Goal: Task Accomplishment & Management: Manage account settings

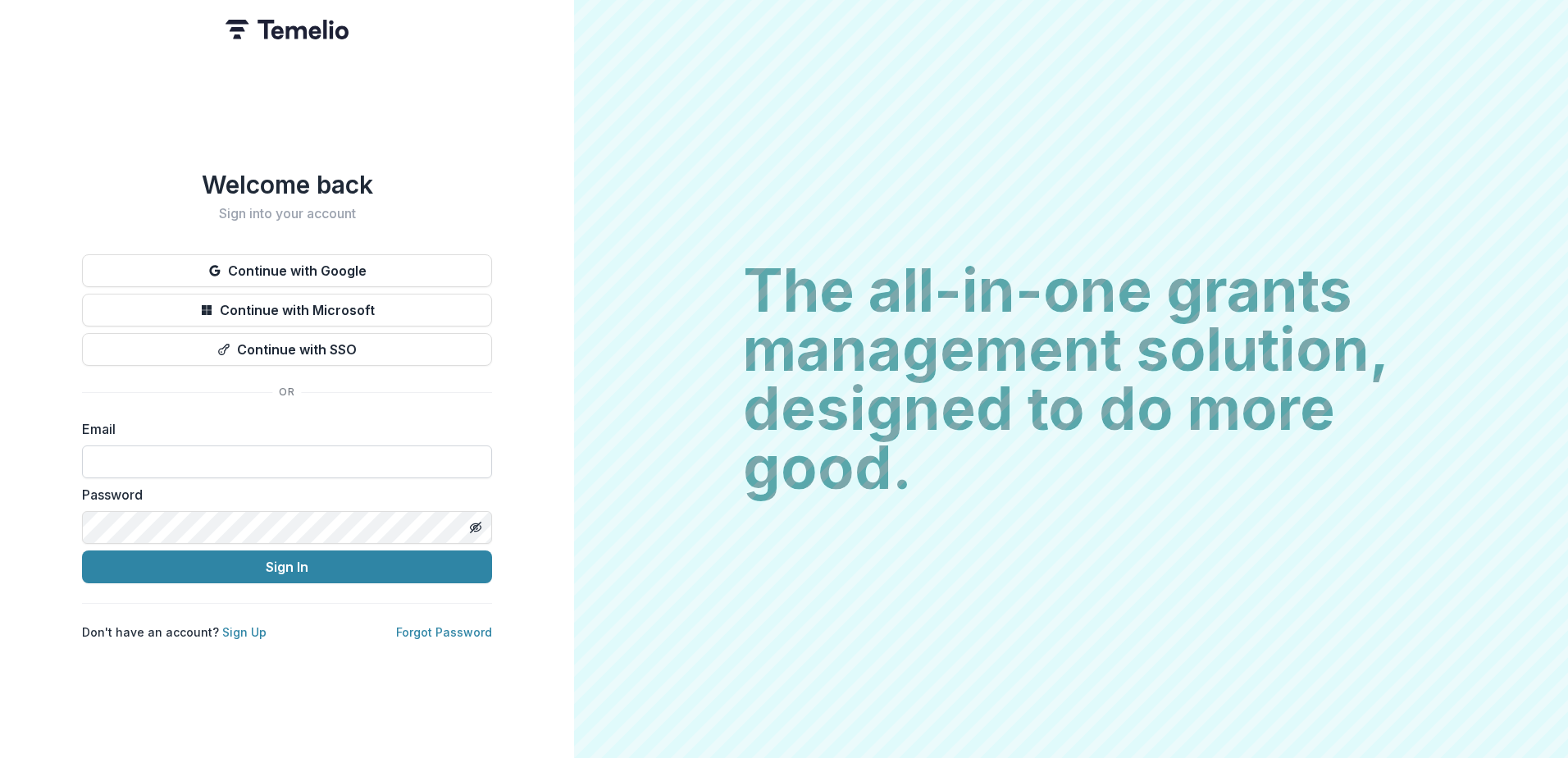
click at [252, 449] on input at bounding box center [287, 461] width 410 height 32
type input "**********"
click at [82, 550] on button "Sign In" at bounding box center [287, 566] width 410 height 32
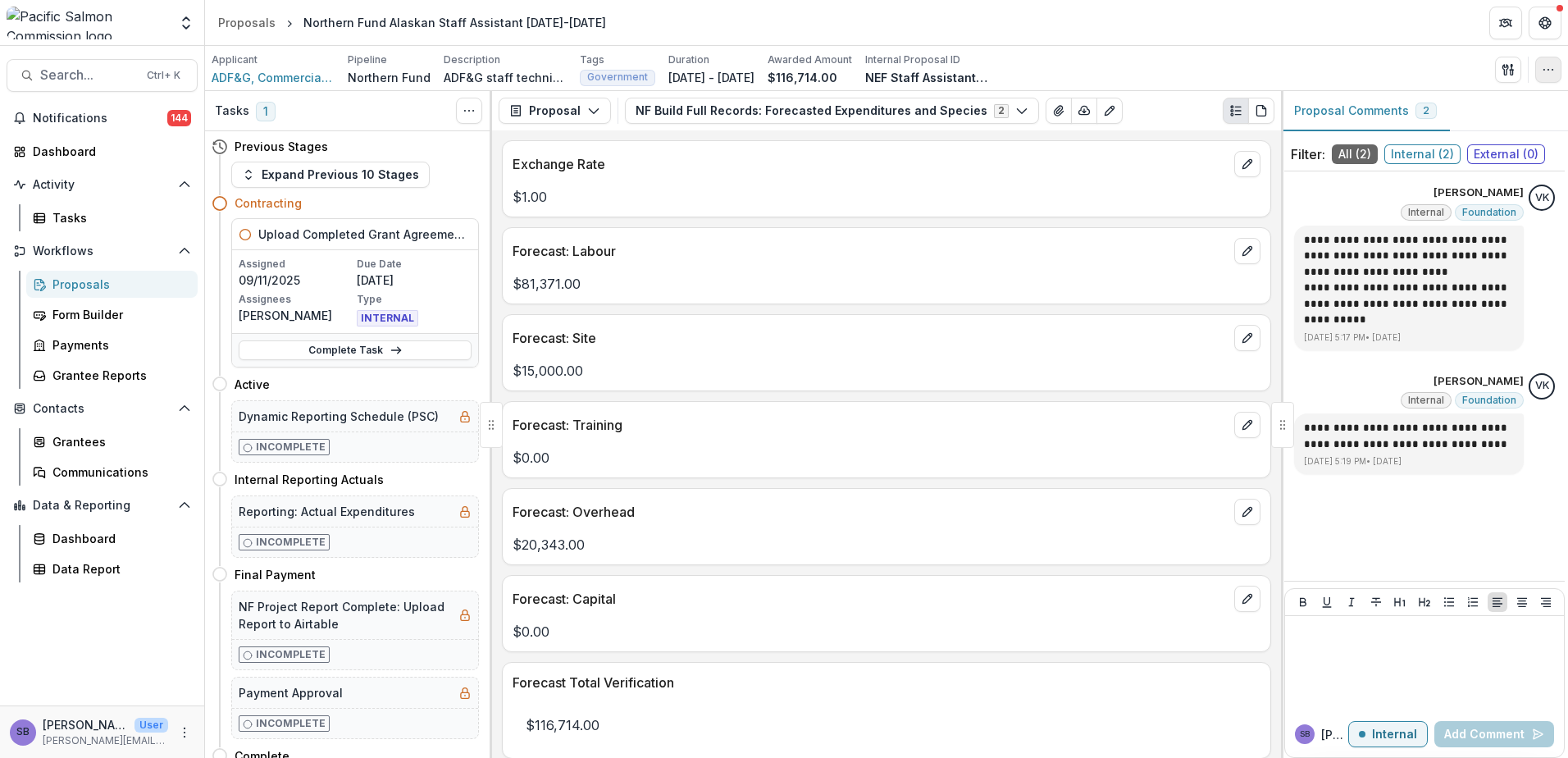
click at [1544, 76] on button "button" at bounding box center [1549, 70] width 26 height 26
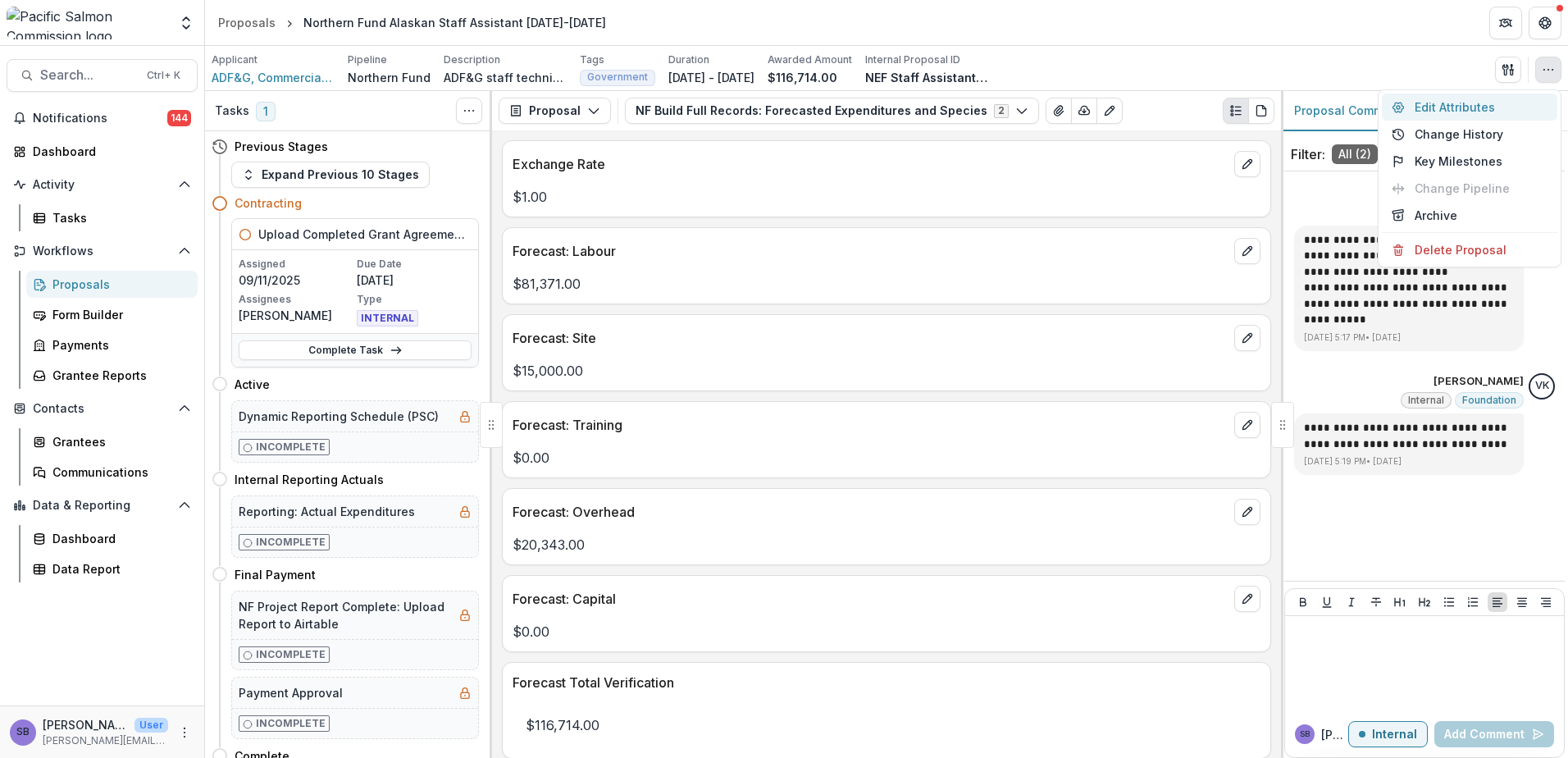
click at [1508, 110] on button "Edit Attributes" at bounding box center [1470, 107] width 175 height 27
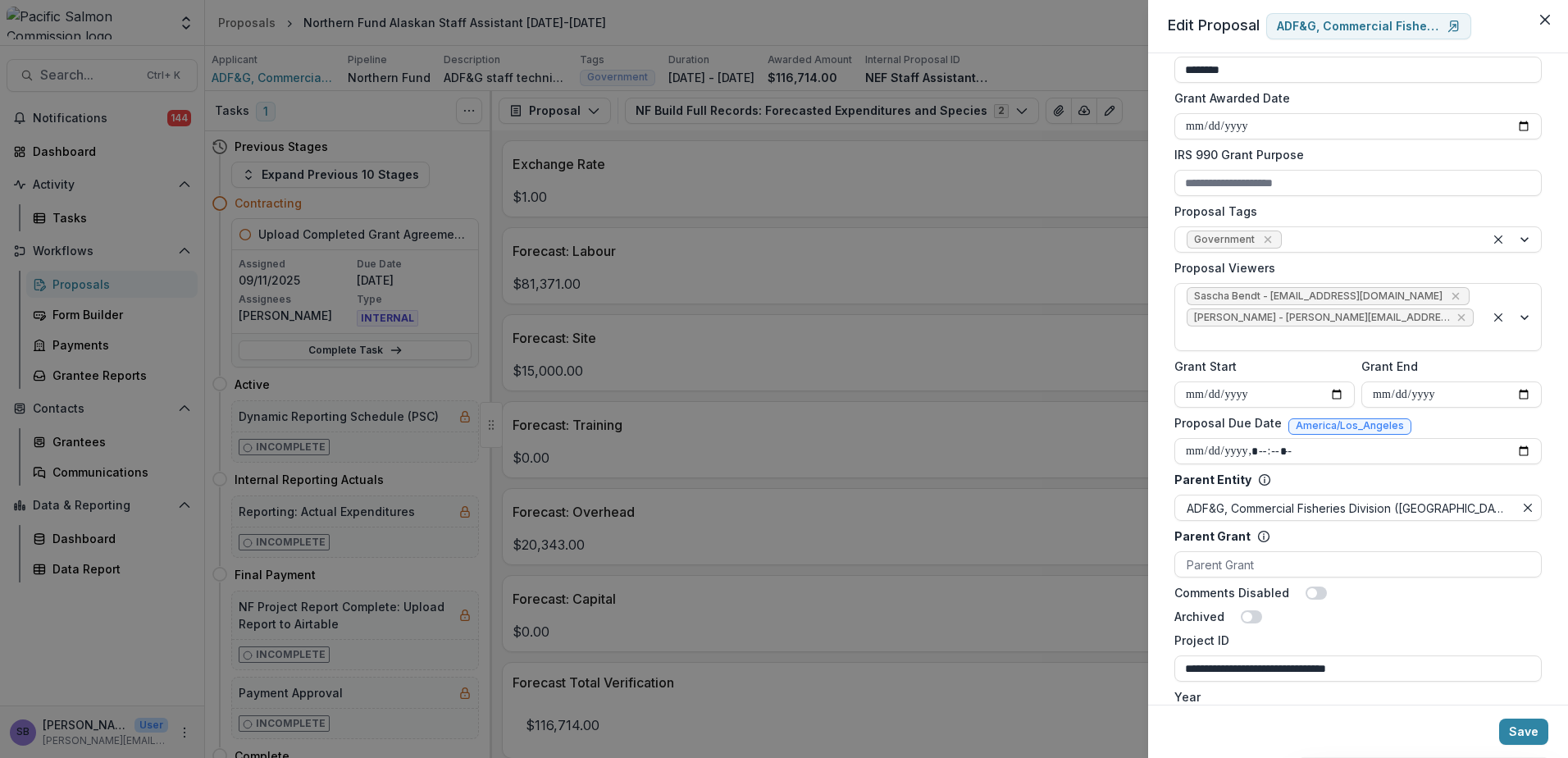
scroll to position [547, 0]
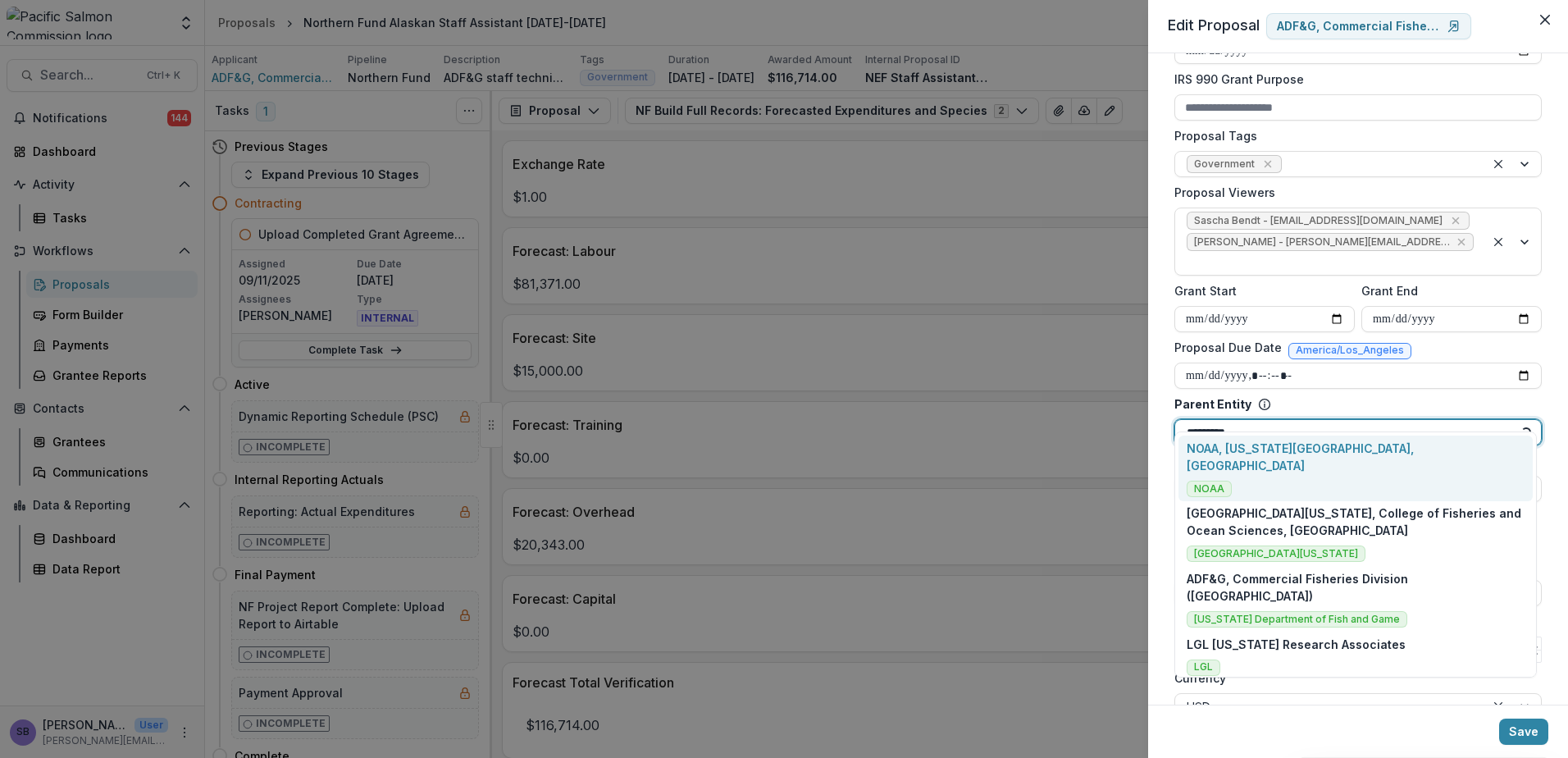
type input "**********"
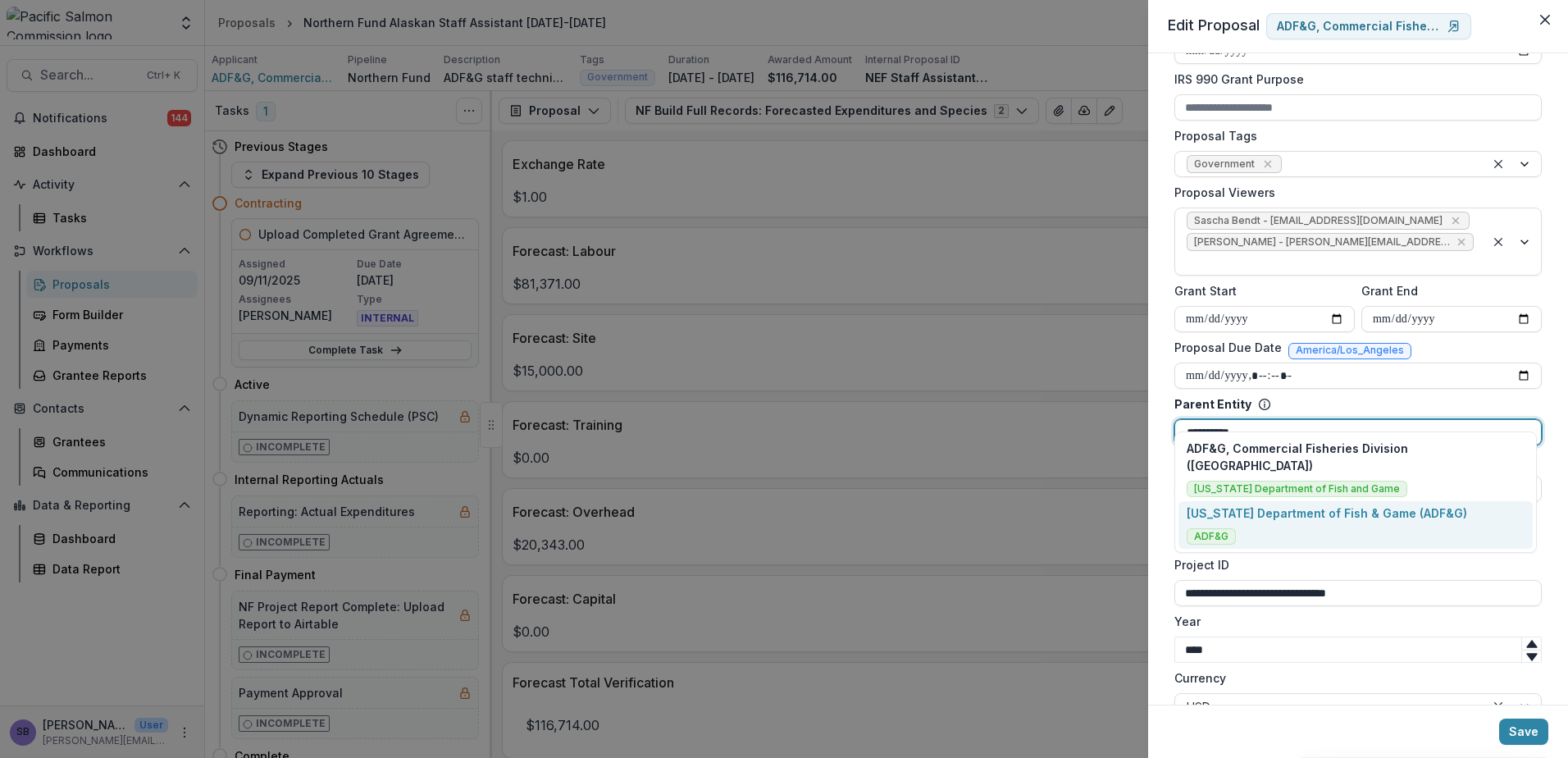
click at [1360, 519] on div "Alaska Department of Fish & Game (ADF&G) ADF&G" at bounding box center [1327, 525] width 280 height 40
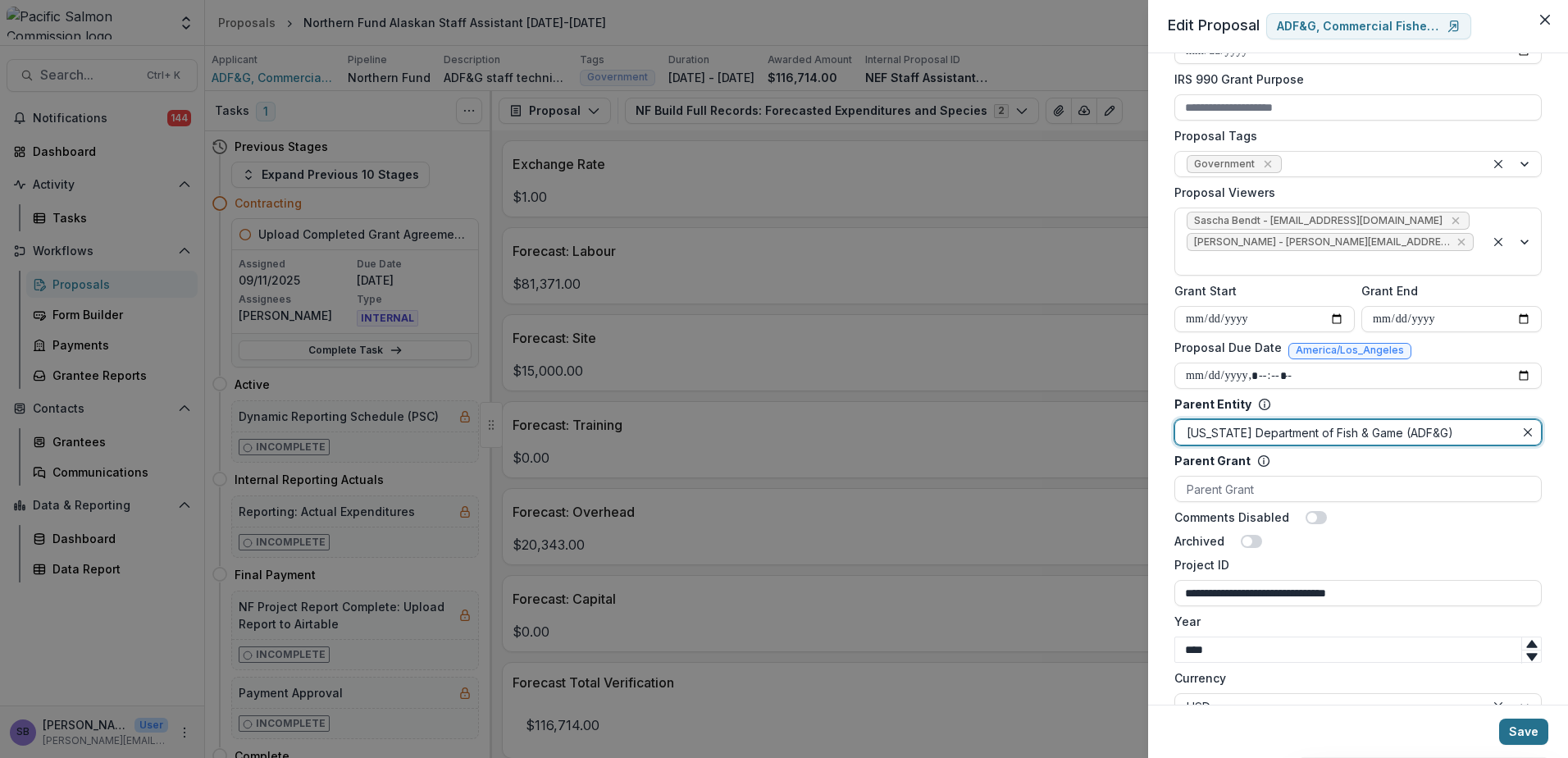
click at [1534, 740] on button "Save" at bounding box center [1523, 732] width 49 height 26
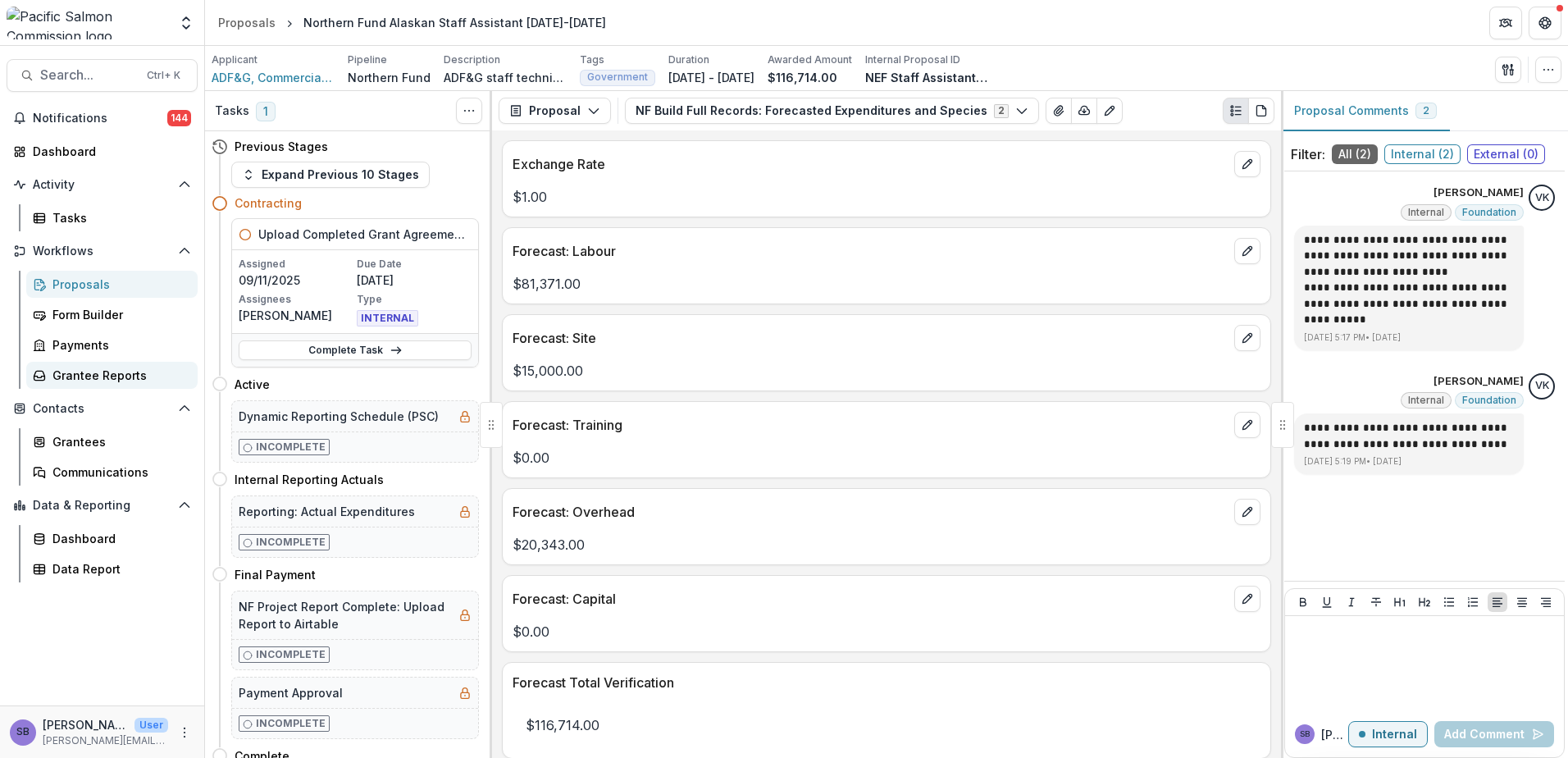
click at [94, 382] on div "Grantee Reports" at bounding box center [118, 375] width 132 height 18
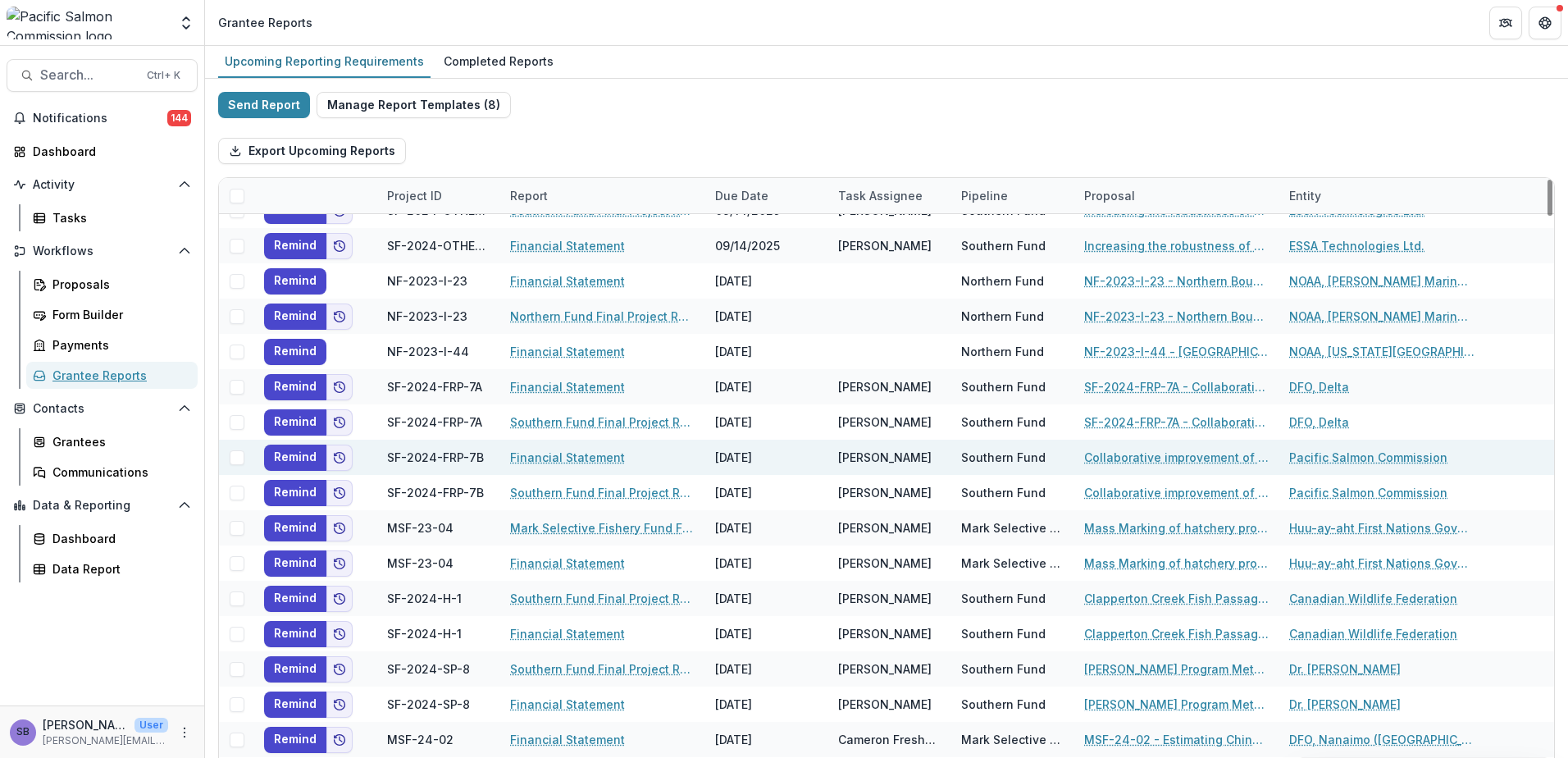
scroll to position [547, 0]
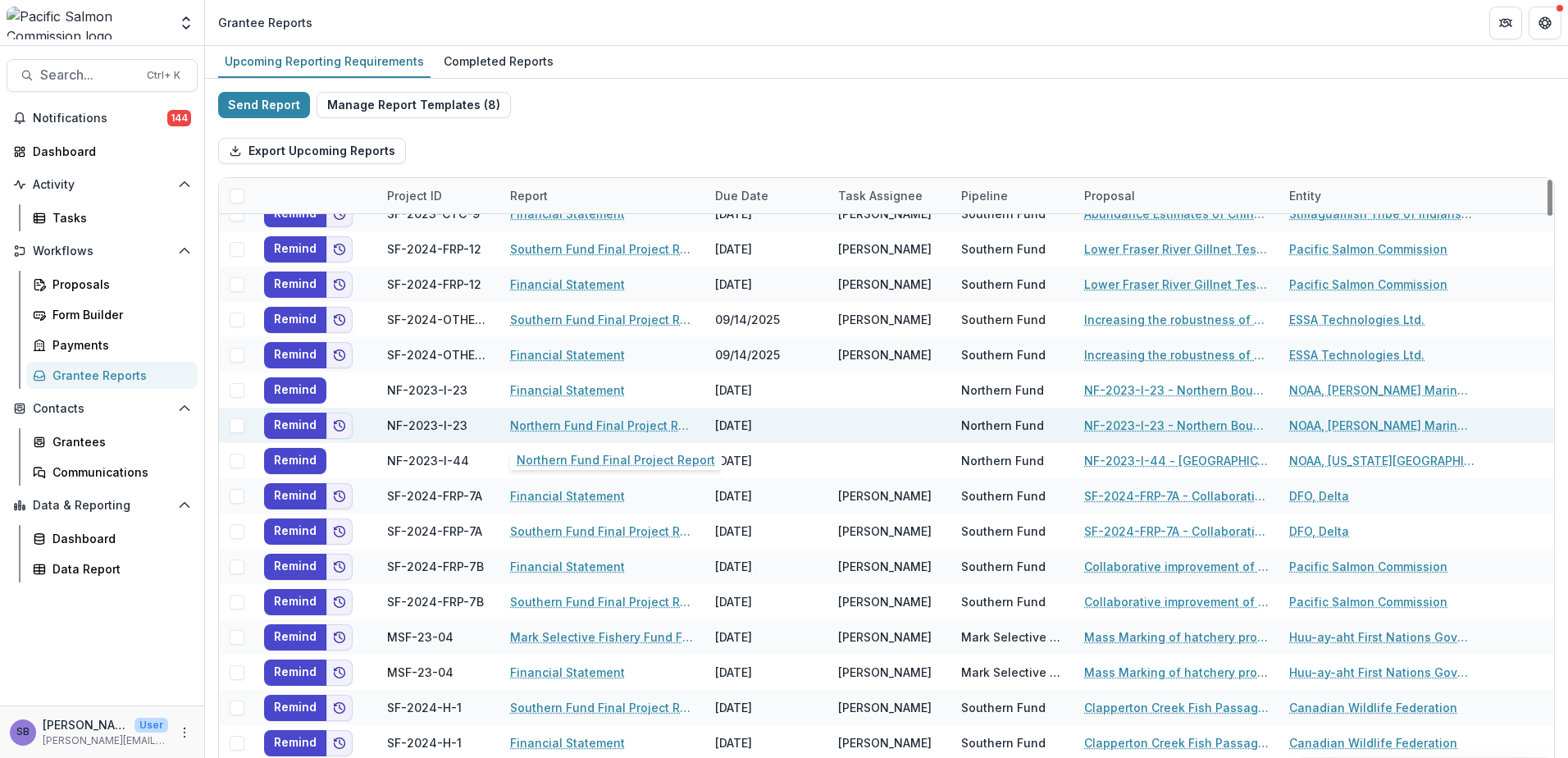
click at [647, 429] on link "Northern Fund Final Project Report" at bounding box center [603, 426] width 186 height 18
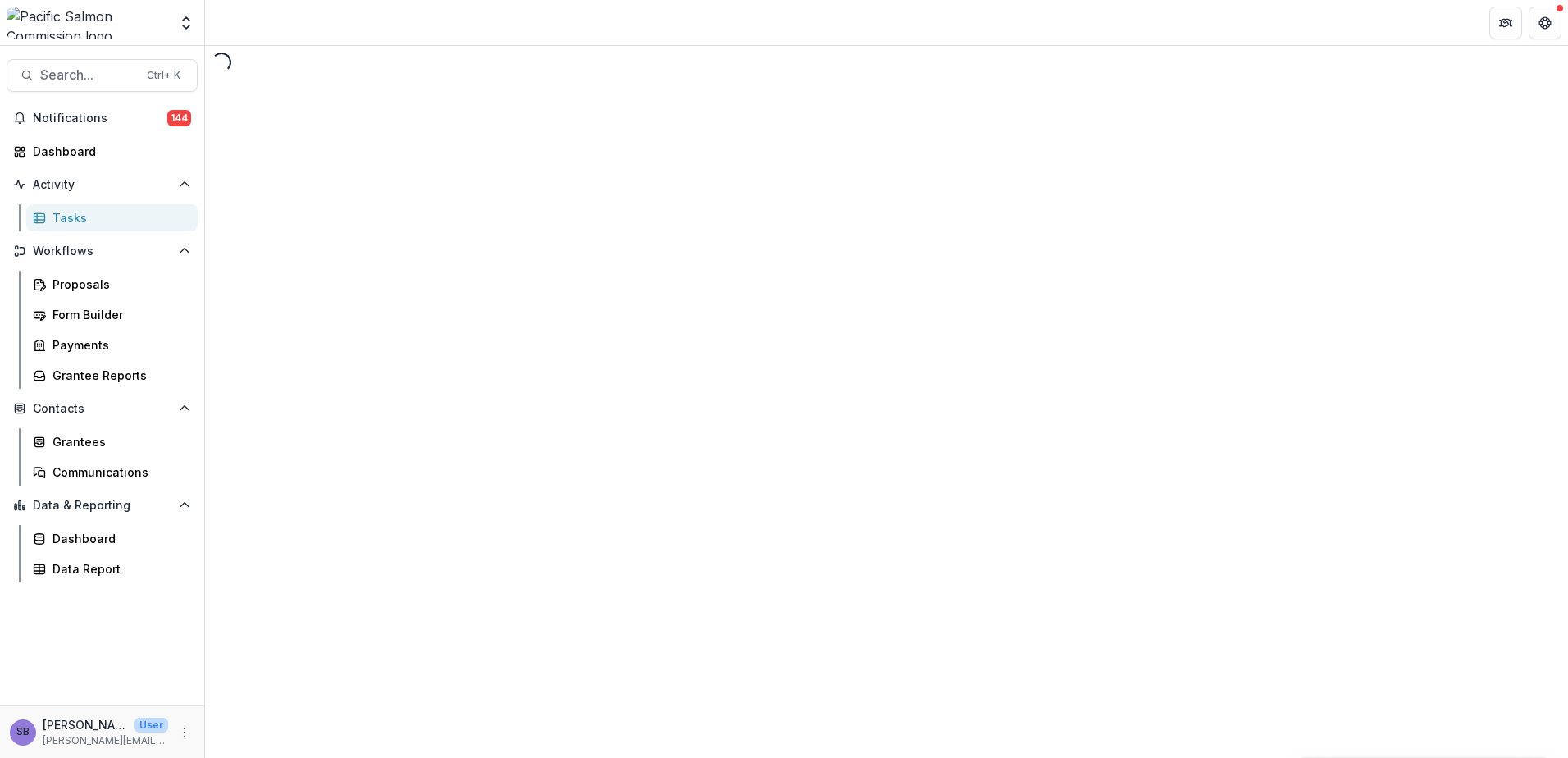
select select "********"
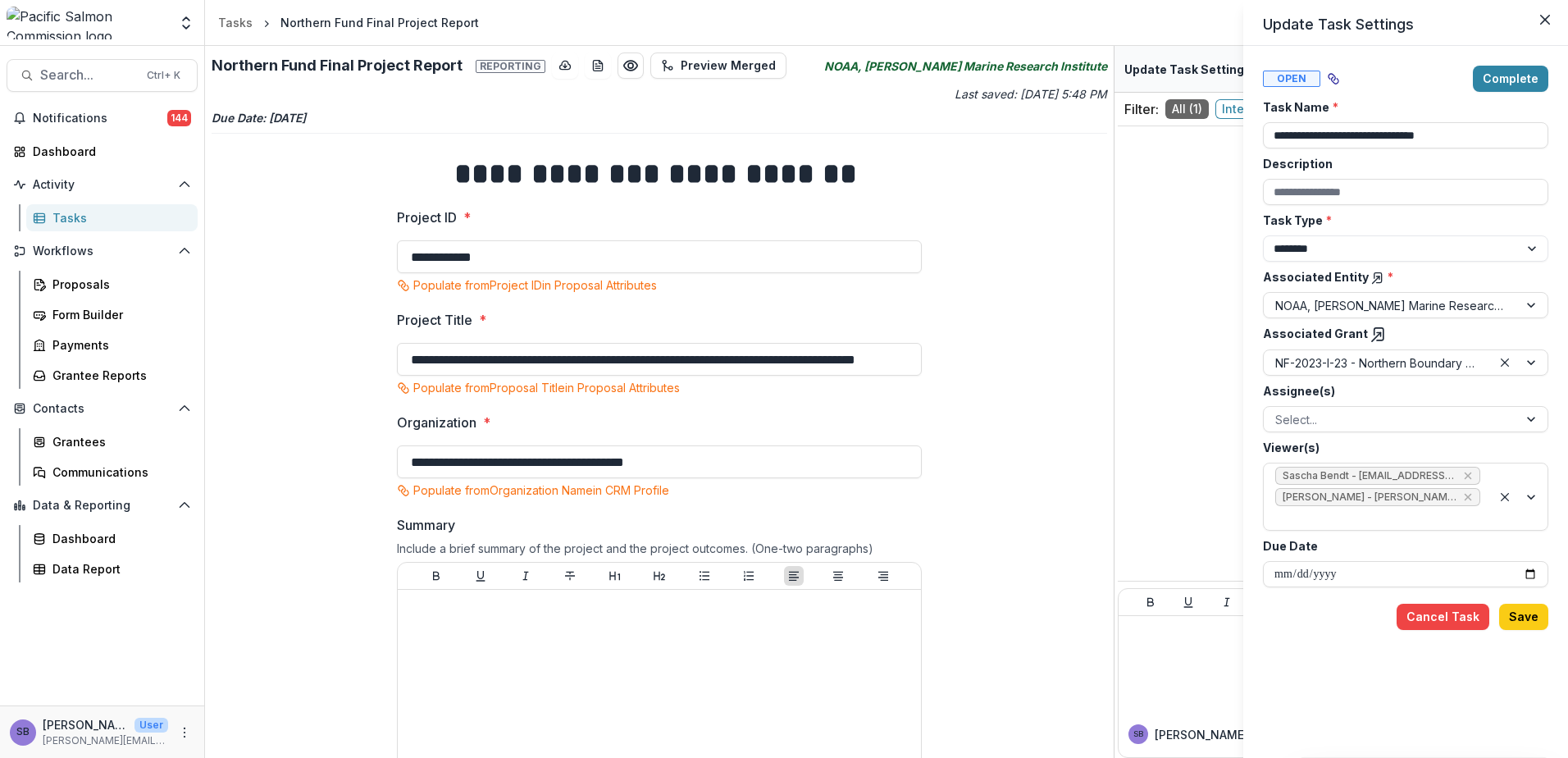
click at [995, 421] on div "**********" at bounding box center [784, 379] width 1568 height 758
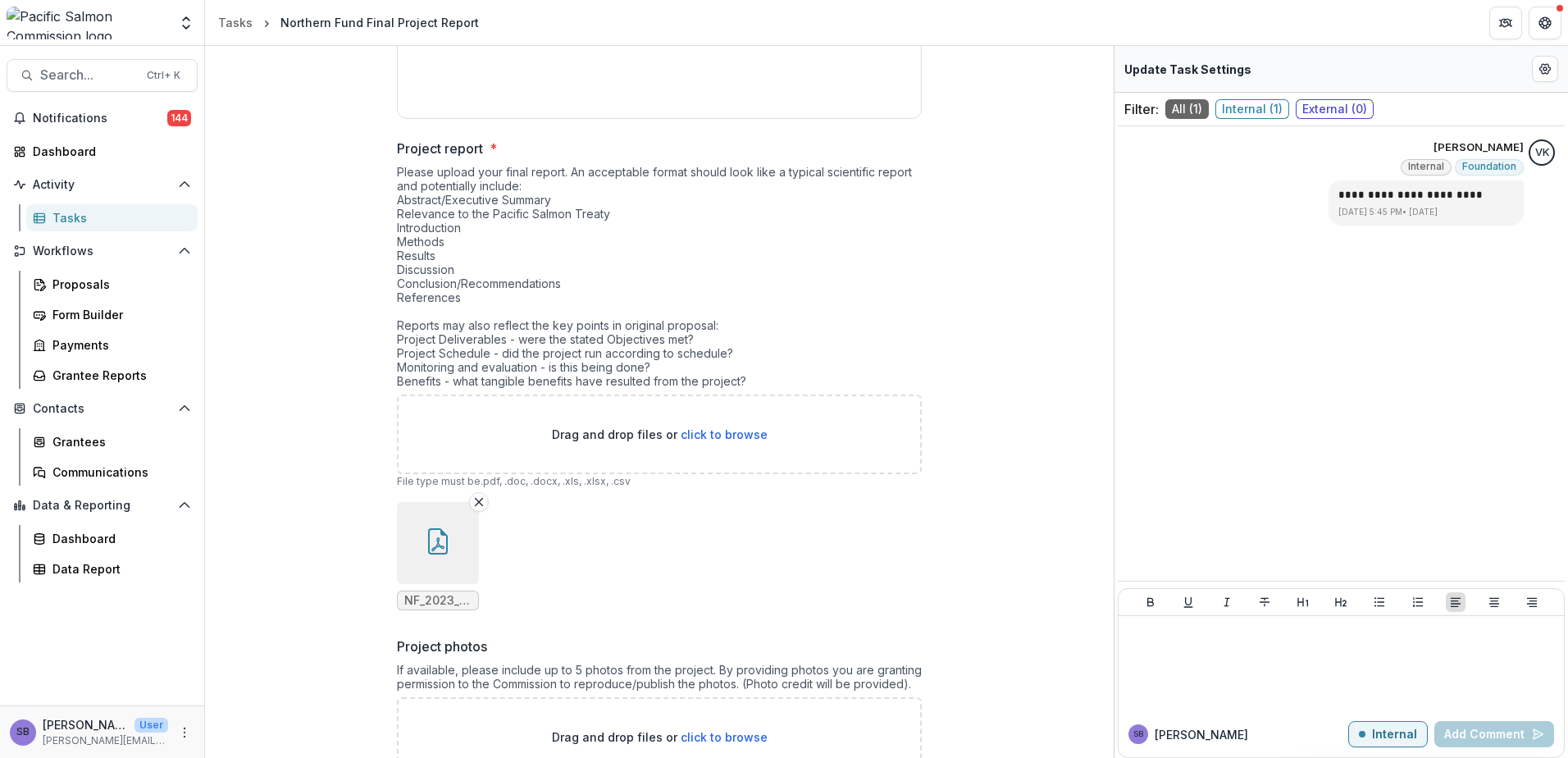
scroll to position [1151, 0]
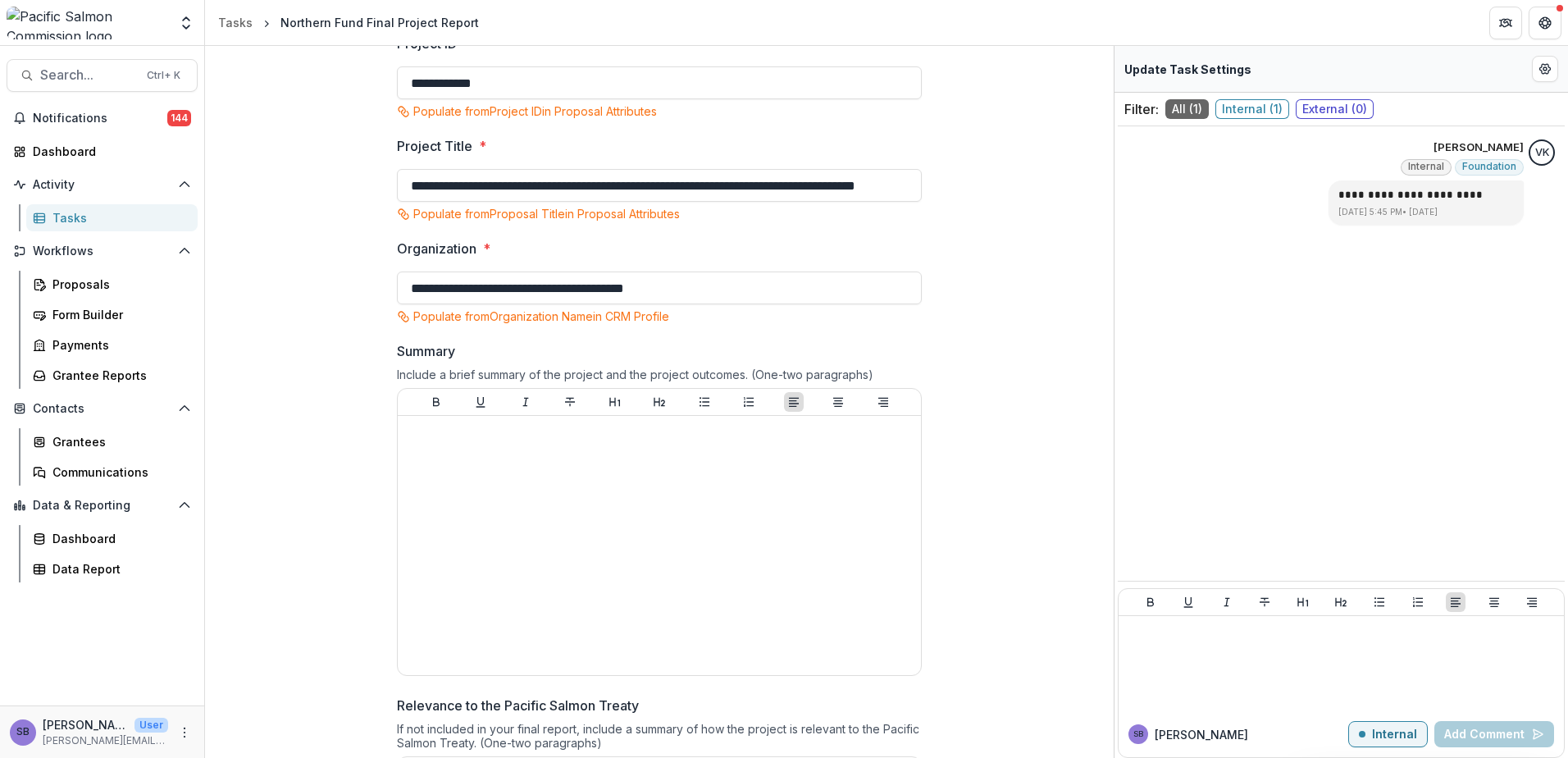
scroll to position [0, 0]
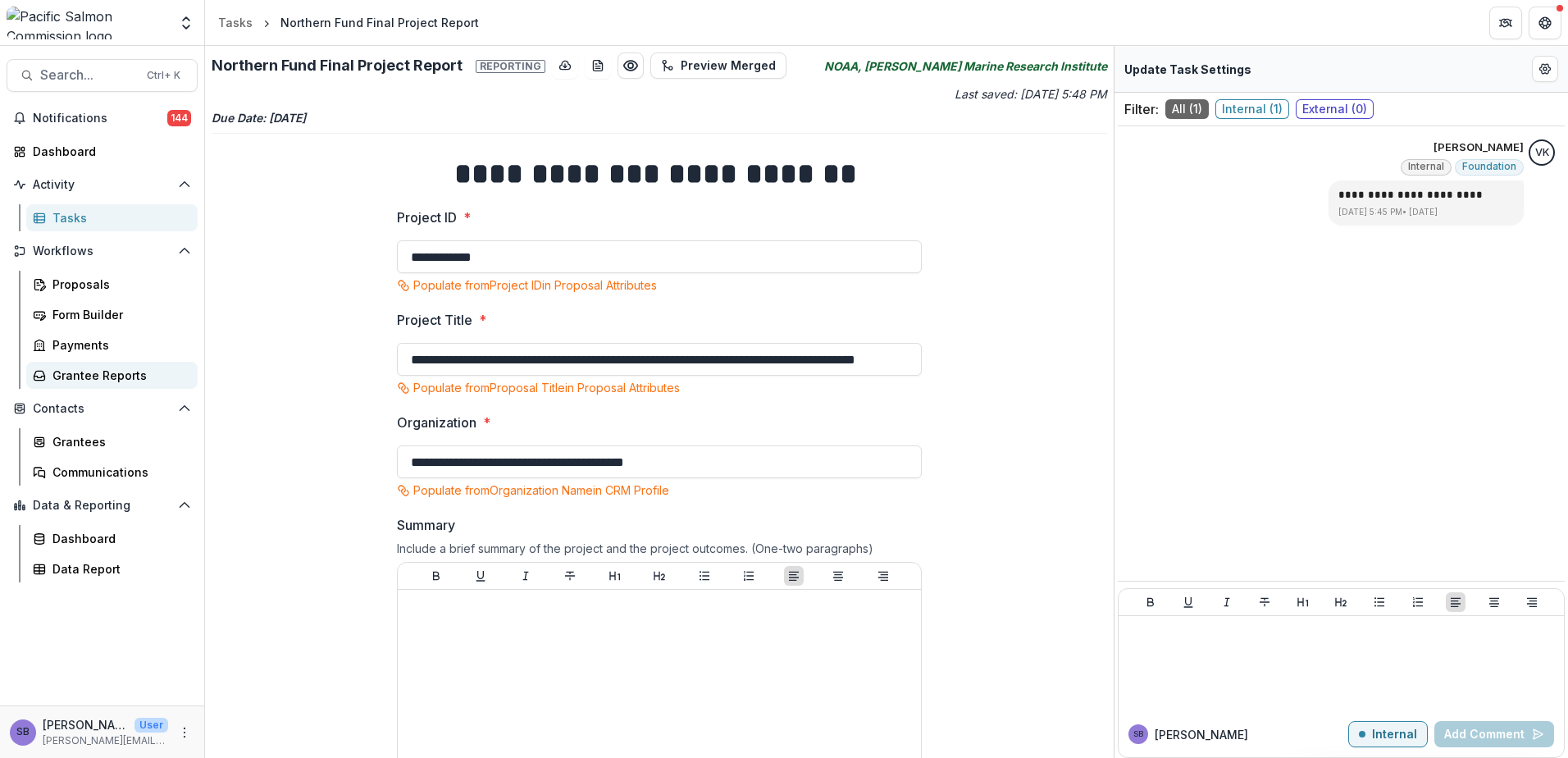
click at [85, 370] on div "Grantee Reports" at bounding box center [118, 375] width 132 height 18
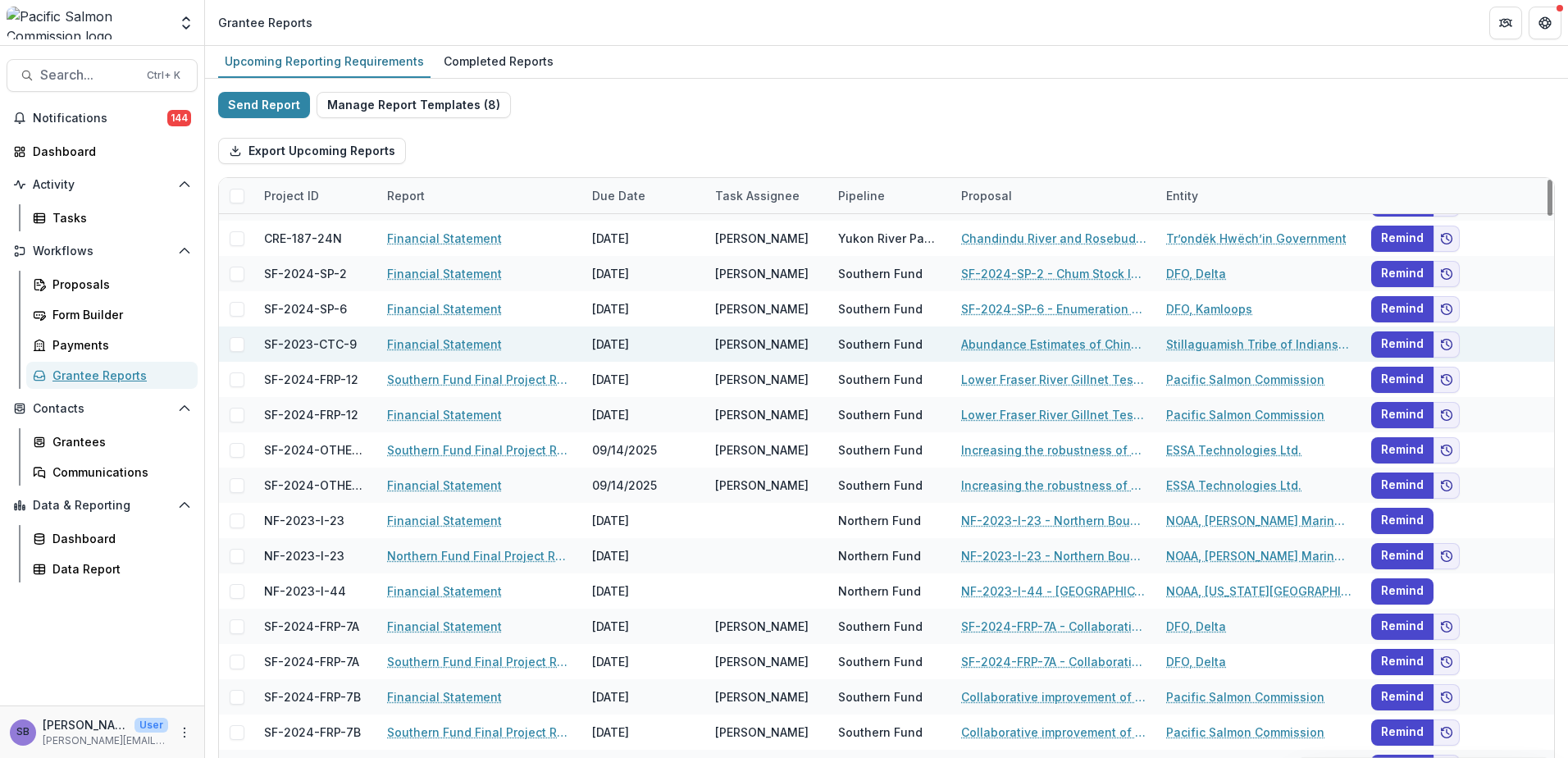
scroll to position [437, 0]
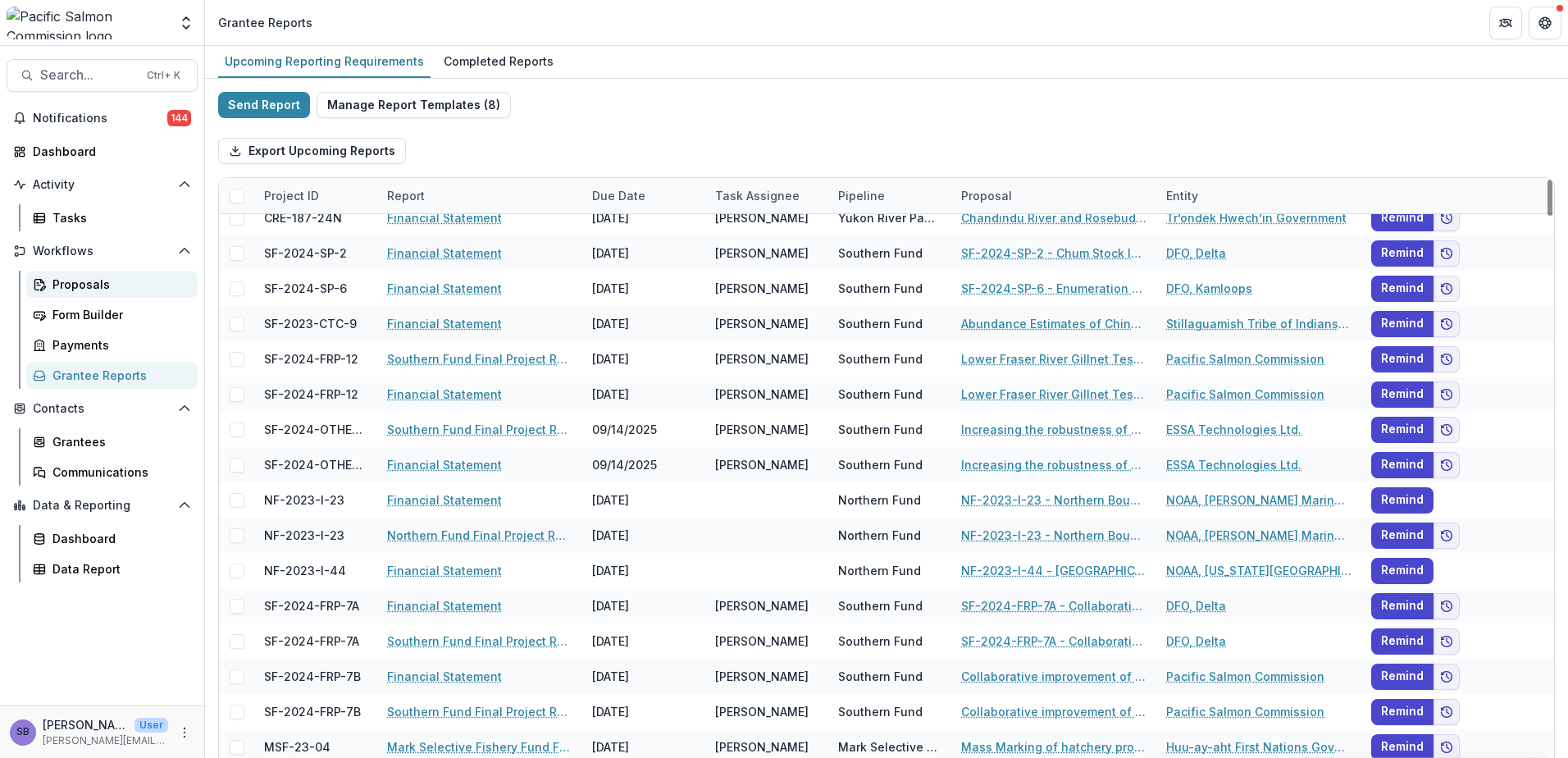
click at [94, 280] on div "Proposals" at bounding box center [118, 285] width 132 height 18
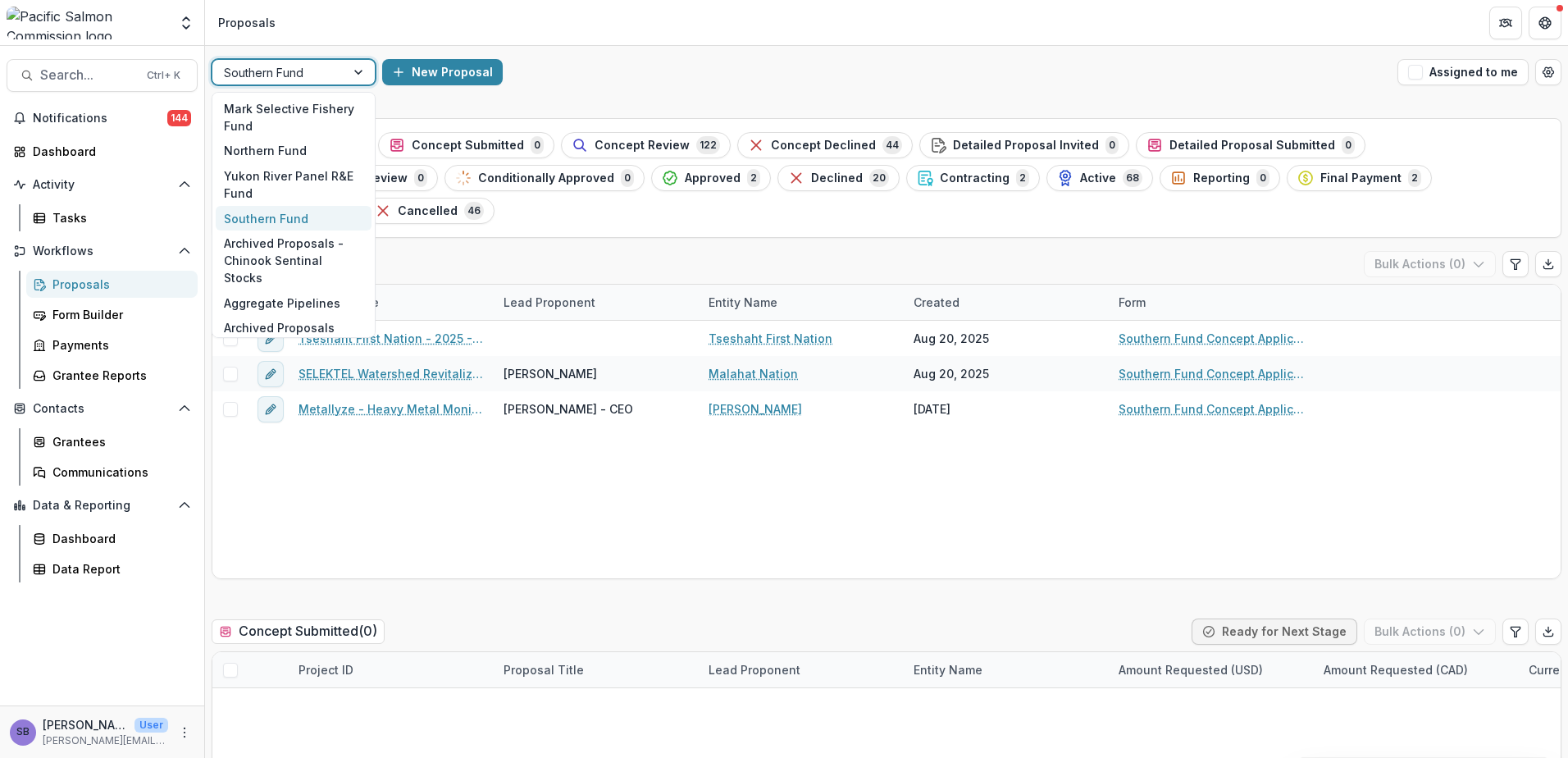
click at [363, 73] on div at bounding box center [360, 72] width 30 height 25
click at [317, 185] on div "Yukon River Panel R&E Fund" at bounding box center [293, 184] width 156 height 43
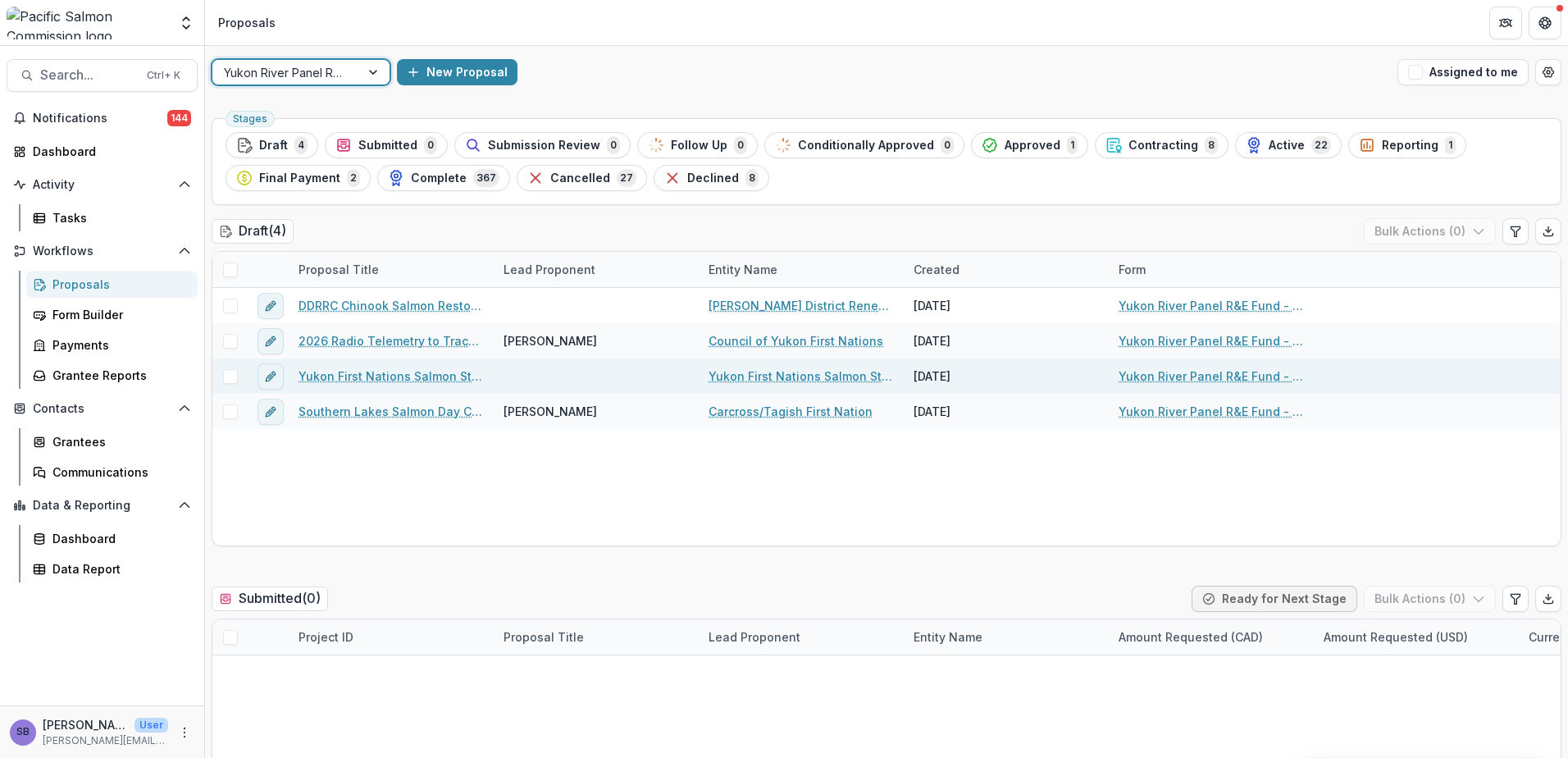
click at [418, 382] on link "Yukon First Nations Salmon Stewardship Alliance - 2025 - Yukon River Panel R&E …" at bounding box center [392, 376] width 186 height 18
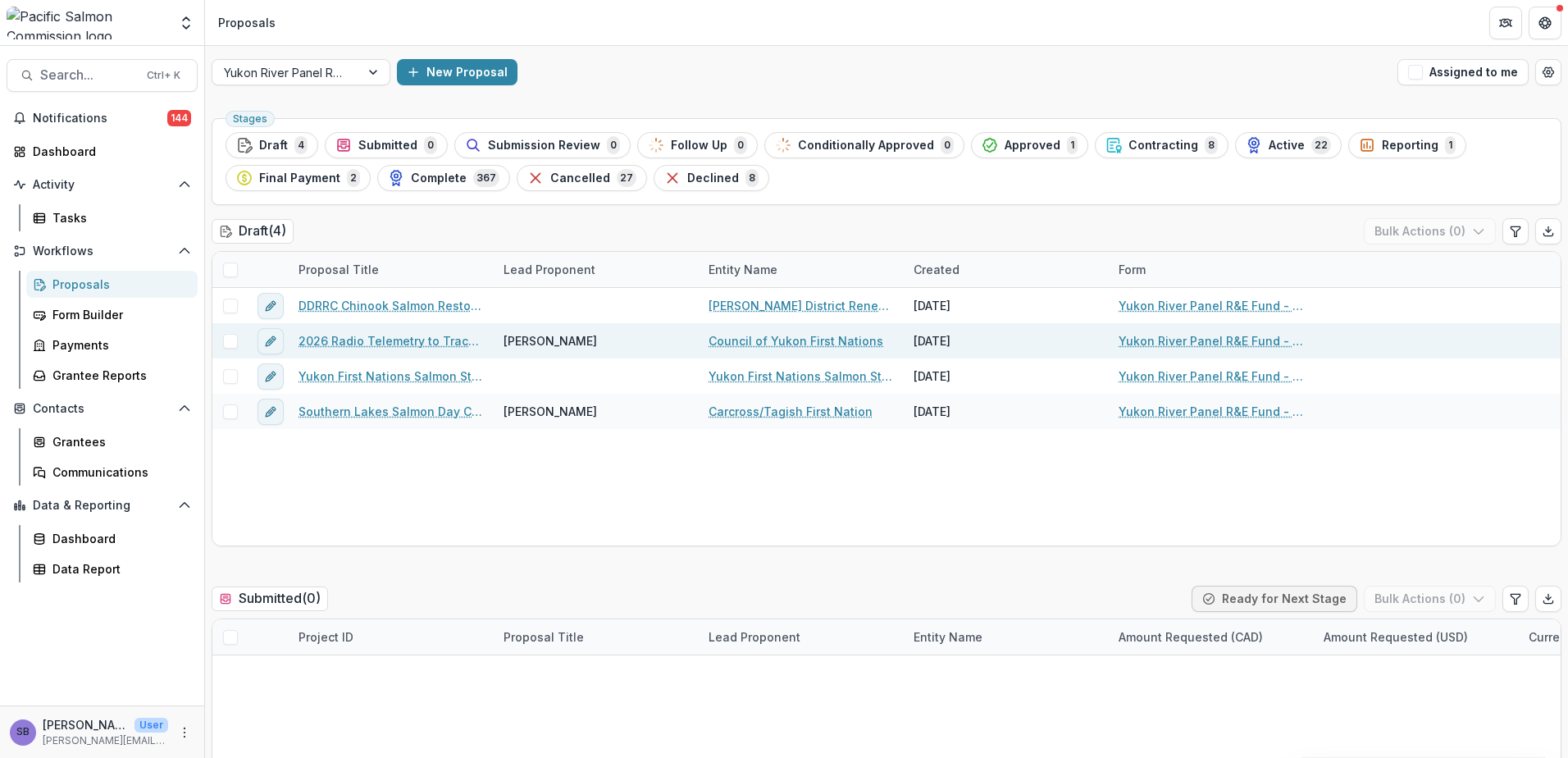
click at [408, 337] on link "2026 Radio Telemetry to Track Tagged Chinook Salmon" at bounding box center [392, 341] width 186 height 18
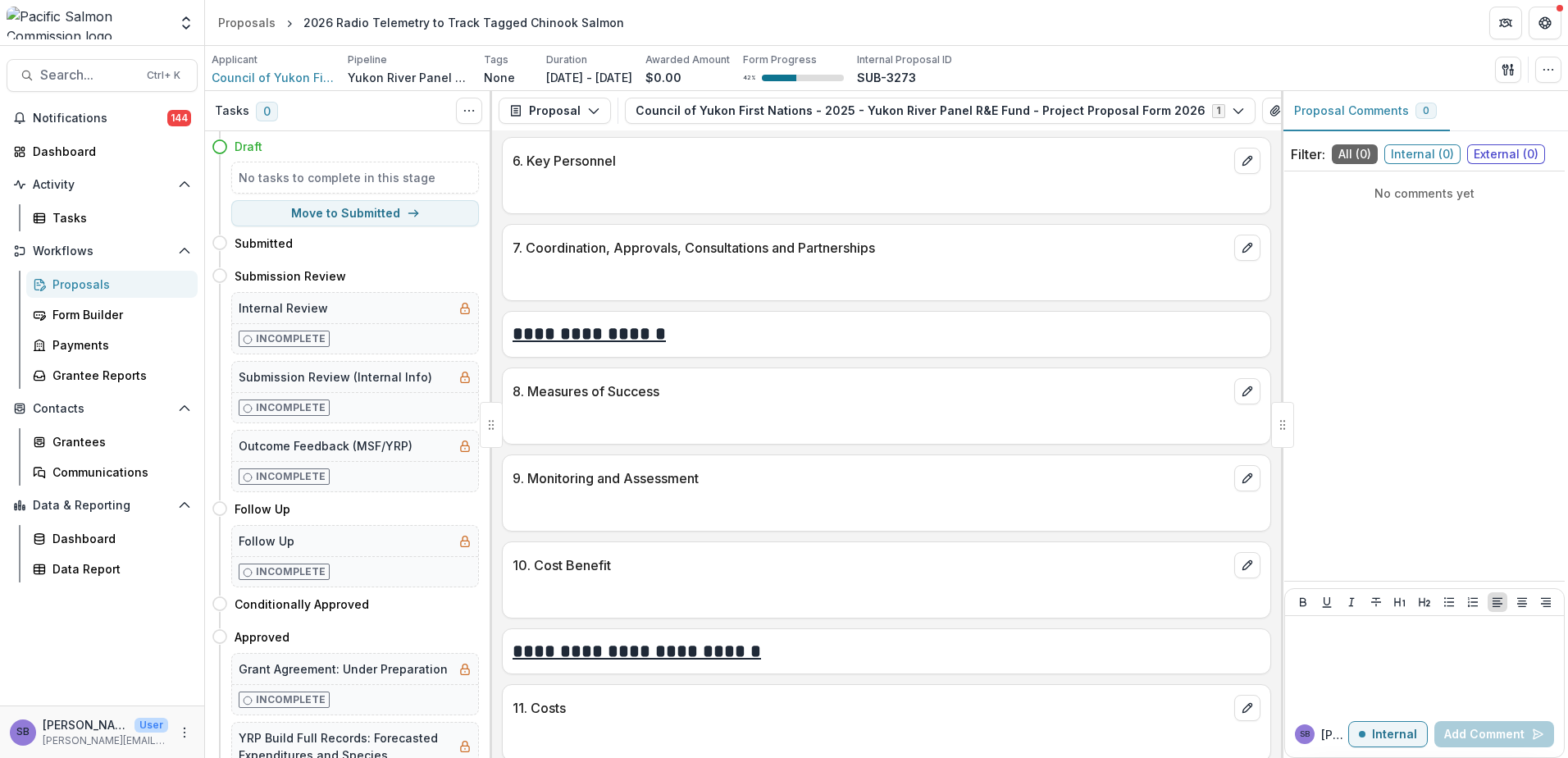
scroll to position [2508, 0]
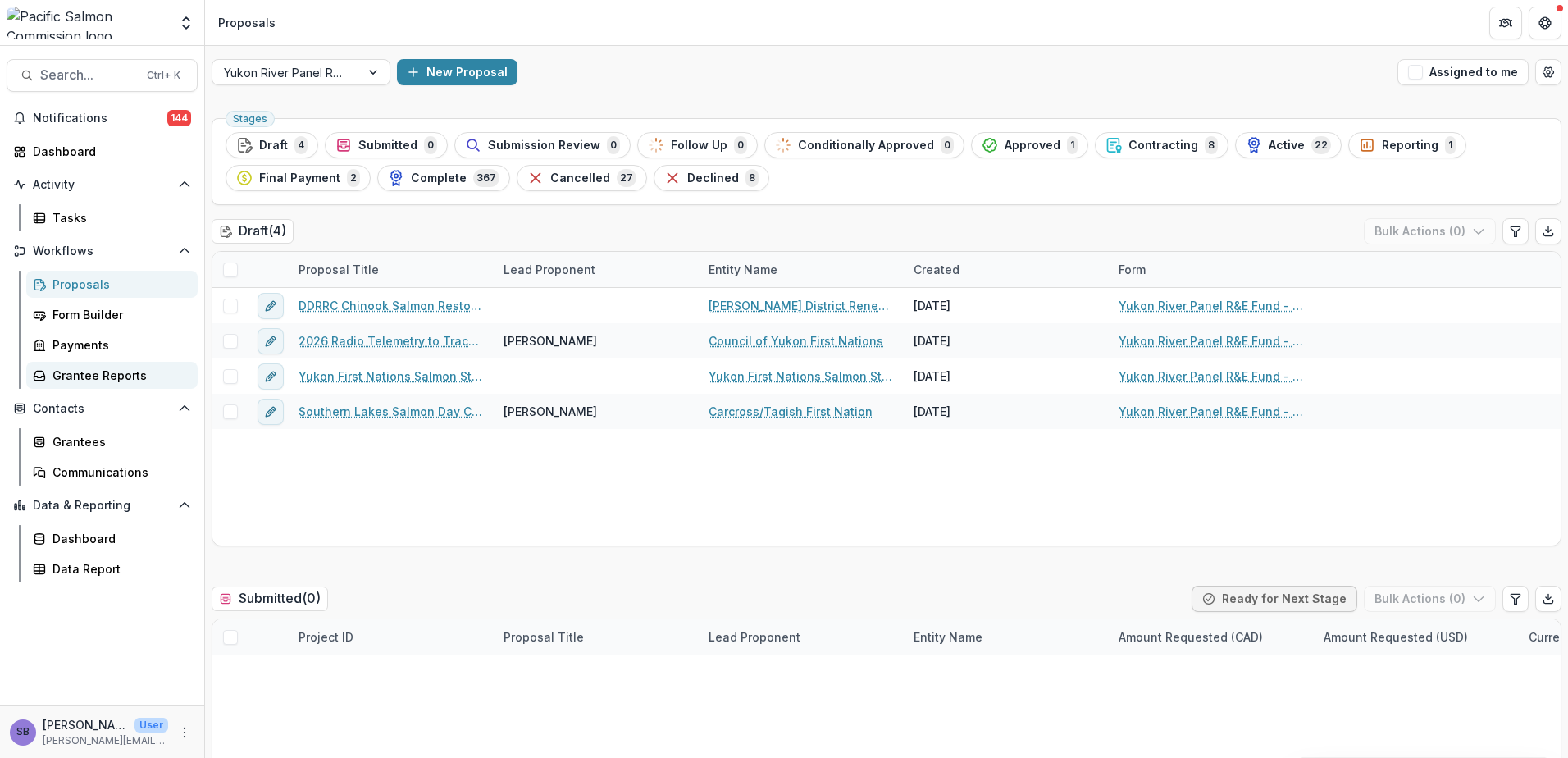
click at [98, 379] on div "Grantee Reports" at bounding box center [118, 375] width 132 height 18
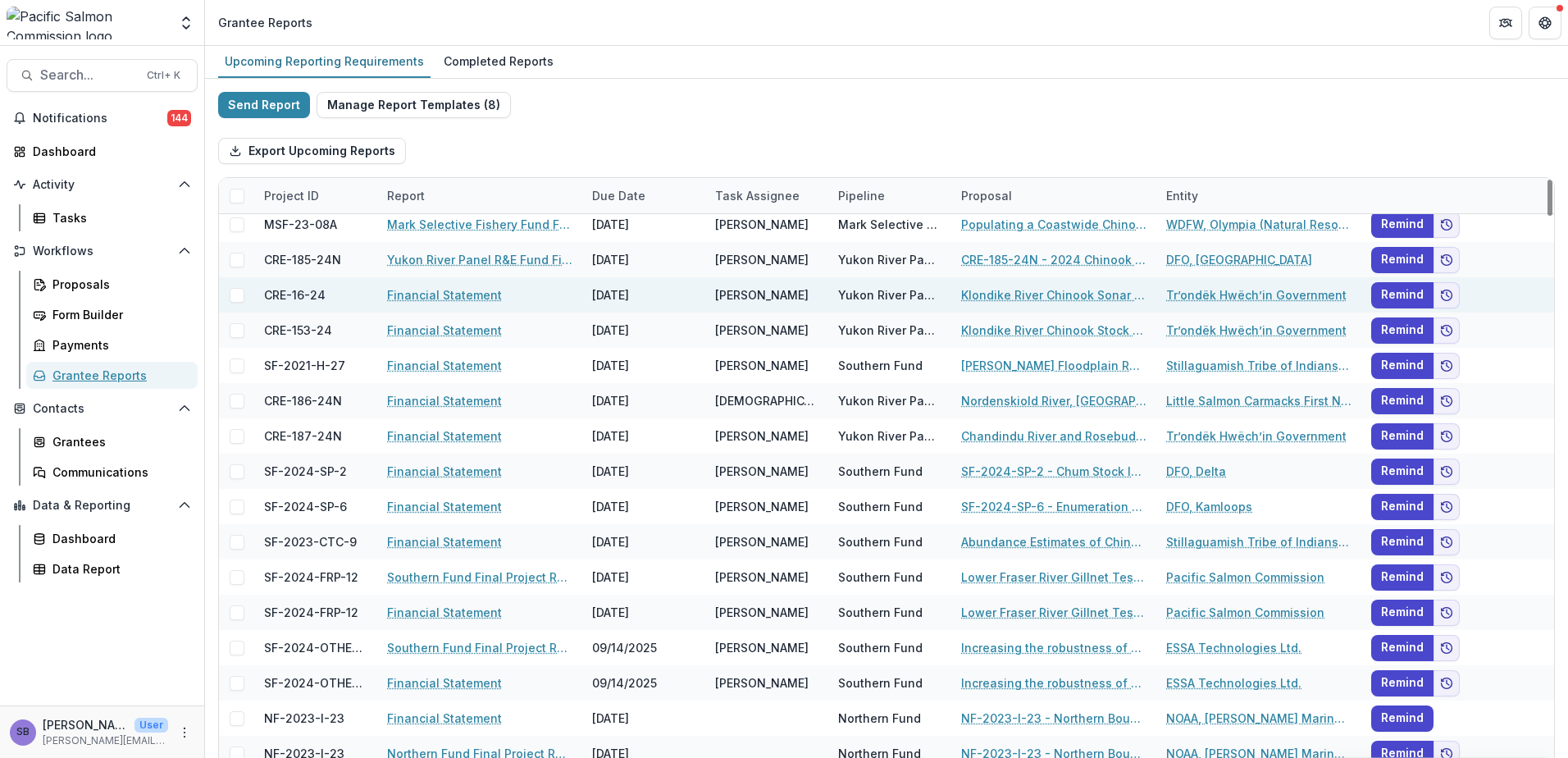
scroll to position [328, 0]
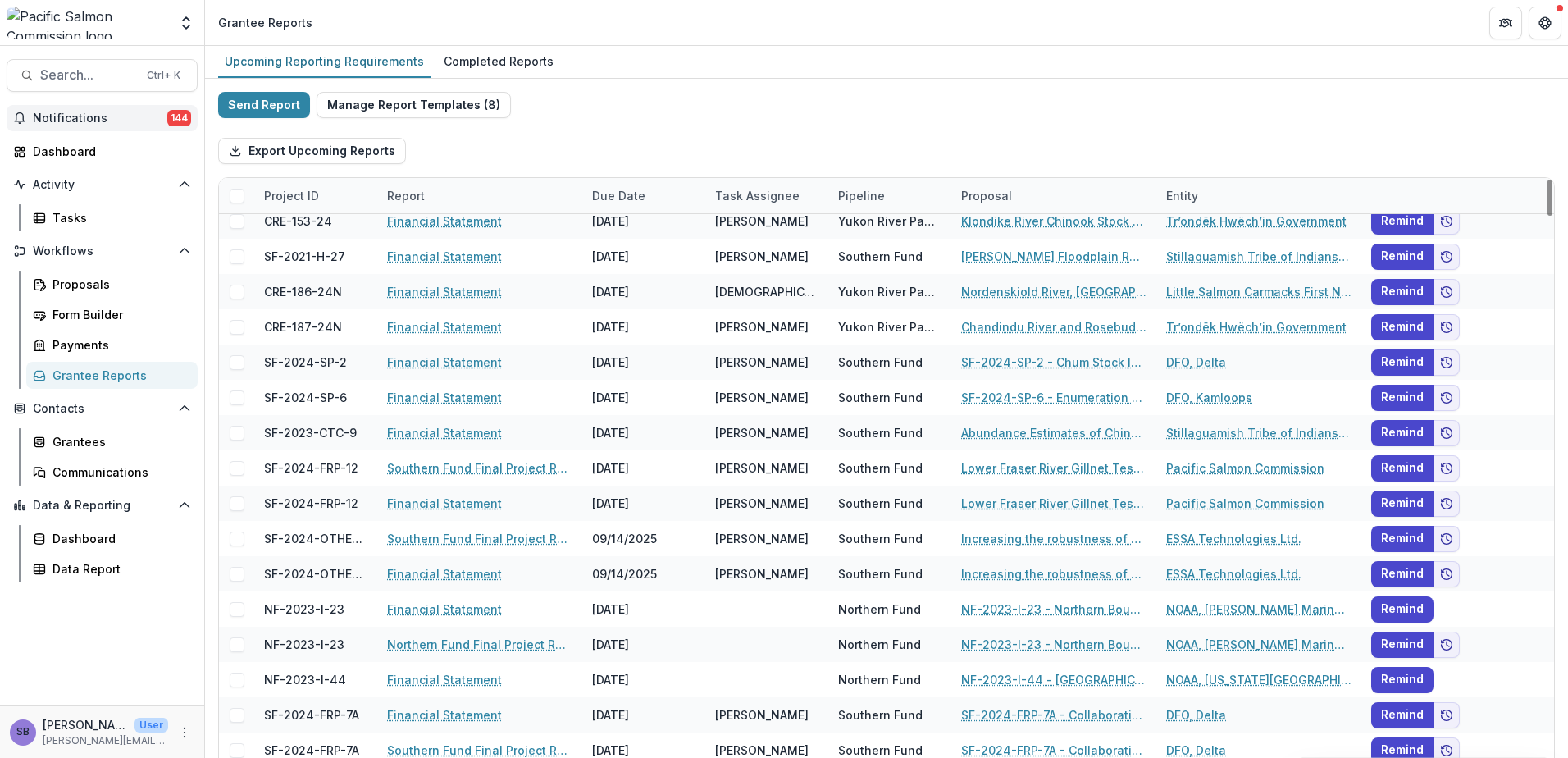
click at [93, 111] on span "Notifications" at bounding box center [100, 118] width 135 height 14
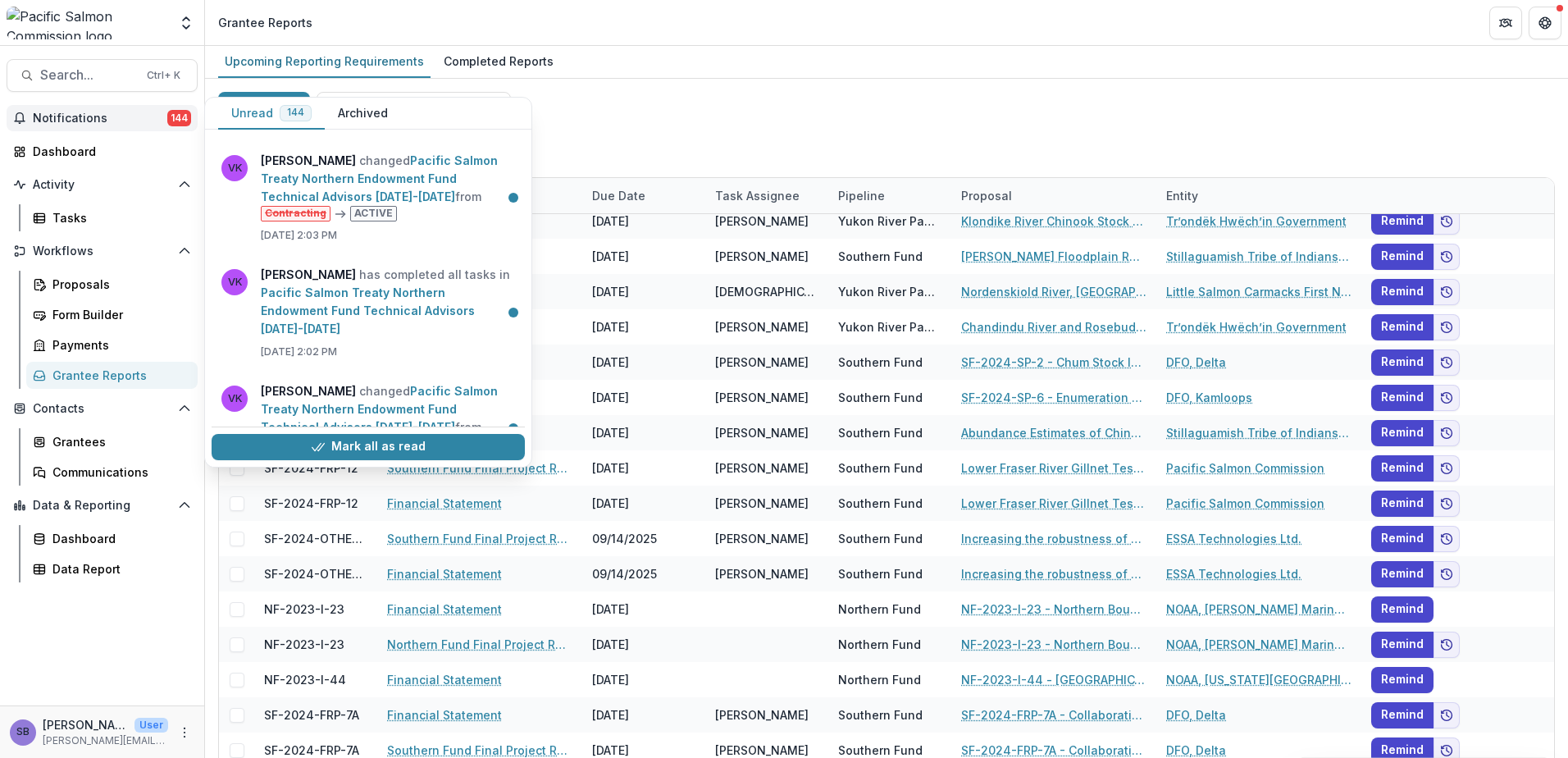
scroll to position [2406, 0]
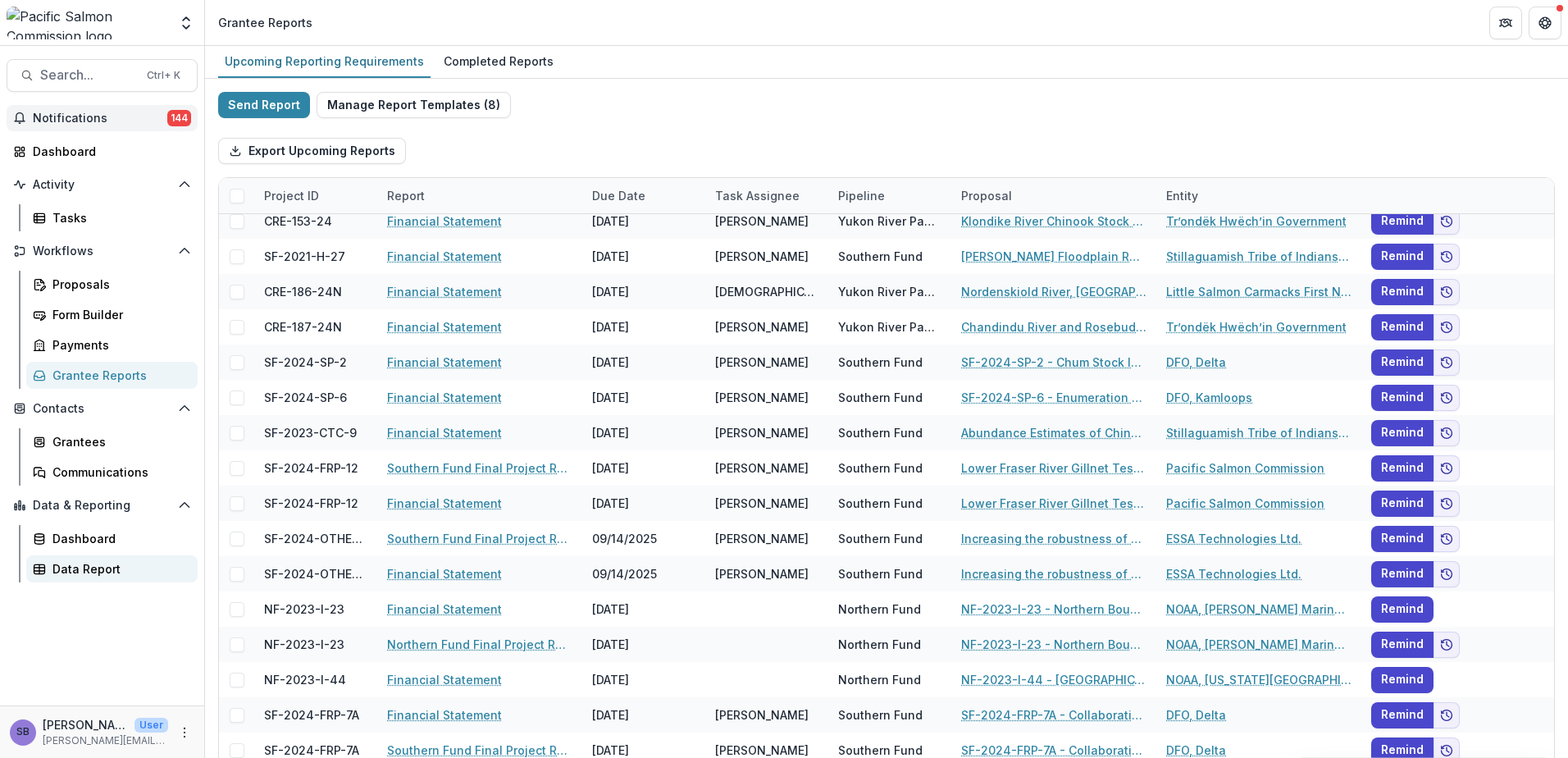
click at [111, 579] on link "Data Report" at bounding box center [112, 569] width 172 height 27
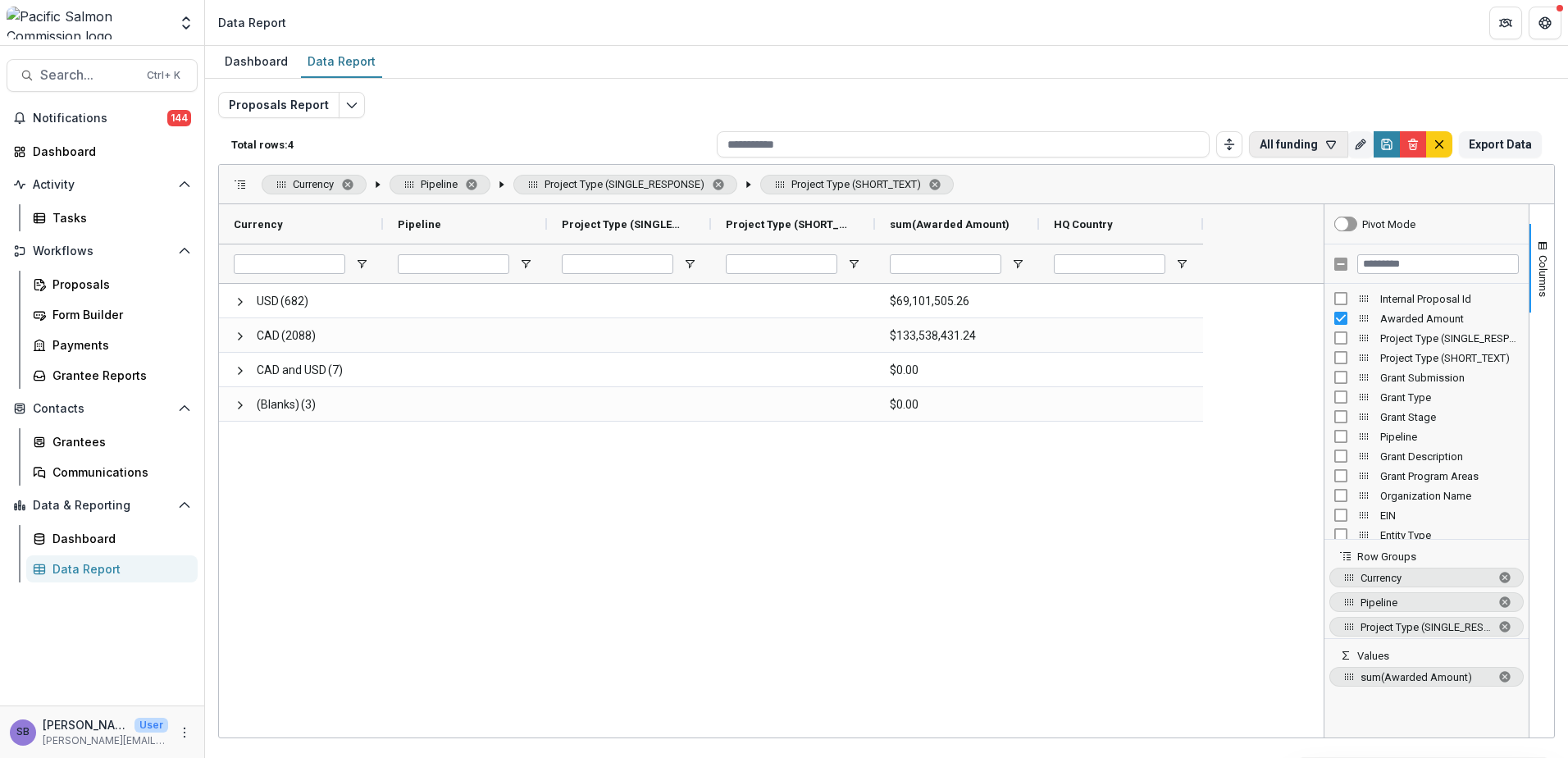
click at [1328, 144] on icon "button" at bounding box center [1331, 144] width 13 height 13
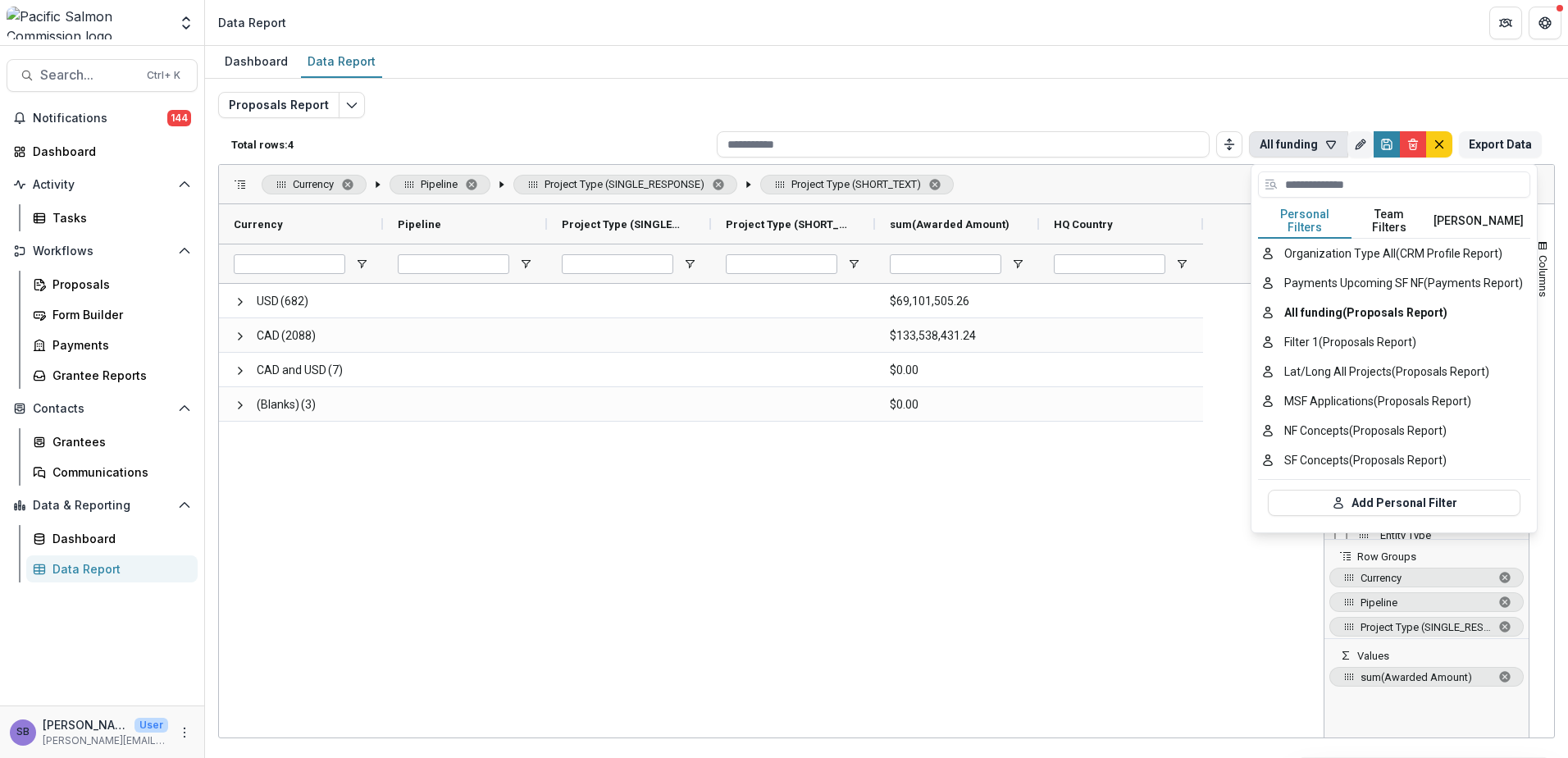
click at [1381, 210] on button "Team Filters" at bounding box center [1389, 221] width 75 height 34
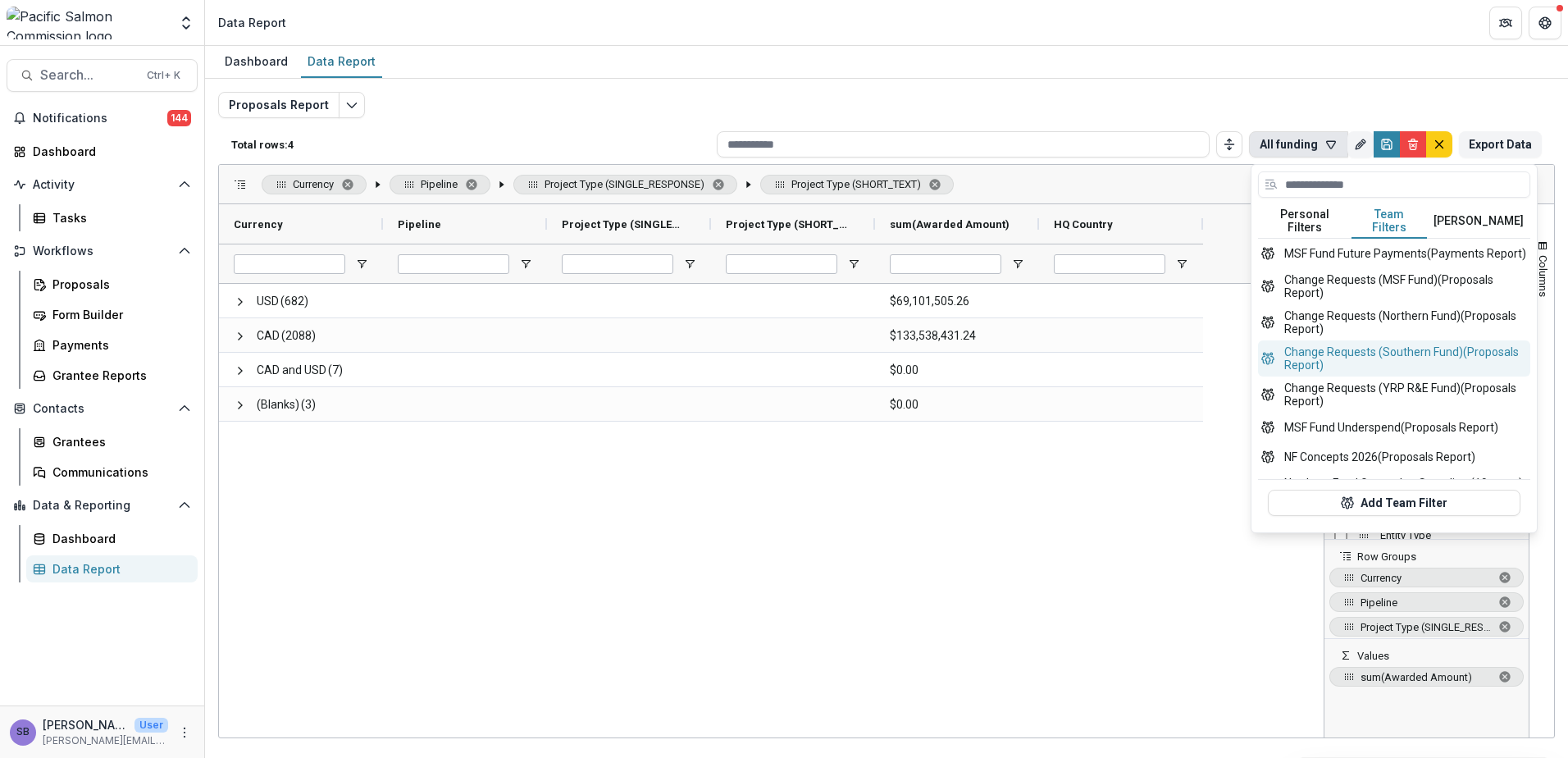
click at [1392, 359] on button "Change Requests (Southern Fund) (Proposals Report)" at bounding box center [1394, 358] width 272 height 36
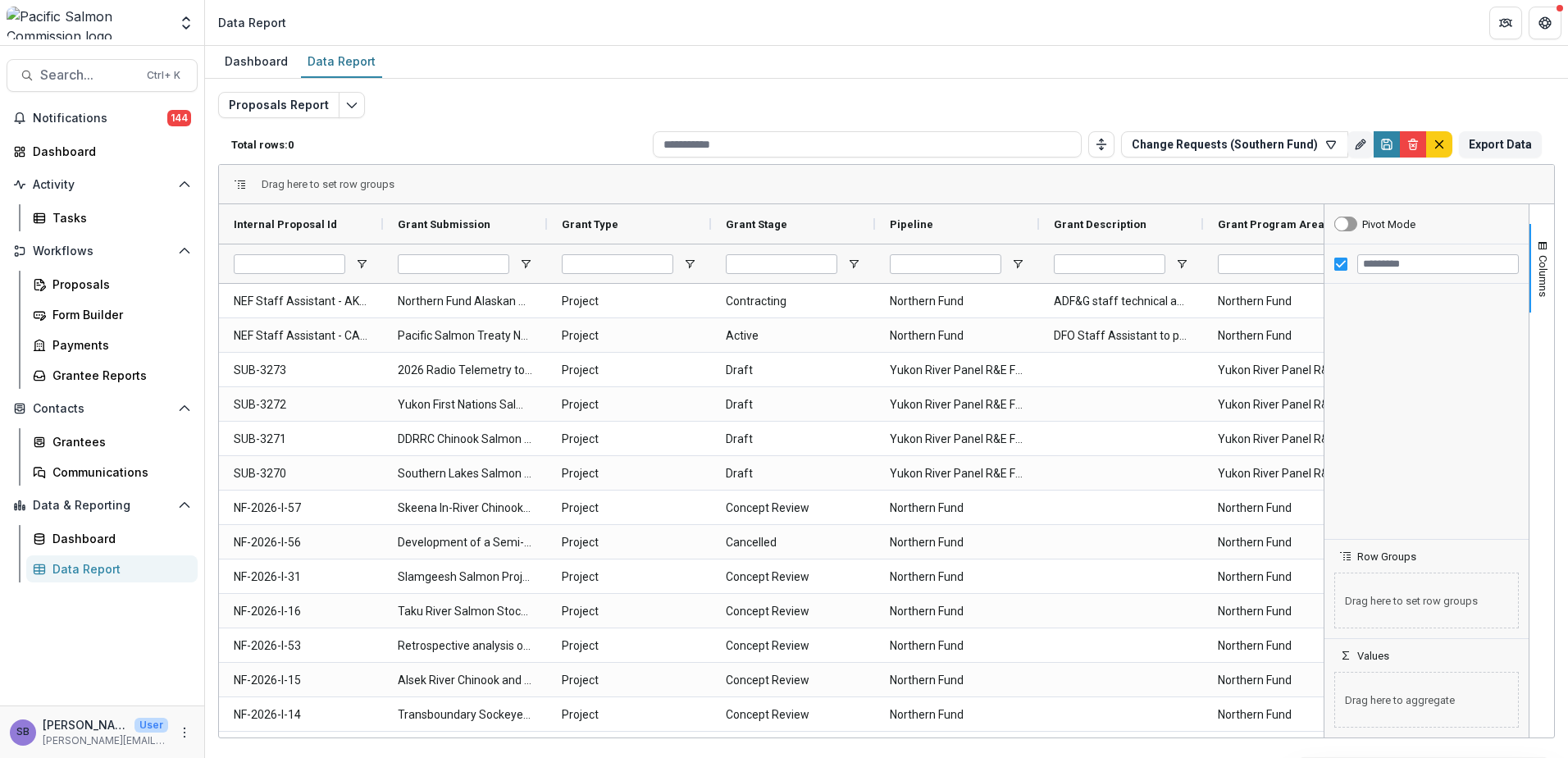
type input "**********"
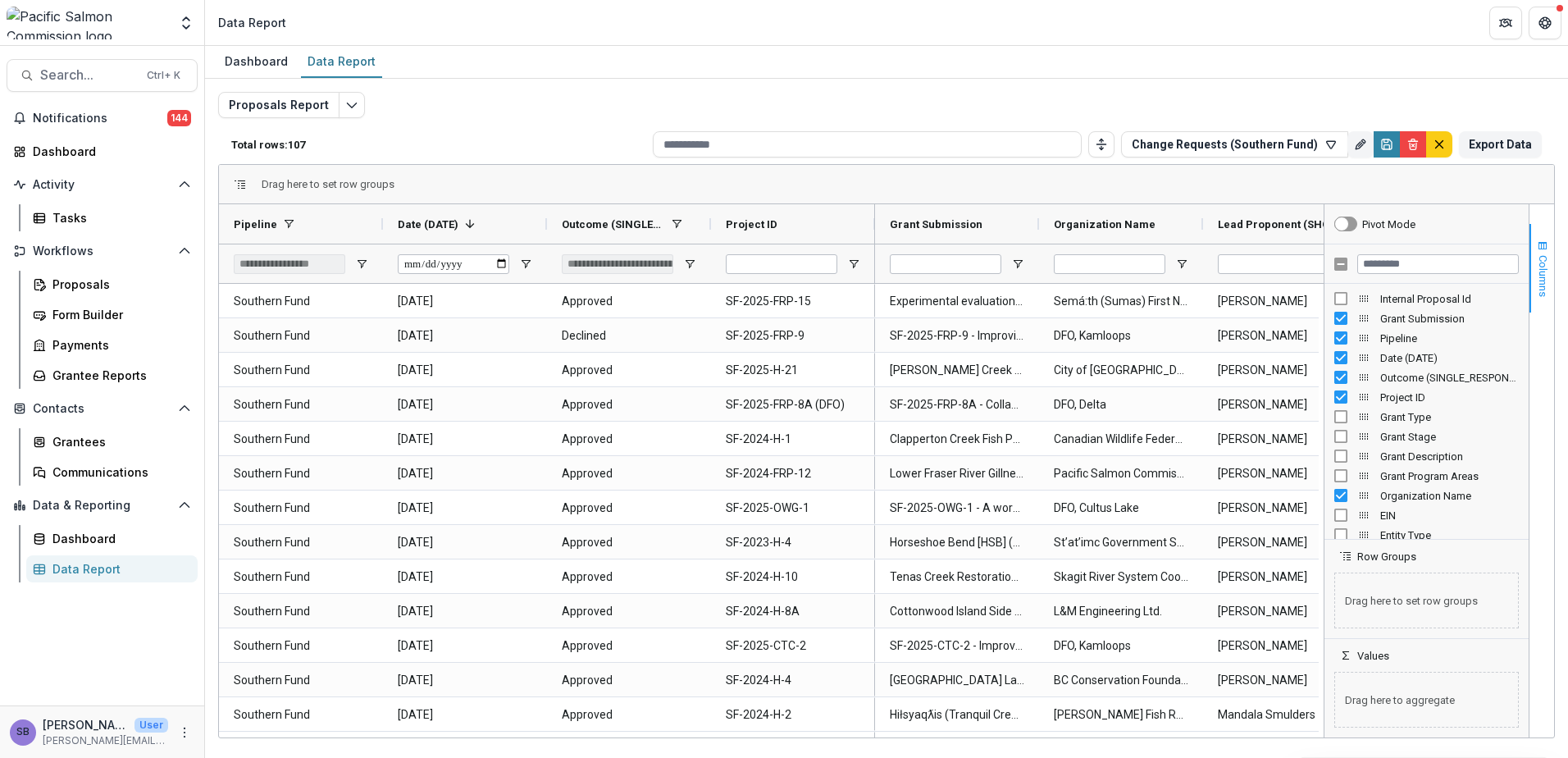
click at [1538, 244] on span "button" at bounding box center [1543, 245] width 13 height 13
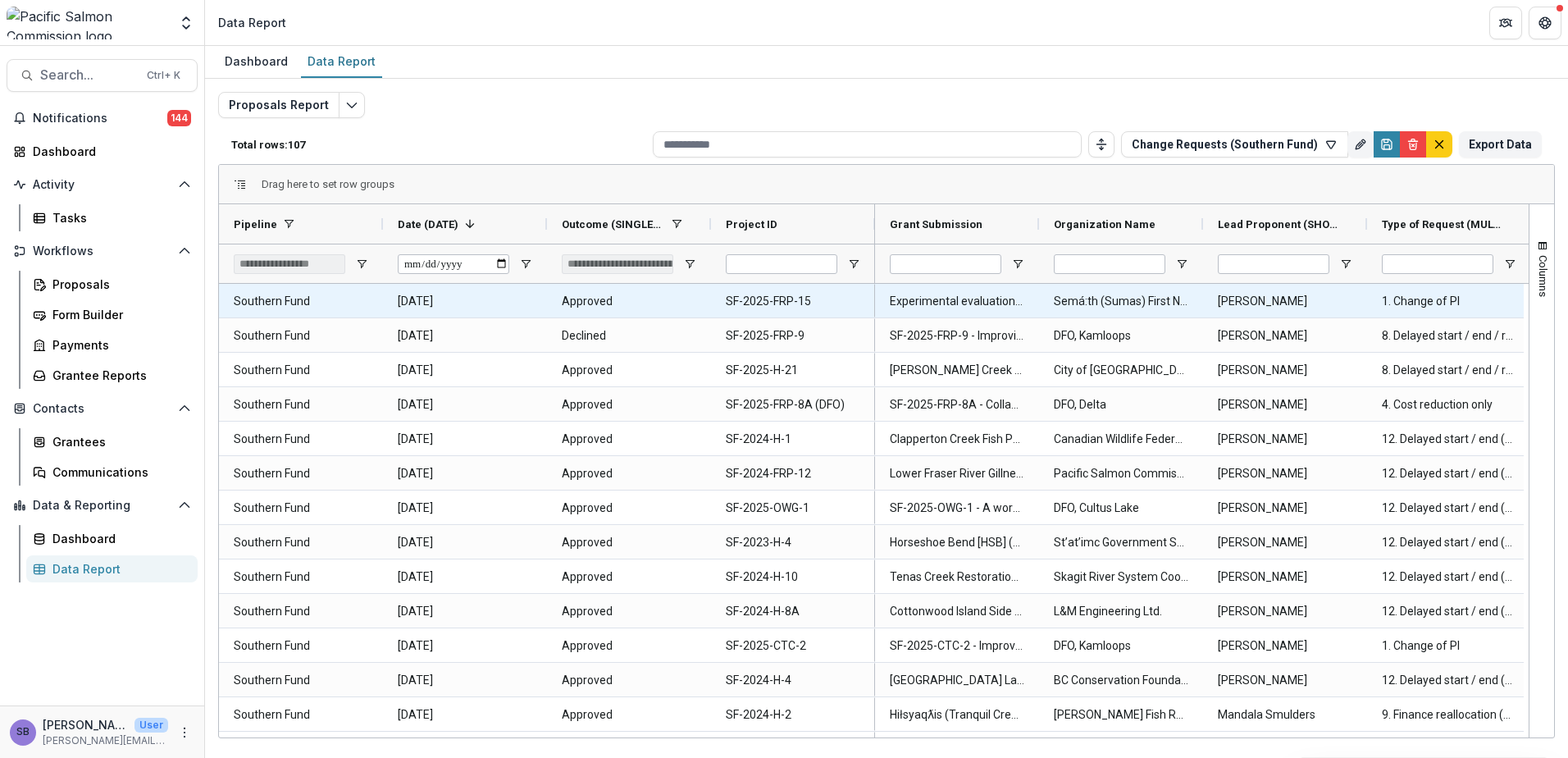
click at [1055, 297] on Name-2442 "Semá:th (Sumas) First Nation" at bounding box center [1121, 301] width 135 height 33
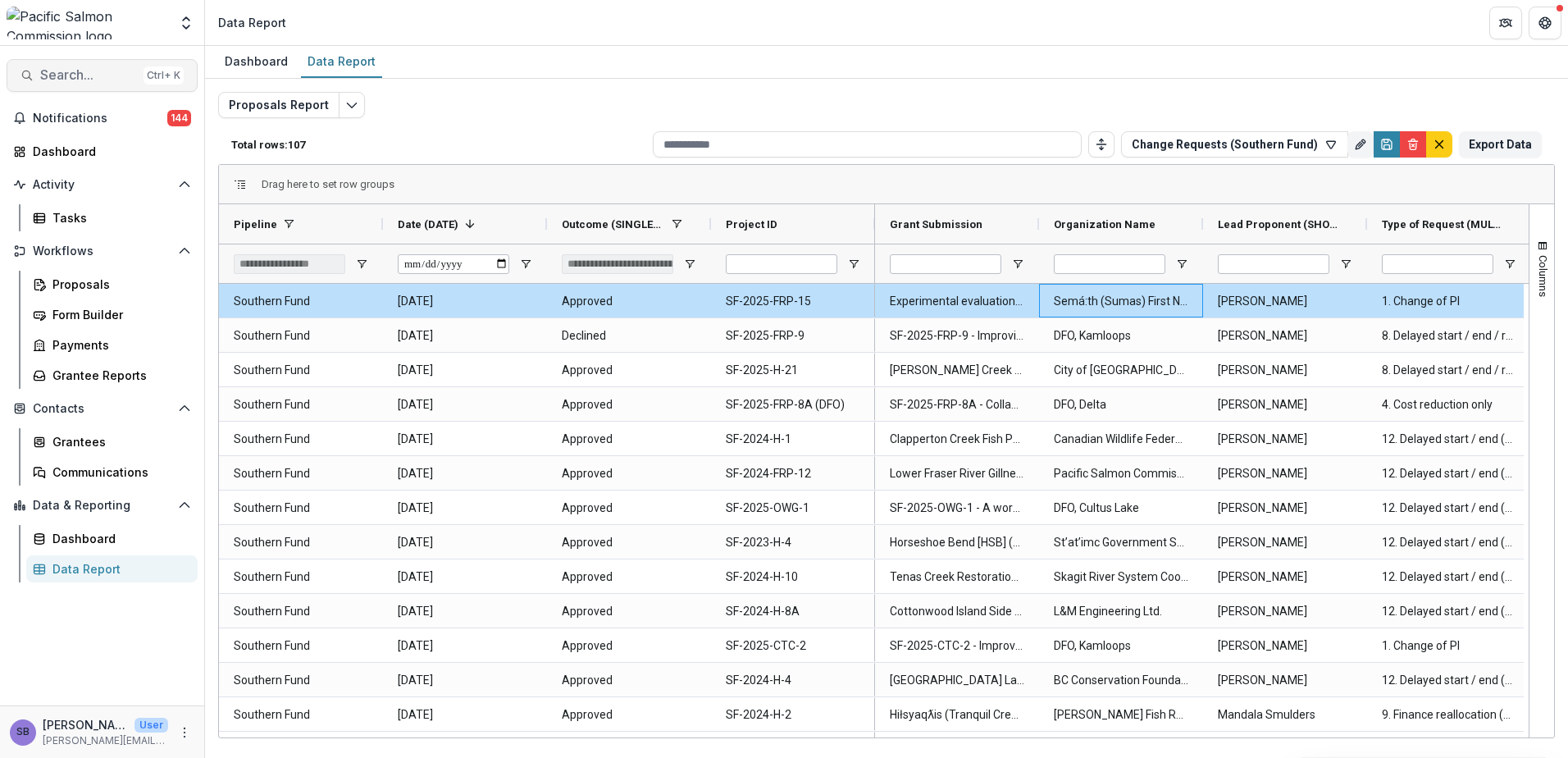
click at [84, 88] on button "Search... Ctrl + K" at bounding box center [102, 74] width 191 height 32
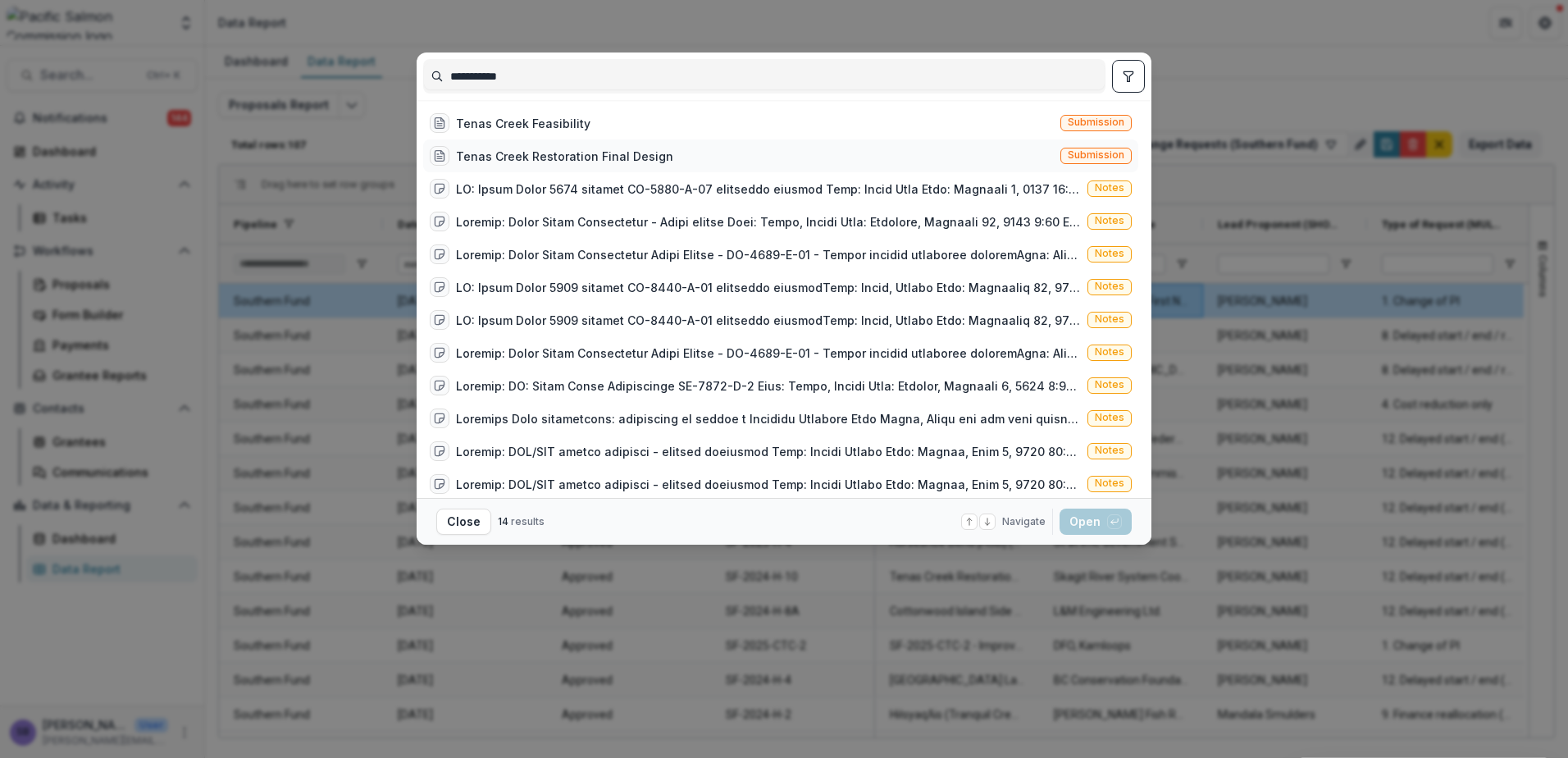
type input "**********"
click at [533, 146] on div "Tenas Creek Restoration Final Design" at bounding box center [552, 156] width 244 height 19
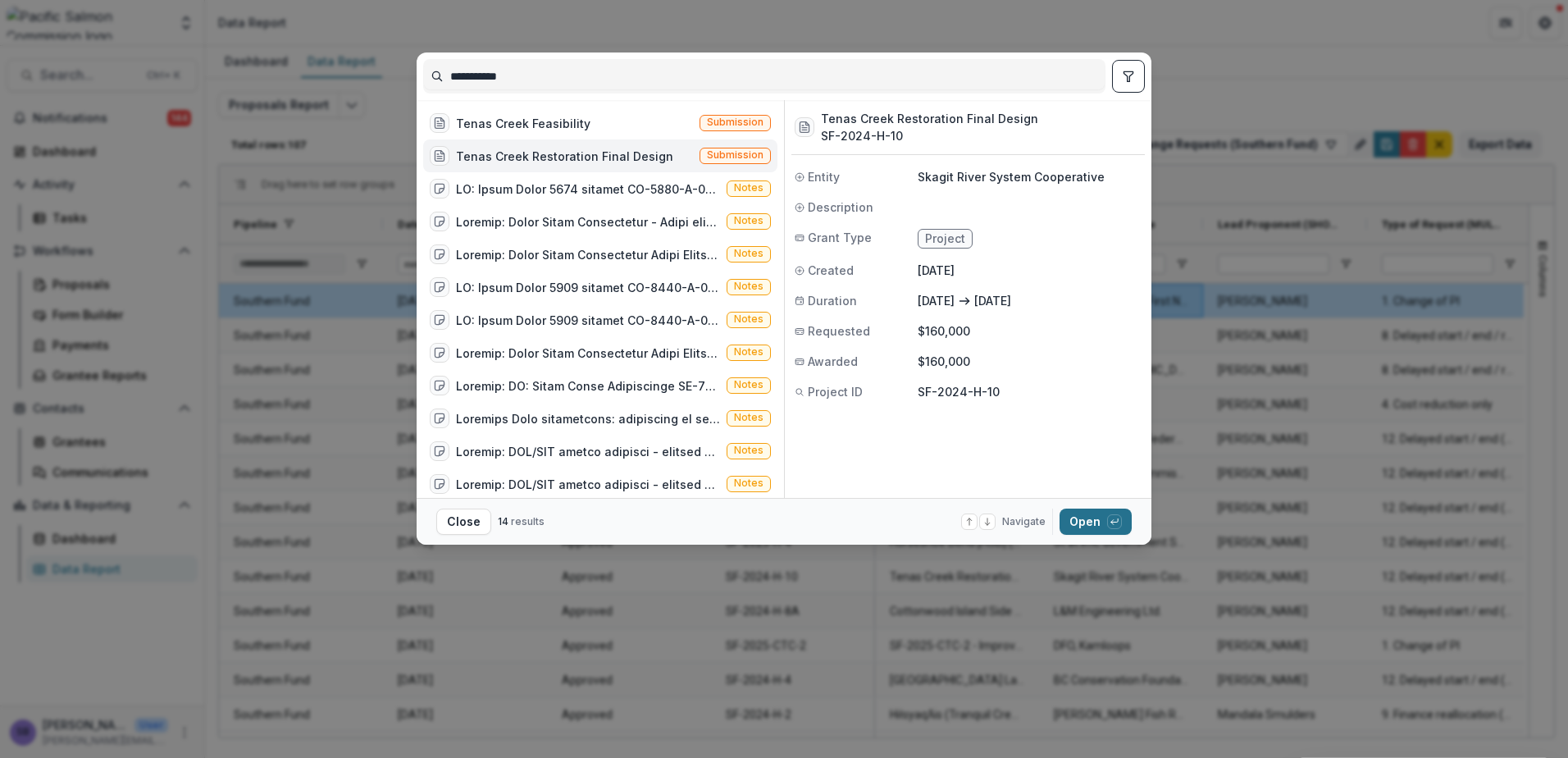
click at [1075, 524] on button "Open with enter key" at bounding box center [1096, 521] width 72 height 26
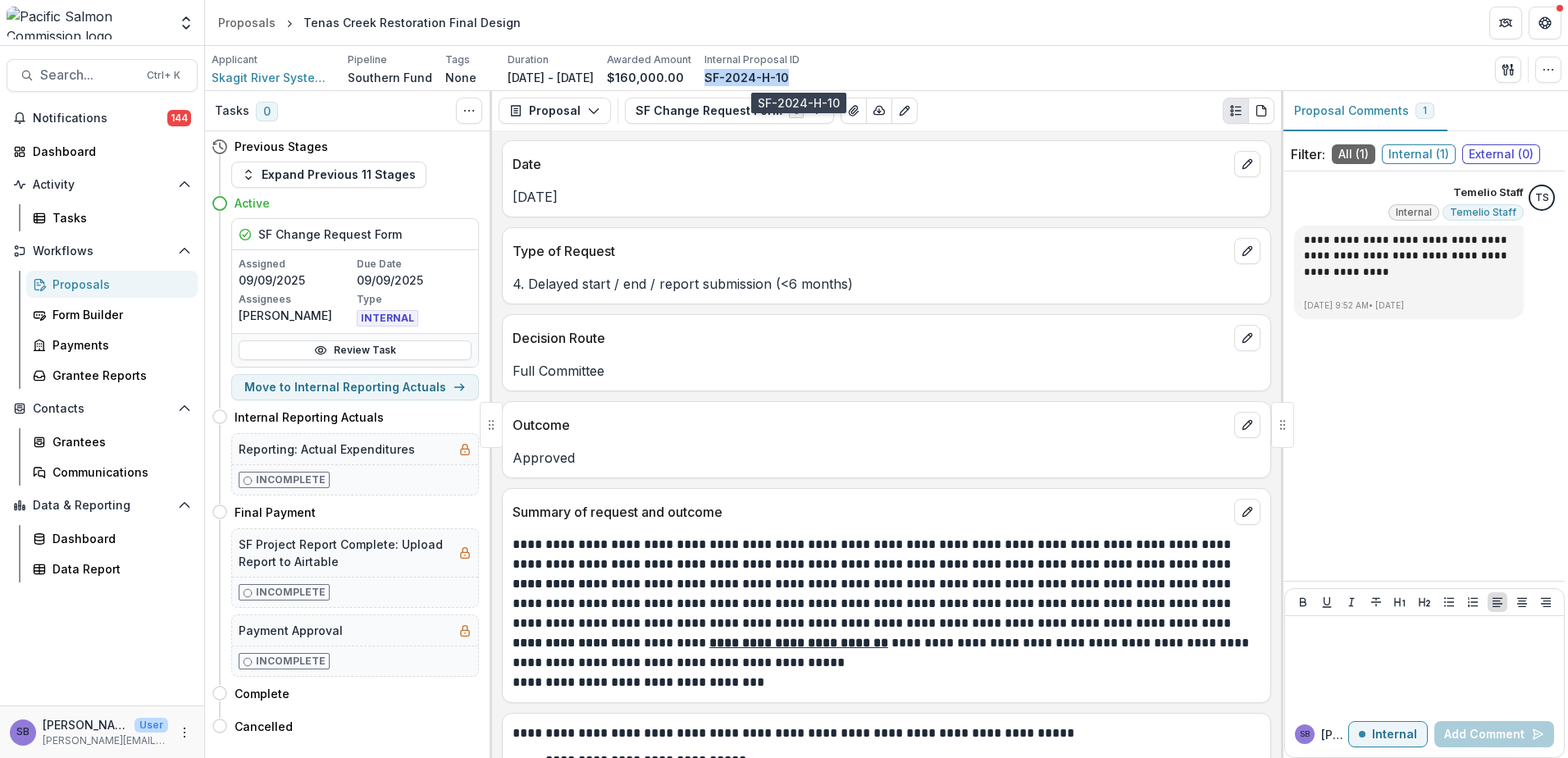
drag, startPoint x: 843, startPoint y: 76, endPoint x: 757, endPoint y: 74, distance: 86.0
click at [757, 74] on div "SF-2024-H-10" at bounding box center [752, 78] width 95 height 18
copy p "SF-2024-H-10"
click at [778, 106] on button "SF Change Request Form 6" at bounding box center [729, 110] width 209 height 26
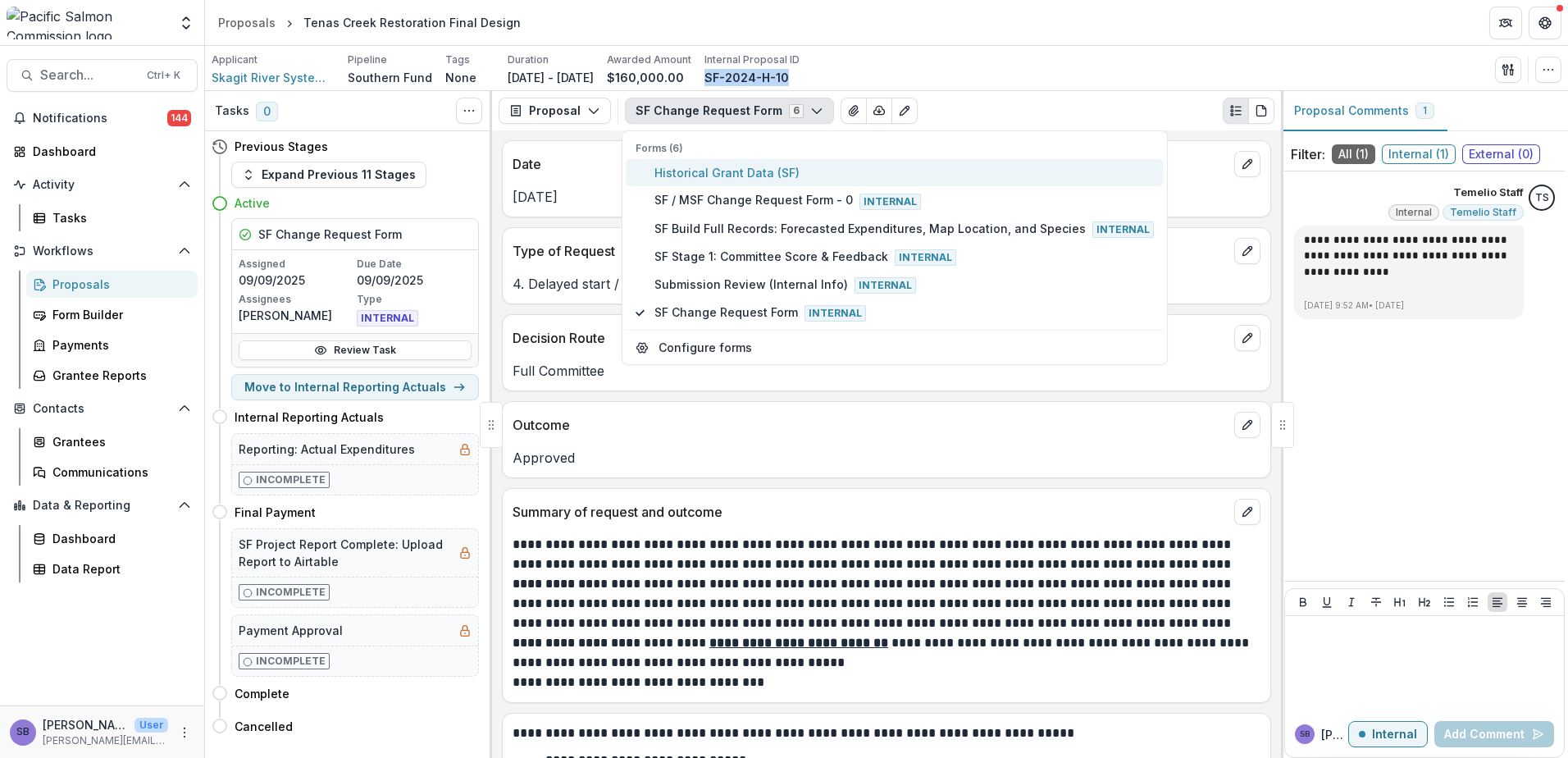
click at [747, 170] on span "Historical Grant Data (SF)" at bounding box center [904, 173] width 499 height 18
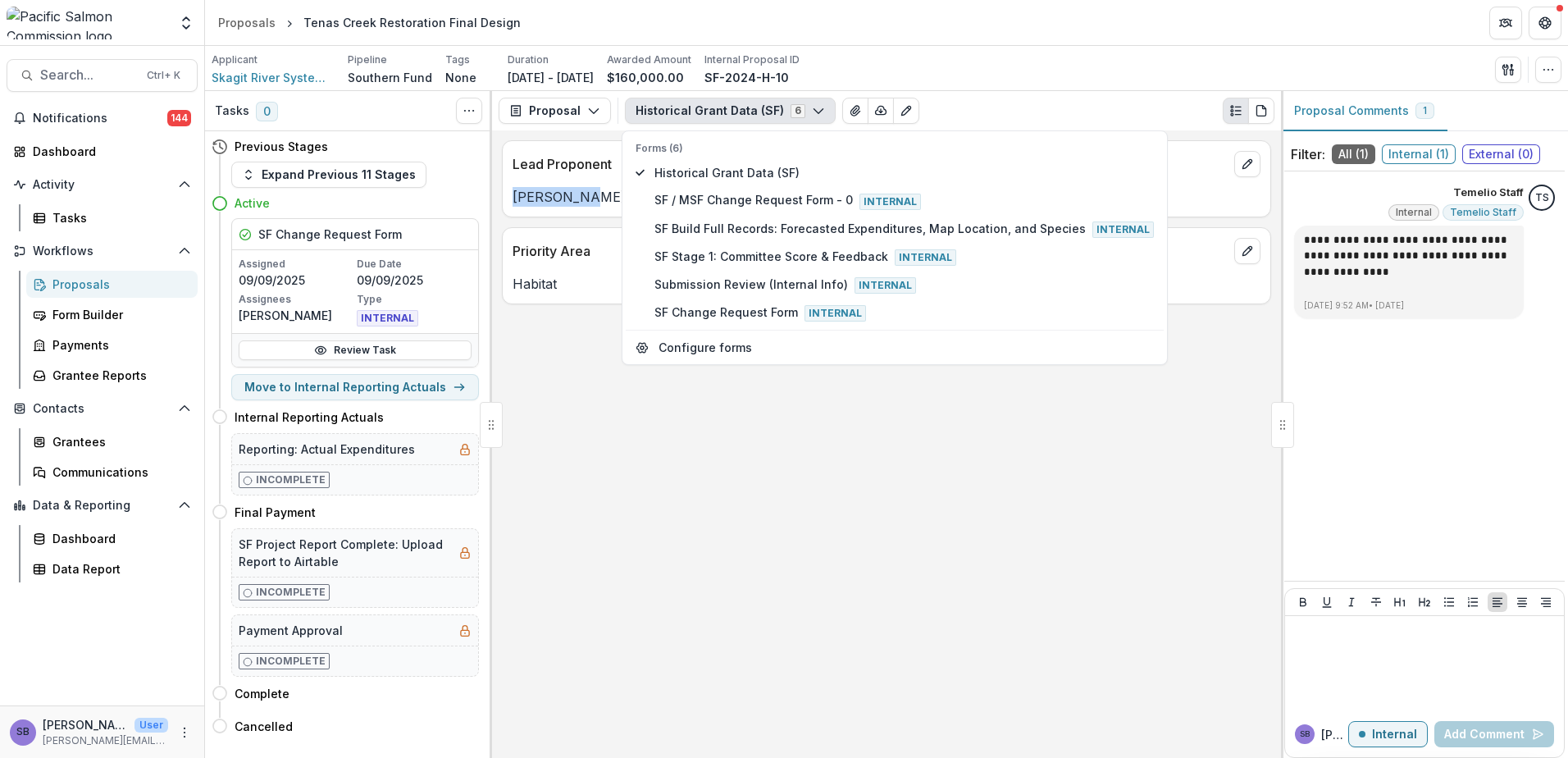
drag, startPoint x: 585, startPoint y: 205, endPoint x: 512, endPoint y: 204, distance: 73.0
click at [512, 204] on p "Colin Wahl" at bounding box center [886, 196] width 748 height 19
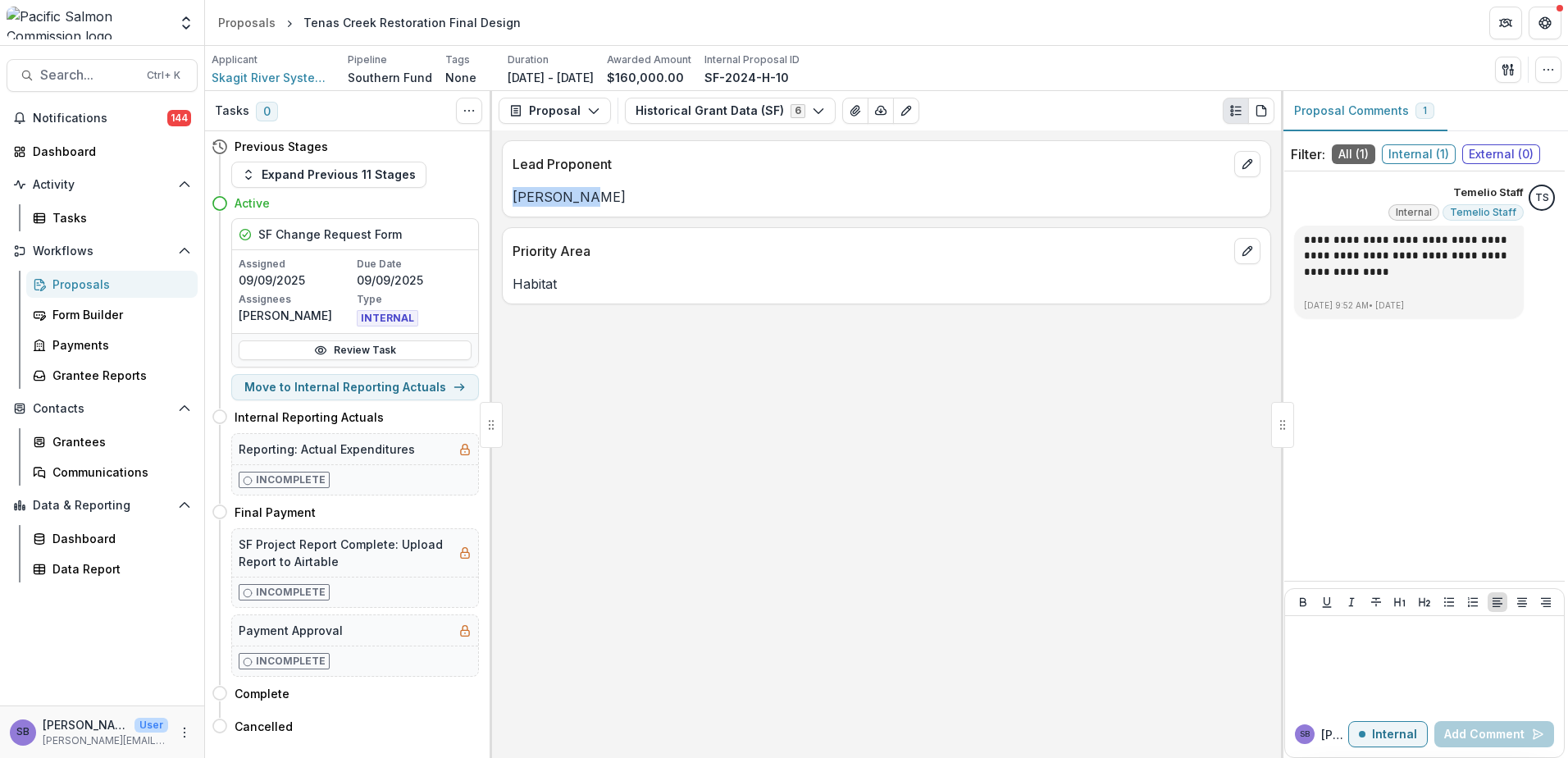
copy p "Colin Wahl"
click at [85, 79] on span "Search..." at bounding box center [88, 75] width 96 height 16
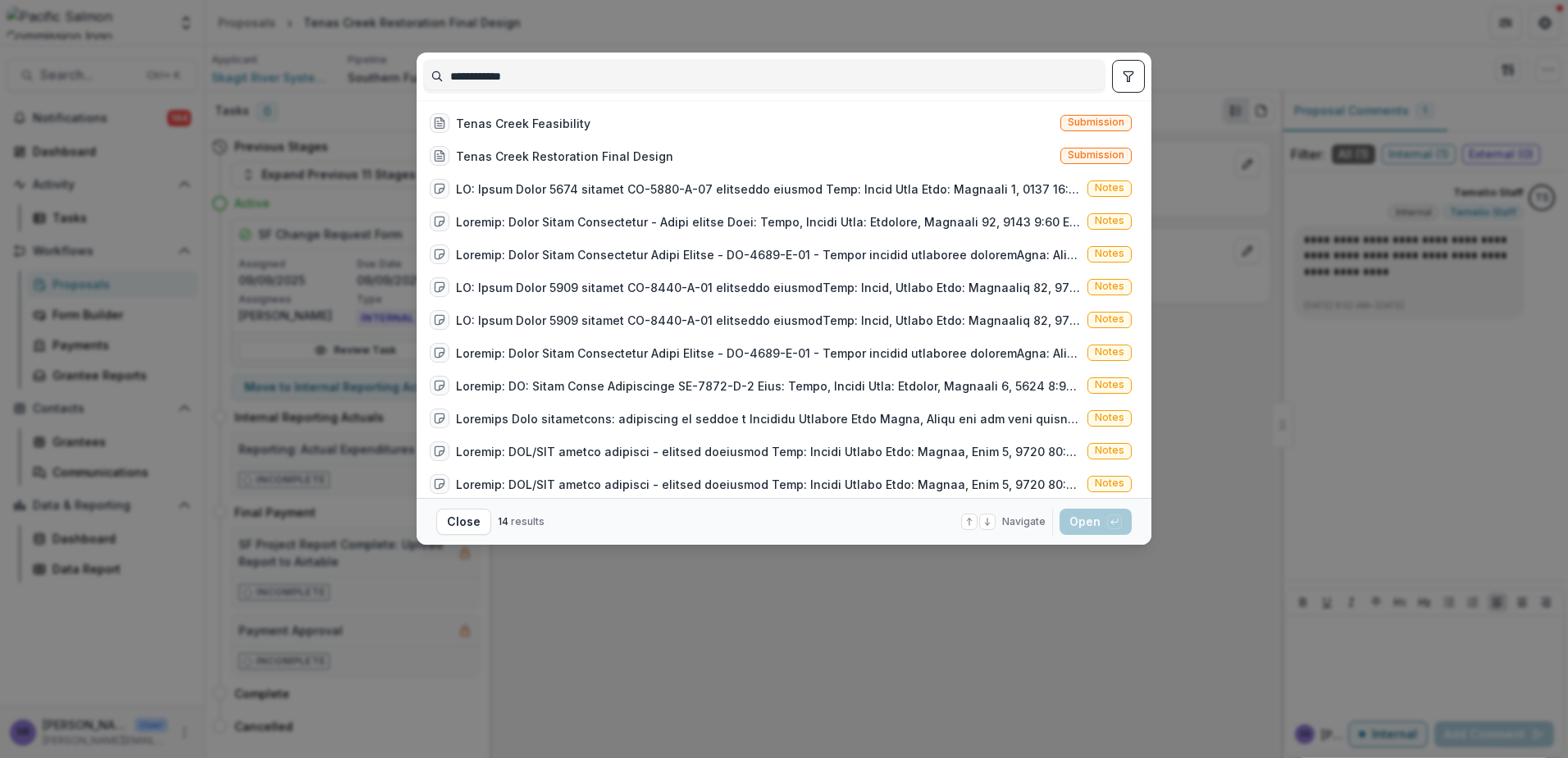
drag, startPoint x: 574, startPoint y: 81, endPoint x: 315, endPoint y: 67, distance: 259.4
click at [315, 67] on div "**********" at bounding box center [784, 379] width 1568 height 758
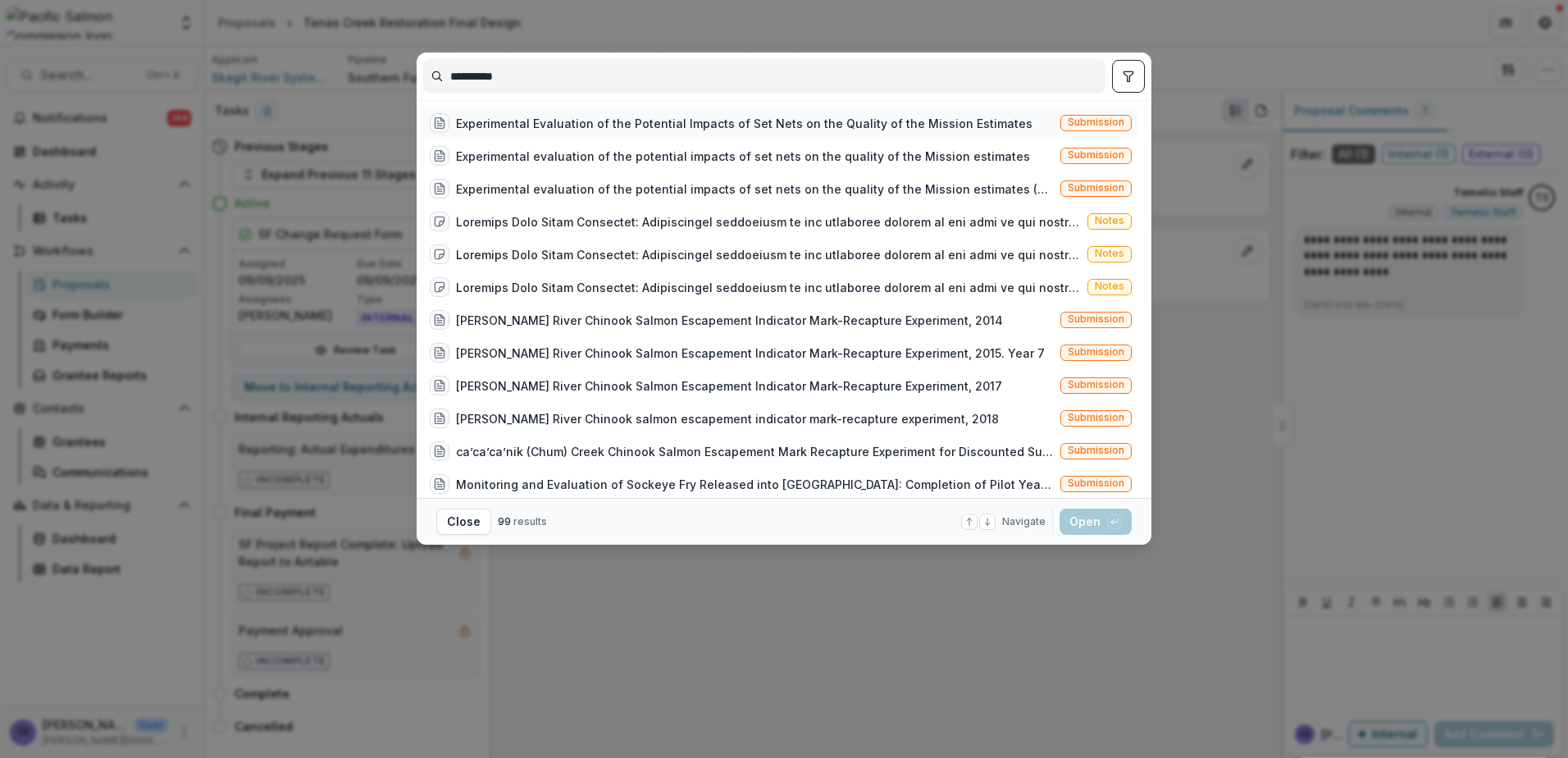
type input "**********"
click at [620, 115] on div "Experimental Evaluation of the Potential Impacts of Set Nets on the Quality of …" at bounding box center [745, 124] width 576 height 18
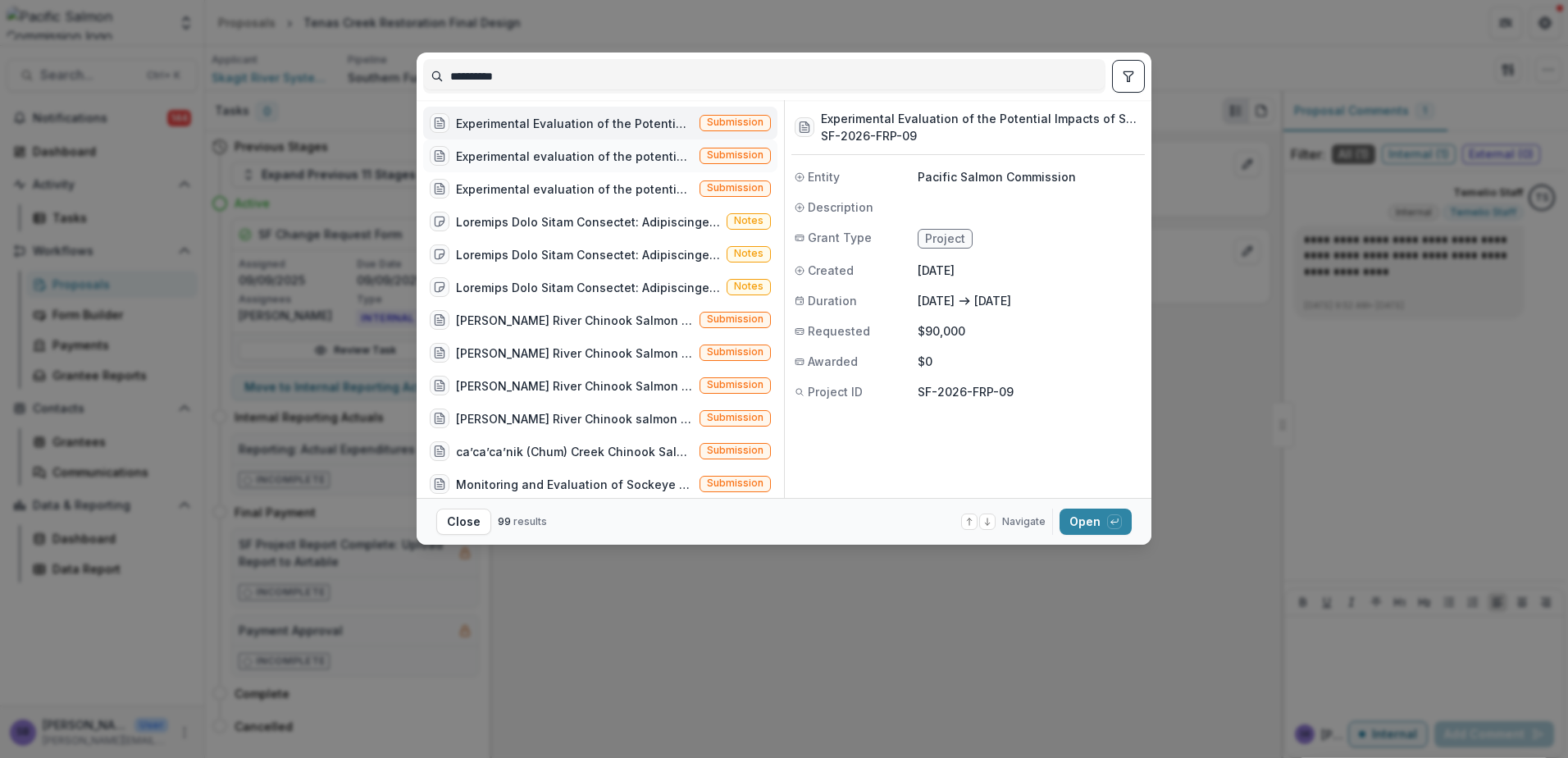
click at [602, 166] on div "Experimental evaluation of the potential impacts of set nets on the quality of …" at bounding box center [600, 155] width 354 height 32
click at [588, 198] on div "Experimental evaluation of the potential impacts of set nets on the quality of …" at bounding box center [562, 188] width 264 height 19
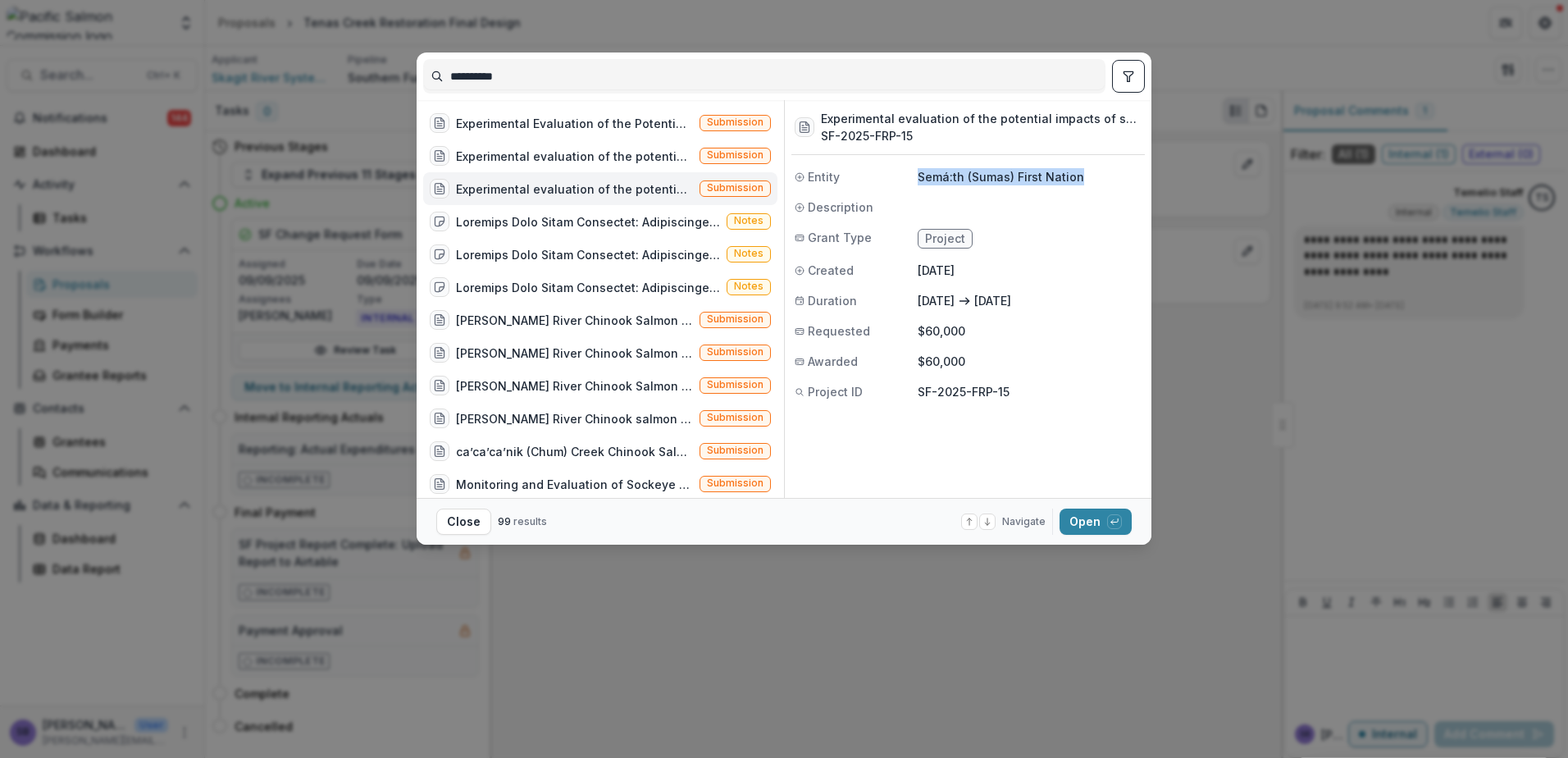
drag, startPoint x: 1075, startPoint y: 176, endPoint x: 916, endPoint y: 177, distance: 159.0
click at [916, 177] on div "Entity Semá:th (Sumas) First Nation" at bounding box center [968, 177] width 354 height 18
copy div "Semá:th (Sumas) First Nation"
click at [1081, 518] on button "Open with enter key" at bounding box center [1096, 521] width 72 height 26
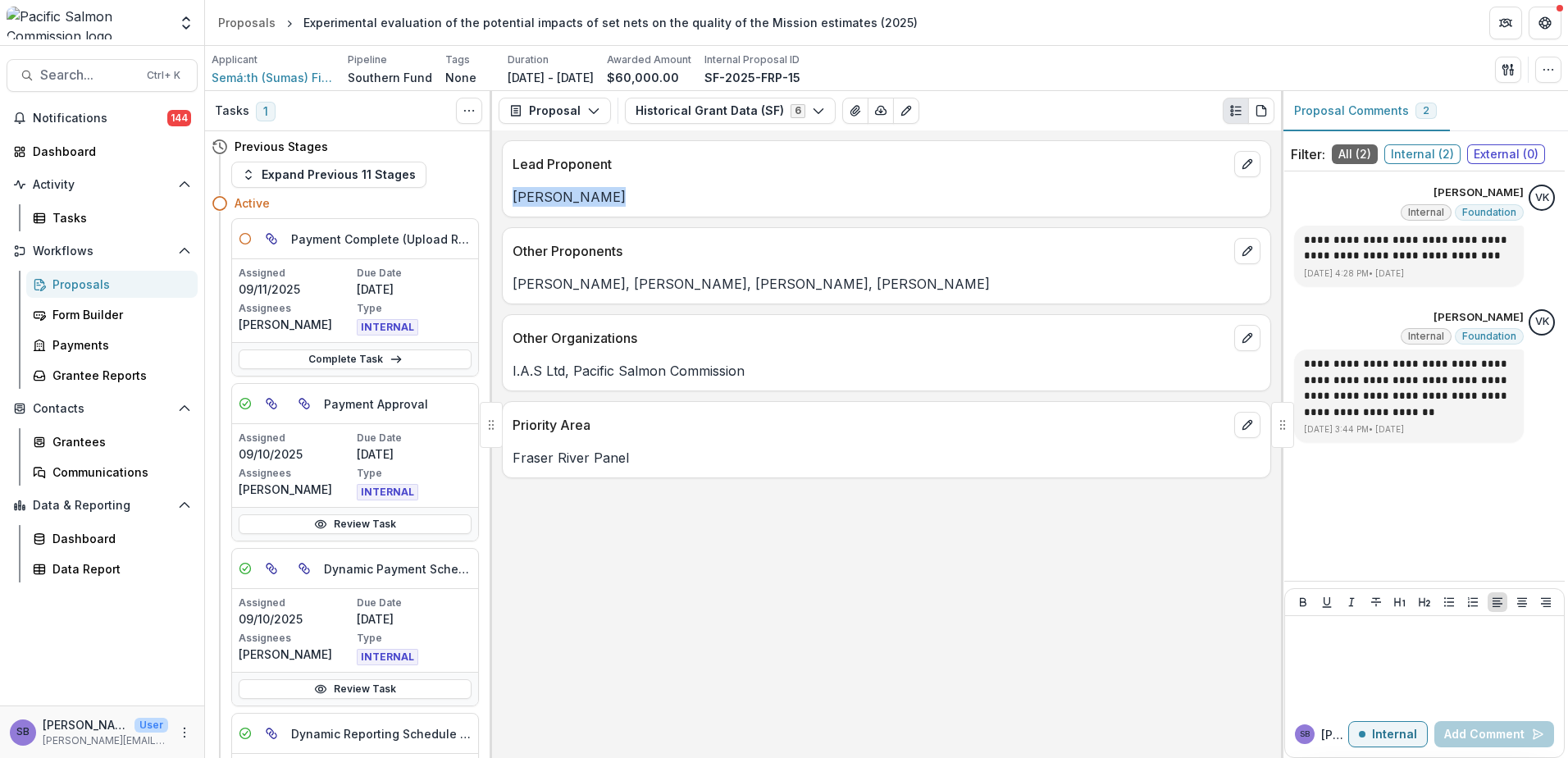
drag, startPoint x: 549, startPoint y: 194, endPoint x: 500, endPoint y: 194, distance: 49.0
click at [500, 194] on div "Lead Proponent Kira Sawatzky Other Proponents Mike Staley, Troy Ganzeveld, Fion…" at bounding box center [886, 444] width 789 height 627
copy p "Kira Sawatzky"
drag, startPoint x: 855, startPoint y: 78, endPoint x: 754, endPoint y: 80, distance: 101.0
click at [754, 80] on div "Applicant Semá:th (Sumas) First Nation Pipeline Southern Fund Tags None All tag…" at bounding box center [886, 69] width 1350 height 33
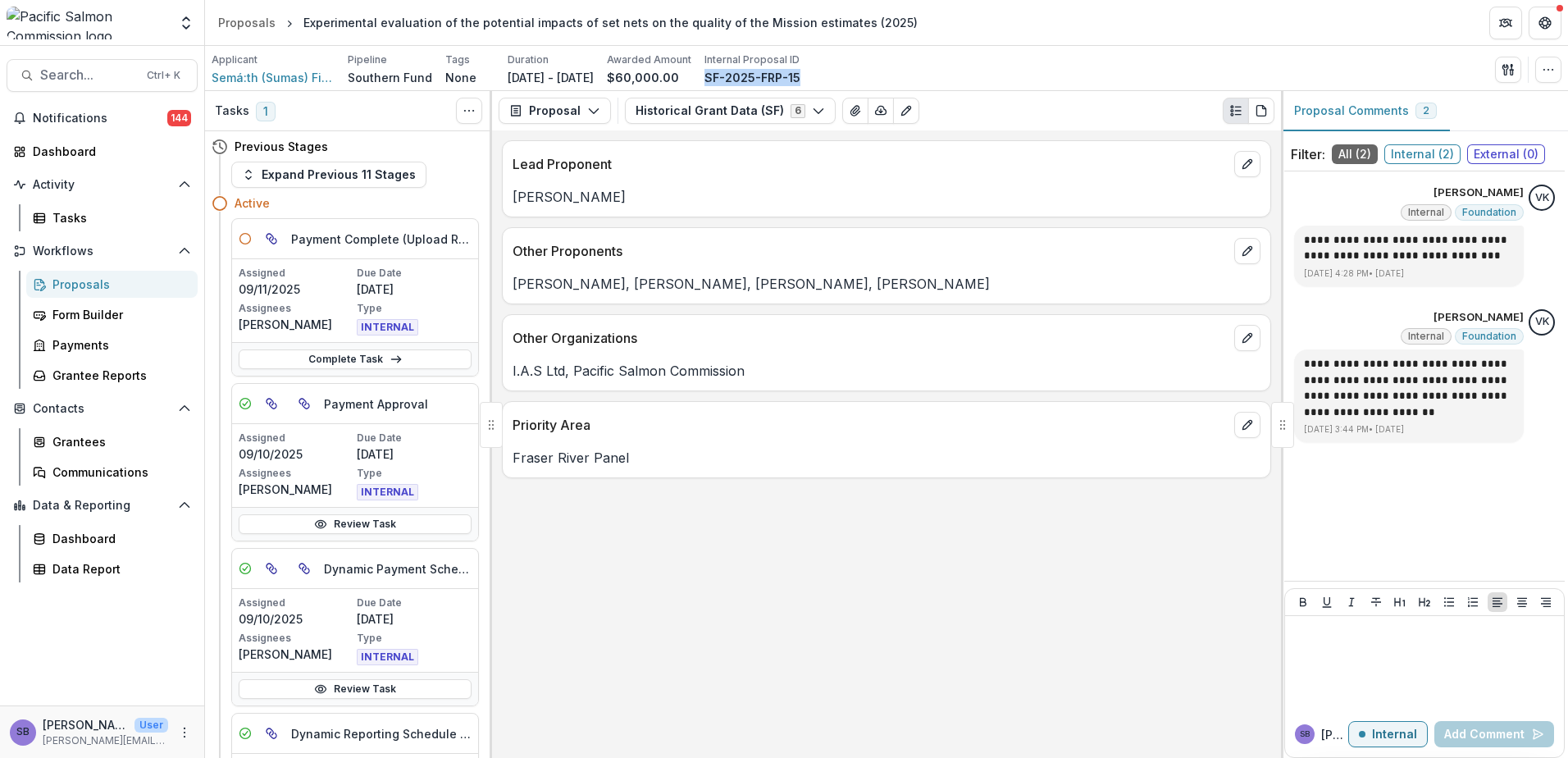
copy p "SF-2025-FRP-15"
click at [76, 74] on span "Search..." at bounding box center [88, 75] width 96 height 16
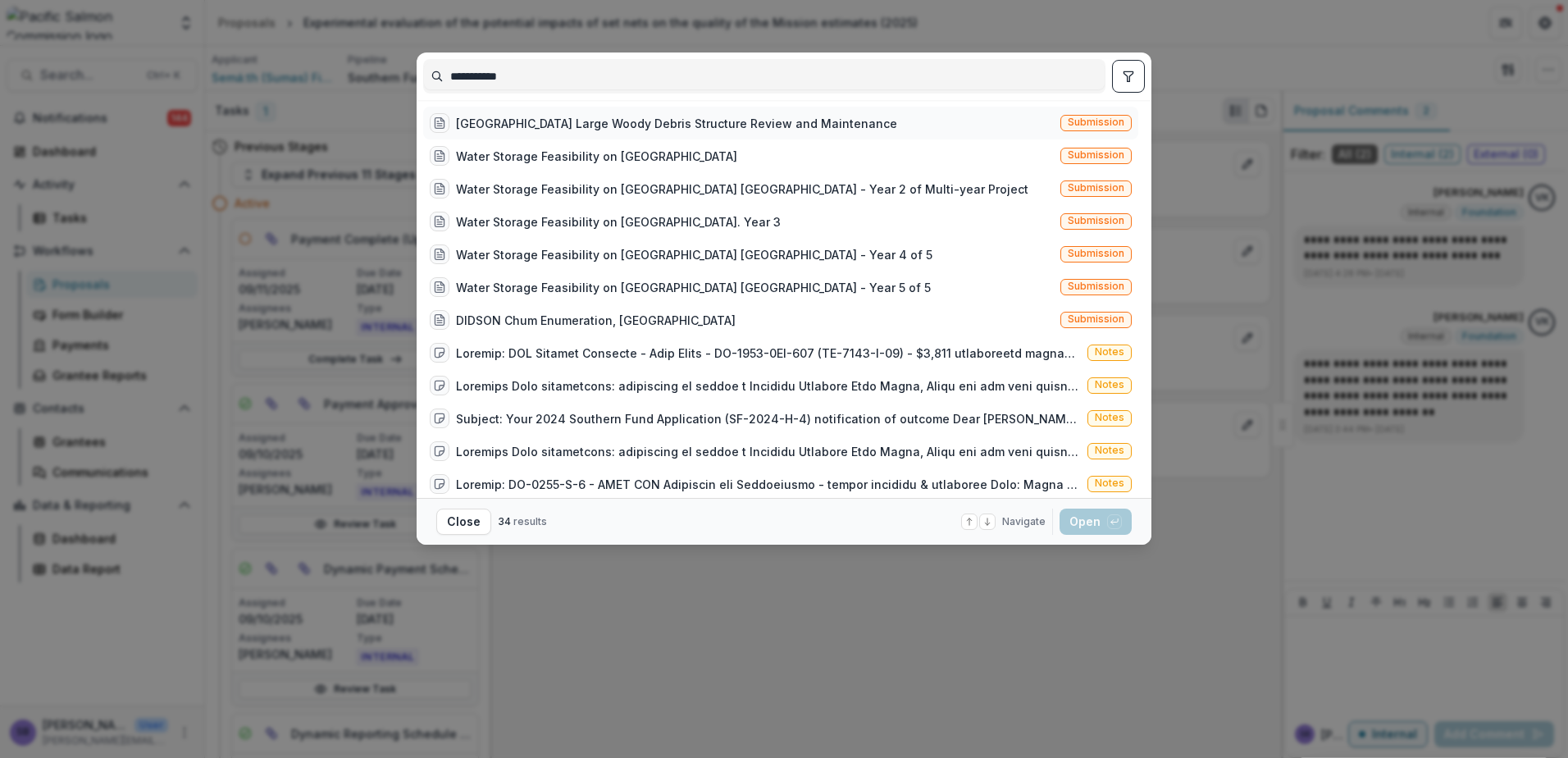
type input "**********"
click at [710, 133] on div "East Coast Vancouver Island Large Woody Debris Structure Review and Maintenance…" at bounding box center [780, 123] width 715 height 32
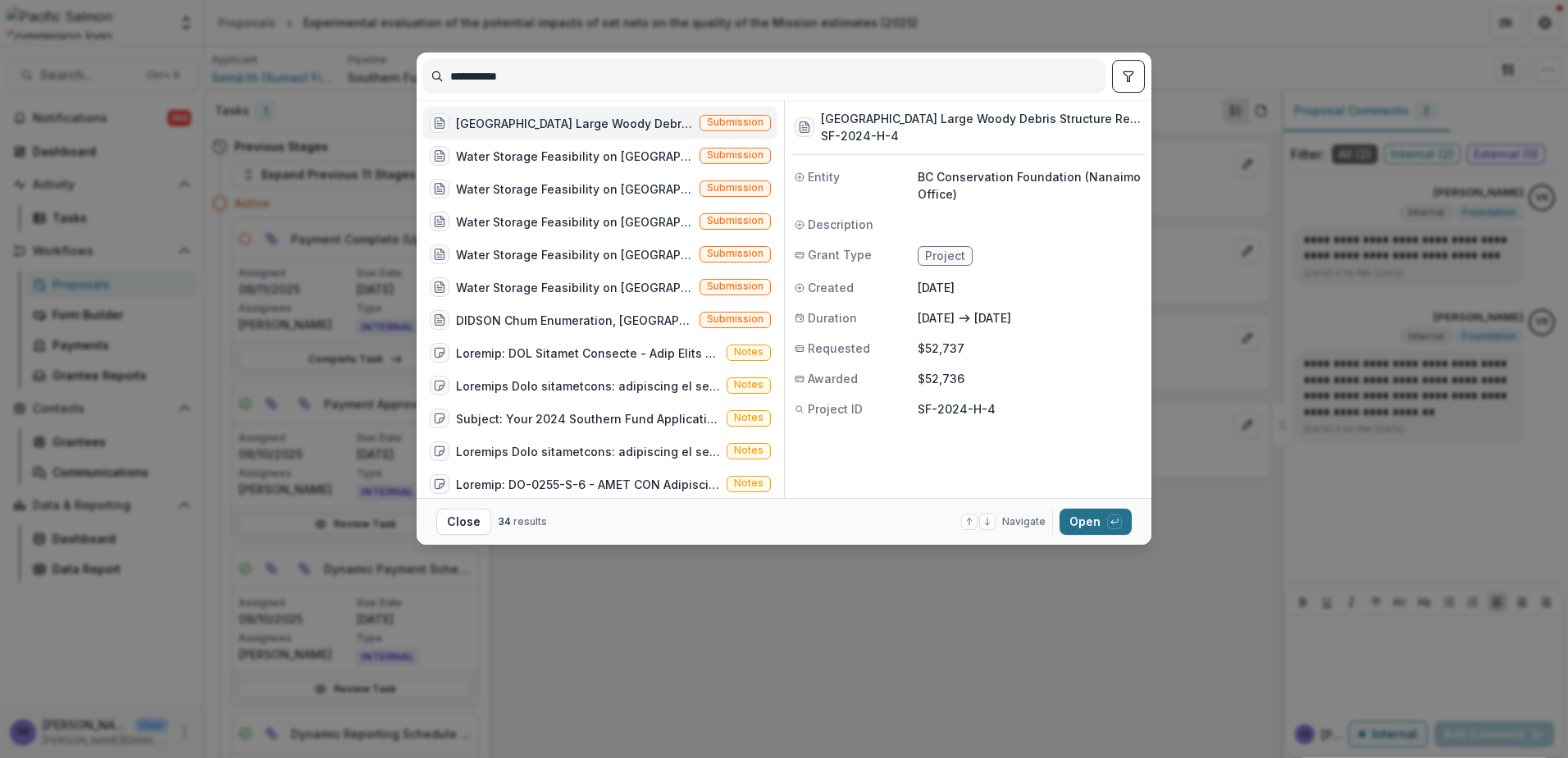
click at [1073, 521] on button "Open with enter key" at bounding box center [1096, 521] width 72 height 26
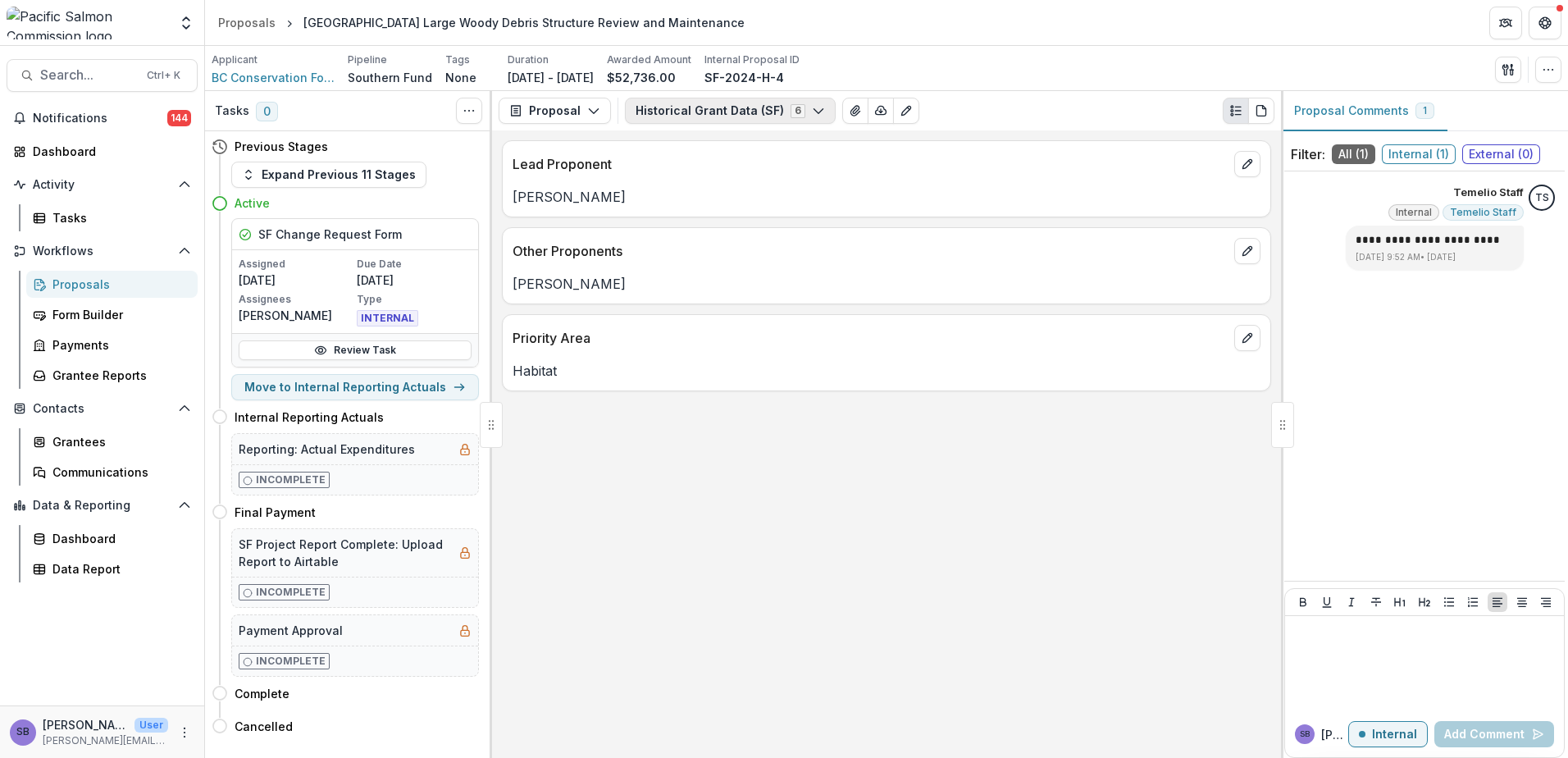
click at [747, 106] on button "Historical Grant Data (SF) 6" at bounding box center [730, 110] width 211 height 26
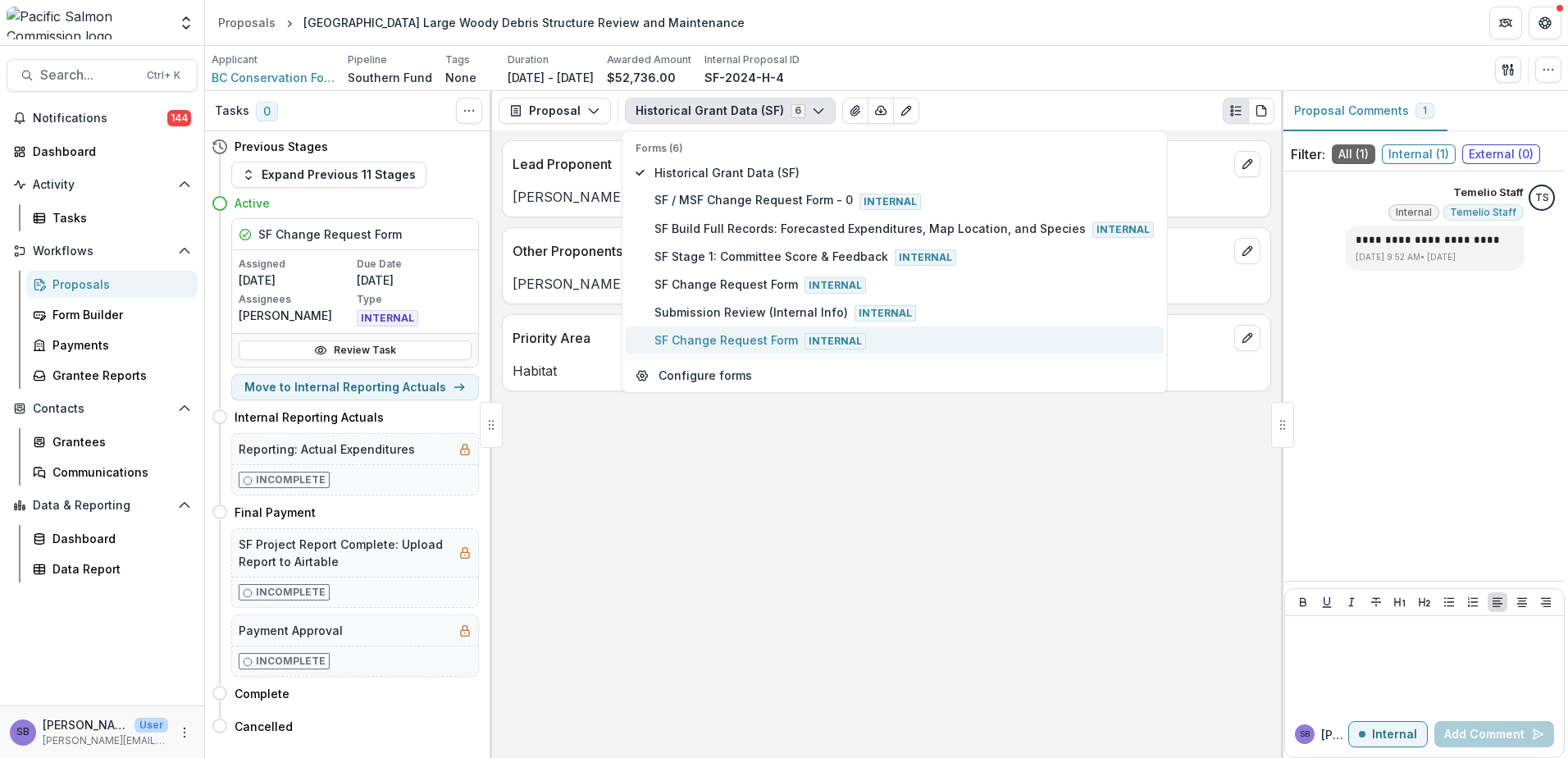
click at [723, 342] on span "SF Change Request Form Internal" at bounding box center [904, 340] width 499 height 18
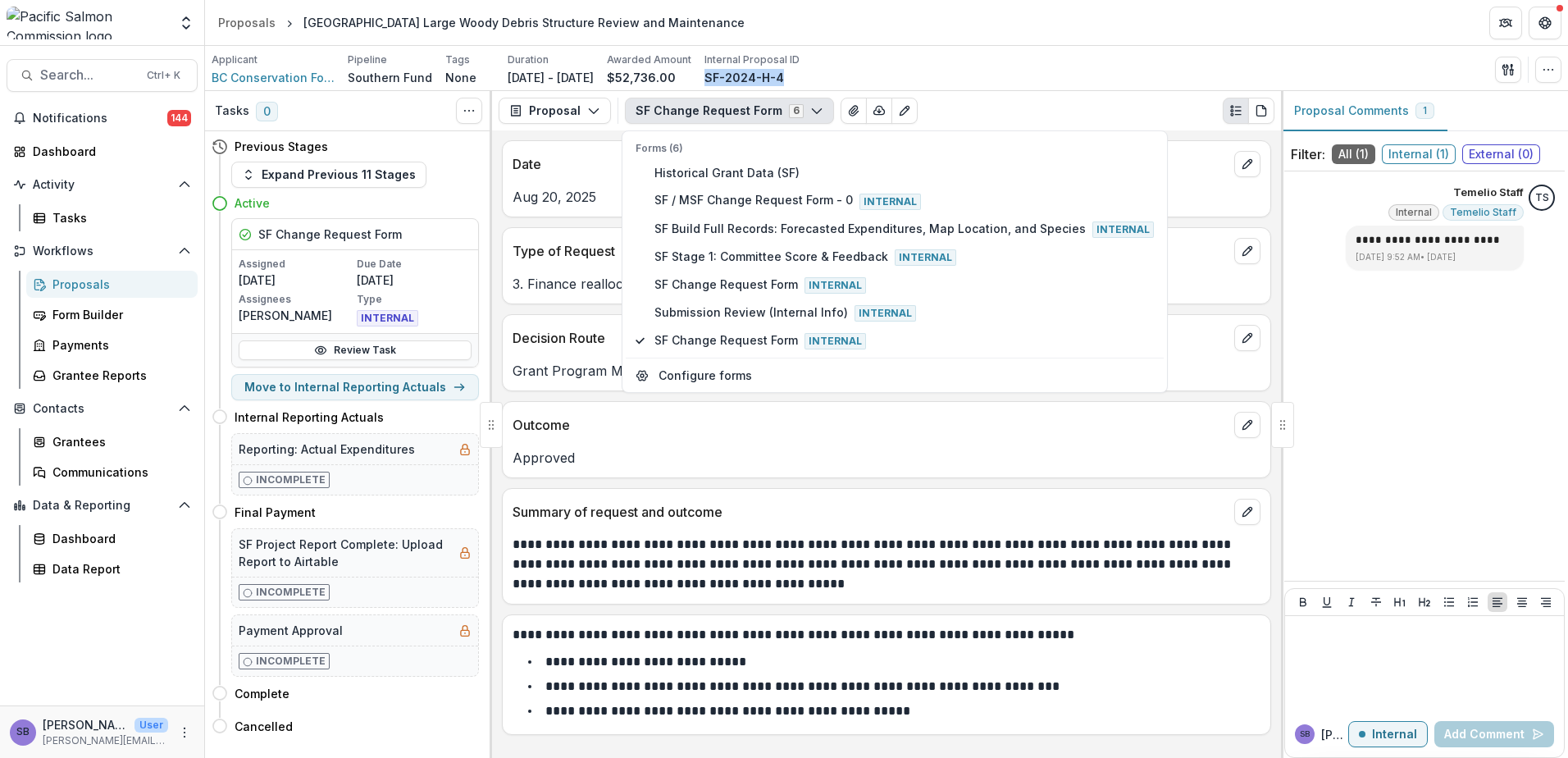
drag, startPoint x: 807, startPoint y: 75, endPoint x: 761, endPoint y: 87, distance: 47.5
click at [761, 87] on div "Applicant BC Conservation Foundation (Nanaimo Office) Pipeline Southern Fund Ta…" at bounding box center [886, 67] width 1363 height 45
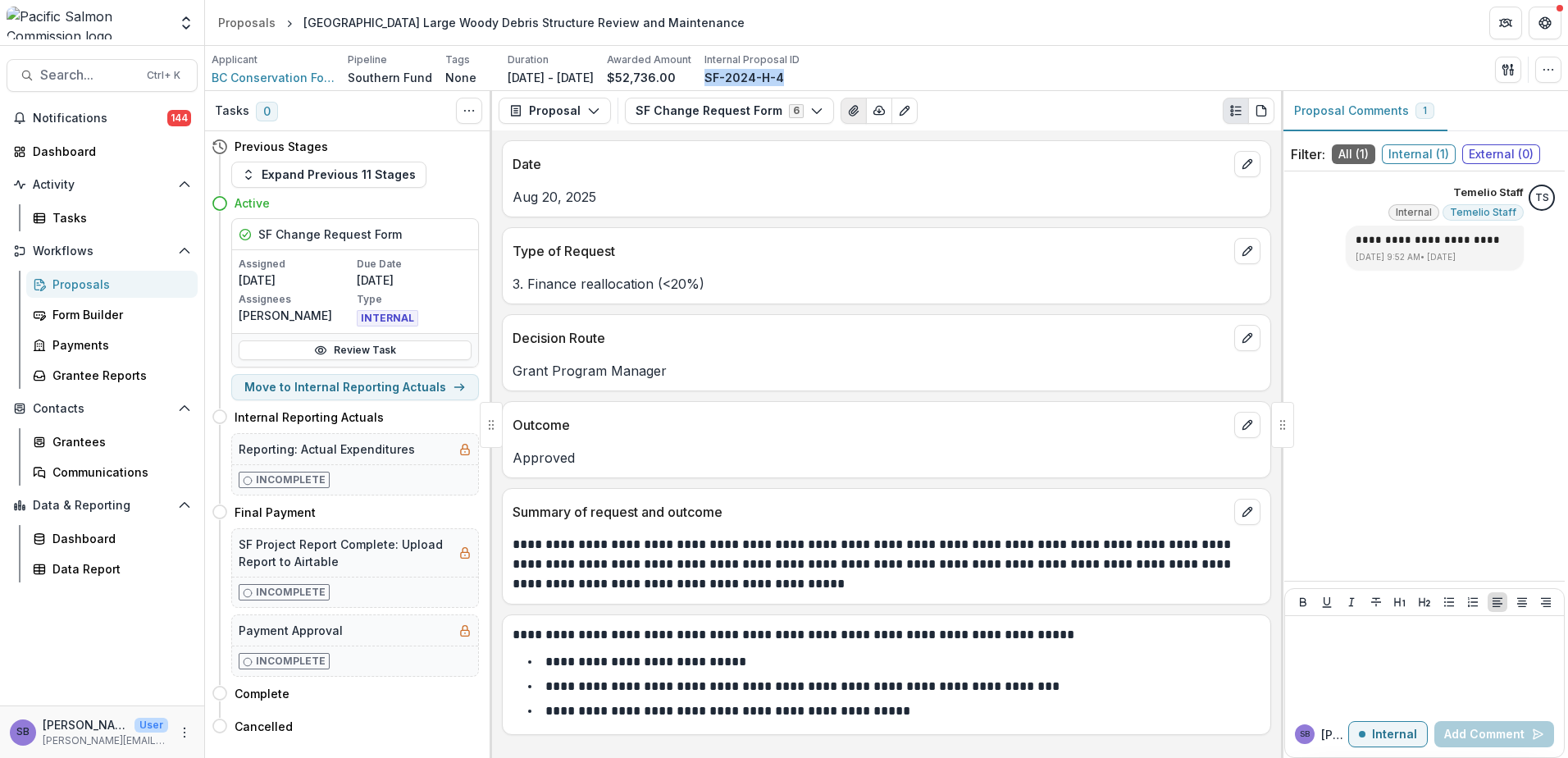
copy p "SF-2024-H-4"
click at [751, 104] on button "SF Change Request Form 6" at bounding box center [729, 110] width 209 height 26
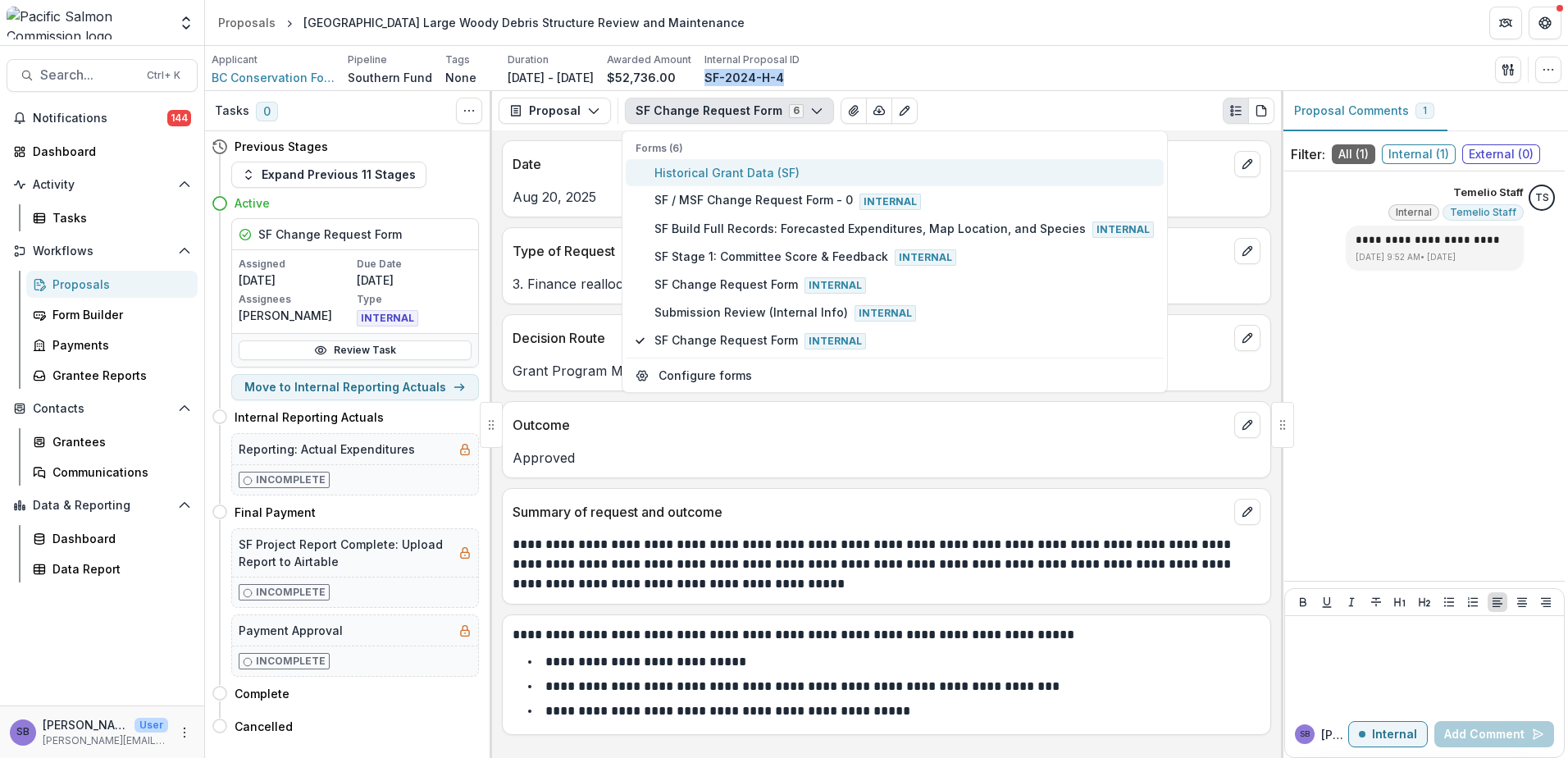
click at [693, 160] on button "Historical Grant Data (SF)" at bounding box center [894, 173] width 538 height 27
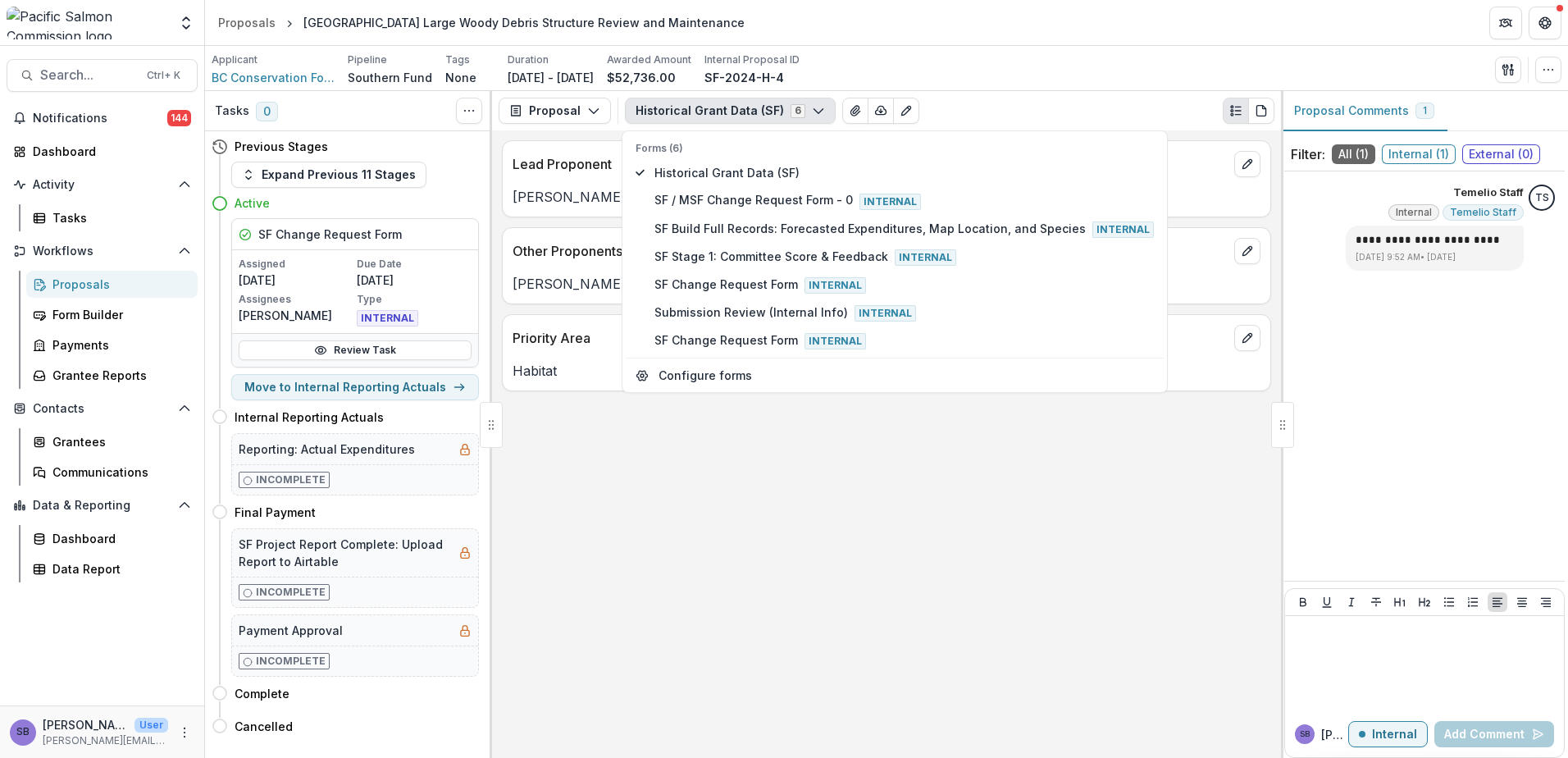
drag, startPoint x: 907, startPoint y: 474, endPoint x: 728, endPoint y: 440, distance: 182.2
click at [899, 471] on div "Lead Proponent Danny Swainson Other Proponents Aaron Androsoff Priority Area Ha…" at bounding box center [886, 444] width 789 height 627
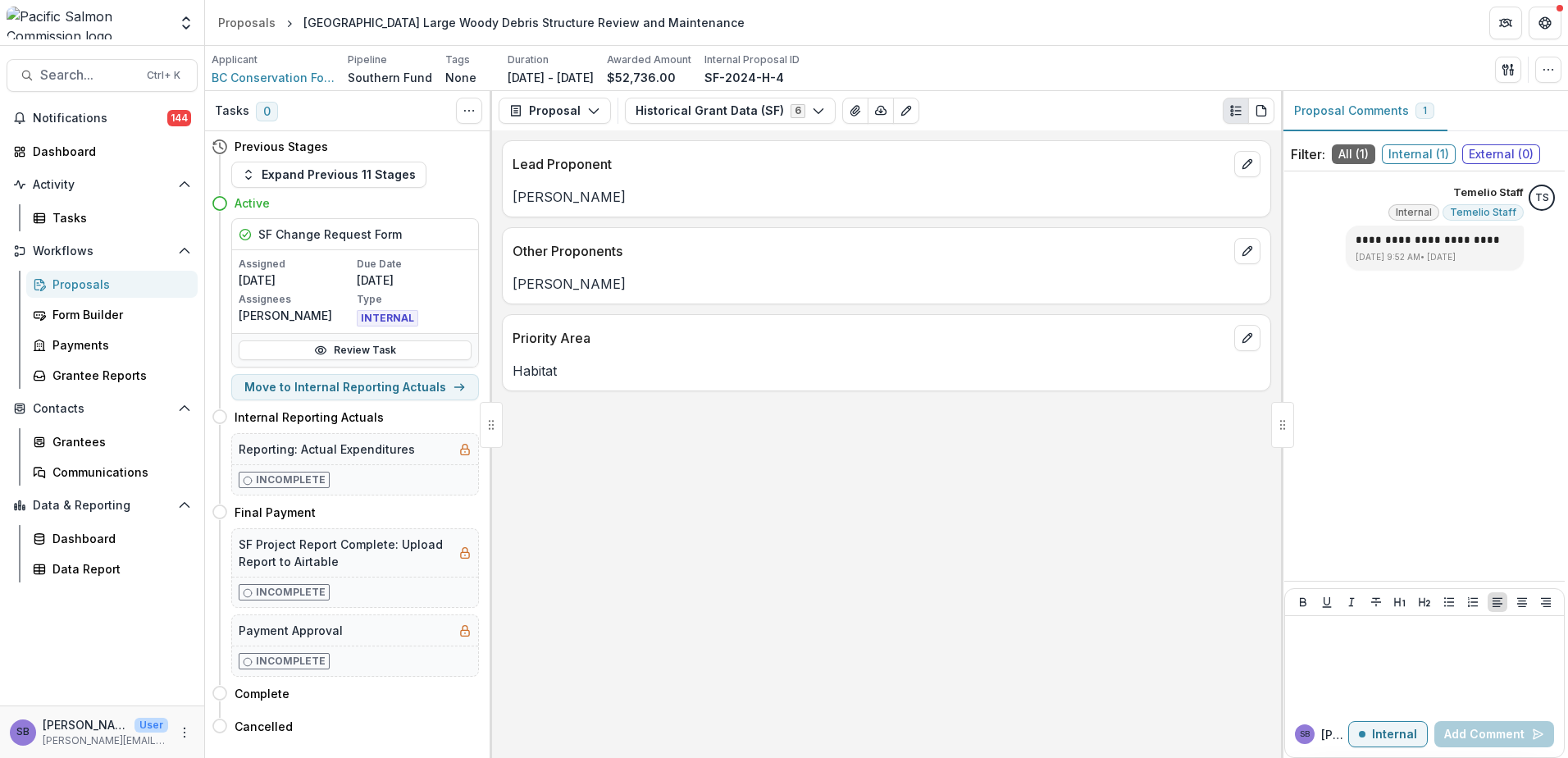
drag, startPoint x: 619, startPoint y: 201, endPoint x: 509, endPoint y: 201, distance: 110.0
click at [509, 201] on div "Danny Swainson" at bounding box center [886, 196] width 767 height 19
copy p "Danny Swainson"
click at [89, 77] on span "Search..." at bounding box center [88, 75] width 96 height 16
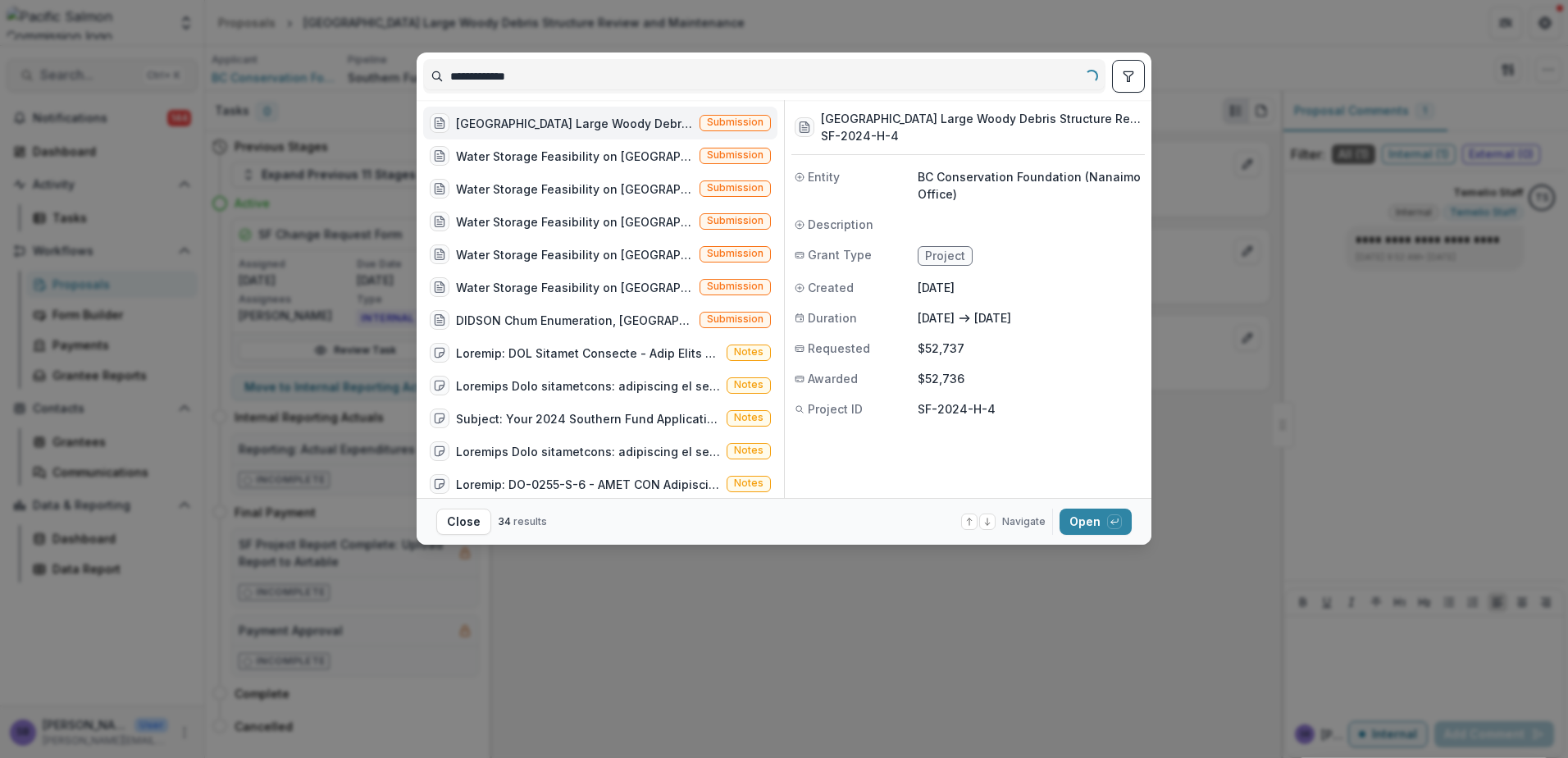
type input "**********"
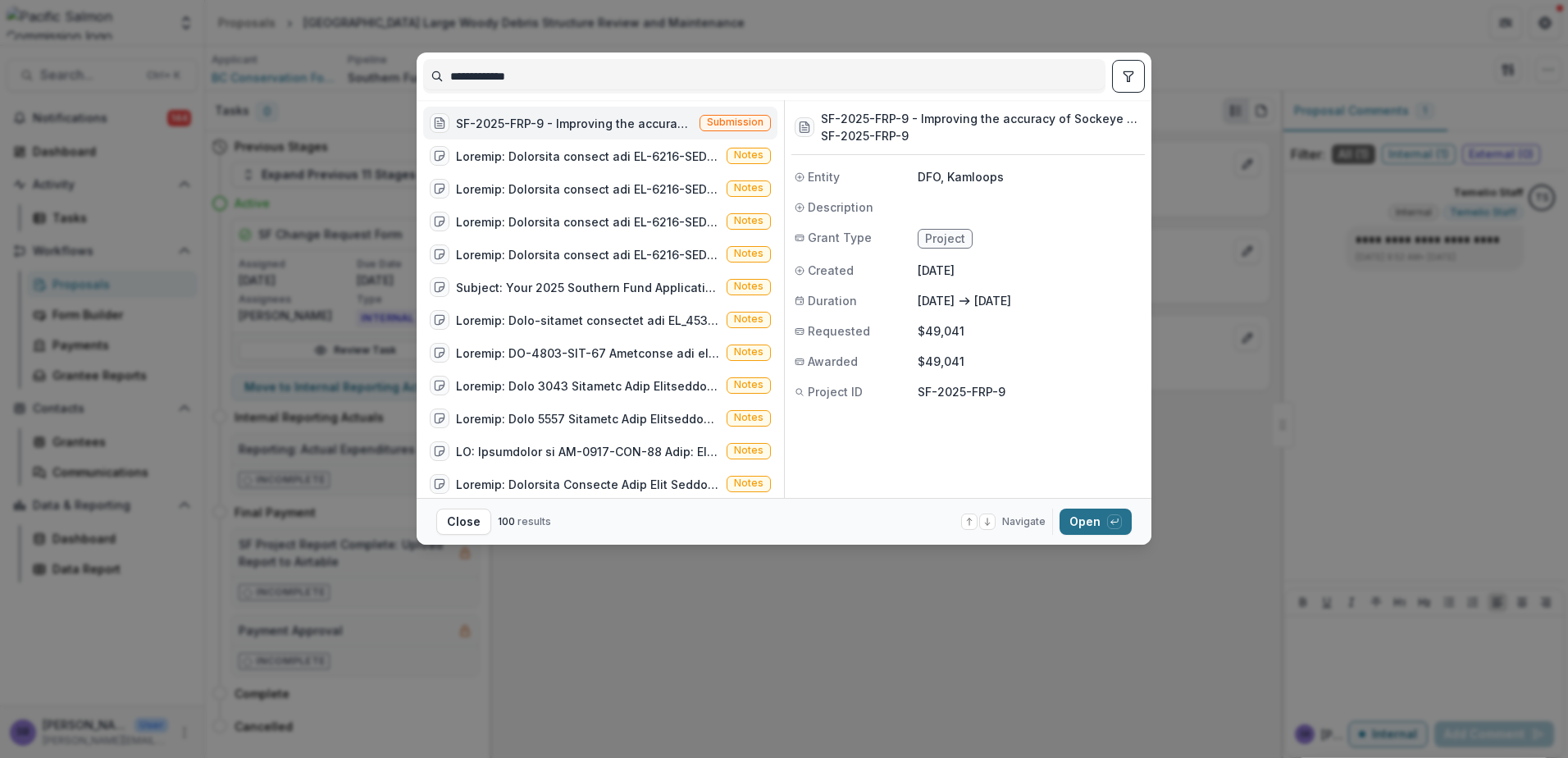
type input "**********"
click at [1099, 519] on button "Open with enter key" at bounding box center [1096, 521] width 72 height 26
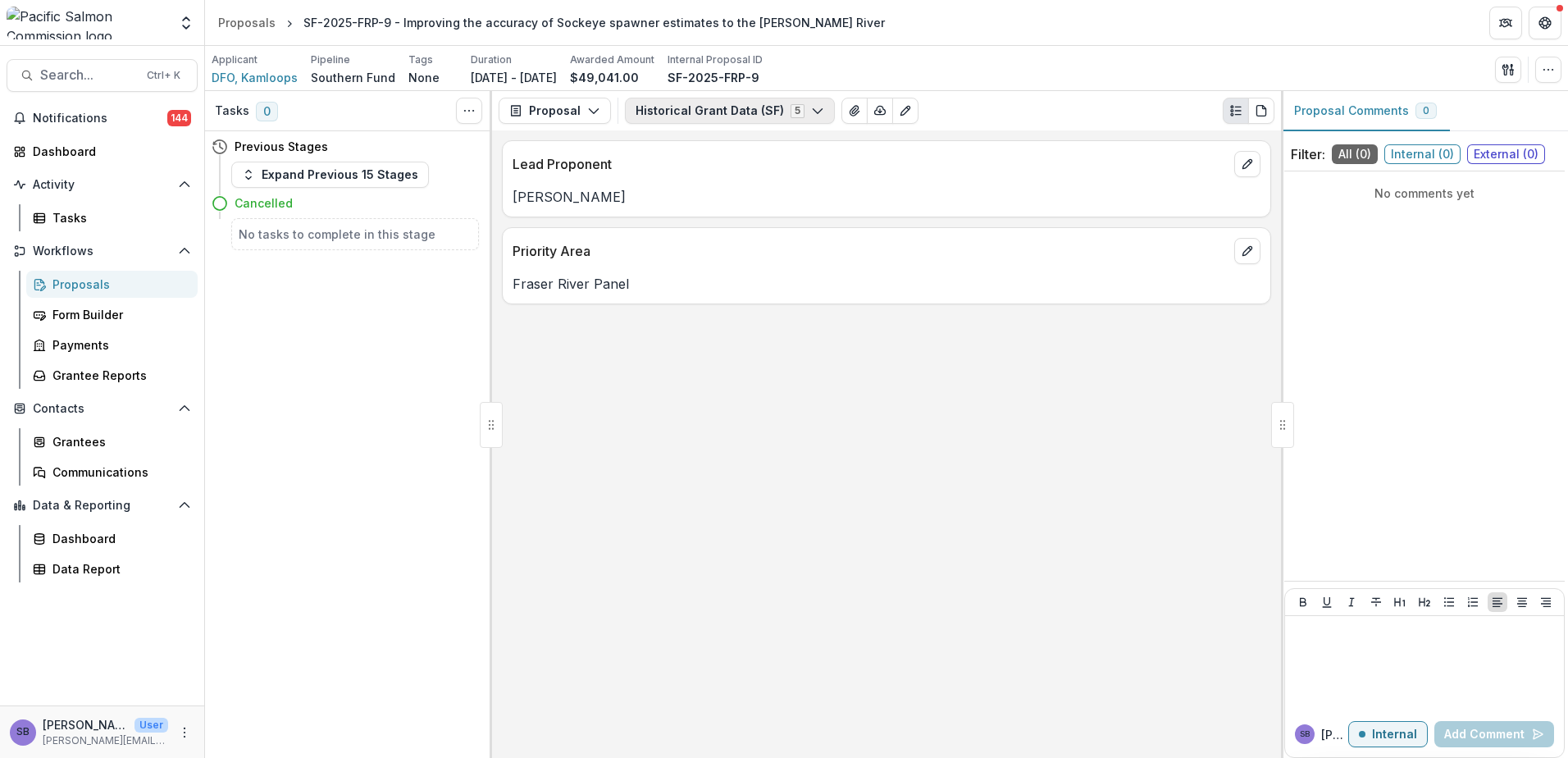
click at [759, 113] on button "Historical Grant Data (SF) 5" at bounding box center [730, 110] width 210 height 26
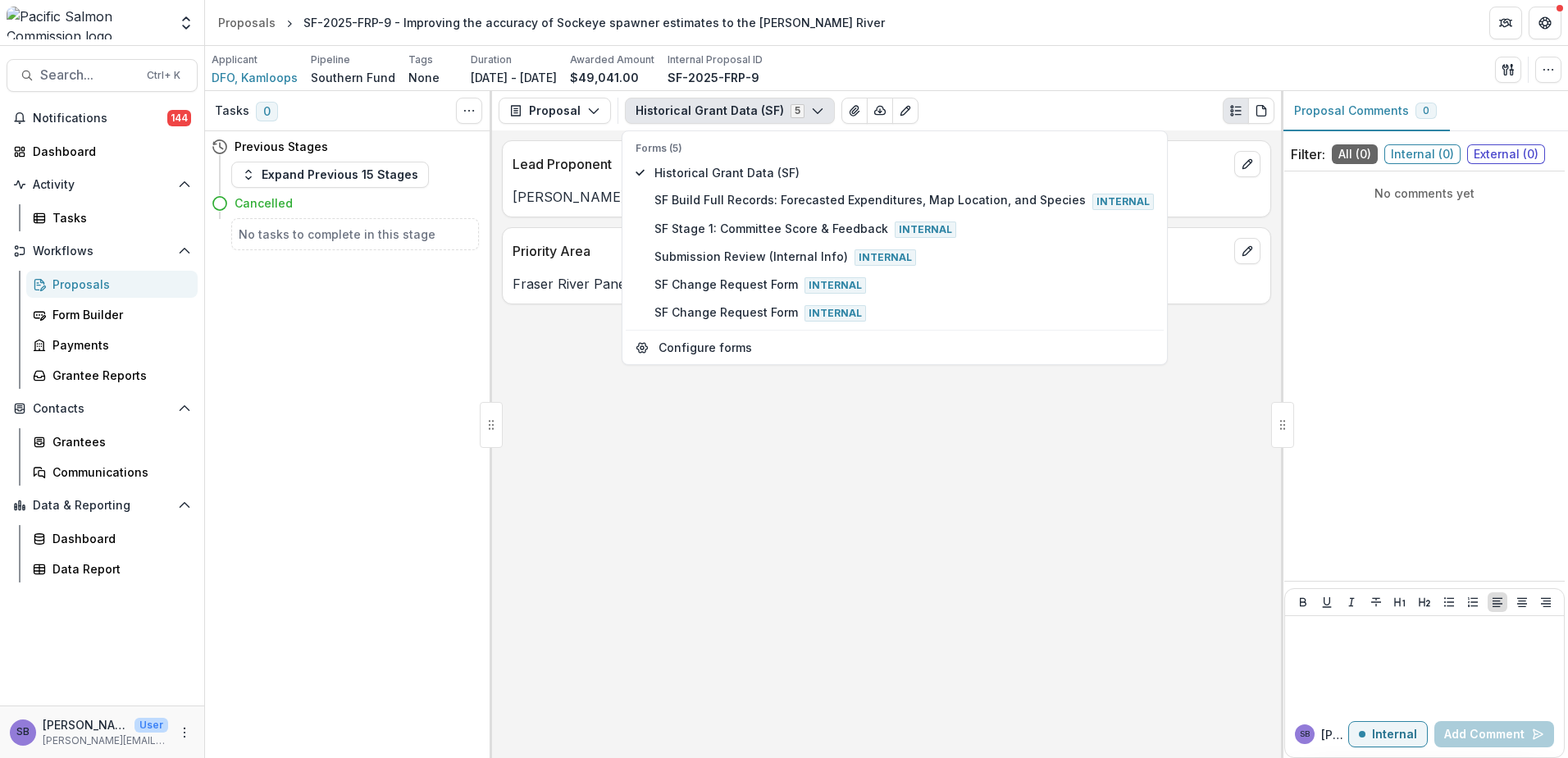
drag, startPoint x: 614, startPoint y: 413, endPoint x: 595, endPoint y: 312, distance: 102.8
click at [614, 409] on div "Lead Proponent Sean Everitt Priority Area Fraser River Panel" at bounding box center [886, 444] width 789 height 627
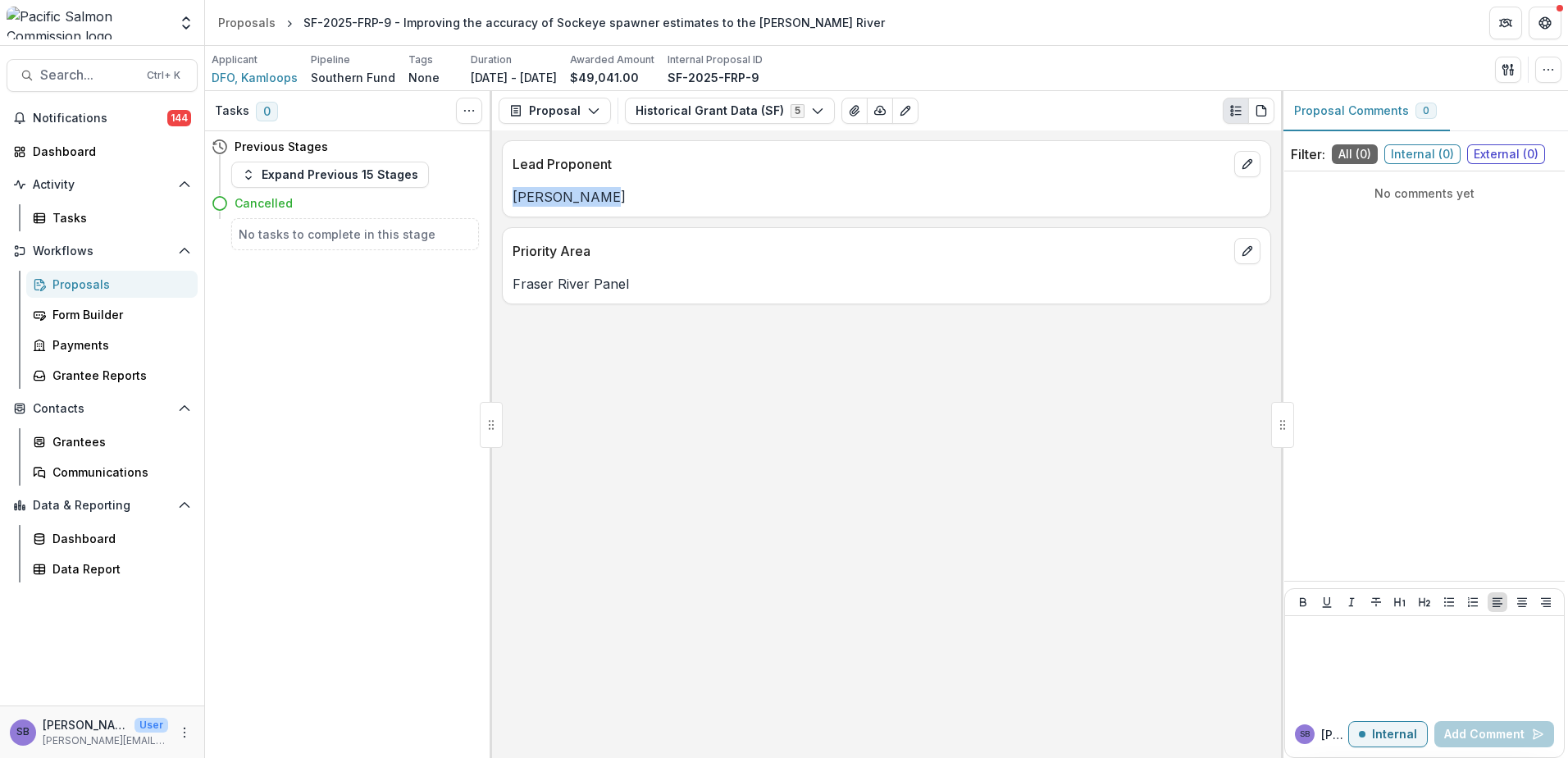
drag, startPoint x: 505, startPoint y: 200, endPoint x: 496, endPoint y: 200, distance: 9.0
click at [496, 200] on div "Lead Proponent Sean Everitt Priority Area Fraser River Panel" at bounding box center [886, 444] width 789 height 627
copy p "Sean Everitt"
drag, startPoint x: 785, startPoint y: 81, endPoint x: 722, endPoint y: 81, distance: 63.0
click at [722, 81] on div "Applicant DFO, Kamloops Pipeline Southern Fund Tags None All tags Duration Apr …" at bounding box center [487, 69] width 551 height 33
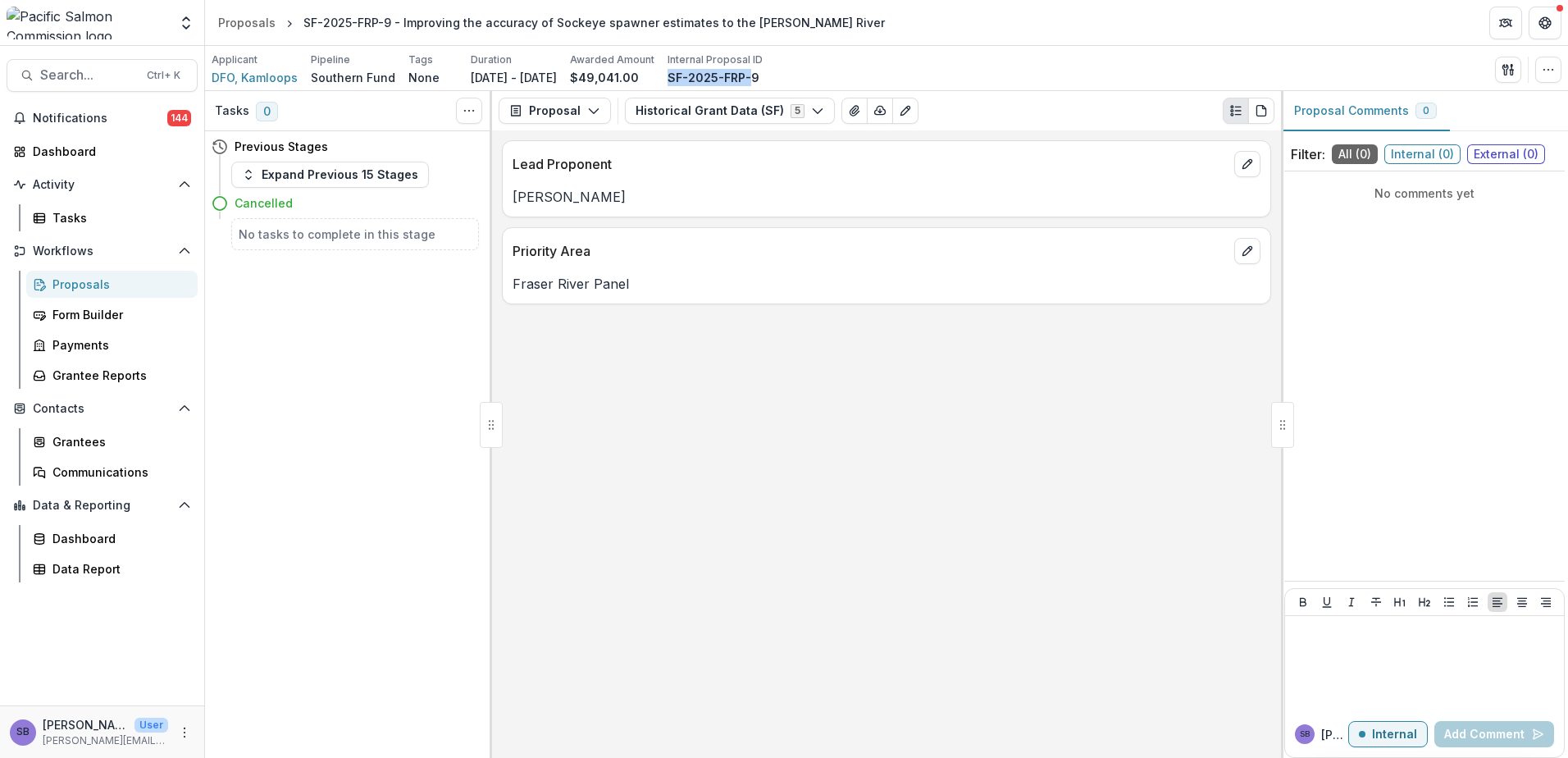
copy p "SF-2025-FRP-"
drag, startPoint x: 816, startPoint y: 78, endPoint x: 723, endPoint y: 77, distance: 93.0
click at [723, 77] on div "Applicant DFO, Kamloops Pipeline Southern Fund Tags None All tags Duration Apr …" at bounding box center [886, 69] width 1350 height 33
copy p "SF-2025-FRP-9"
click at [78, 74] on span "Search..." at bounding box center [88, 75] width 96 height 16
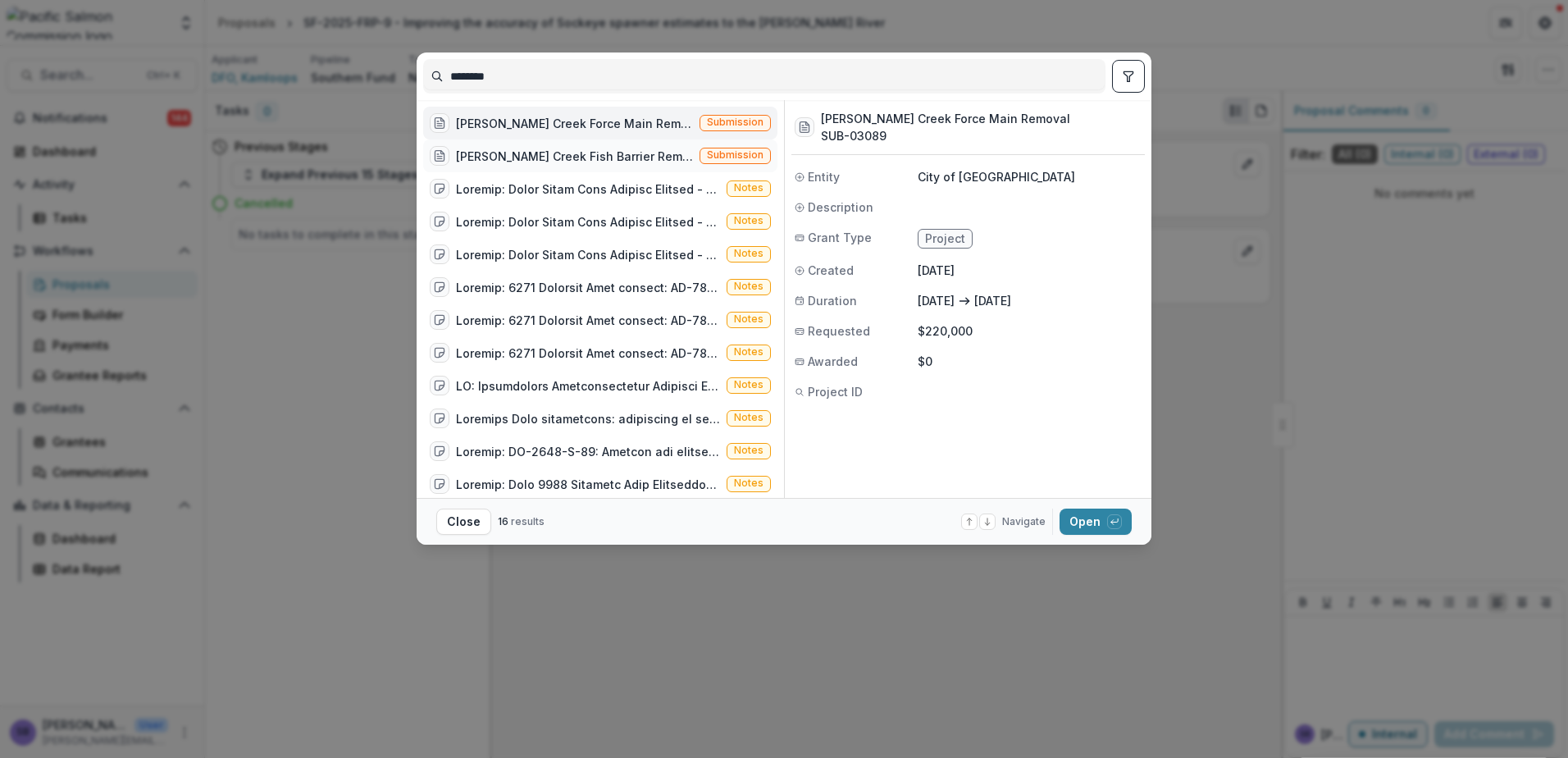
type input "********"
click at [581, 154] on div "Ennis Creek Fish Barrier Removal" at bounding box center [575, 157] width 237 height 18
click at [1072, 528] on button "Open with enter key" at bounding box center [1096, 521] width 72 height 26
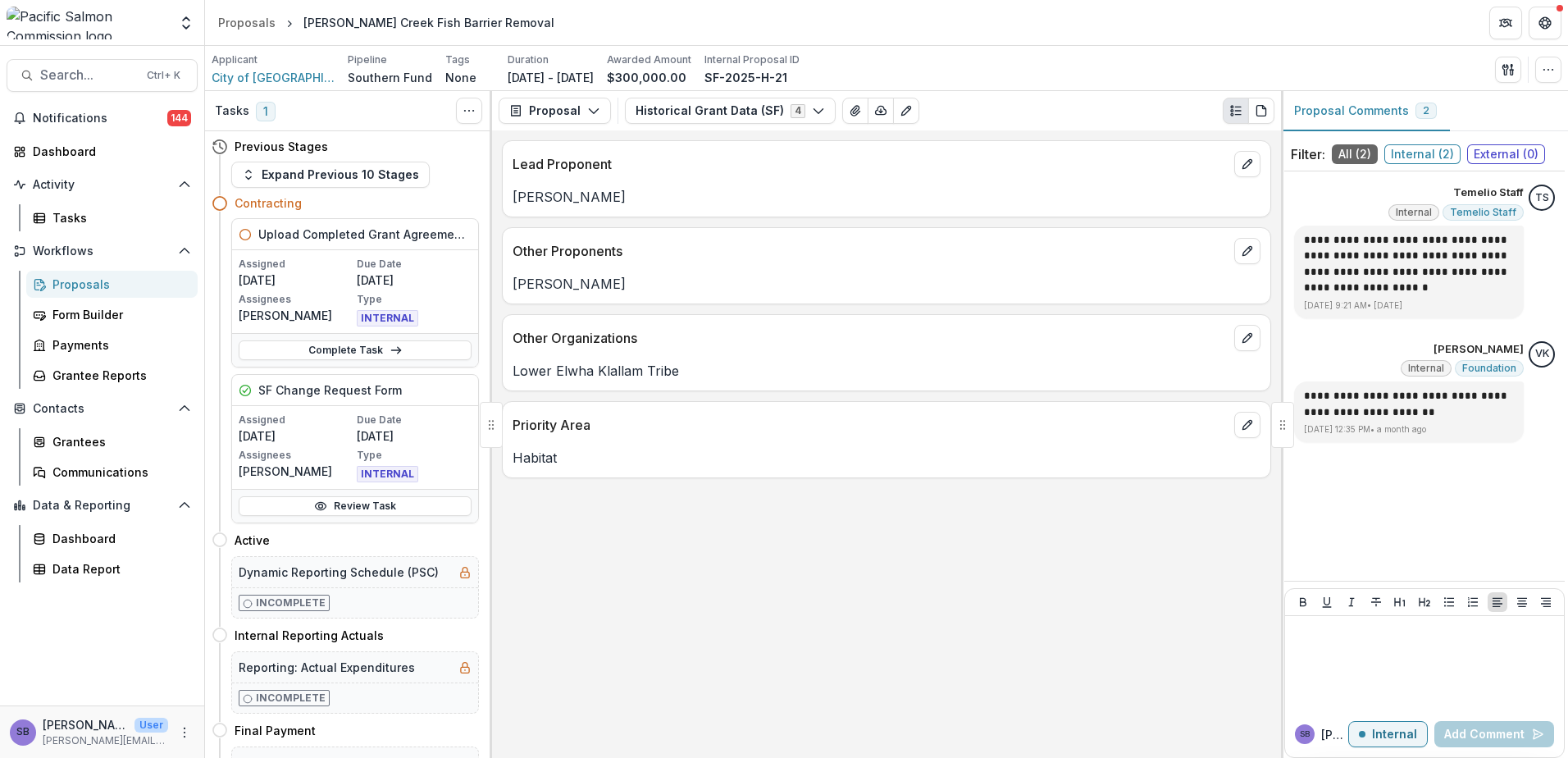
drag, startPoint x: 625, startPoint y: 199, endPoint x: 508, endPoint y: 199, distance: 117.0
click at [508, 199] on div "Jonathan Boehme" at bounding box center [886, 196] width 767 height 19
drag, startPoint x: 824, startPoint y: 81, endPoint x: 740, endPoint y: 81, distance: 84.0
click at [740, 81] on div "Applicant City of Port Angeles Pipeline Southern Fund Tags None All tags Durati…" at bounding box center [505, 69] width 588 height 33
click at [81, 72] on span "Search..." at bounding box center [88, 75] width 96 height 16
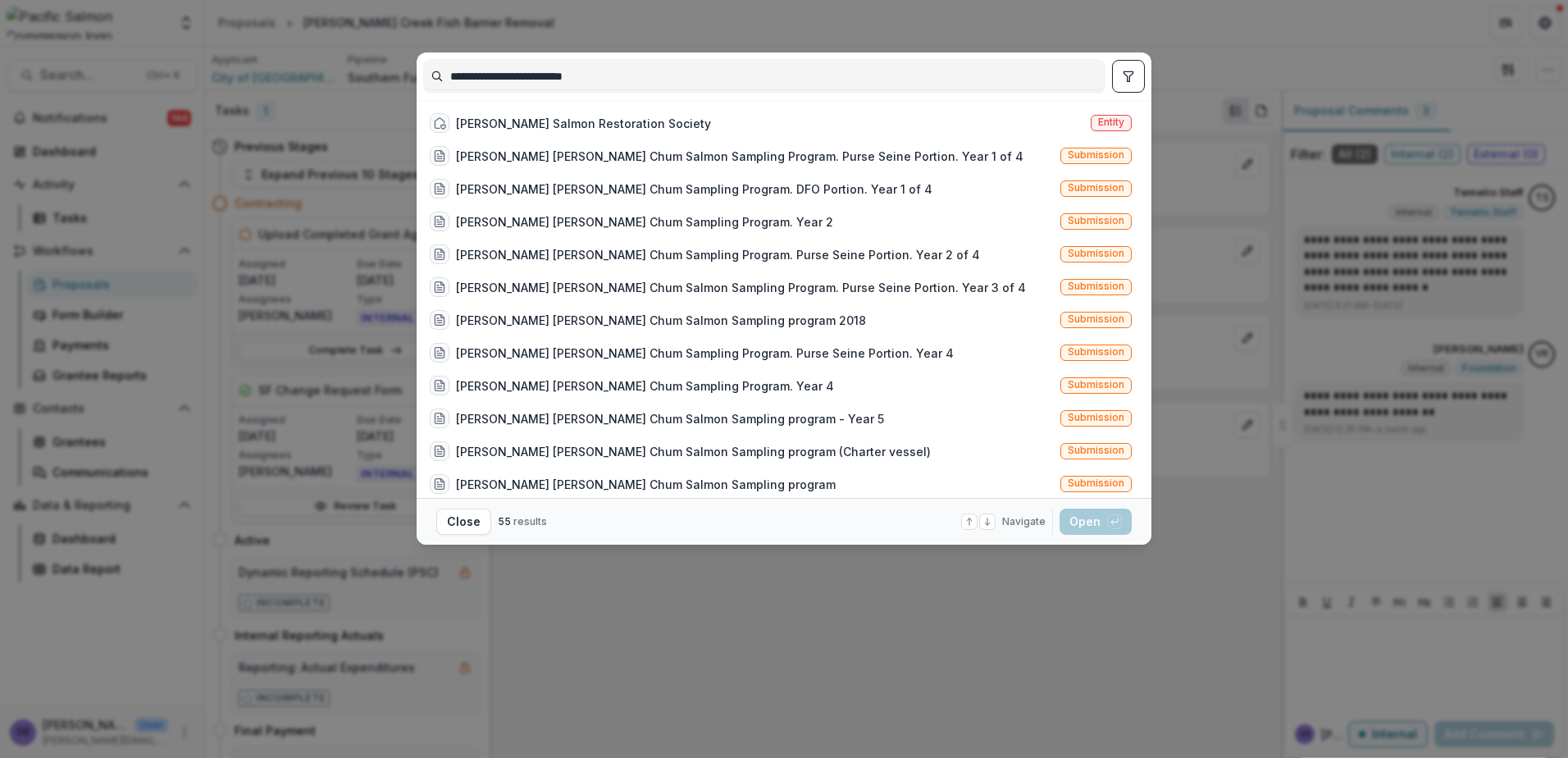
click at [513, 78] on input "**********" at bounding box center [764, 76] width 681 height 26
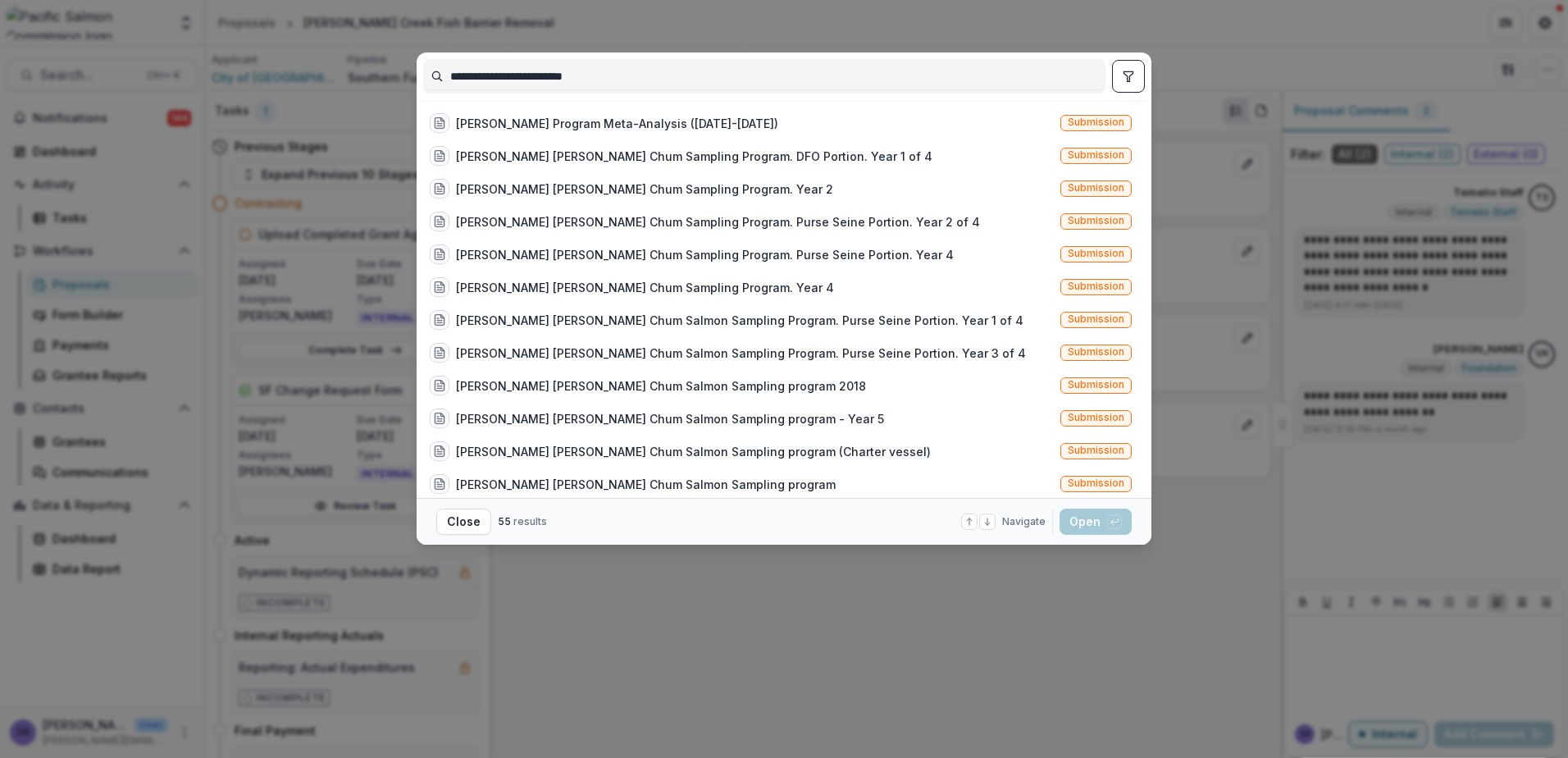
click at [569, 76] on input "**********" at bounding box center [764, 76] width 681 height 26
type input "**********"
click at [580, 125] on div "Juan de Fuca Chum Sampling Program Meta-Analysis (2016-2023)" at bounding box center [618, 124] width 322 height 18
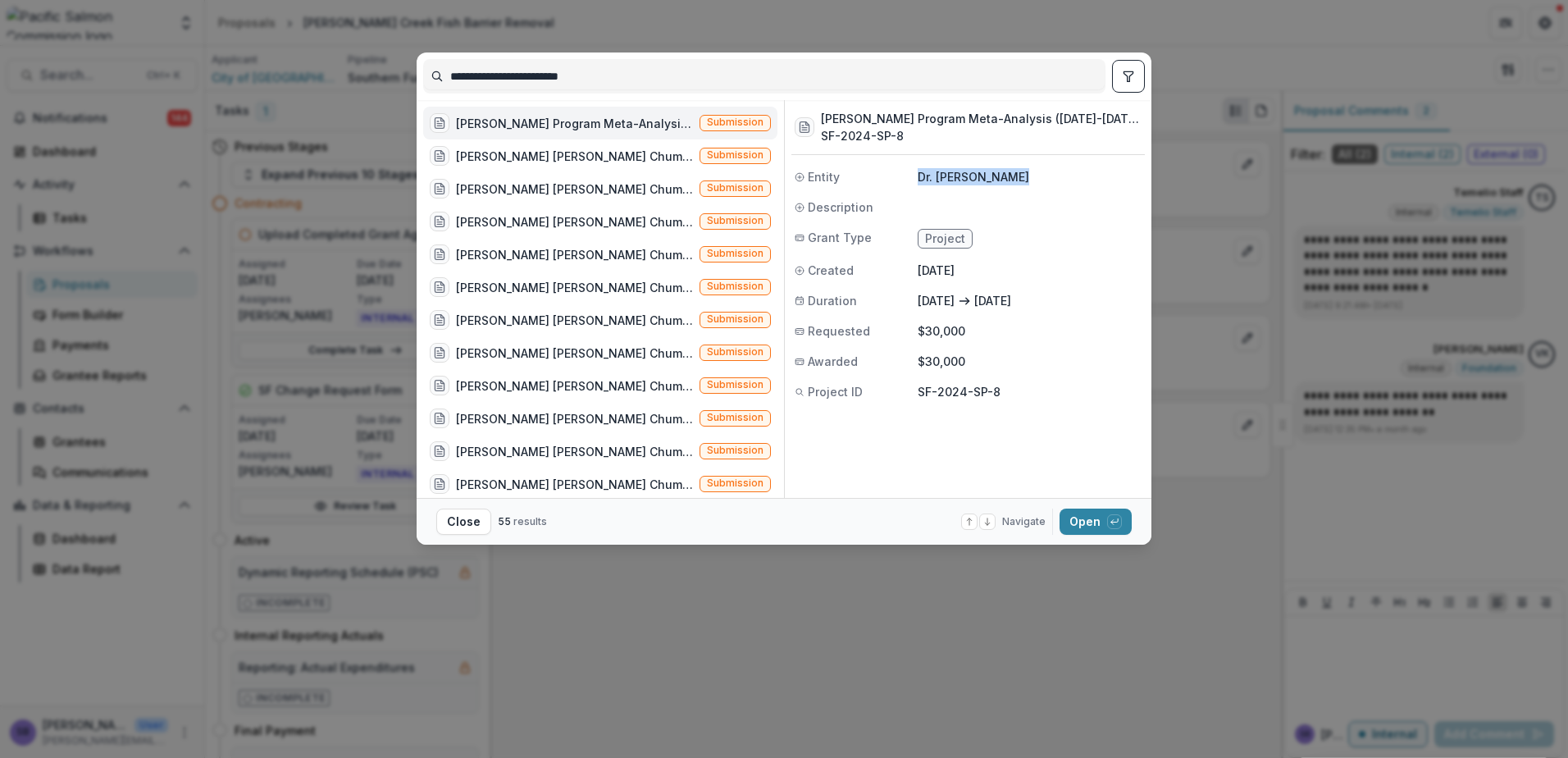
drag, startPoint x: 1022, startPoint y: 174, endPoint x: 910, endPoint y: 174, distance: 112.0
click at [910, 174] on div "Entity Dr. Trevor Davies" at bounding box center [968, 177] width 354 height 18
drag, startPoint x: 1003, startPoint y: 391, endPoint x: 908, endPoint y: 390, distance: 95.0
click at [908, 390] on div "Project ID SF-2024-SP-8" at bounding box center [968, 392] width 354 height 18
click at [1087, 509] on button "Open with enter key" at bounding box center [1096, 521] width 72 height 26
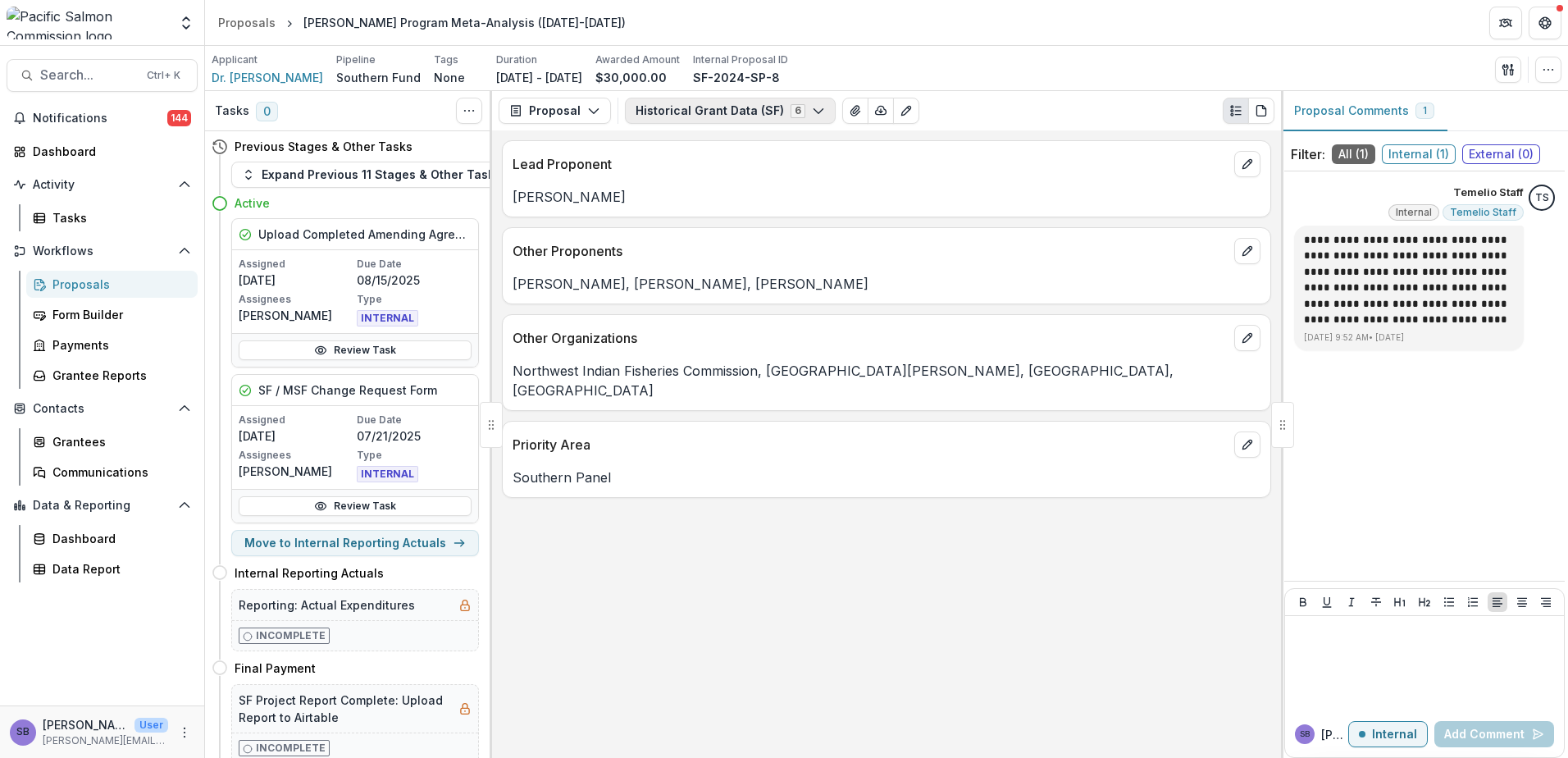
click at [812, 108] on icon "button" at bounding box center [818, 110] width 13 height 13
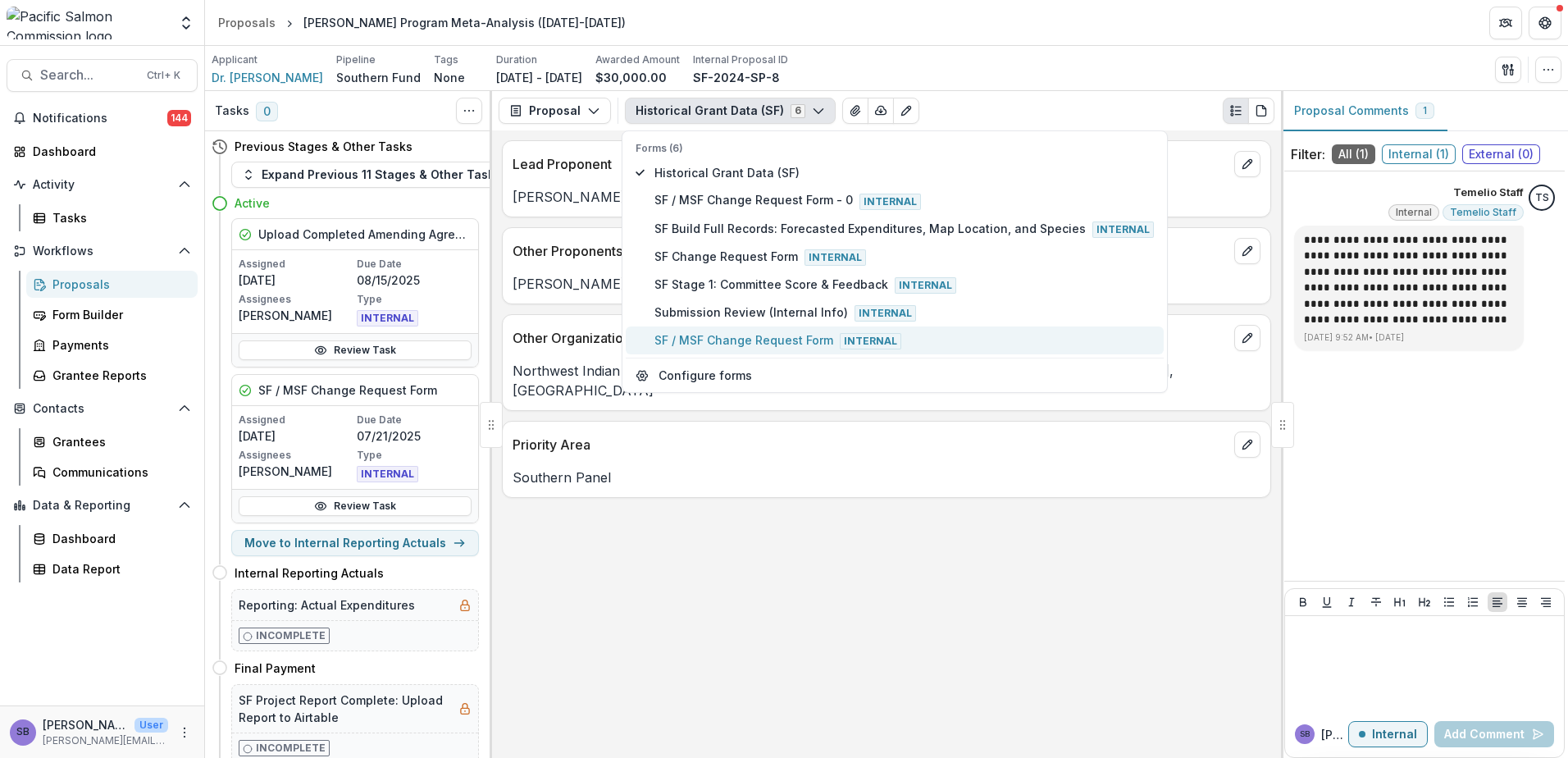
click at [799, 339] on span "SF / MSF Change Request Form Internal" at bounding box center [904, 340] width 499 height 18
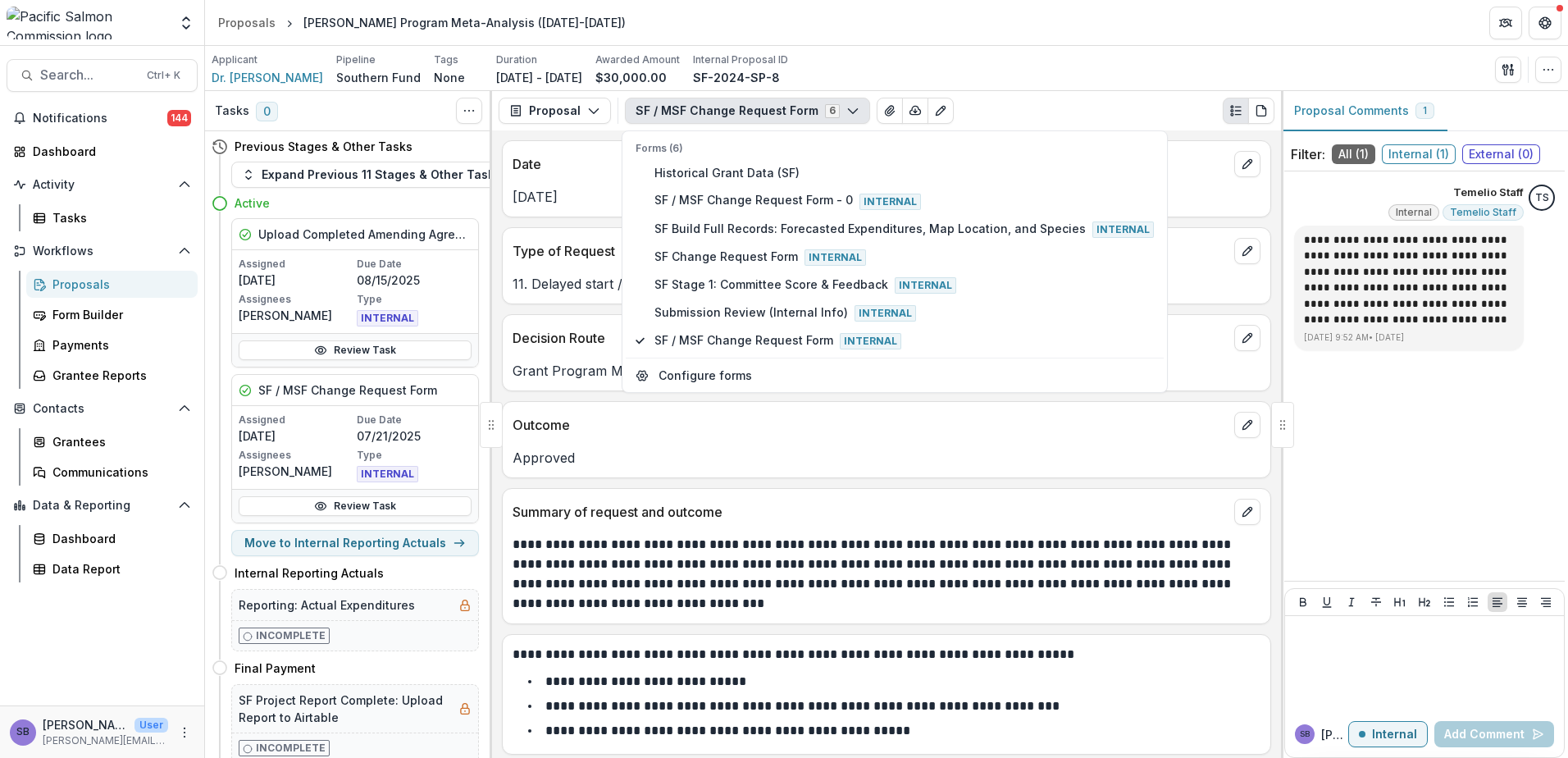
click at [823, 460] on p "Approved" at bounding box center [886, 457] width 748 height 19
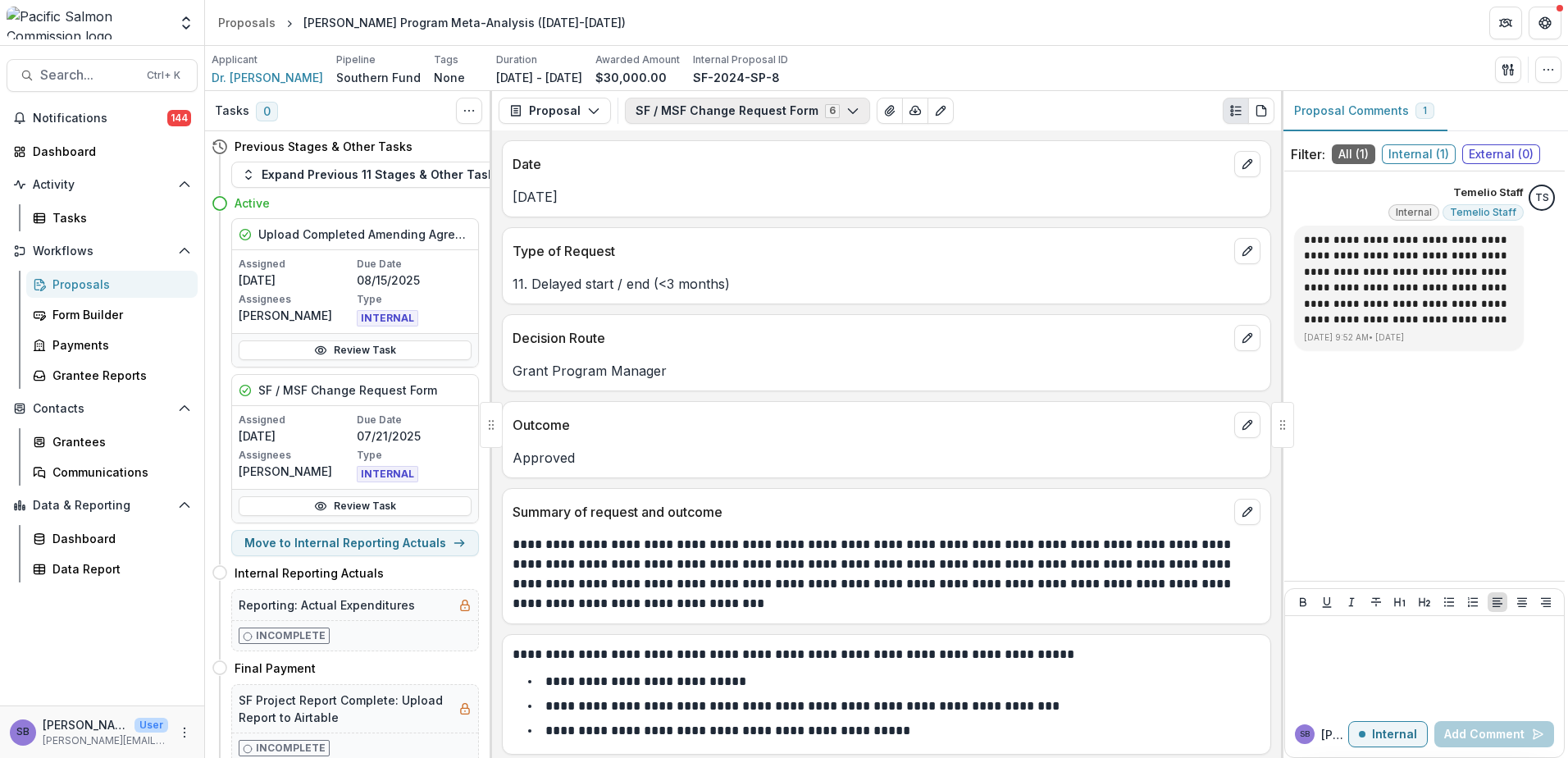
click at [729, 114] on button "SF / MSF Change Request Form 6" at bounding box center [747, 110] width 245 height 26
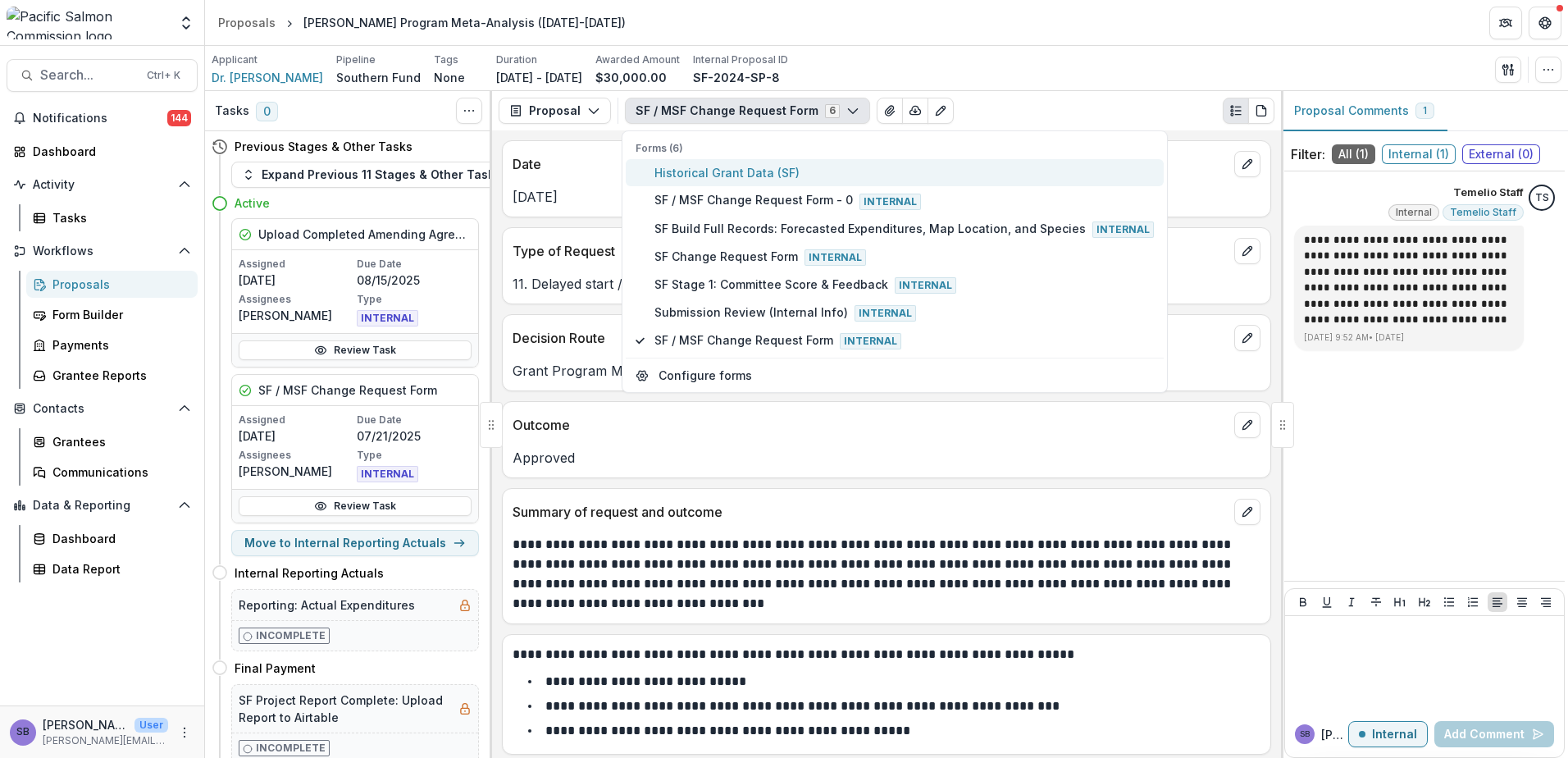
click at [724, 174] on span "Historical Grant Data (SF)" at bounding box center [904, 173] width 499 height 18
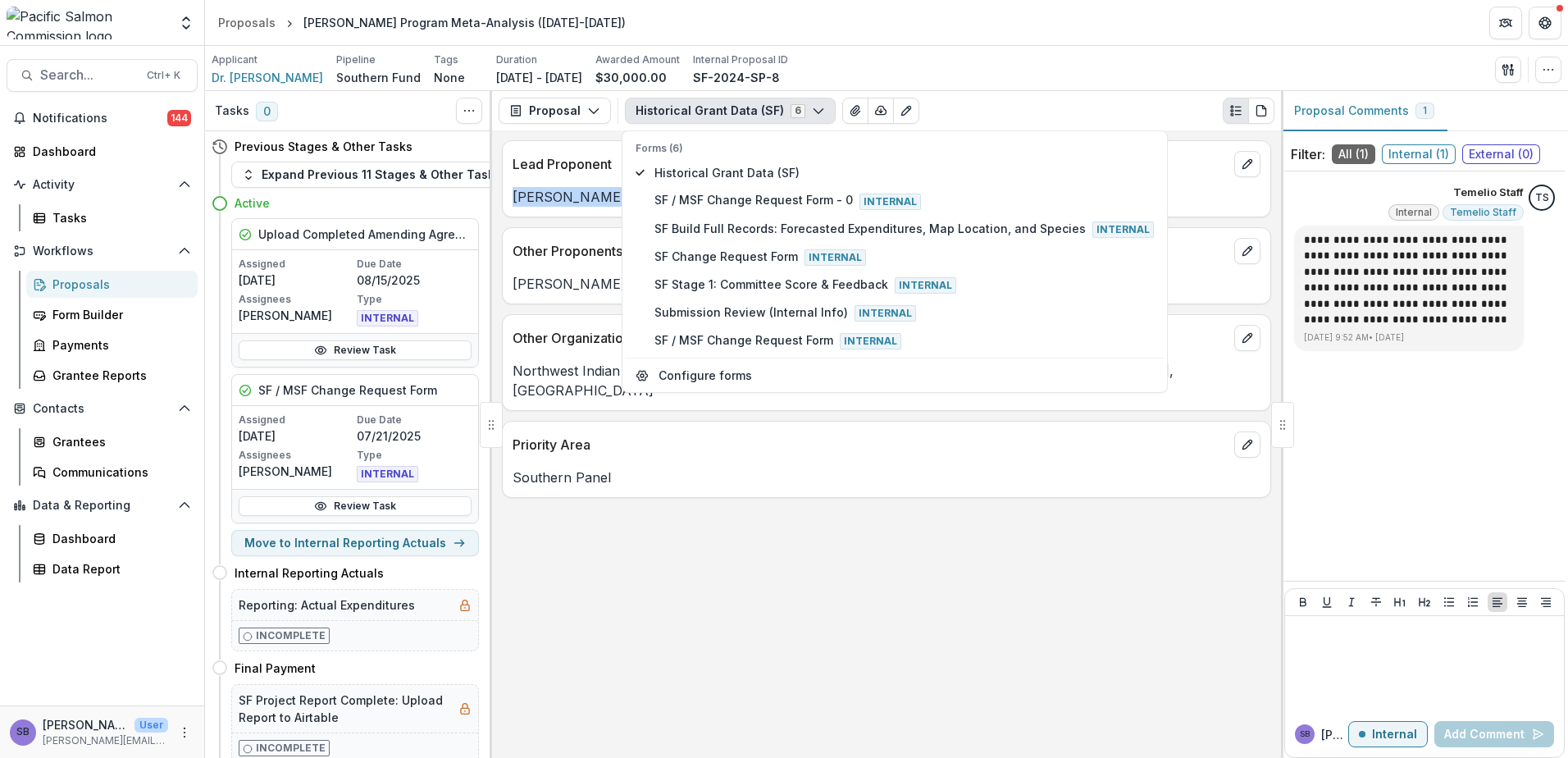
drag, startPoint x: 602, startPoint y: 200, endPoint x: 498, endPoint y: 203, distance: 104.0
click at [498, 203] on div "Lead Proponent Trevor Davies Other Proponents Bill Patton, Pieter Van Will, Mat…" at bounding box center [886, 444] width 789 height 627
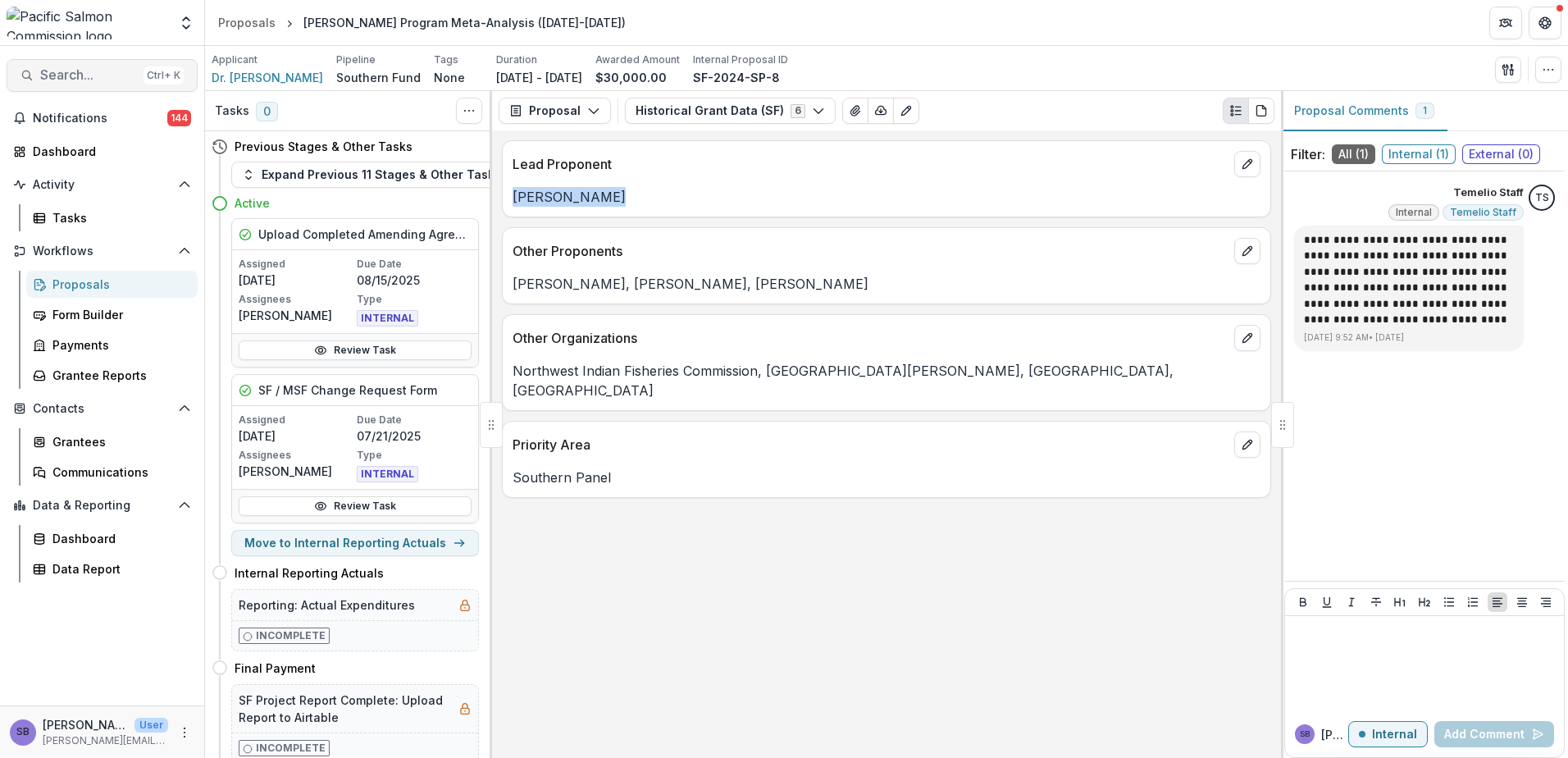
click at [79, 80] on span "Search..." at bounding box center [88, 75] width 96 height 16
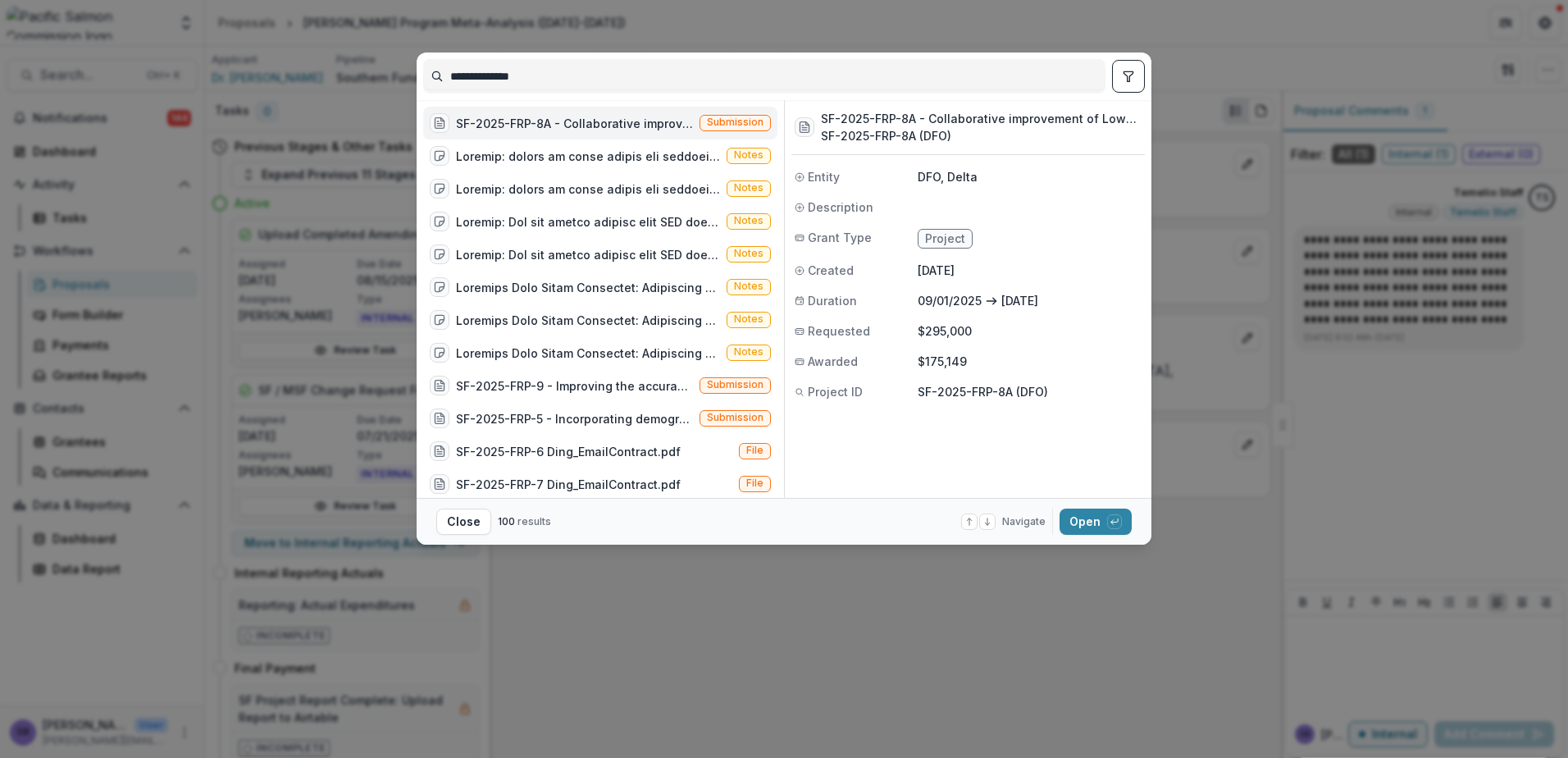
type input "**********"
click at [553, 124] on div "SF-2025-FRP-8A - Collaborative improvement of Lower Fraser species composition …" at bounding box center [575, 124] width 237 height 18
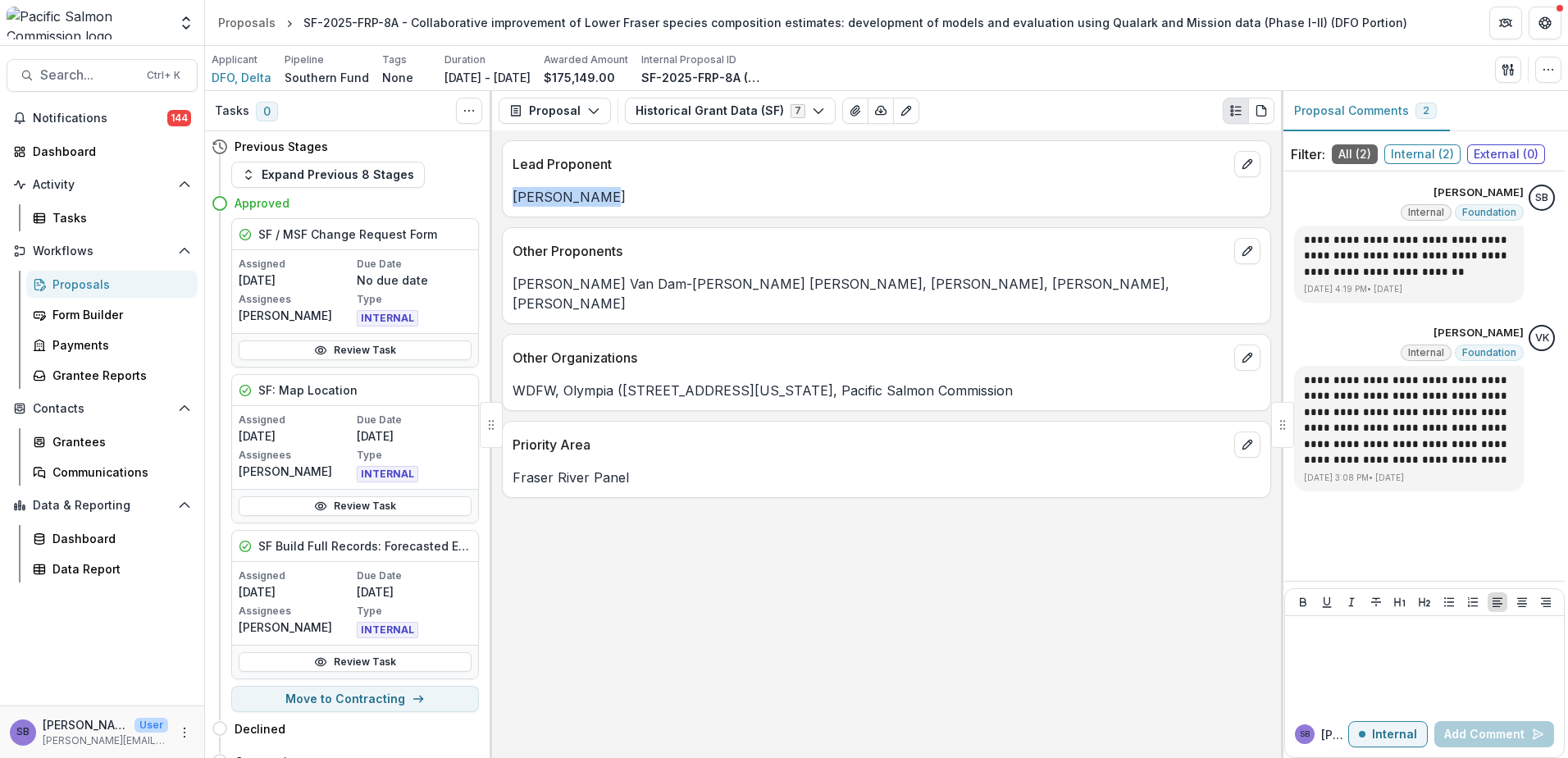
drag, startPoint x: 599, startPoint y: 203, endPoint x: 510, endPoint y: 195, distance: 89.4
click at [510, 195] on div "Catarina Wor" at bounding box center [886, 196] width 767 height 19
drag, startPoint x: 789, startPoint y: 77, endPoint x: 689, endPoint y: 82, distance: 100.1
click at [689, 82] on div "Applicant DFO, Delta Pipeline Southern Fund Tags None All tags Duration Sep 1, …" at bounding box center [488, 69] width 553 height 33
click at [99, 73] on span "Search..." at bounding box center [88, 75] width 96 height 16
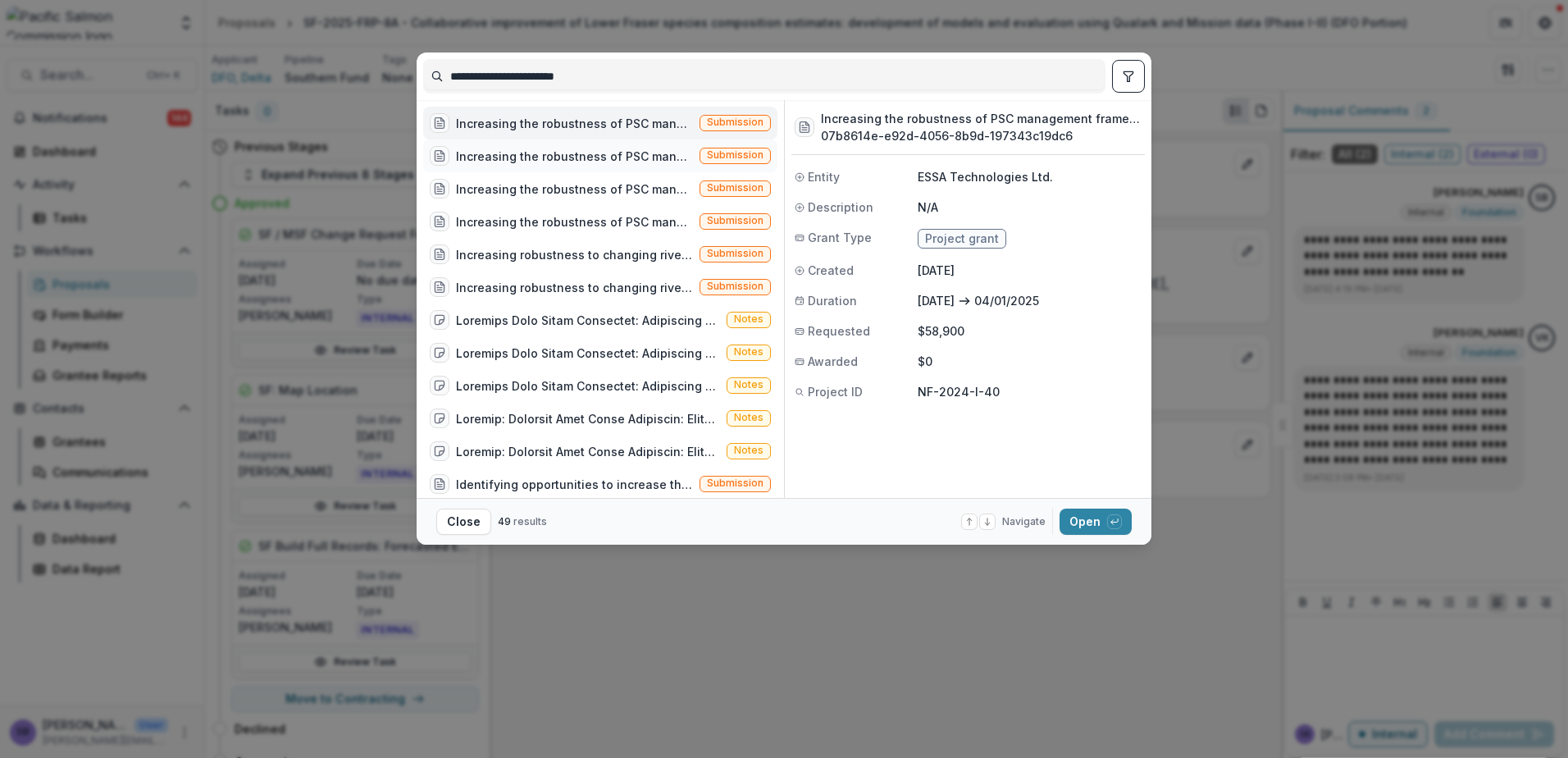
type input "**********"
click at [554, 148] on div "Increasing the robustness of PSC management frameworks to environmental change …" at bounding box center [575, 157] width 237 height 18
click at [520, 131] on div "Increasing the robustness of PSC management frameworks to environmental change …" at bounding box center [575, 124] width 237 height 18
click at [1006, 107] on div "Increasing the robustness of PSC management frameworks to environmental change …" at bounding box center [968, 127] width 354 height 55
click at [1006, 114] on h3 "Increasing the robustness of PSC management frameworks to environmental change …" at bounding box center [981, 118] width 321 height 18
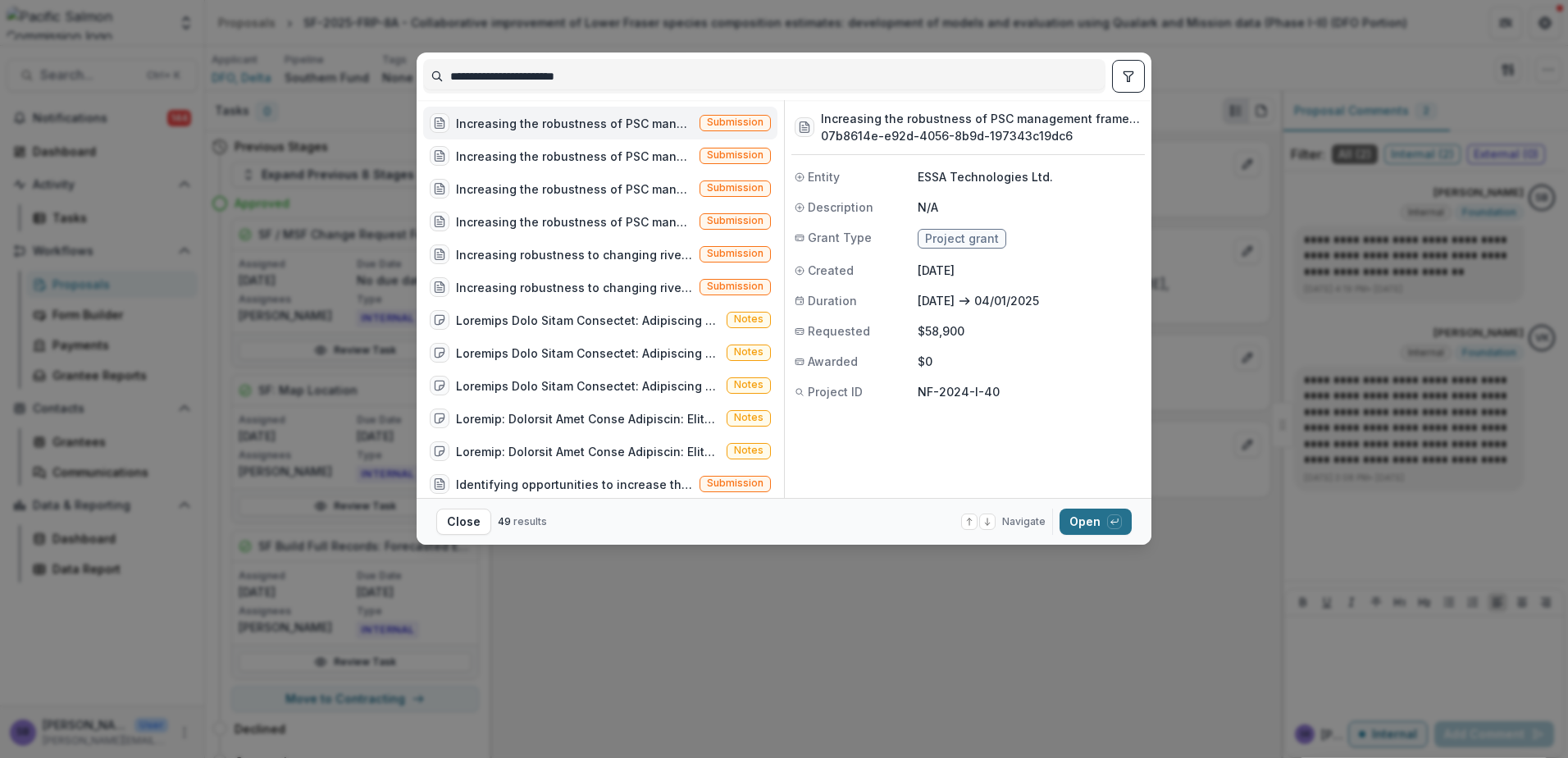
click at [1093, 522] on button "Open with enter key" at bounding box center [1096, 521] width 72 height 26
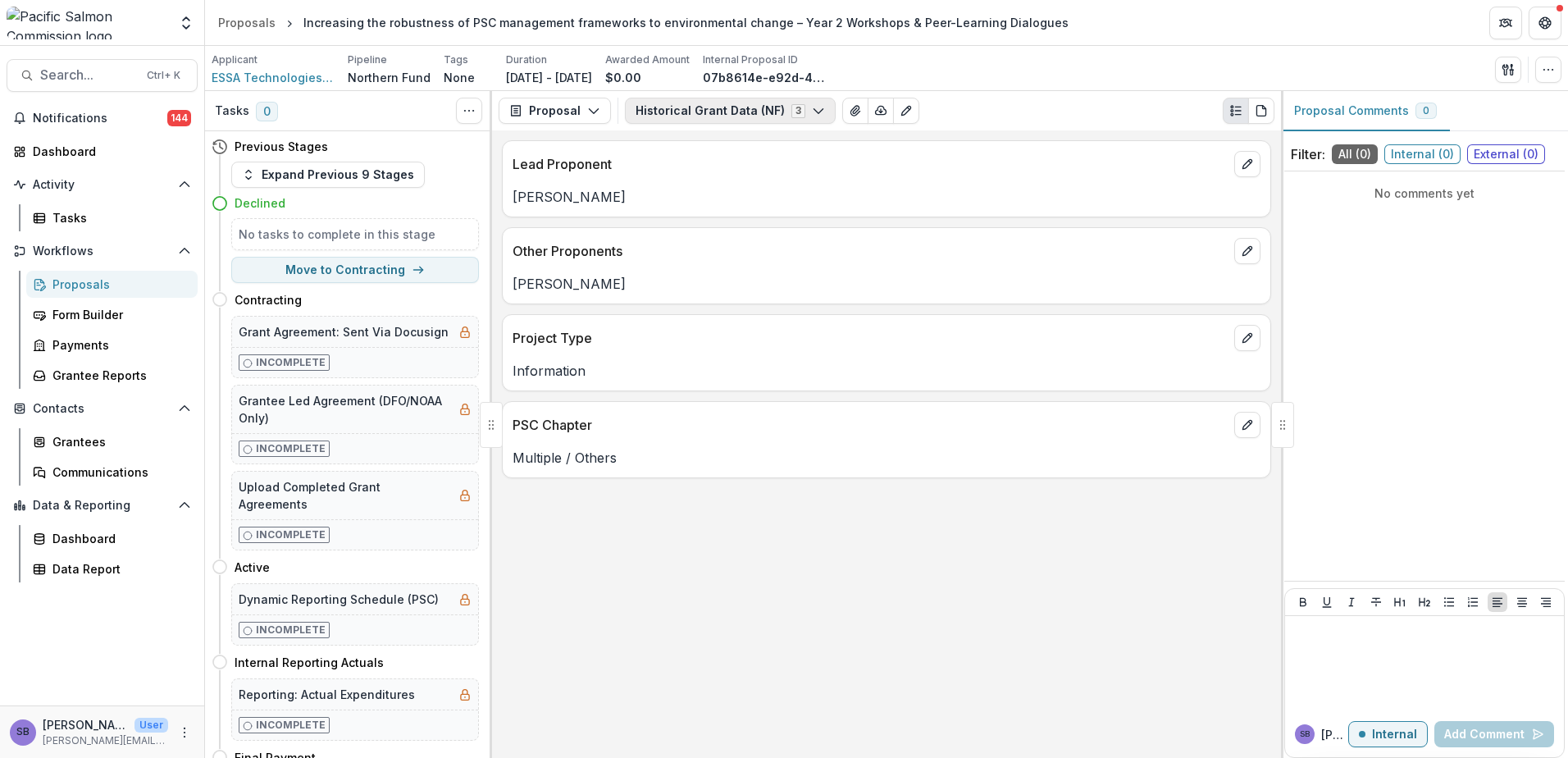
click at [690, 113] on button "Historical Grant Data (NF) 3" at bounding box center [730, 110] width 211 height 26
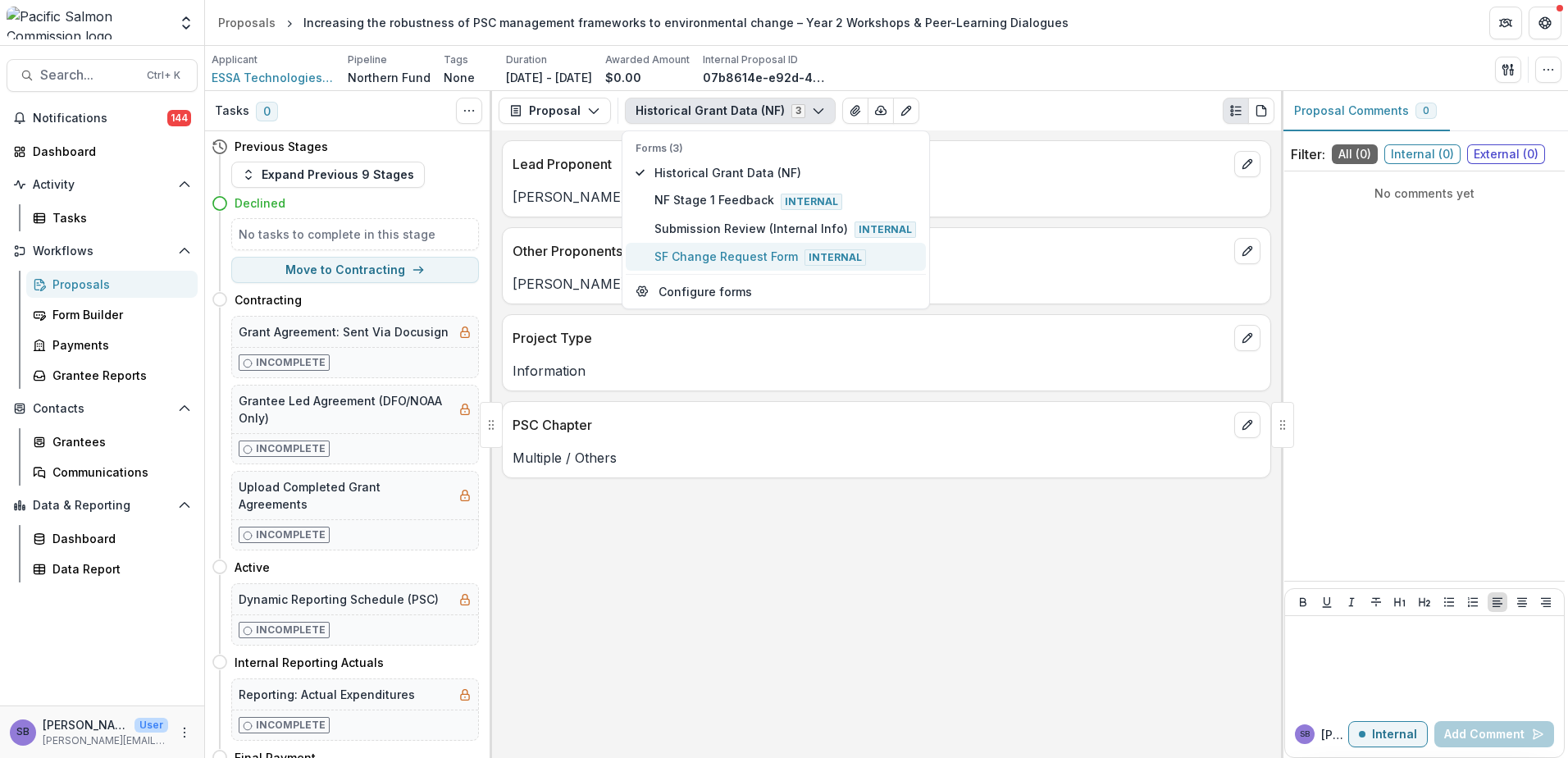
click at [715, 264] on span "SF Change Request Form Internal" at bounding box center [785, 257] width 262 height 18
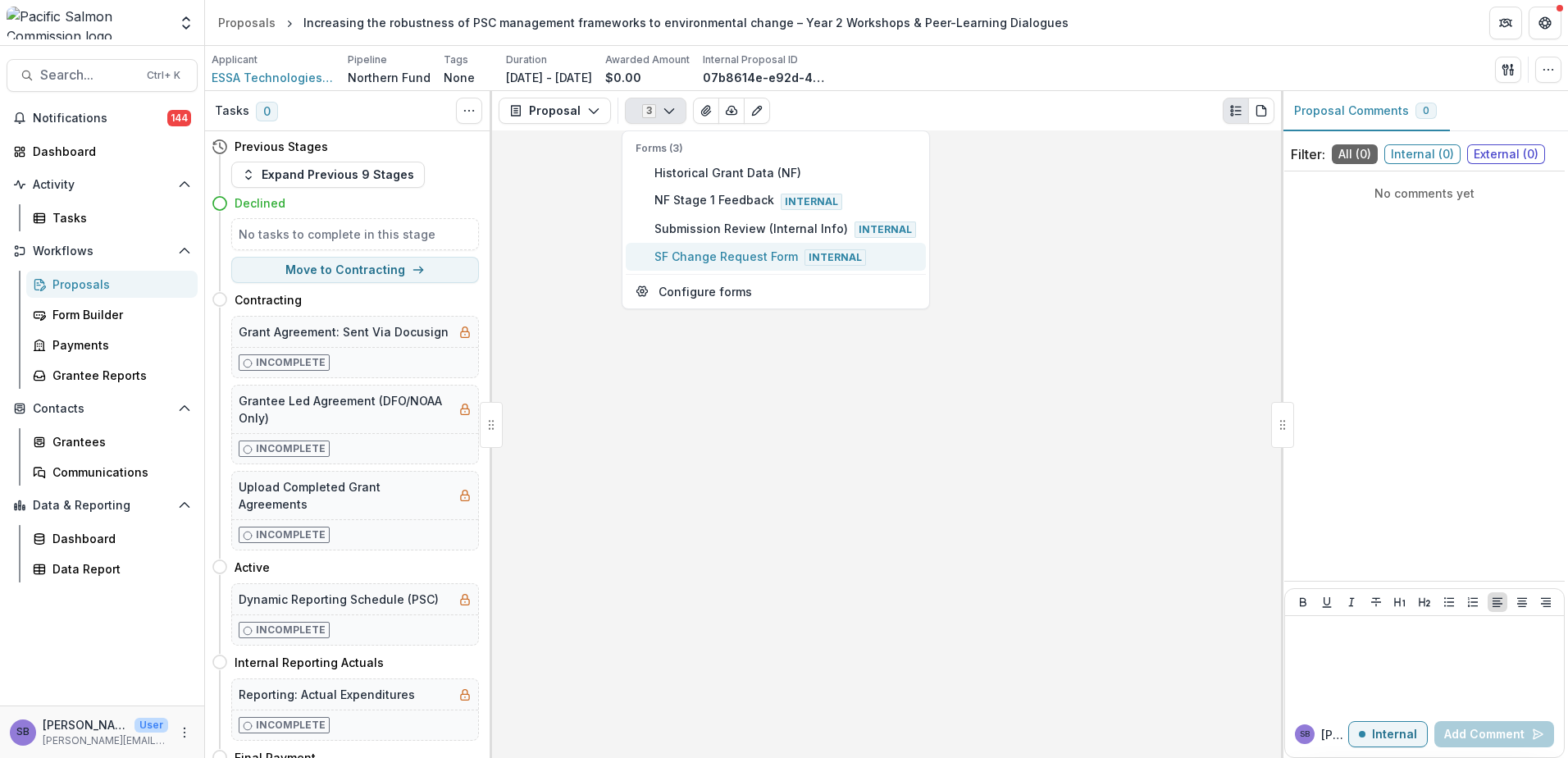
click at [754, 255] on span "SF Change Request Form Internal" at bounding box center [785, 257] width 262 height 18
click at [754, 253] on span "SF Change Request Form Internal" at bounding box center [785, 257] width 262 height 18
click at [1049, 232] on div at bounding box center [886, 444] width 789 height 627
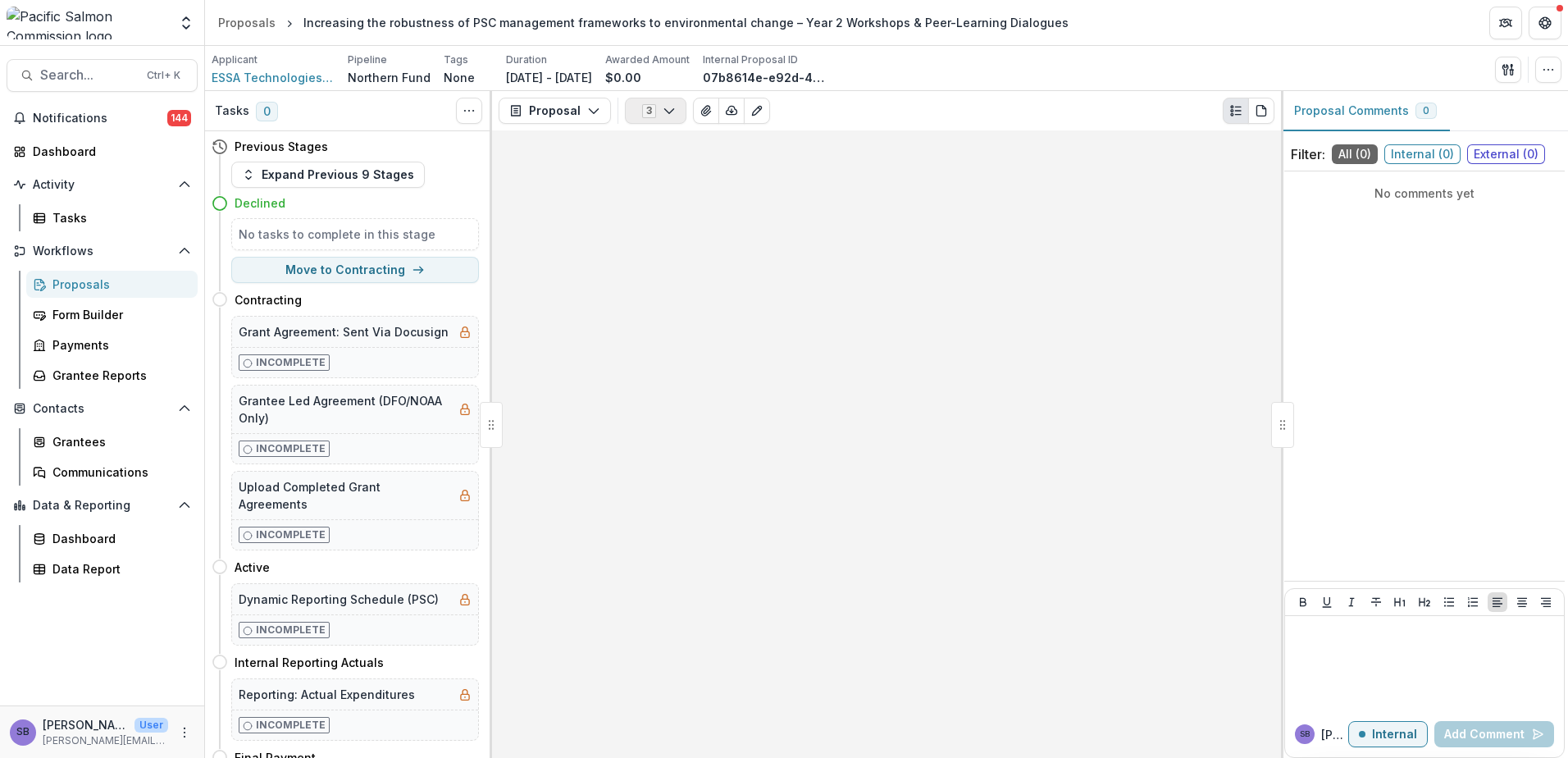
click at [665, 105] on icon "button" at bounding box center [668, 110] width 13 height 13
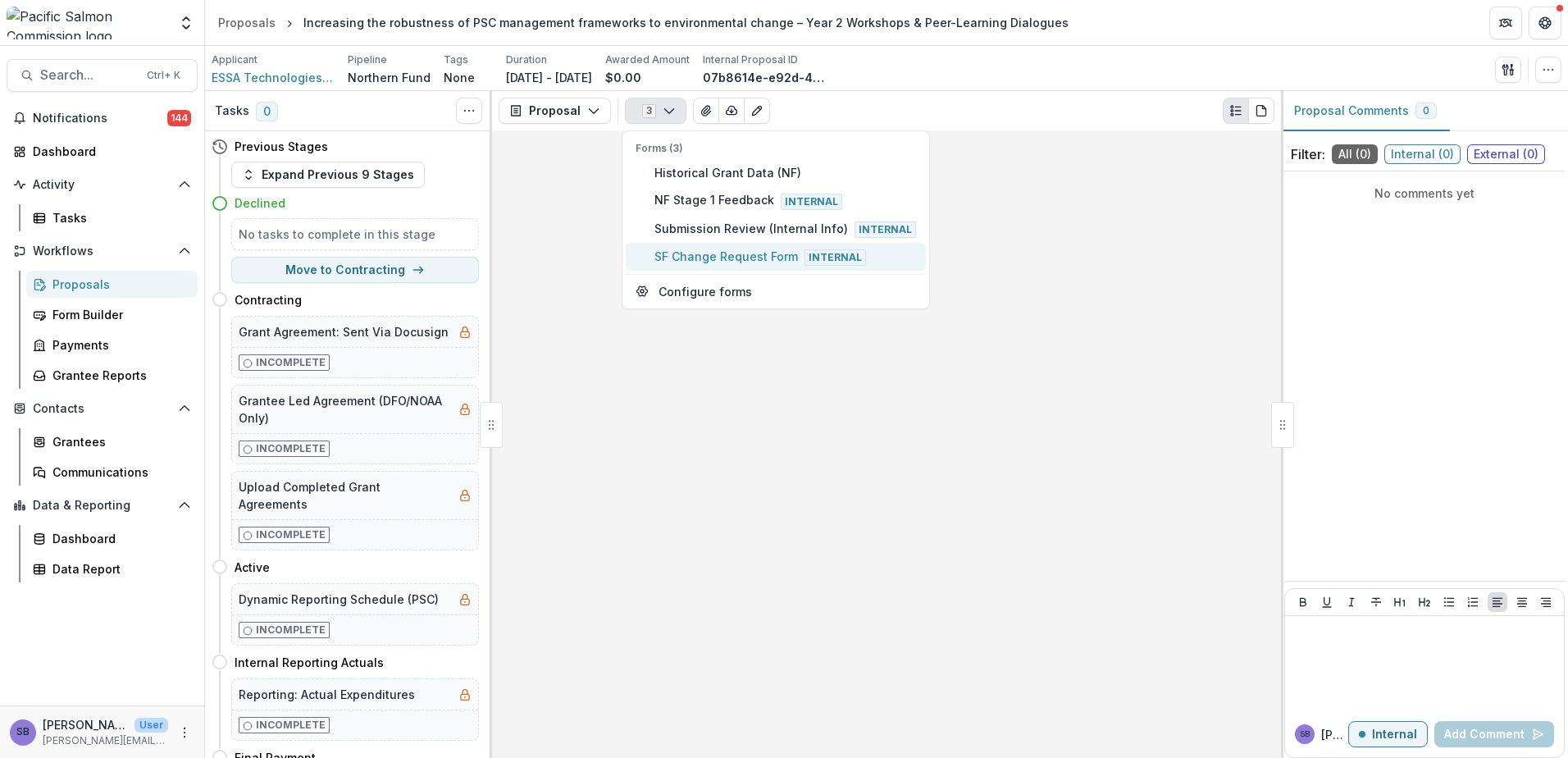
click at [680, 252] on span "SF Change Request Form Internal" at bounding box center [785, 257] width 262 height 18
click at [680, 235] on span "Submission Review (Internal Info) Internal" at bounding box center [785, 229] width 262 height 18
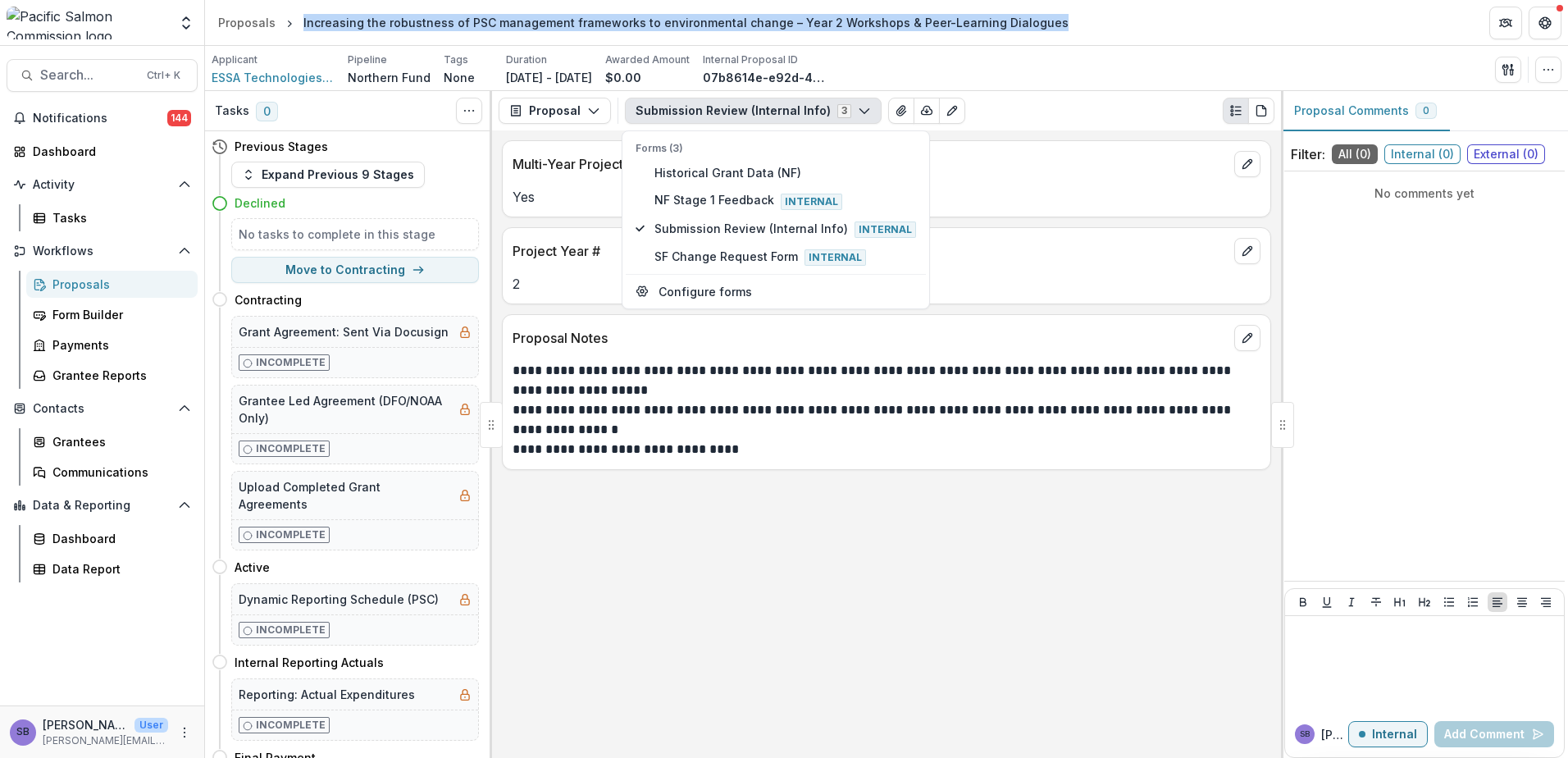
drag, startPoint x: 301, startPoint y: 19, endPoint x: 1062, endPoint y: 23, distance: 761.0
click at [1062, 23] on header "Proposals Increasing the robustness of PSC management frameworks to environment…" at bounding box center [886, 22] width 1363 height 45
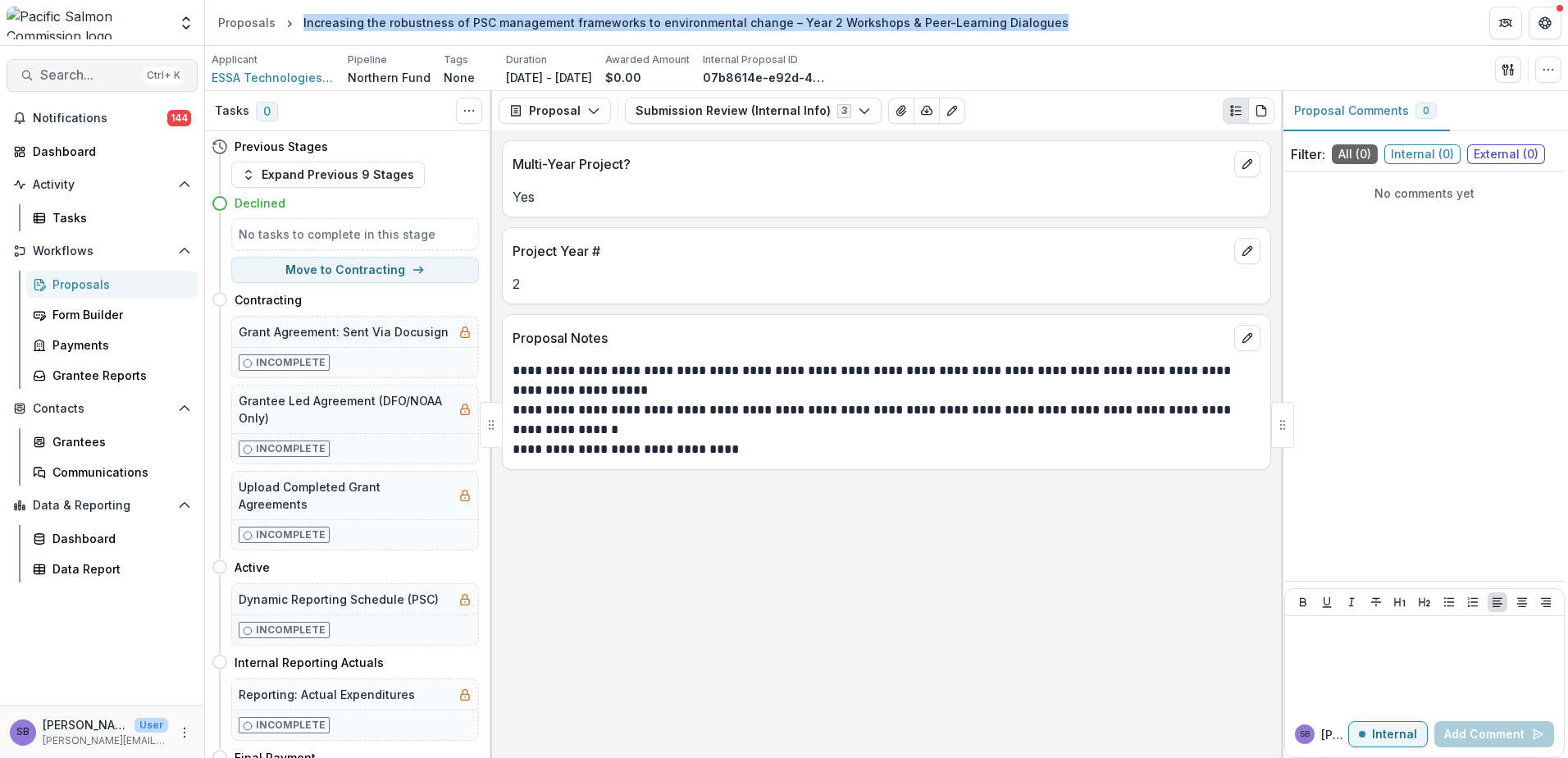
click at [58, 71] on span "Search..." at bounding box center [88, 75] width 96 height 16
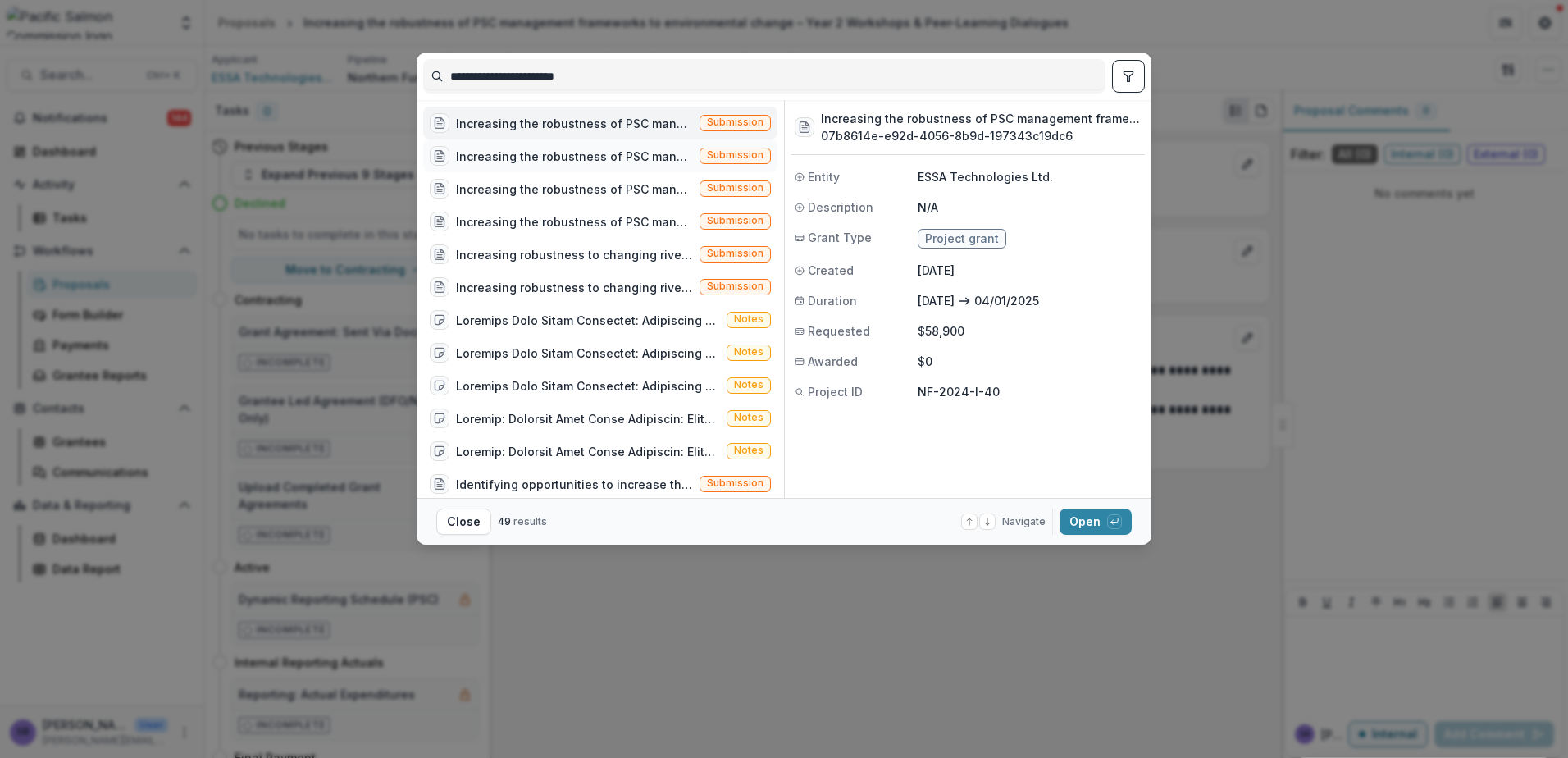
click at [604, 158] on div "Increasing the robustness of PSC management frameworks to environmental change …" at bounding box center [575, 157] width 237 height 18
click at [597, 183] on div "Increasing the robustness of PSC management frameworks to environmental change …" at bounding box center [575, 189] width 237 height 18
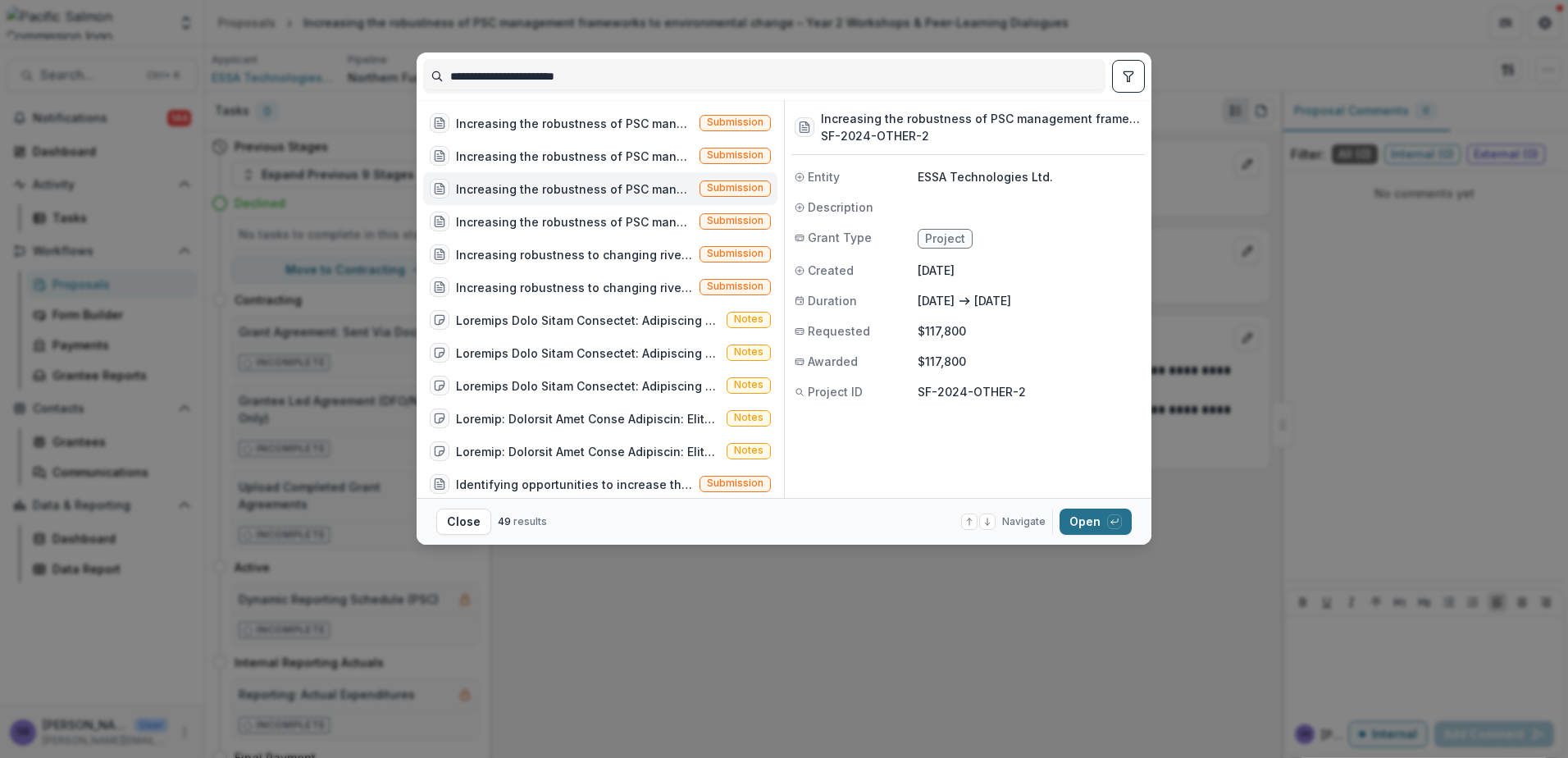
click at [1077, 521] on button "Open with enter key" at bounding box center [1096, 521] width 72 height 26
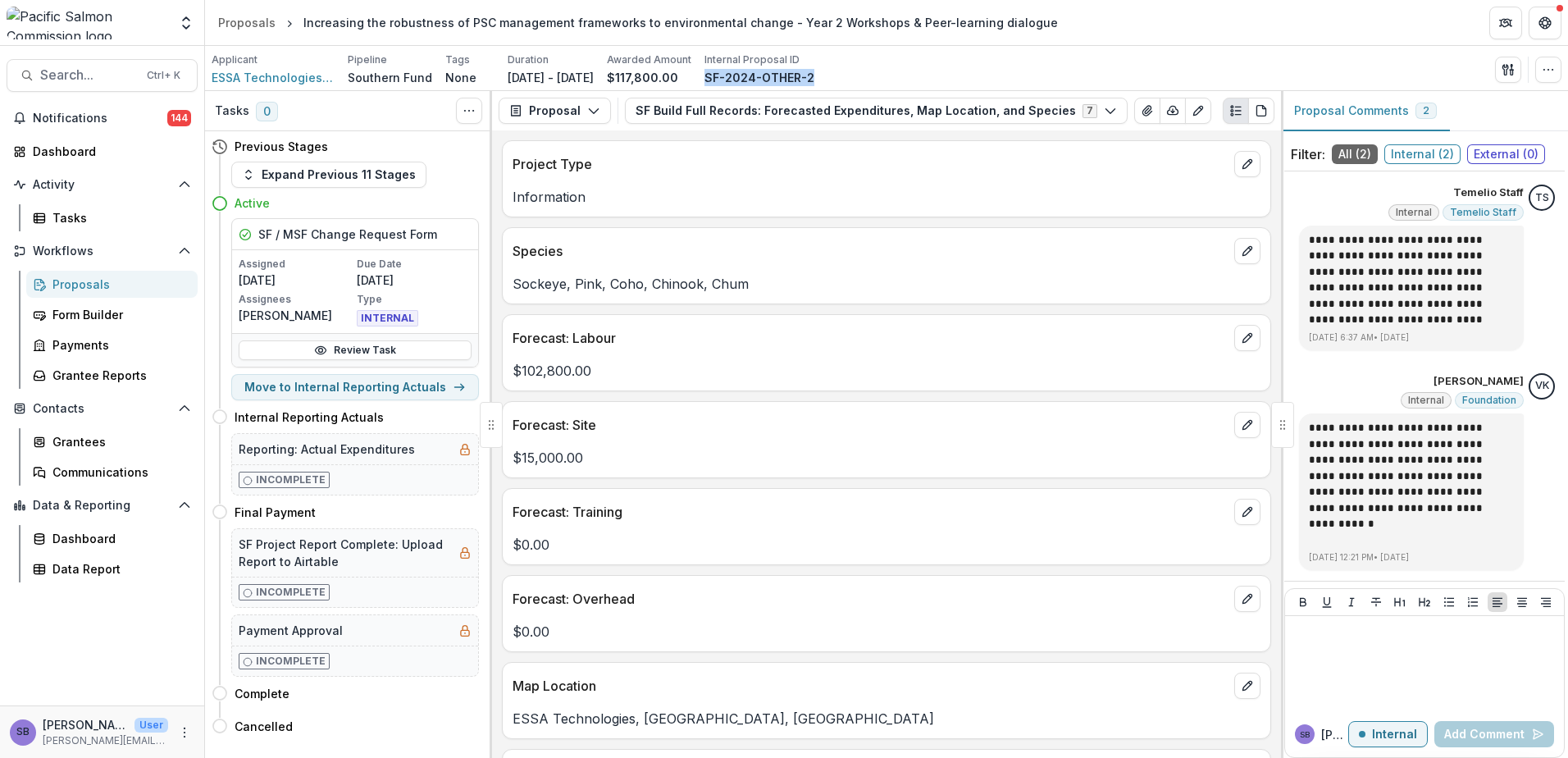
drag, startPoint x: 858, startPoint y: 74, endPoint x: 749, endPoint y: 74, distance: 109.0
click at [749, 74] on div "Applicant ESSA Technologies Ltd. Pipeline Southern Fund Tags None All tags Dura…" at bounding box center [886, 69] width 1350 height 33
click at [738, 109] on button "SF Build Full Records: Forecasted Expenditures, Map Location, and Species 7" at bounding box center [876, 110] width 503 height 26
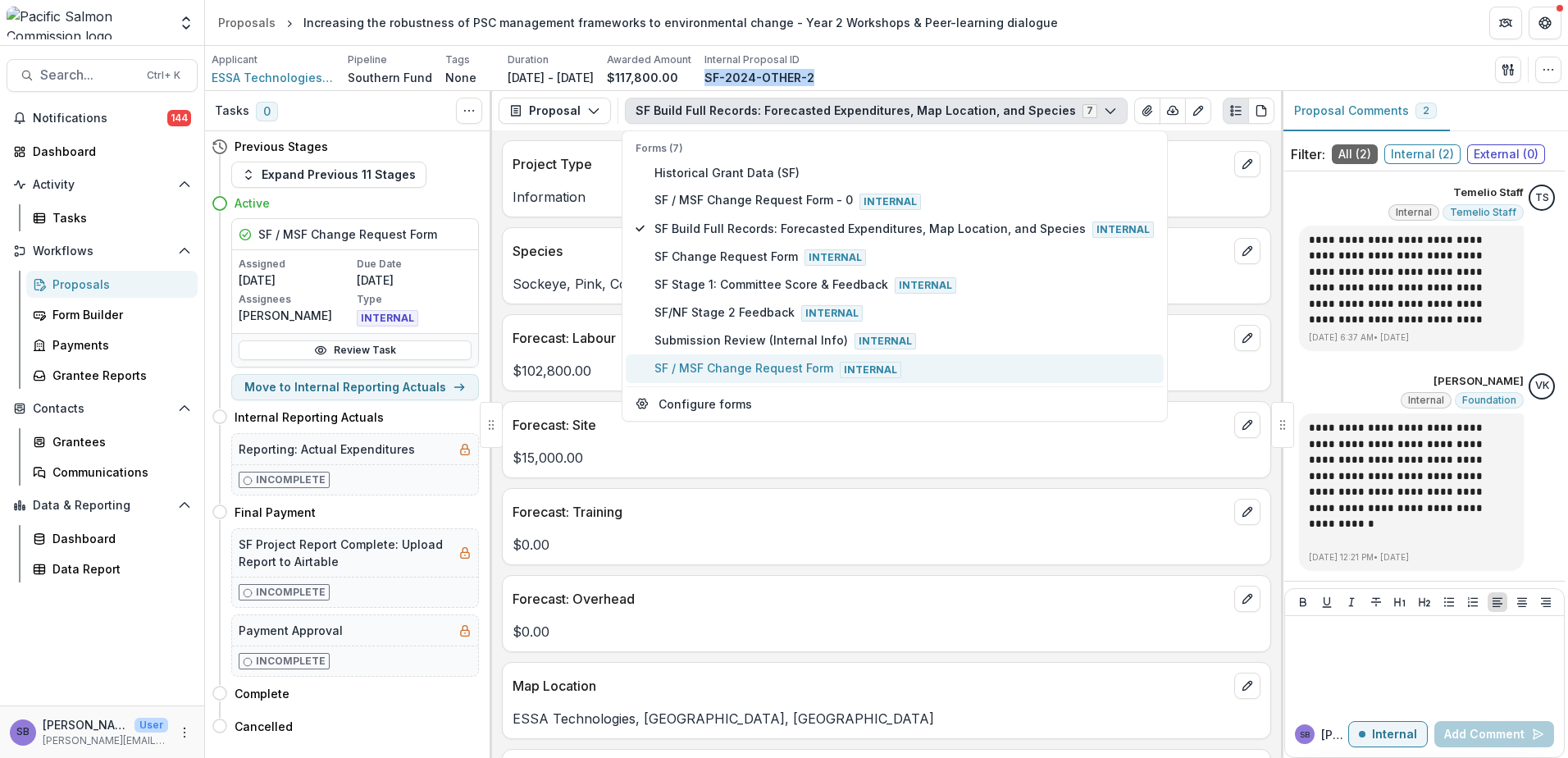
click at [706, 366] on span "SF / MSF Change Request Form Internal" at bounding box center [904, 368] width 499 height 18
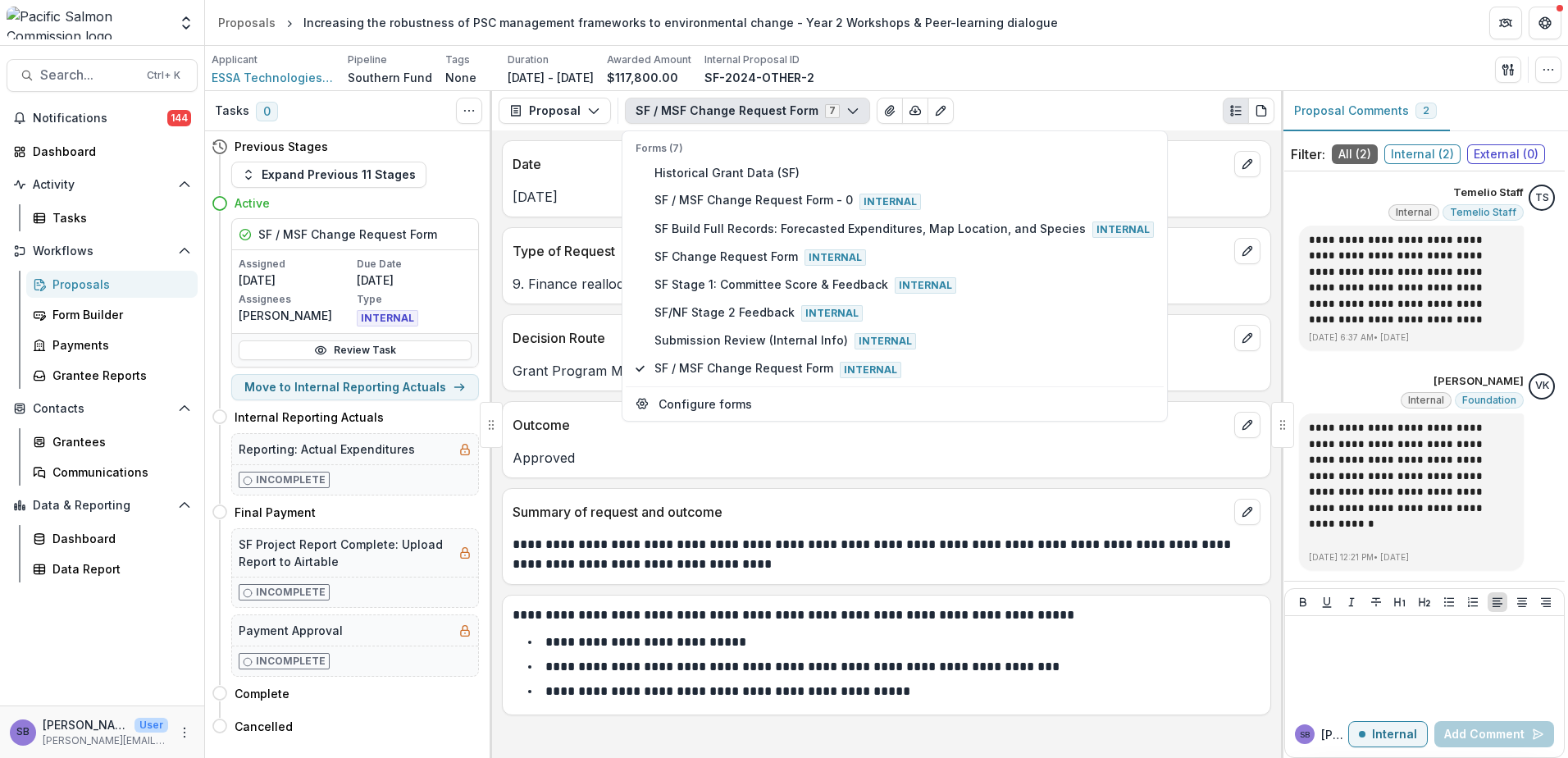
click at [893, 505] on p "Summary of request and outcome" at bounding box center [870, 512] width 715 height 19
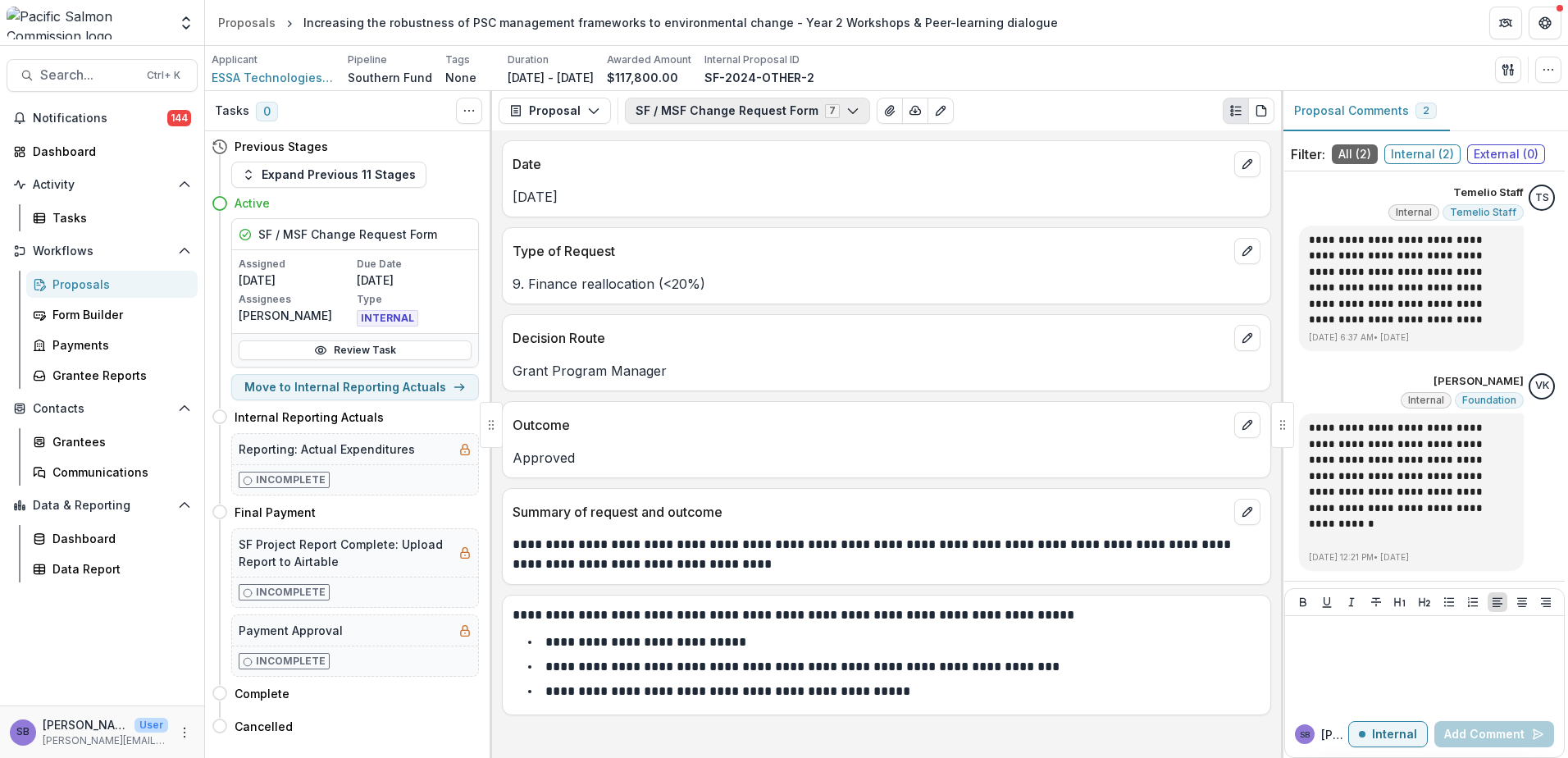
click at [701, 100] on button "SF / MSF Change Request Form 7" at bounding box center [747, 110] width 245 height 26
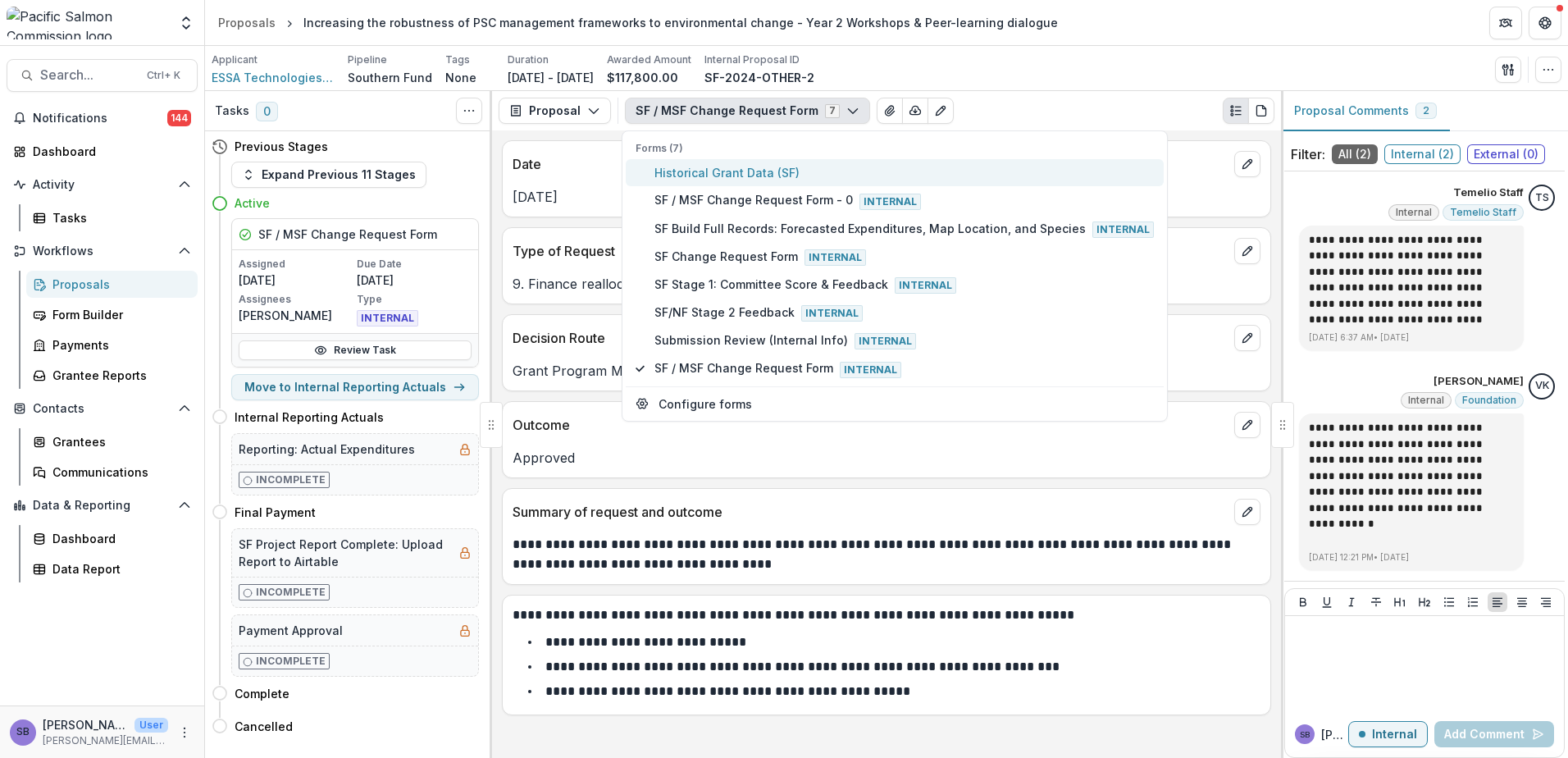
click at [677, 175] on span "Historical Grant Data (SF)" at bounding box center [904, 173] width 499 height 18
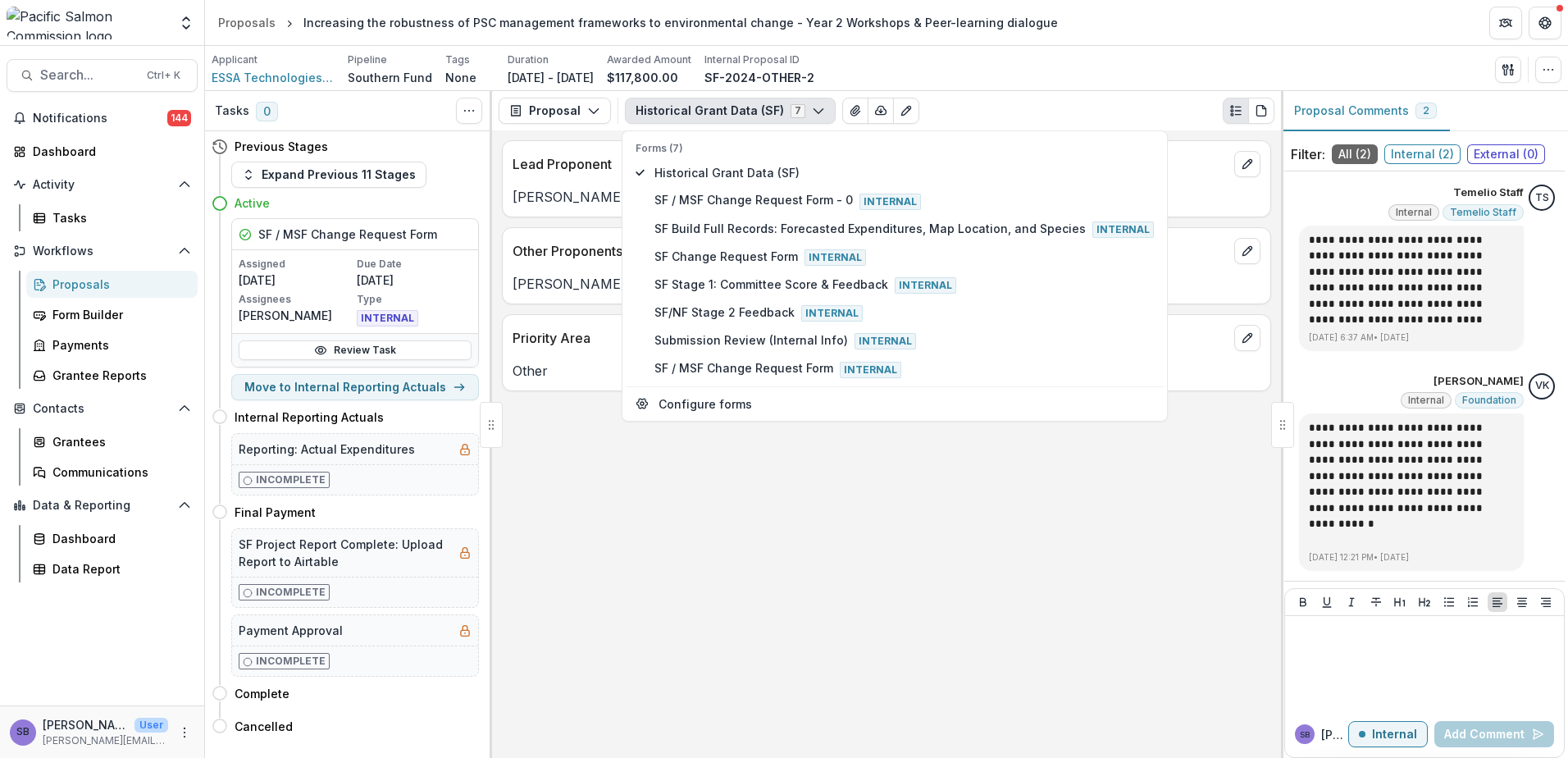
click at [590, 195] on p "Natascia Tamburello" at bounding box center [886, 196] width 748 height 19
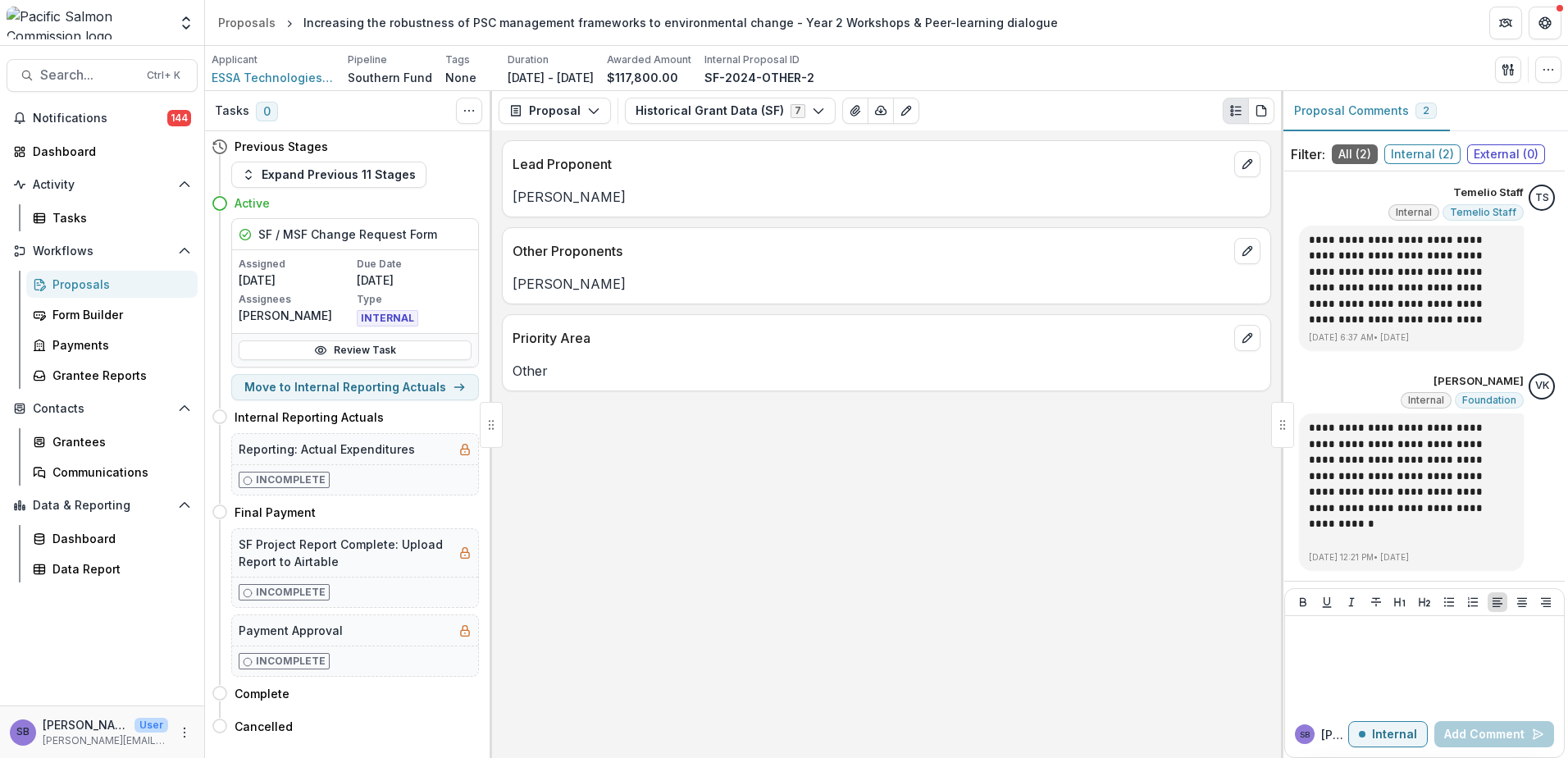
drag, startPoint x: 643, startPoint y: 195, endPoint x: 505, endPoint y: 201, distance: 138.1
click at [505, 201] on div "Natascia Tamburello" at bounding box center [886, 196] width 767 height 19
click at [87, 74] on span "Search..." at bounding box center [88, 75] width 96 height 16
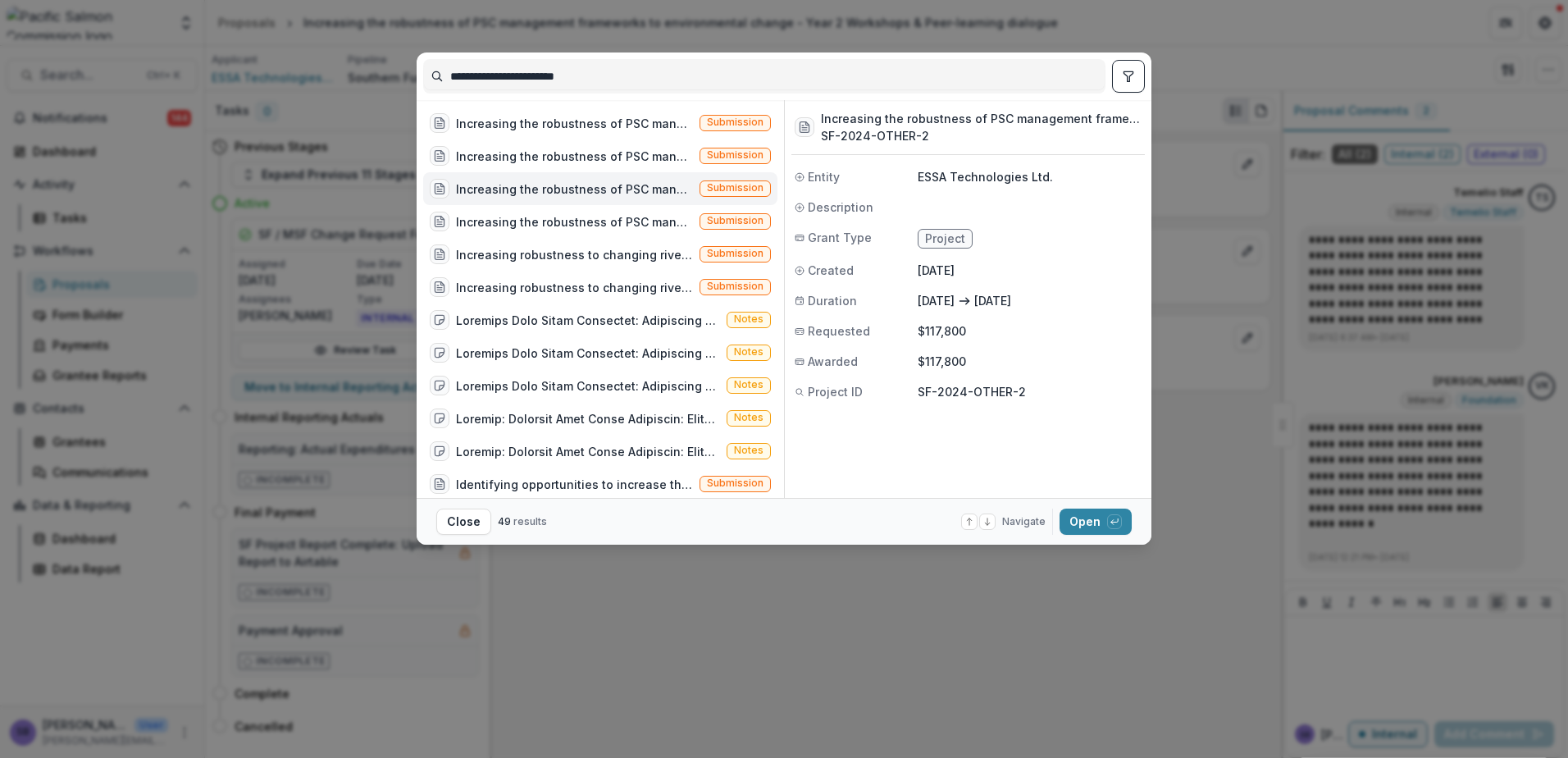
drag, startPoint x: 680, startPoint y: 71, endPoint x: 298, endPoint y: 67, distance: 382.0
click at [317, 66] on div "**********" at bounding box center [784, 379] width 1568 height 758
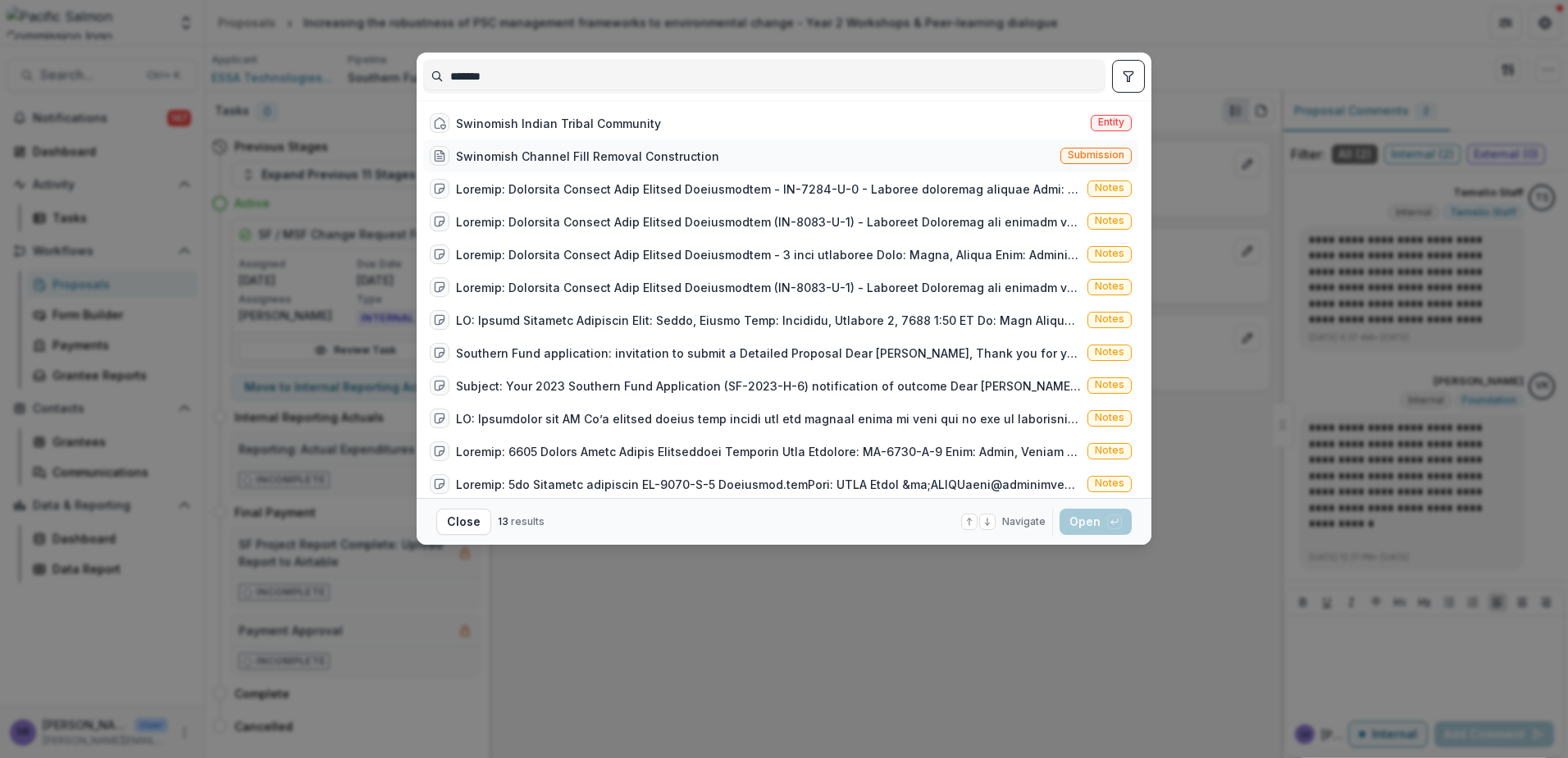
type input "*******"
click at [657, 153] on div "Swinomish Channel Fill Removal Construction" at bounding box center [588, 157] width 264 height 18
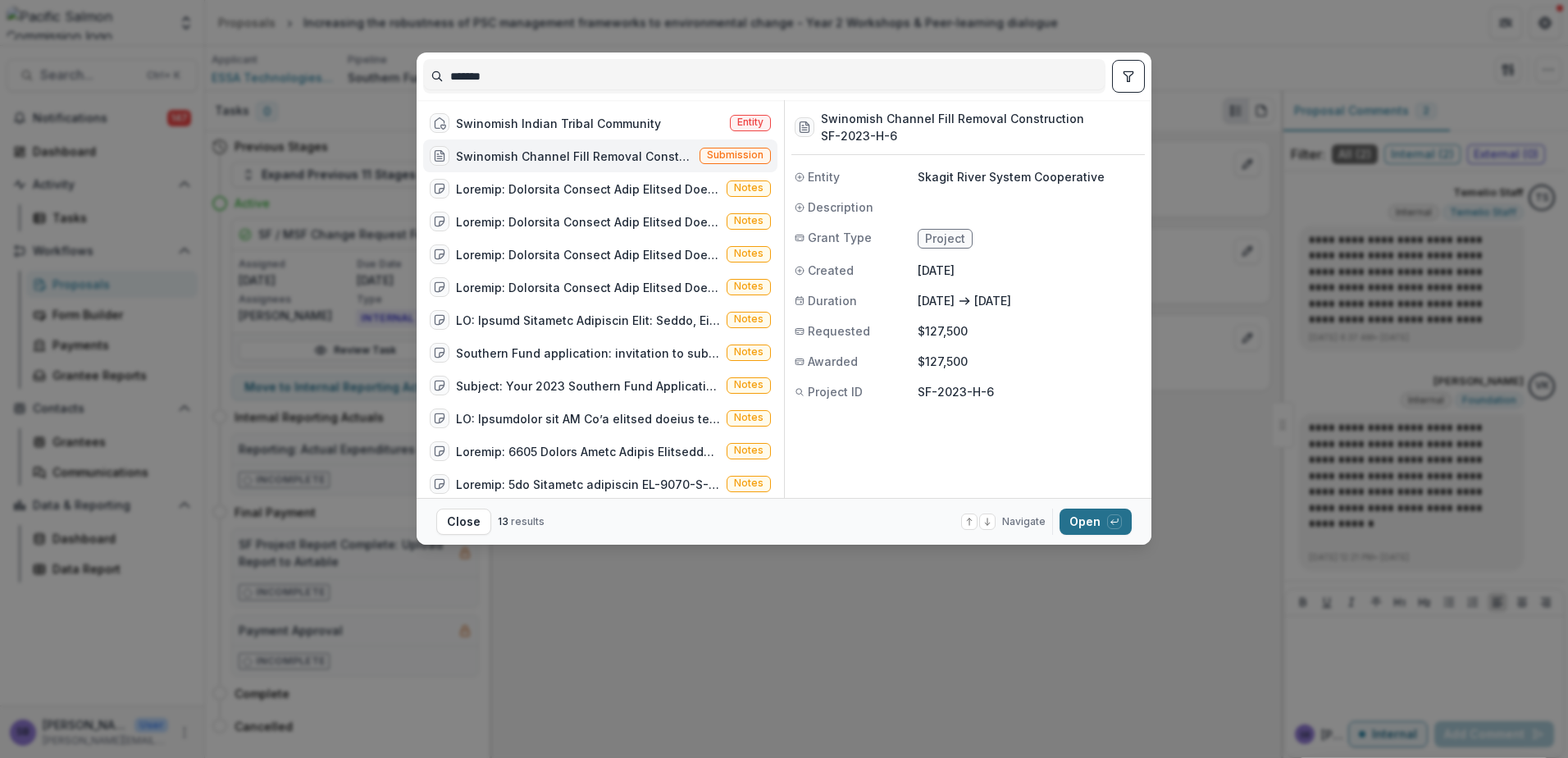
click at [1074, 521] on button "Open with enter key" at bounding box center [1096, 521] width 72 height 26
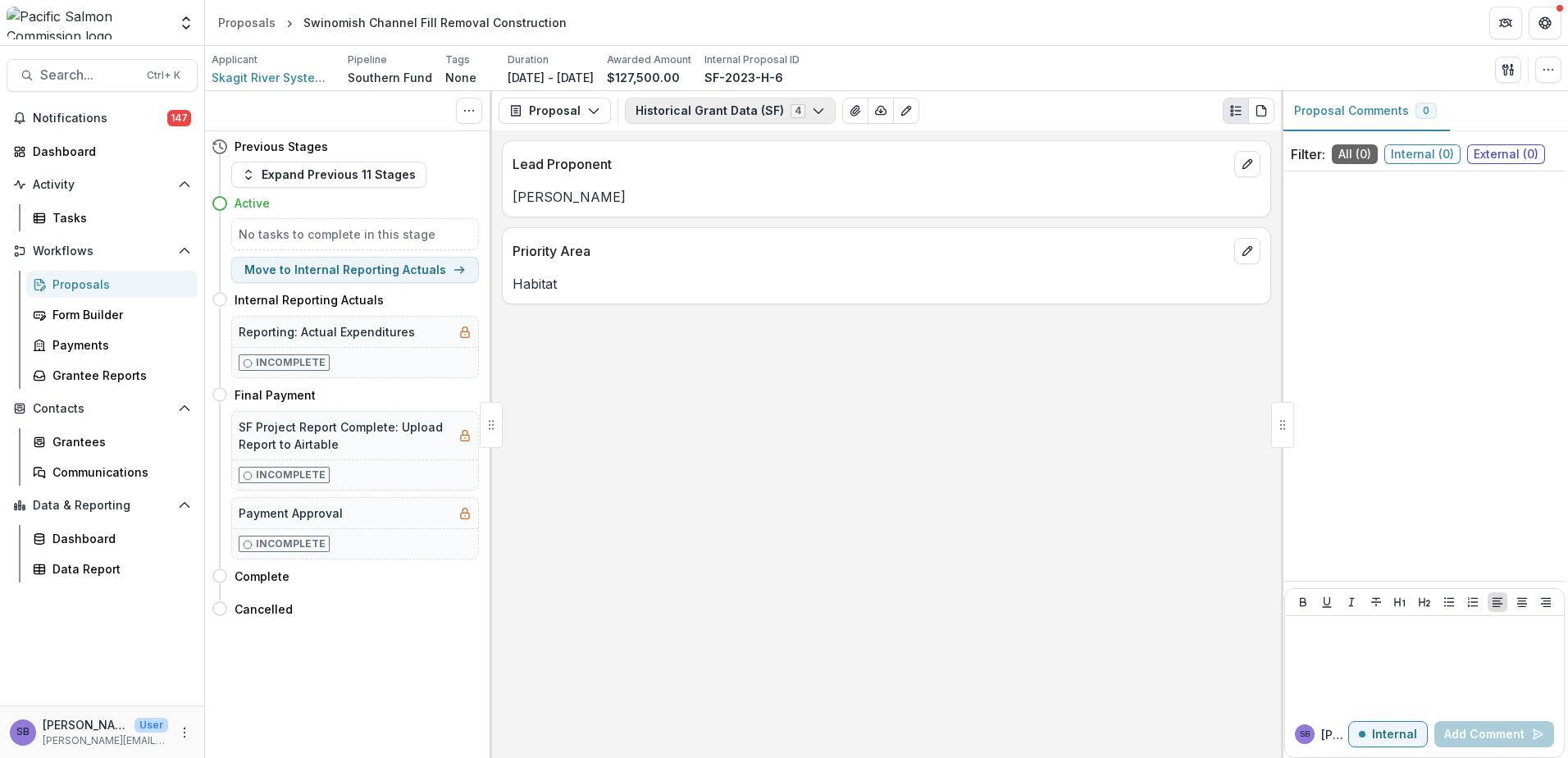
click at [702, 110] on button "Historical Grant Data (SF) 4" at bounding box center [730, 110] width 211 height 26
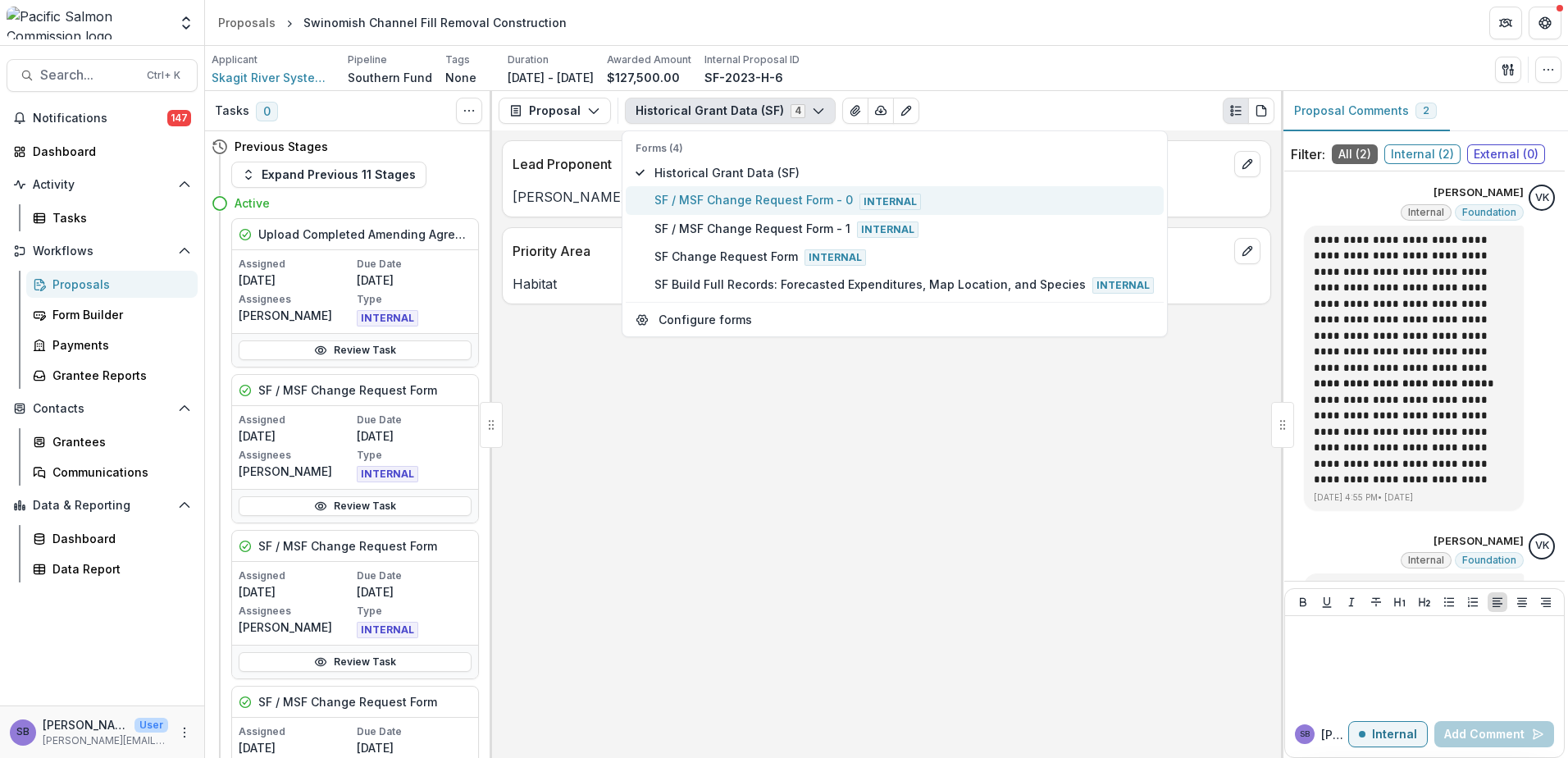
click at [765, 195] on span "SF / MSF Change Request Form - 0 Internal" at bounding box center [904, 200] width 499 height 18
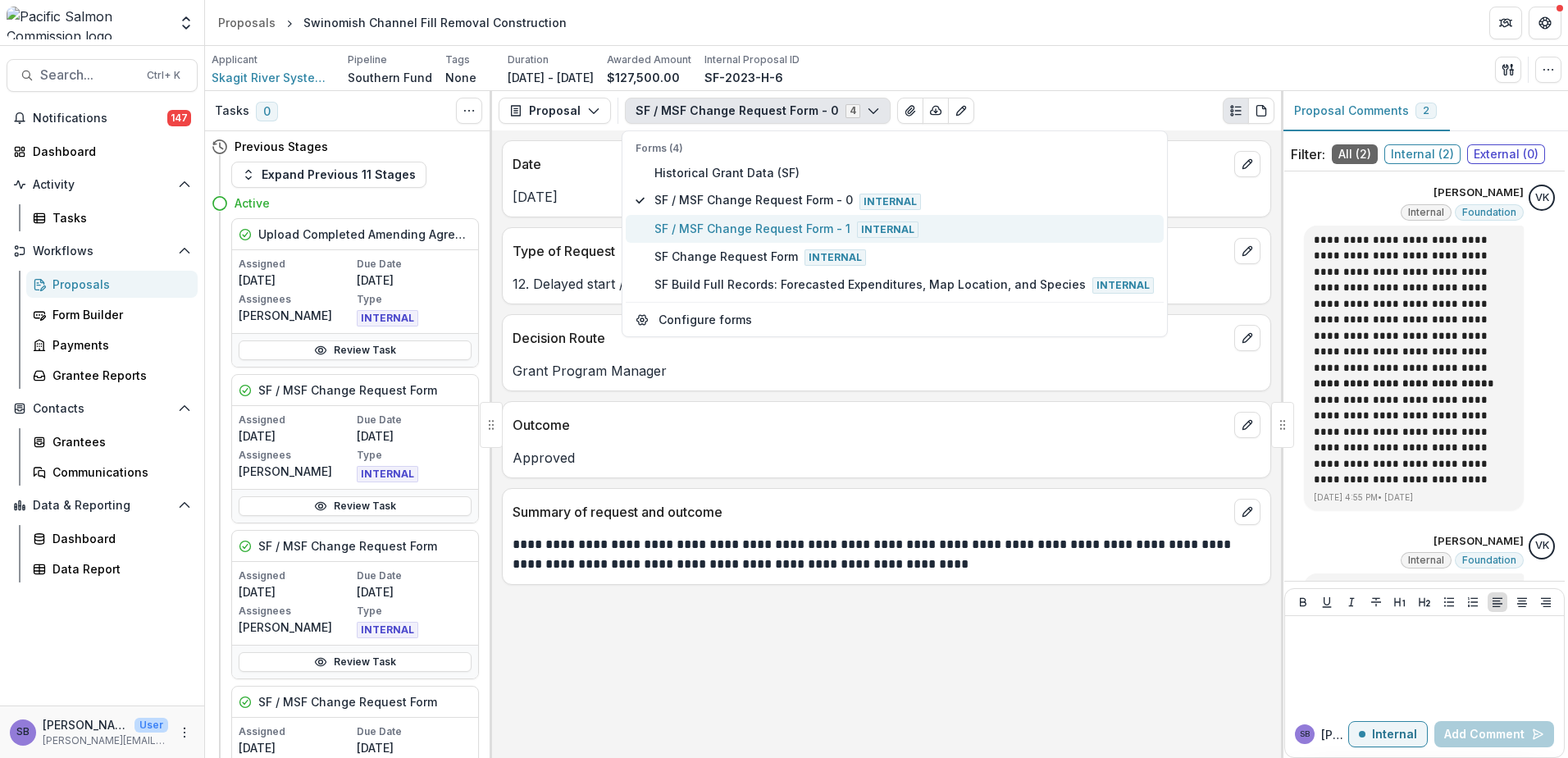
click at [784, 229] on span "SF / MSF Change Request Form - 1 Internal" at bounding box center [904, 229] width 499 height 18
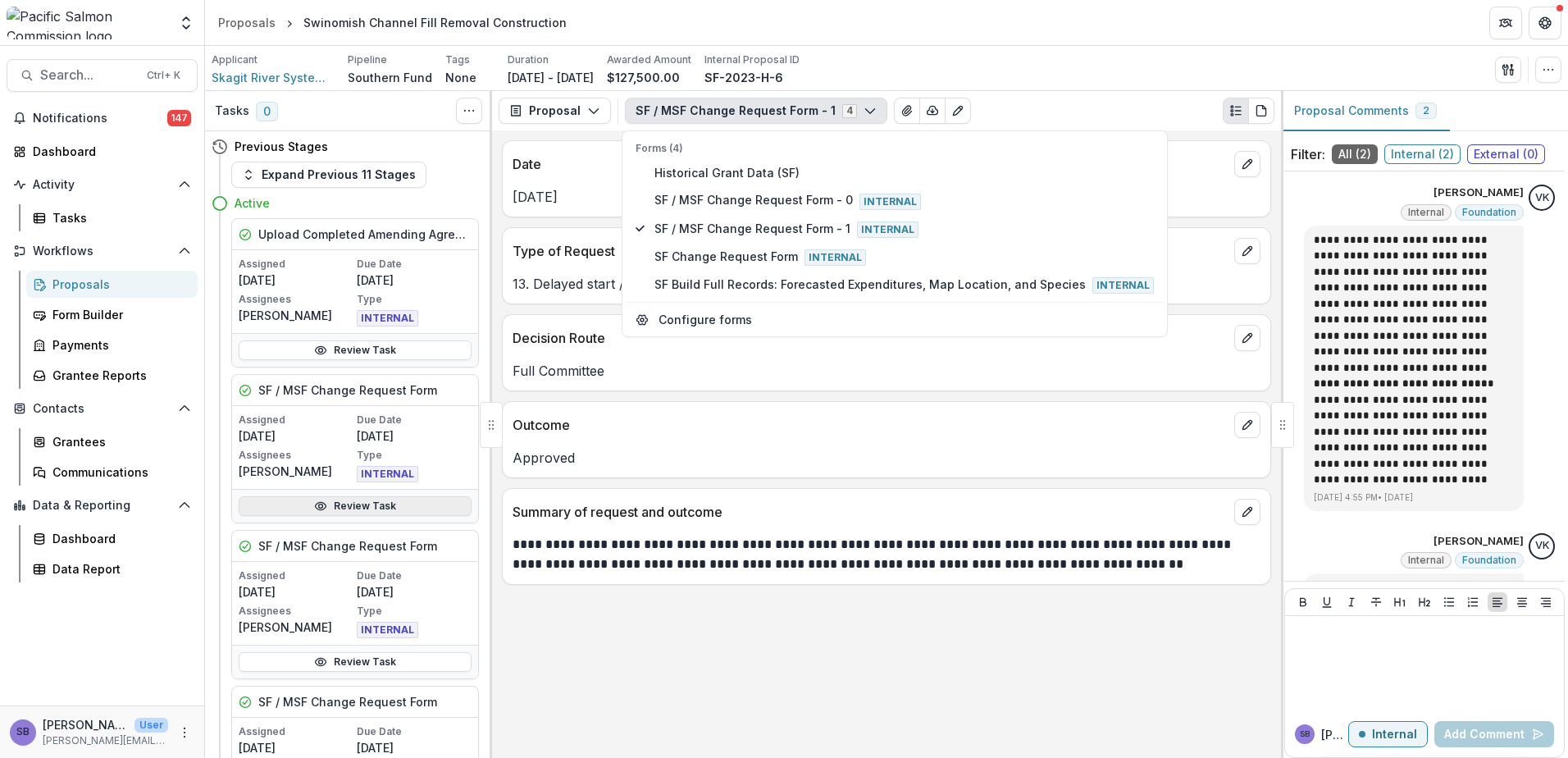
click at [414, 510] on link "Review Task" at bounding box center [355, 506] width 233 height 19
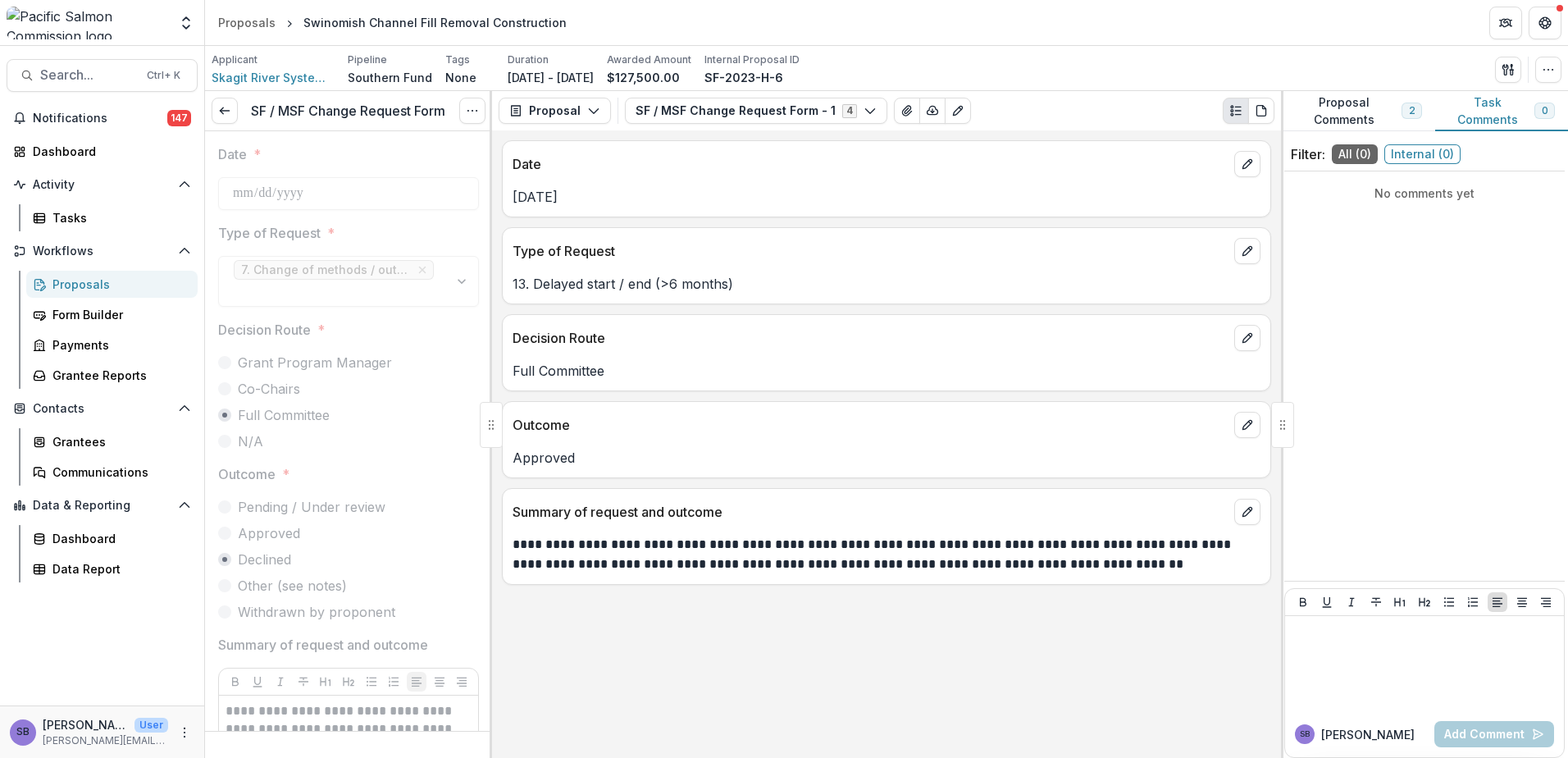
drag, startPoint x: 468, startPoint y: 110, endPoint x: 461, endPoint y: 123, distance: 14.8
click at [468, 110] on circle "Options" at bounding box center [468, 110] width 1 height 1
click at [399, 146] on link "View task" at bounding box center [393, 148] width 175 height 27
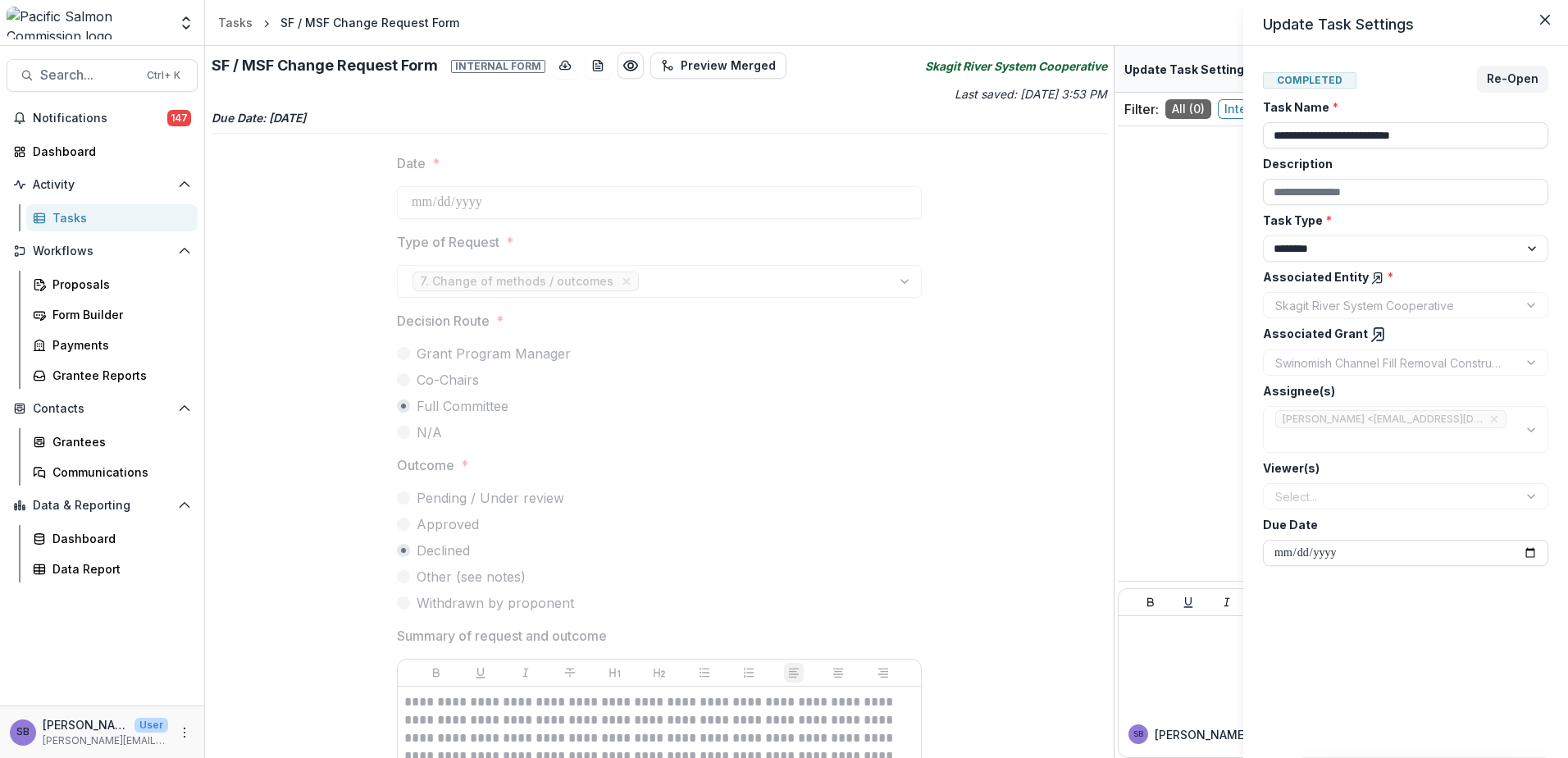
click at [844, 476] on div "**********" at bounding box center [784, 379] width 1568 height 758
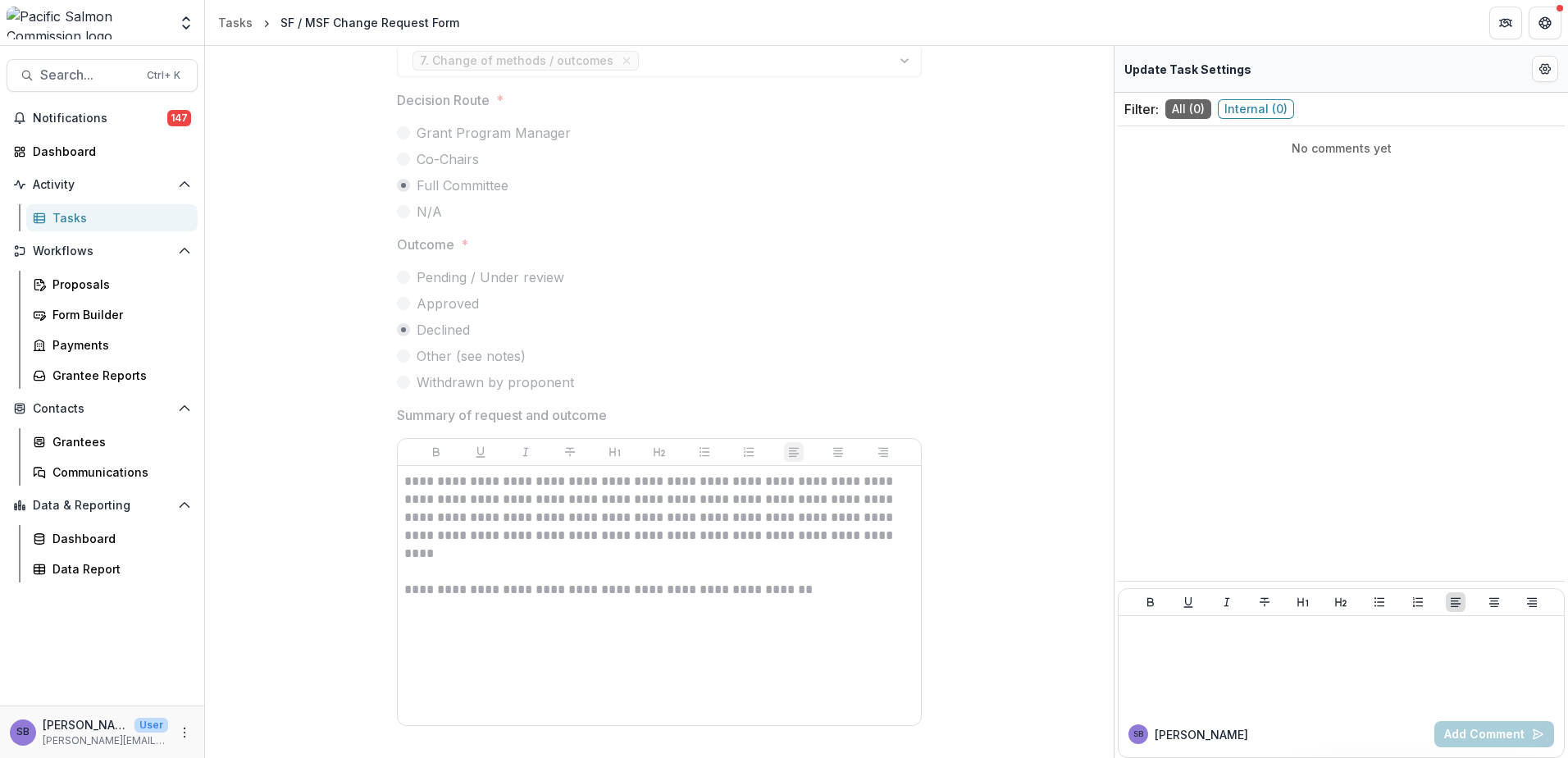
scroll to position [228, 0]
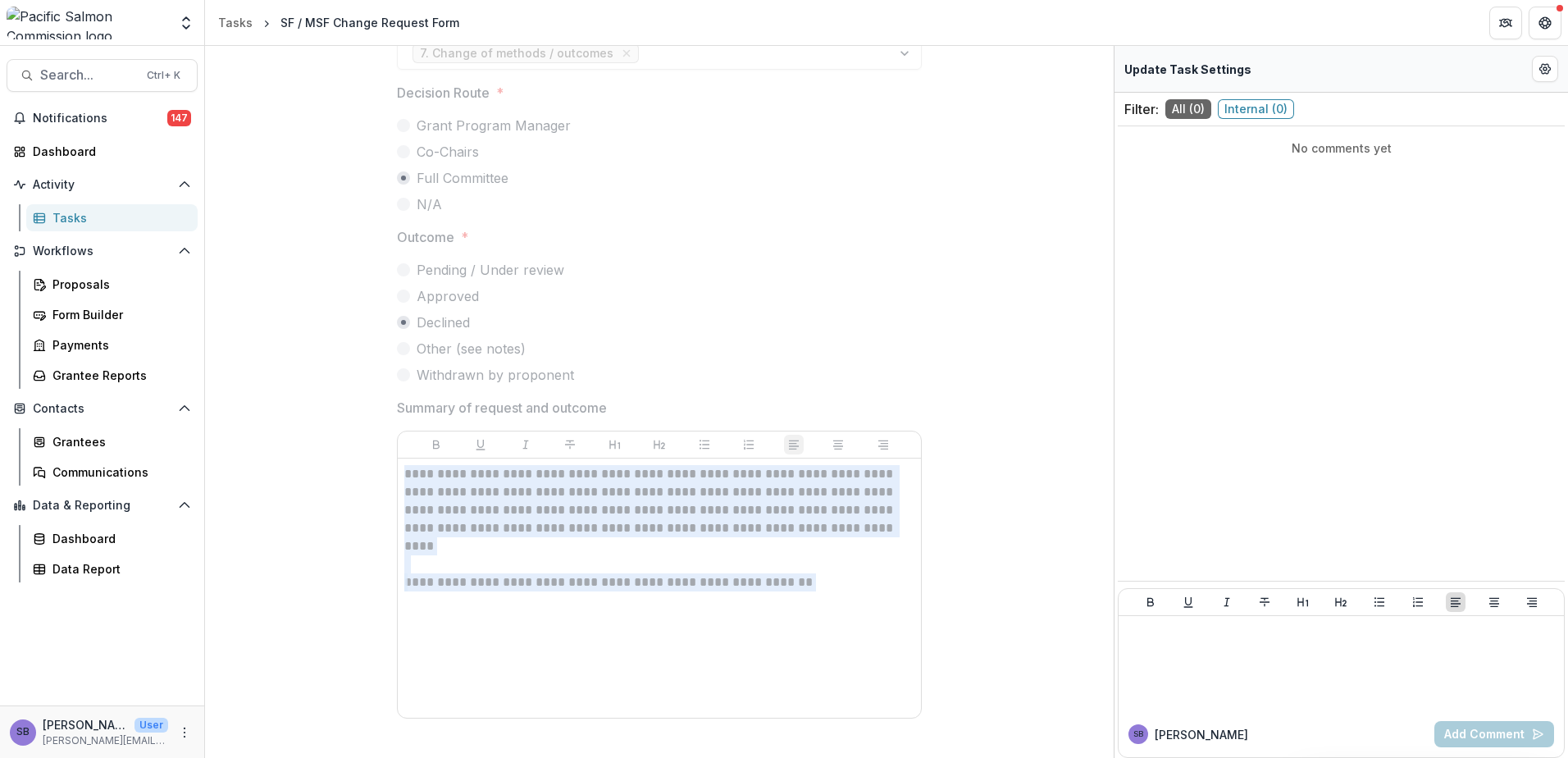
drag, startPoint x: 807, startPoint y: 575, endPoint x: 379, endPoint y: 473, distance: 440.0
click at [379, 473] on div "**********" at bounding box center [660, 332] width 895 height 839
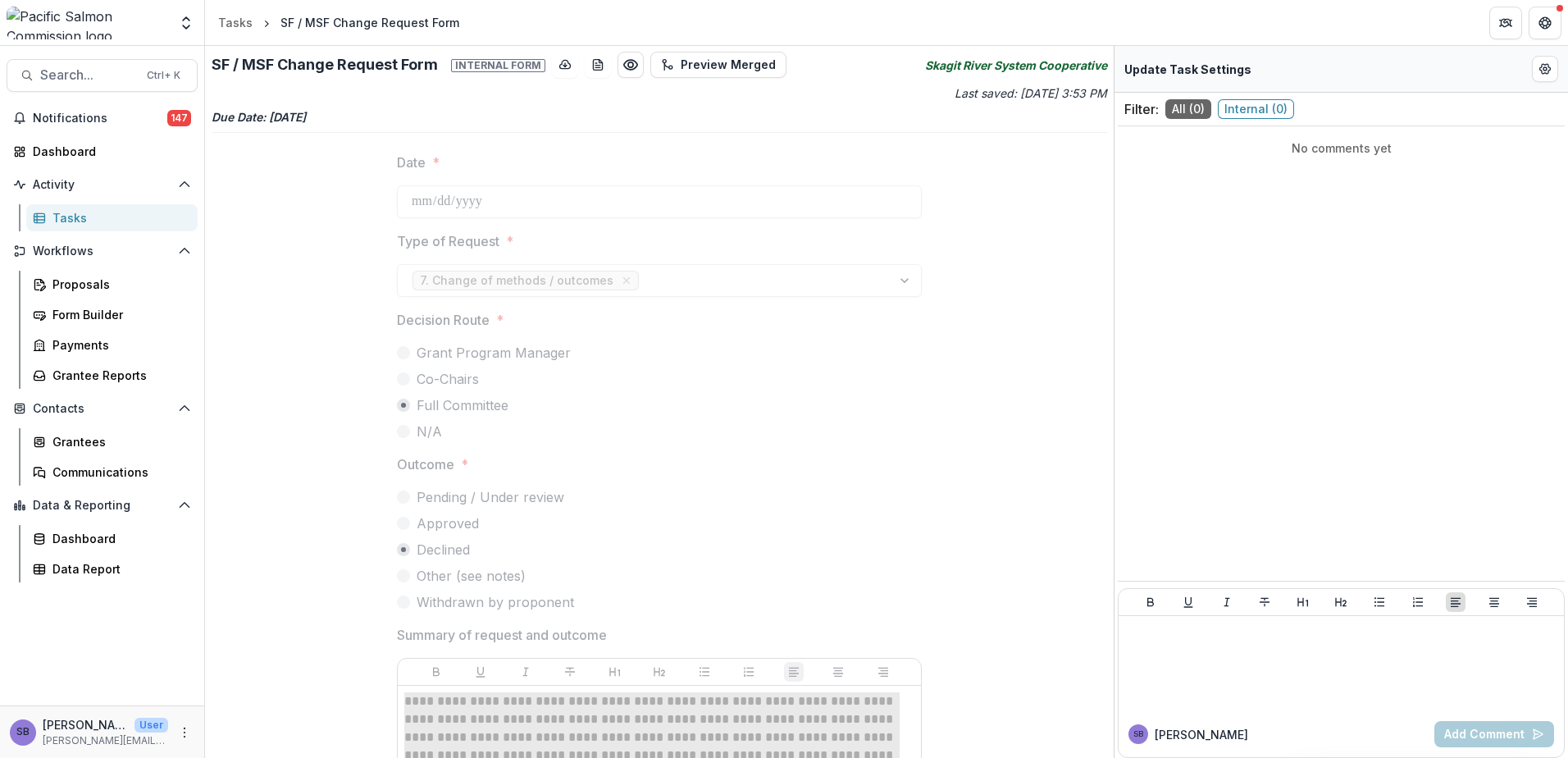
scroll to position [0, 0]
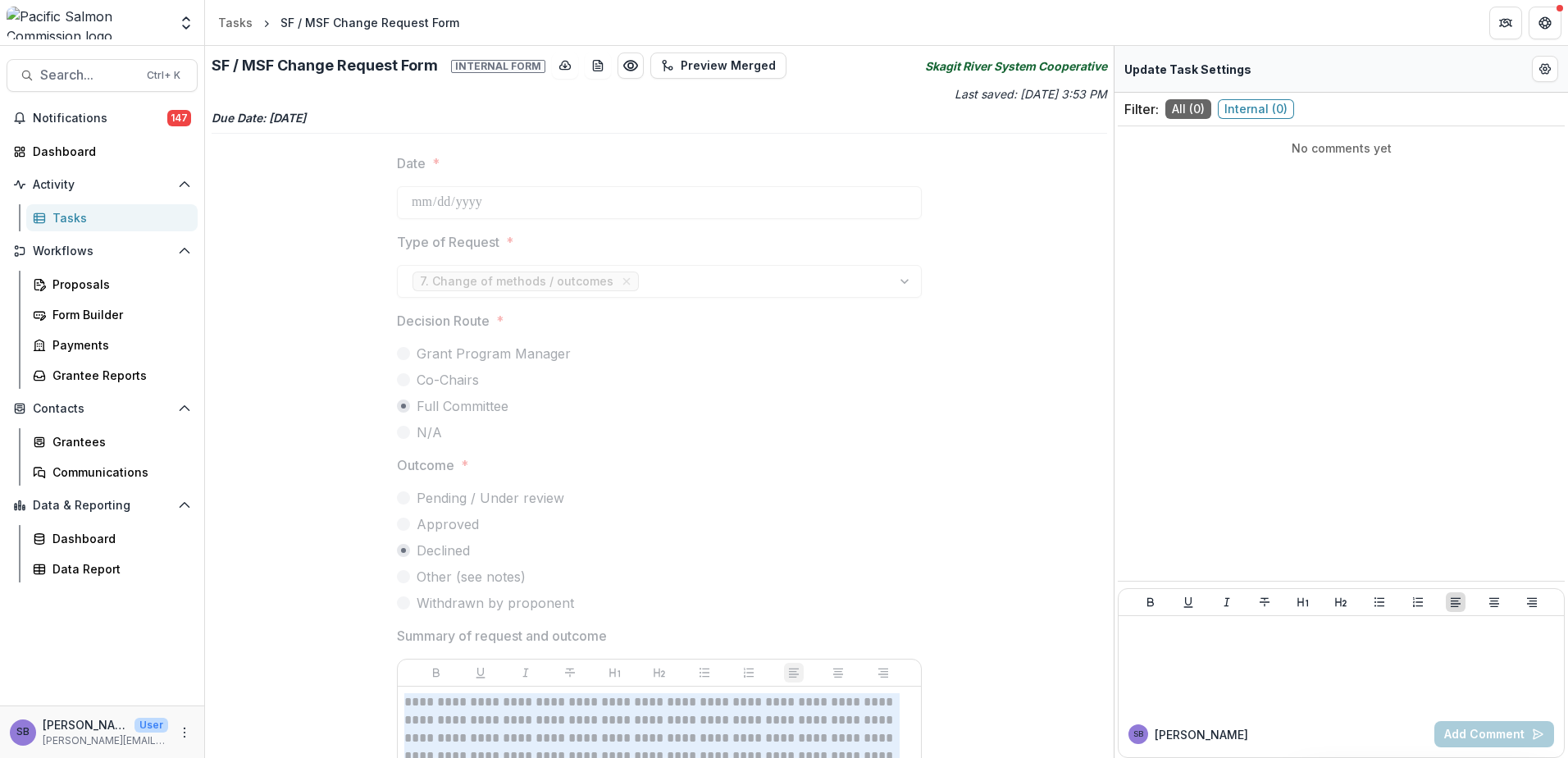
click at [1567, 684] on html "**********" at bounding box center [784, 379] width 1568 height 758
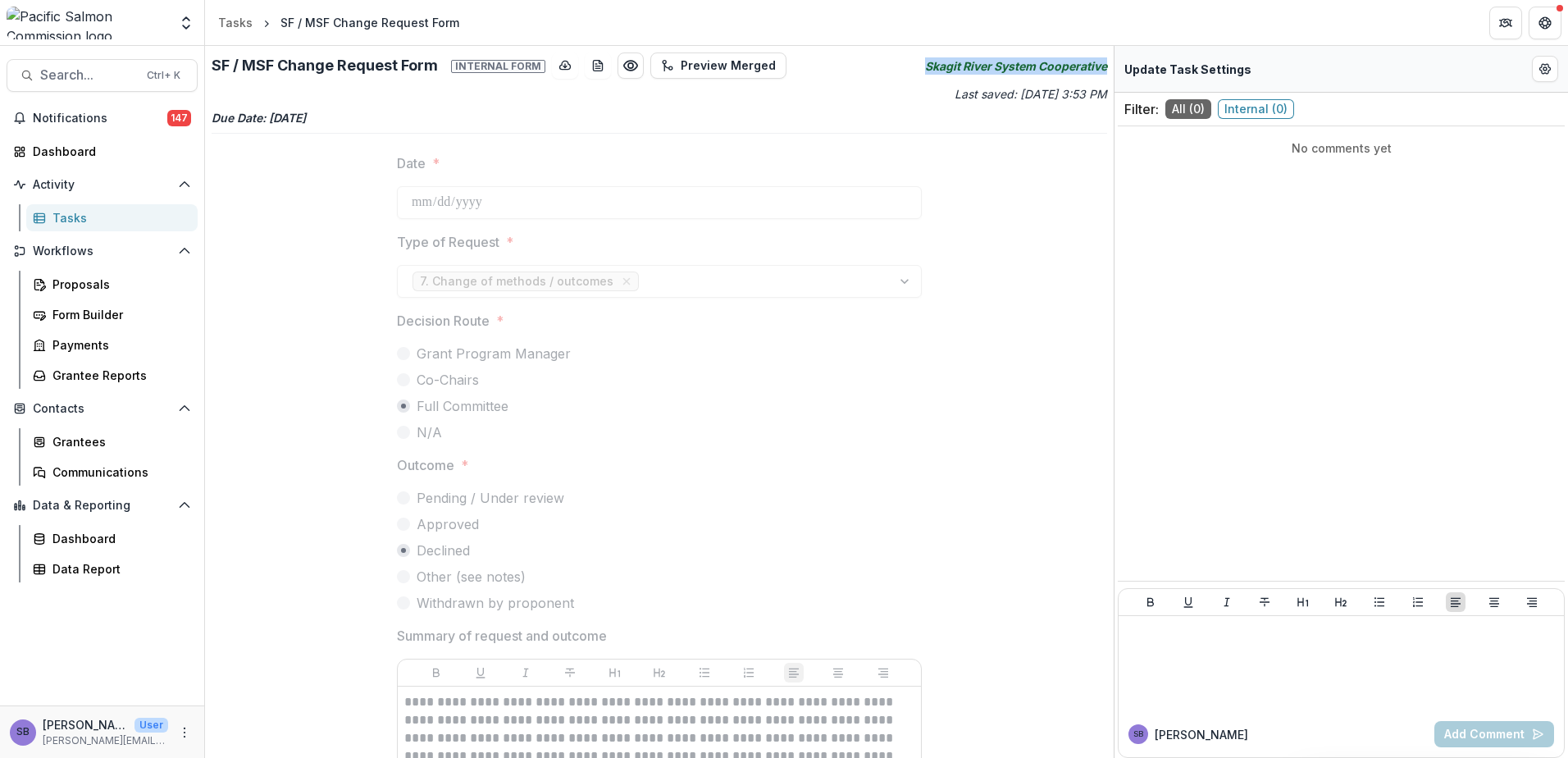
drag, startPoint x: 996, startPoint y: 67, endPoint x: 1106, endPoint y: 74, distance: 110.2
click at [1106, 74] on div "**********" at bounding box center [659, 401] width 908 height 712
click at [1533, 73] on button "Edit Form Settings" at bounding box center [1545, 69] width 26 height 26
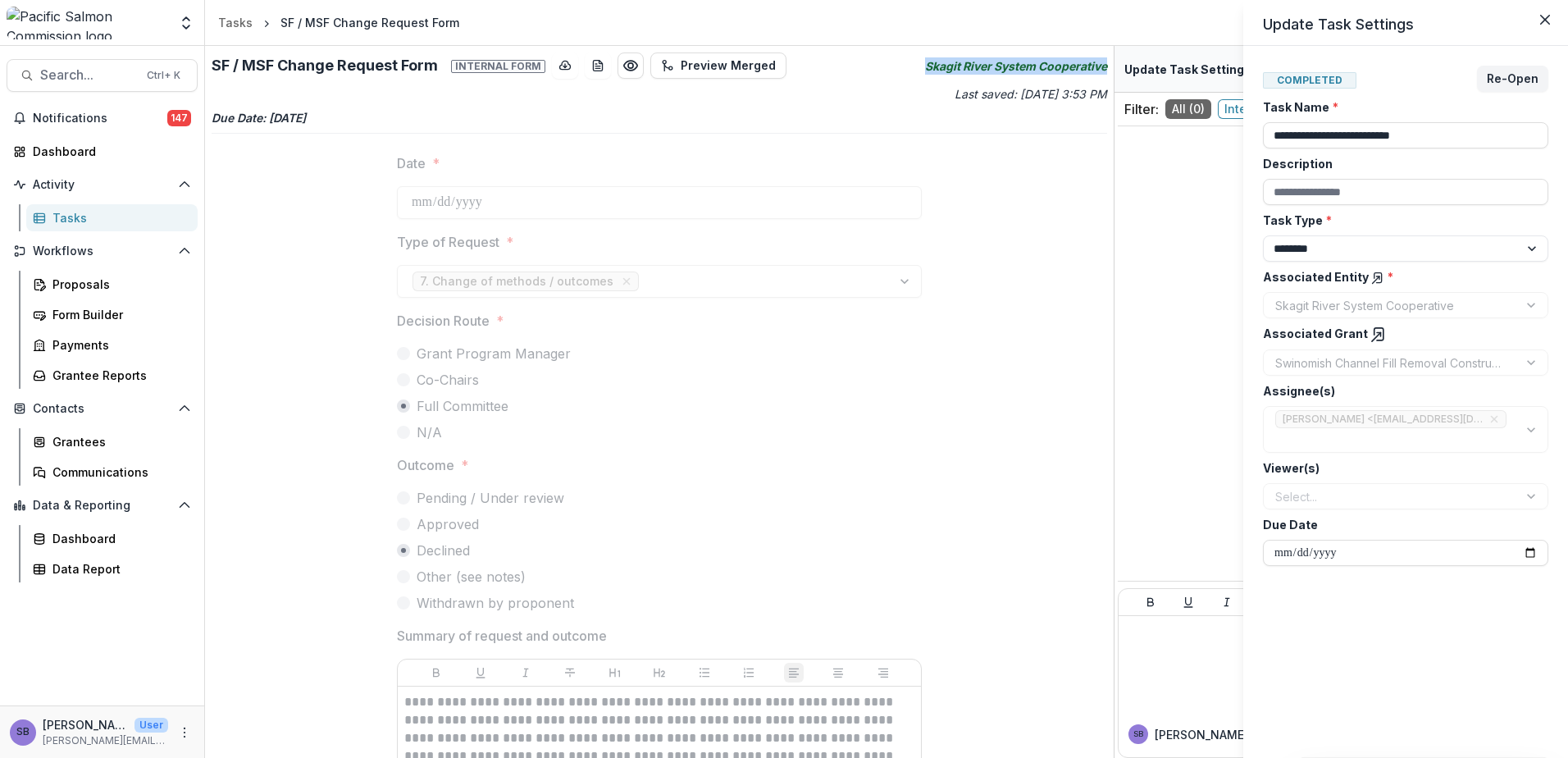
click at [1371, 338] on icon at bounding box center [1378, 335] width 17 height 17
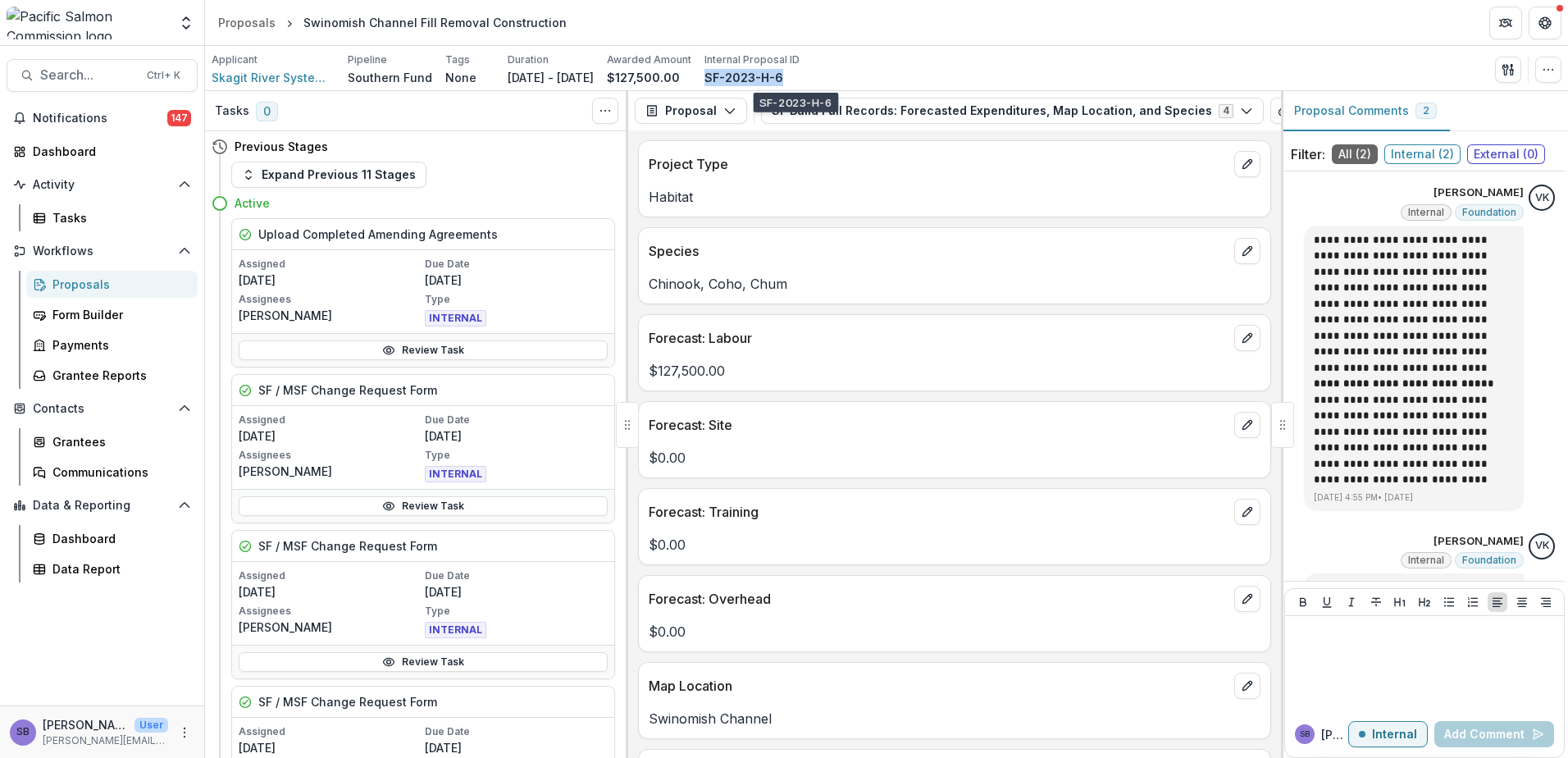
drag, startPoint x: 837, startPoint y: 76, endPoint x: 754, endPoint y: 78, distance: 83.0
click at [754, 78] on div "Applicant Skagit River System Cooperative Pipeline Southern Fund Tags None All …" at bounding box center [505, 69] width 588 height 33
drag, startPoint x: 538, startPoint y: 23, endPoint x: 294, endPoint y: 19, distance: 244.0
click at [297, 19] on div "Swinomish Channel Fill Removal Construction" at bounding box center [435, 22] width 277 height 24
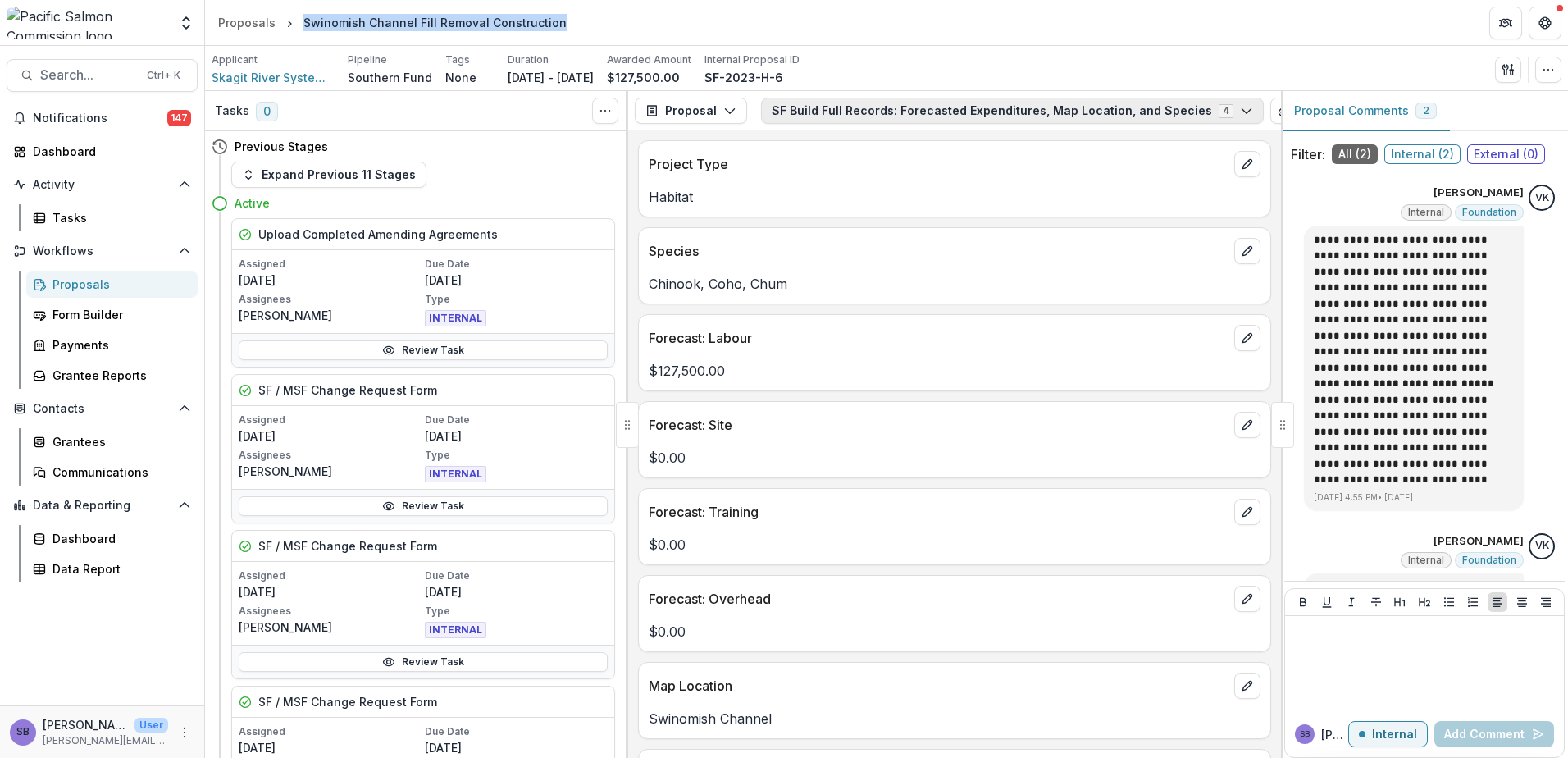
click at [846, 113] on button "SF Build Full Records: Forecasted Expenditures, Map Location, and Species 4" at bounding box center [1013, 110] width 503 height 26
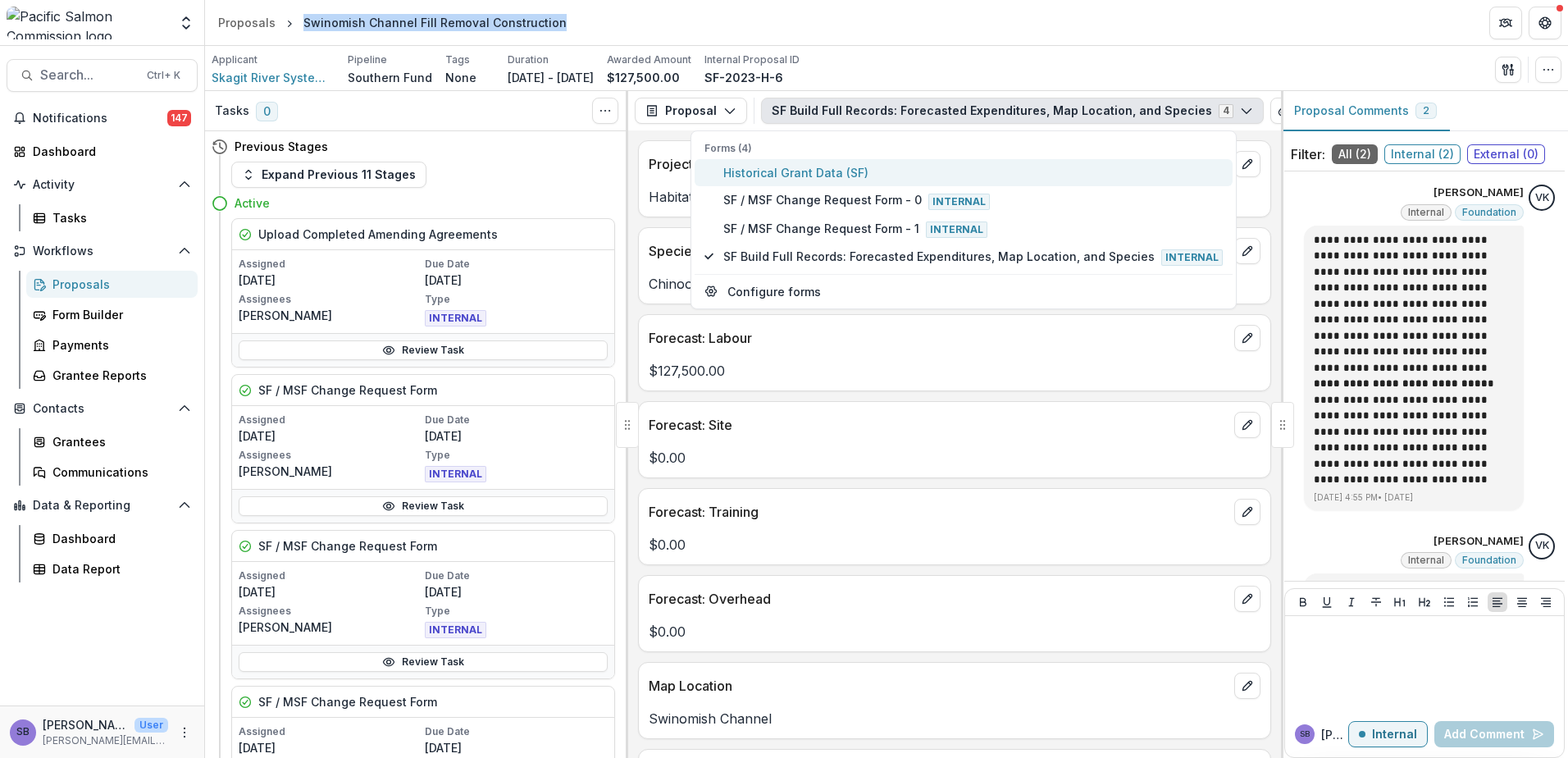
click at [813, 180] on span "Historical Grant Data (SF)" at bounding box center [973, 173] width 499 height 18
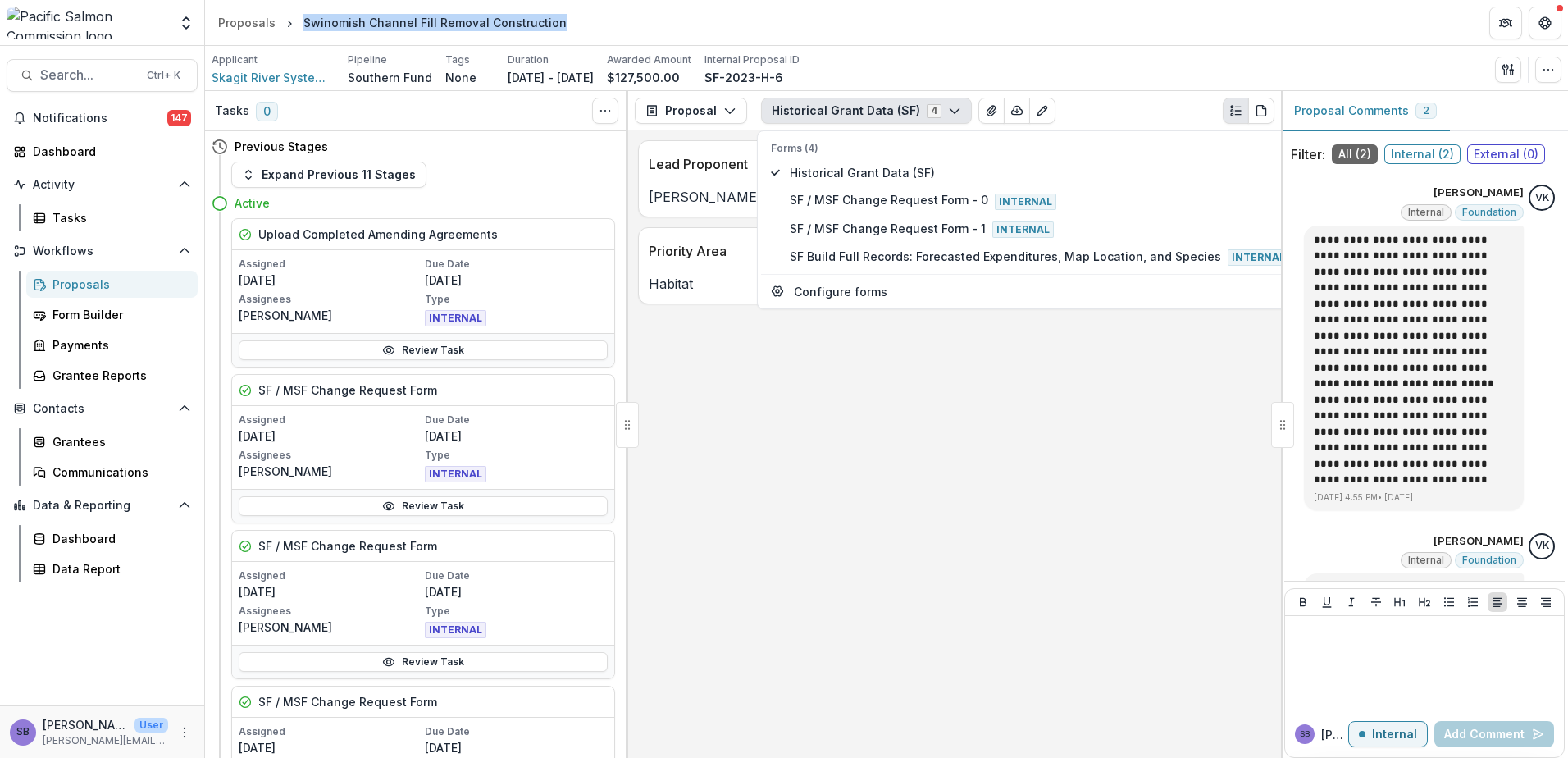
drag, startPoint x: 747, startPoint y: 199, endPoint x: 639, endPoint y: 193, distance: 108.2
click at [639, 193] on div "[PERSON_NAME]" at bounding box center [954, 196] width 632 height 19
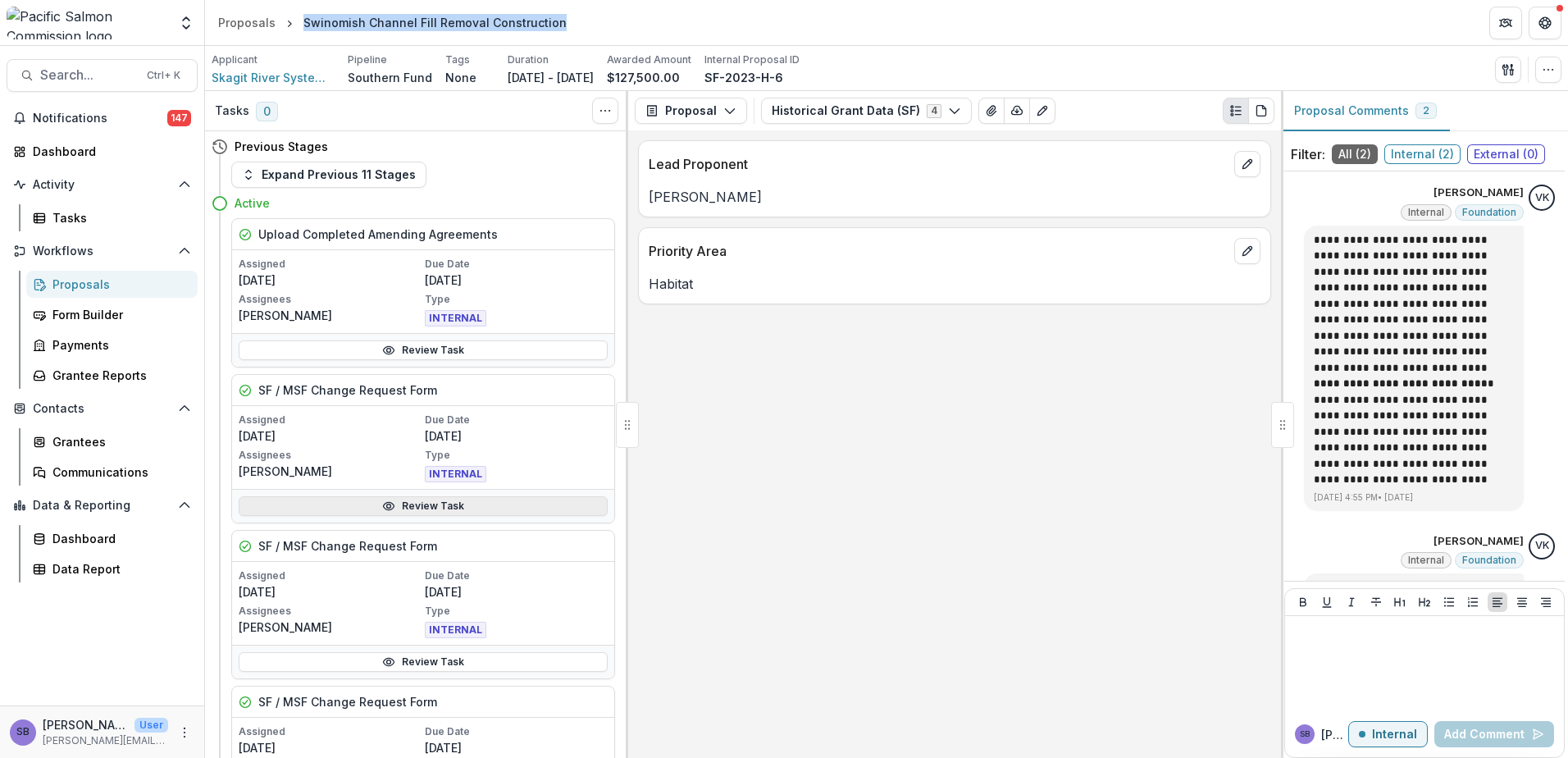
click at [423, 508] on link "Review Task" at bounding box center [422, 506] width 369 height 19
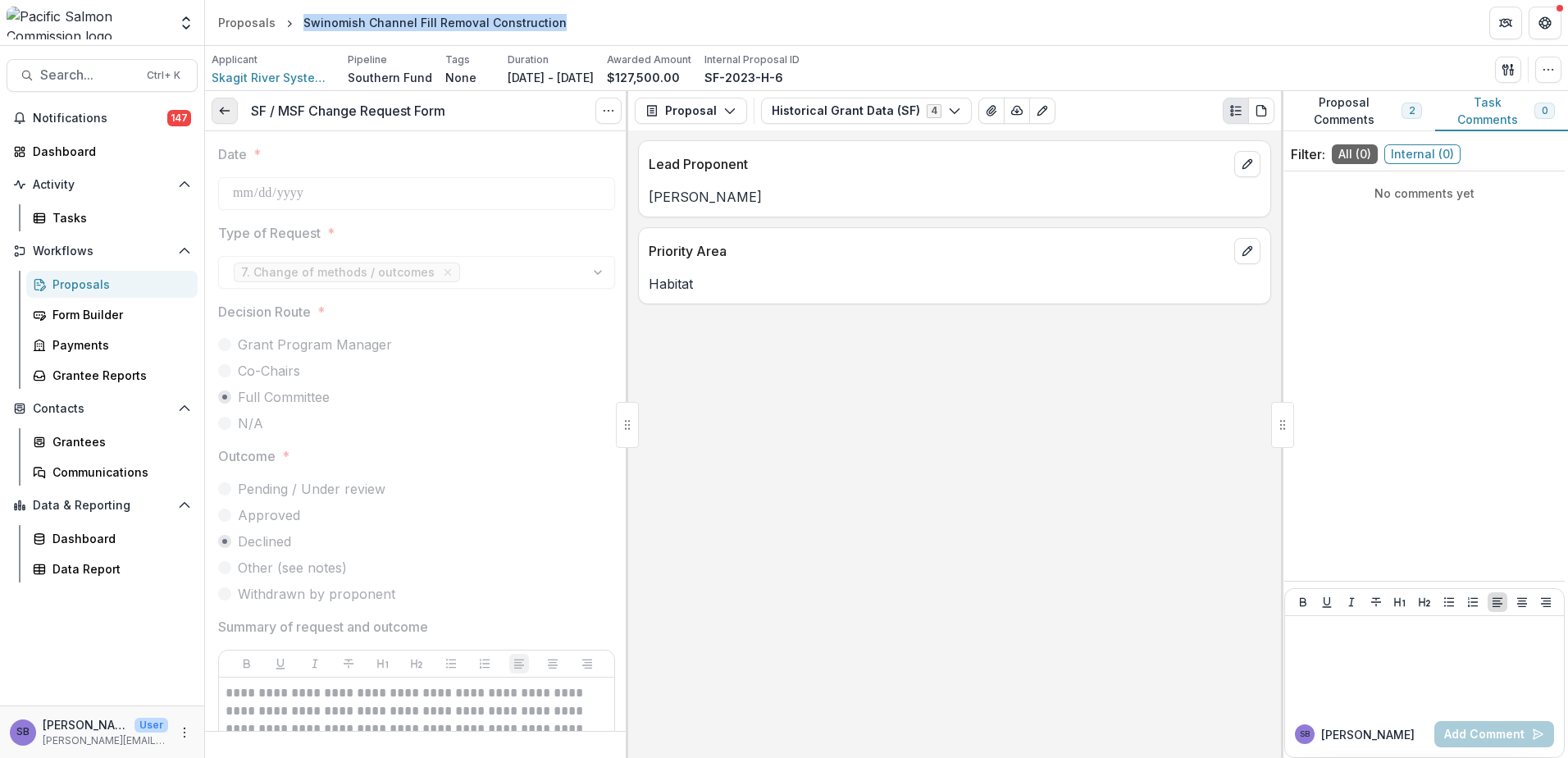
click at [234, 111] on link at bounding box center [225, 110] width 26 height 26
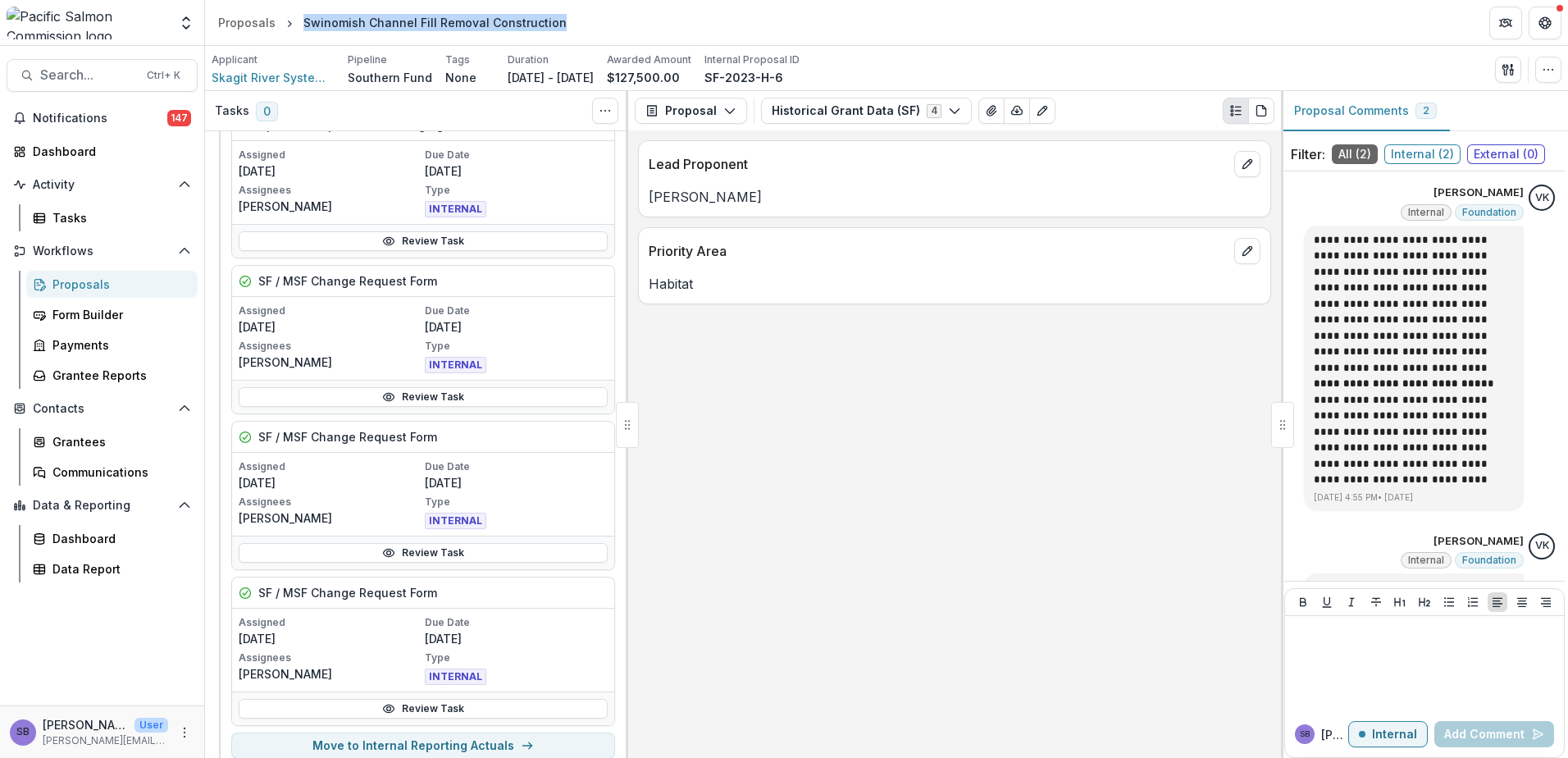
scroll to position [219, 0]
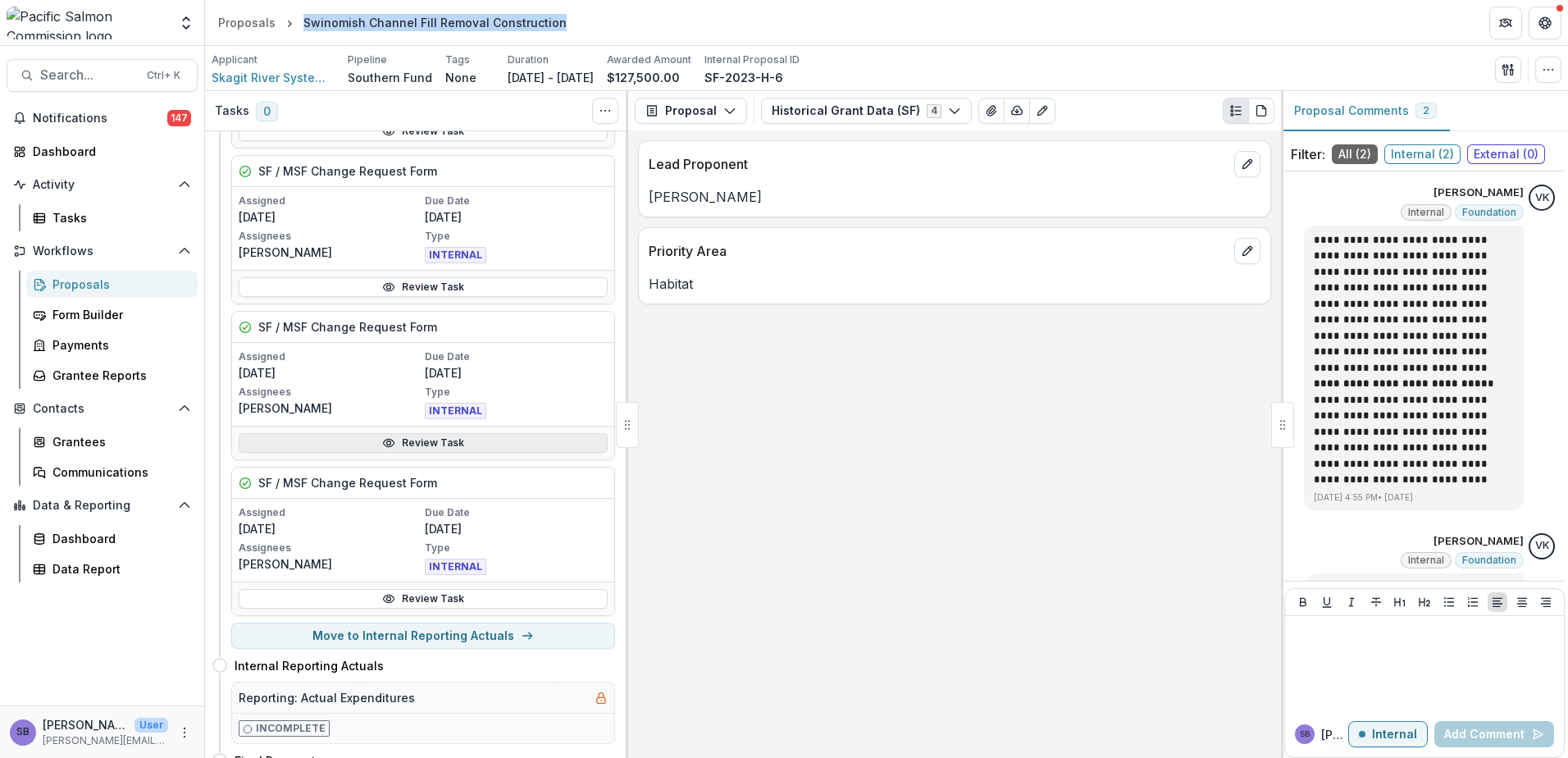
click at [470, 443] on link "Review Task" at bounding box center [422, 443] width 369 height 19
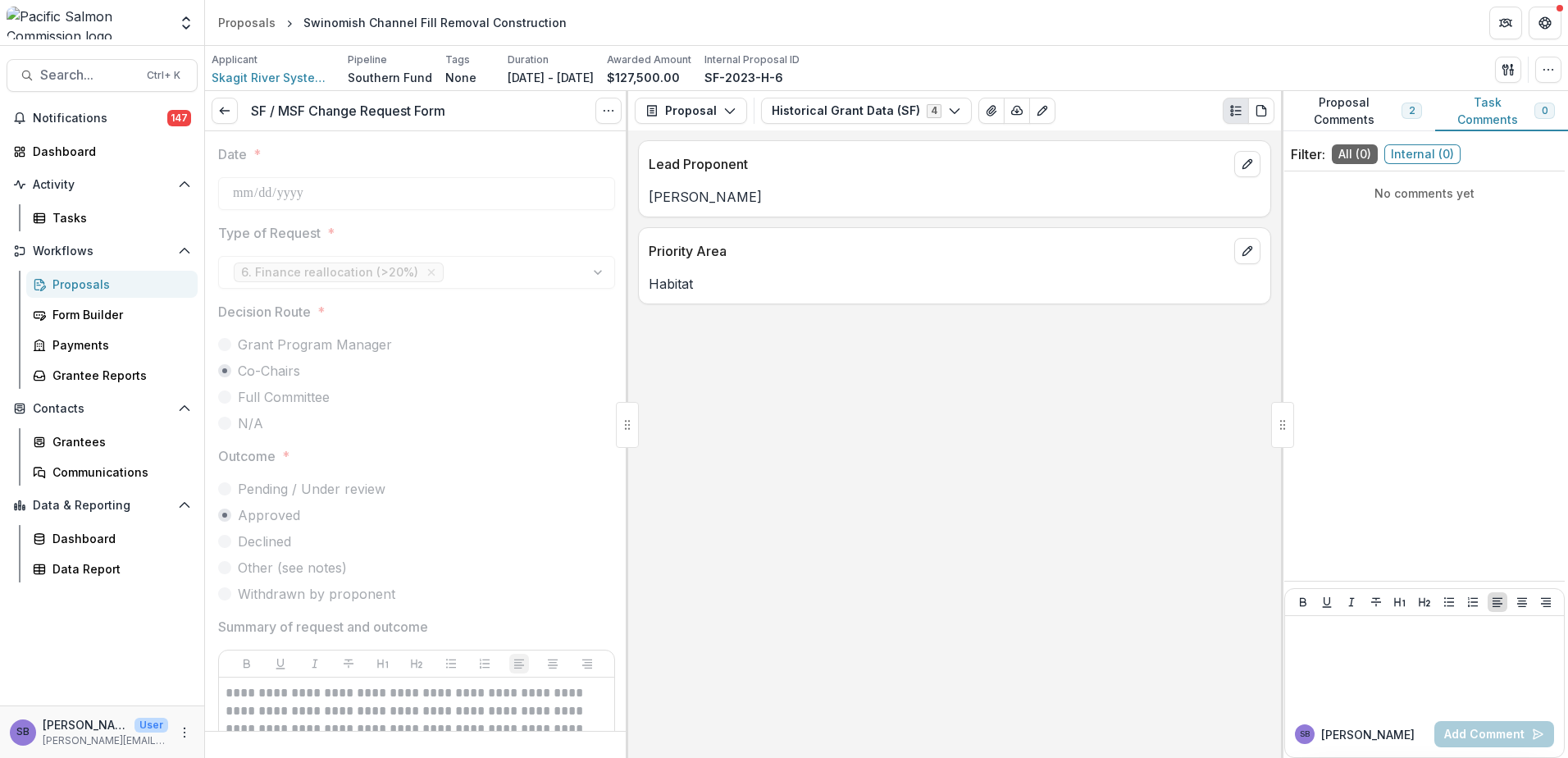
click at [888, 425] on div "Lead Proponent Eric Mickelson Priority Area Habitat" at bounding box center [954, 444] width 653 height 627
click at [815, 111] on button "Historical Grant Data (SF) 4" at bounding box center [866, 110] width 211 height 26
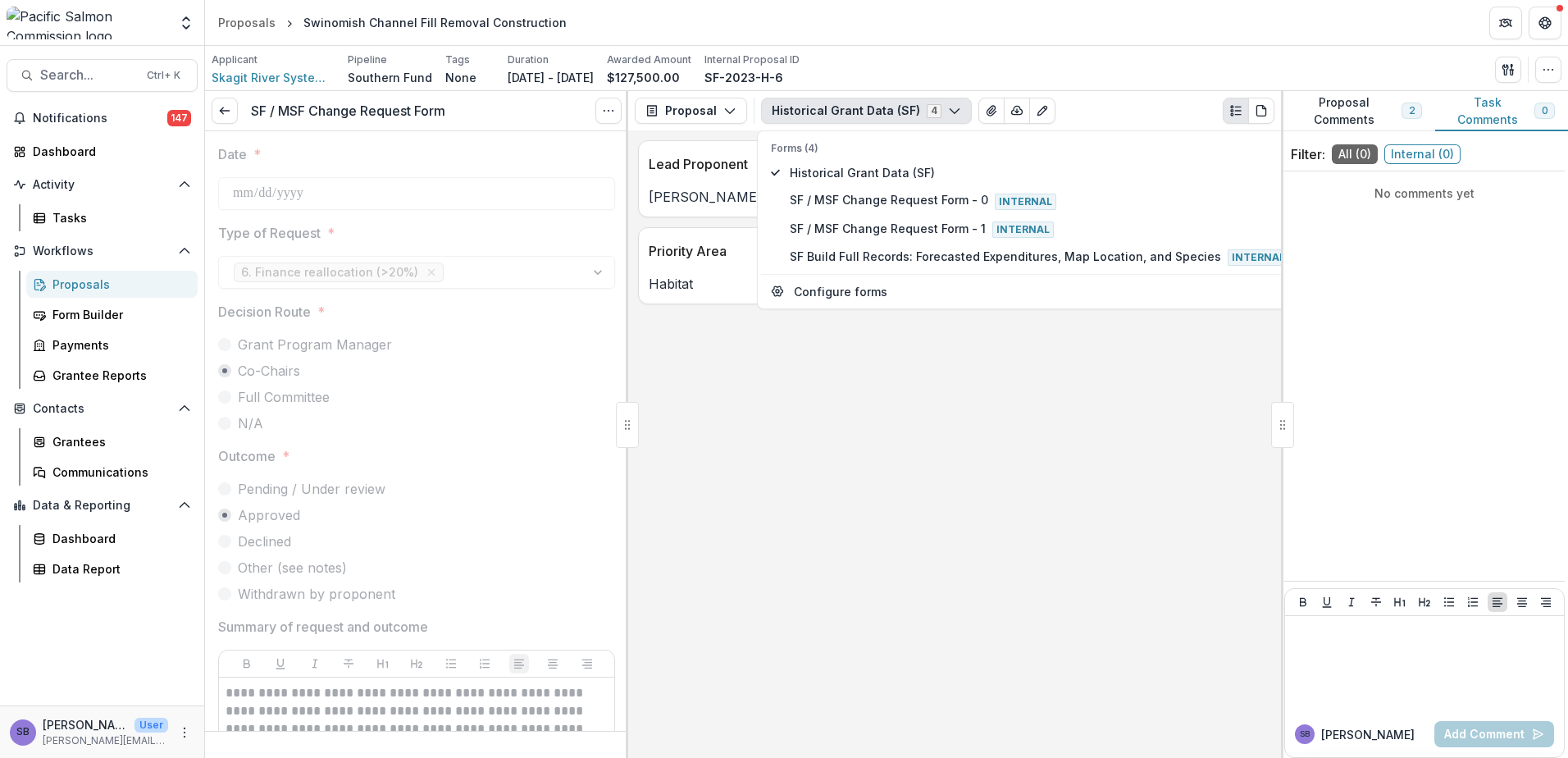
click at [510, 431] on label "N/A" at bounding box center [416, 423] width 397 height 19
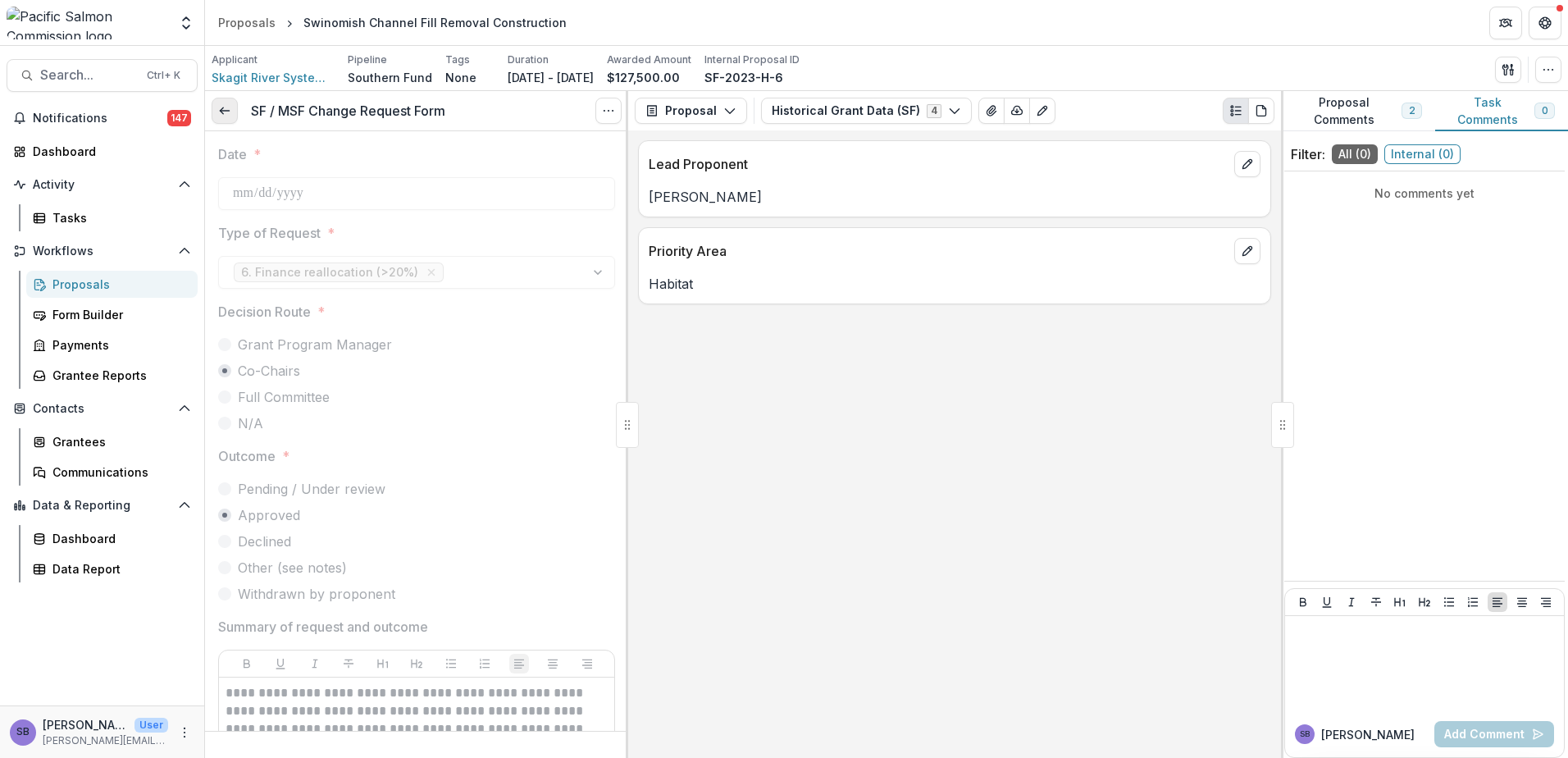
click at [228, 112] on icon at bounding box center [224, 110] width 13 height 13
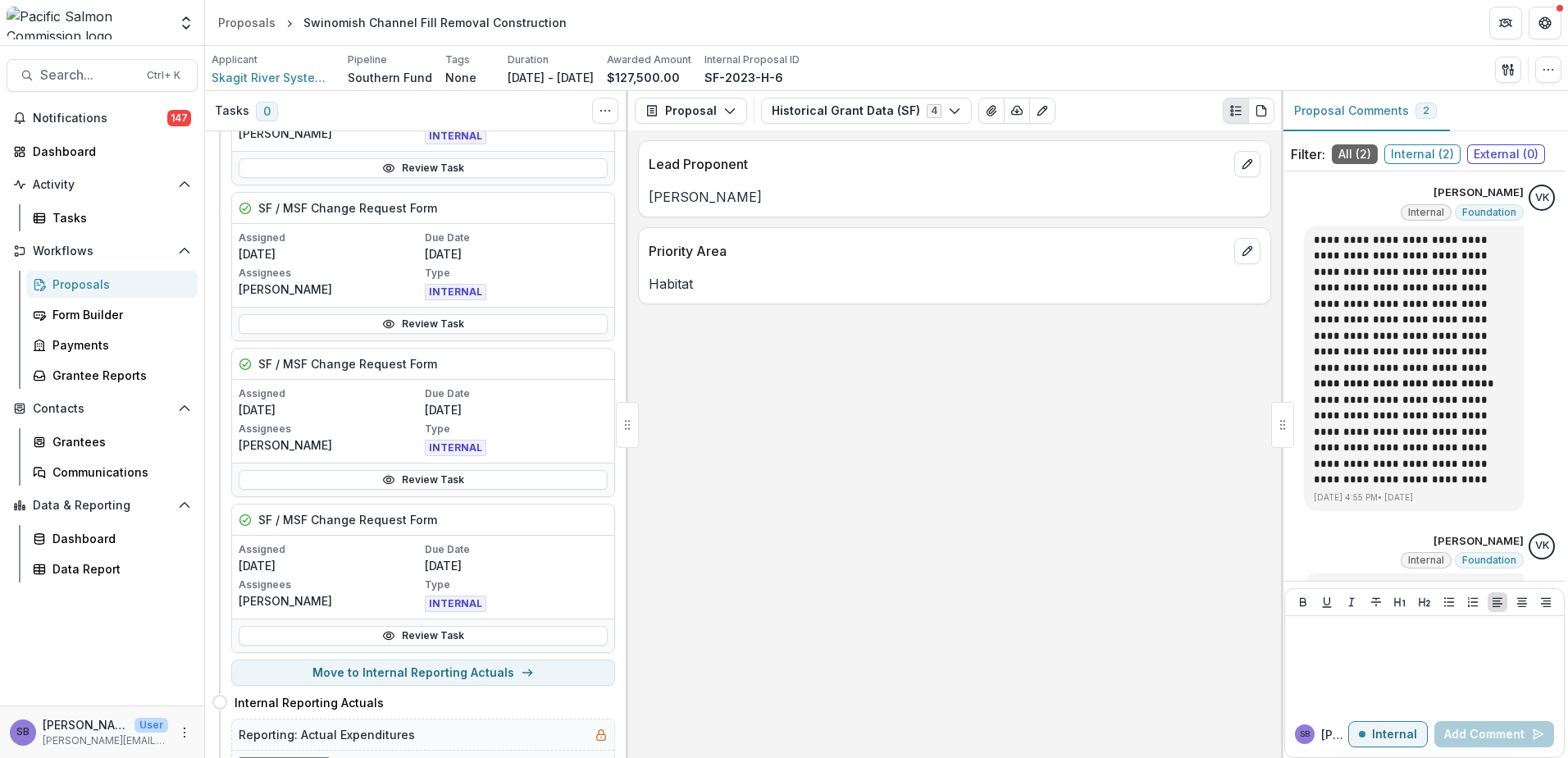
scroll to position [219, 0]
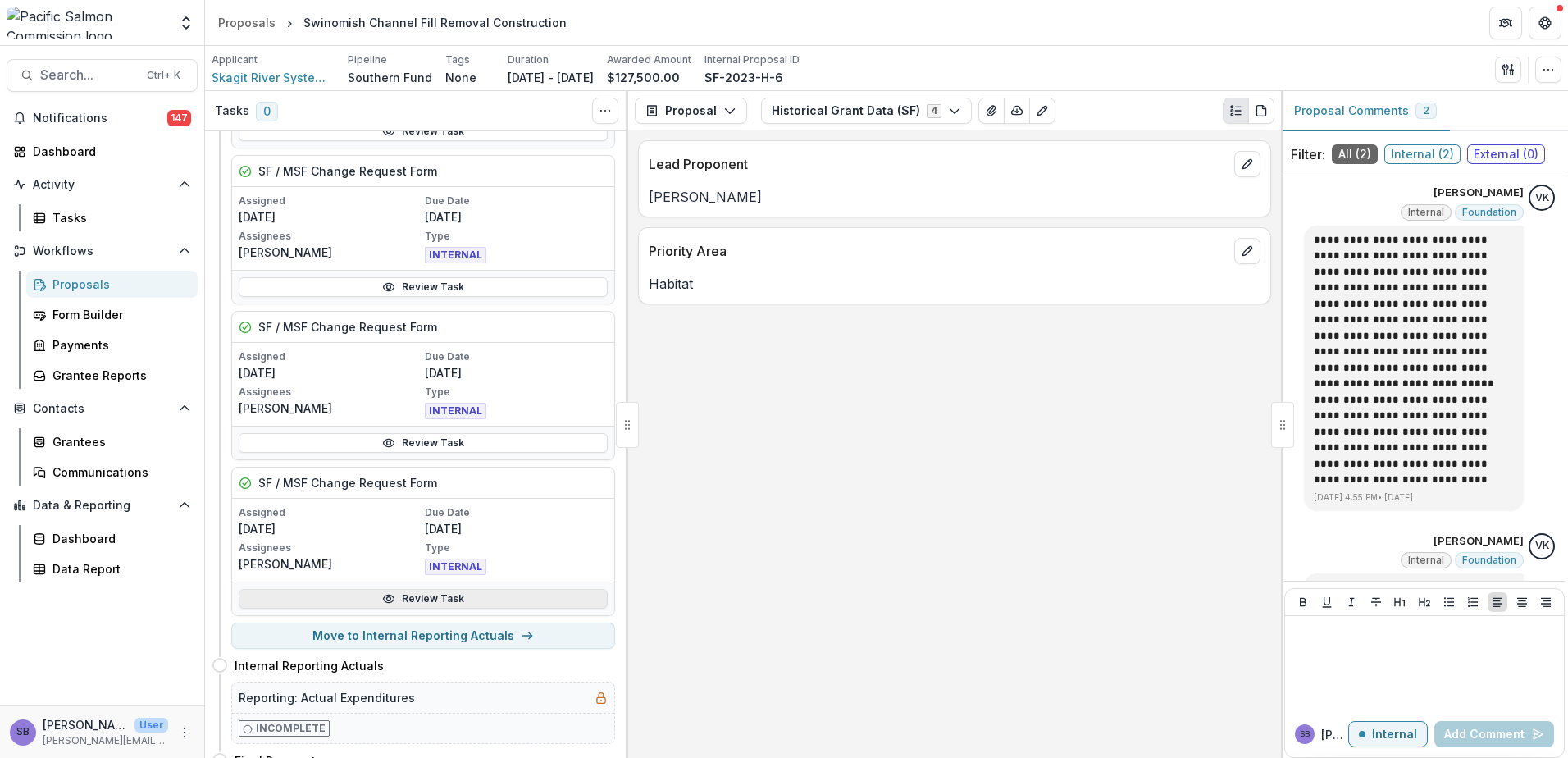
click at [446, 601] on link "Review Task" at bounding box center [422, 599] width 369 height 19
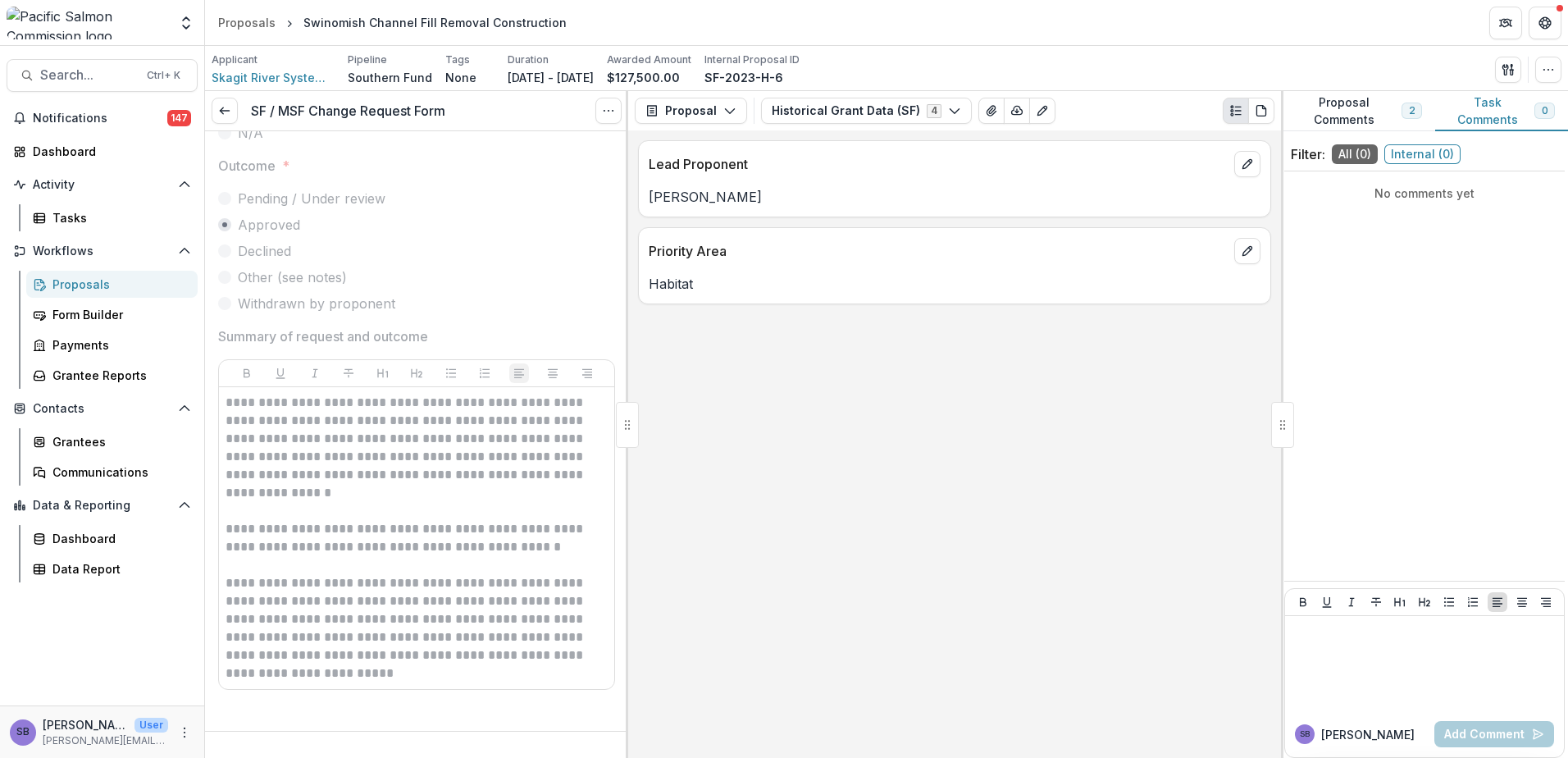
scroll to position [308, 0]
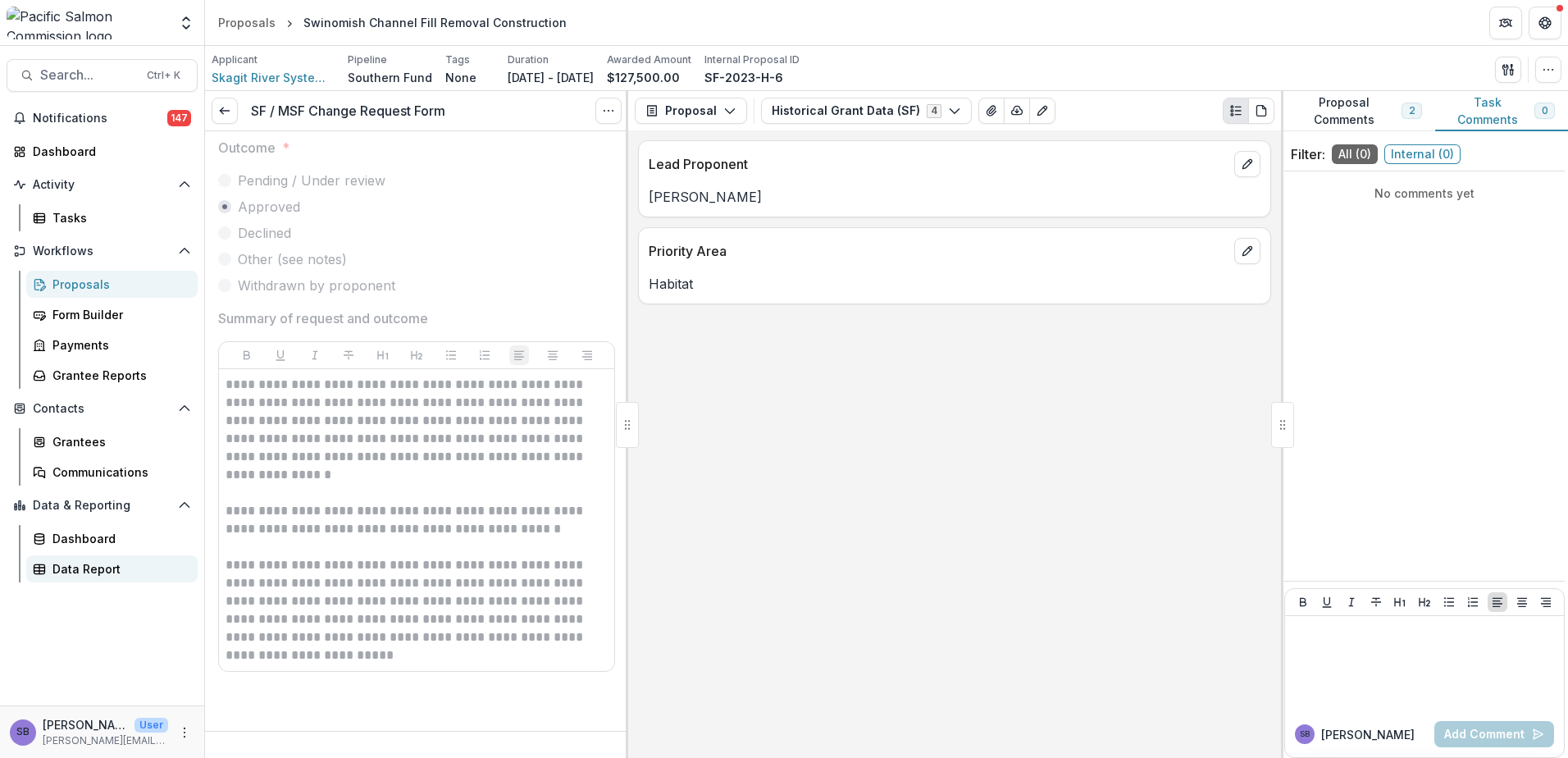
click at [79, 569] on div "Data Report" at bounding box center [118, 569] width 132 height 18
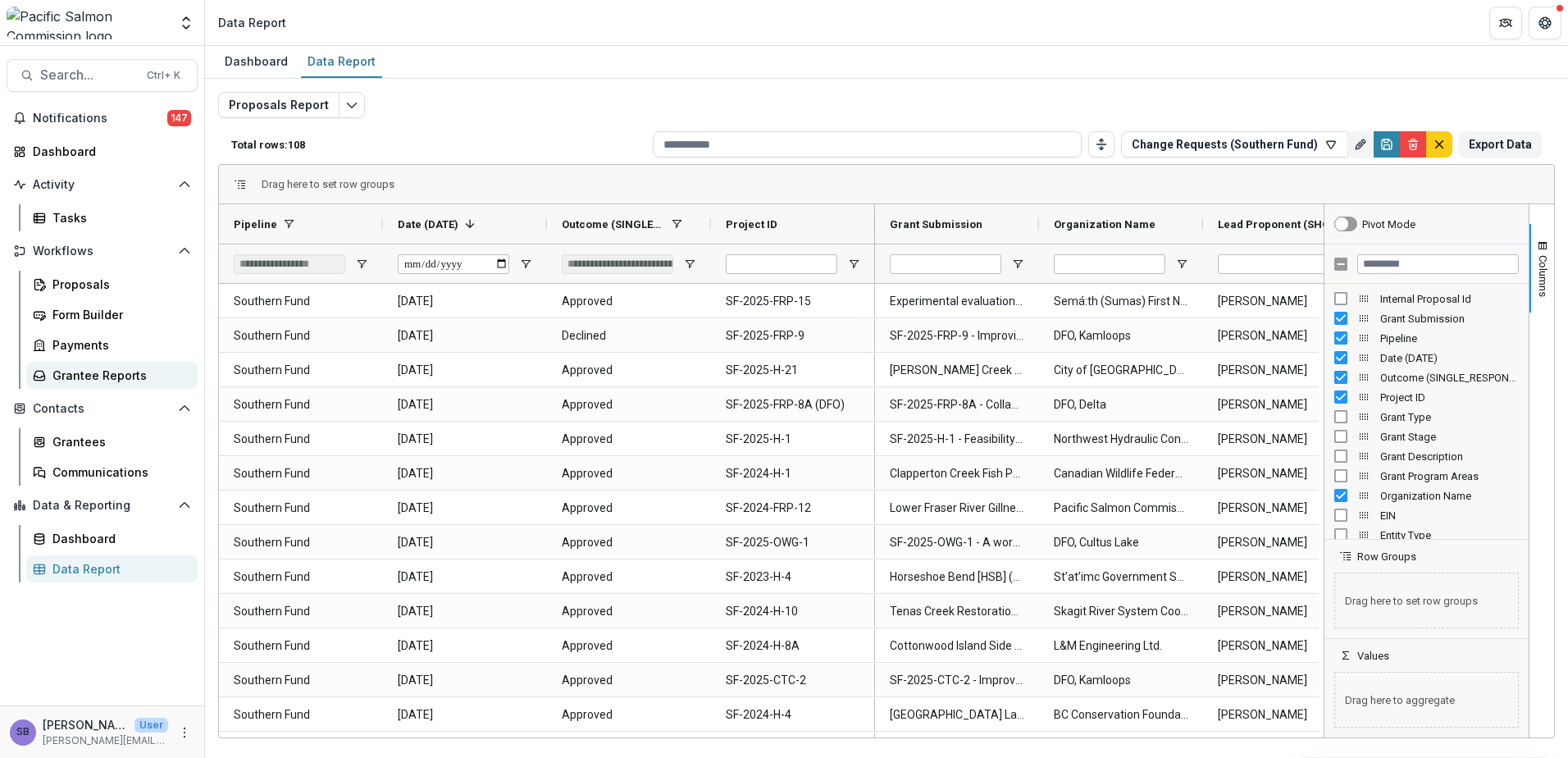
click at [104, 373] on div "Grantee Reports" at bounding box center [118, 375] width 132 height 18
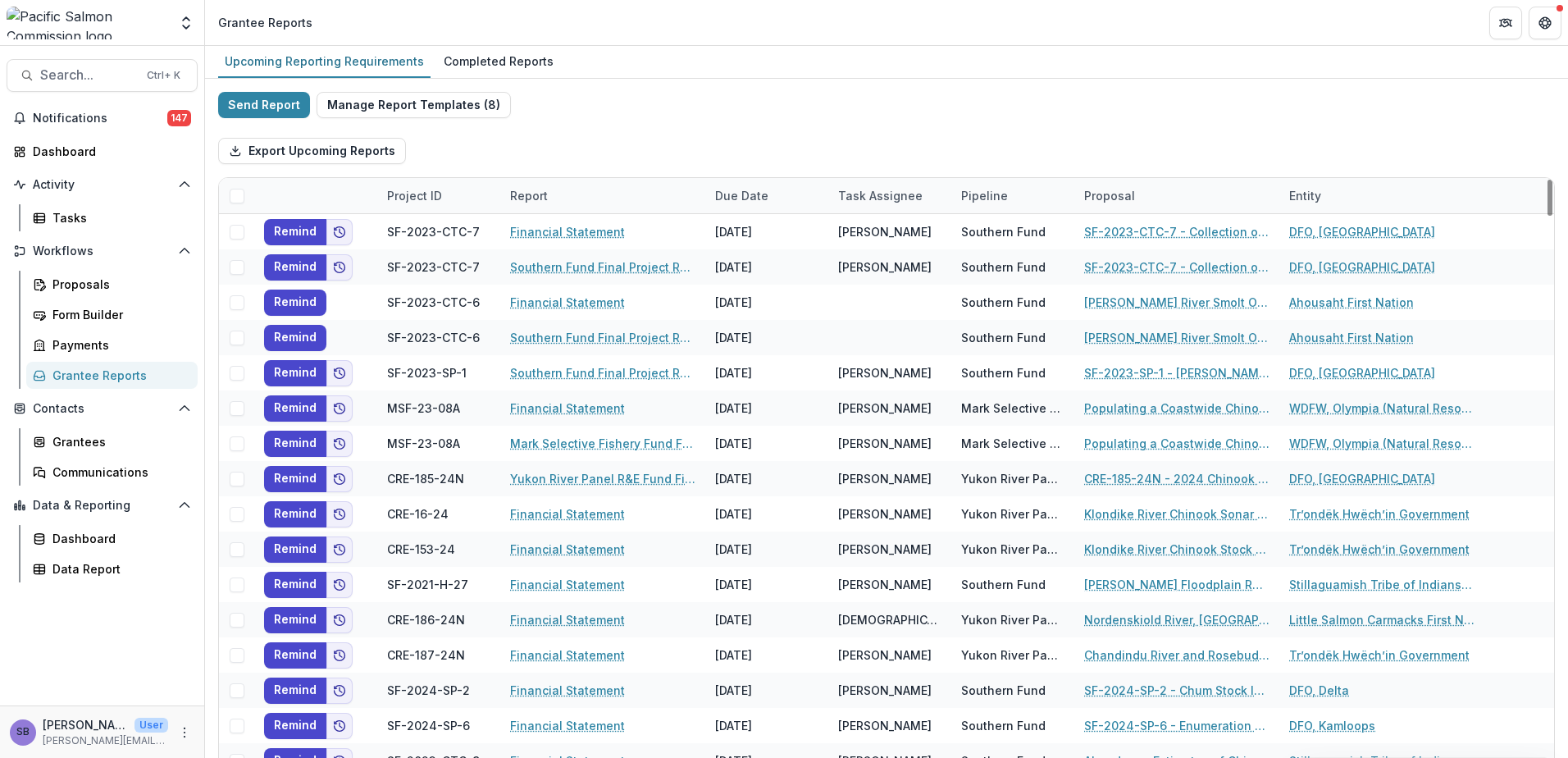
click at [988, 201] on div "Pipeline" at bounding box center [985, 195] width 67 height 18
click at [1007, 230] on input at bounding box center [1053, 233] width 197 height 26
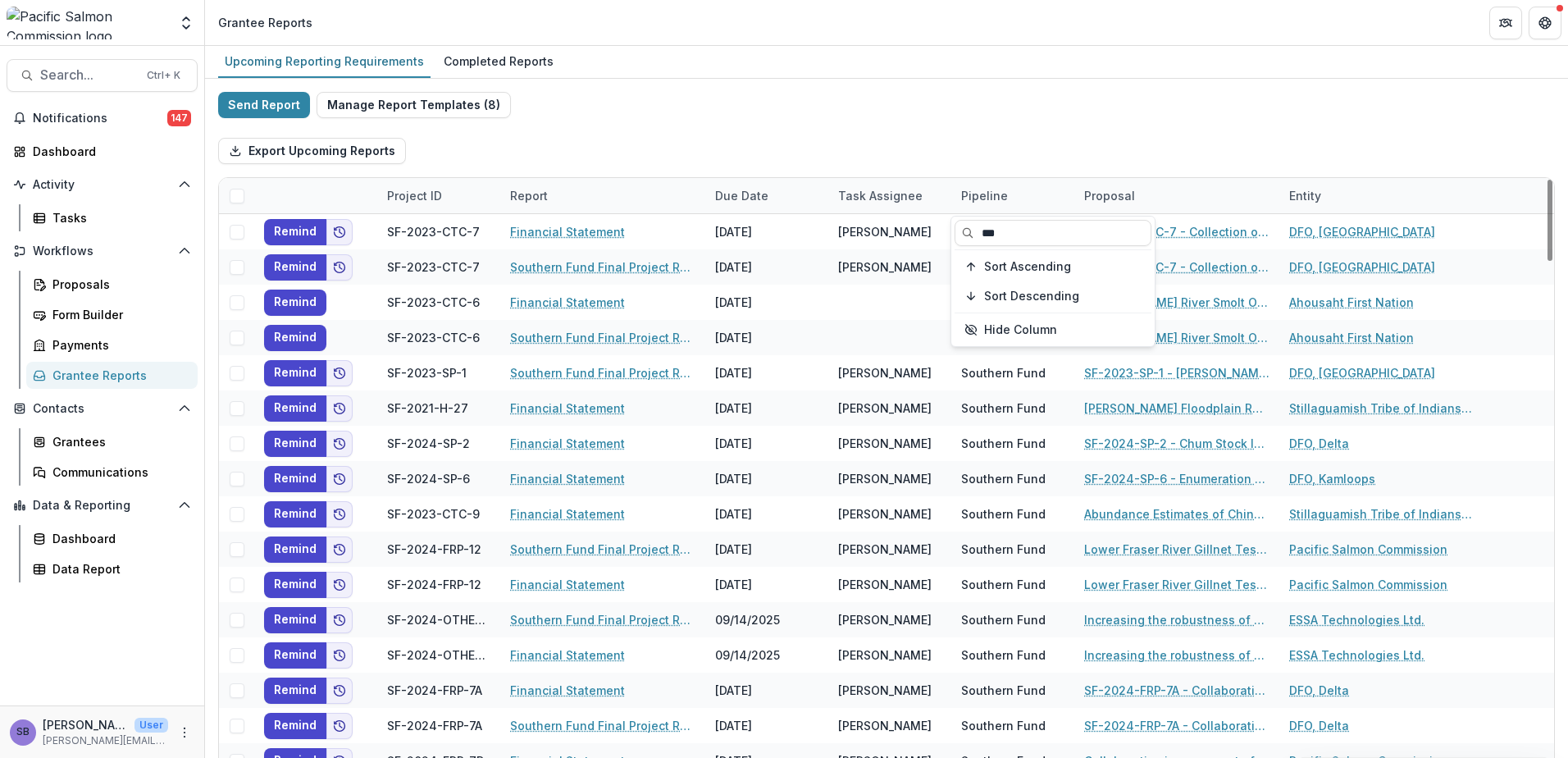
type input "***"
click at [1042, 155] on div "Export Upcoming Reports" at bounding box center [886, 151] width 1337 height 53
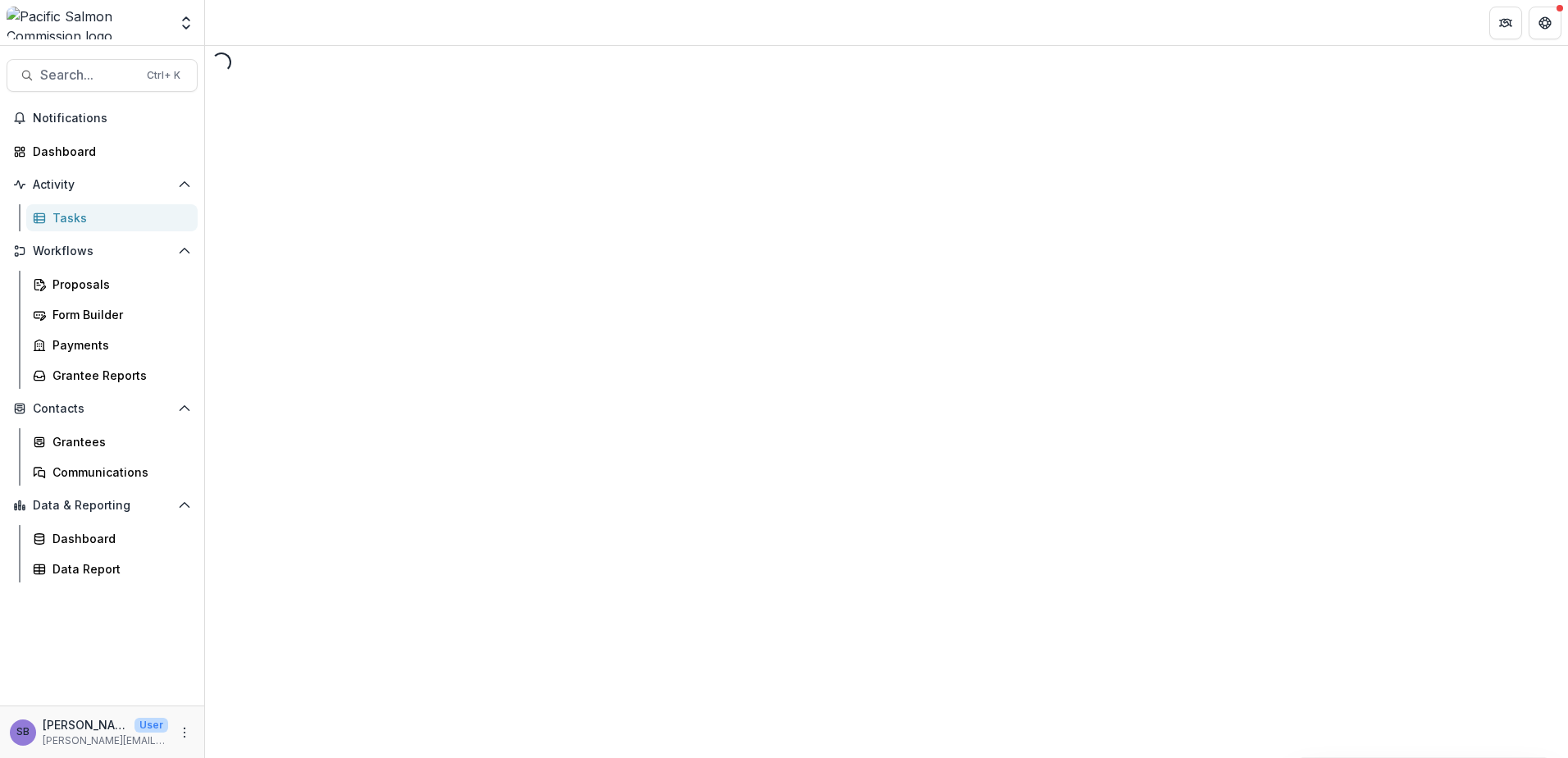
select select "********"
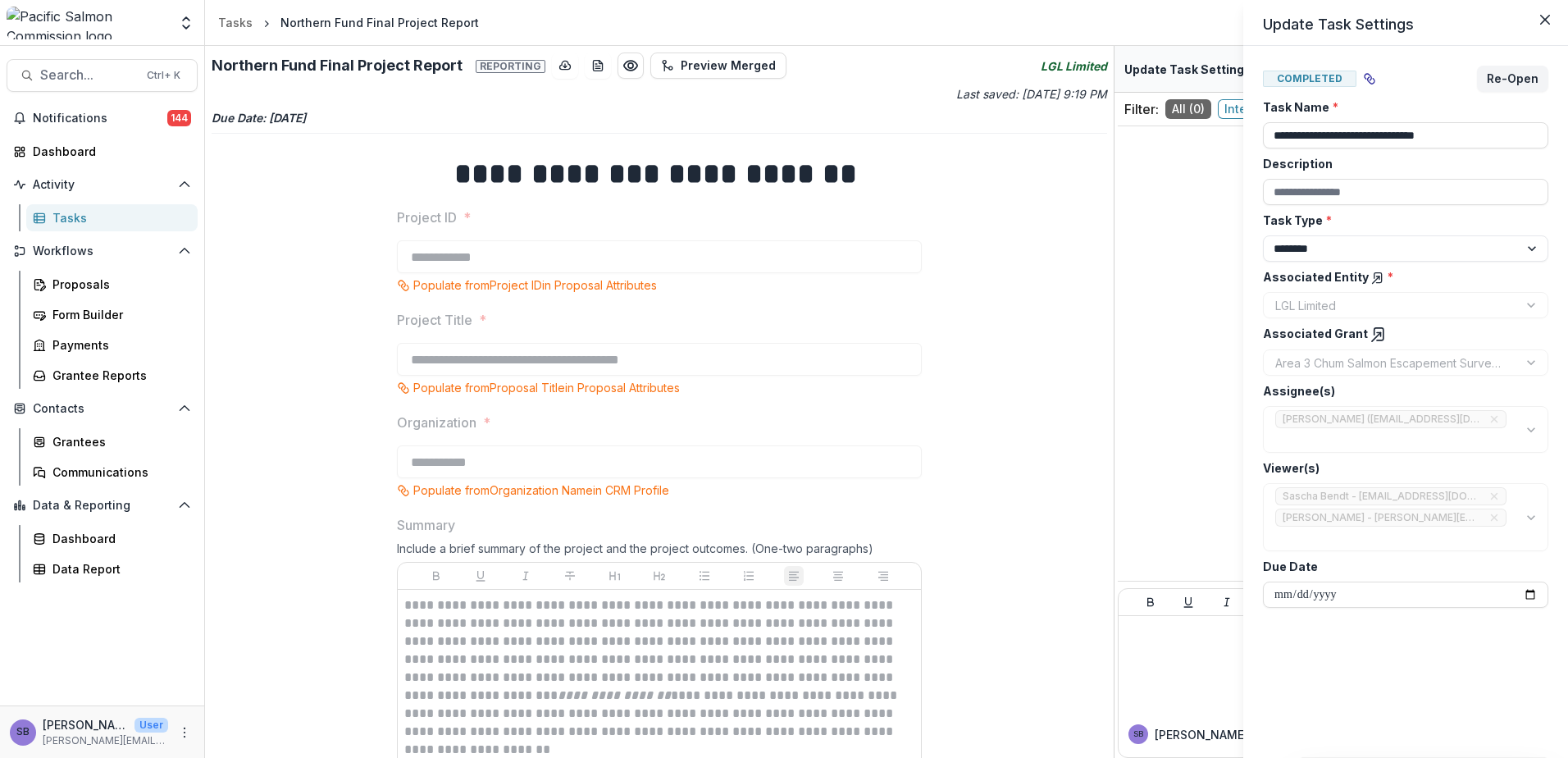
click at [1010, 465] on div "**********" at bounding box center [784, 379] width 1568 height 758
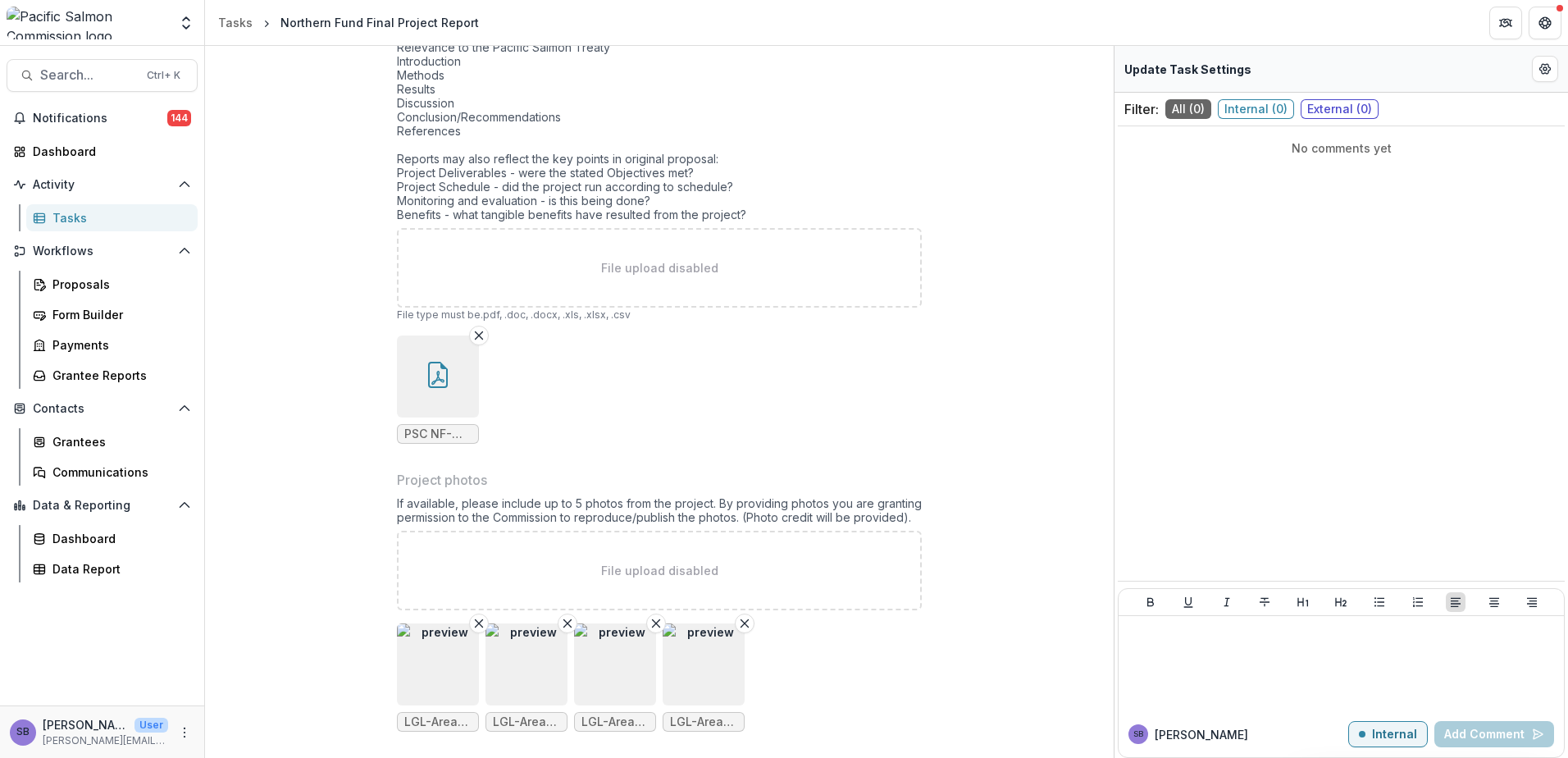
scroll to position [1930, 0]
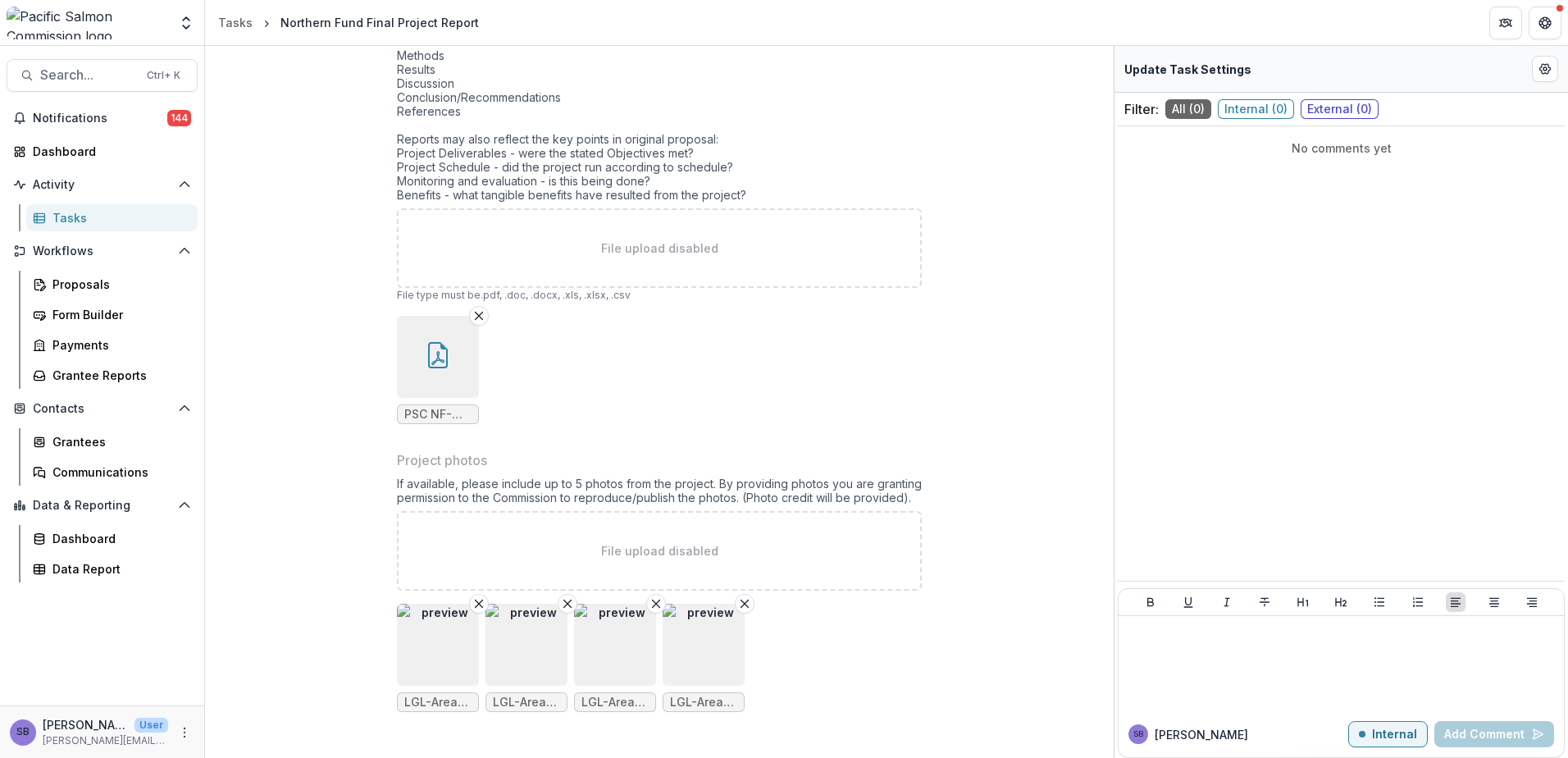
click at [438, 644] on img "button" at bounding box center [438, 645] width 82 height 82
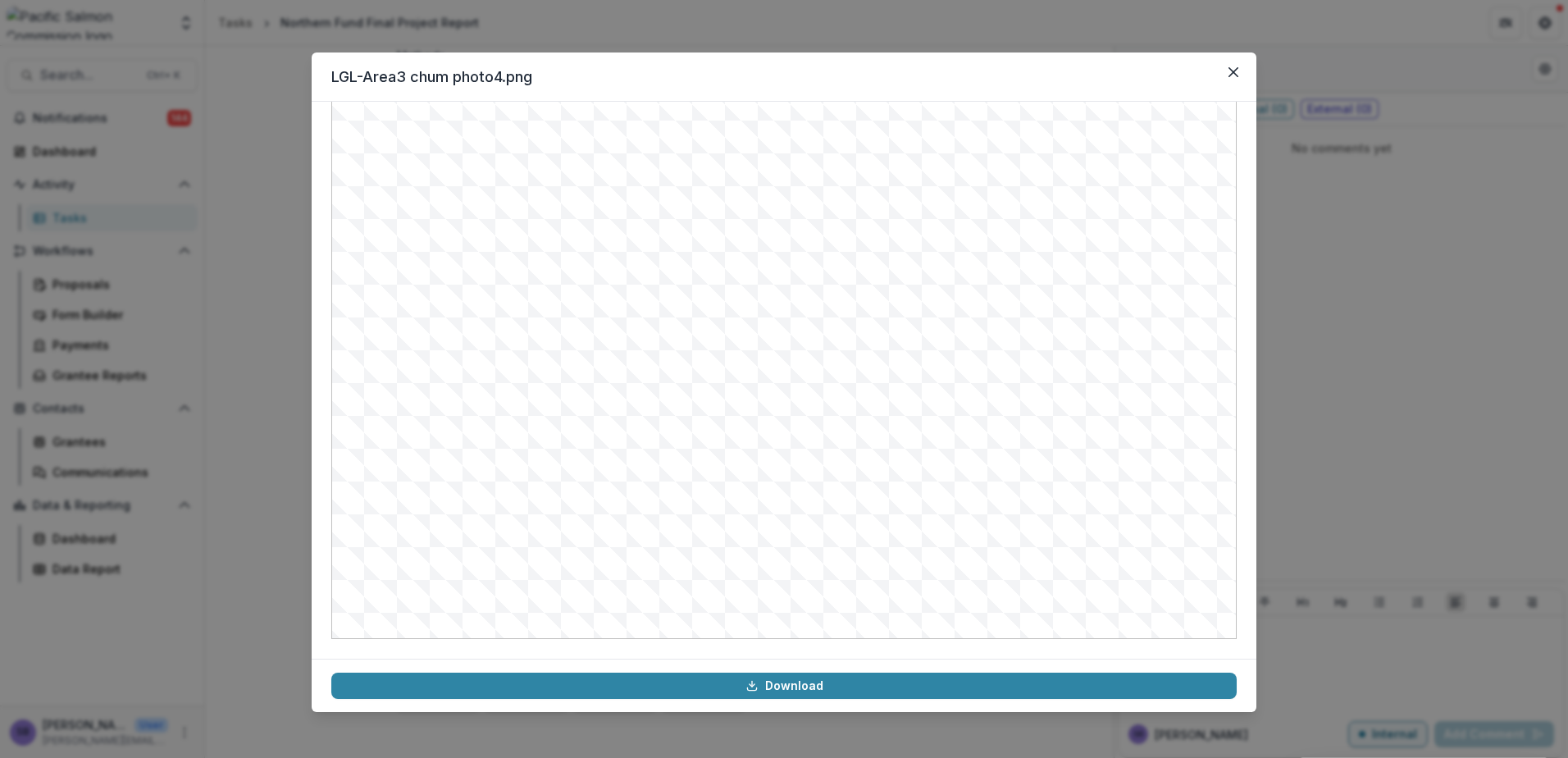
scroll to position [0, 0]
click at [1237, 68] on icon "Close" at bounding box center [1233, 72] width 10 height 10
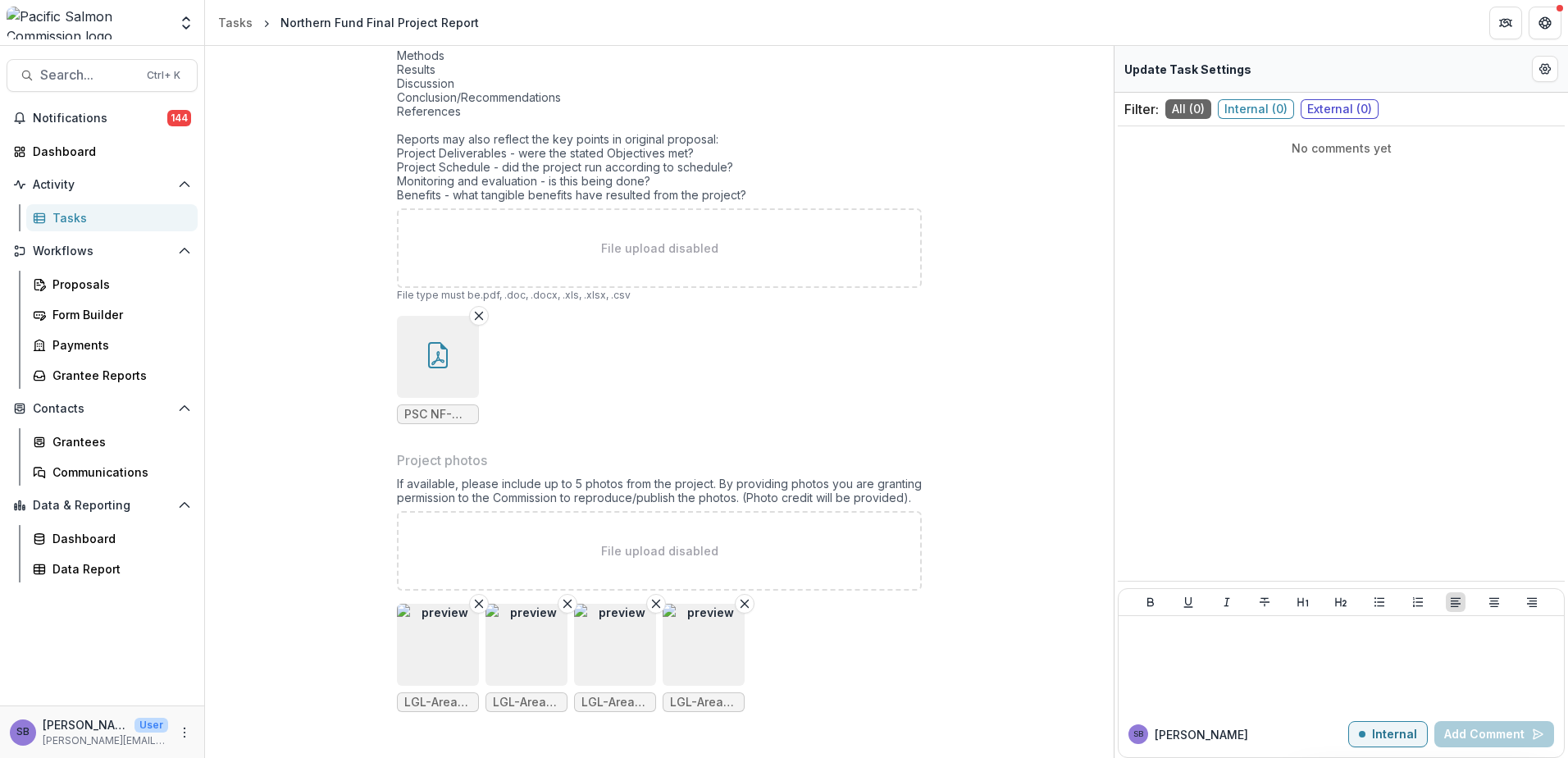
click at [533, 651] on img "button" at bounding box center [526, 645] width 82 height 82
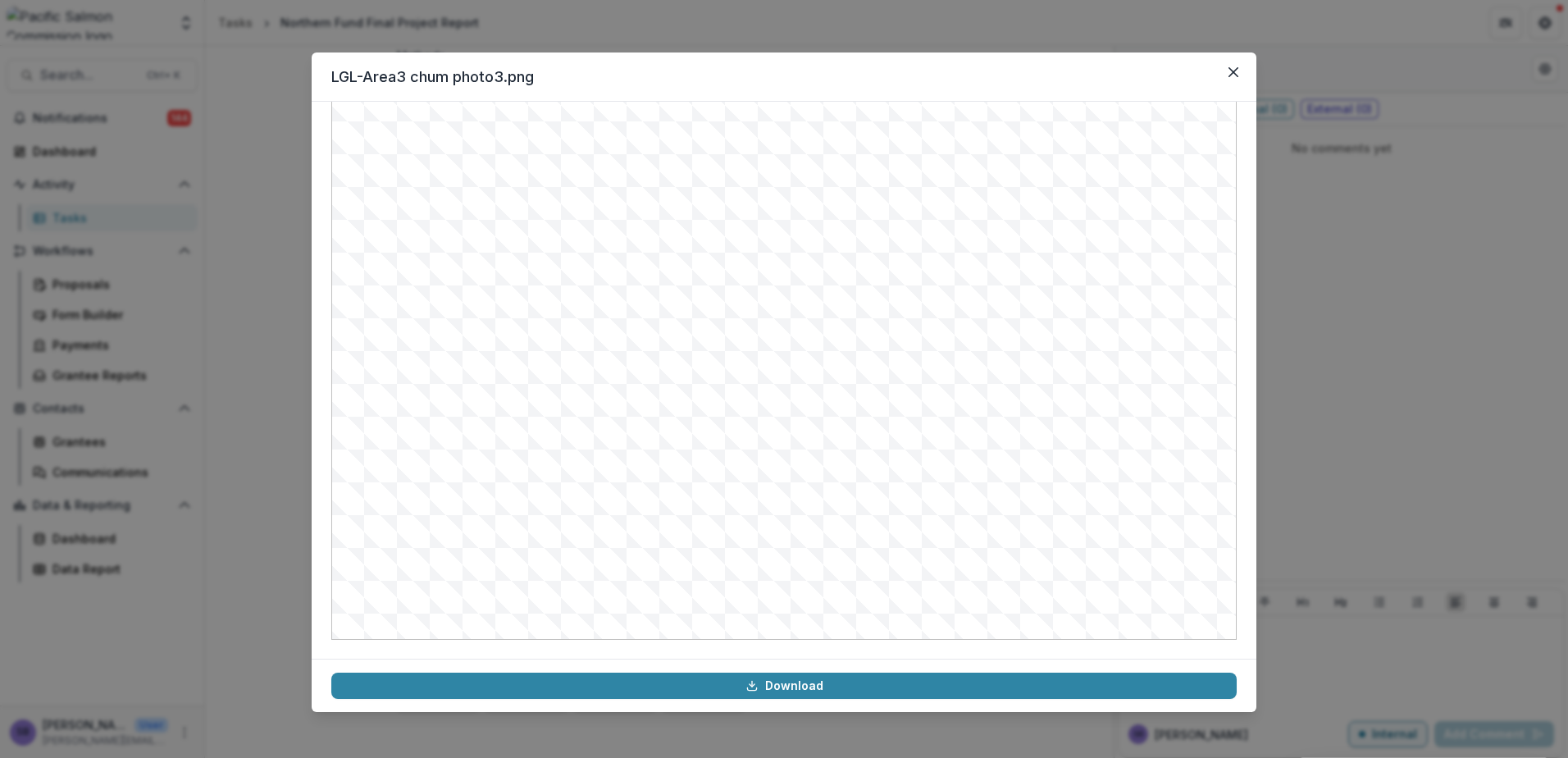
scroll to position [165, 0]
click at [1236, 68] on icon "Close" at bounding box center [1233, 72] width 10 height 10
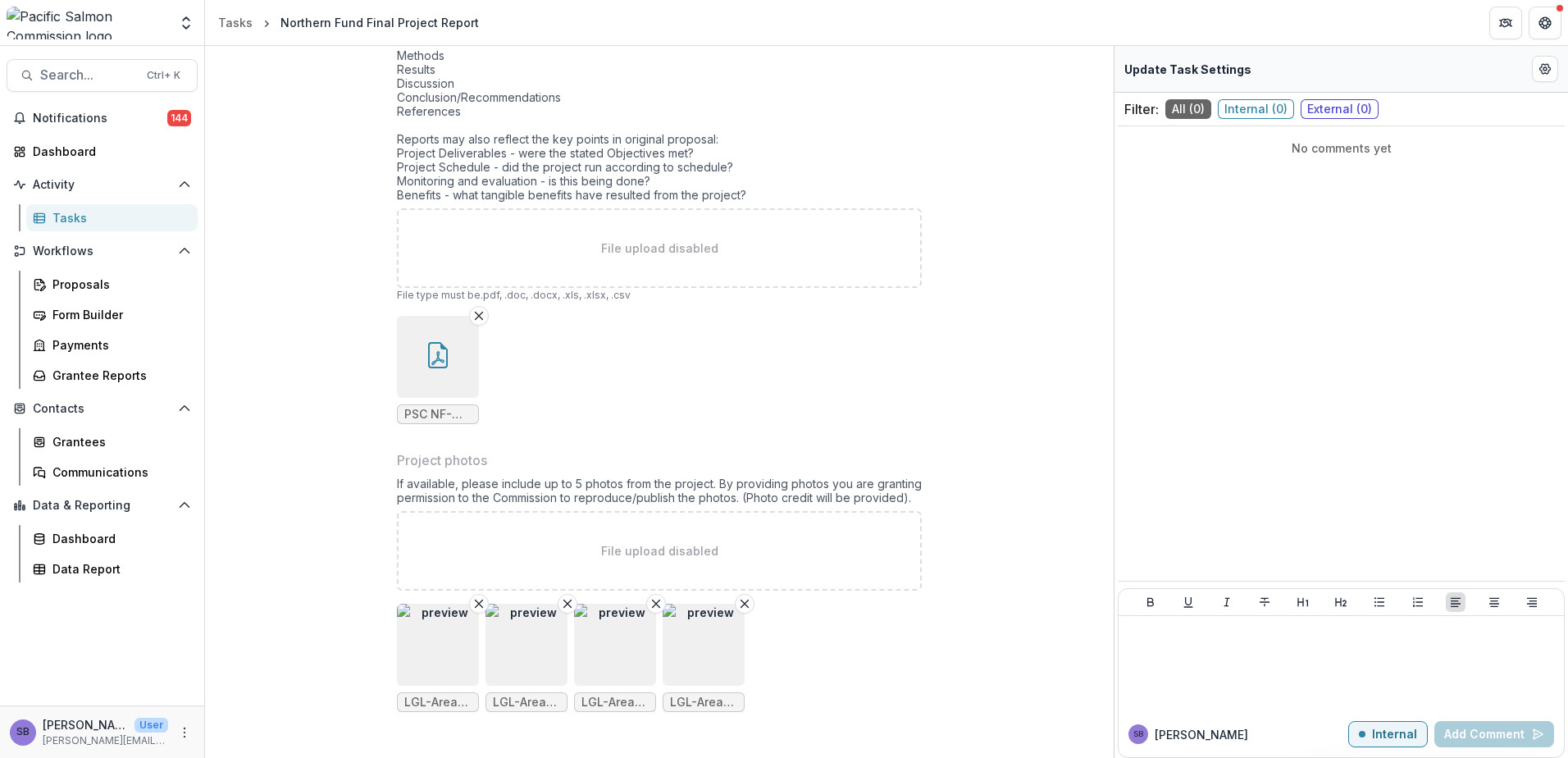
click at [648, 660] on img "button" at bounding box center [615, 645] width 82 height 82
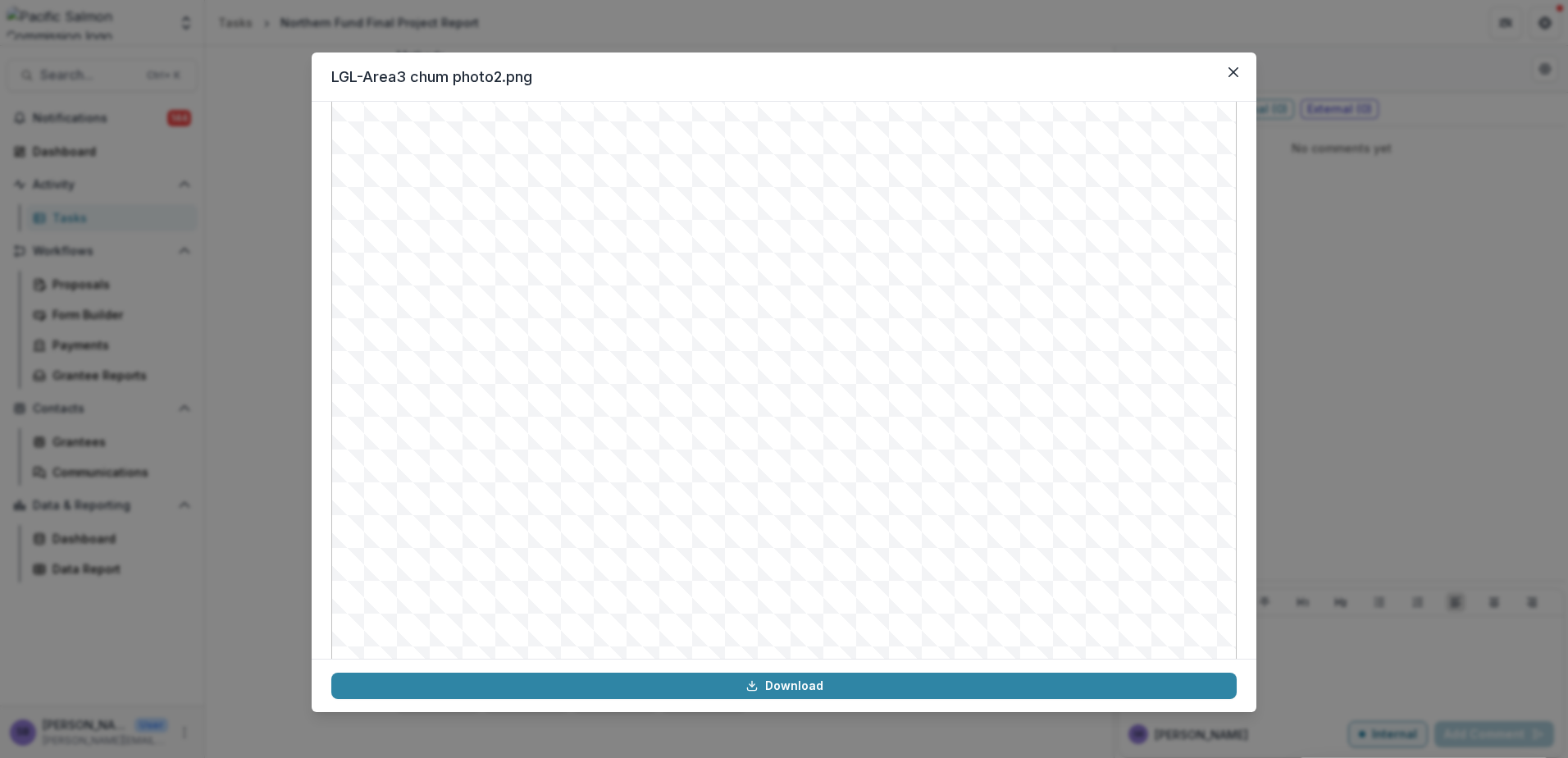
scroll to position [0, 0]
click at [1232, 68] on icon "Close" at bounding box center [1233, 72] width 10 height 10
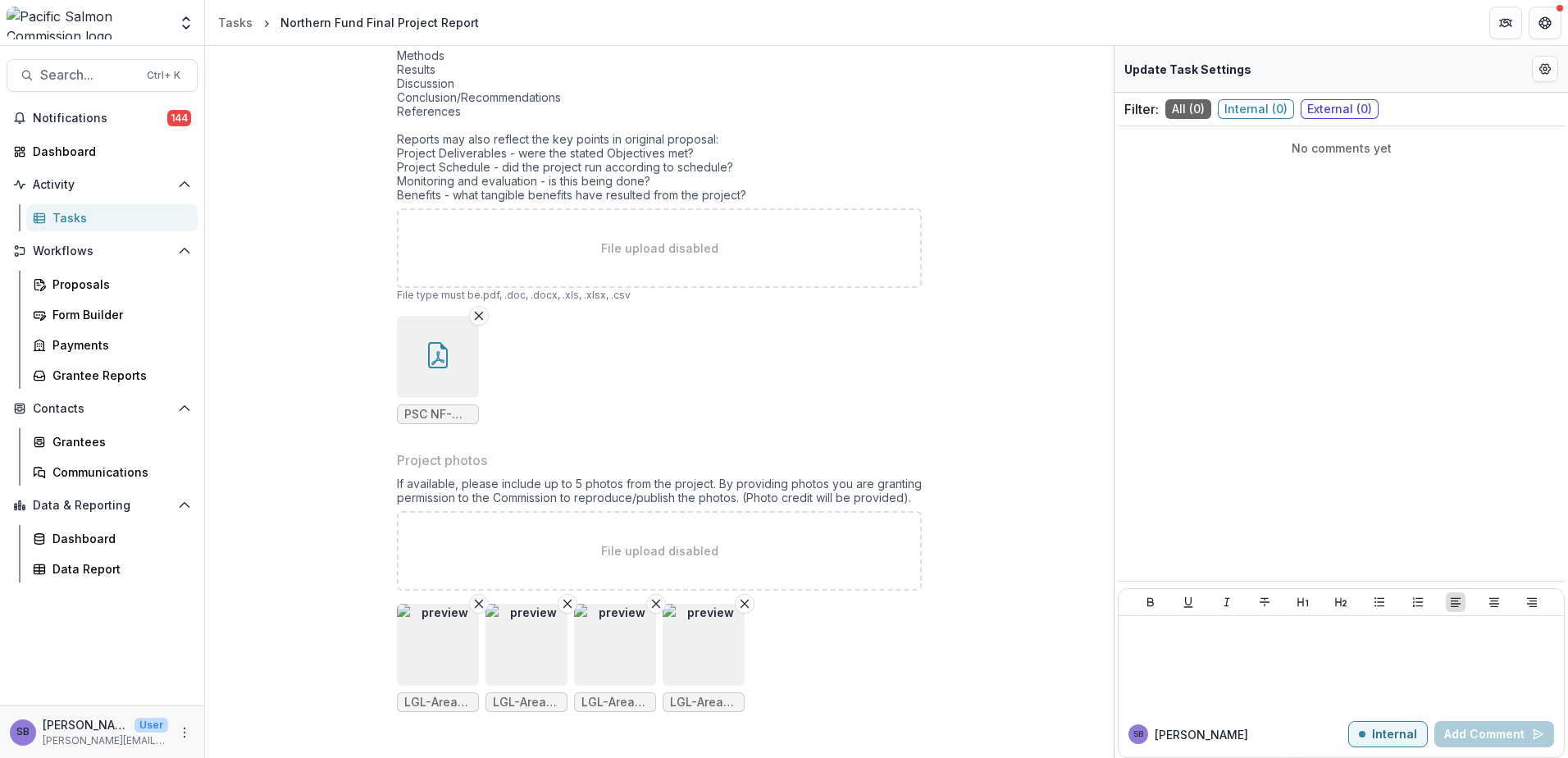
click at [690, 657] on img "button" at bounding box center [703, 645] width 82 height 82
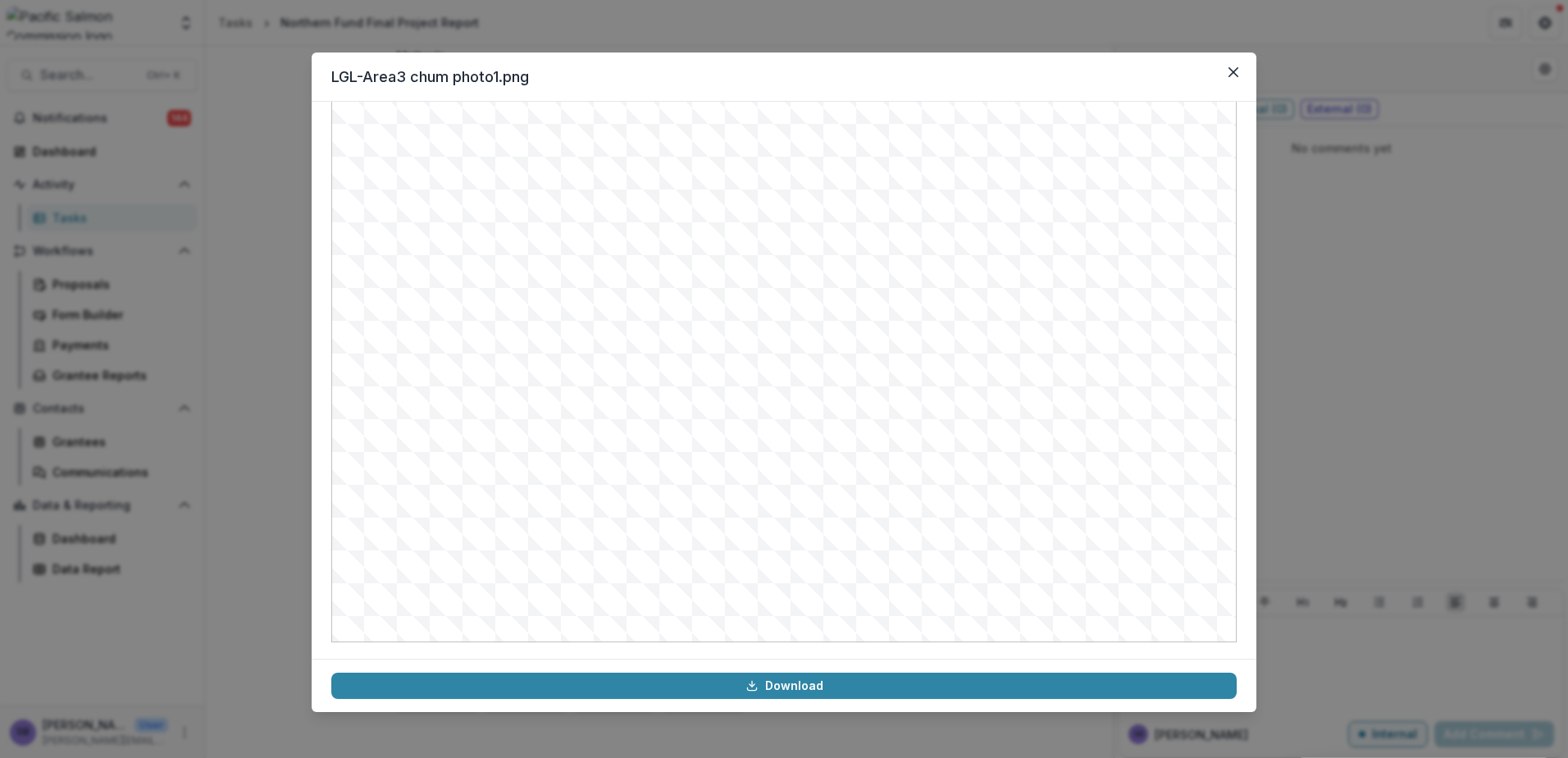
scroll to position [165, 0]
click at [1227, 71] on button "Close" at bounding box center [1233, 72] width 26 height 26
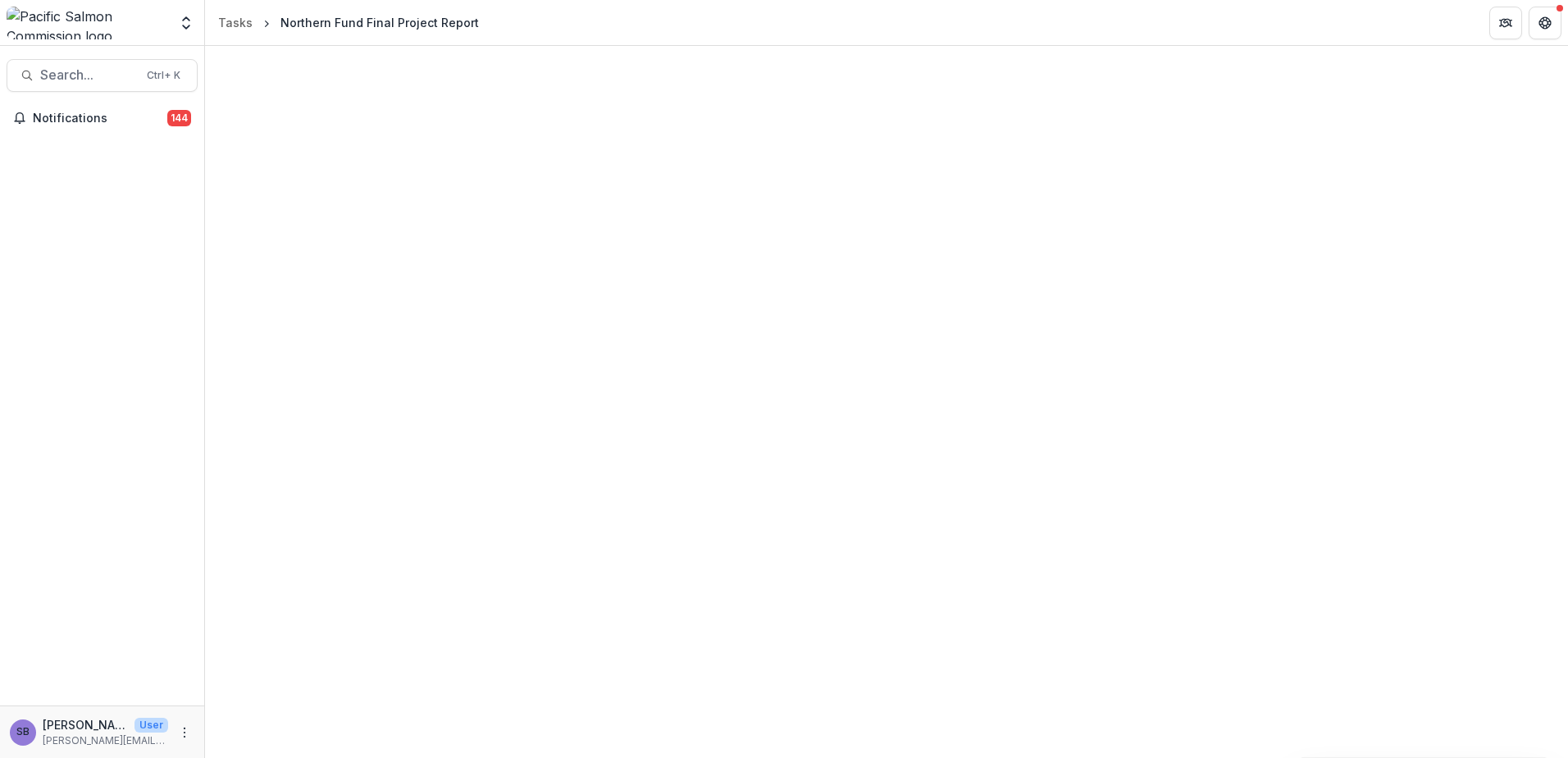
select select "********"
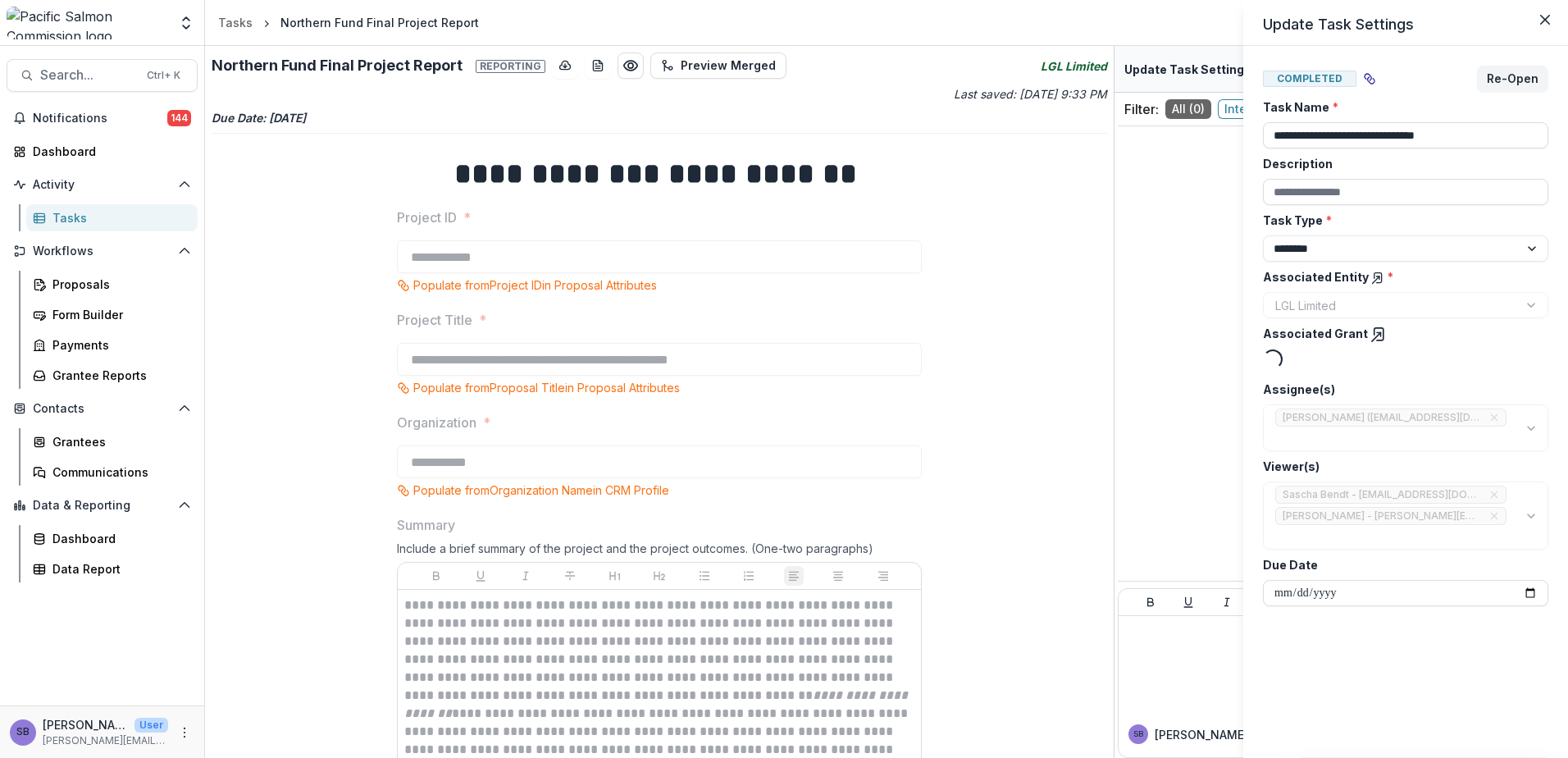
click at [1025, 413] on div "**********" at bounding box center [784, 379] width 1568 height 758
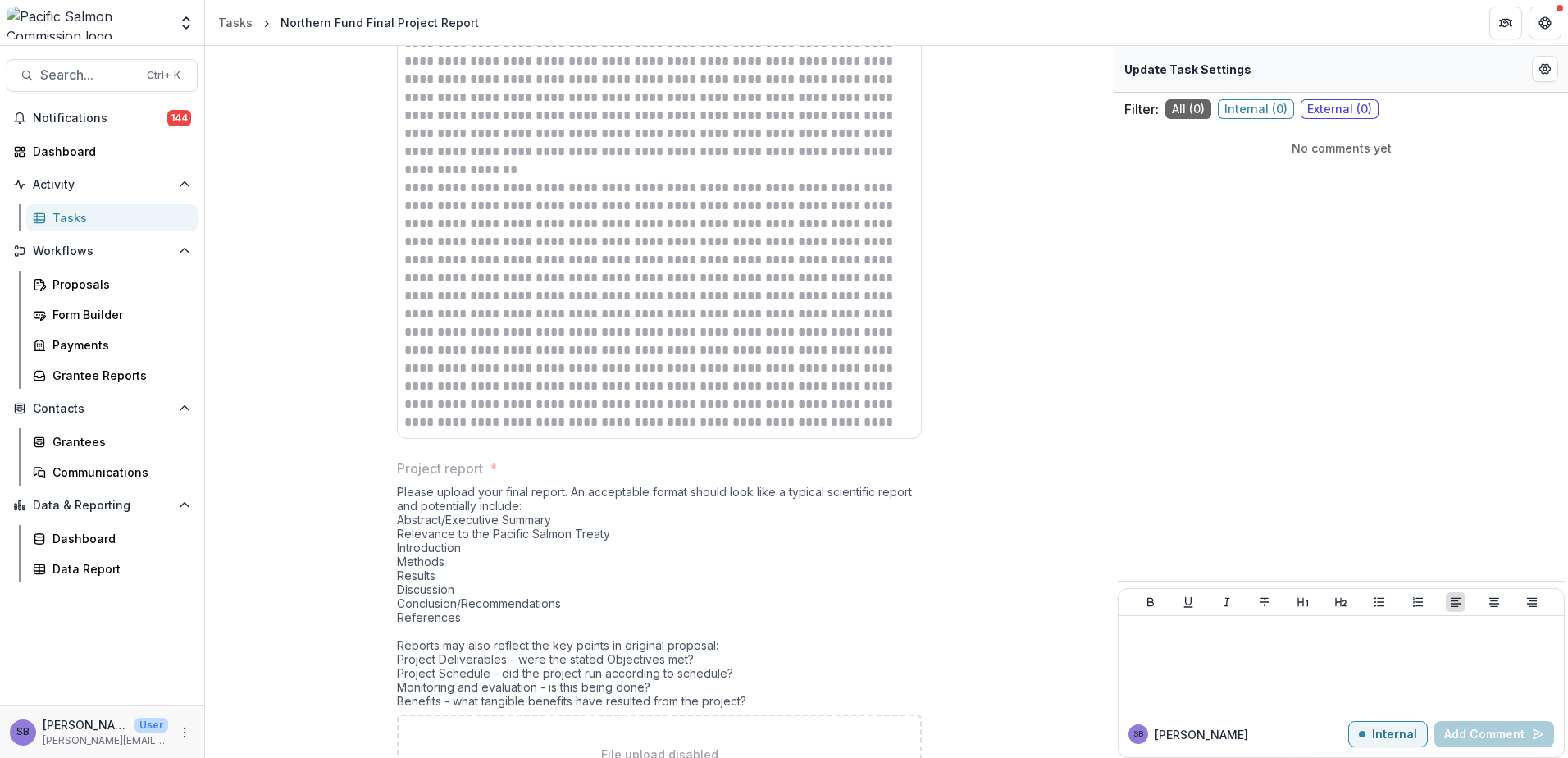
scroll to position [2147, 0]
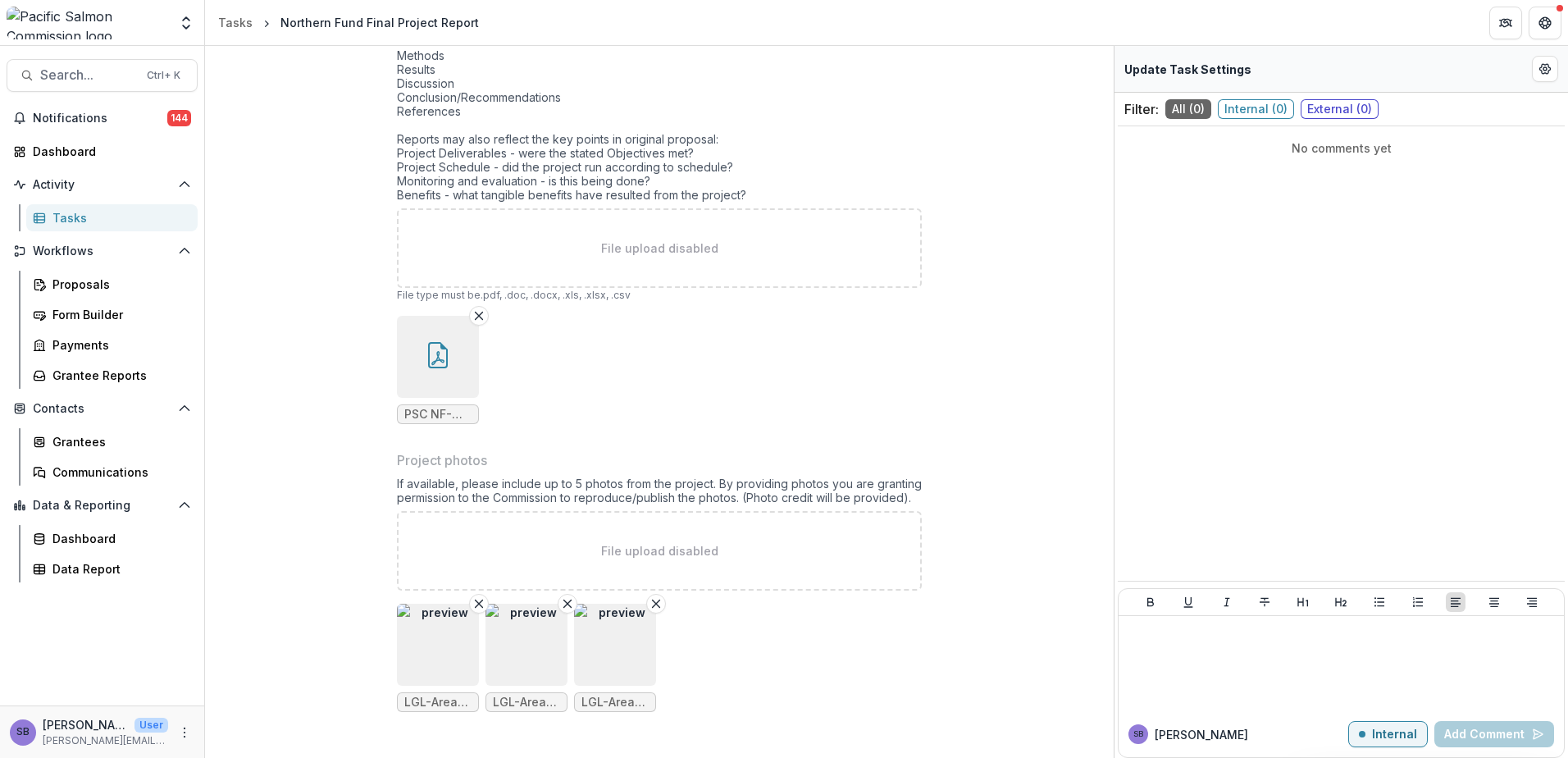
click at [443, 638] on img "button" at bounding box center [438, 645] width 82 height 82
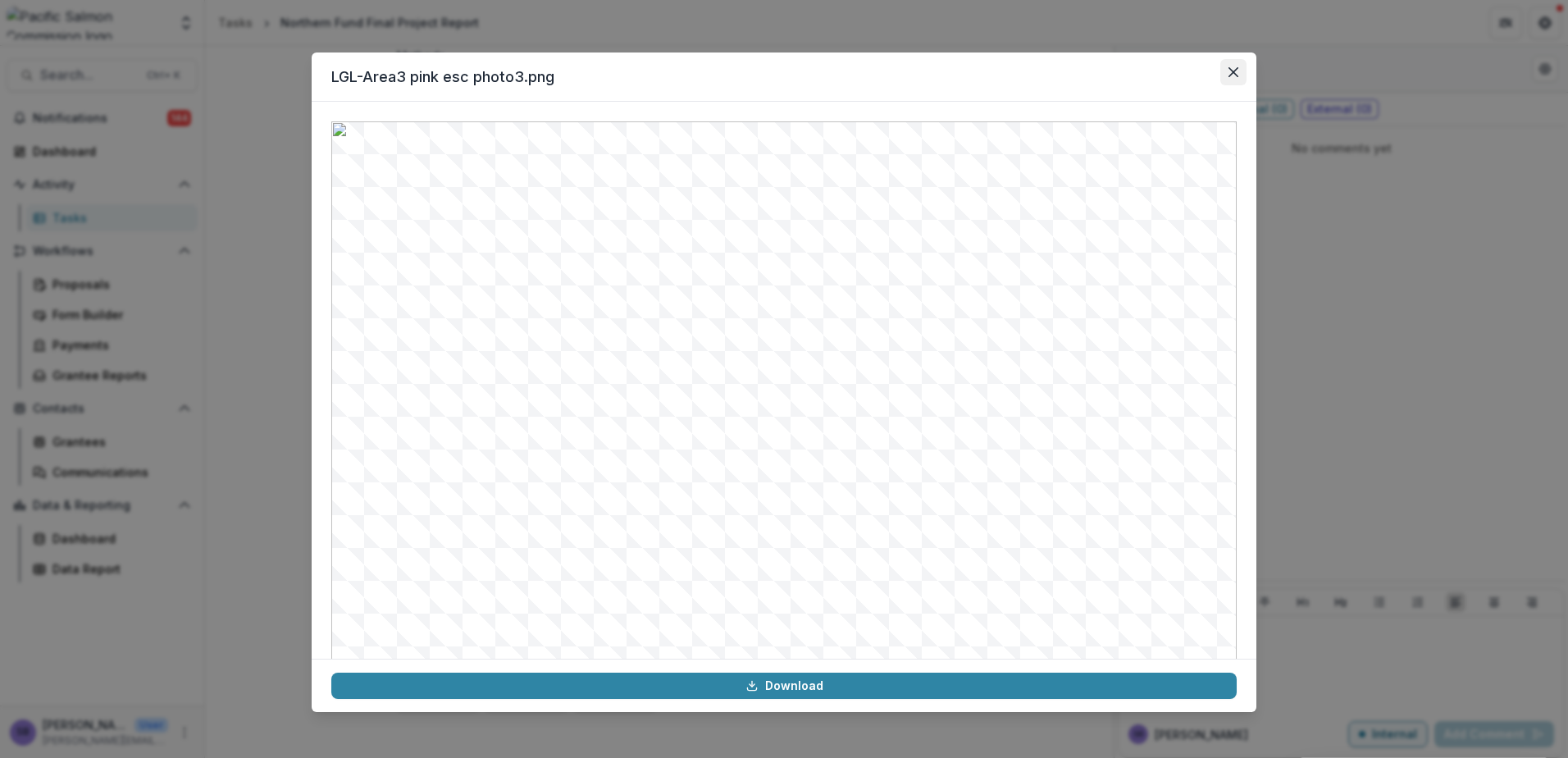
click at [1225, 63] on button "Close" at bounding box center [1233, 72] width 26 height 26
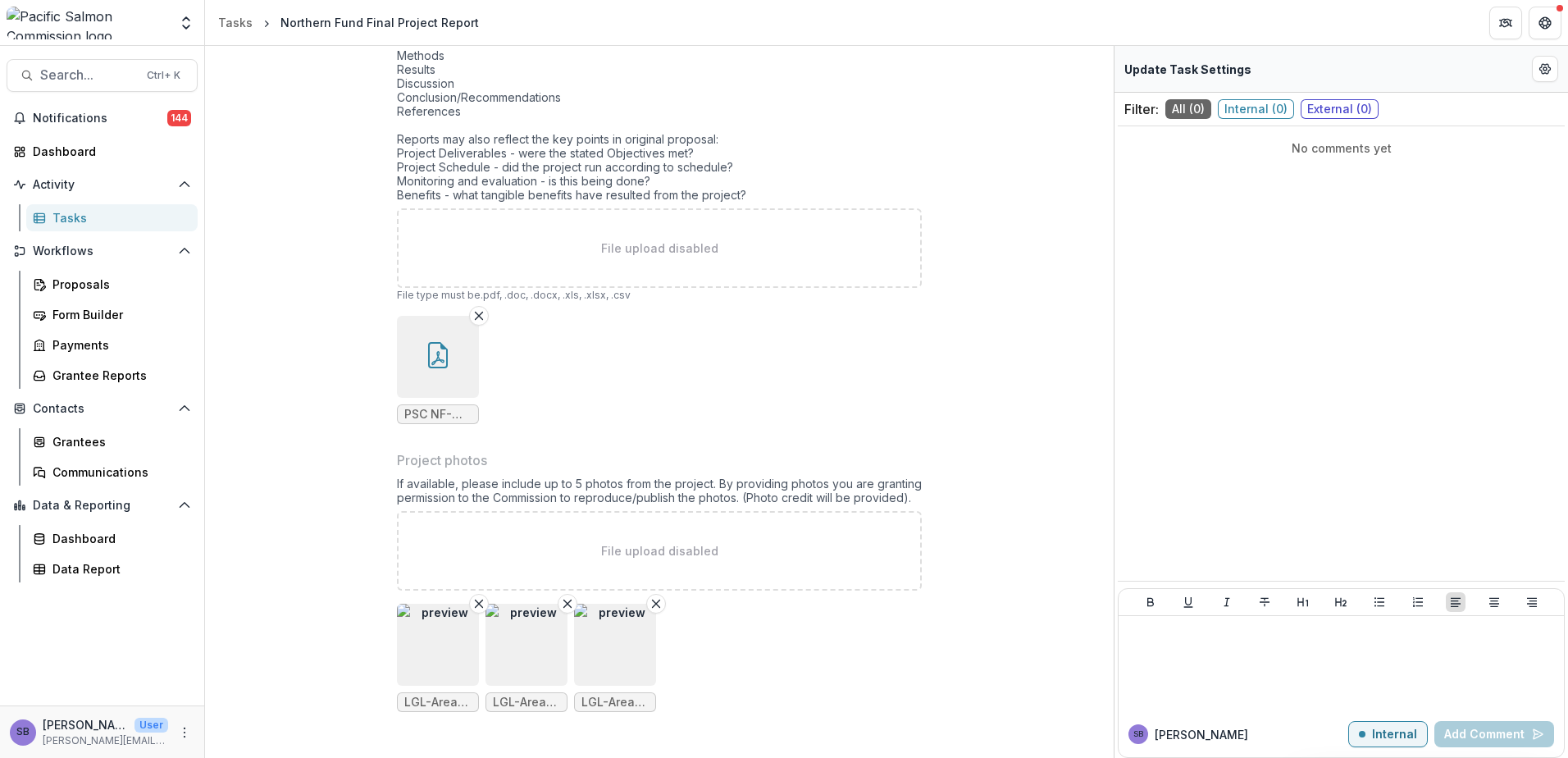
click at [518, 667] on img "button" at bounding box center [526, 645] width 82 height 82
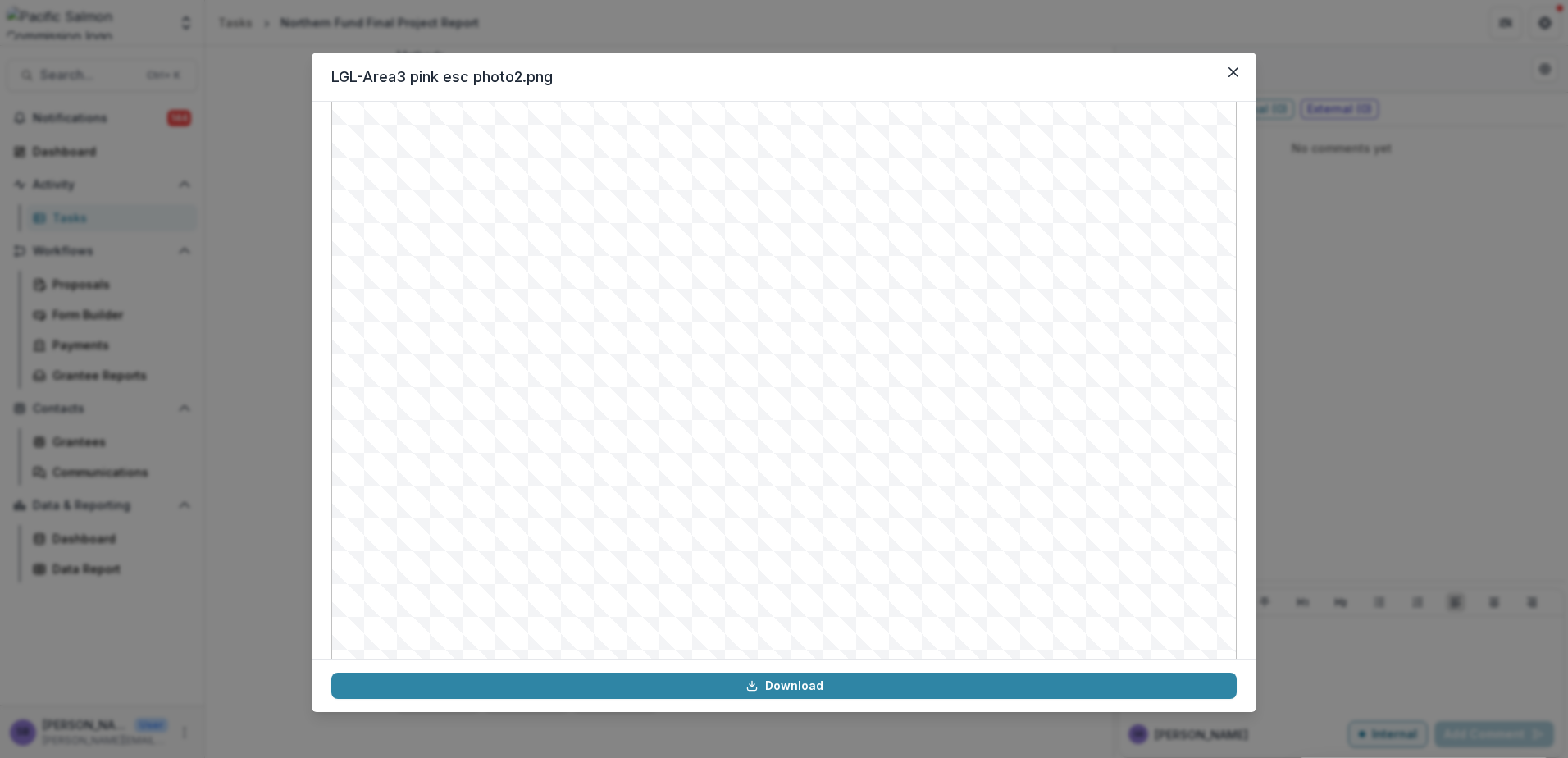
scroll to position [165, 0]
click at [1230, 74] on icon "Close" at bounding box center [1233, 72] width 10 height 10
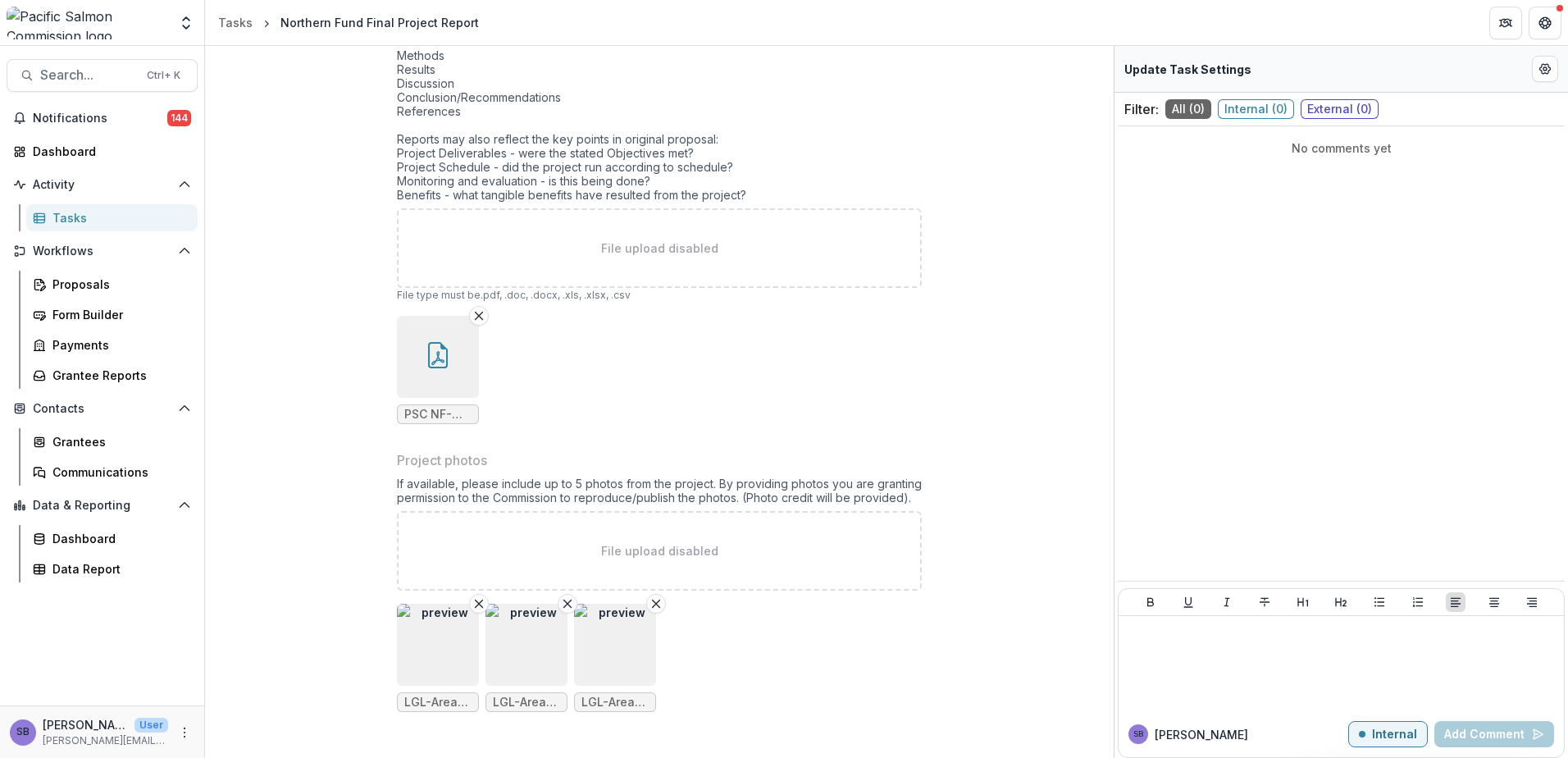
click at [624, 645] on img "button" at bounding box center [615, 645] width 82 height 82
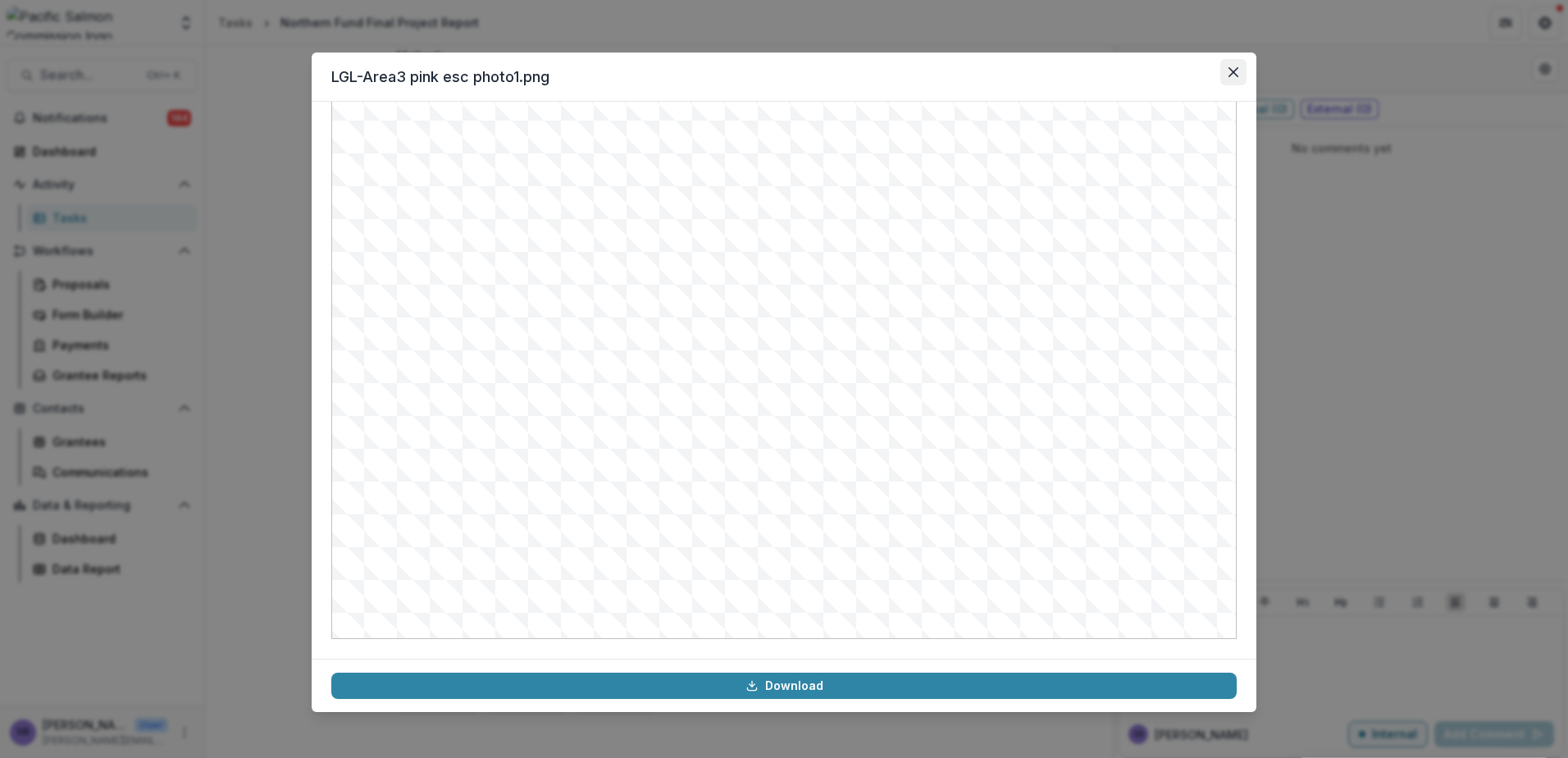
click at [1234, 72] on icon "Close" at bounding box center [1233, 72] width 10 height 10
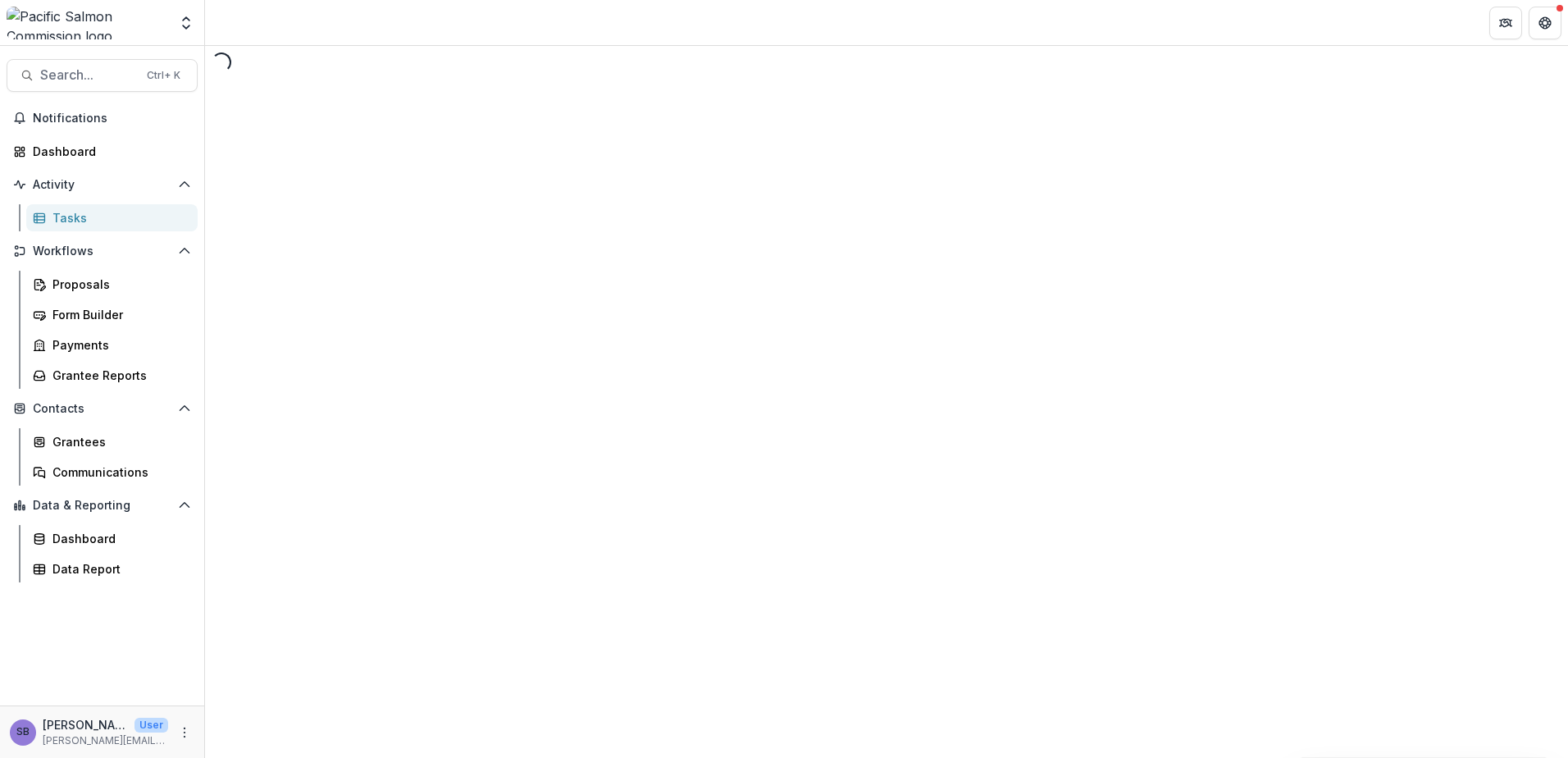
select select "********"
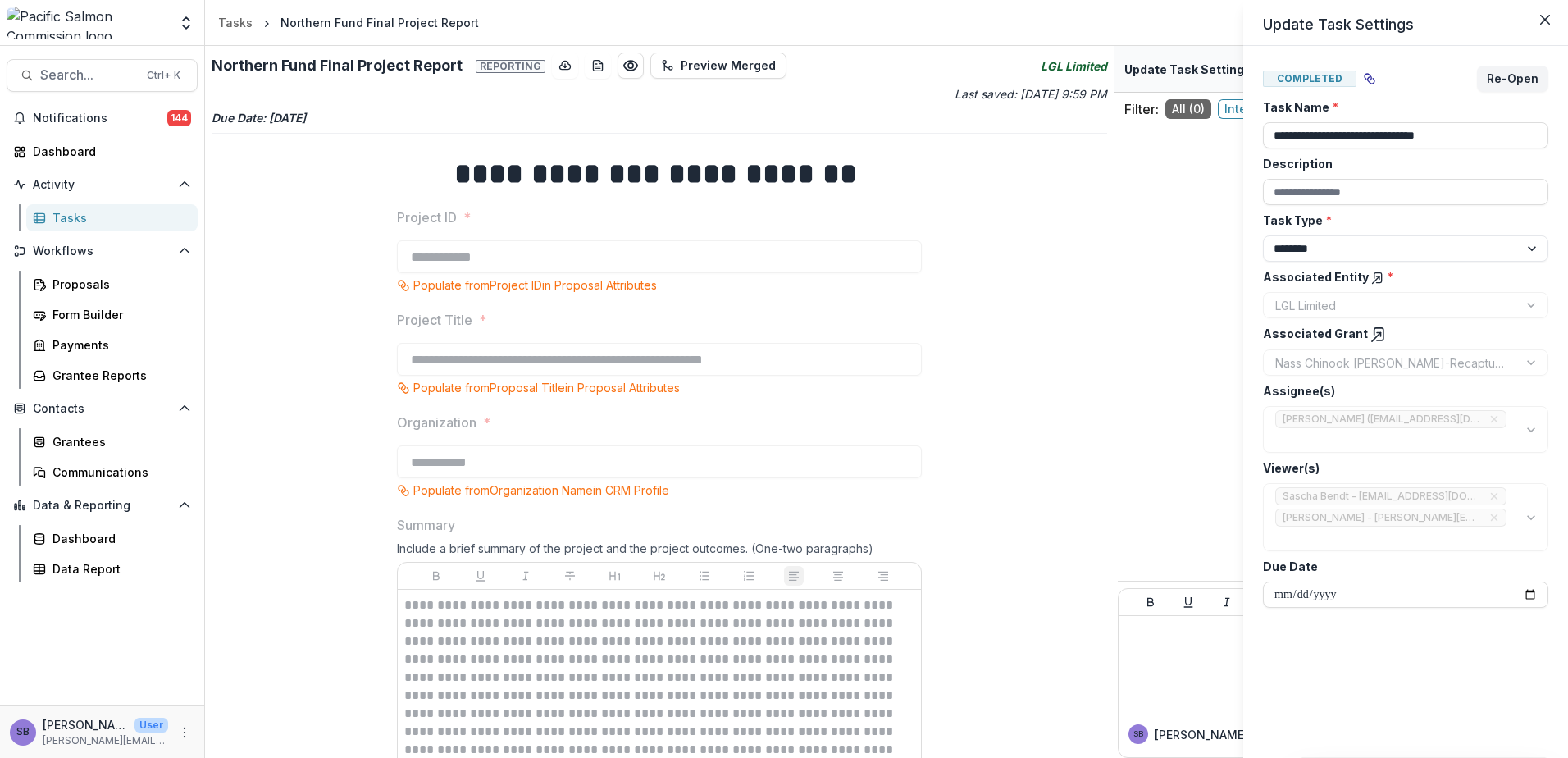
click at [957, 451] on div "**********" at bounding box center [784, 379] width 1568 height 758
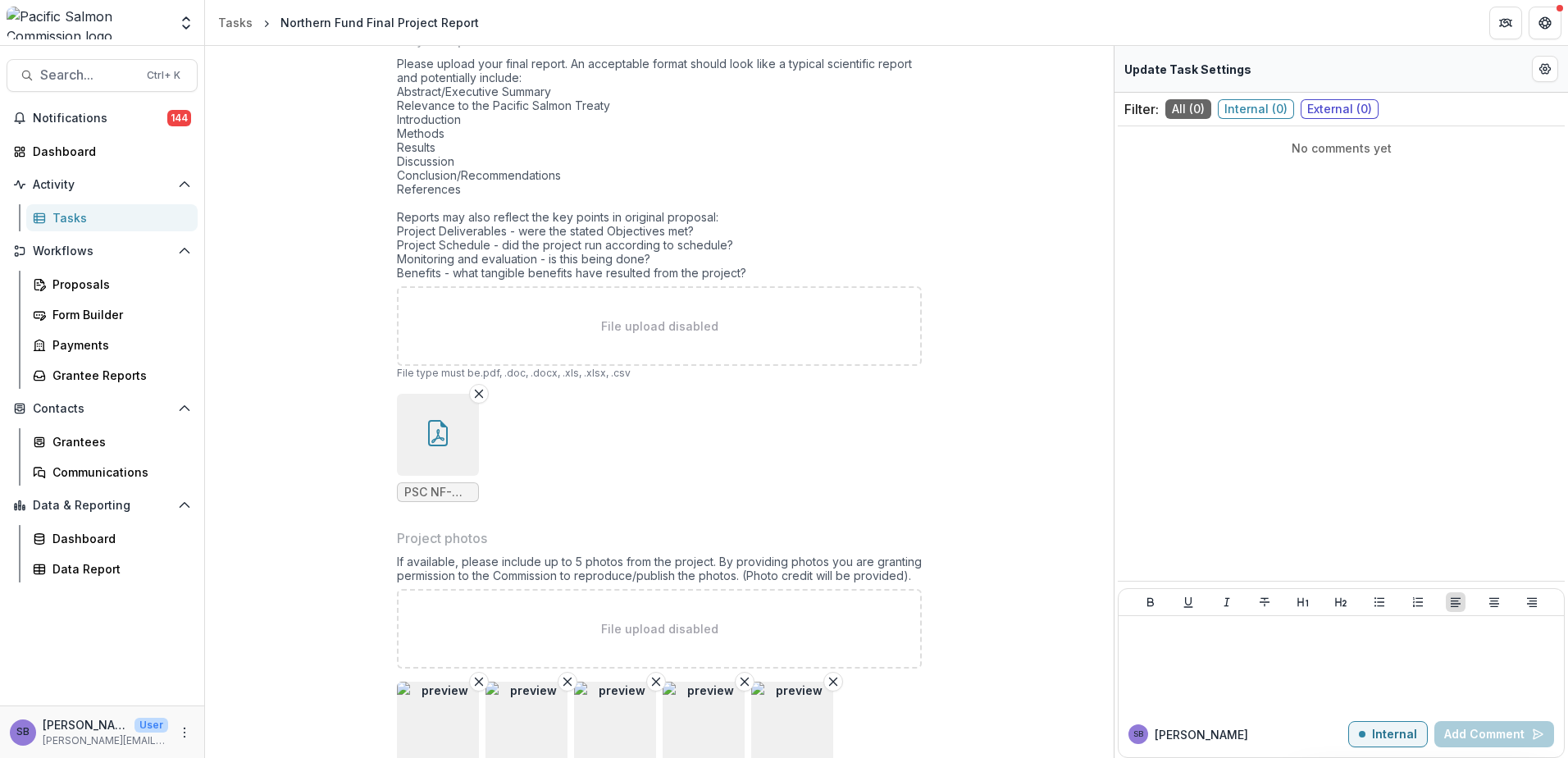
scroll to position [1860, 0]
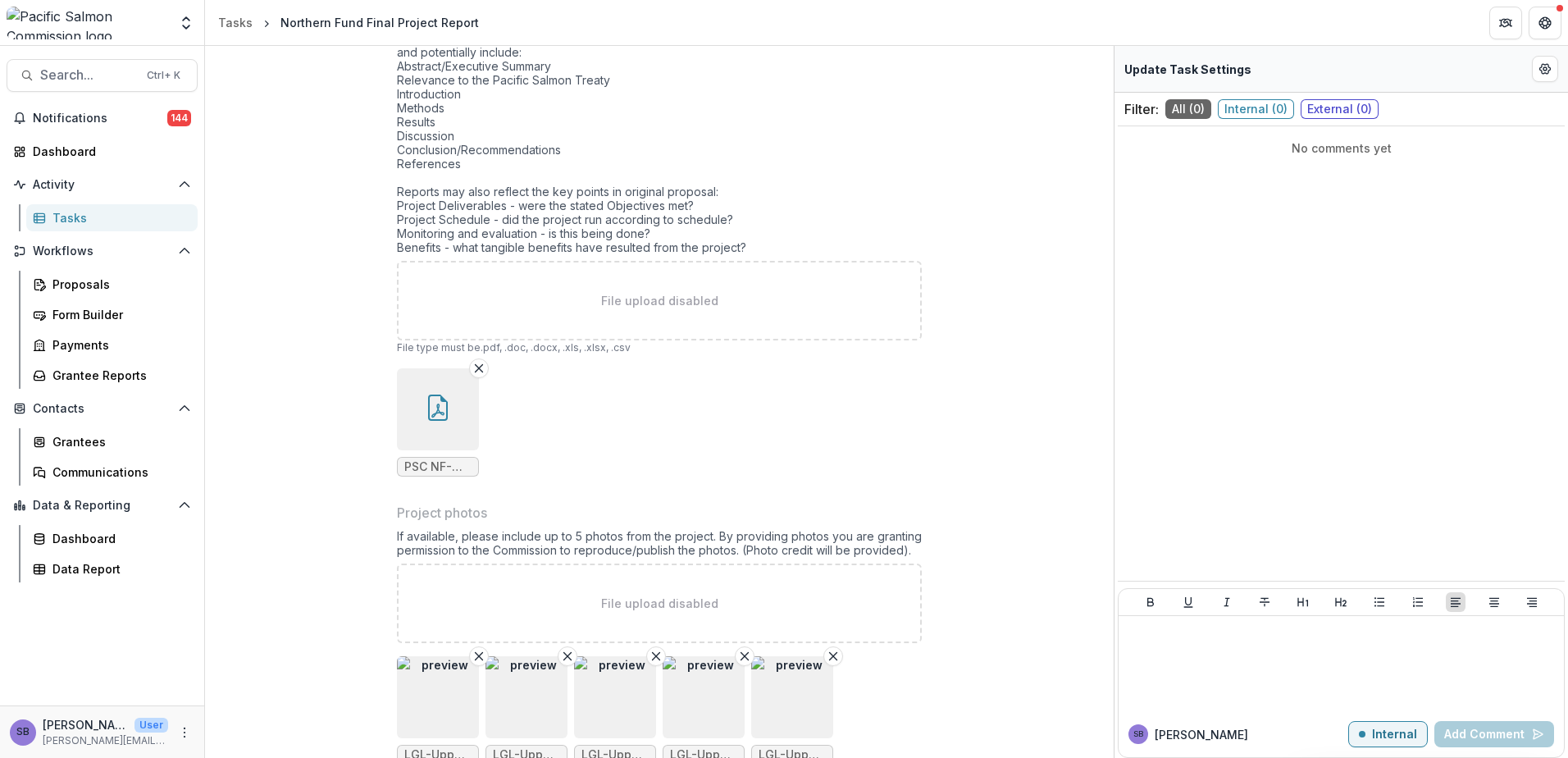
click at [421, 705] on img "button" at bounding box center [438, 698] width 82 height 82
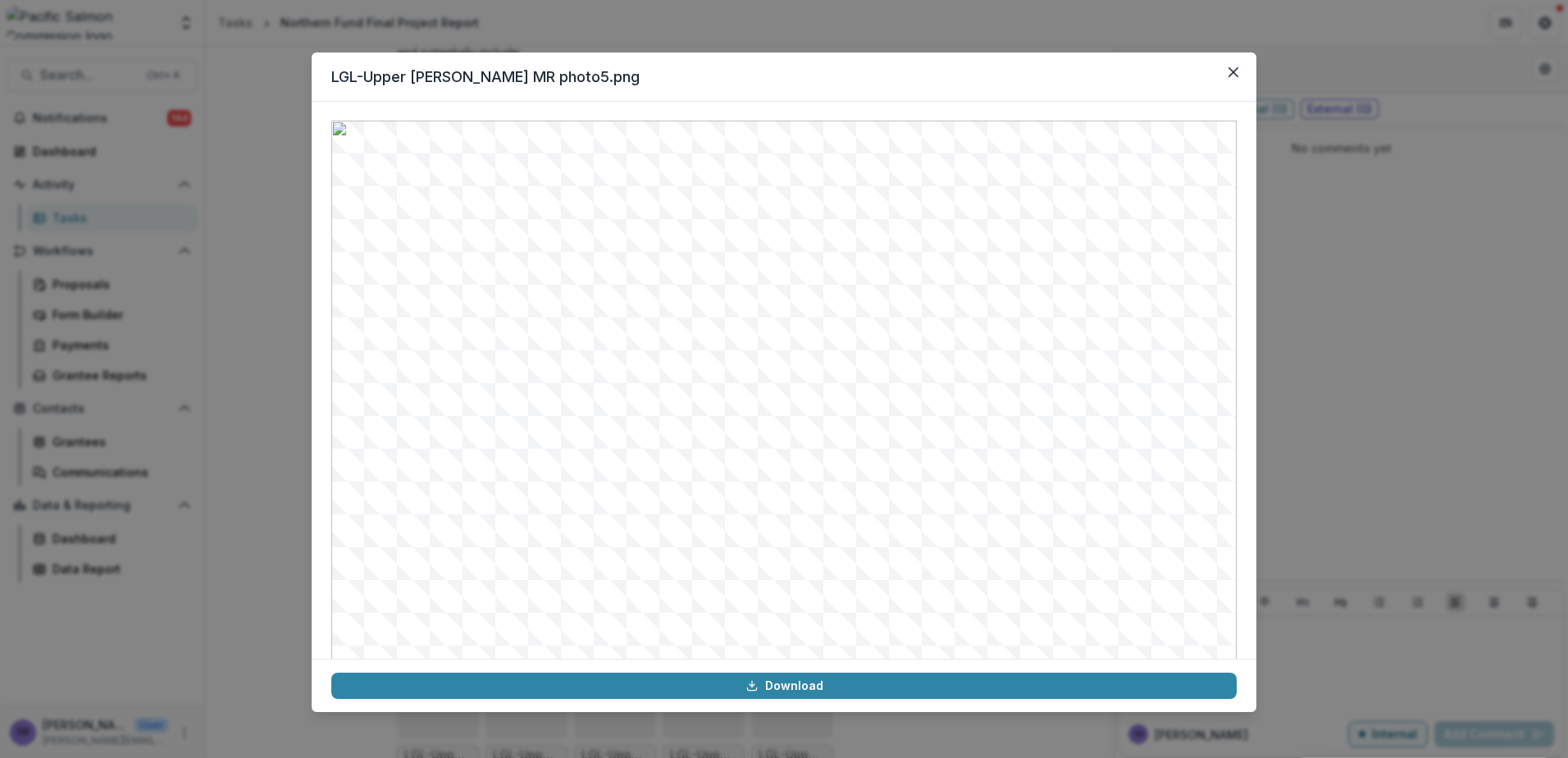
scroll to position [0, 0]
click at [1235, 73] on icon "Close" at bounding box center [1233, 72] width 10 height 10
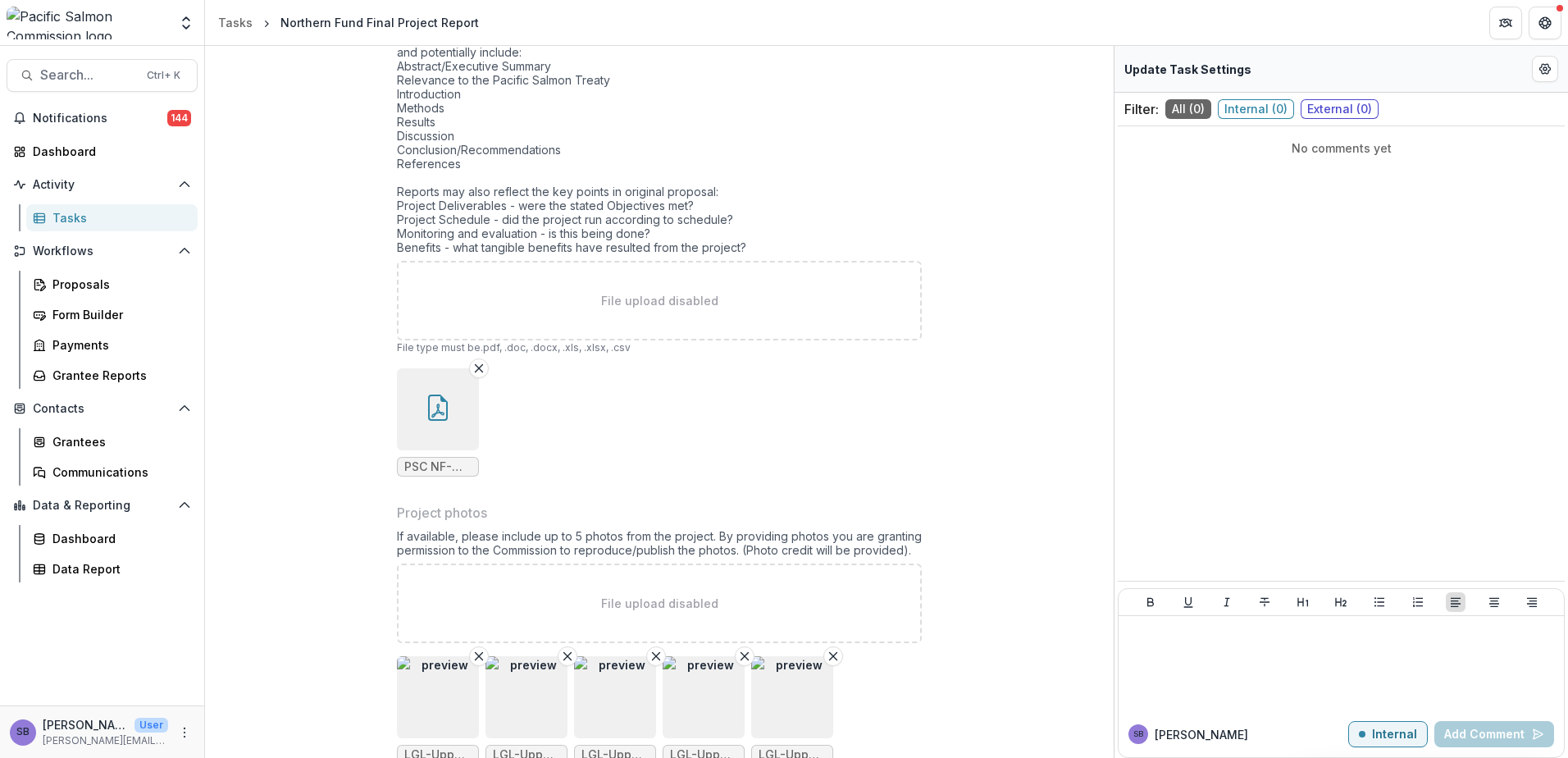
click at [529, 705] on img "button" at bounding box center [526, 698] width 82 height 82
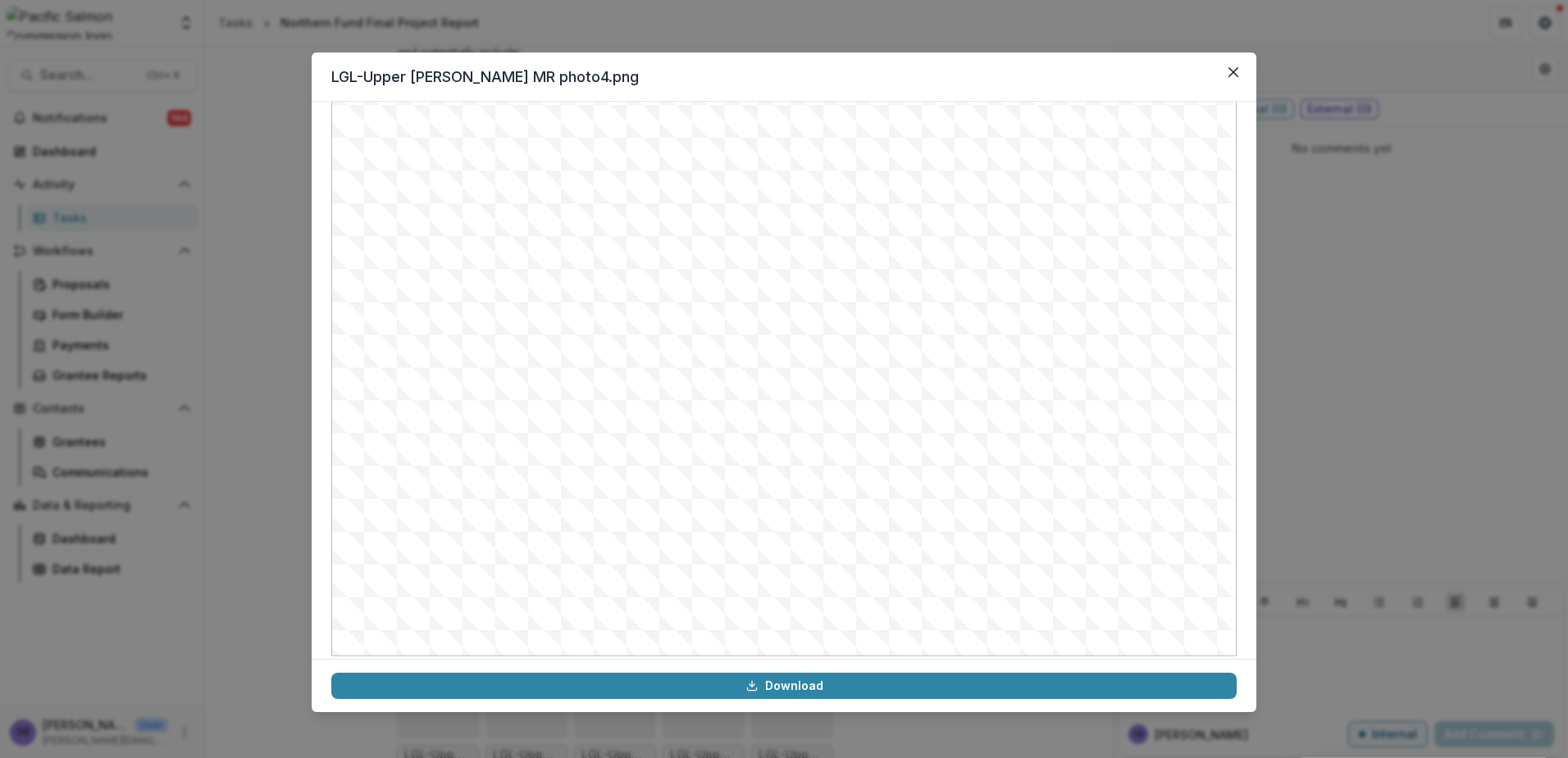
scroll to position [165, 0]
click at [1230, 70] on icon "Close" at bounding box center [1233, 72] width 10 height 10
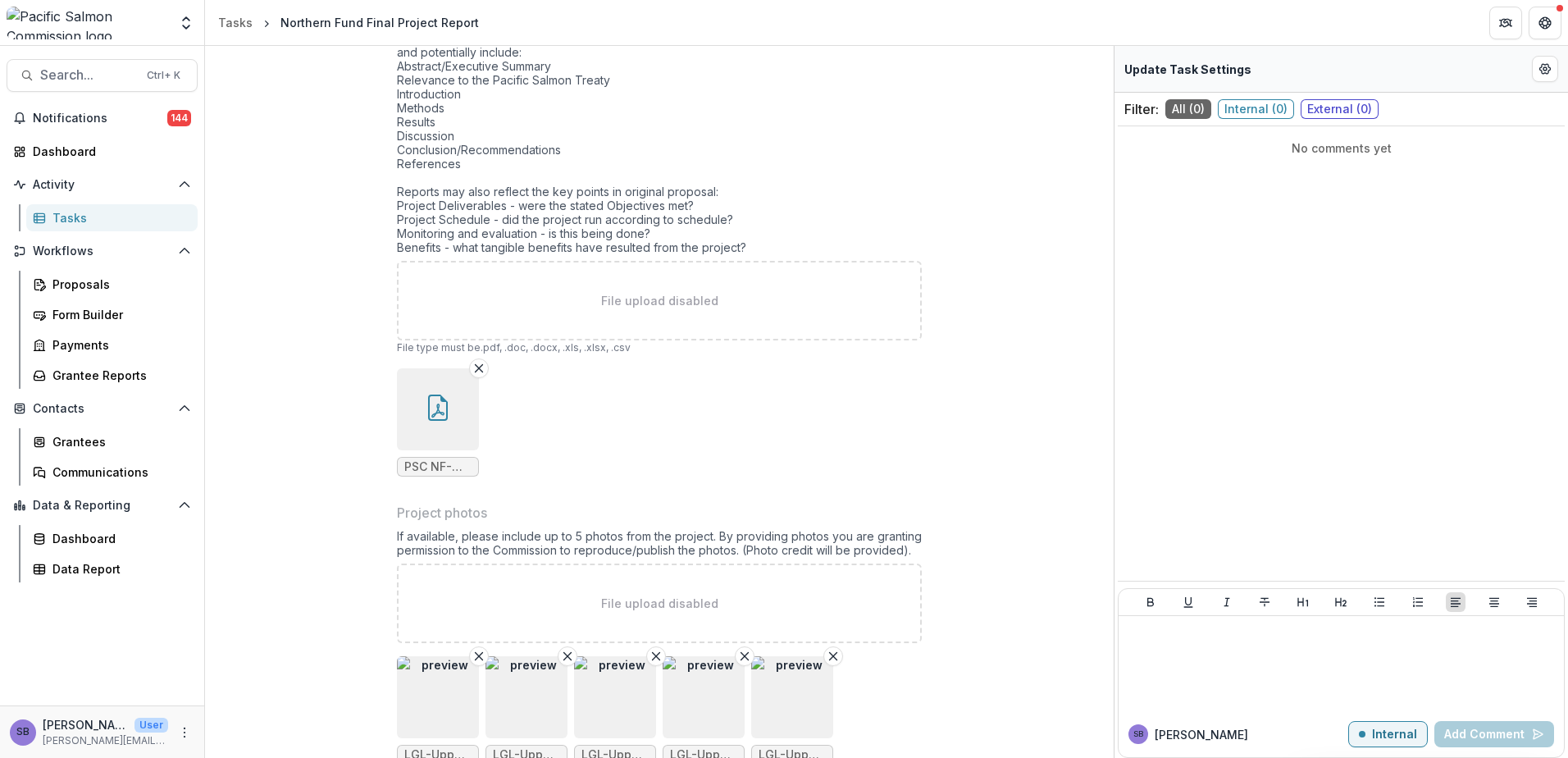
click at [621, 706] on img "button" at bounding box center [615, 698] width 82 height 82
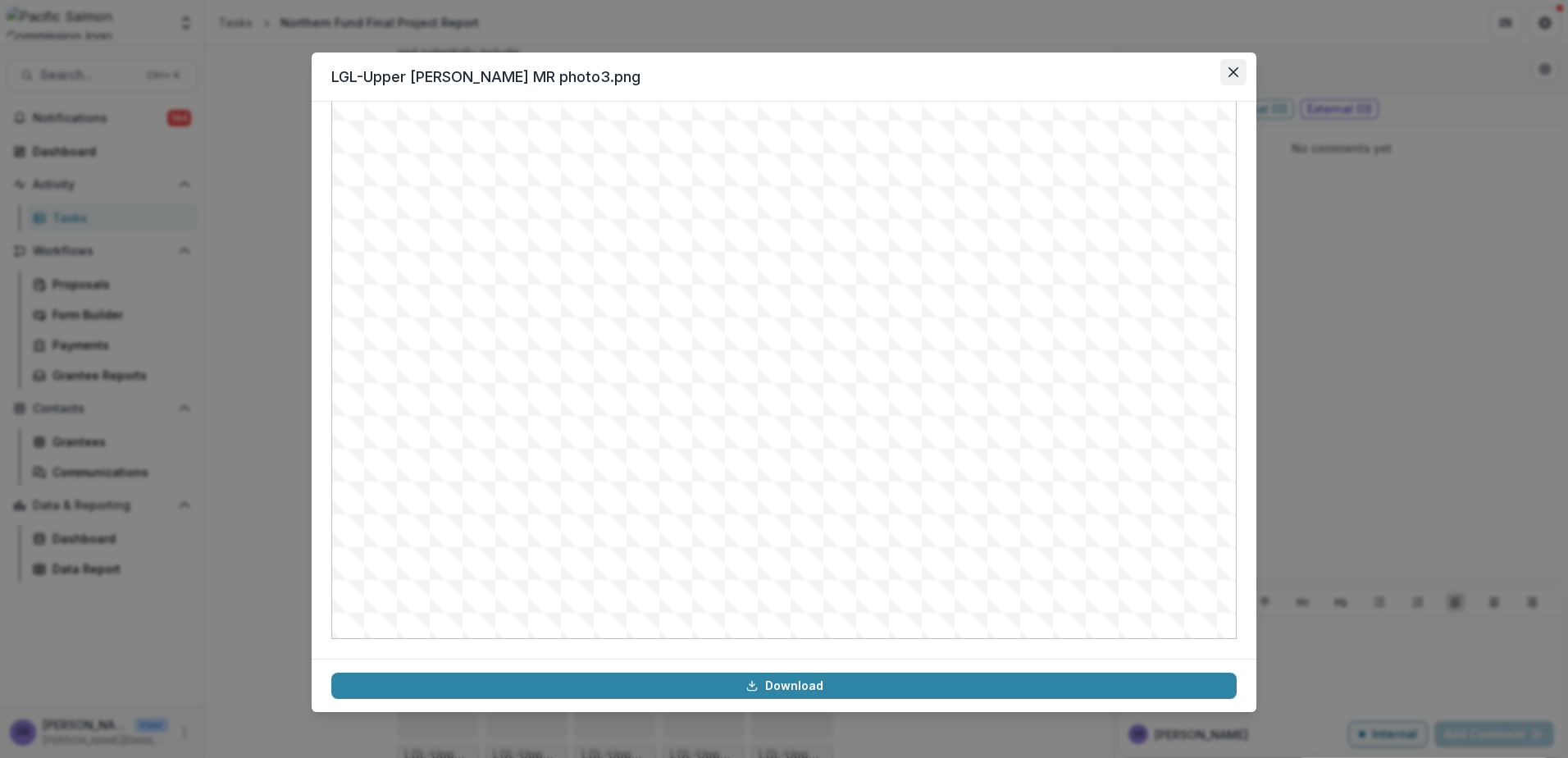
click at [1228, 76] on icon "Close" at bounding box center [1233, 72] width 10 height 10
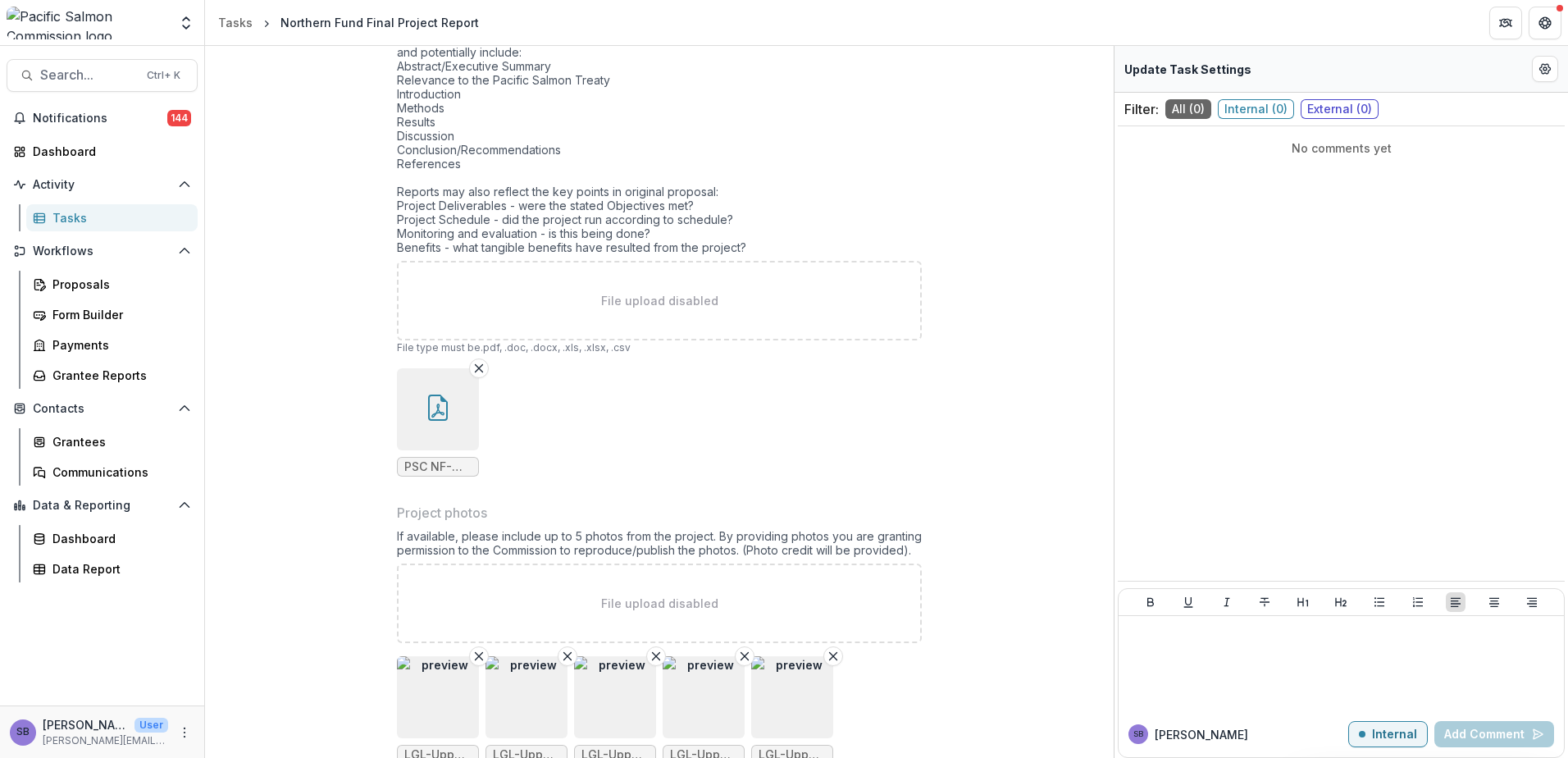
click at [711, 695] on img "button" at bounding box center [703, 698] width 82 height 82
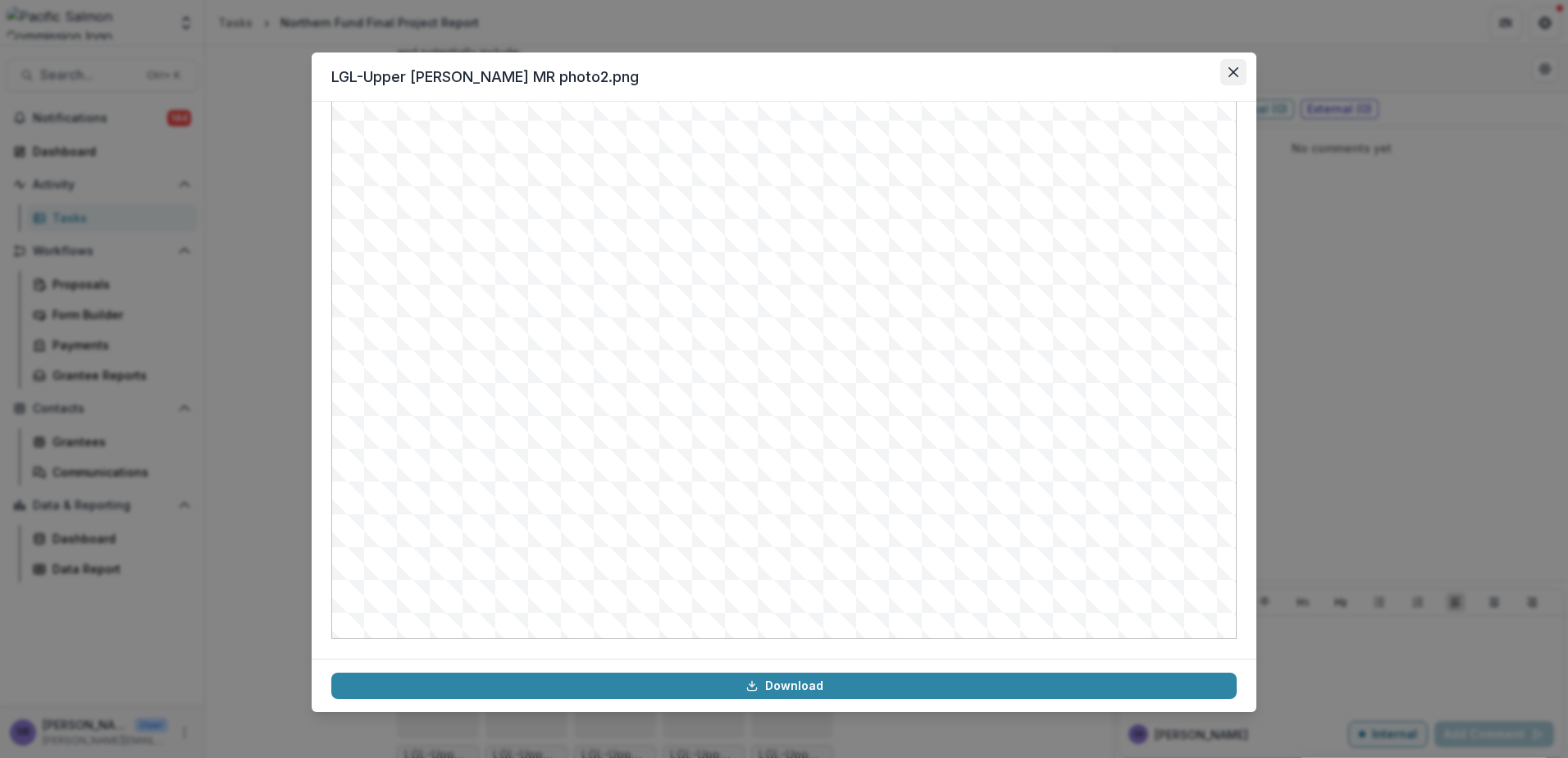
click at [1229, 71] on icon "Close" at bounding box center [1233, 72] width 10 height 10
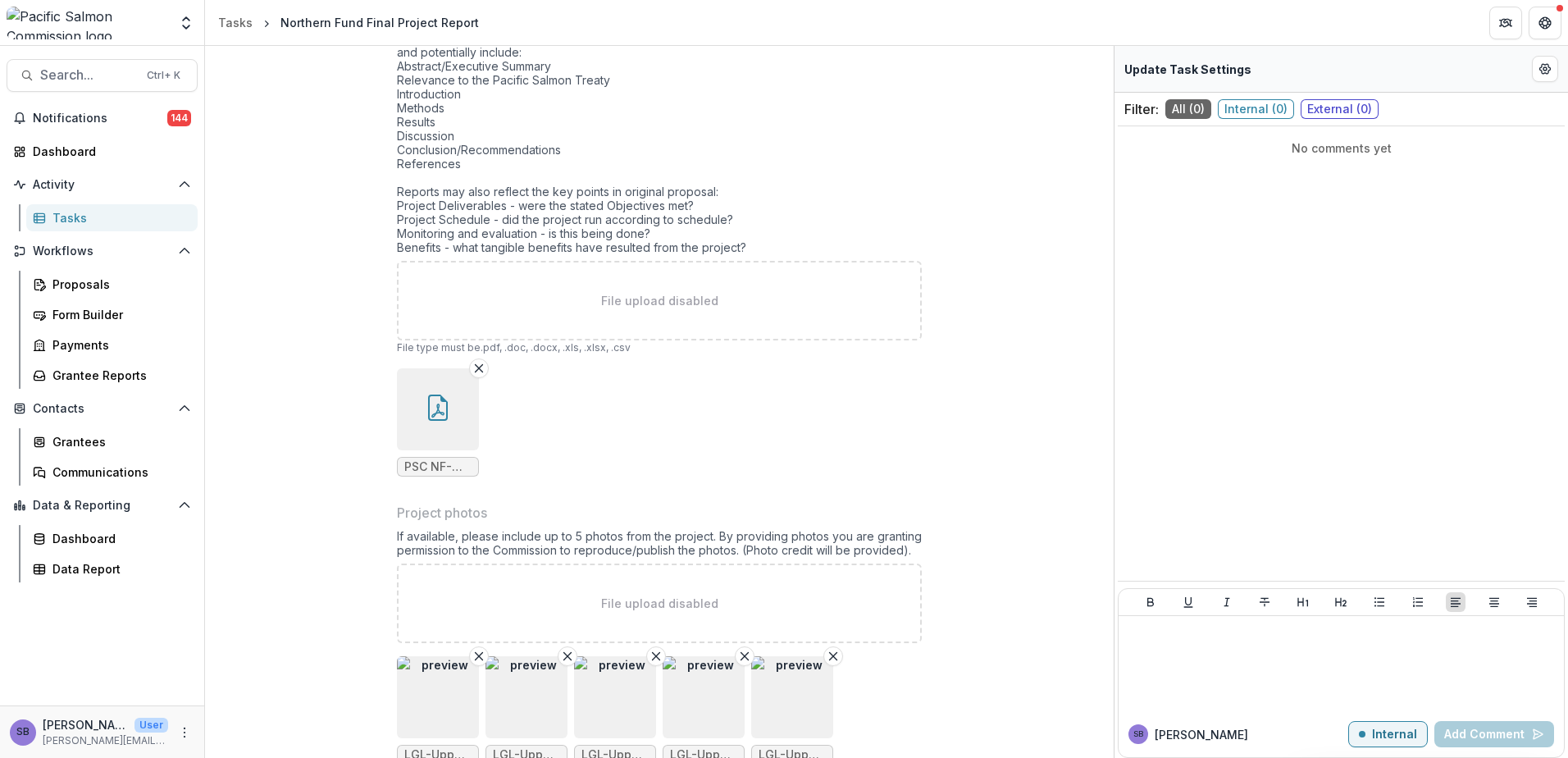
click at [773, 721] on img "button" at bounding box center [793, 698] width 82 height 82
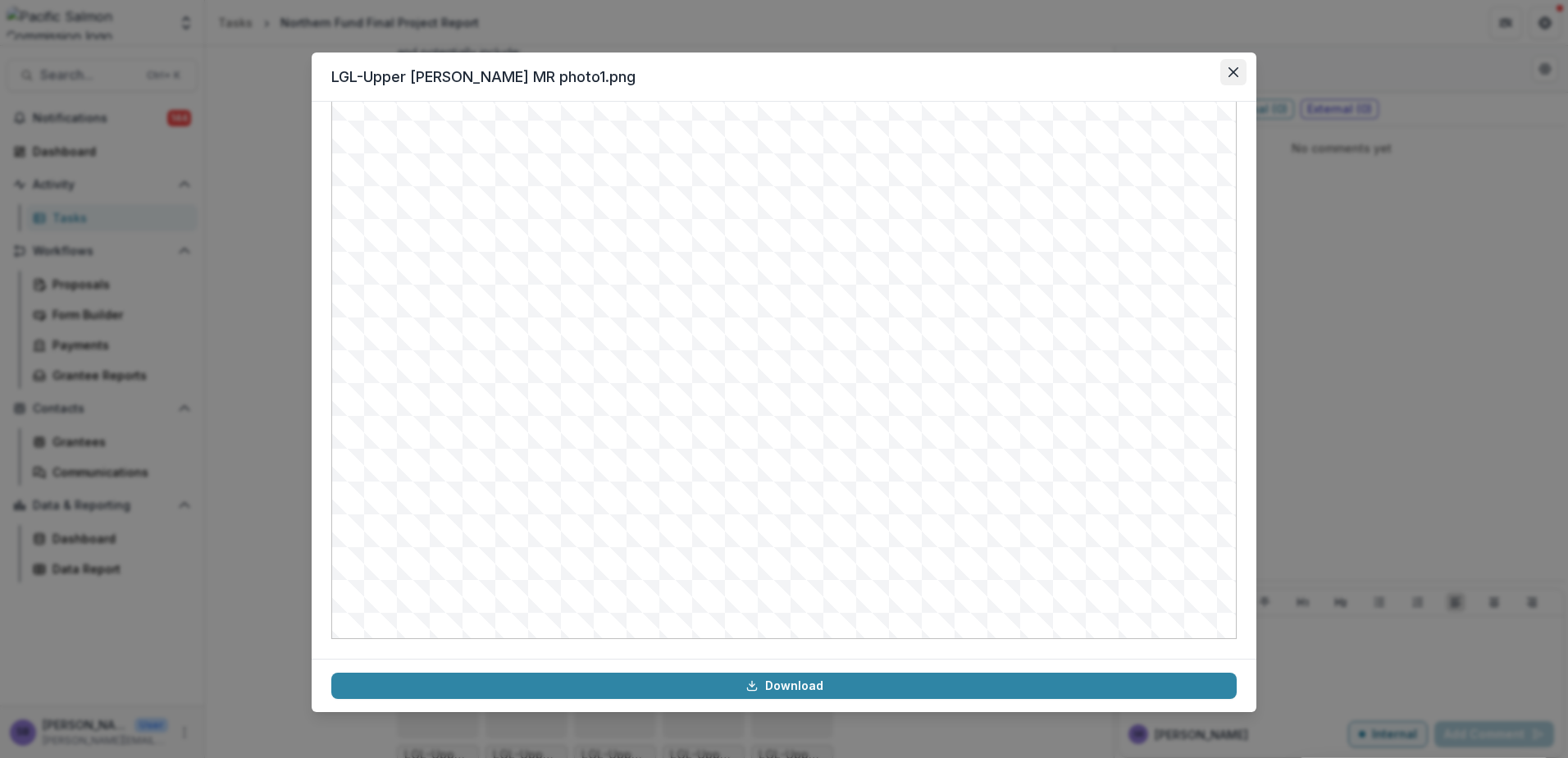
click at [1227, 65] on button "Close" at bounding box center [1233, 72] width 26 height 26
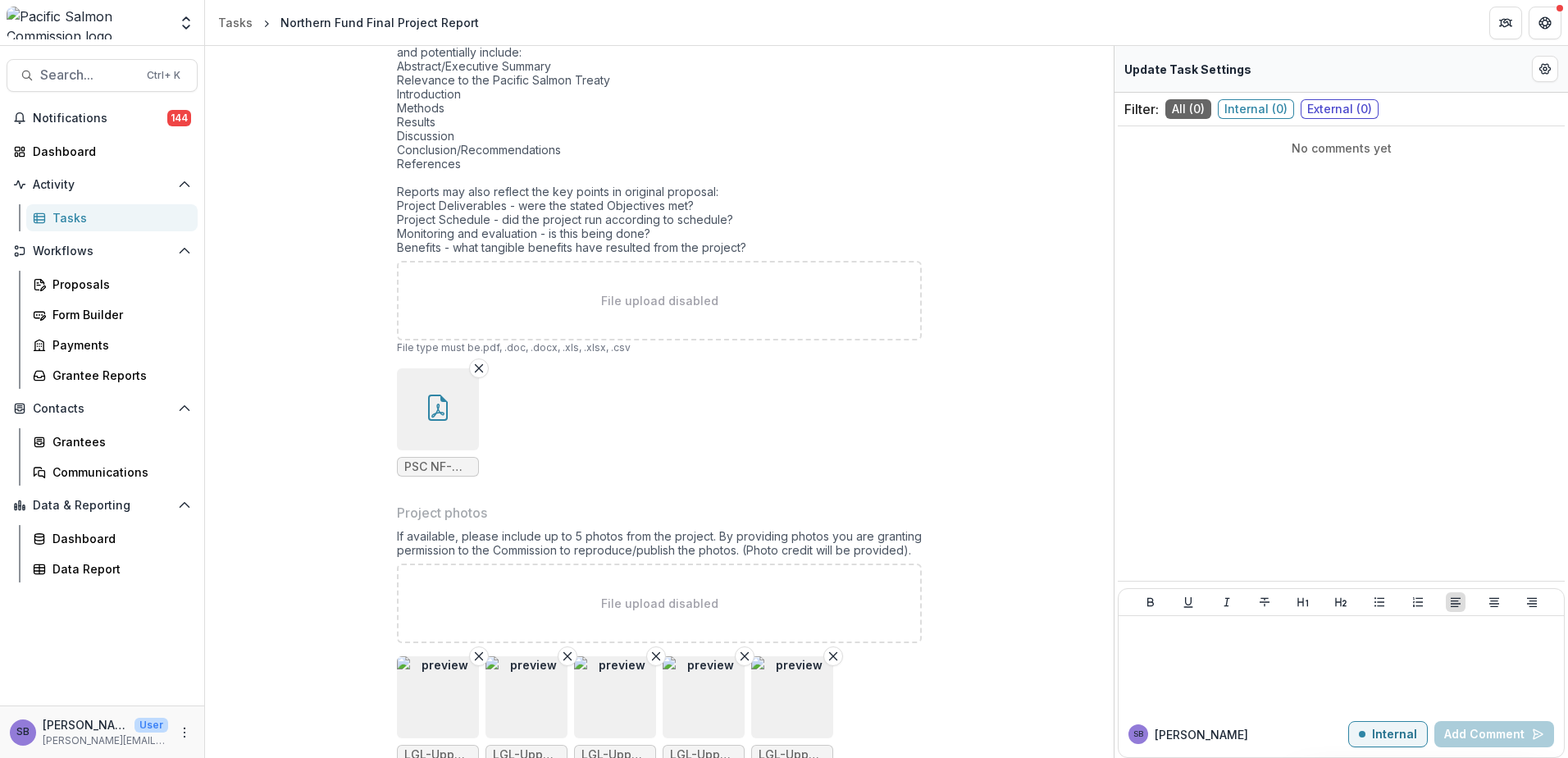
scroll to position [1912, 0]
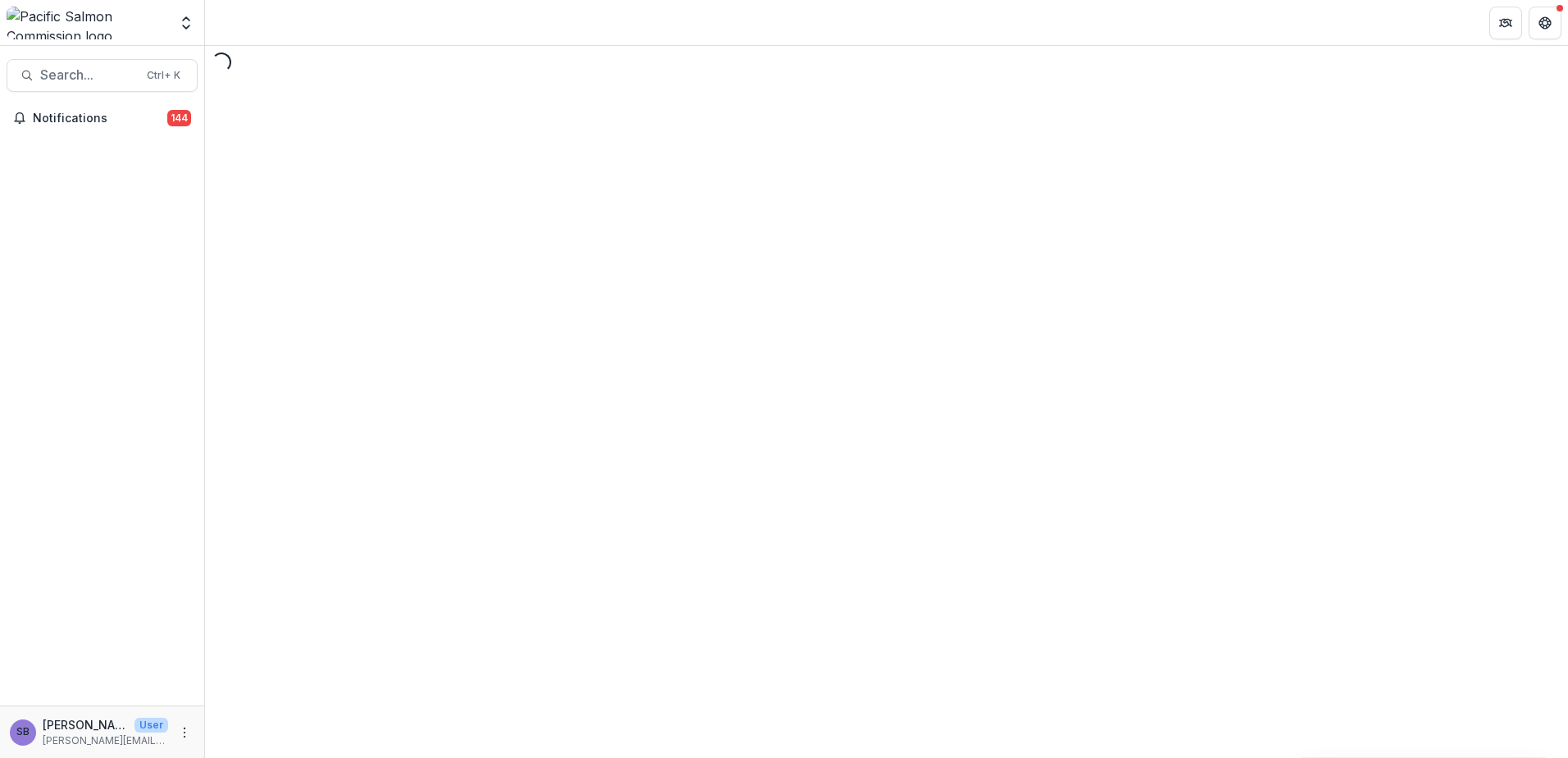
select select "********"
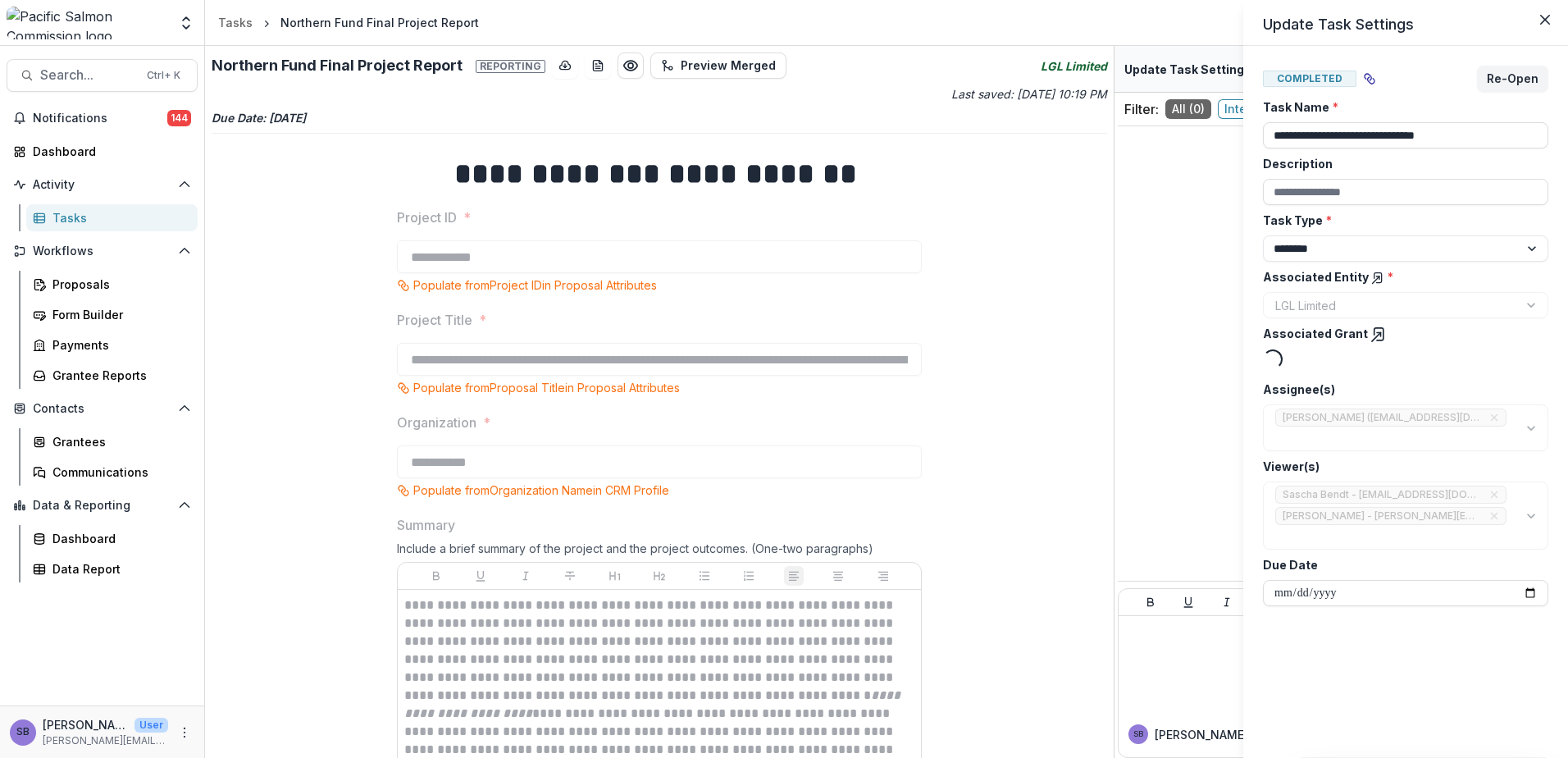
drag, startPoint x: 945, startPoint y: 437, endPoint x: 956, endPoint y: 414, distance: 25.5
click at [945, 436] on div "**********" at bounding box center [784, 379] width 1568 height 758
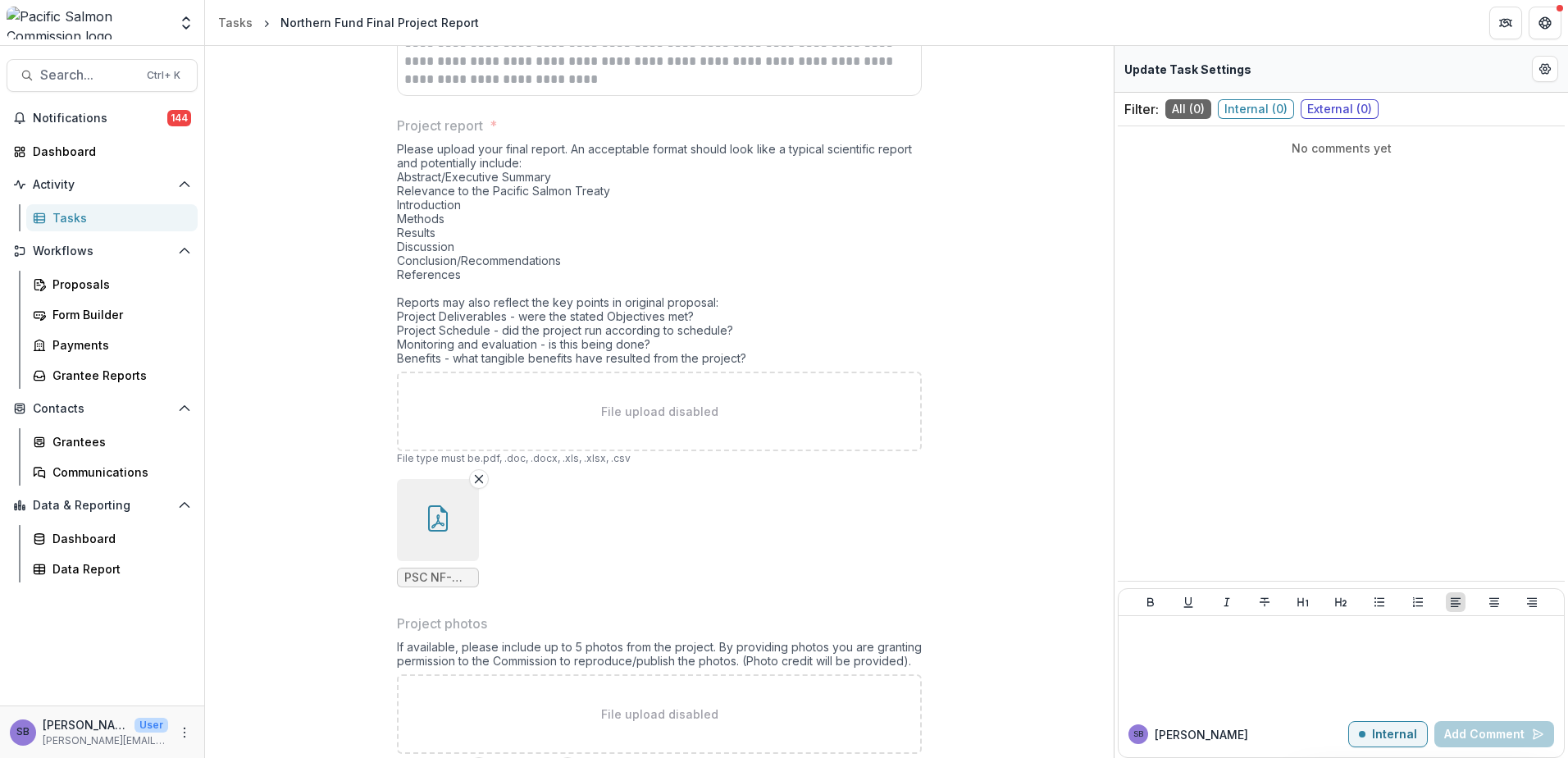
scroll to position [2201, 0]
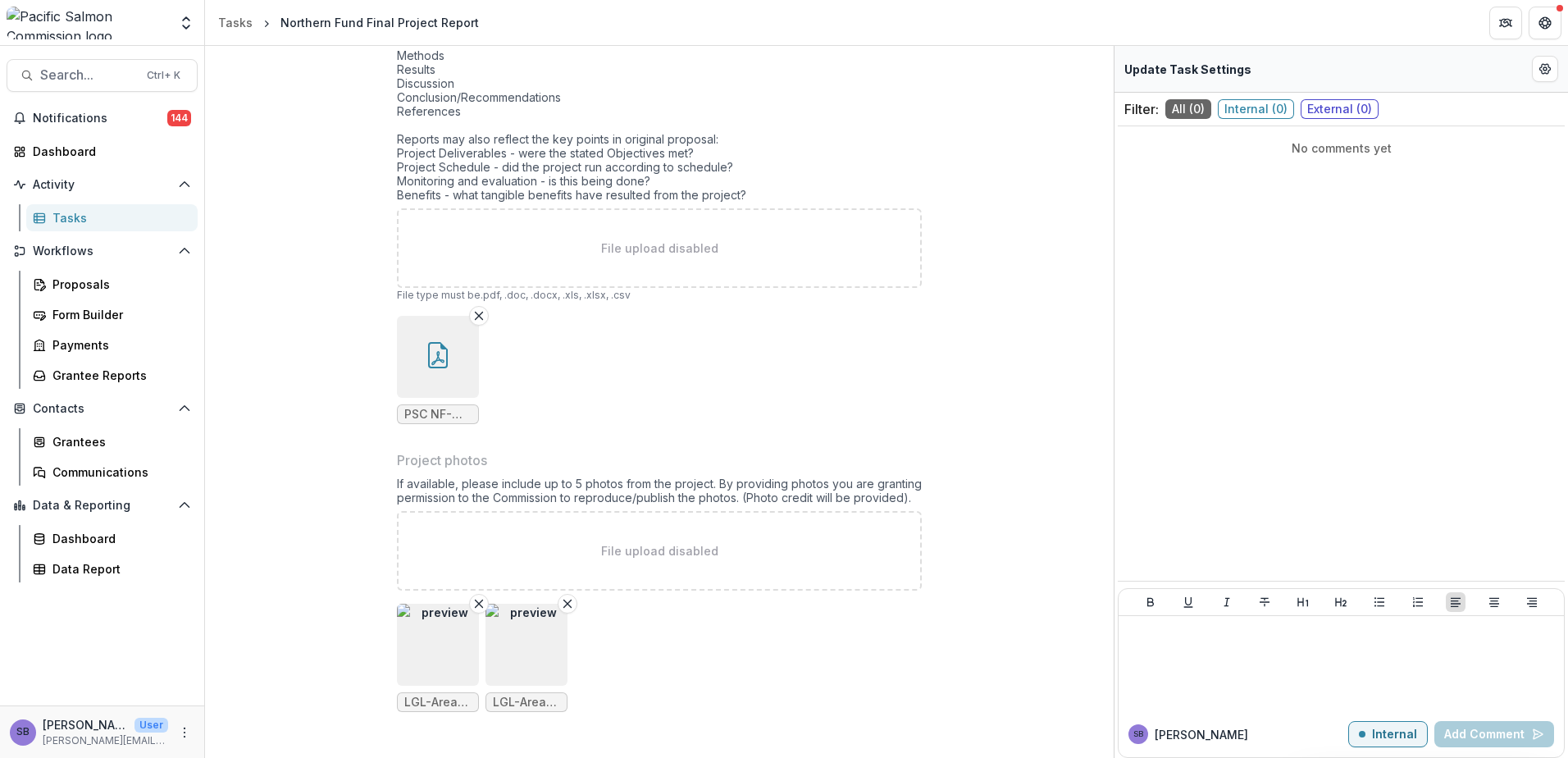
click at [433, 640] on img "button" at bounding box center [438, 645] width 82 height 82
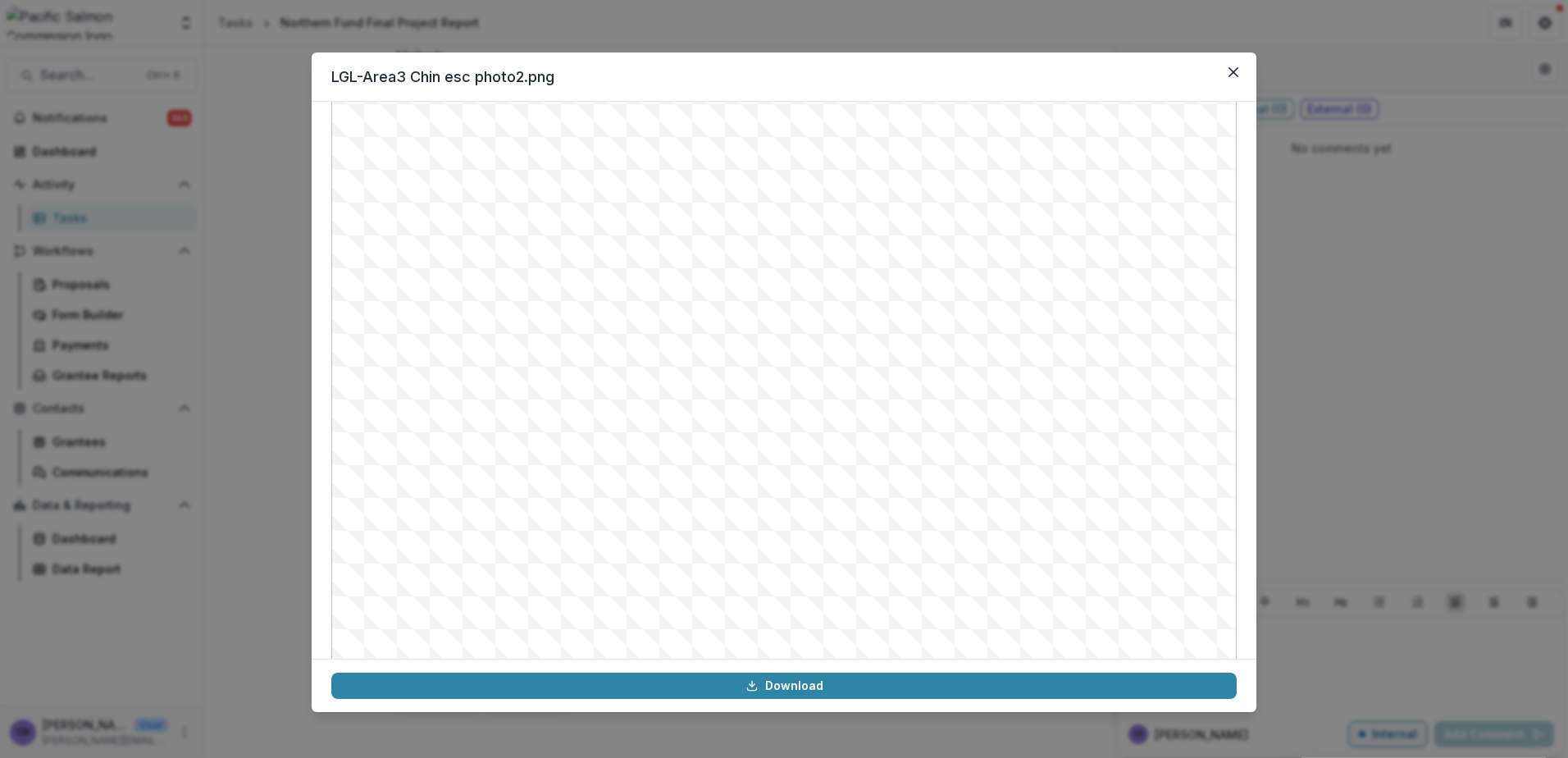
scroll to position [165, 0]
click at [1238, 70] on icon "Close" at bounding box center [1233, 72] width 10 height 10
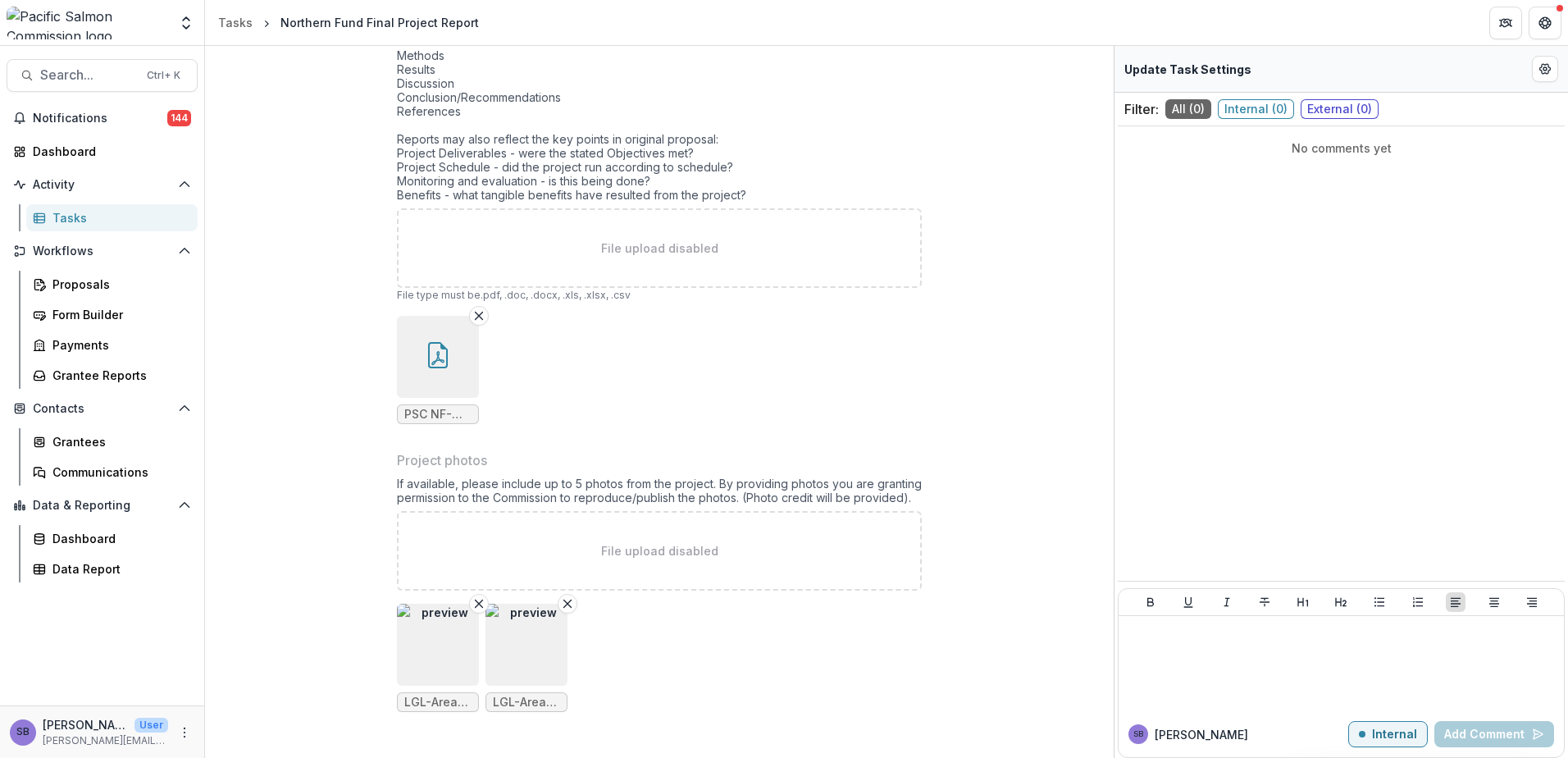
click at [535, 632] on img "button" at bounding box center [526, 645] width 82 height 82
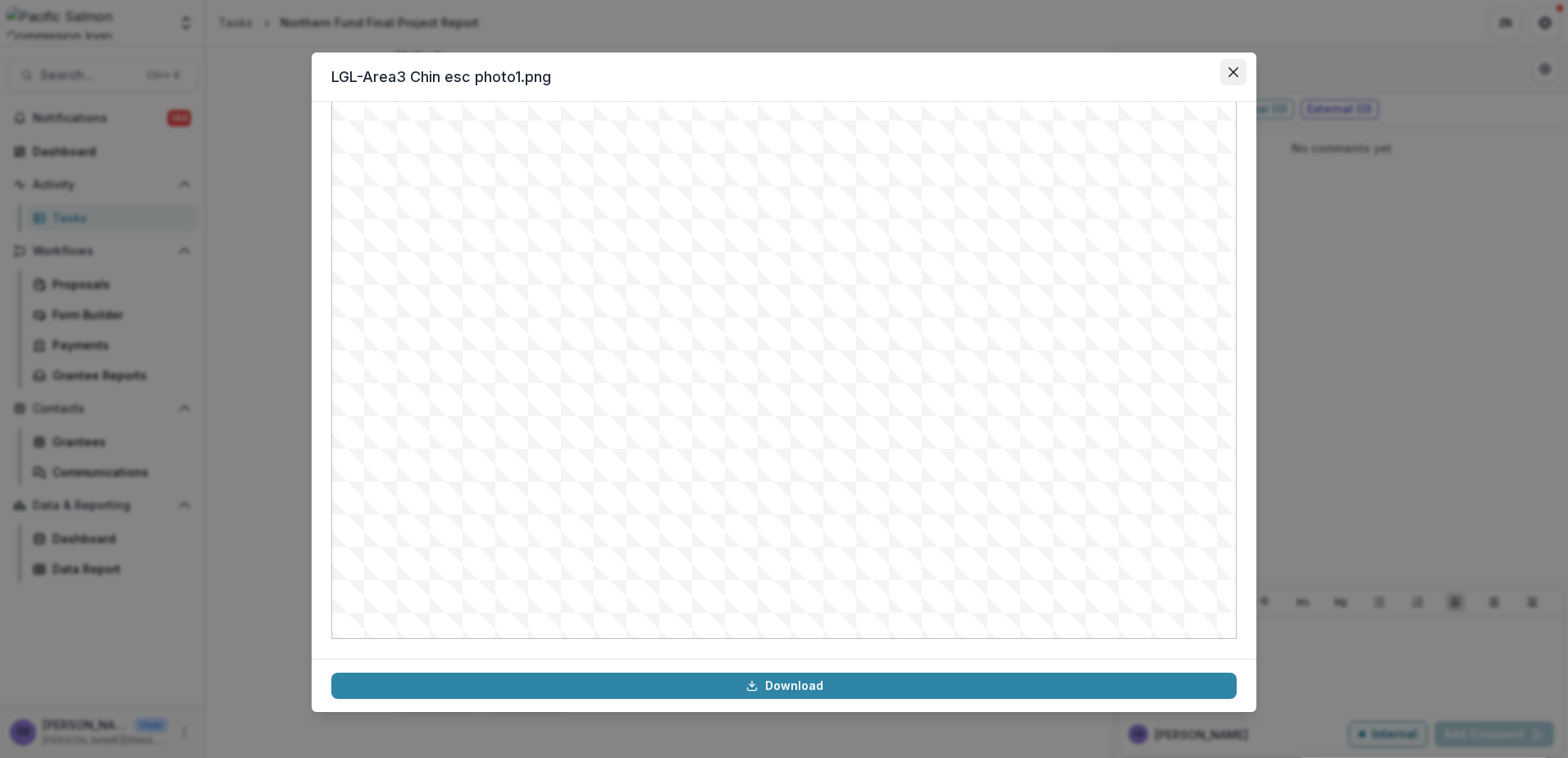
click at [1230, 62] on button "Close" at bounding box center [1233, 72] width 26 height 26
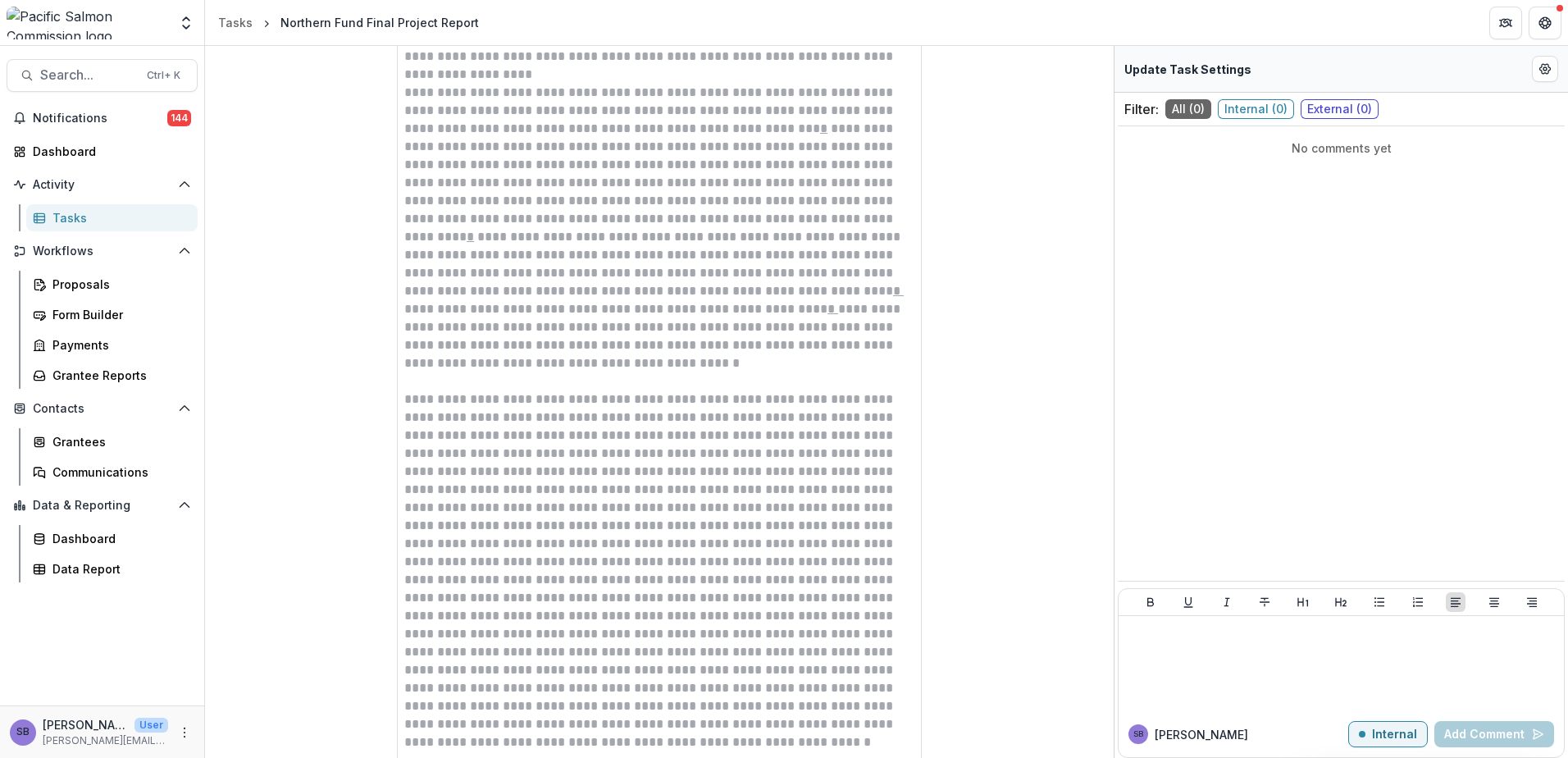
scroll to position [889, 0]
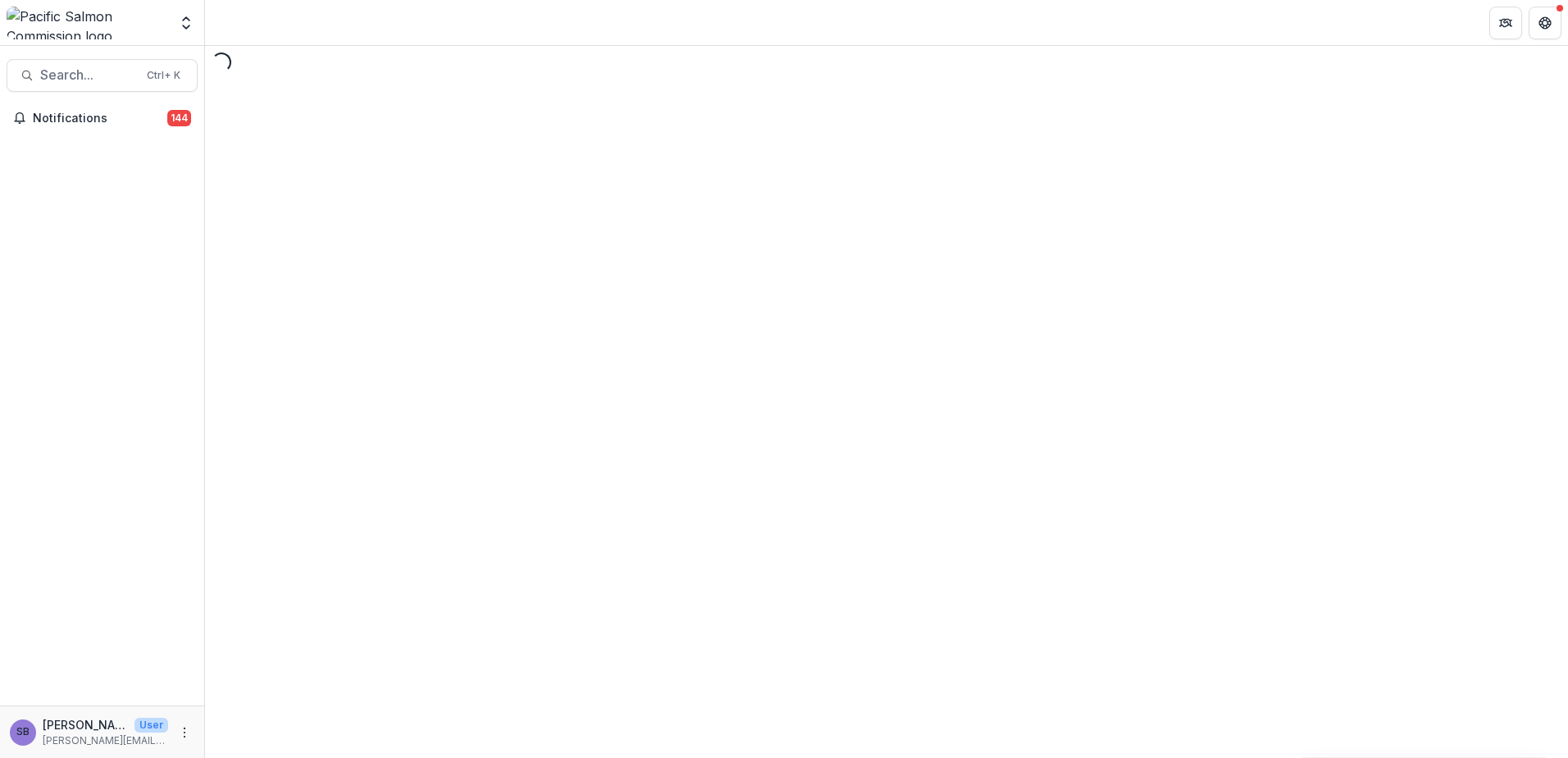
select select "********"
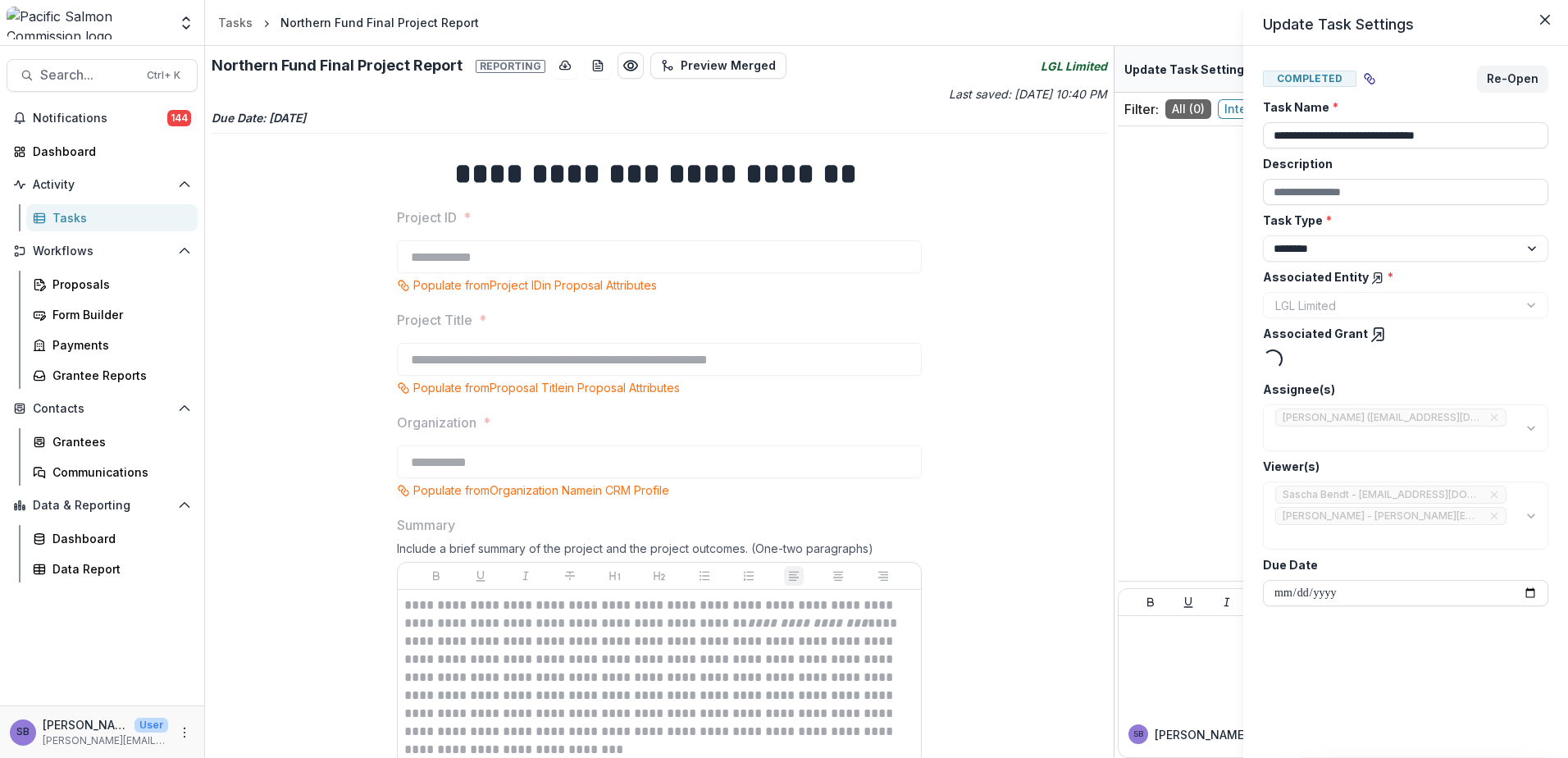
click at [970, 491] on div "**********" at bounding box center [784, 379] width 1568 height 758
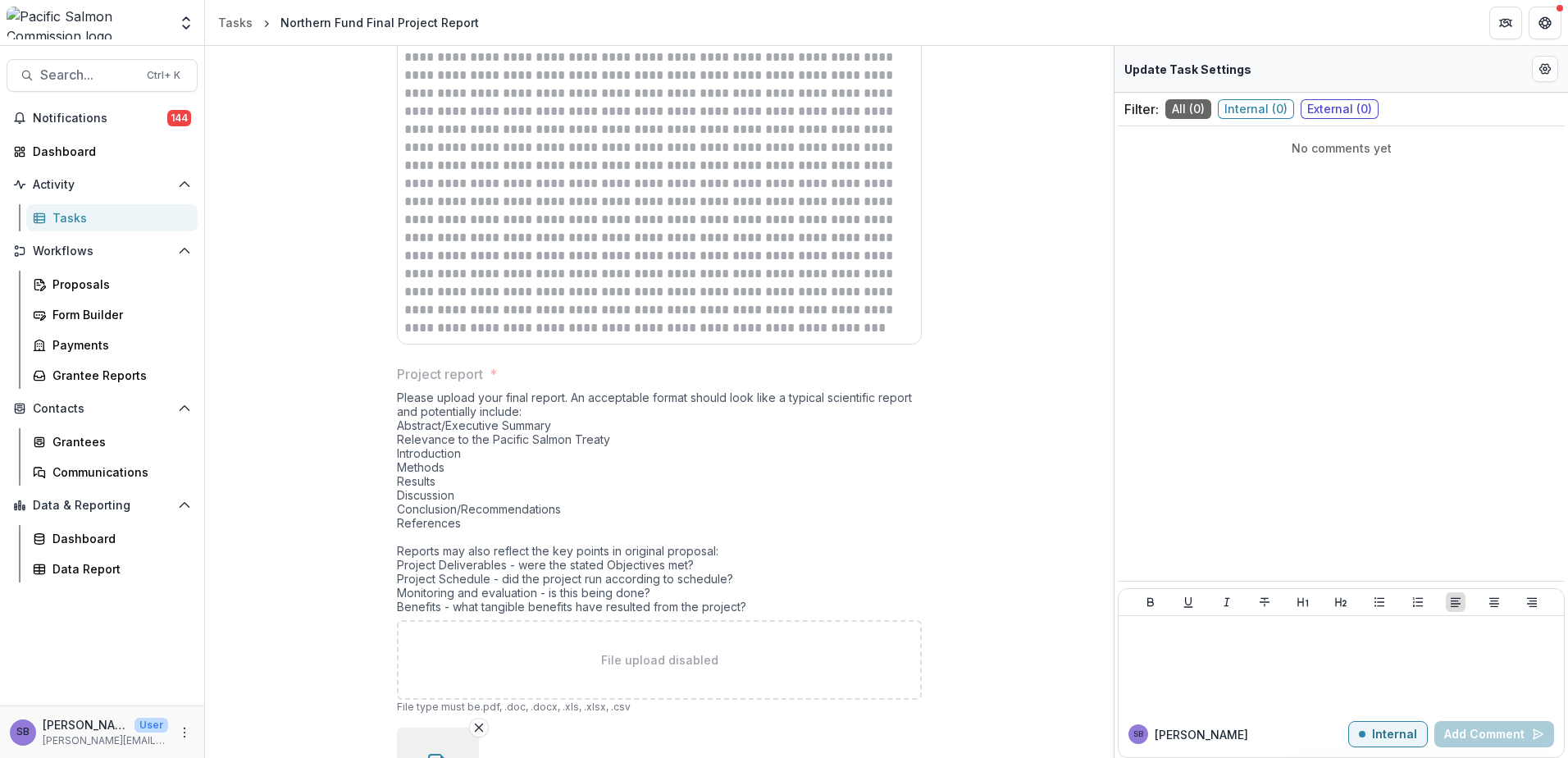
scroll to position [2490, 0]
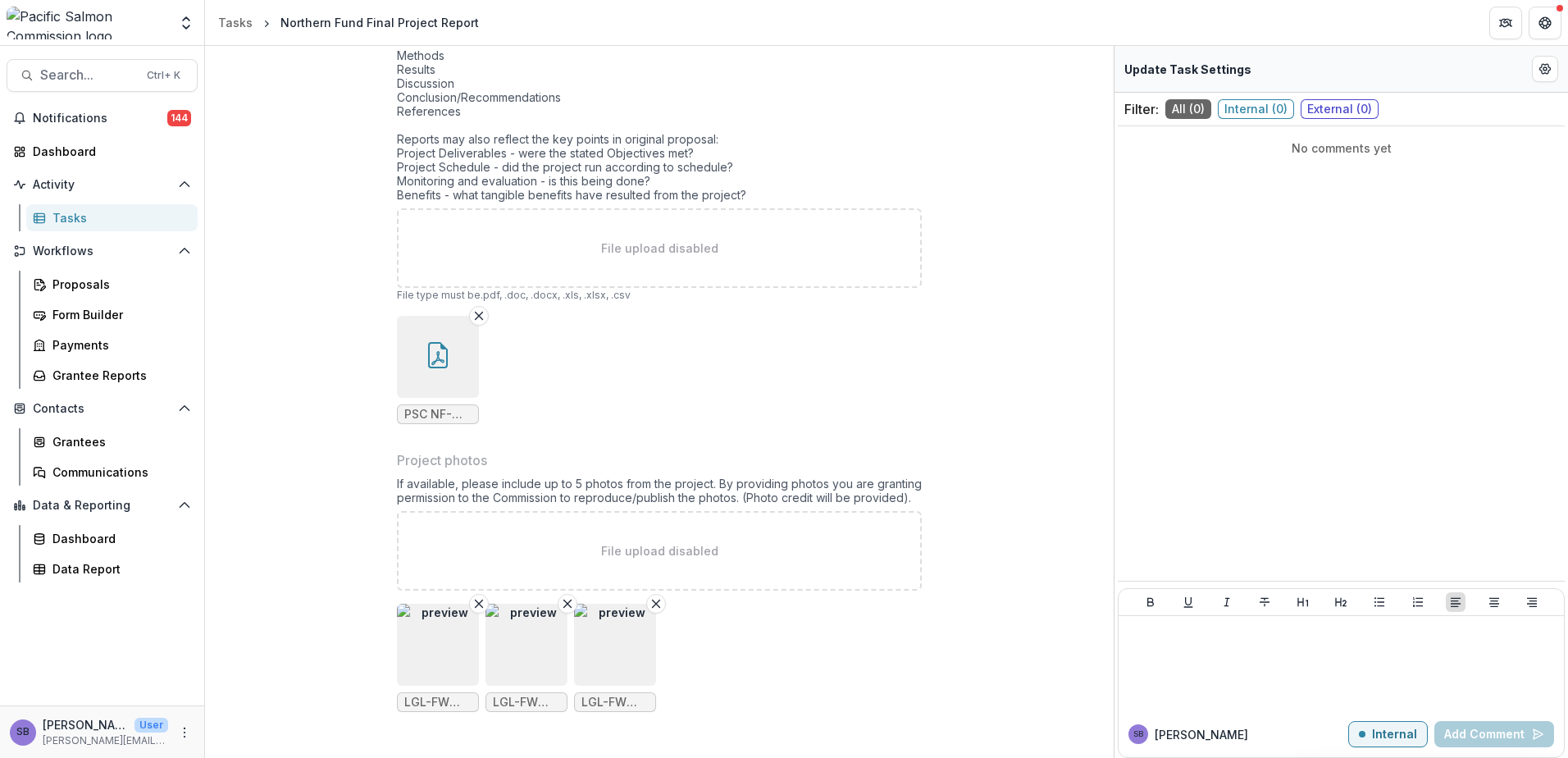
click at [418, 630] on img "button" at bounding box center [438, 645] width 82 height 82
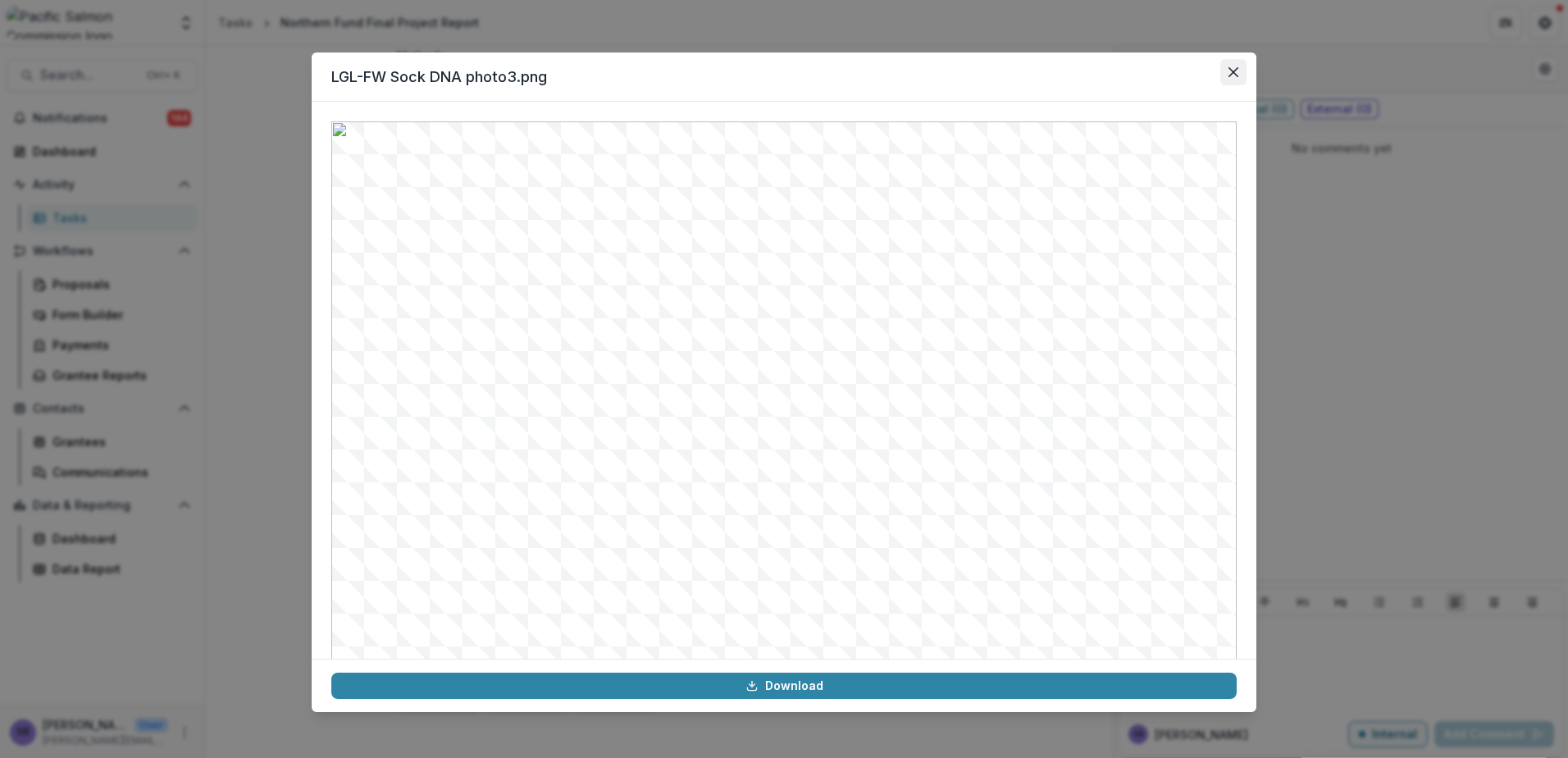
click at [1231, 69] on icon "Close" at bounding box center [1233, 72] width 10 height 10
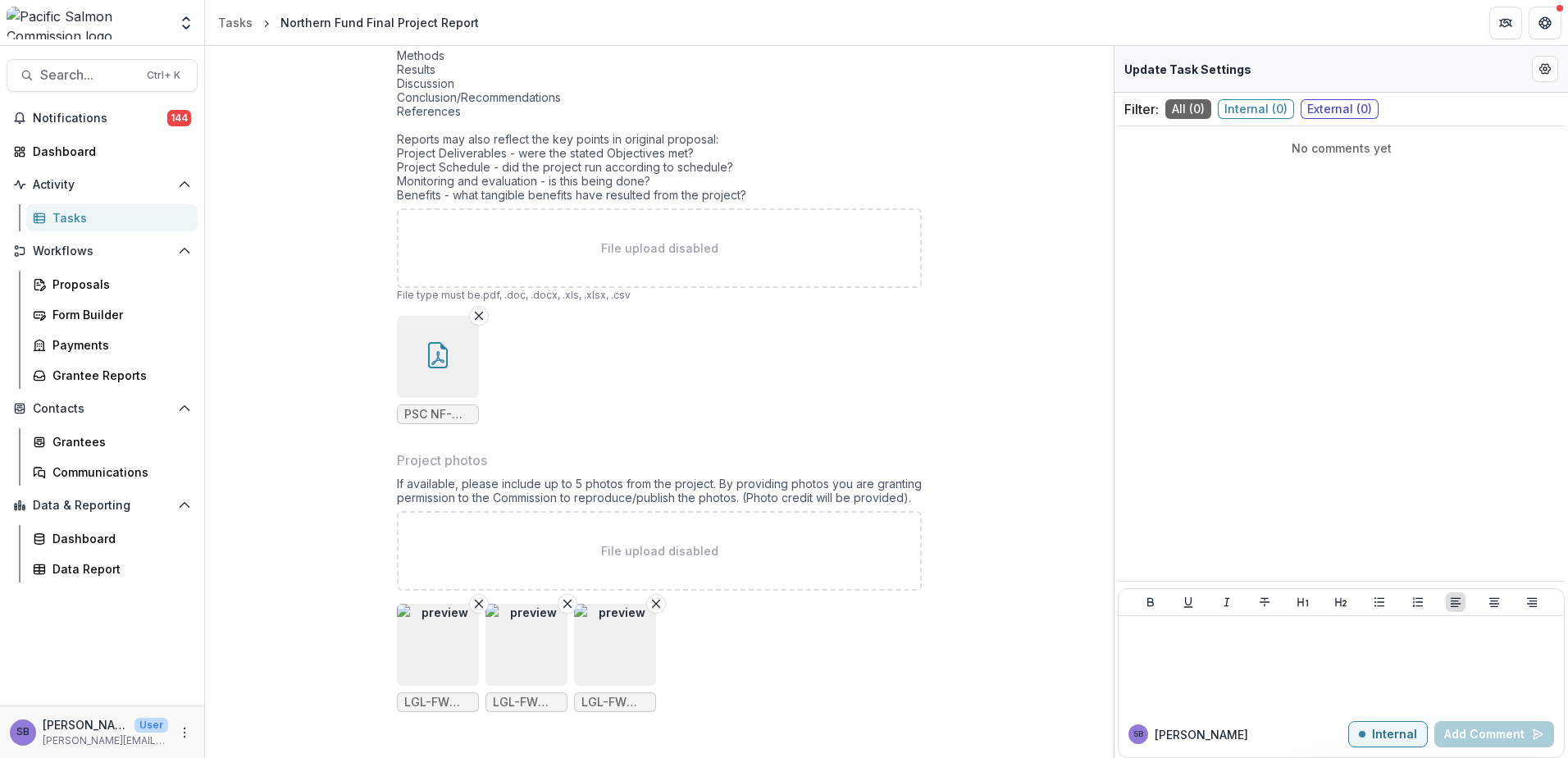
click at [505, 647] on img "button" at bounding box center [526, 645] width 82 height 82
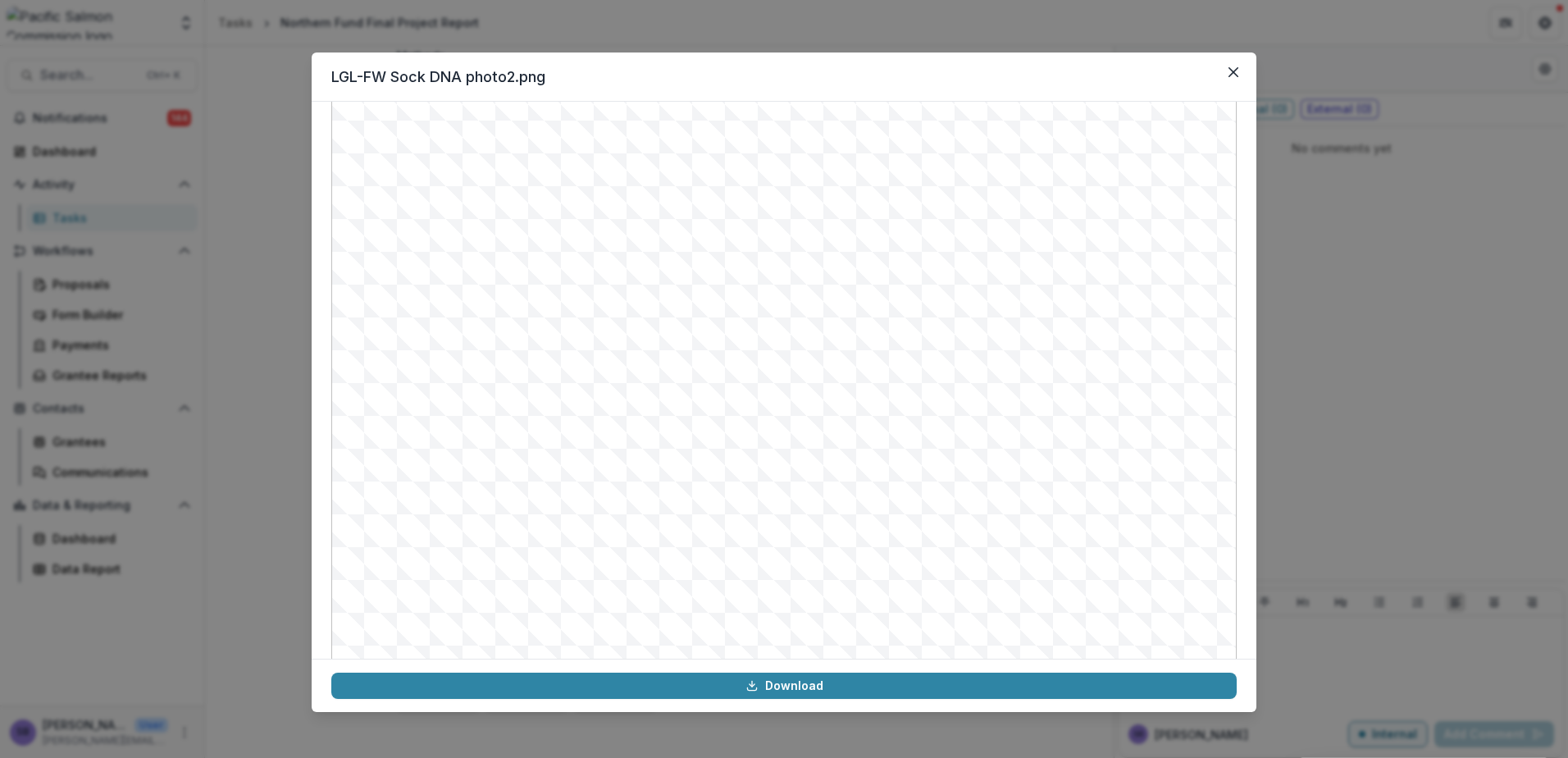
scroll to position [165, 0]
click at [1237, 71] on icon "Close" at bounding box center [1233, 72] width 10 height 10
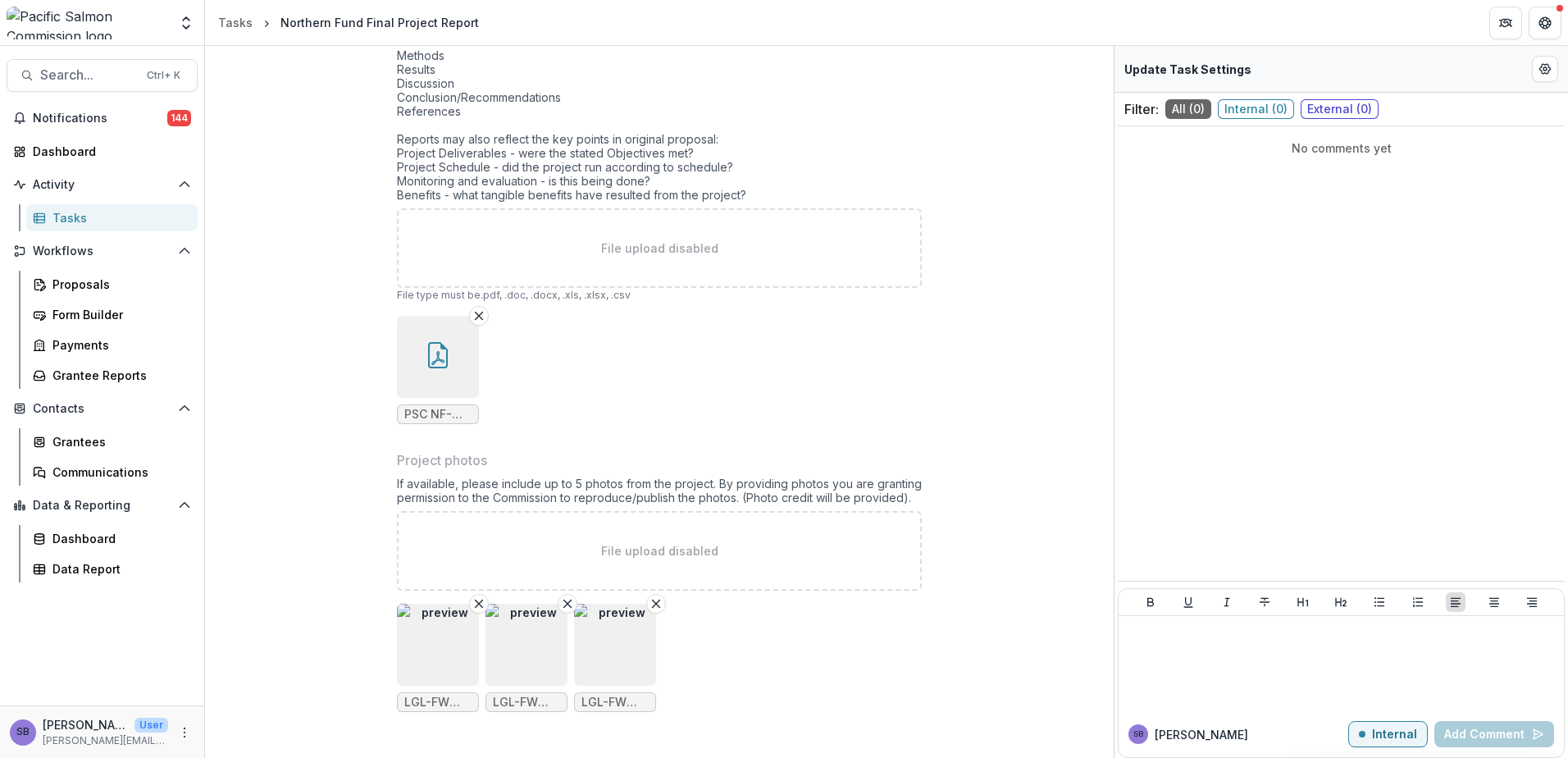
click at [605, 647] on img "button" at bounding box center [615, 645] width 82 height 82
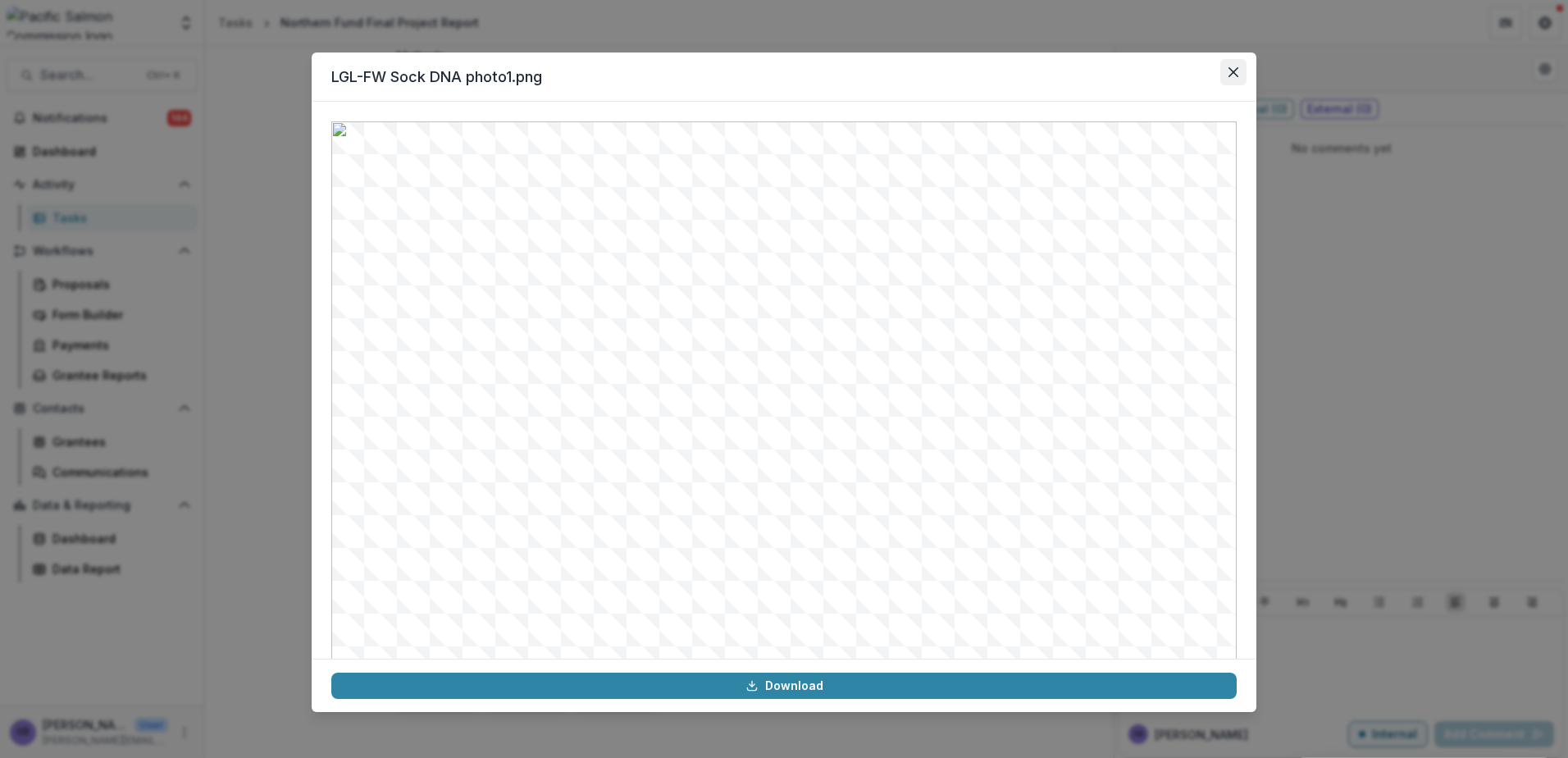
click at [1233, 74] on icon "Close" at bounding box center [1233, 72] width 10 height 10
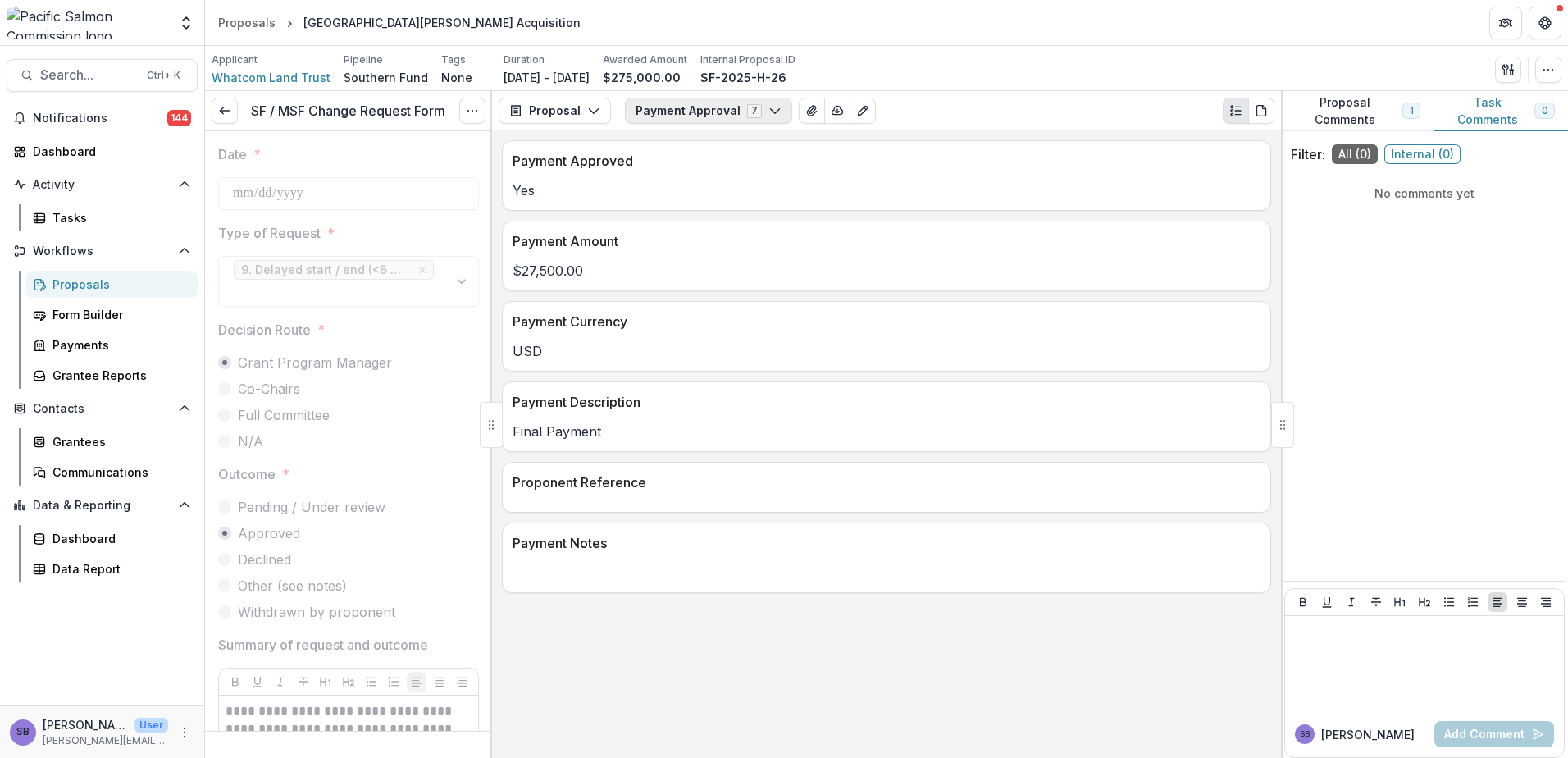
click at [702, 103] on button "Payment Approval 7" at bounding box center [708, 110] width 167 height 26
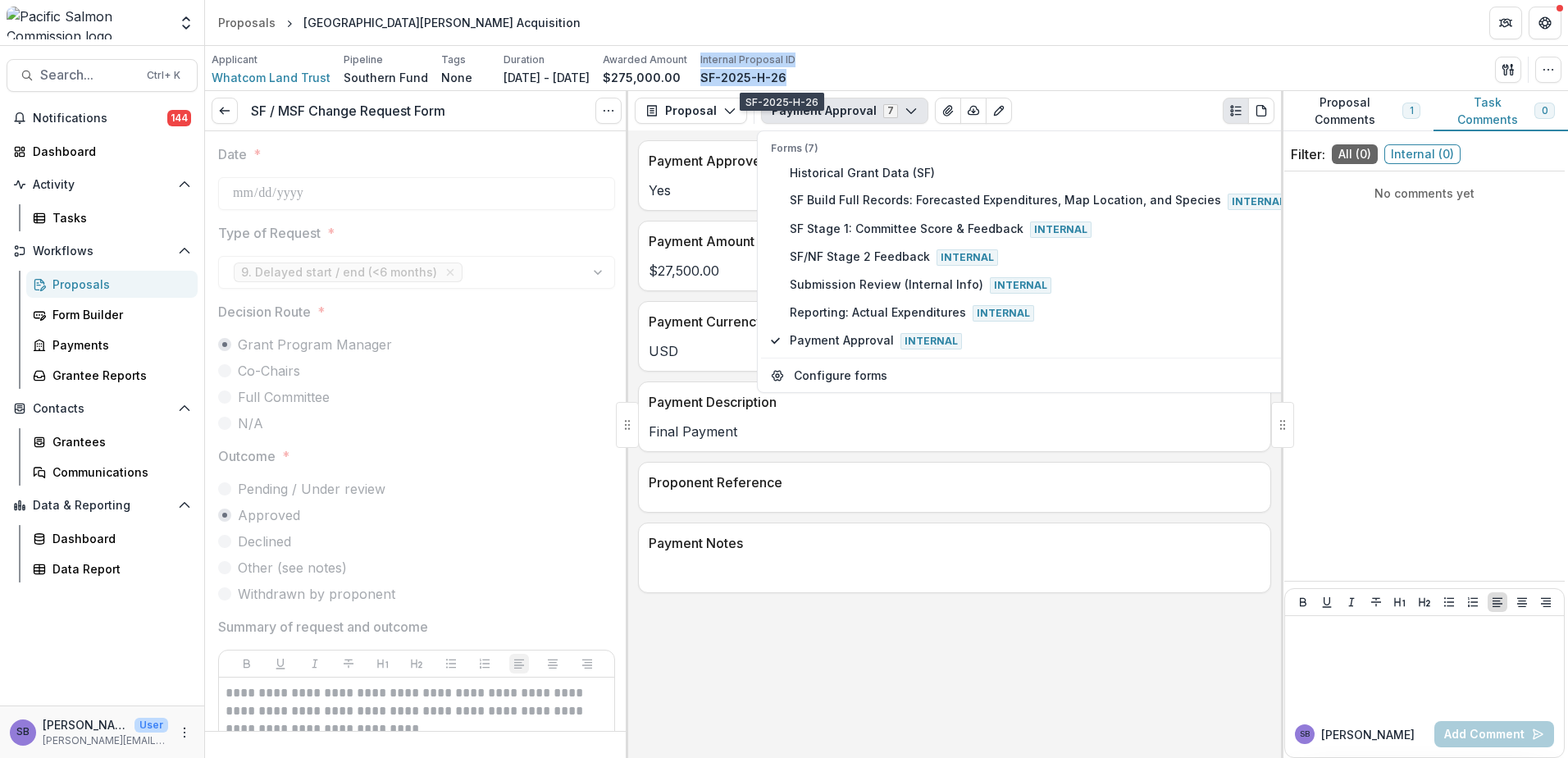
drag, startPoint x: 826, startPoint y: 82, endPoint x: 731, endPoint y: 76, distance: 95.2
click at [731, 76] on div "Applicant Whatcom Land Trust Pipeline Southern Fund Tags None All tags Duration…" at bounding box center [504, 69] width 584 height 33
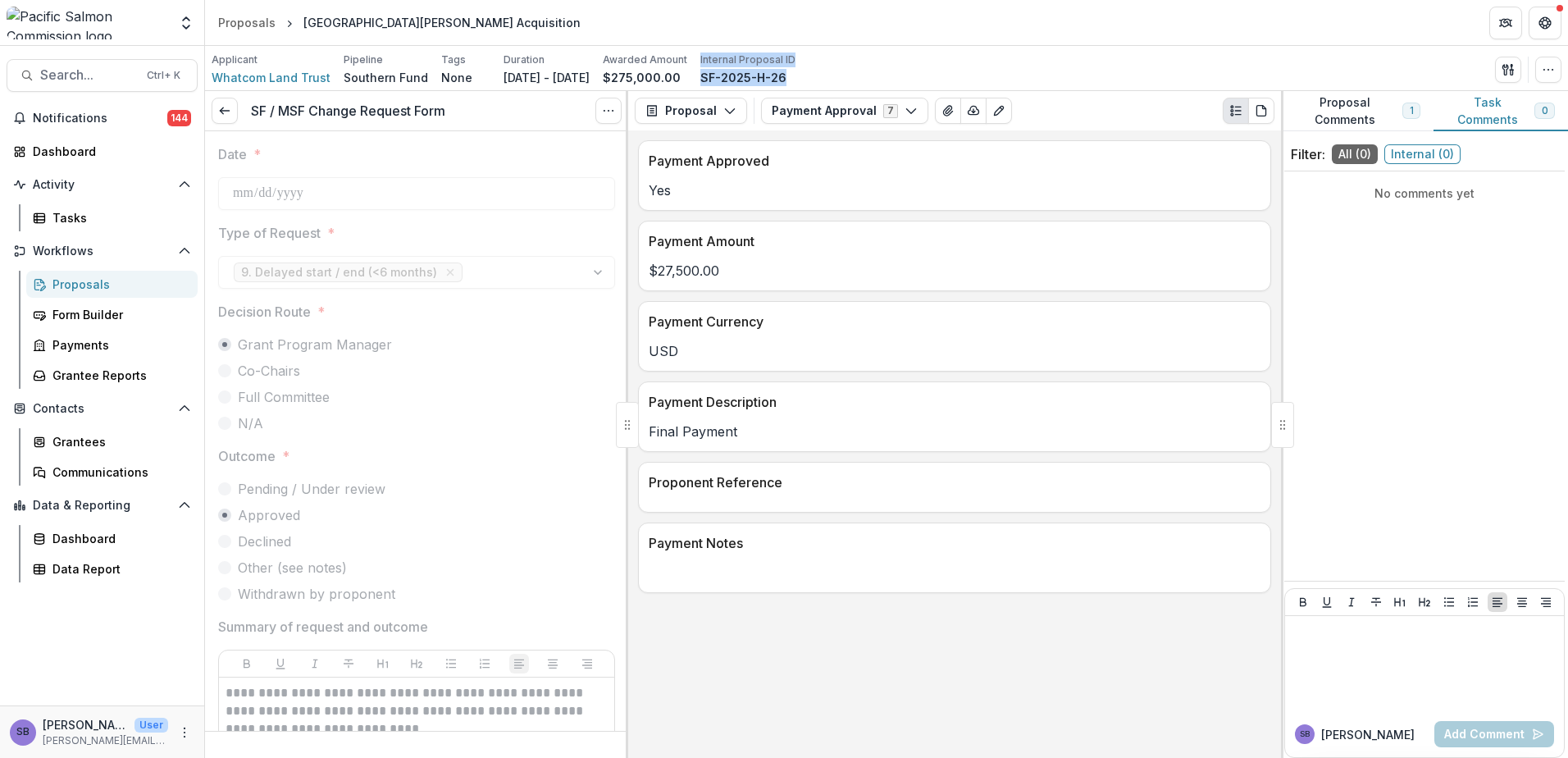
click at [864, 80] on div "Applicant Whatcom Land Trust Pipeline Southern Fund Tags None All tags Duration…" at bounding box center [886, 69] width 1350 height 33
drag, startPoint x: 827, startPoint y: 81, endPoint x: 740, endPoint y: 79, distance: 87.0
click at [740, 79] on div "SF-2025-H-26" at bounding box center [748, 78] width 95 height 18
copy p "SF-2025-H-26"
drag, startPoint x: 485, startPoint y: 25, endPoint x: 294, endPoint y: 30, distance: 191.1
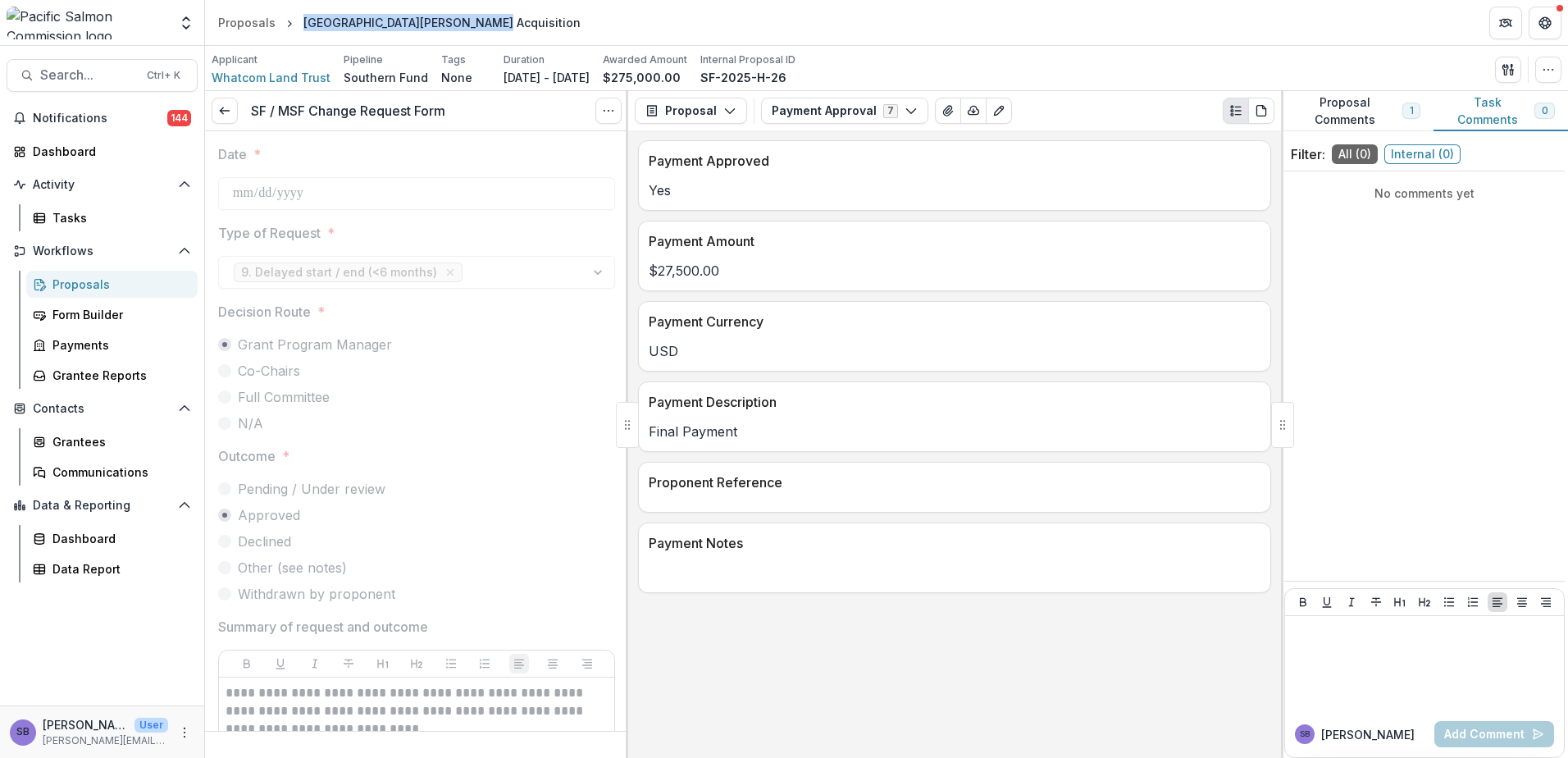
click at [294, 30] on header "Proposals Lower Kenney Creek Acquisition" at bounding box center [886, 22] width 1363 height 45
copy div "Lower Kenney Creek Acquisition"
click at [789, 107] on button "Payment Approval 7" at bounding box center [844, 110] width 167 height 26
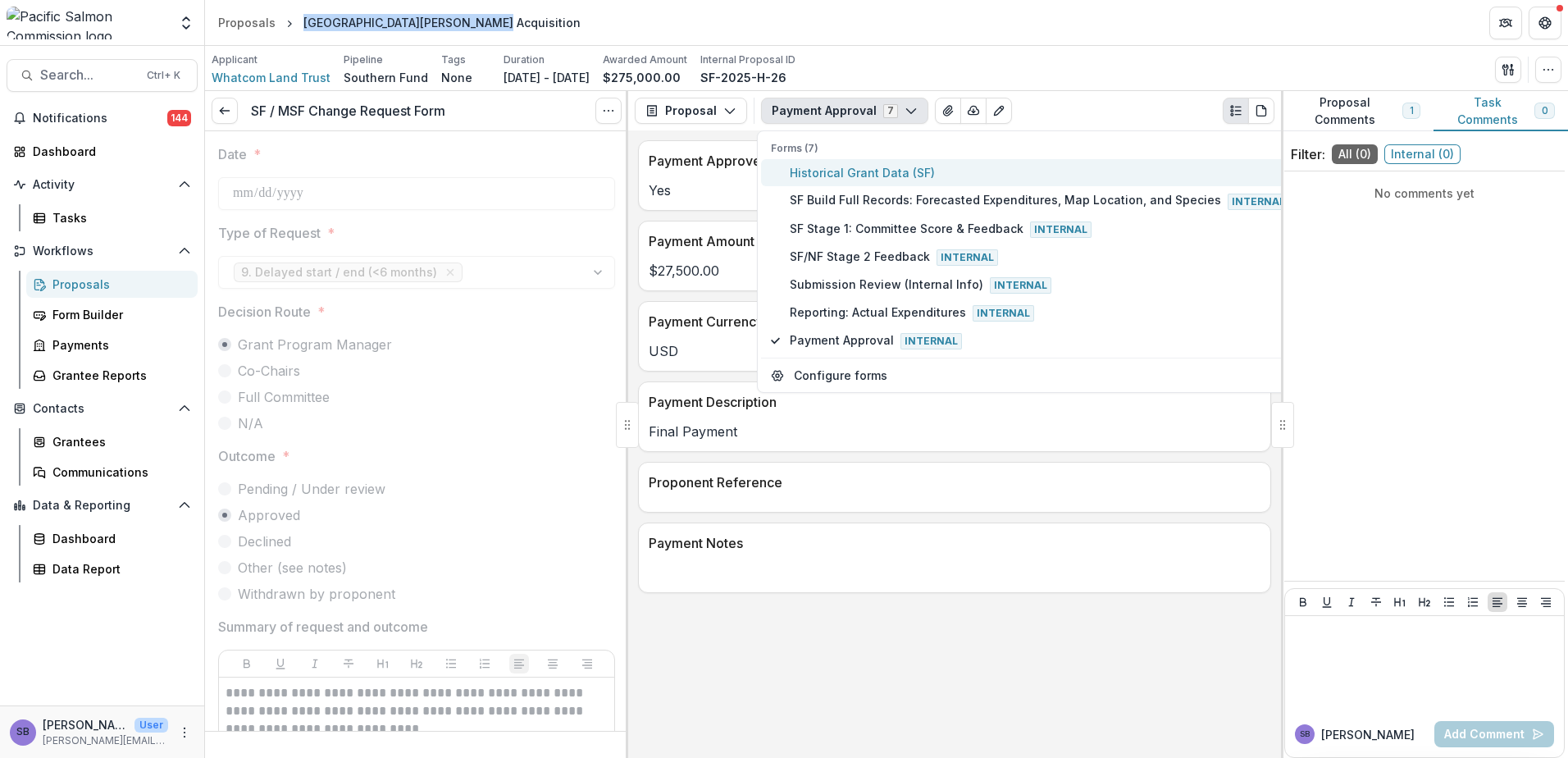
click at [802, 181] on span "Historical Grant Data (SF)" at bounding box center [1040, 173] width 499 height 18
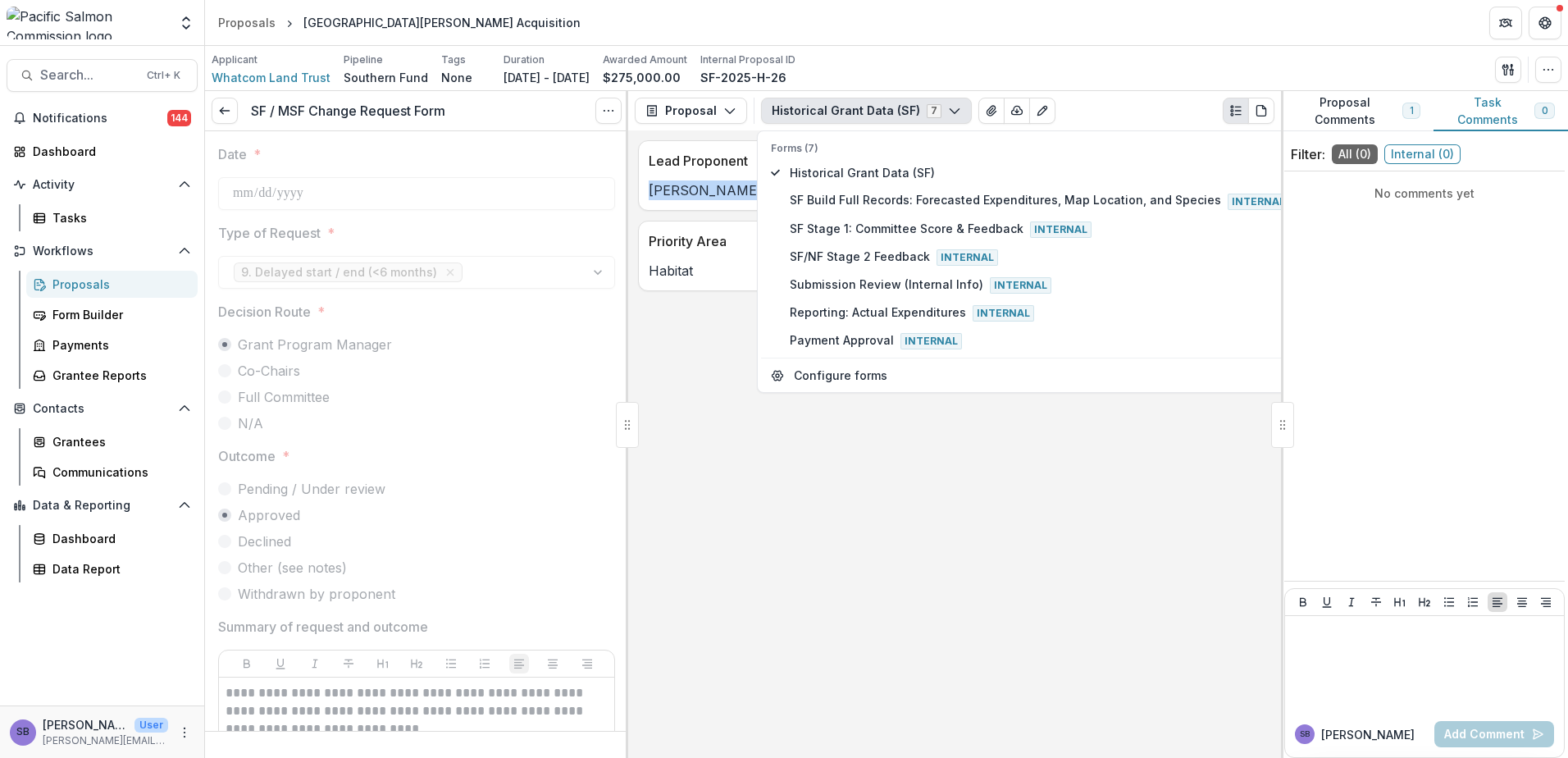
drag, startPoint x: 671, startPoint y: 189, endPoint x: 645, endPoint y: 189, distance: 26.0
click at [645, 189] on div "Alex Jeffers" at bounding box center [954, 190] width 632 height 19
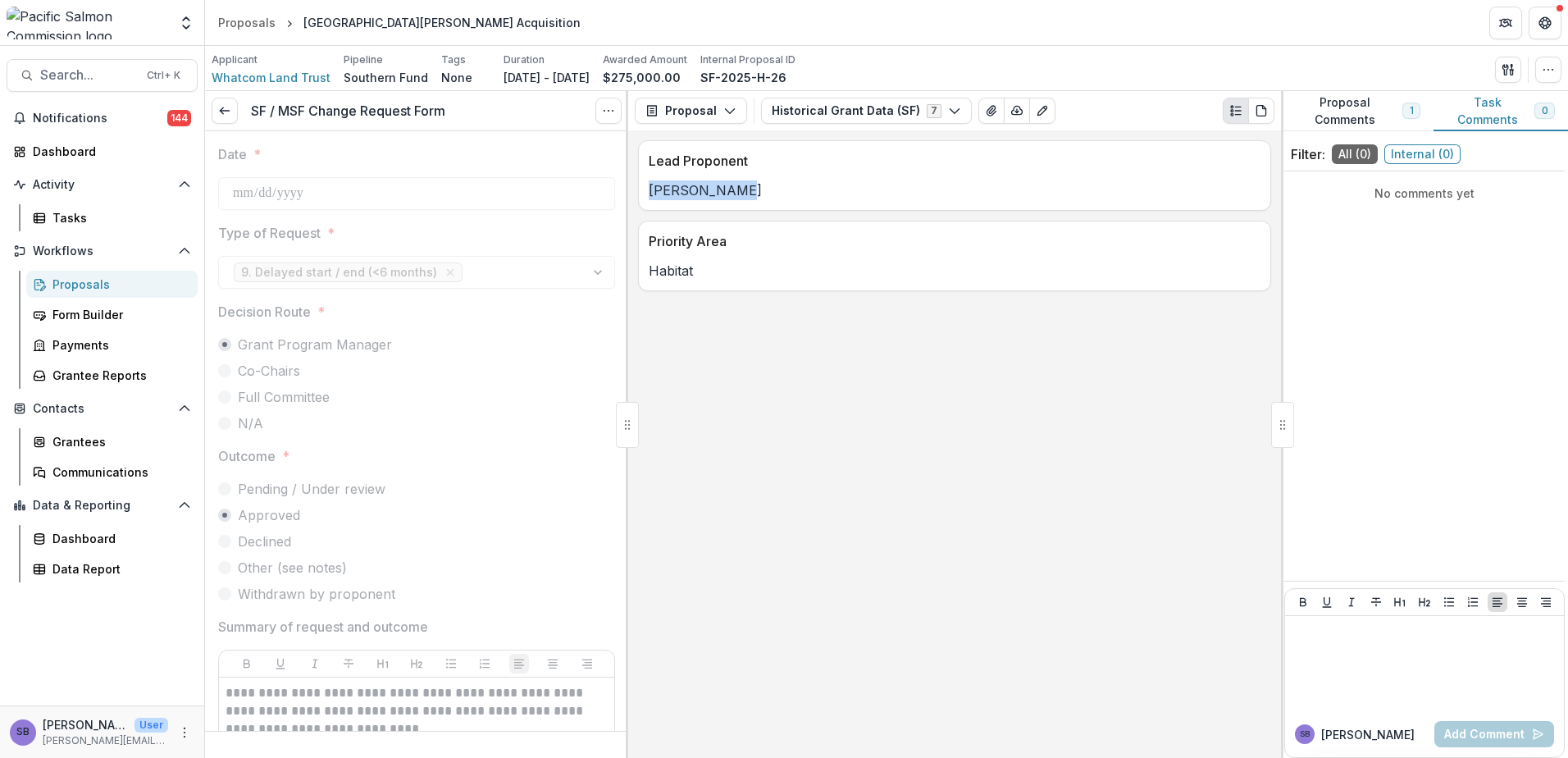
copy p "Alex Jeffers"
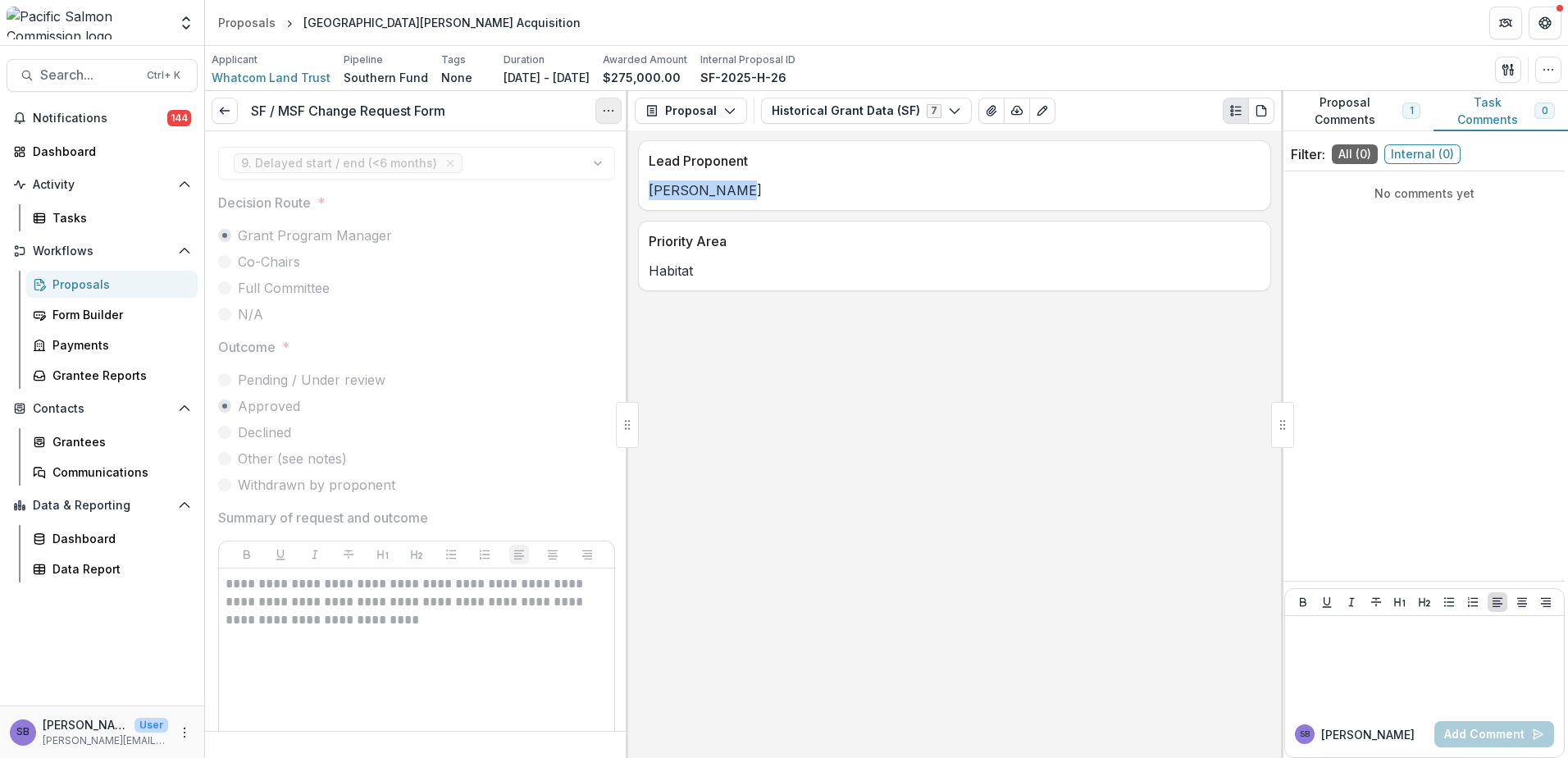
click at [597, 115] on button "Options" at bounding box center [609, 110] width 26 height 26
click at [533, 157] on link "View task" at bounding box center [530, 148] width 175 height 27
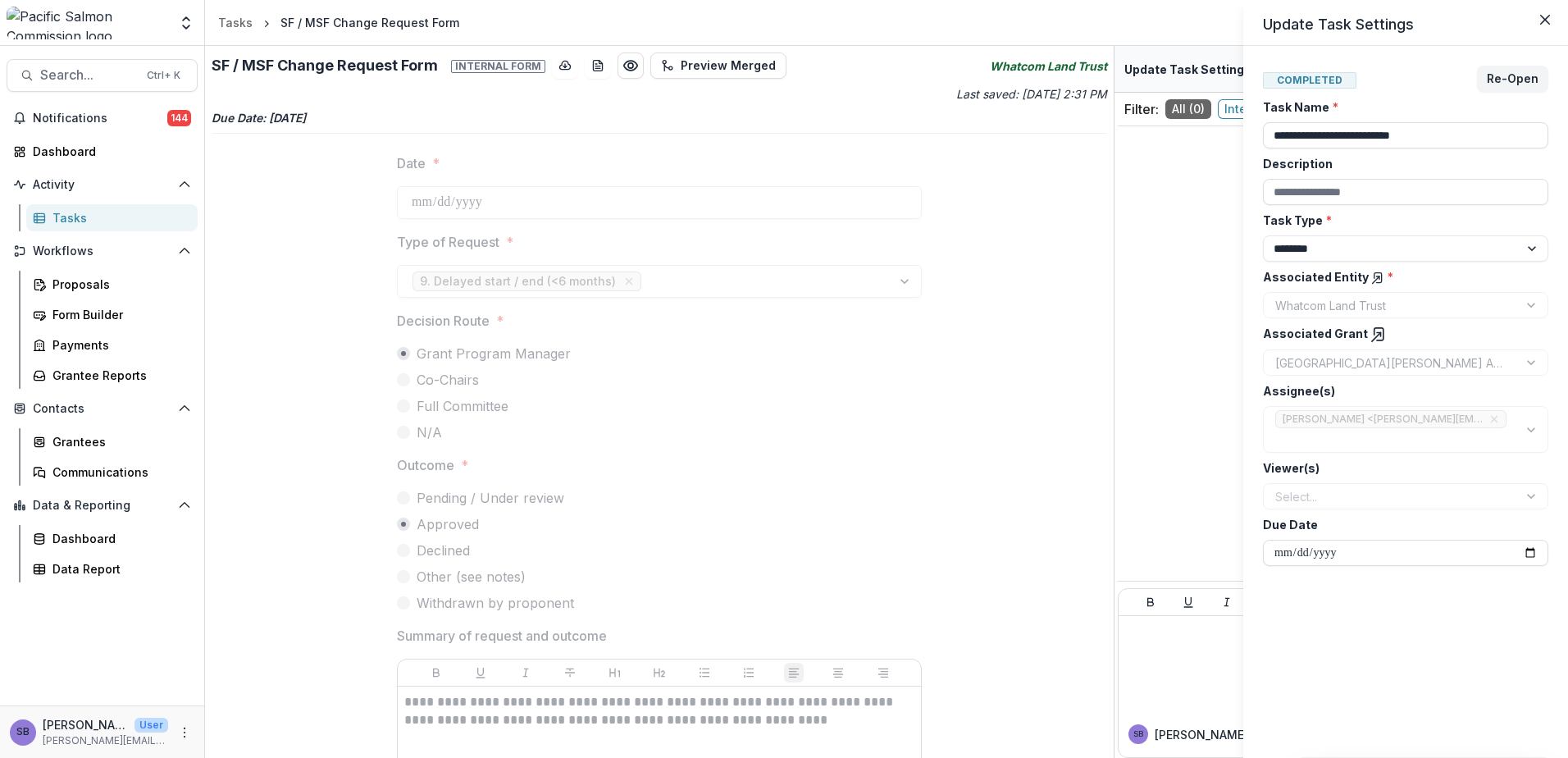
drag, startPoint x: 668, startPoint y: 575, endPoint x: 681, endPoint y: 592, distance: 21.4
click at [667, 575] on div "**********" at bounding box center [784, 379] width 1568 height 758
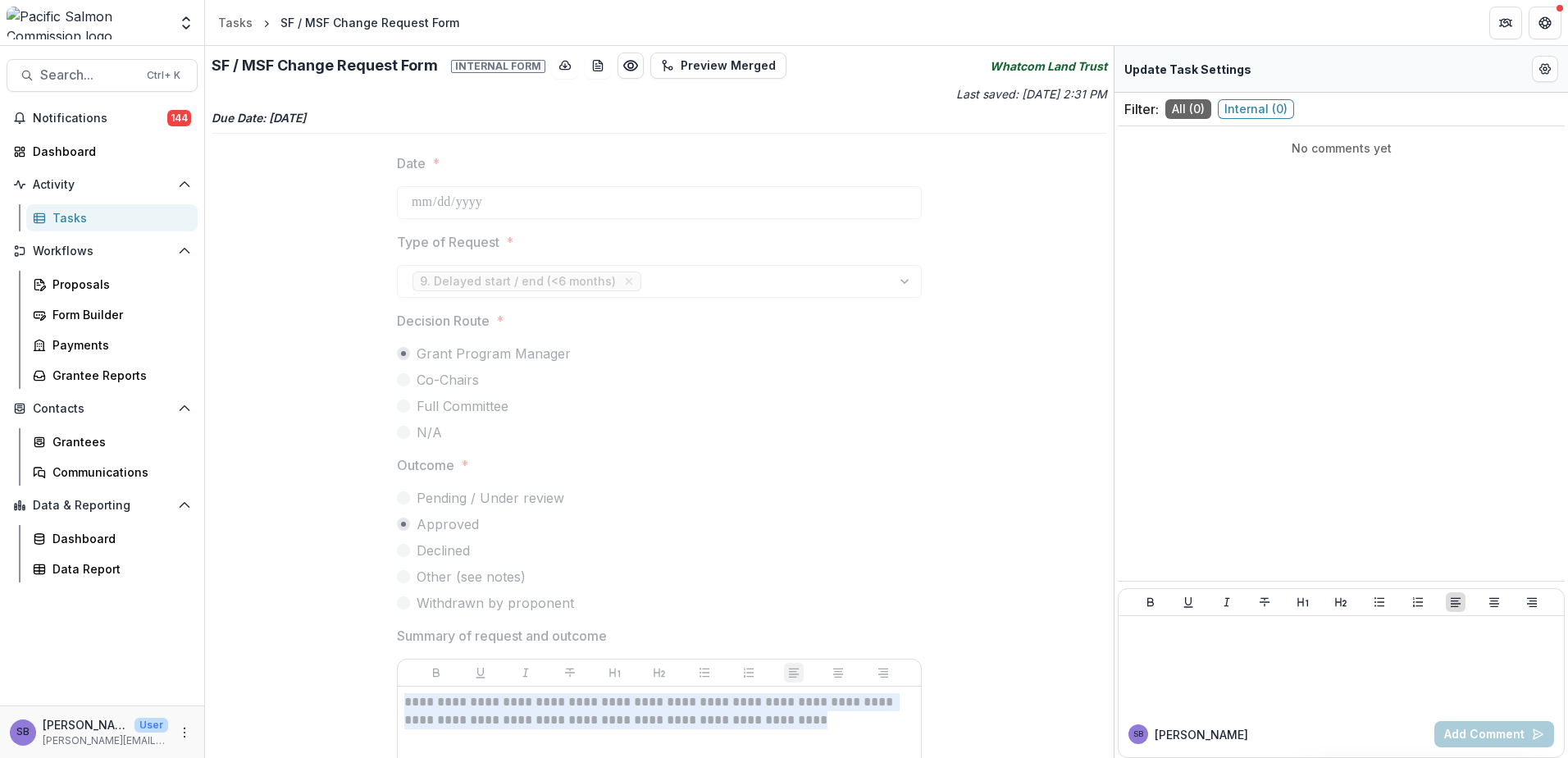
drag, startPoint x: 736, startPoint y: 719, endPoint x: 399, endPoint y: 706, distance: 337.3
copy p "**********"
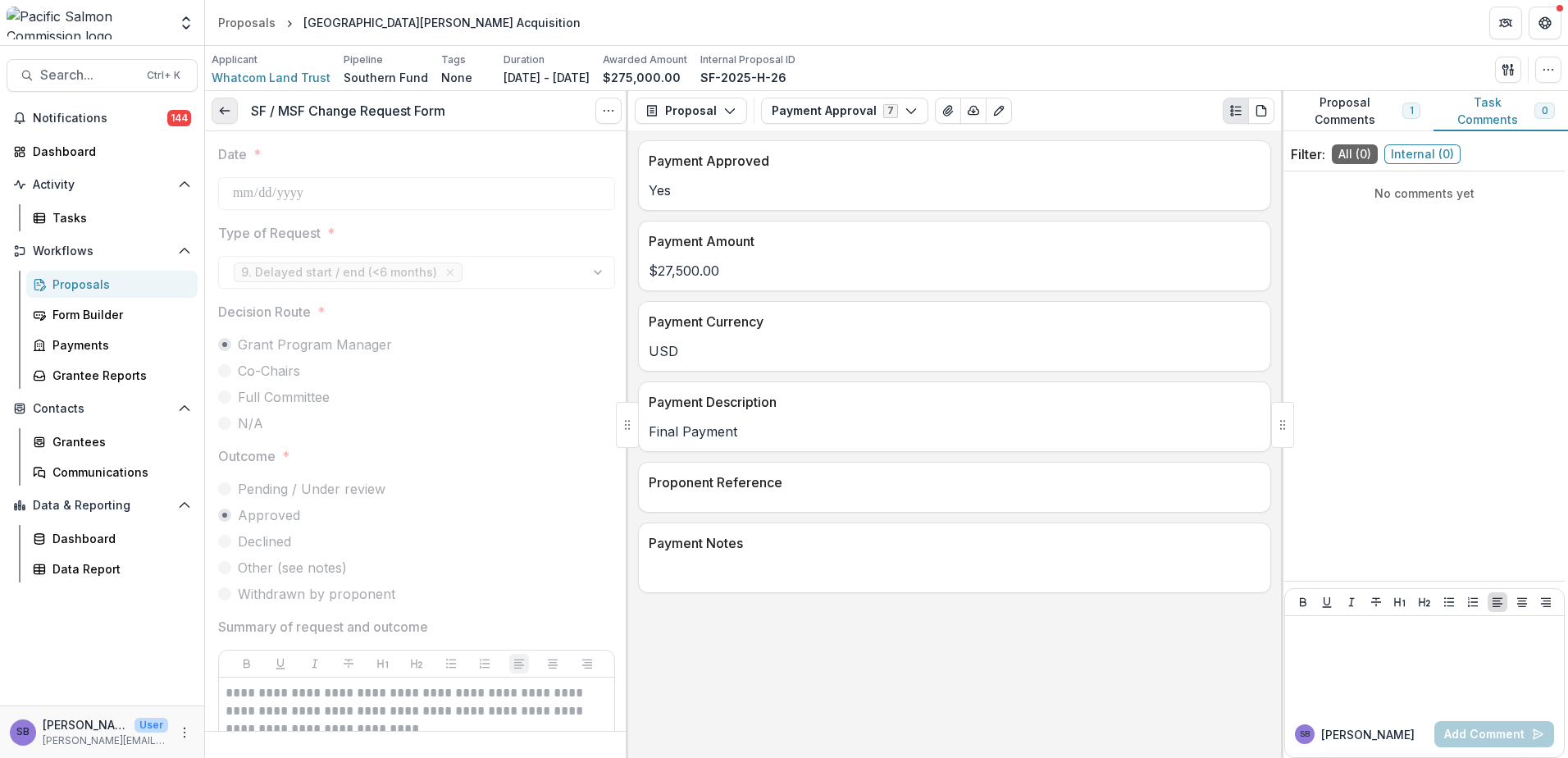
click at [226, 115] on icon at bounding box center [224, 110] width 13 height 13
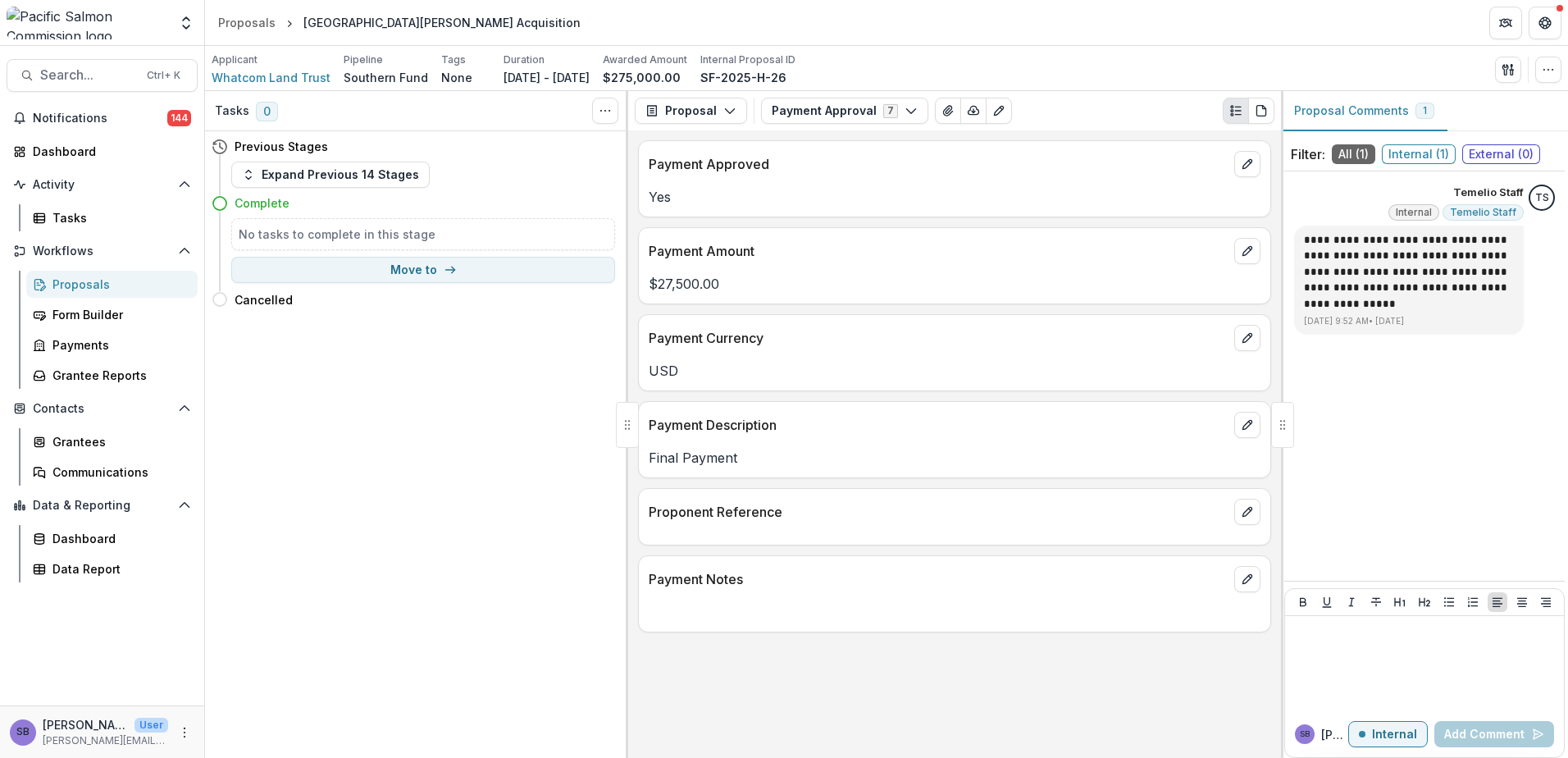
click at [73, 284] on div "Proposals" at bounding box center [118, 285] width 132 height 18
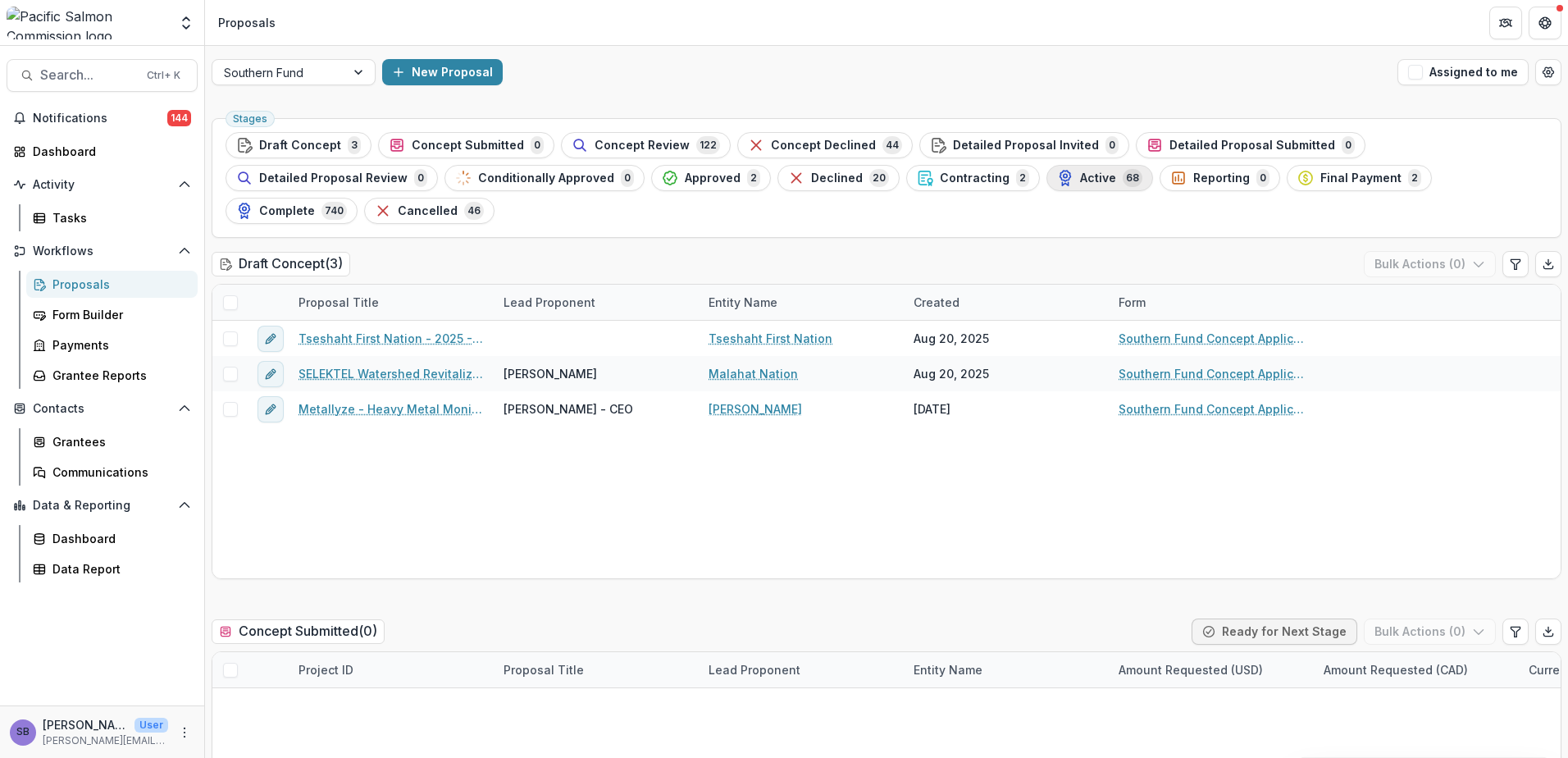
click at [1057, 183] on icon "button" at bounding box center [1065, 178] width 17 height 17
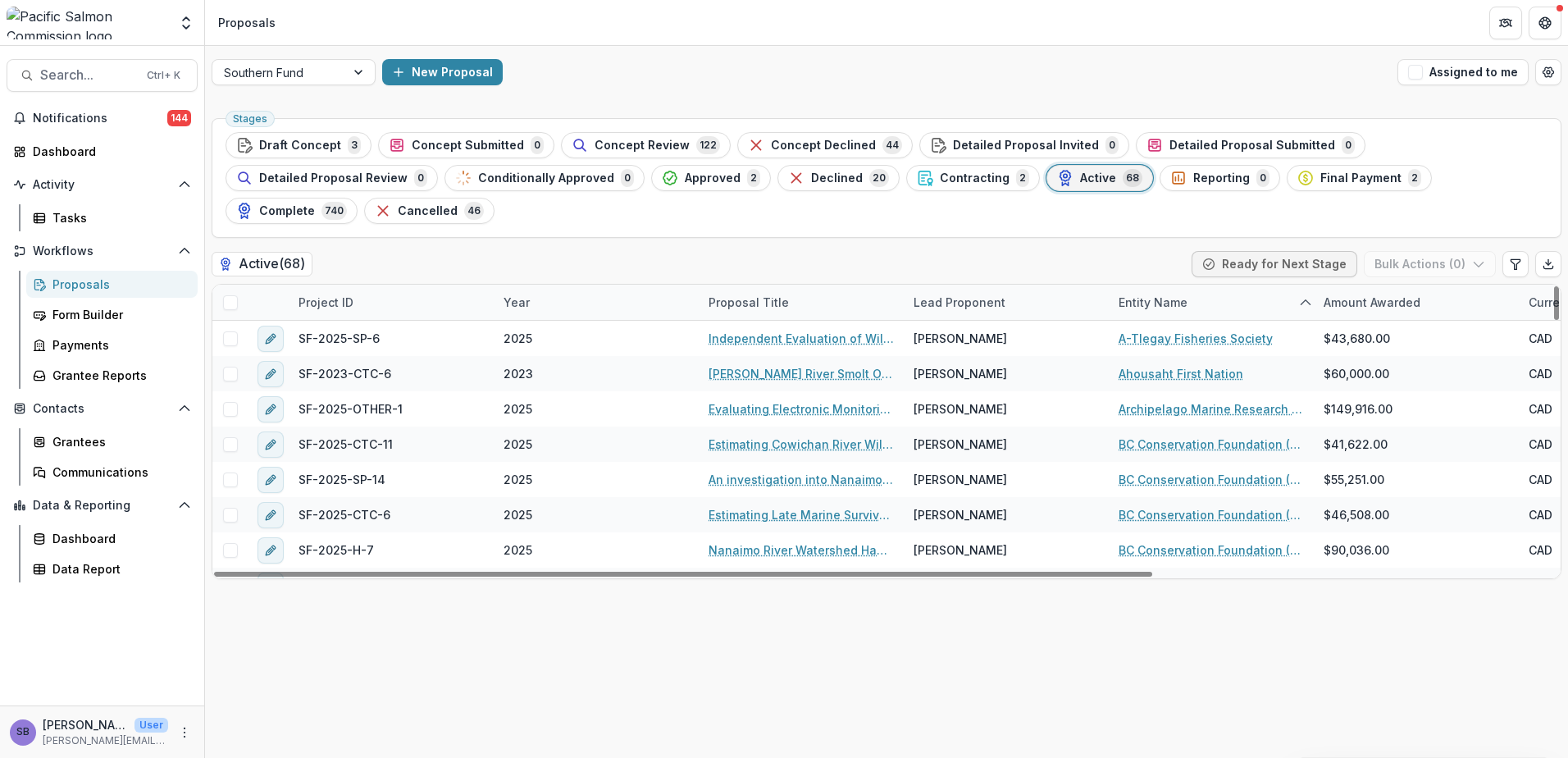
click at [356, 294] on div "Project ID" at bounding box center [326, 302] width 74 height 18
click at [358, 300] on input at bounding box center [390, 307] width 197 height 26
paste input "**********"
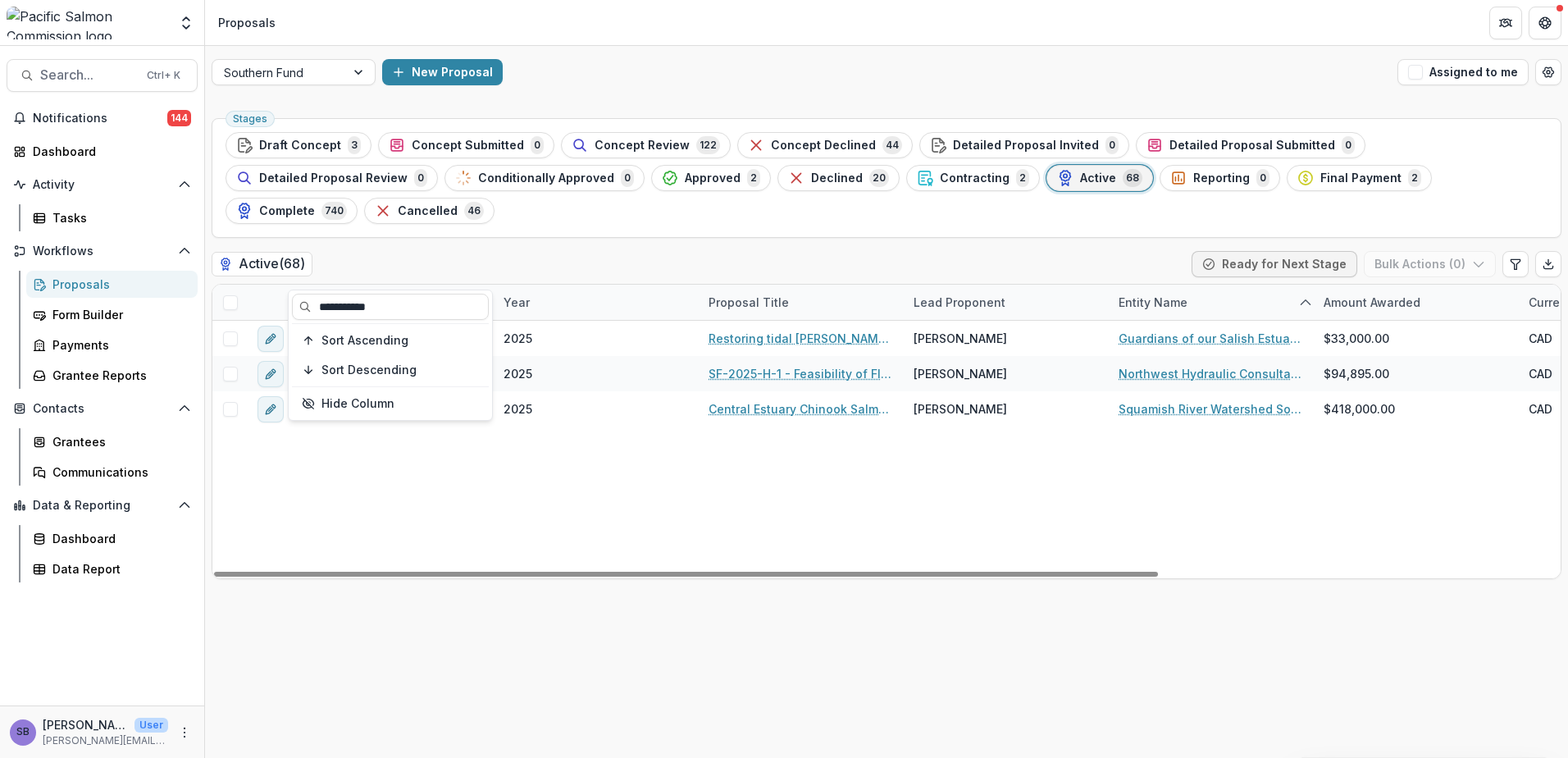
type input "**********"
click at [449, 217] on div "Stages Draft Concept 3 Concept Submitted 0 Concept Review 122 Concept Declined …" at bounding box center [886, 435] width 1363 height 647
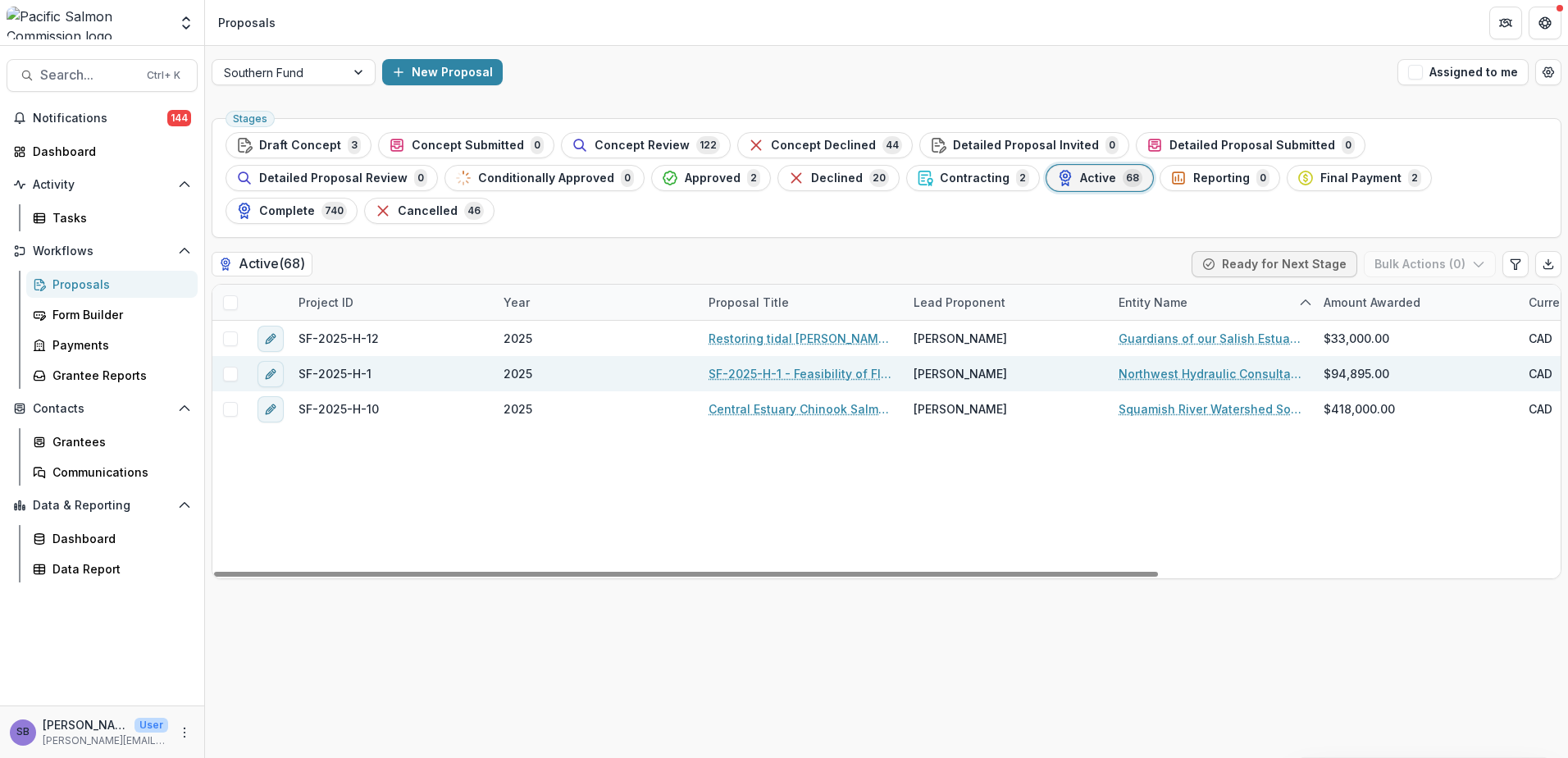
click at [230, 366] on span at bounding box center [230, 373] width 15 height 15
click at [1484, 258] on icon "button" at bounding box center [1479, 264] width 13 height 13
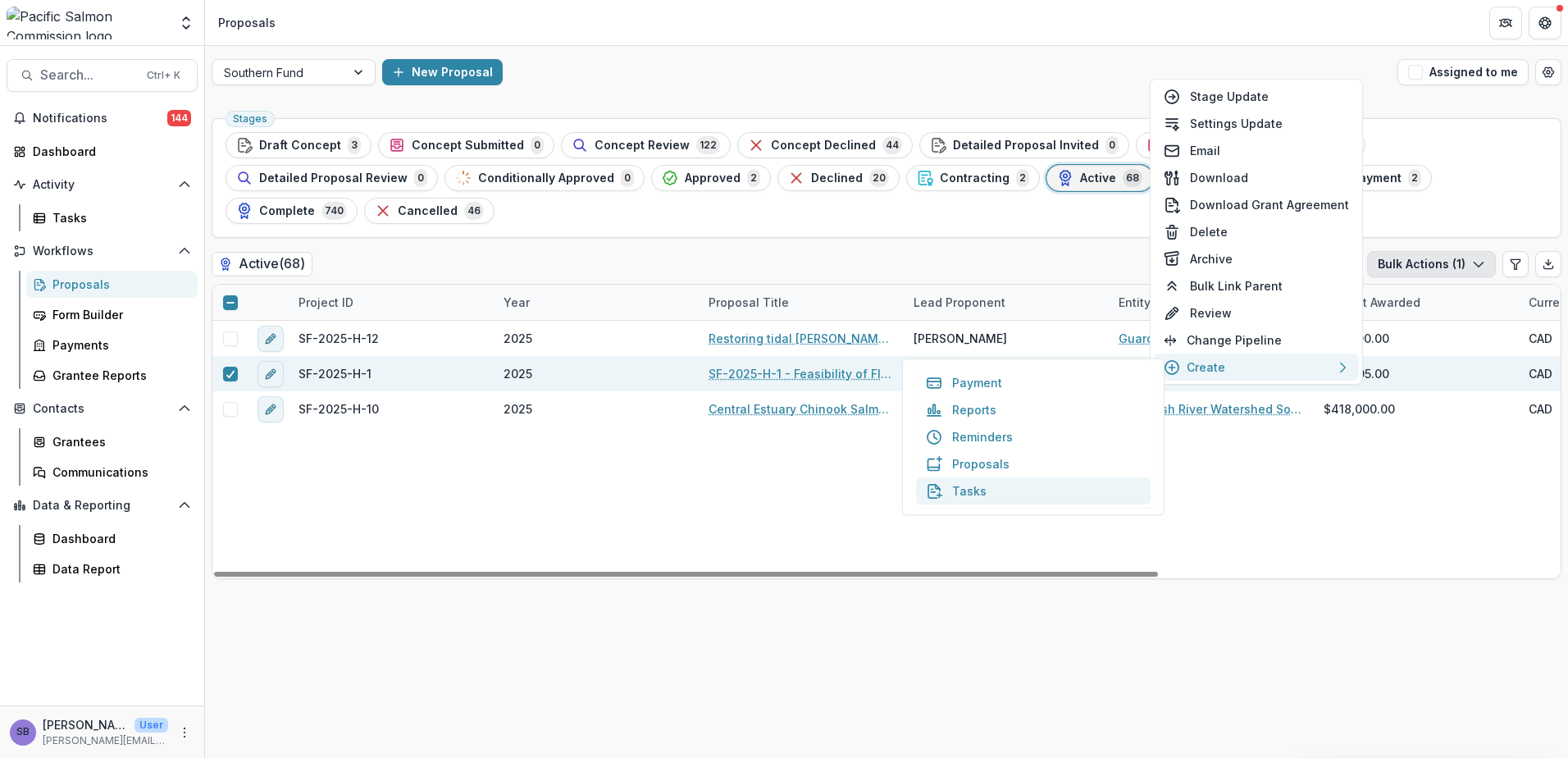
click at [1048, 495] on button "Tasks" at bounding box center [1034, 491] width 235 height 27
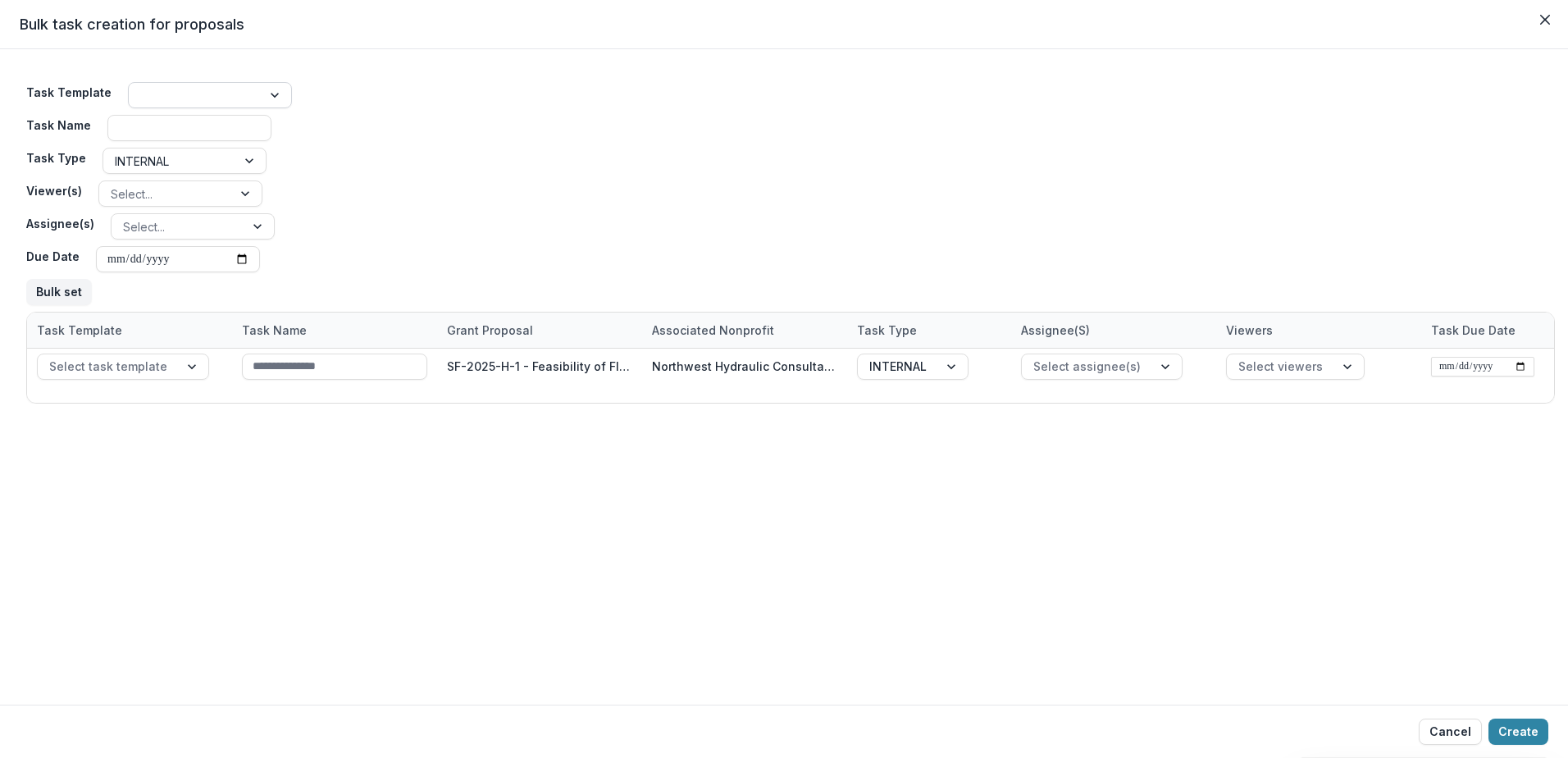
click at [168, 85] on div at bounding box center [194, 95] width 109 height 20
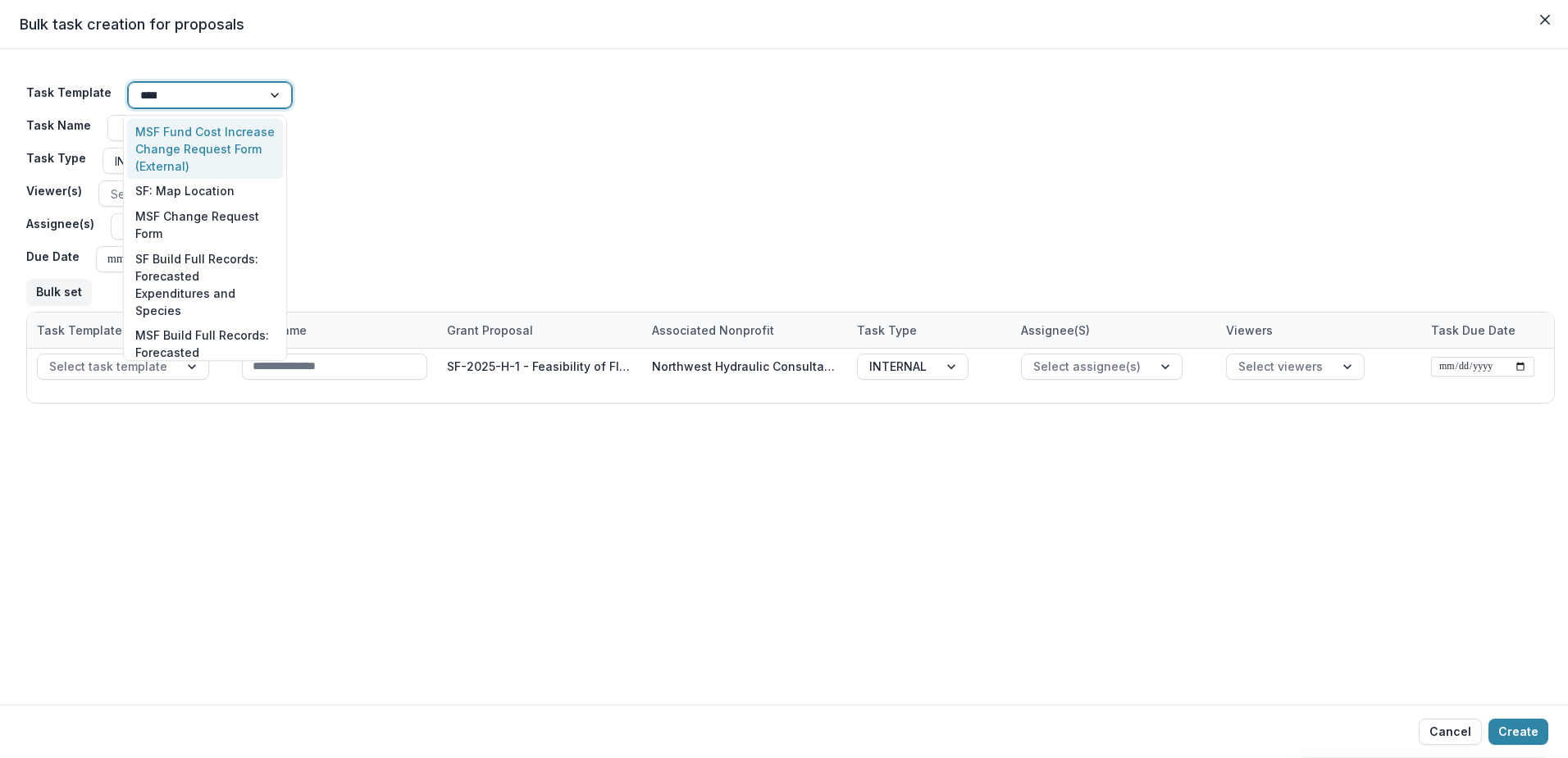
type input "*****"
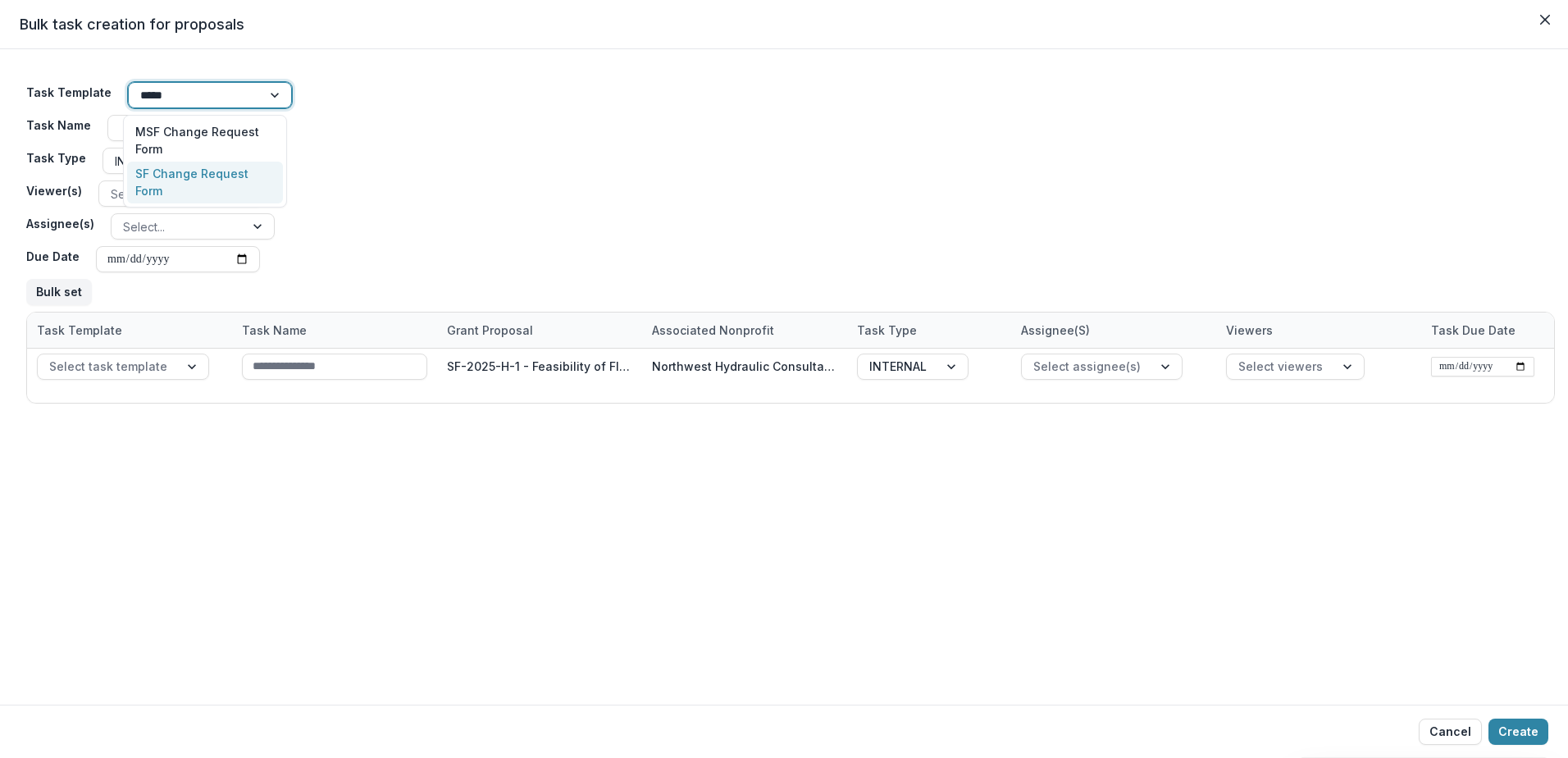
click at [211, 167] on div "SF Change Request Form" at bounding box center [205, 182] width 156 height 43
type input "**********"
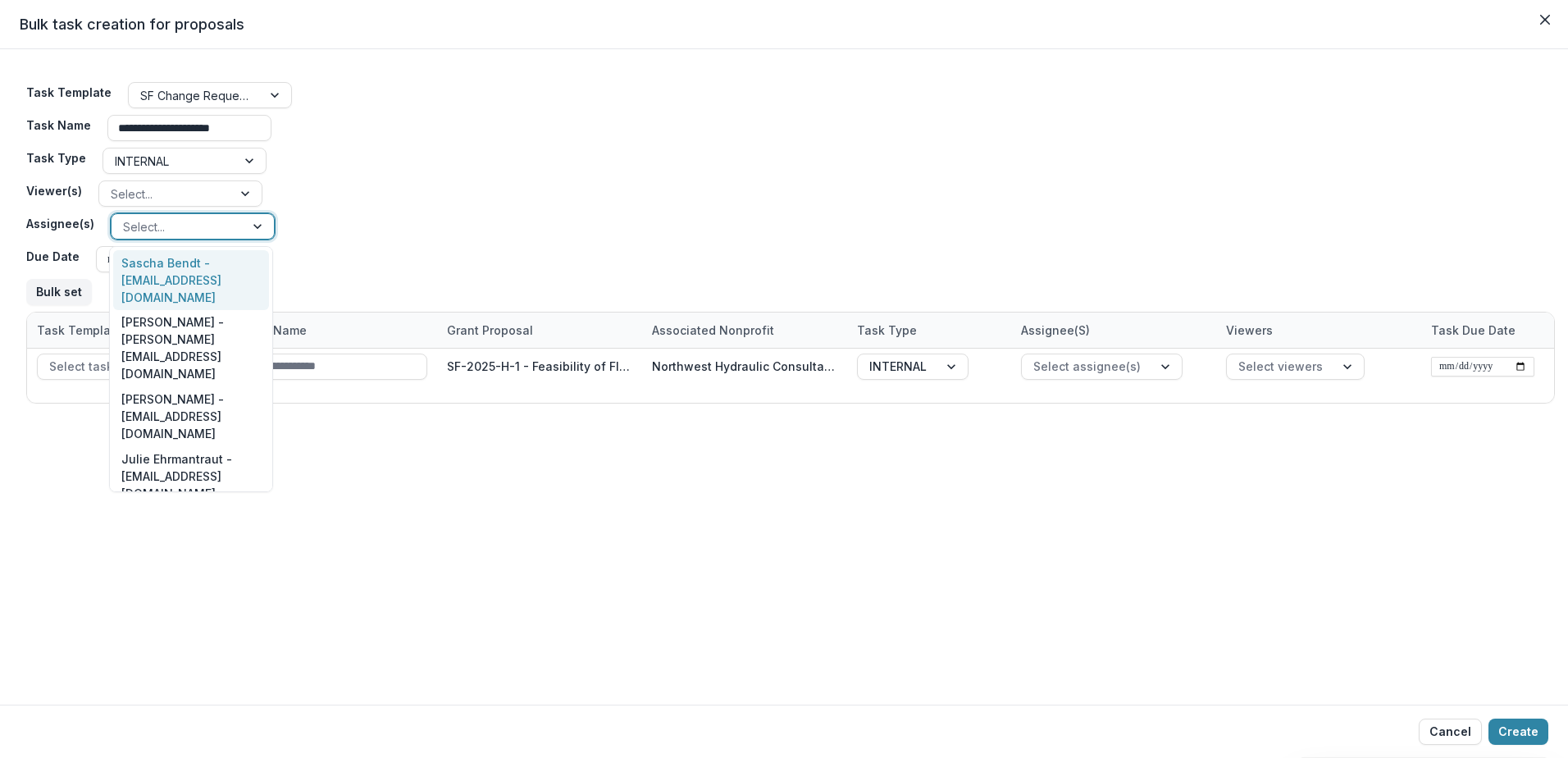
click at [251, 221] on div at bounding box center [259, 226] width 30 height 25
click at [215, 277] on div "Sascha Bendt - [EMAIL_ADDRESS][DOMAIN_NAME]" at bounding box center [191, 280] width 156 height 60
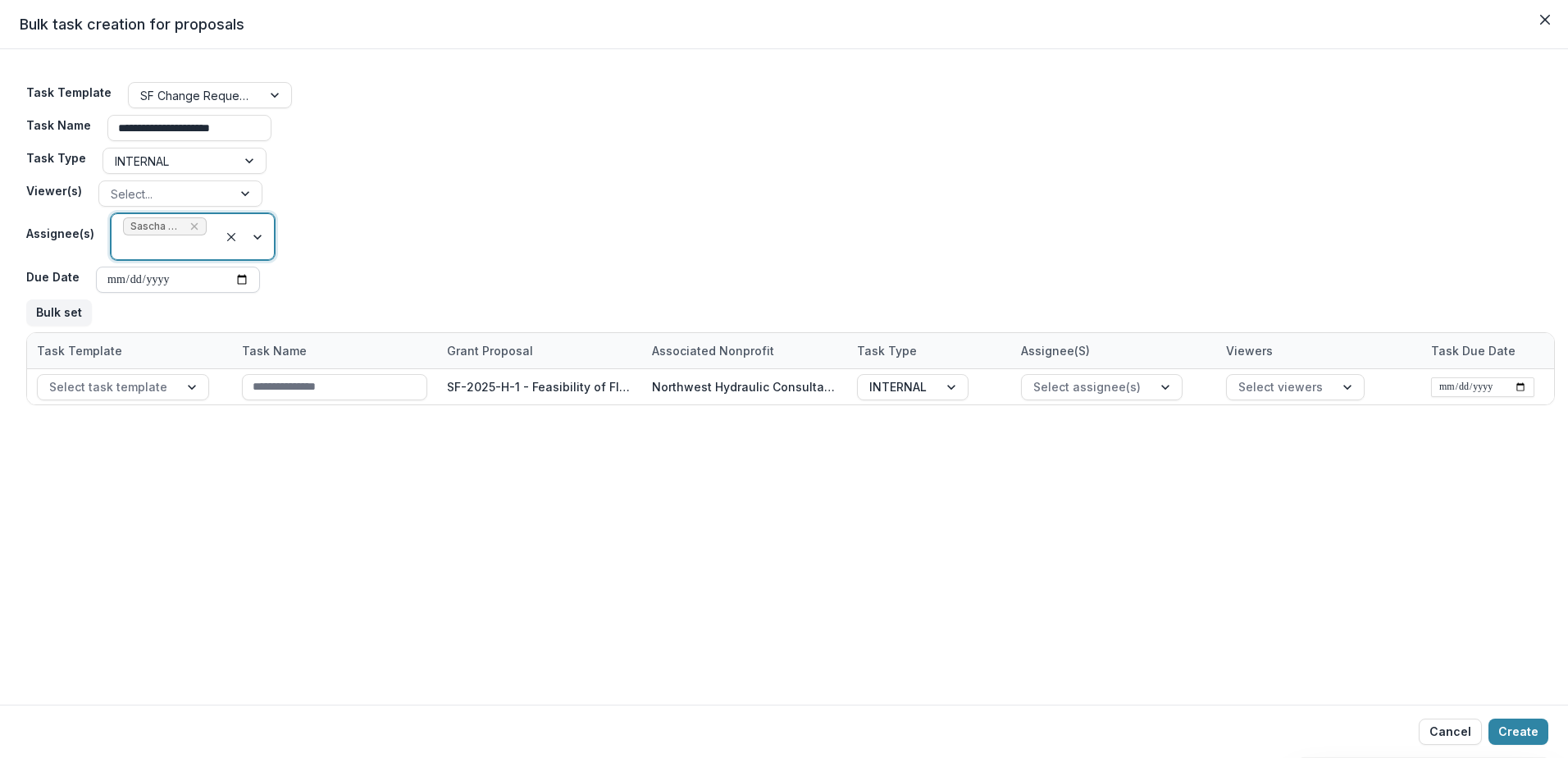
click at [241, 280] on input "Due Date" at bounding box center [178, 280] width 164 height 26
type input "**********"
click at [61, 303] on button "Bulk set" at bounding box center [59, 313] width 66 height 26
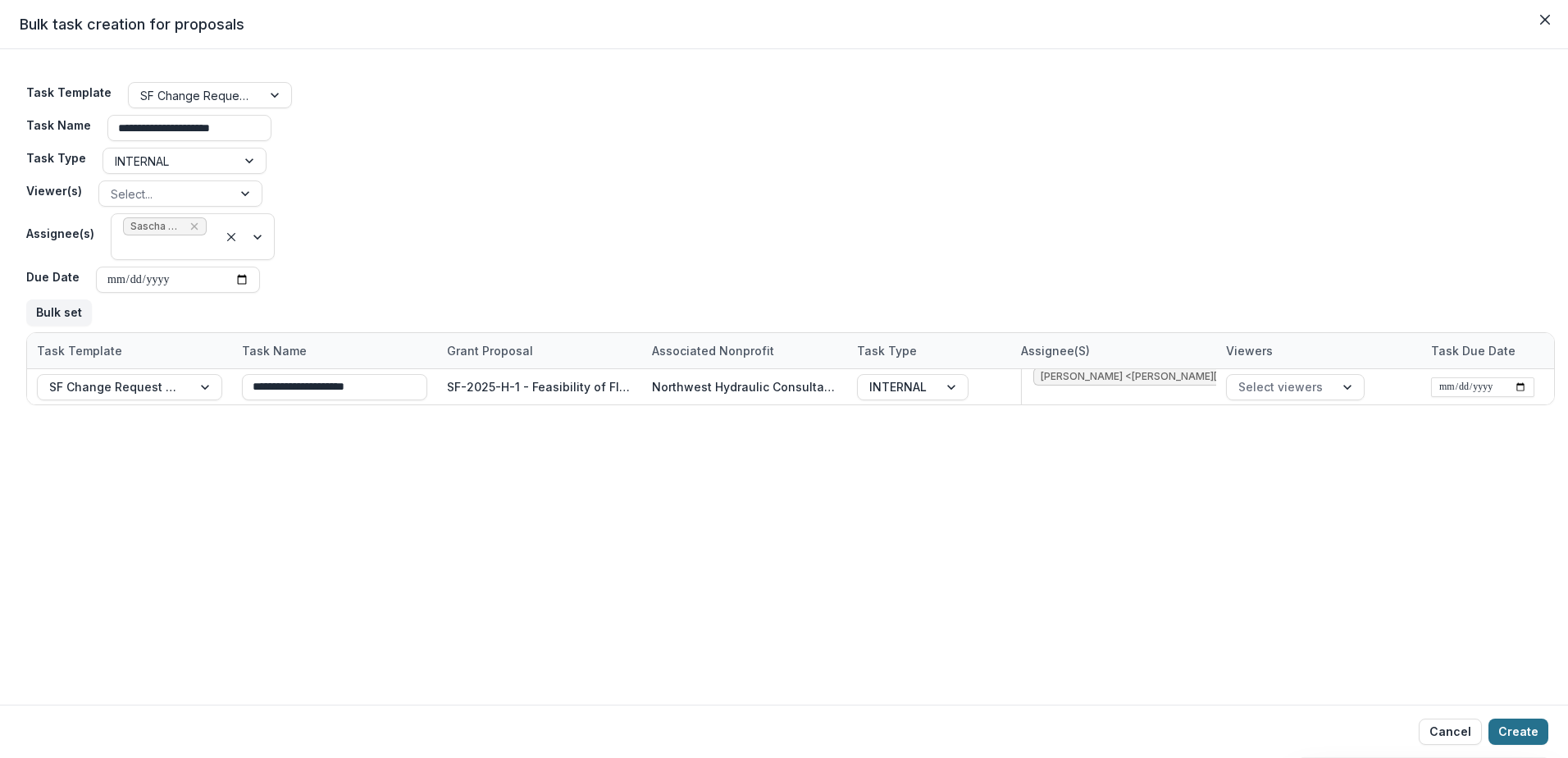
click at [1508, 736] on button "Create" at bounding box center [1518, 732] width 60 height 26
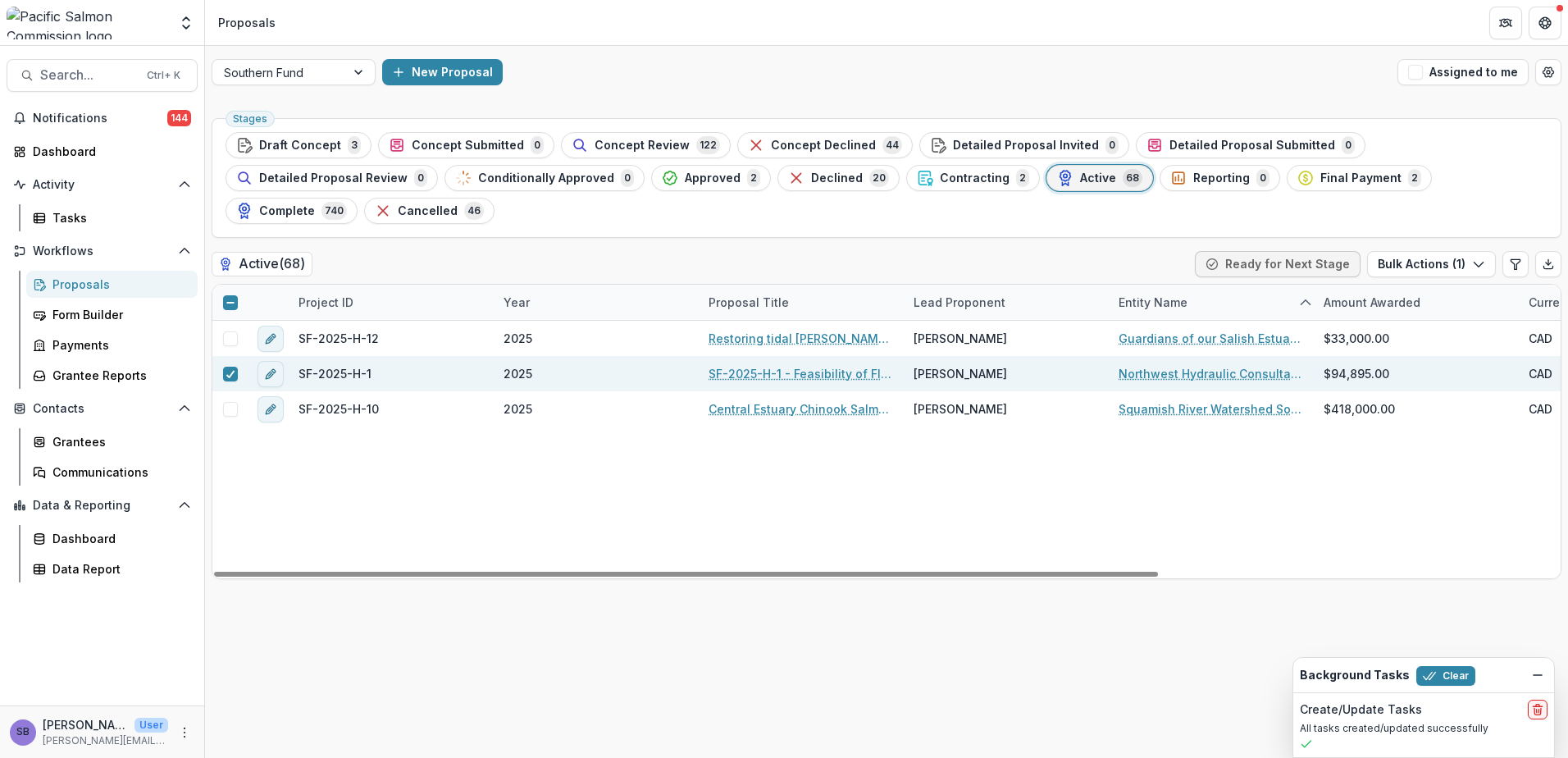
click at [764, 365] on link "SF-2025-H-1 - Feasibility of Flow Management for Threatened [PERSON_NAME] Creek…" at bounding box center [802, 374] width 186 height 18
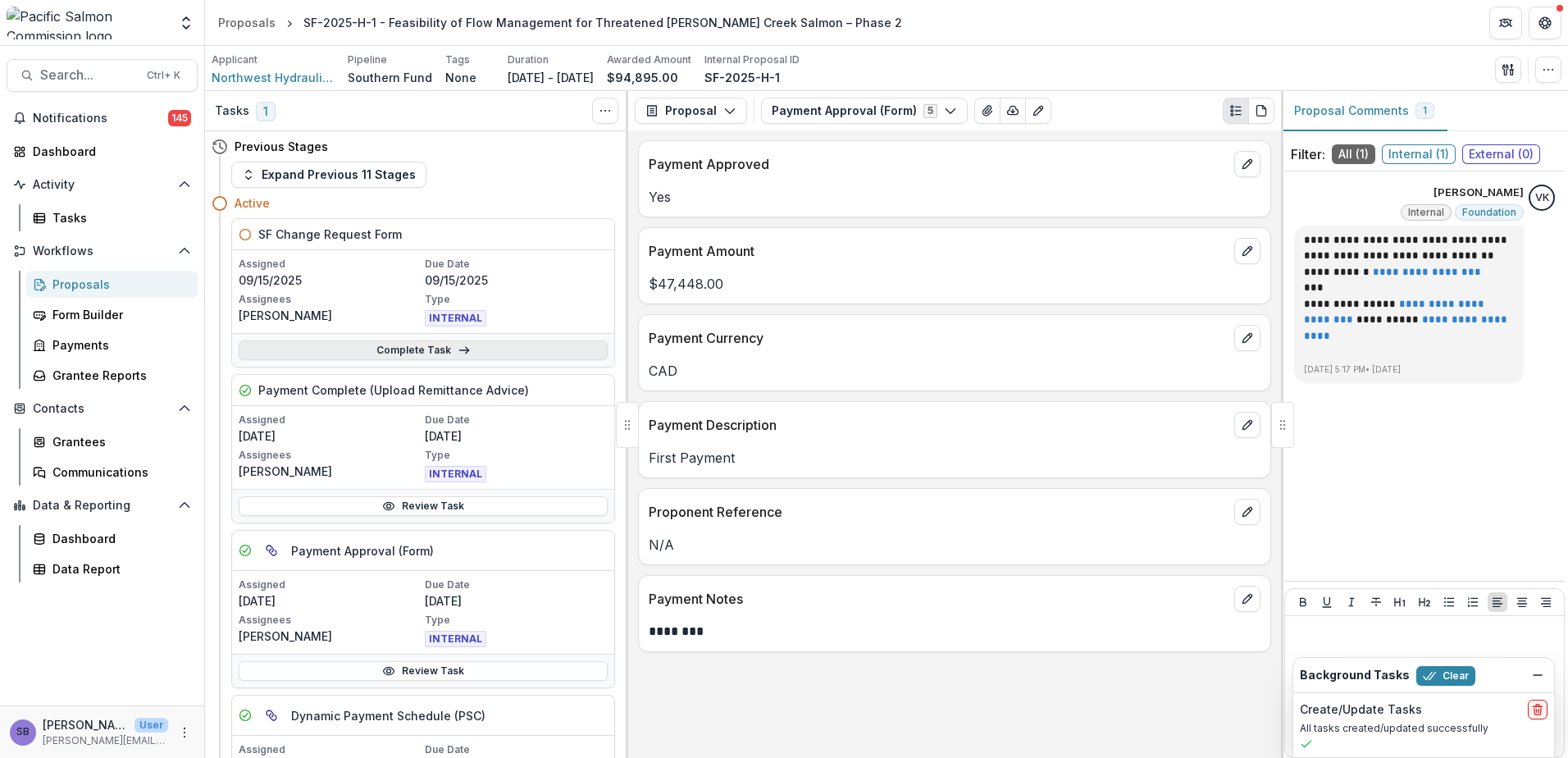
click at [495, 353] on link "Complete Task" at bounding box center [422, 351] width 369 height 19
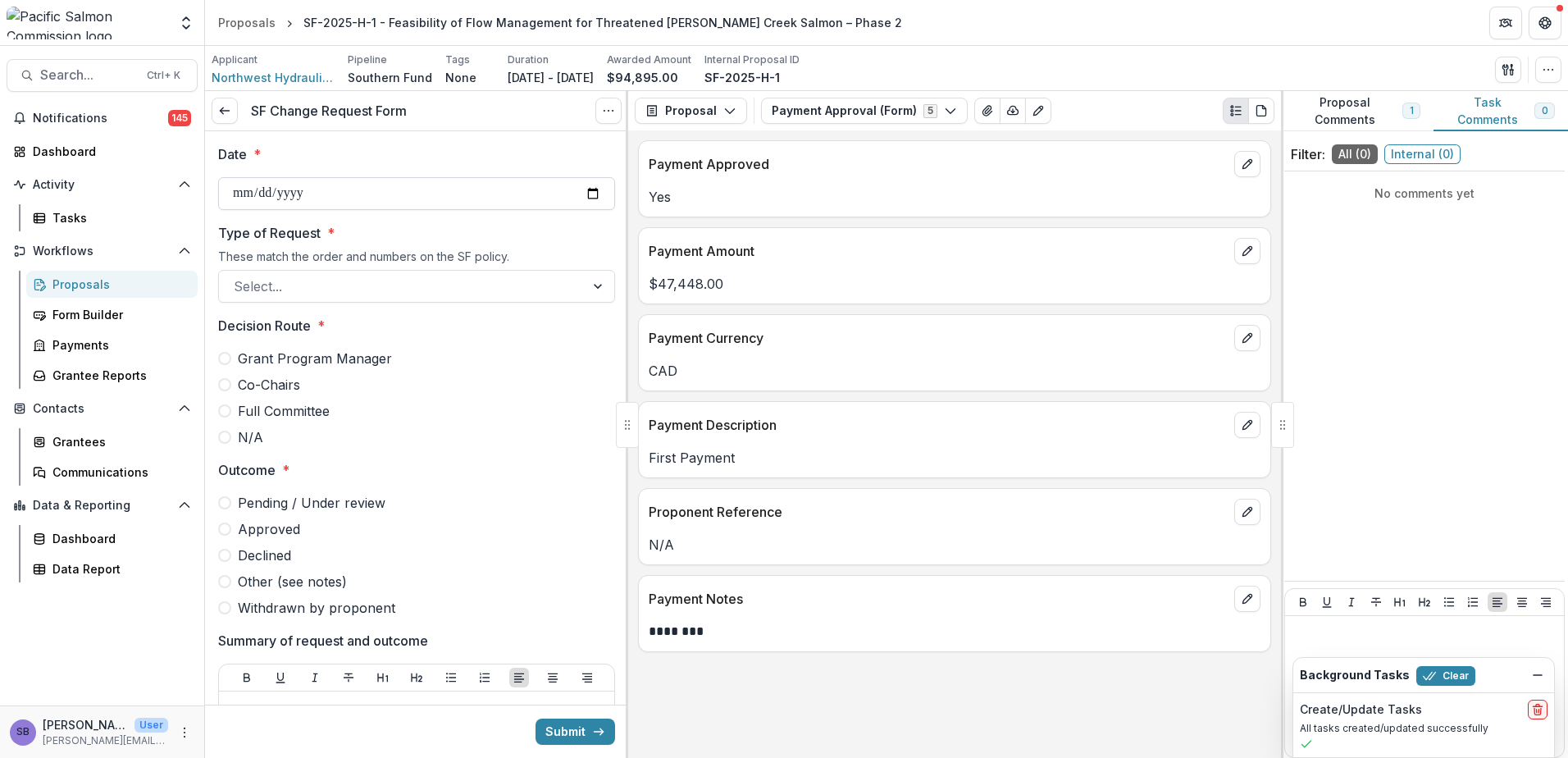
click at [586, 190] on input "Date *" at bounding box center [416, 193] width 397 height 32
type input "**********"
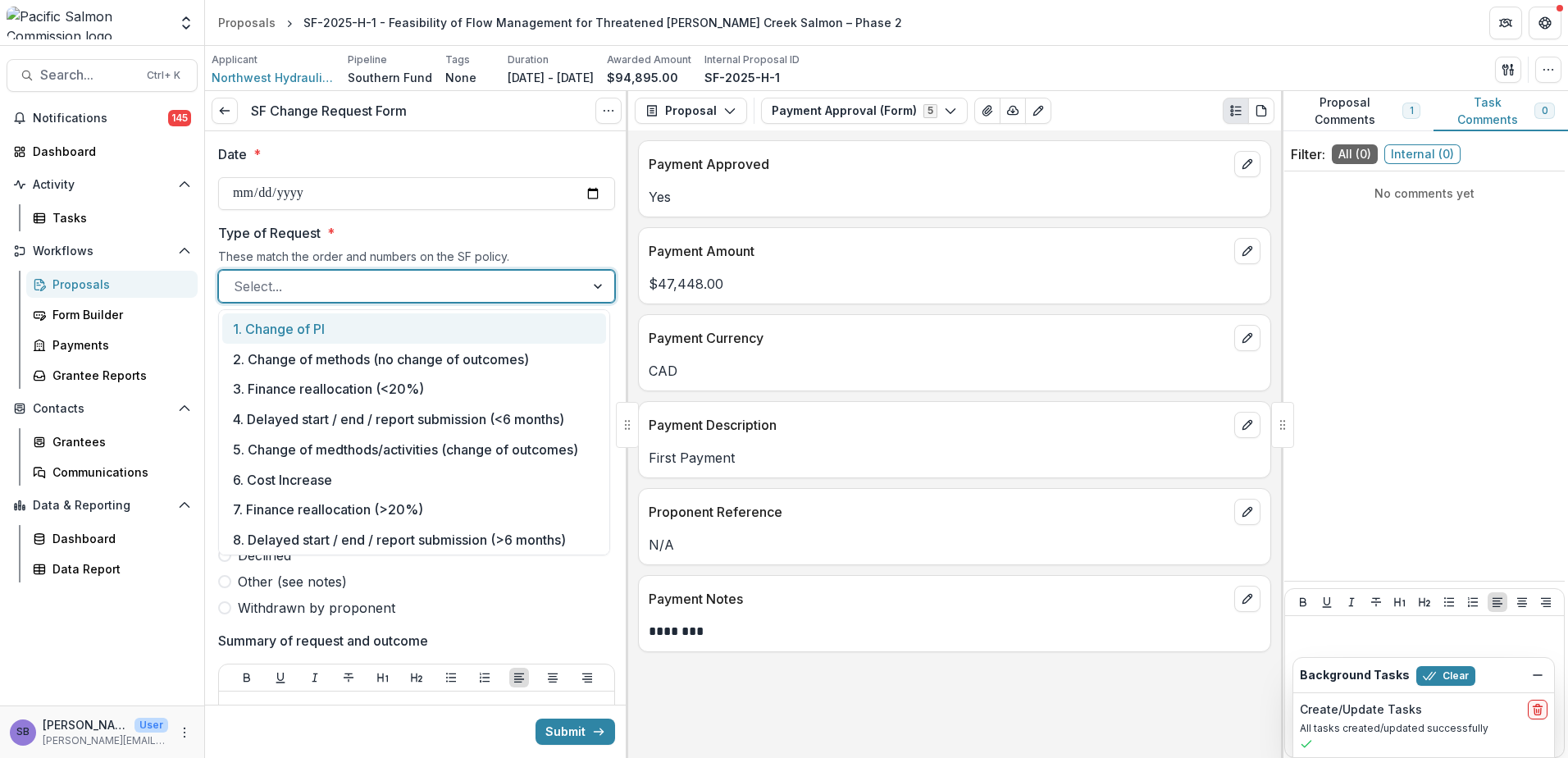
click at [544, 282] on div at bounding box center [402, 287] width 336 height 23
click at [516, 336] on div "1. Change of PI" at bounding box center [414, 329] width 384 height 31
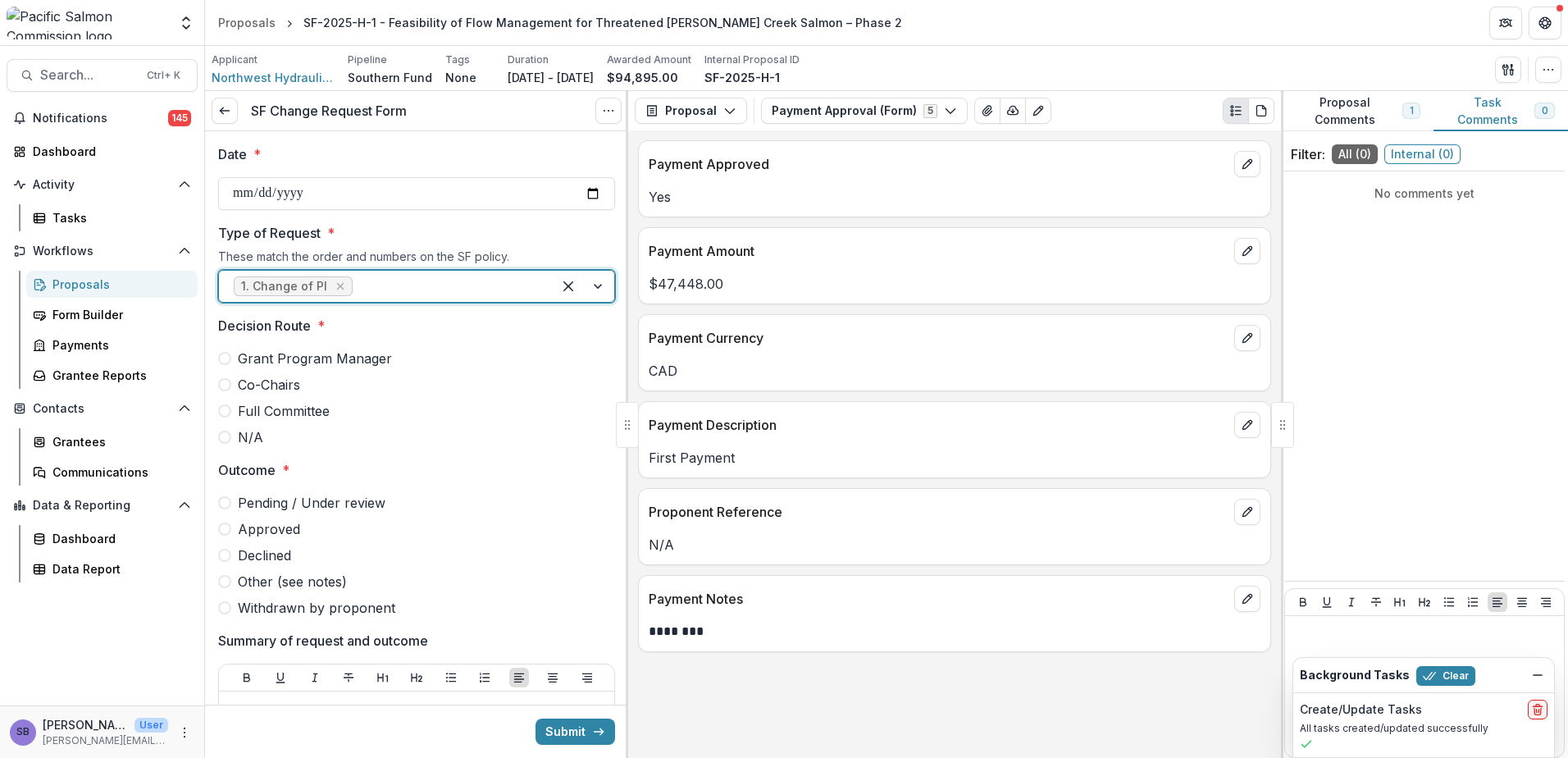
click at [366, 363] on span "Grant Program Manager" at bounding box center [315, 358] width 154 height 19
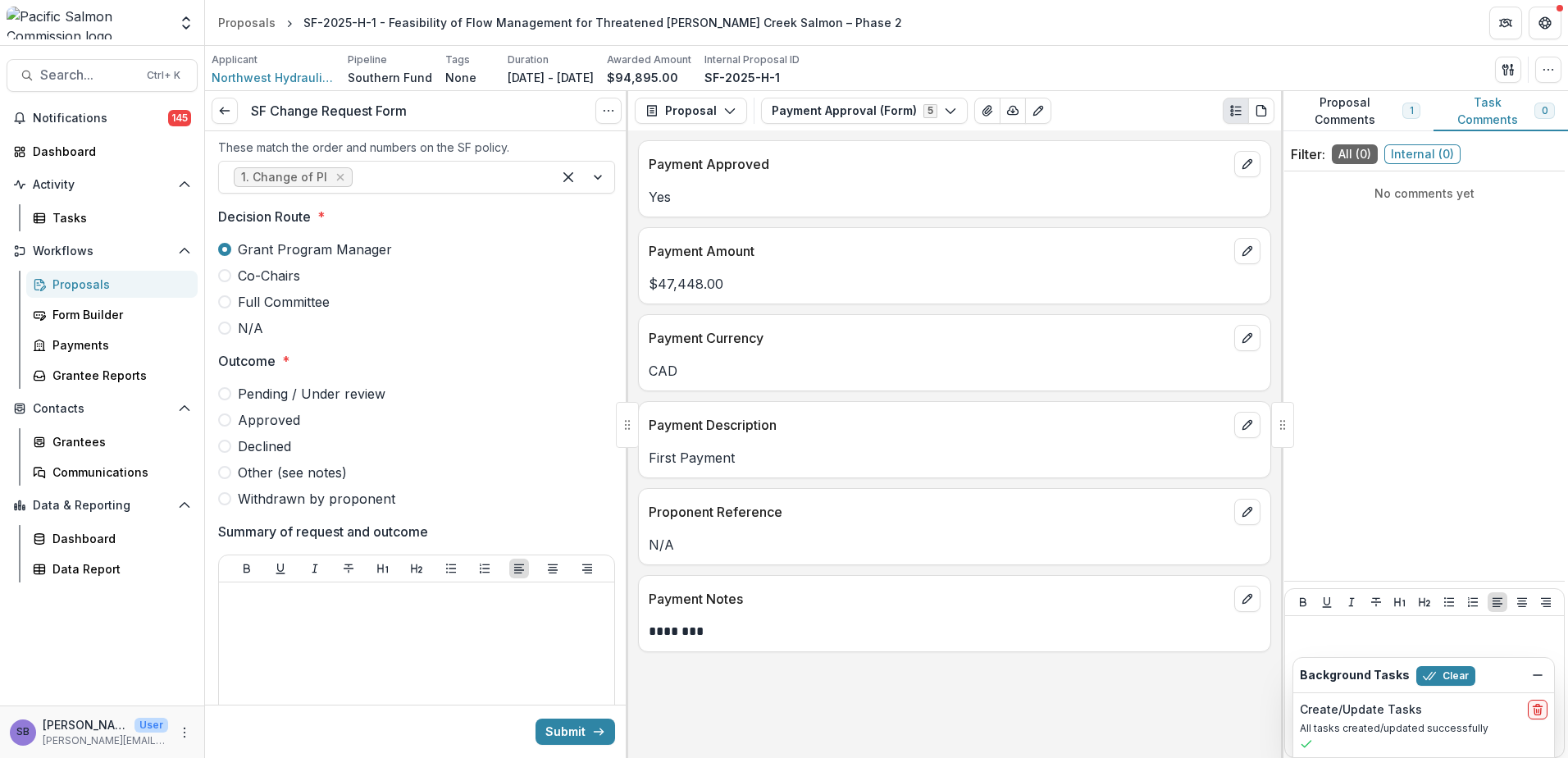
click at [272, 421] on span "Approved" at bounding box center [269, 420] width 62 height 19
click at [476, 617] on div at bounding box center [416, 712] width 382 height 246
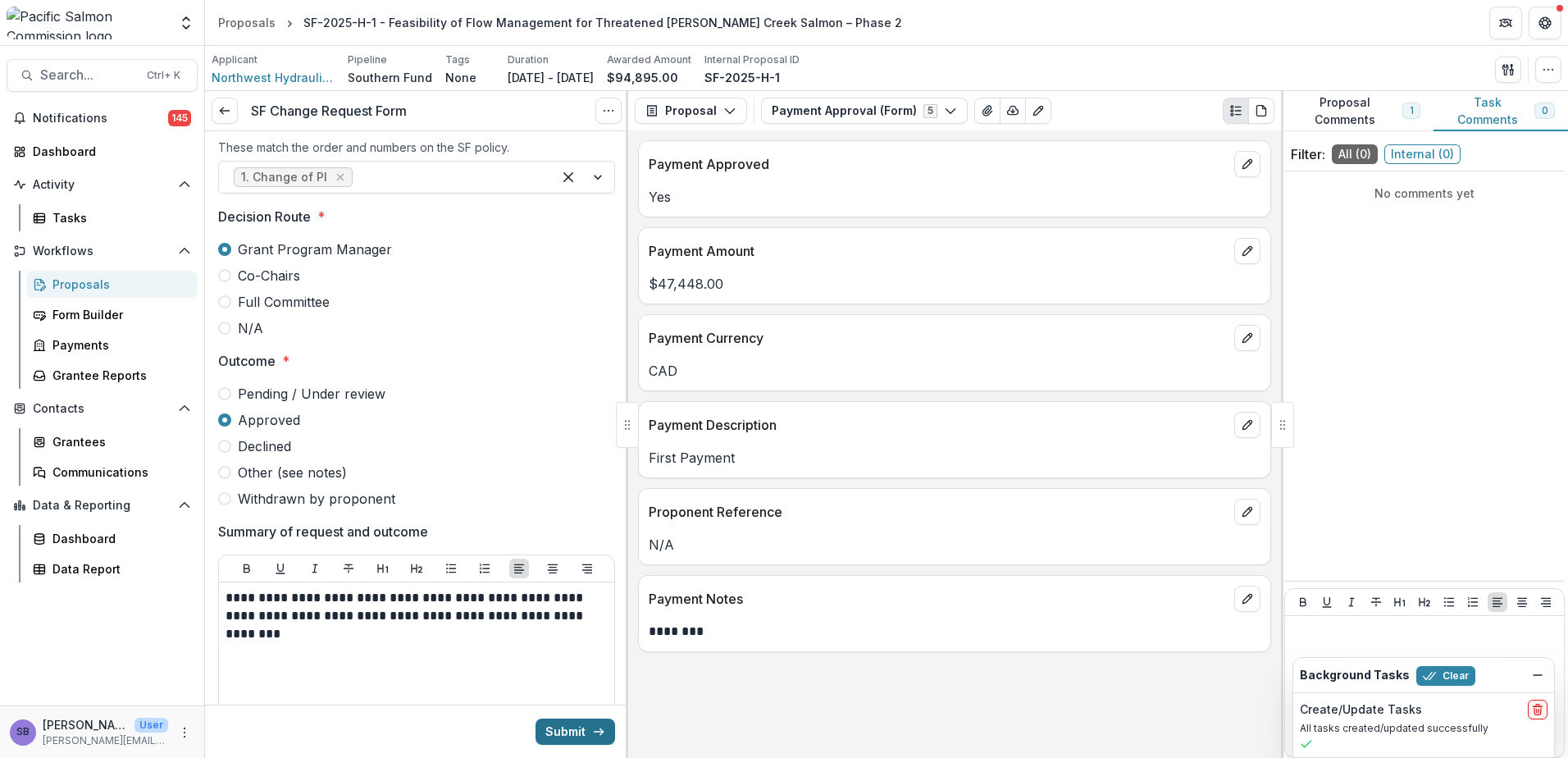
click at [547, 735] on button "Submit" at bounding box center [575, 732] width 80 height 26
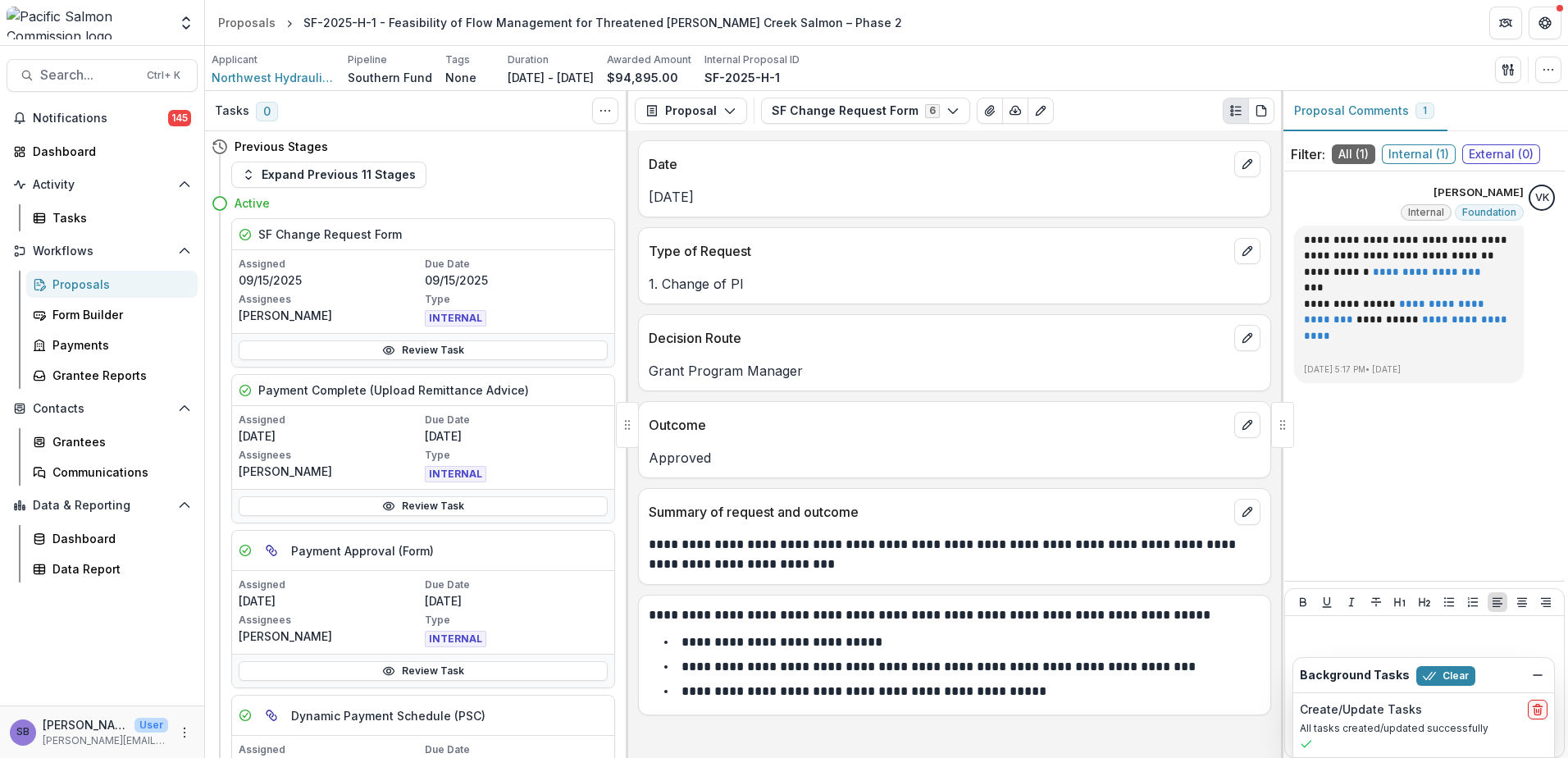
click at [63, 280] on div "Proposals" at bounding box center [118, 285] width 132 height 18
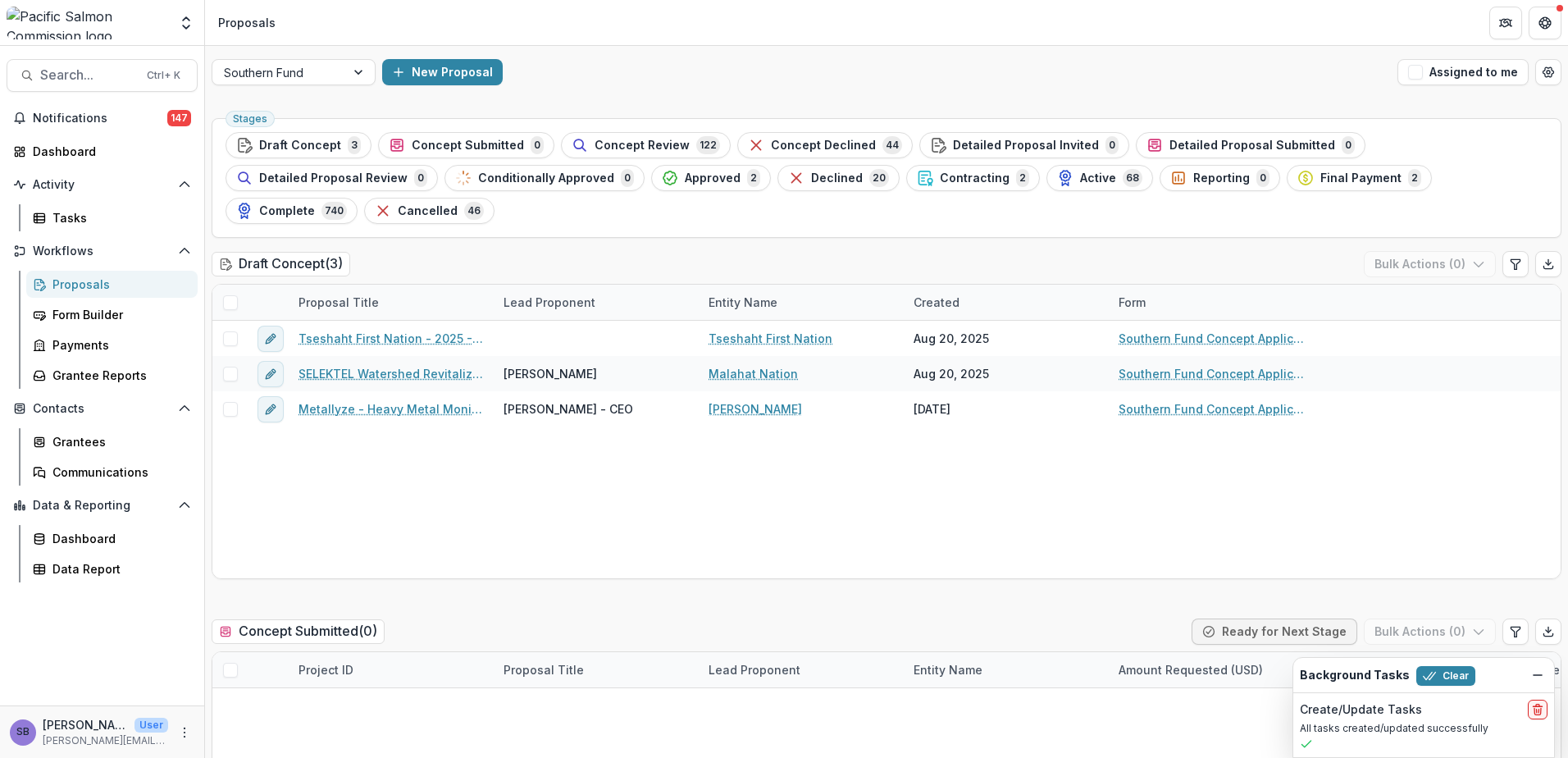
click at [373, 294] on div "Proposal Title" at bounding box center [339, 302] width 100 height 18
click at [1080, 176] on span "Active" at bounding box center [1098, 179] width 36 height 14
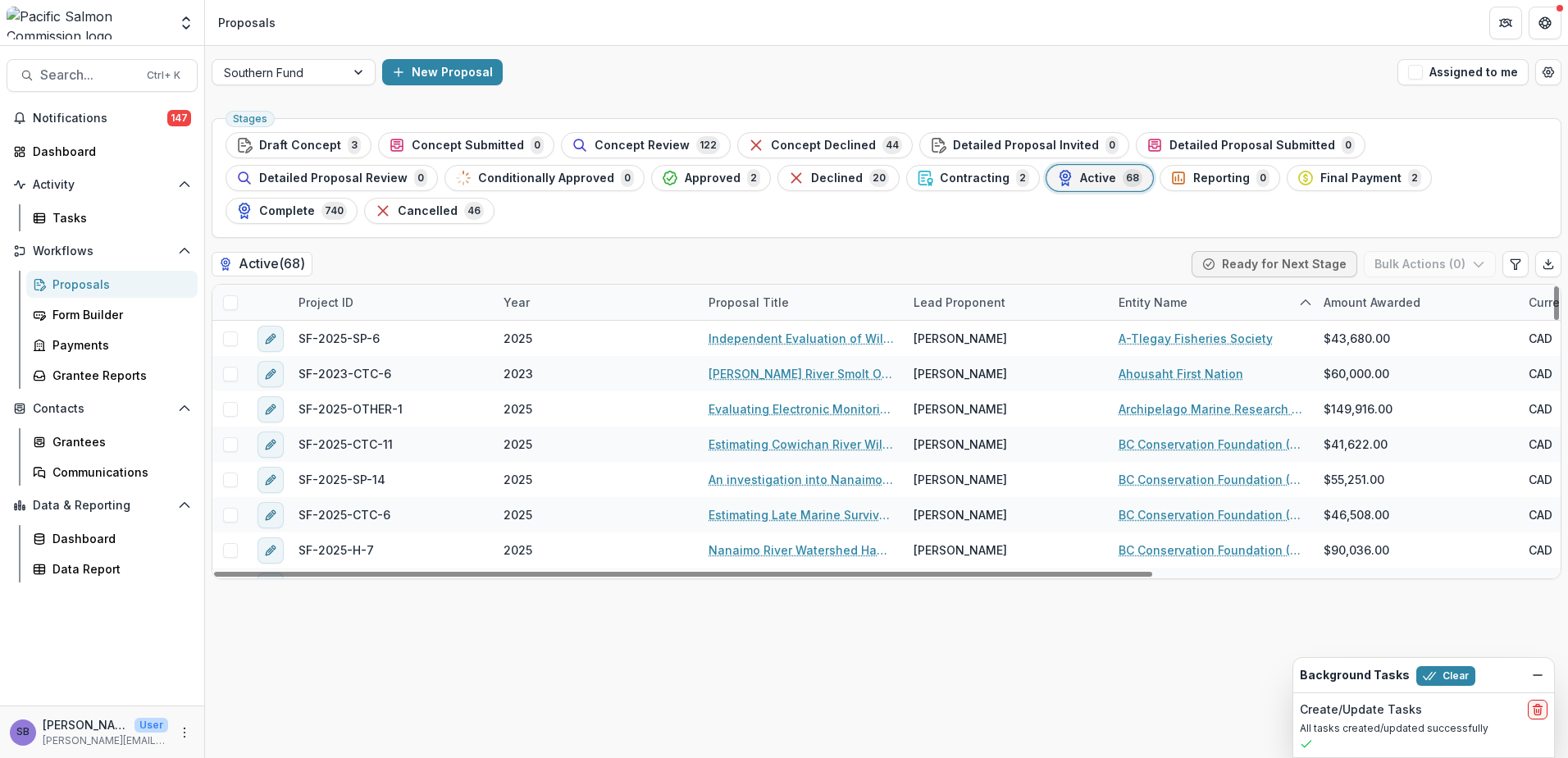
click at [404, 285] on div "Project ID" at bounding box center [392, 302] width 205 height 35
click at [371, 308] on input at bounding box center [390, 307] width 197 height 26
paste input "**********"
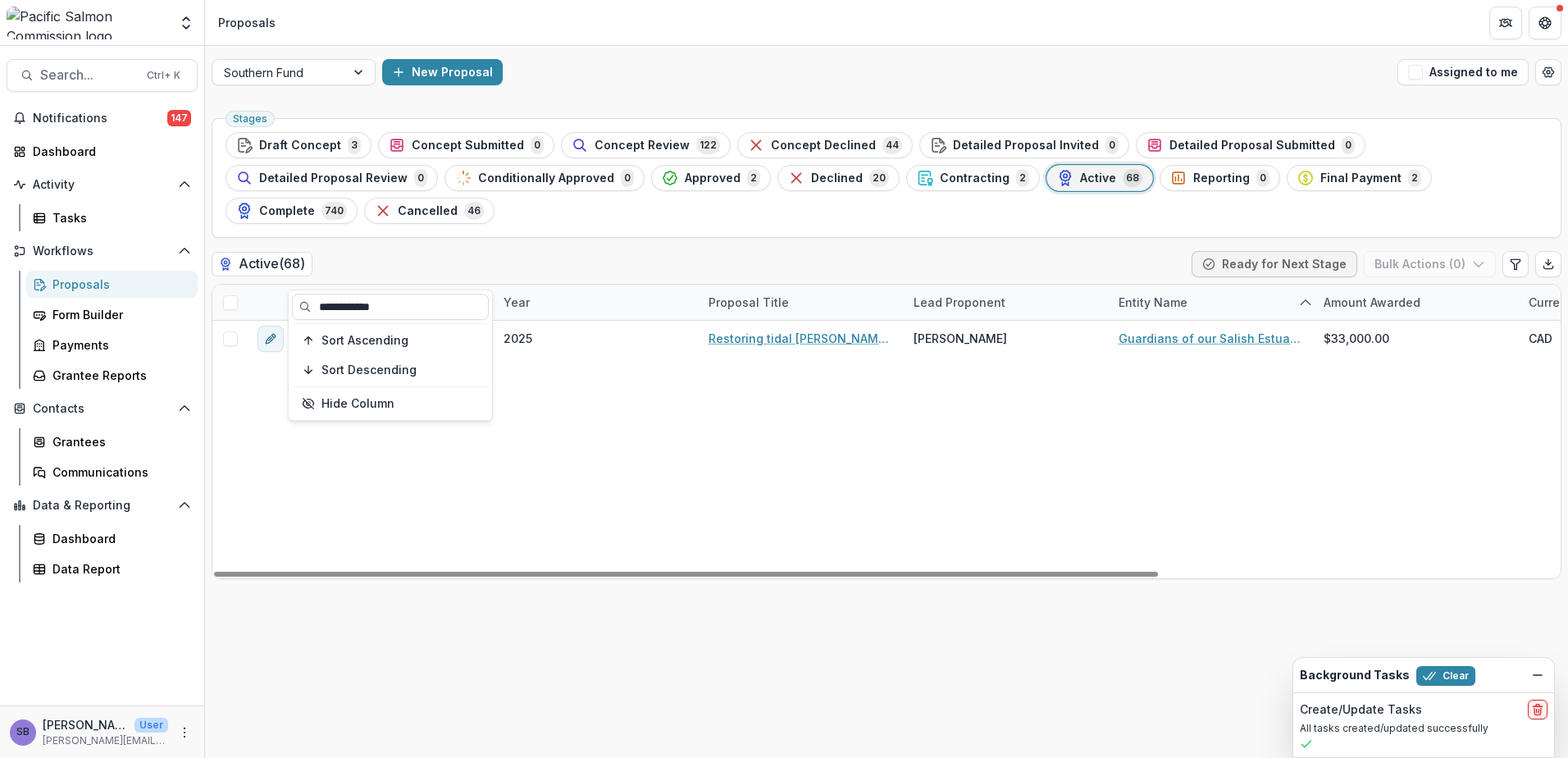
type input "**********"
click at [475, 251] on div "Active ( 68 ) Ready for Next Stage Bulk Actions ( 0 )" at bounding box center [886, 266] width 1350 height 32
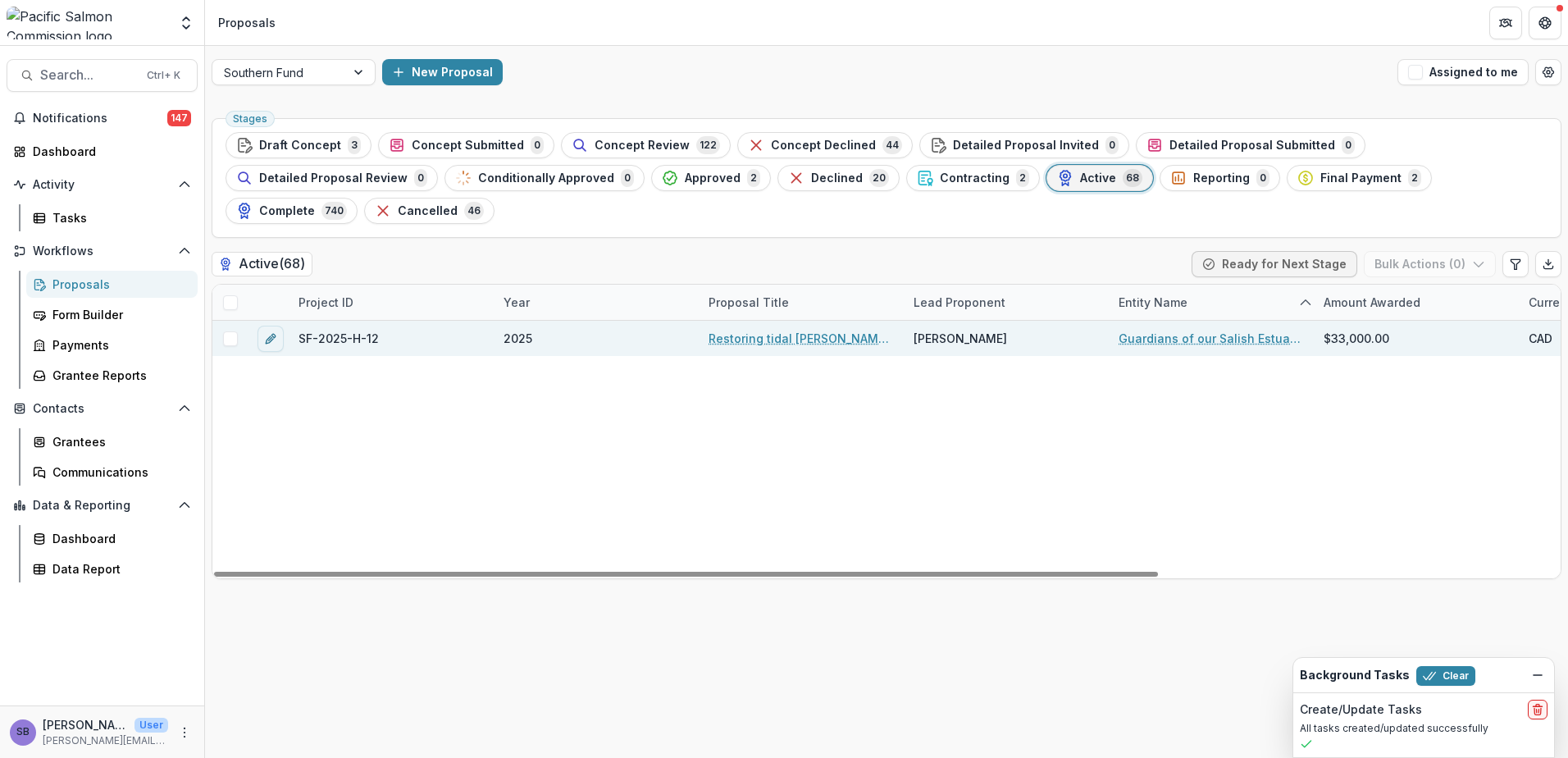
click at [341, 329] on span "SF-2025-H-12" at bounding box center [339, 338] width 81 height 18
click at [850, 329] on link "Restoring tidal marsh and testing optimal methods in Southern BC estuaries" at bounding box center [802, 338] width 186 height 18
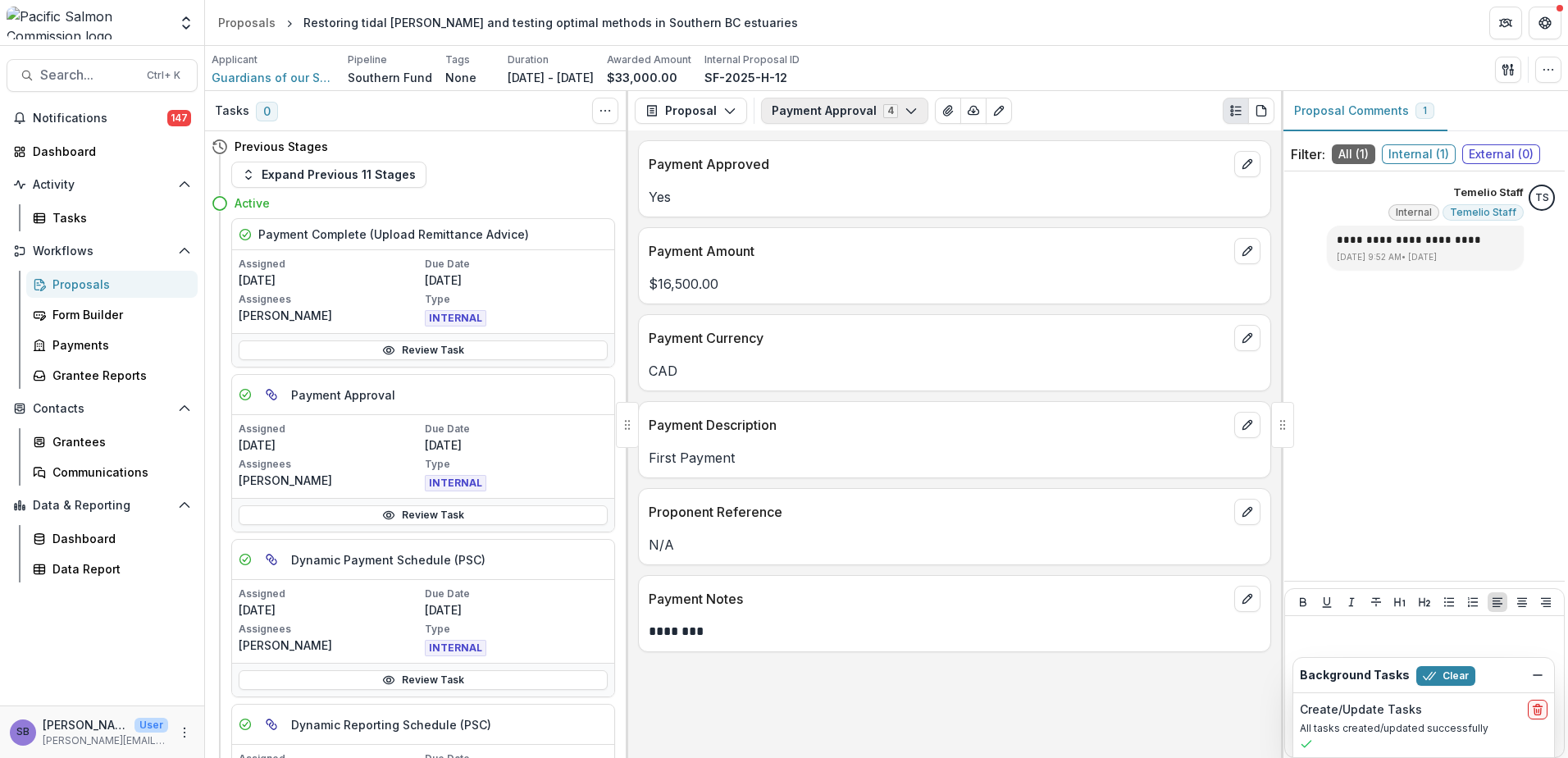
click at [867, 105] on button "Payment Approval 4" at bounding box center [844, 110] width 167 height 26
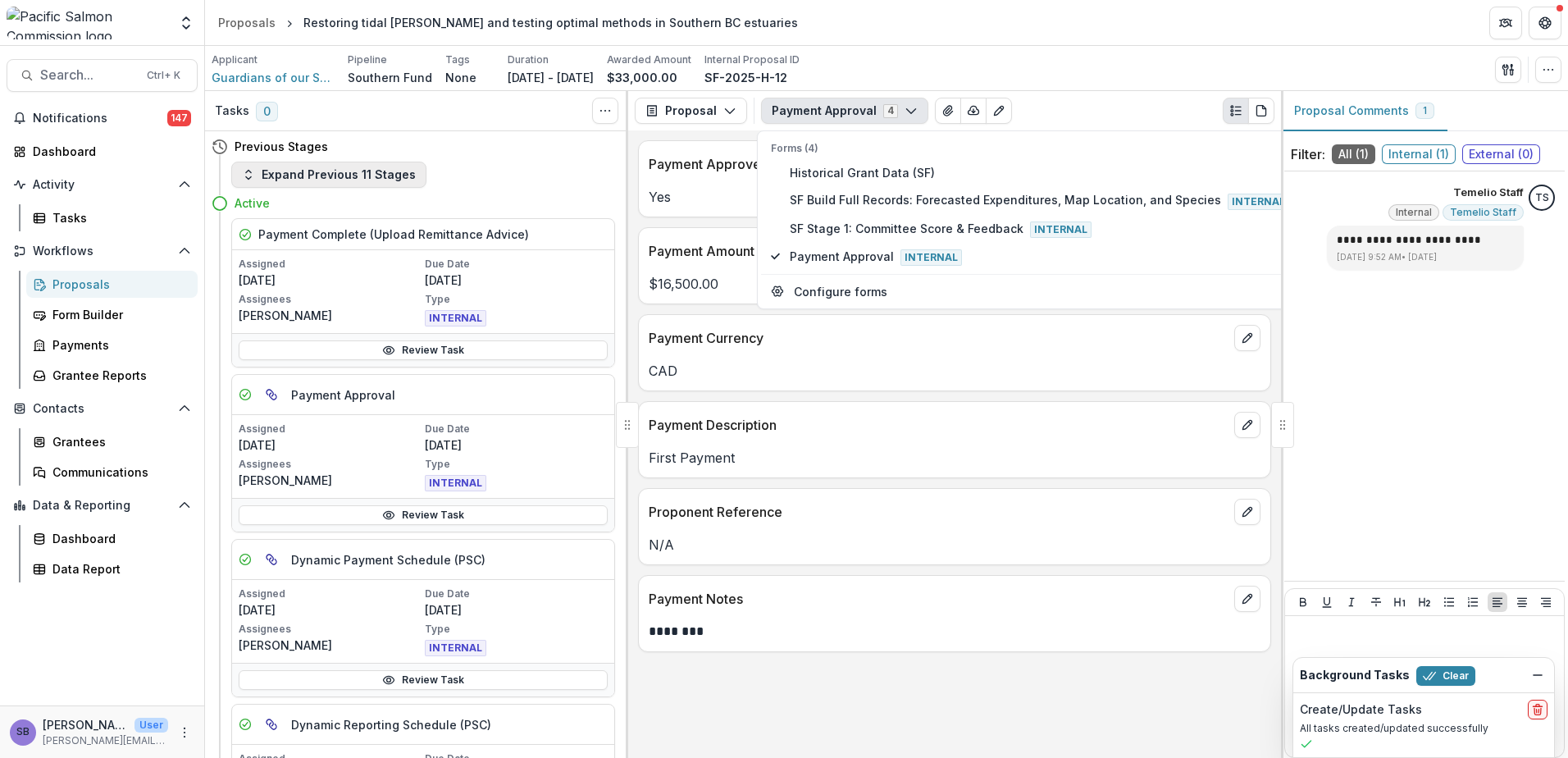
click at [357, 175] on button "Expand Previous 11 Stages" at bounding box center [328, 174] width 195 height 26
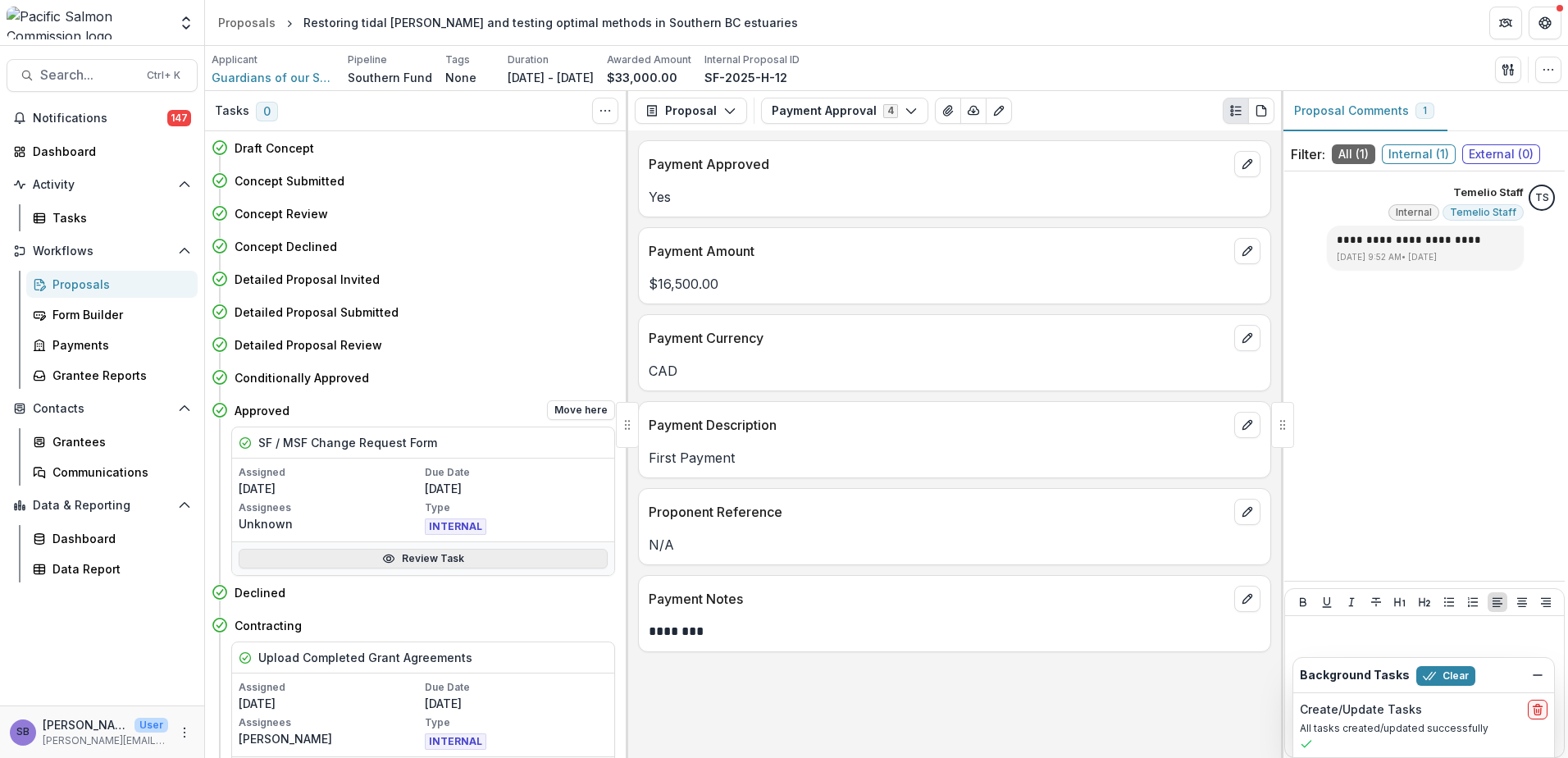
click at [510, 556] on link "Review Task" at bounding box center [422, 558] width 369 height 19
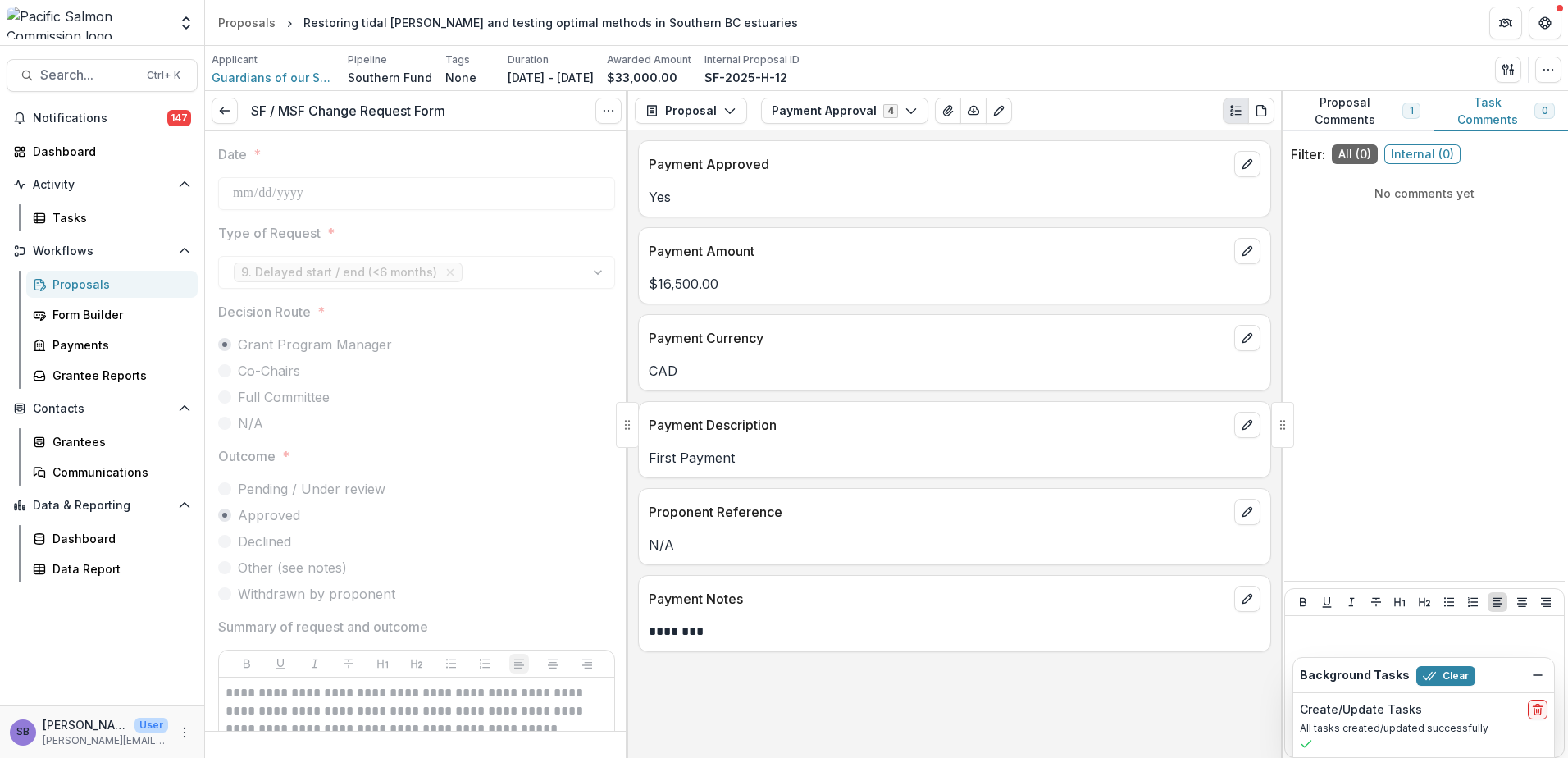
click at [778, 682] on div "Payment Approved Yes Payment Amount $16,500.00 Payment Currency CAD Payment Des…" at bounding box center [954, 444] width 653 height 627
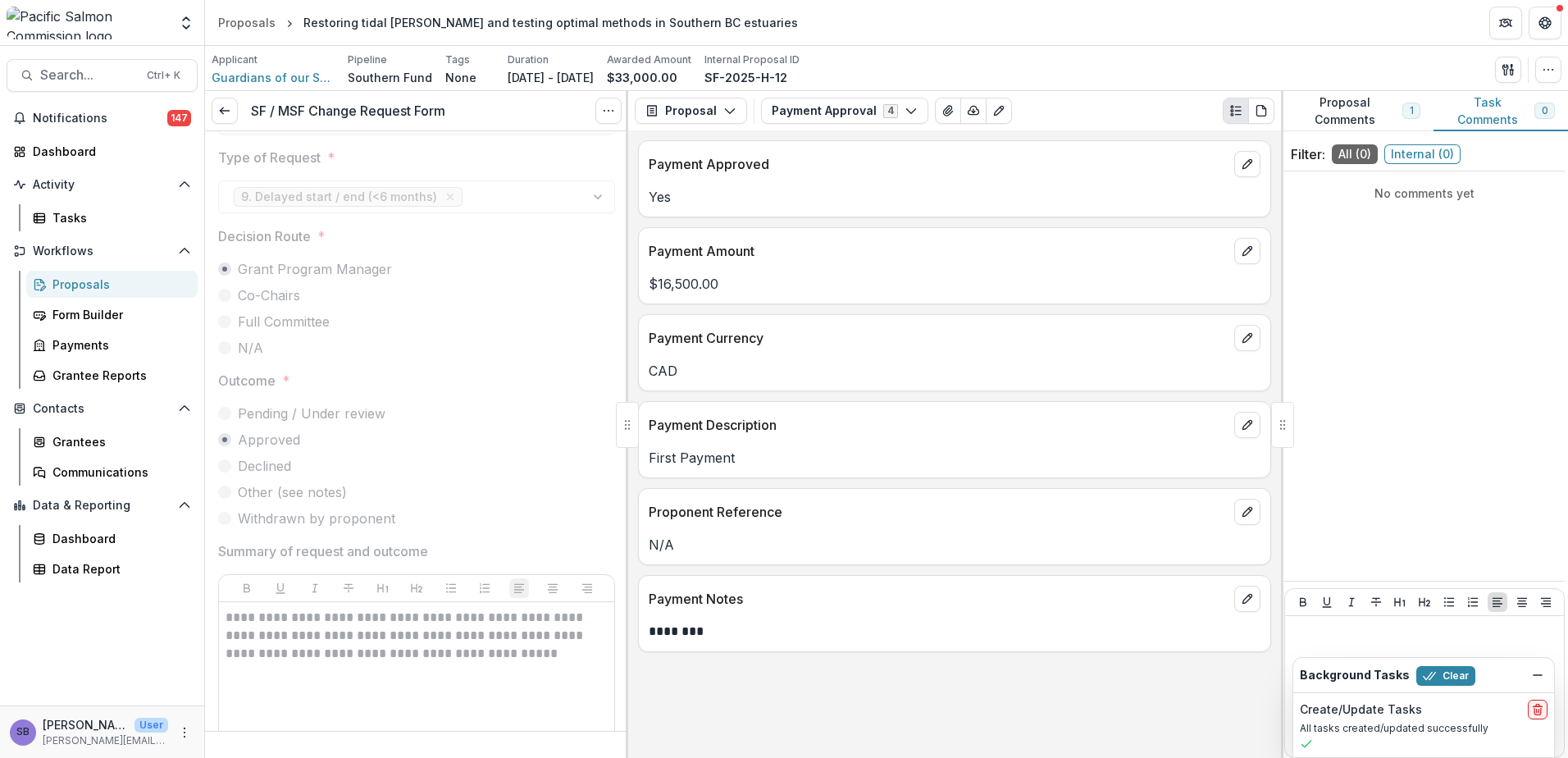
scroll to position [110, 0]
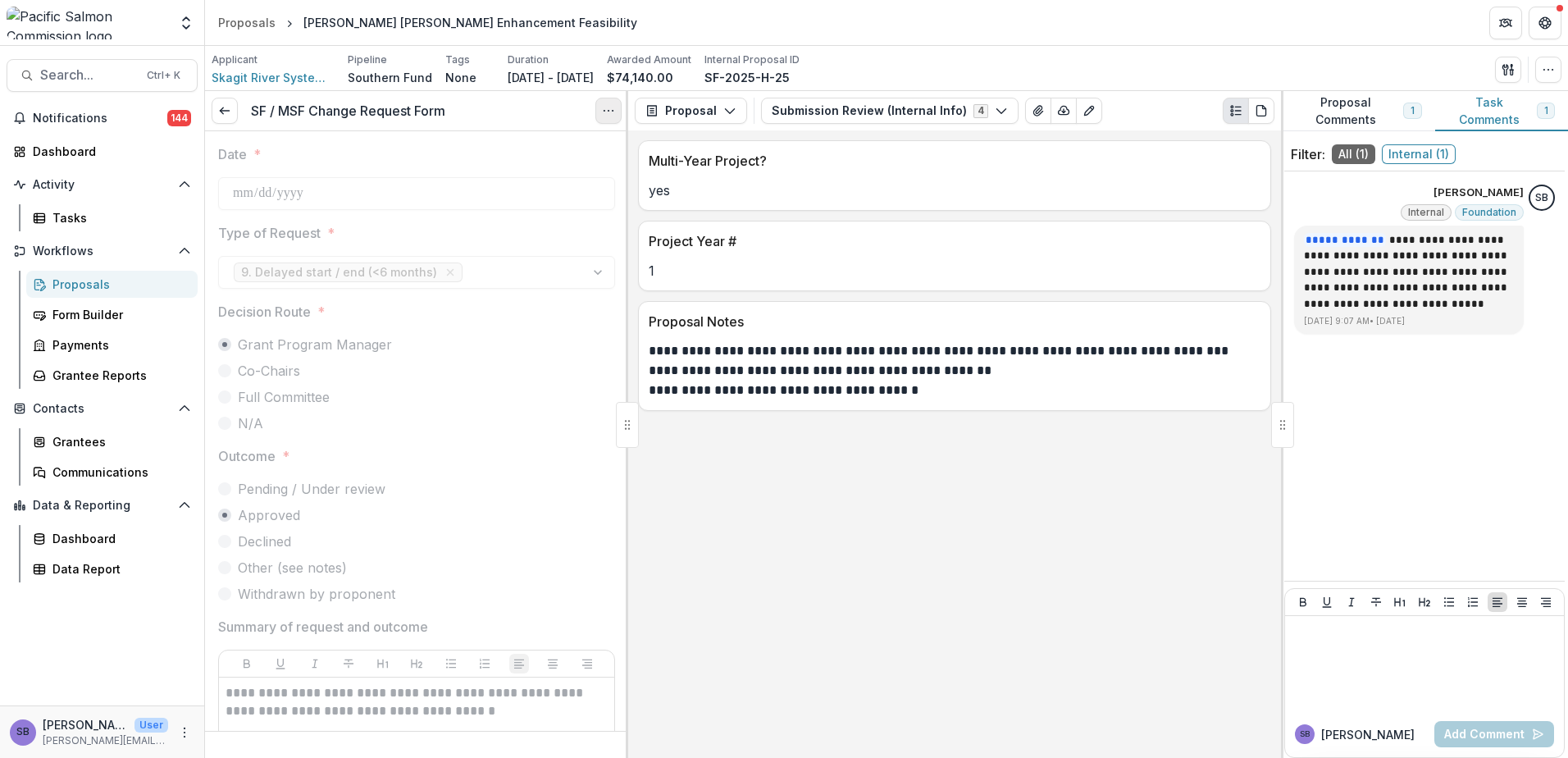
click at [602, 117] on icon "Options" at bounding box center [608, 110] width 13 height 13
click at [541, 148] on link "View task" at bounding box center [530, 148] width 175 height 27
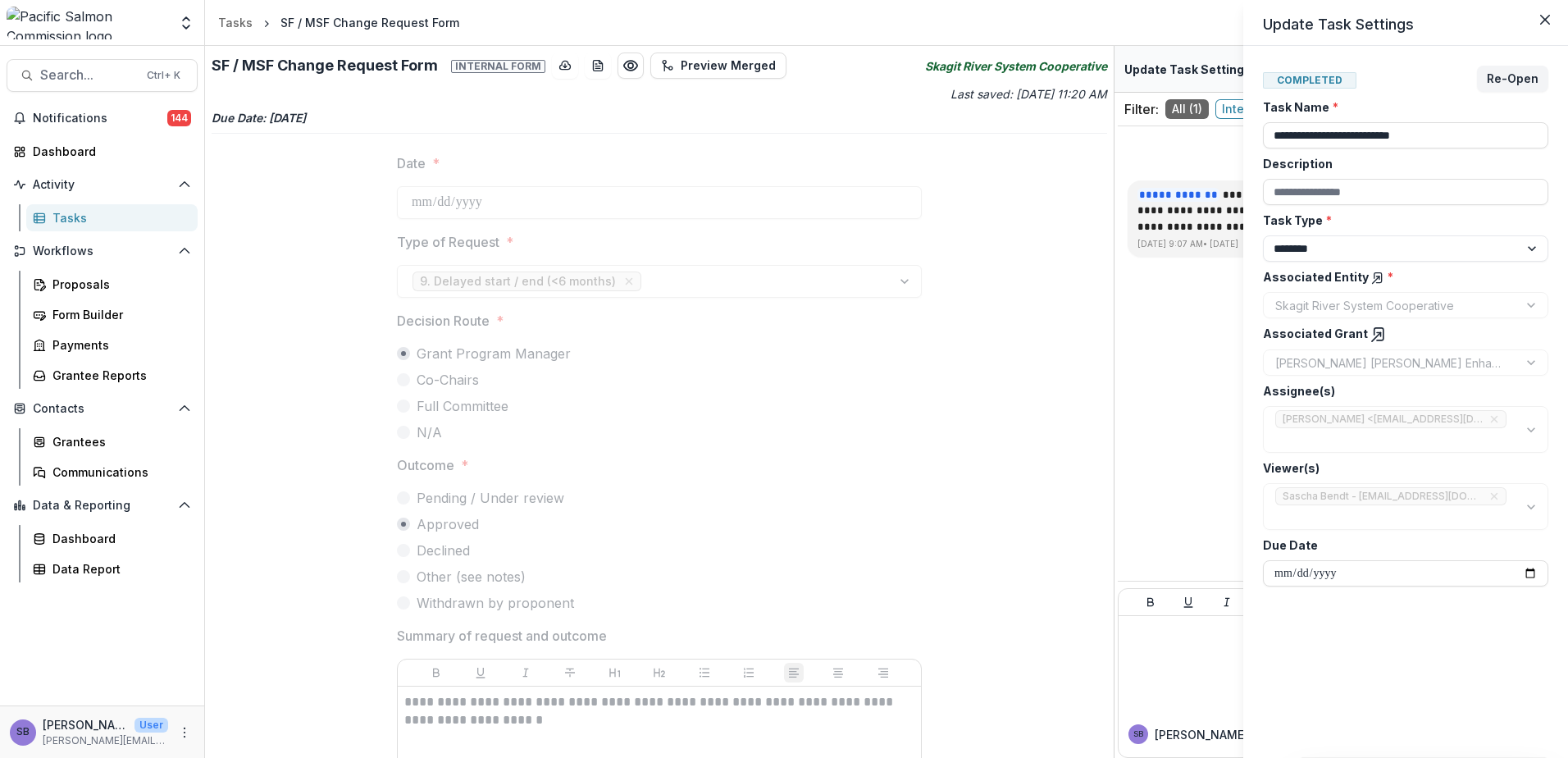
drag, startPoint x: 491, startPoint y: 200, endPoint x: 530, endPoint y: 237, distance: 53.8
click at [419, 202] on div "**********" at bounding box center [784, 379] width 1568 height 758
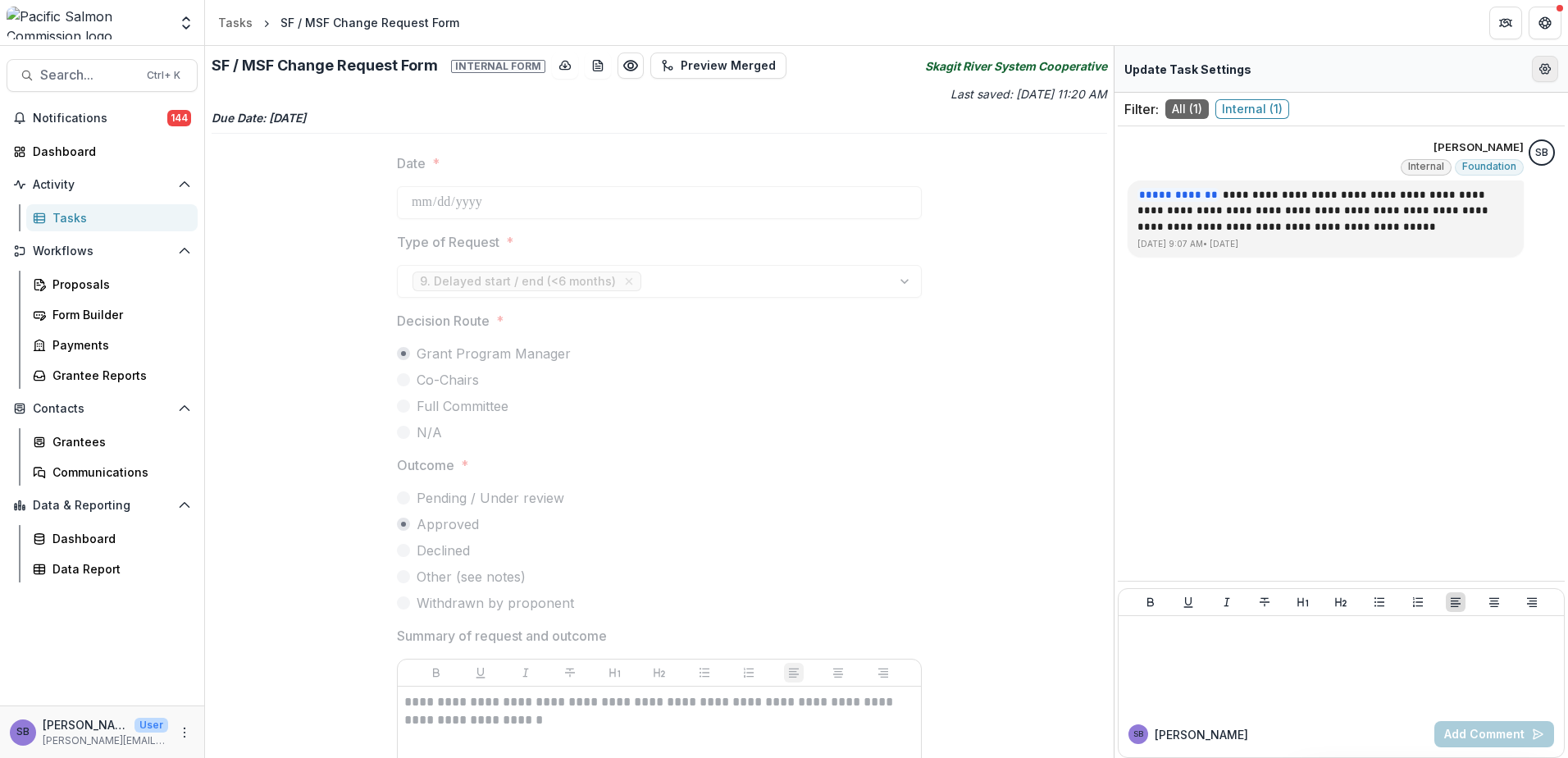
click at [1547, 74] on icon "Edit Form Settings" at bounding box center [1544, 68] width 13 height 13
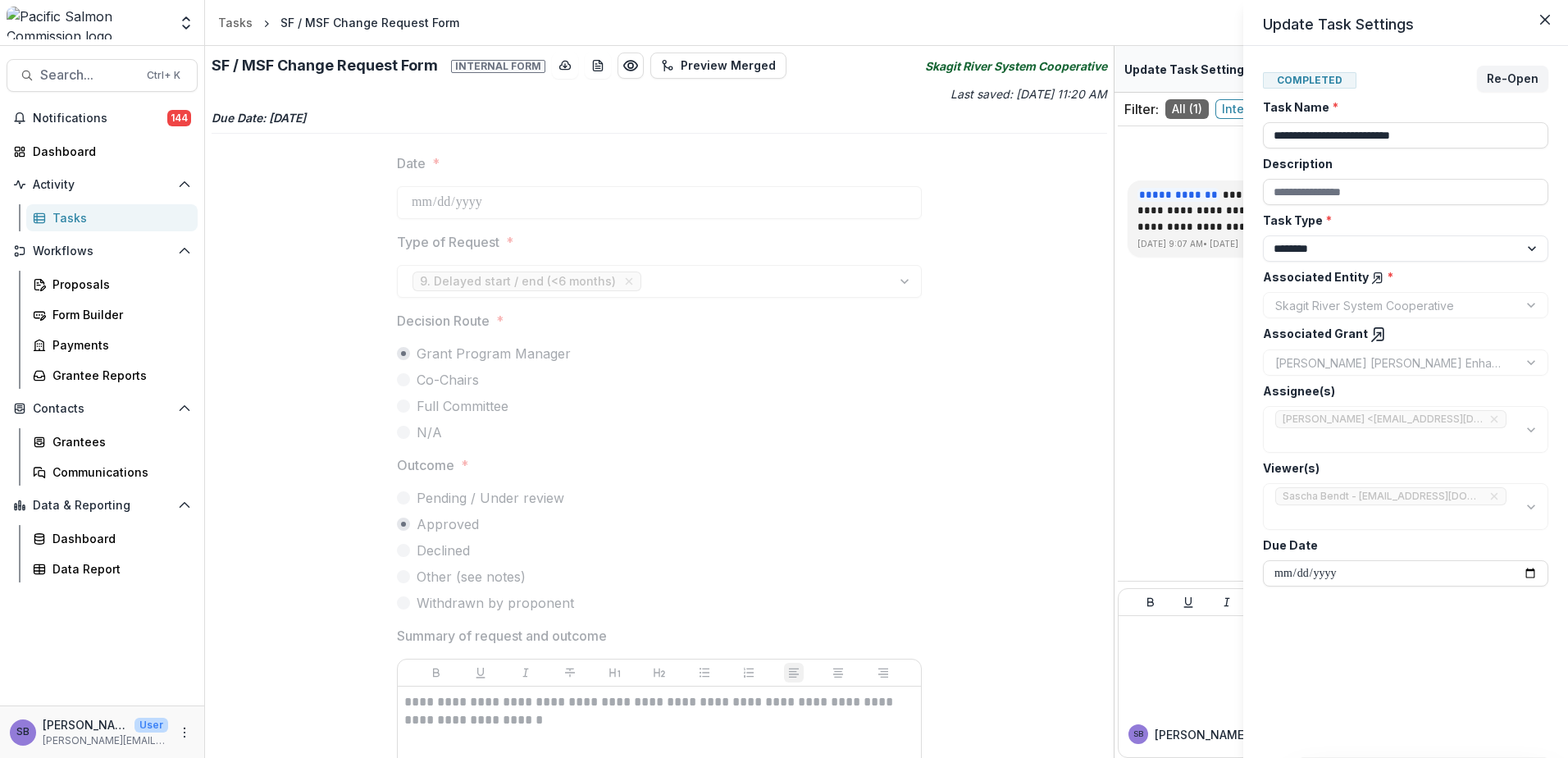
click at [1372, 336] on line at bounding box center [1376, 337] width 9 height 9
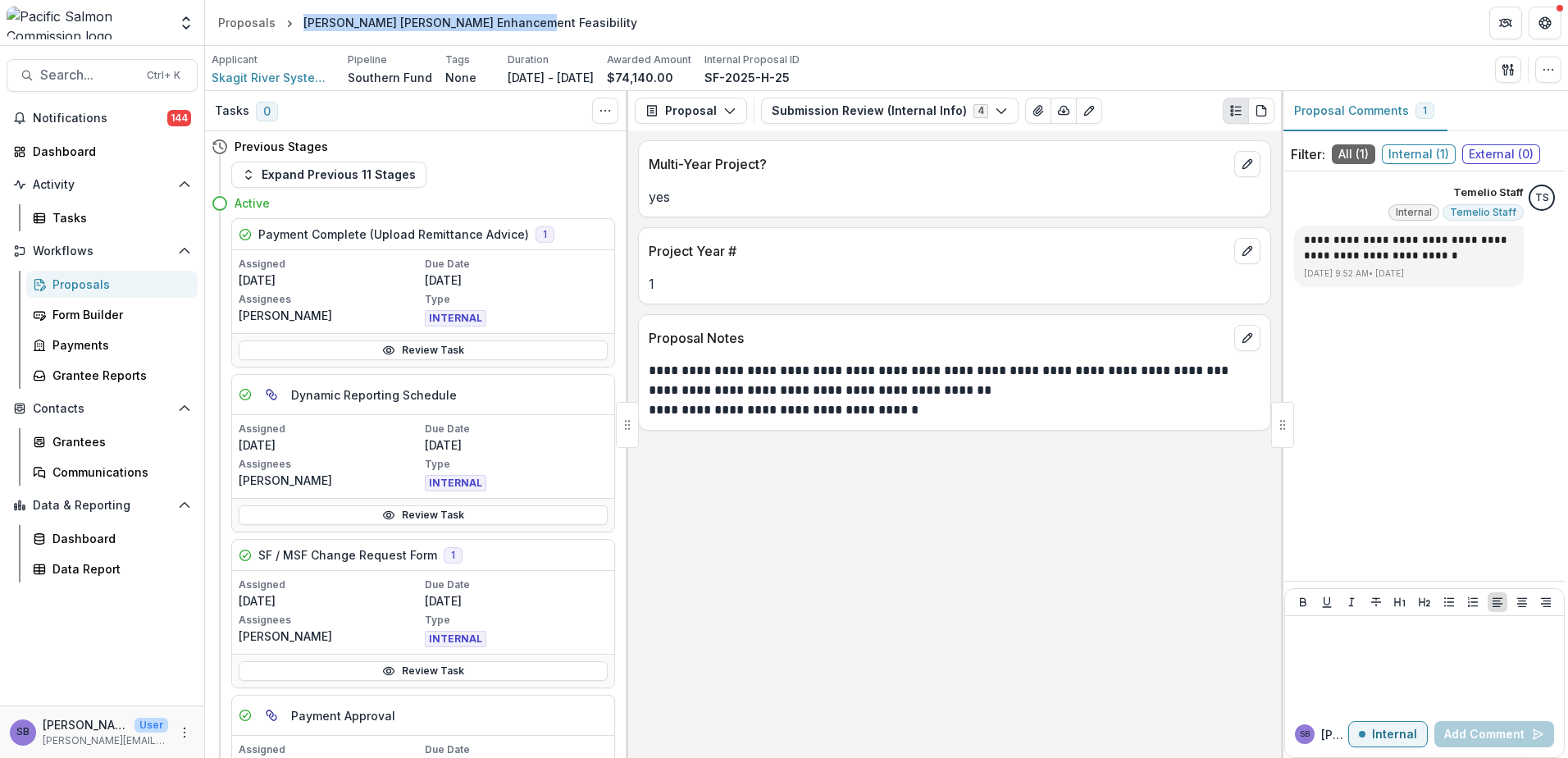
drag, startPoint x: 432, startPoint y: 31, endPoint x: 303, endPoint y: 28, distance: 129.0
click at [303, 28] on div "[PERSON_NAME] [PERSON_NAME] Enhancement Feasibility" at bounding box center [470, 22] width 347 height 24
copy div "[PERSON_NAME] [PERSON_NAME] Enhancement Feasibility"
drag, startPoint x: 847, startPoint y: 79, endPoint x: 759, endPoint y: 74, distance: 88.1
click at [759, 74] on div "SF-2025-H-25" at bounding box center [752, 78] width 95 height 18
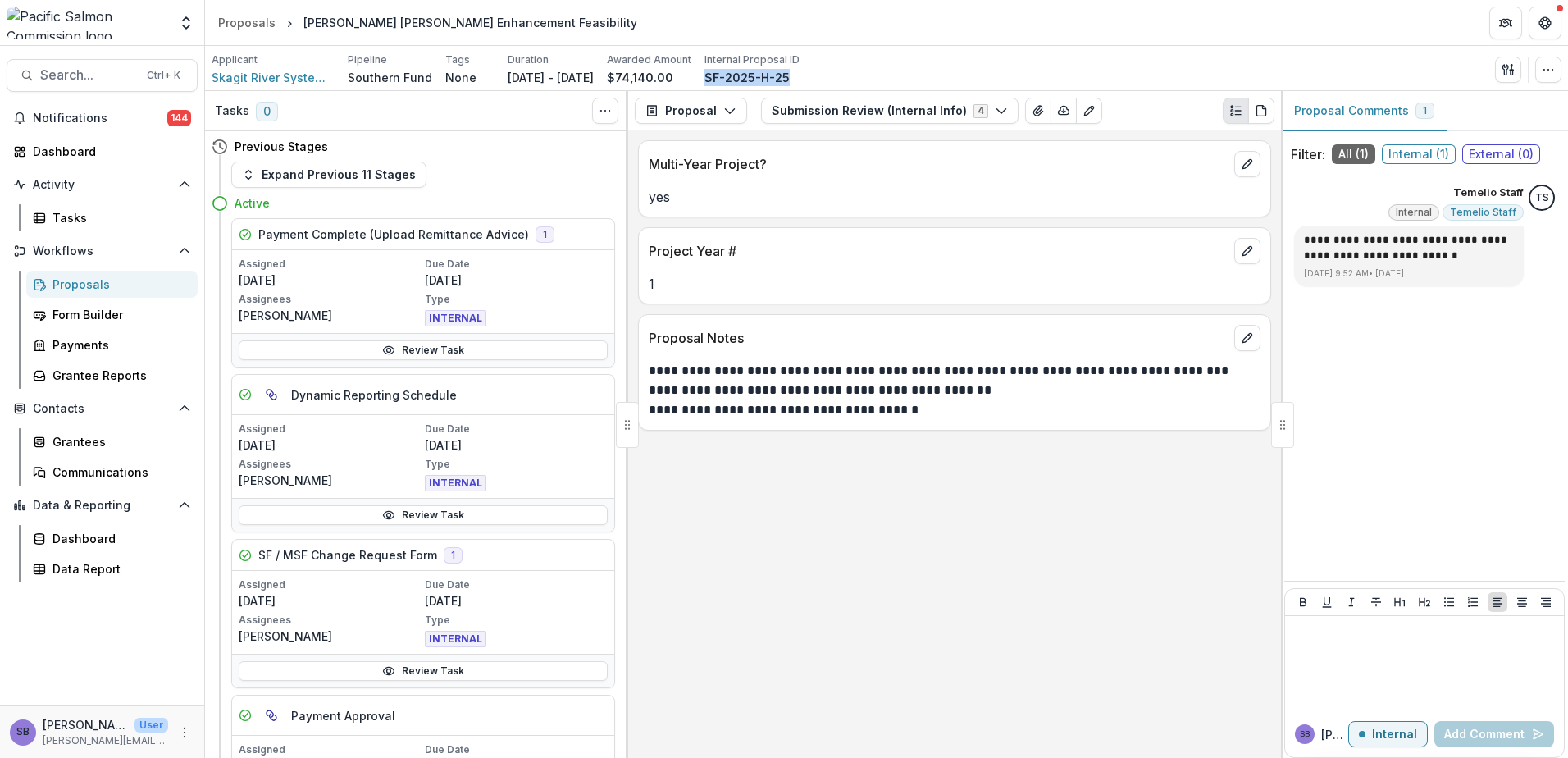
copy p "SF-2025-H-25"
click at [872, 109] on button "Submission Review (Internal Info) 4" at bounding box center [890, 110] width 258 height 26
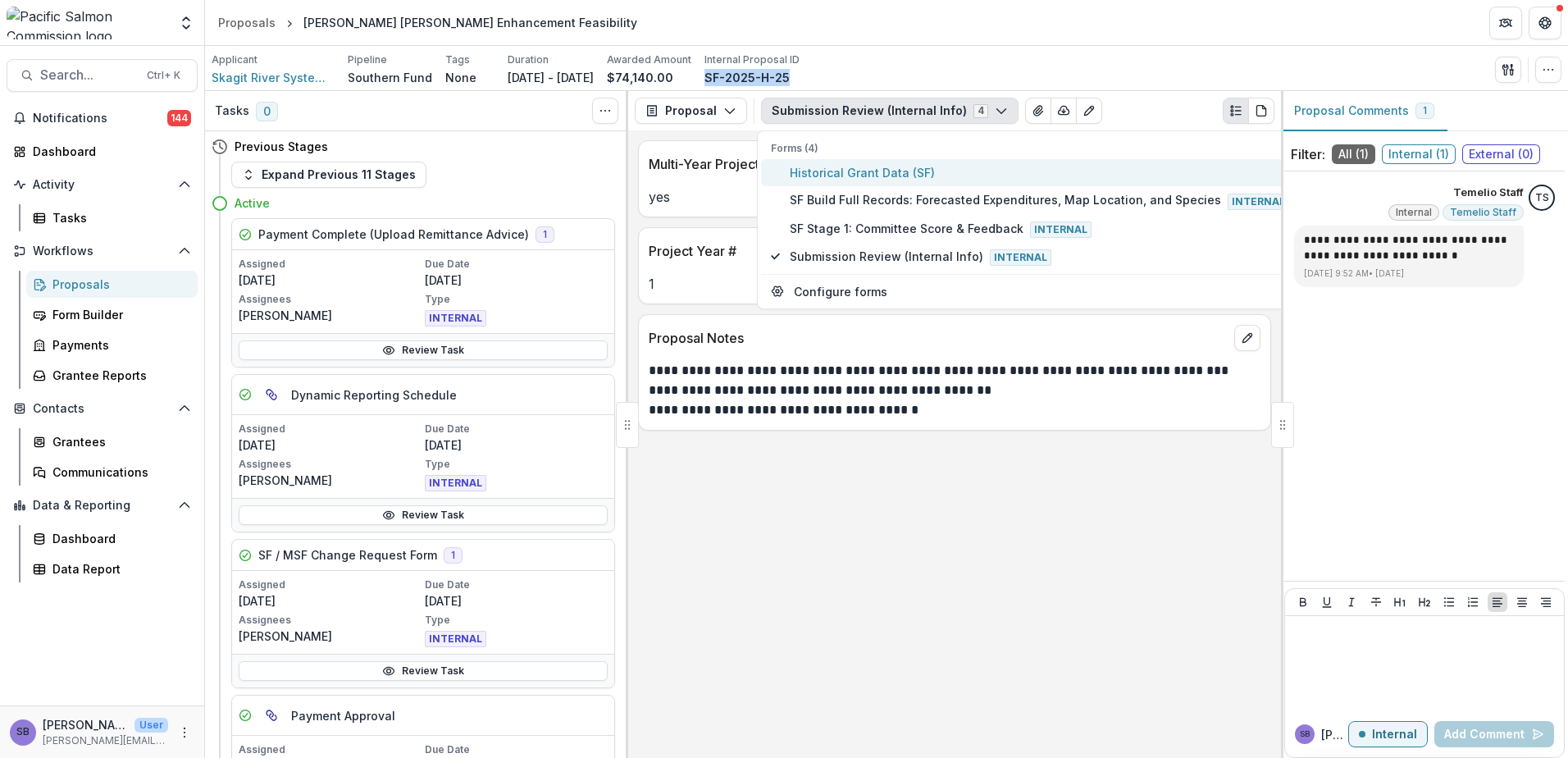
click at [849, 173] on span "Historical Grant Data (SF)" at bounding box center [1040, 173] width 499 height 18
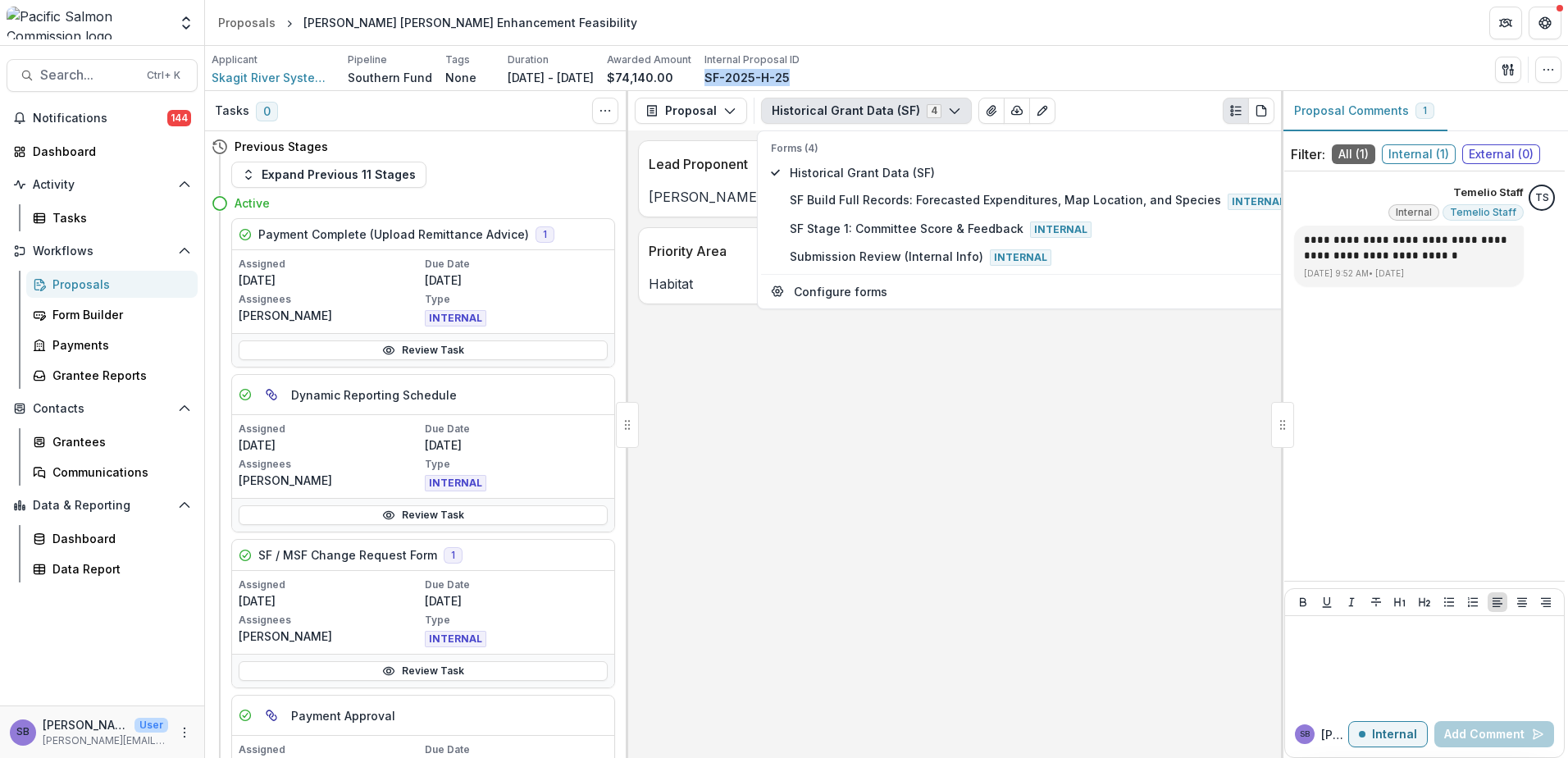
drag, startPoint x: 739, startPoint y: 202, endPoint x: 639, endPoint y: 201, distance: 100.0
click at [639, 201] on div "[PERSON_NAME]" at bounding box center [954, 196] width 632 height 19
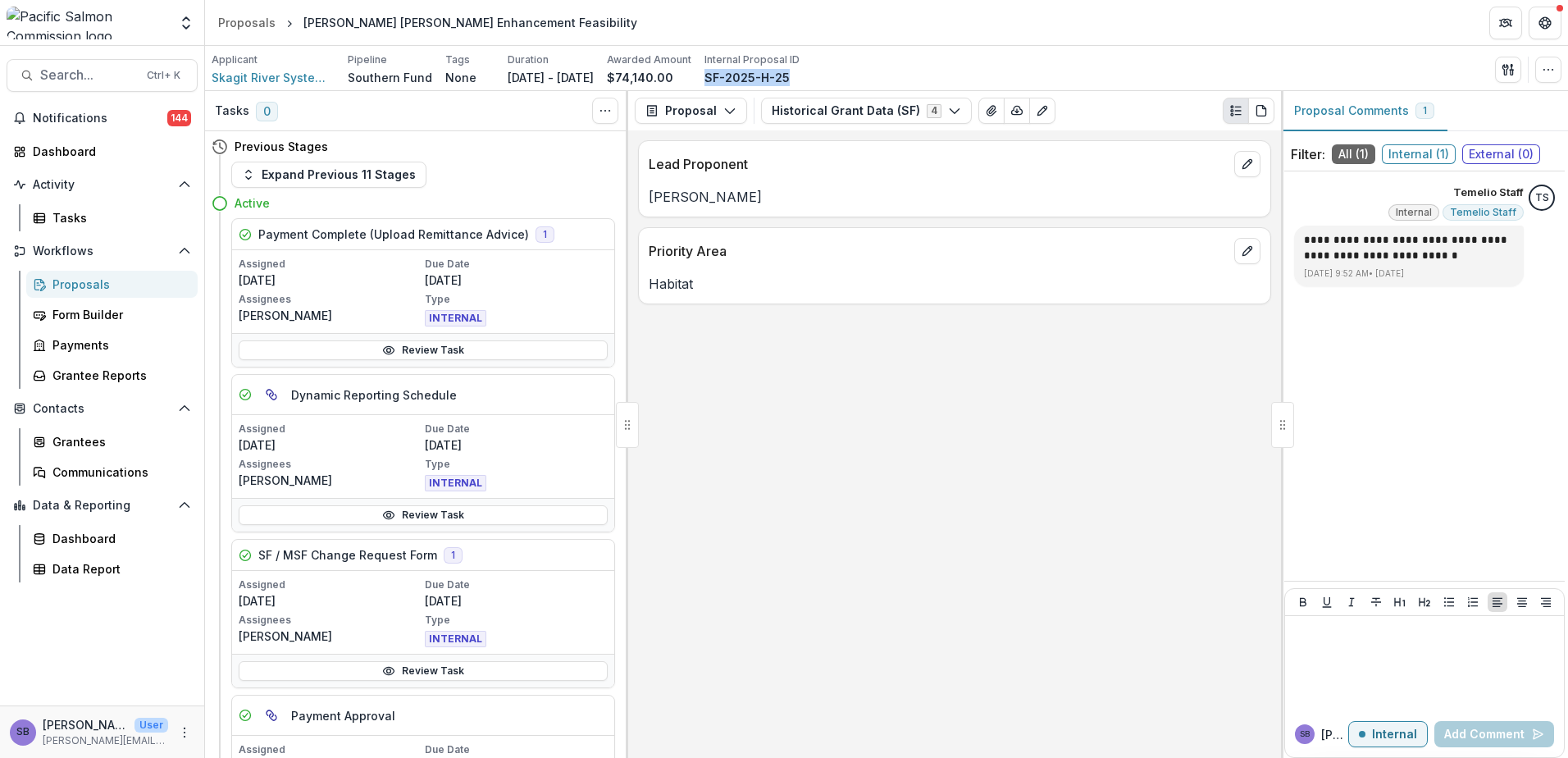
copy p "[PERSON_NAME]"
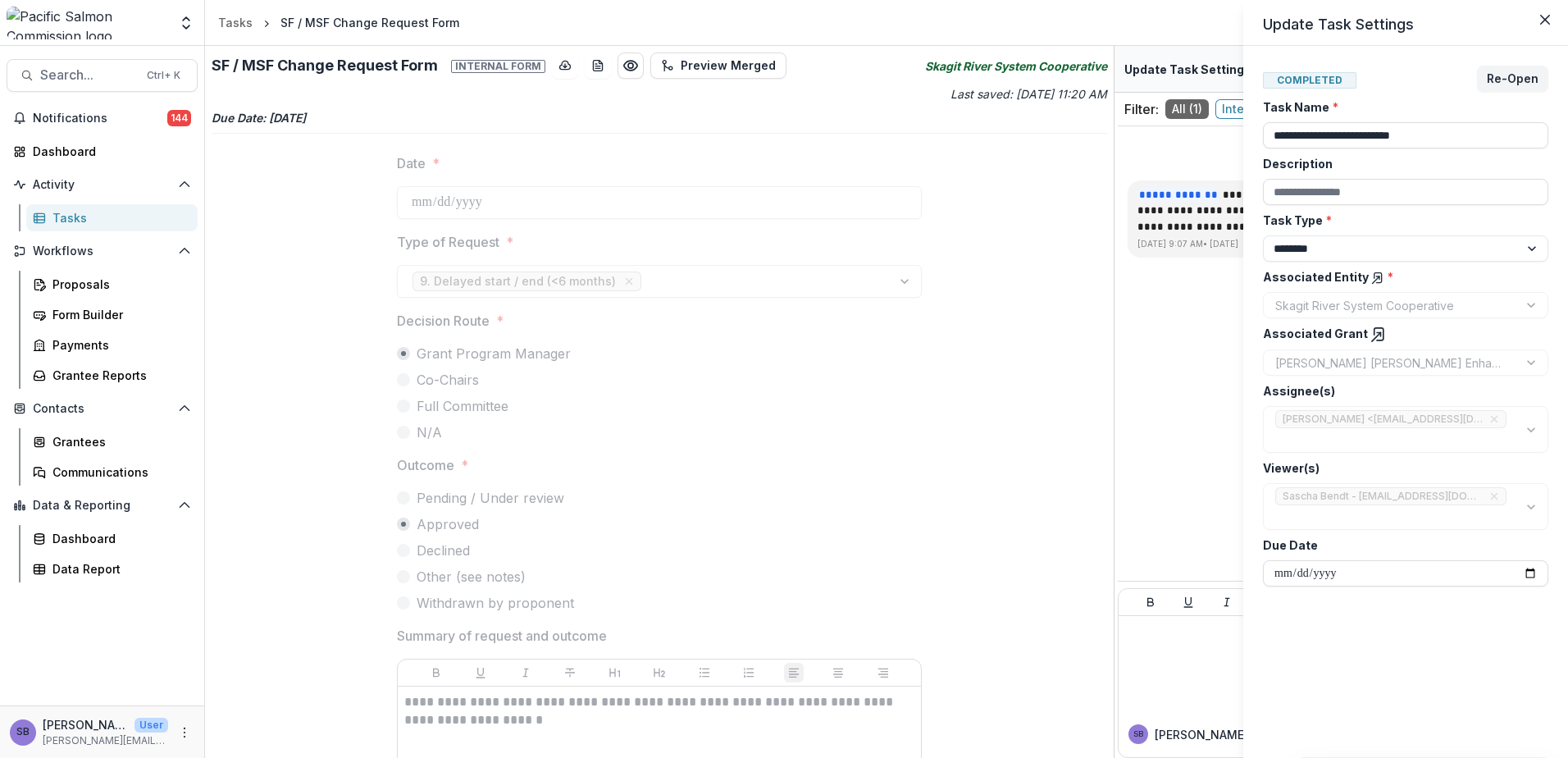
click at [908, 528] on div "**********" at bounding box center [784, 379] width 1568 height 758
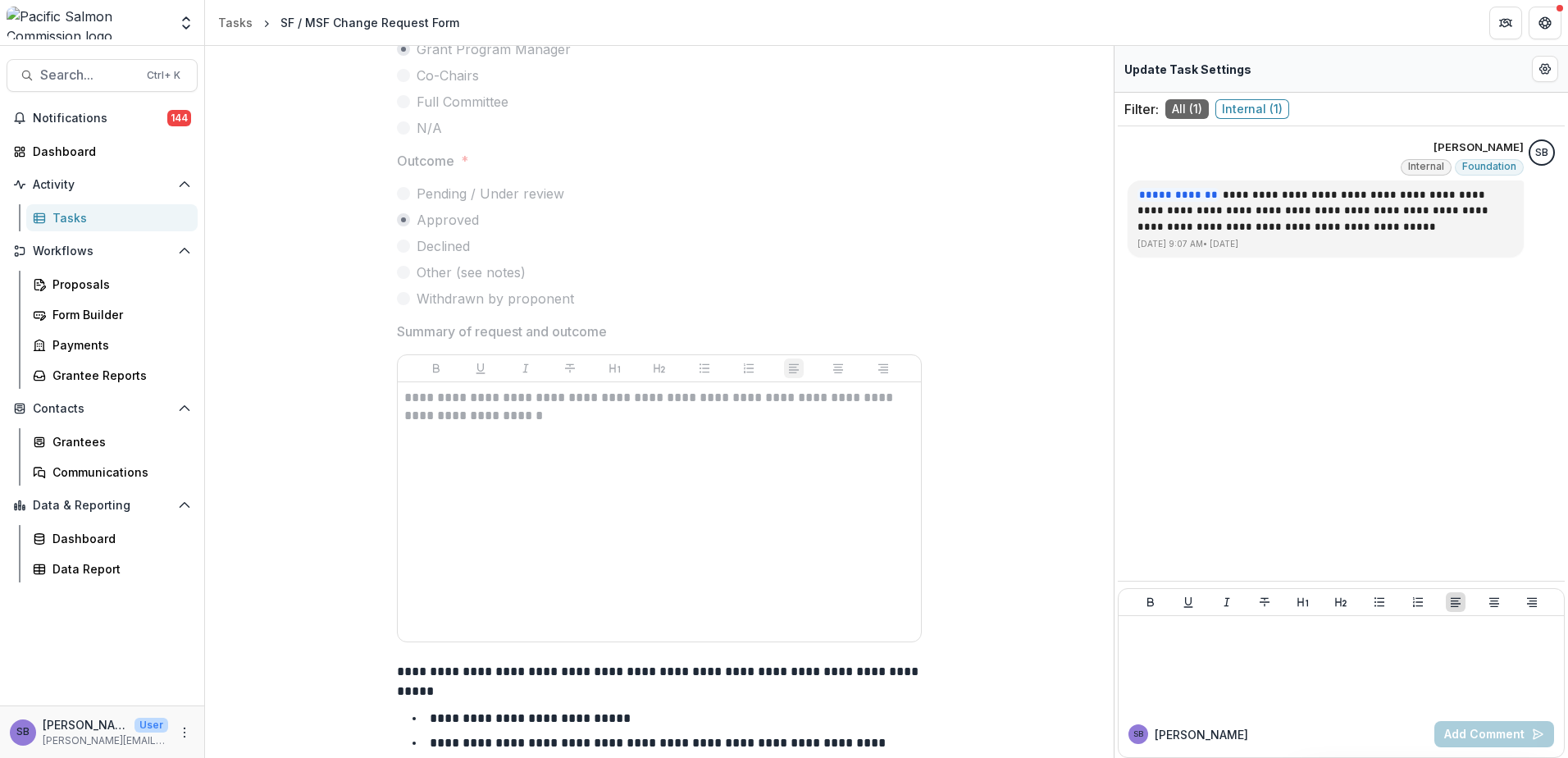
scroll to position [328, 0]
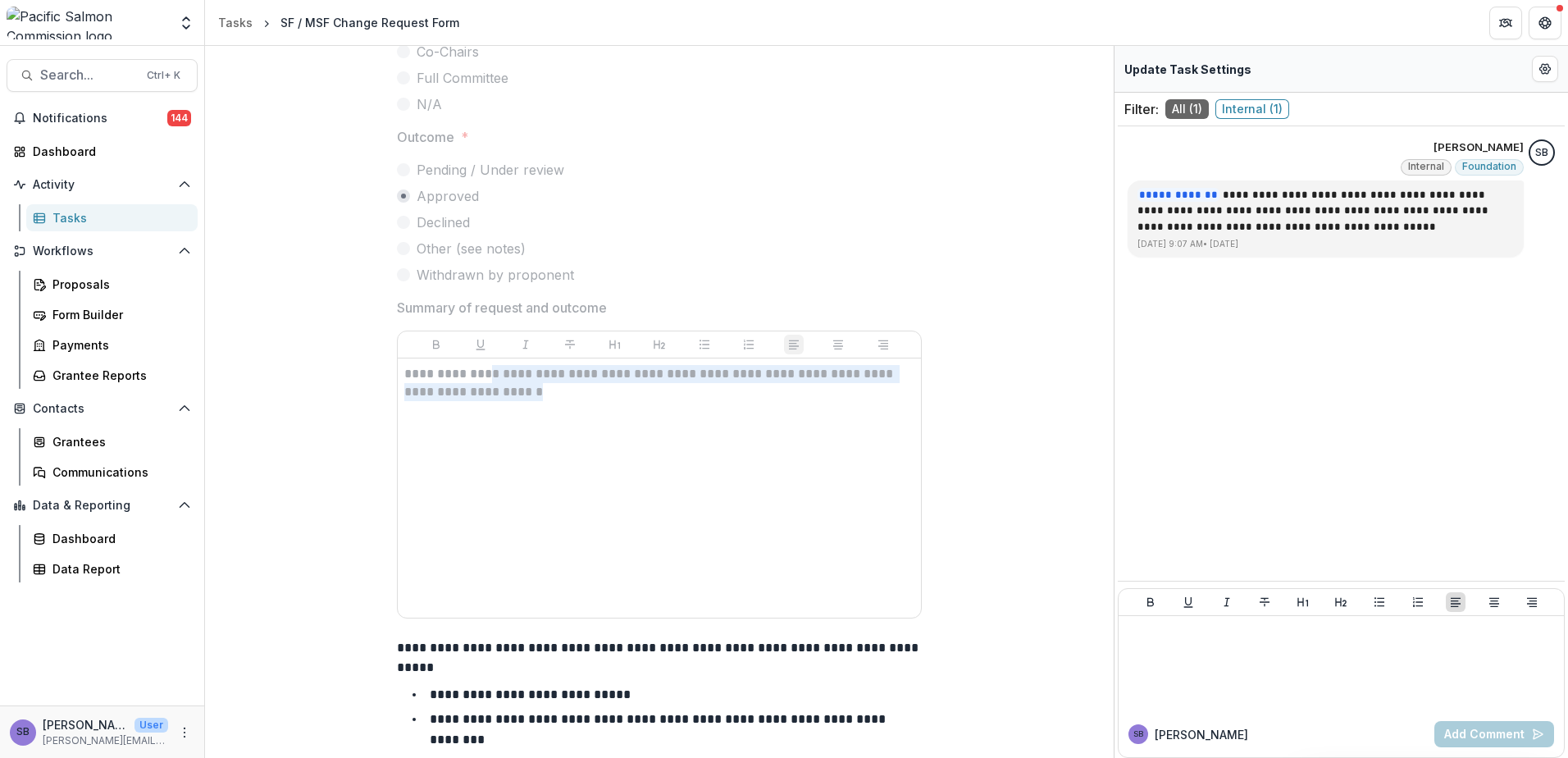
drag, startPoint x: 493, startPoint y: 376, endPoint x: 520, endPoint y: 405, distance: 39.6
click at [520, 405] on div "**********" at bounding box center [660, 488] width 510 height 246
copy p "**********"
click at [118, 82] on span "Search..." at bounding box center [88, 75] width 96 height 16
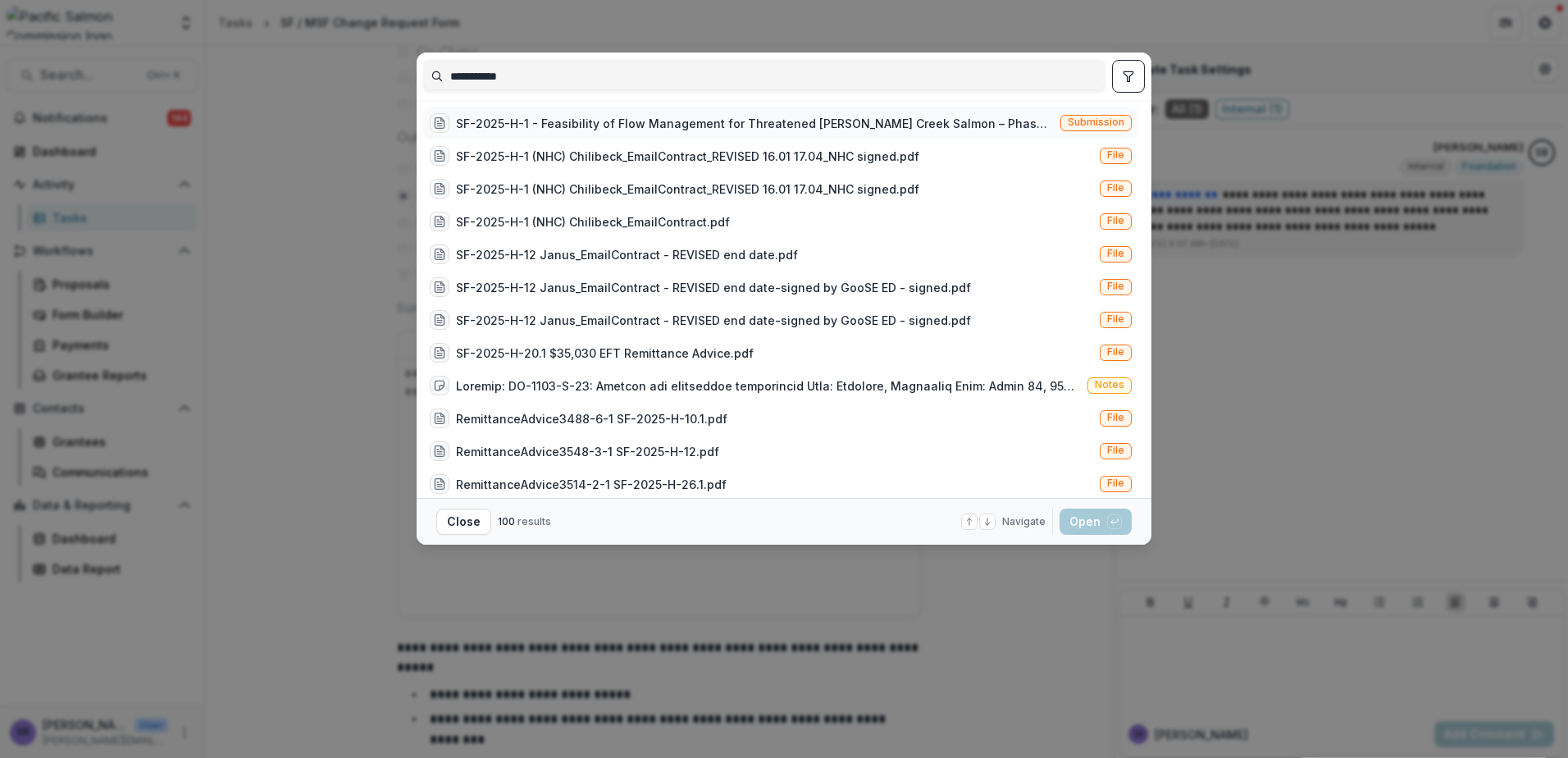
type input "**********"
click at [863, 121] on div "SF-2025-H-1 - Feasibility of Flow Management for Threatened [PERSON_NAME] Creek…" at bounding box center [755, 124] width 598 height 18
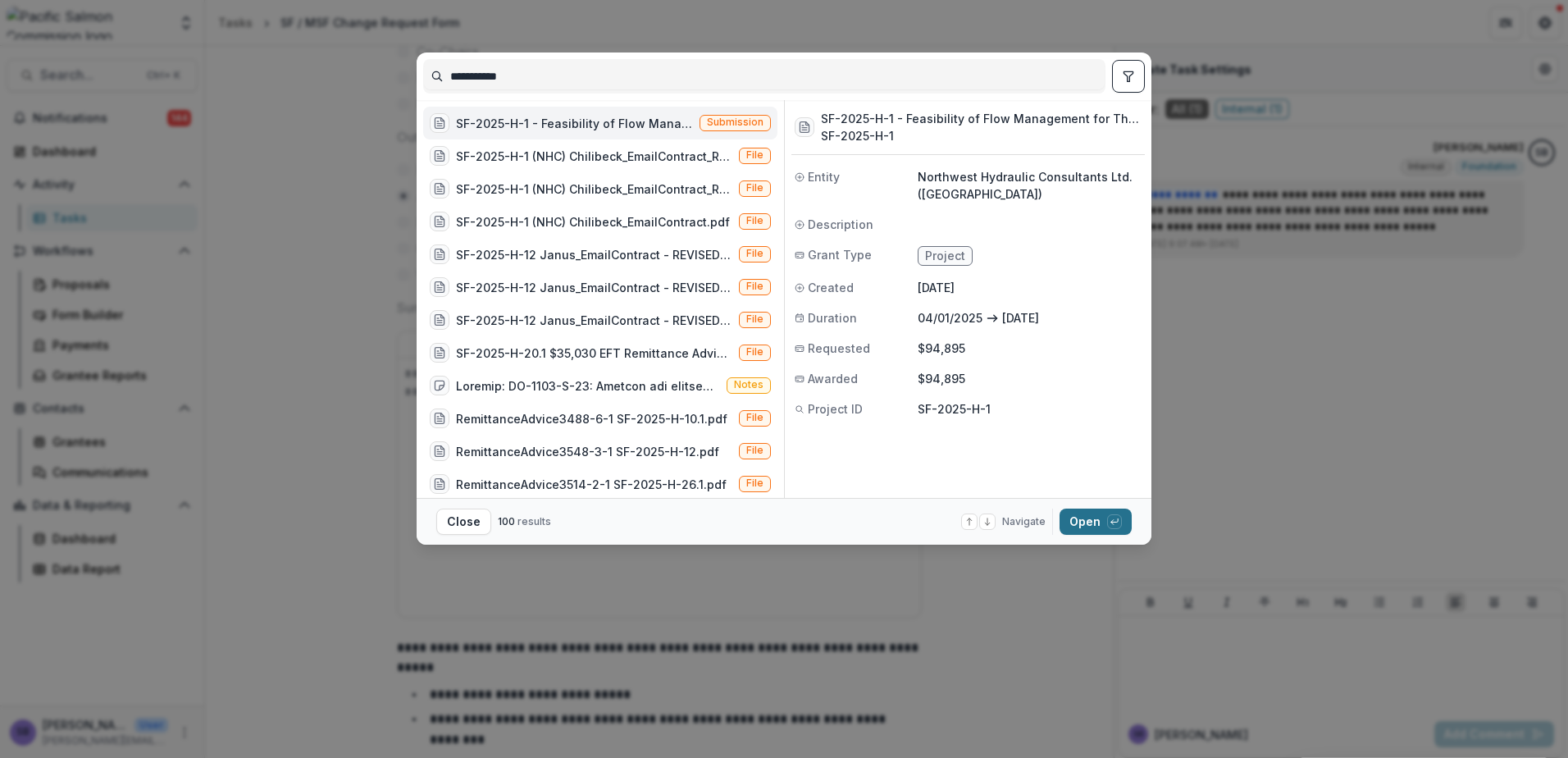
click at [1073, 528] on button "Open with enter key" at bounding box center [1096, 521] width 72 height 26
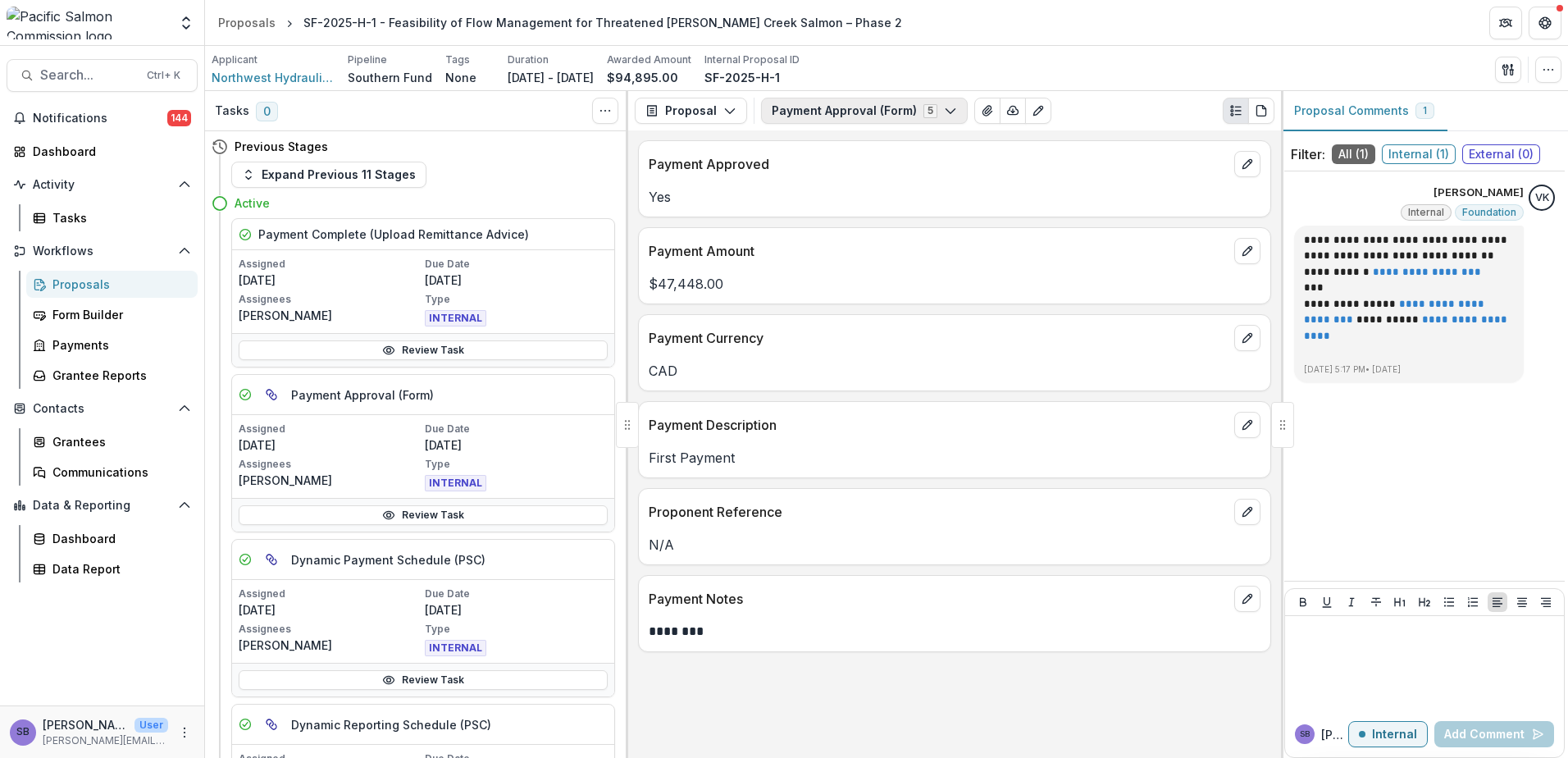
click at [855, 114] on button "Payment Approval (Form) 5" at bounding box center [865, 110] width 207 height 26
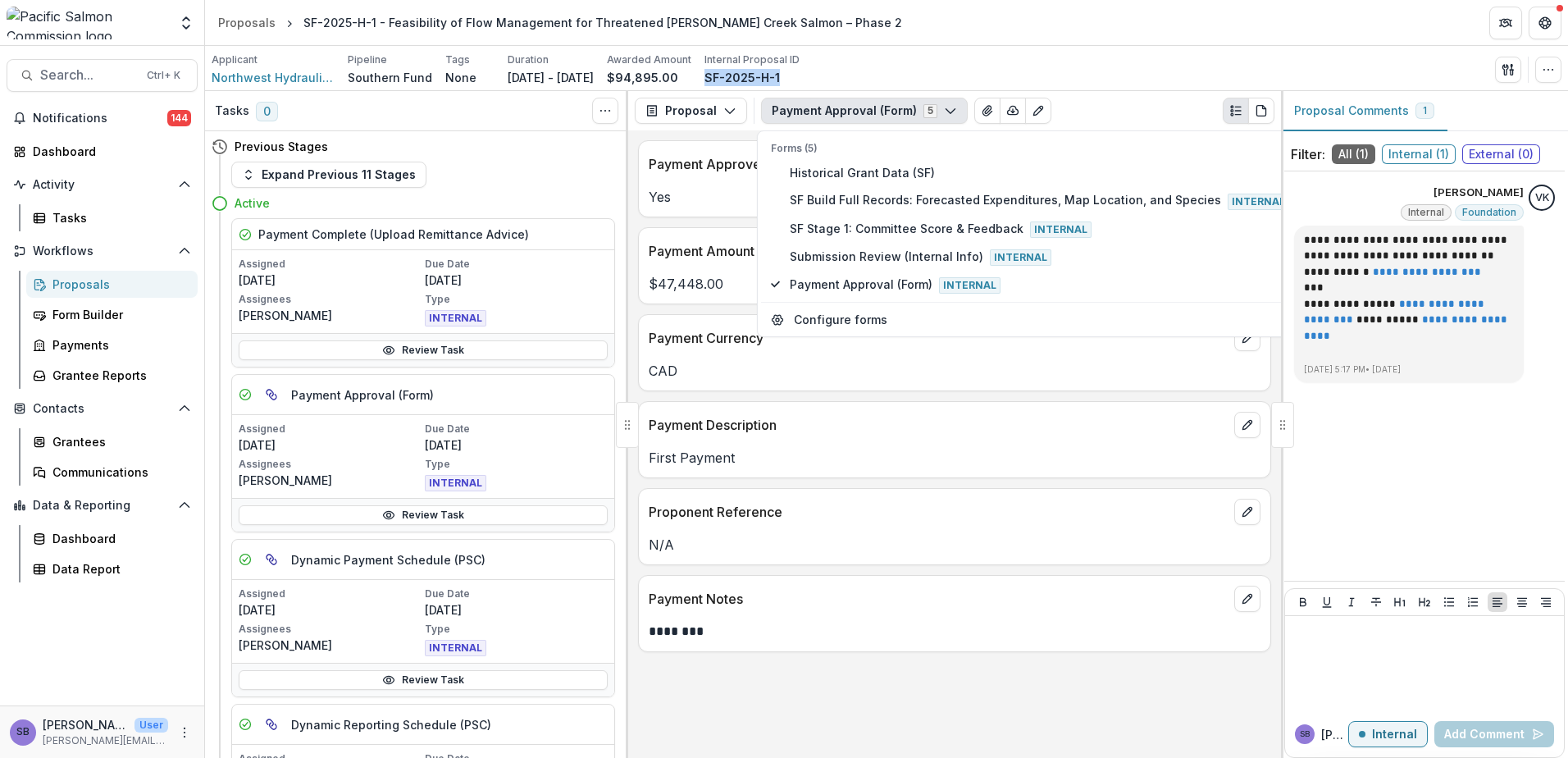
drag, startPoint x: 836, startPoint y: 80, endPoint x: 755, endPoint y: 76, distance: 81.1
click at [755, 76] on div "Applicant Northwest Hydraulic Consultants Ltd. (Nanaimo) Pipeline Southern Fund…" at bounding box center [505, 69] width 588 height 33
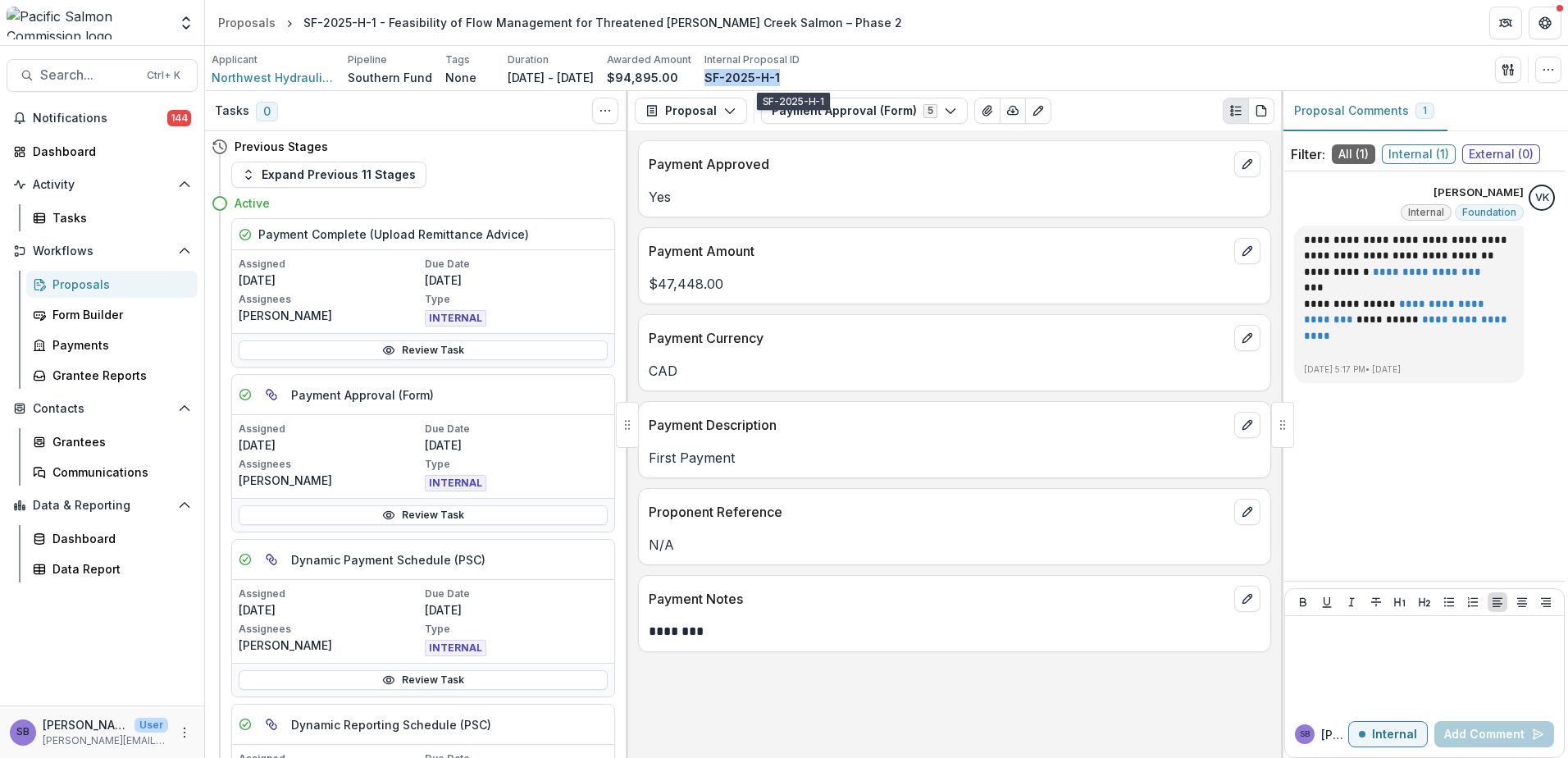
copy p "SF-2025-H-1"
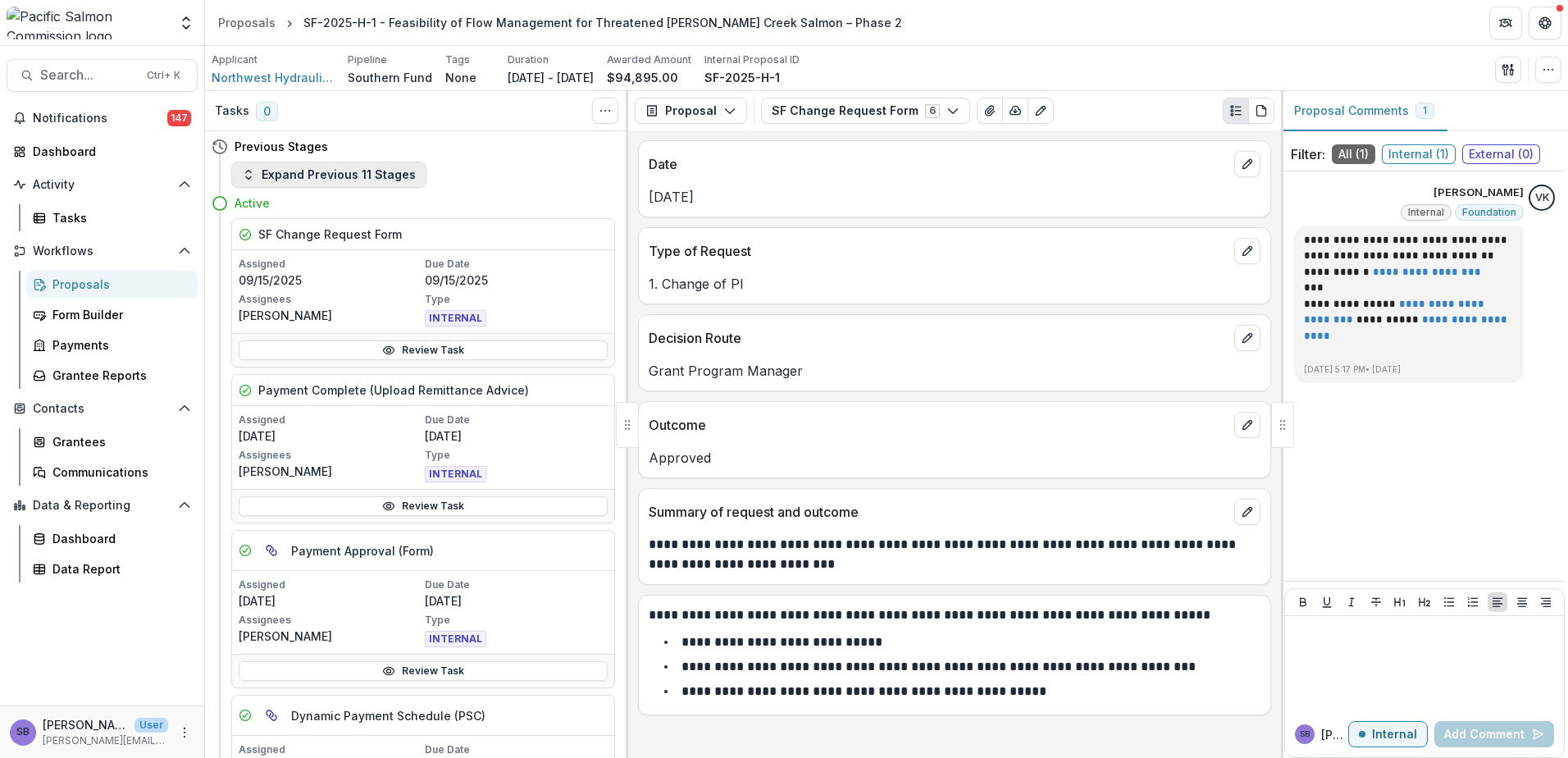
click at [333, 175] on button "Expand Previous 11 Stages" at bounding box center [328, 174] width 195 height 26
